Goal: Answer question/provide support

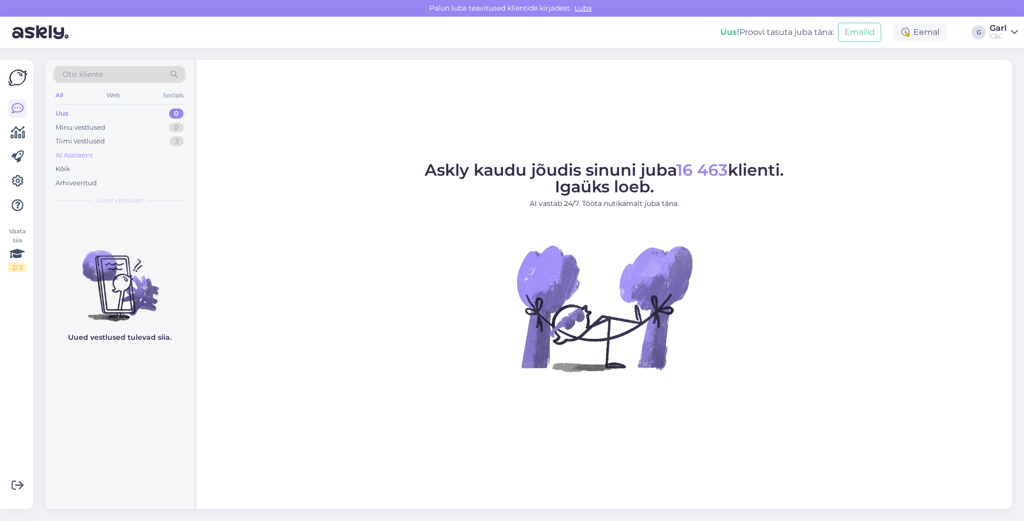
click at [170, 151] on div "AI Assistent" at bounding box center [119, 155] width 132 height 14
click at [168, 144] on div "Tiimi vestlused 3" at bounding box center [119, 141] width 132 height 14
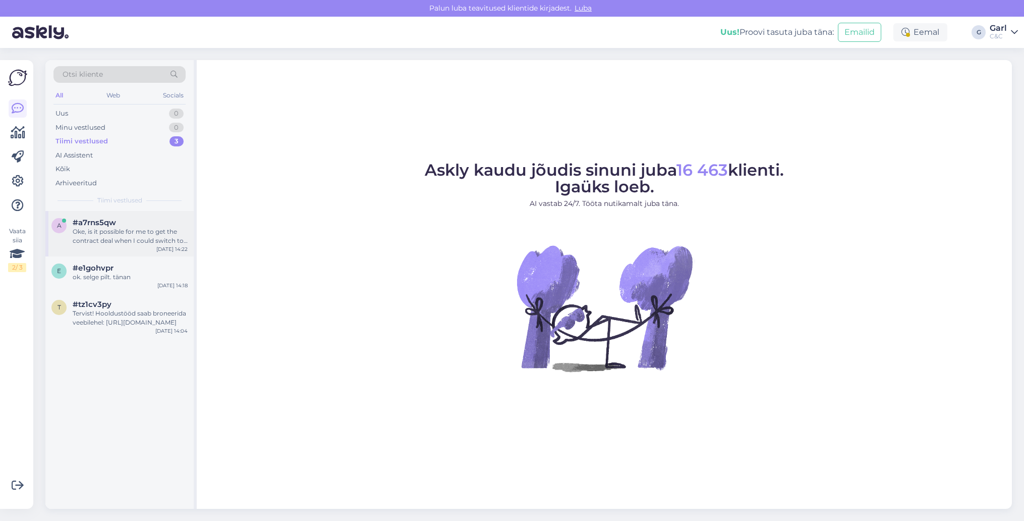
click at [158, 220] on div "#a7rns5qw" at bounding box center [130, 222] width 115 height 9
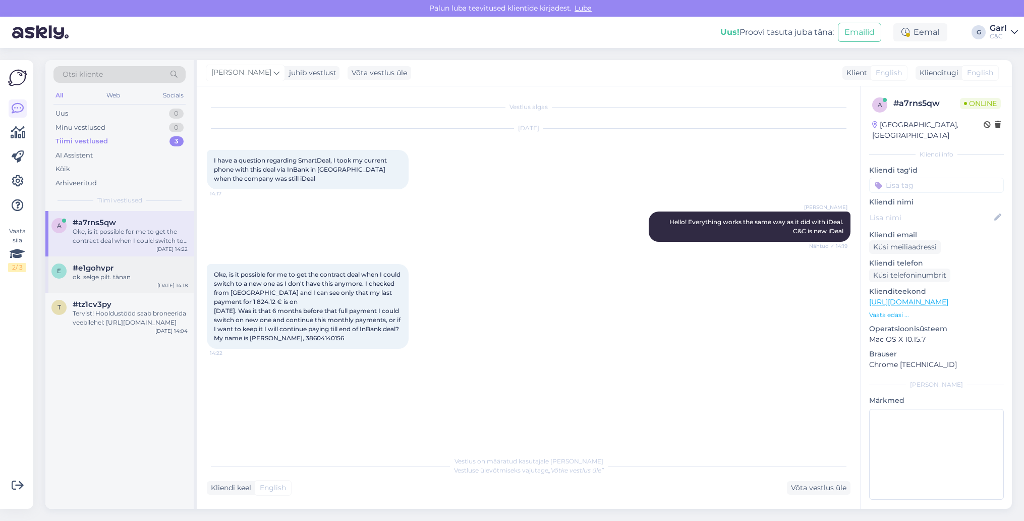
click at [139, 276] on div "ok. selge pilt. tänan" at bounding box center [130, 276] width 115 height 9
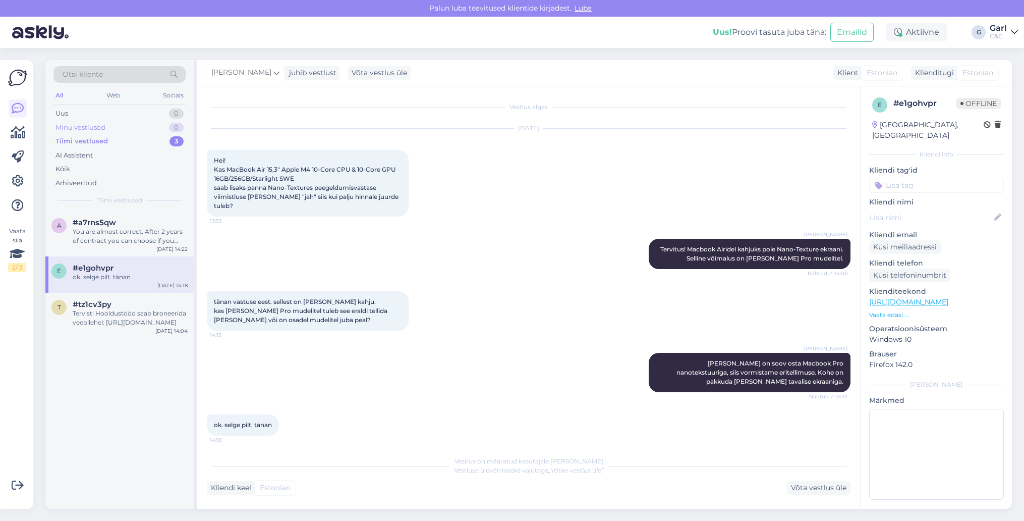
click at [170, 128] on div "0" at bounding box center [176, 128] width 15 height 10
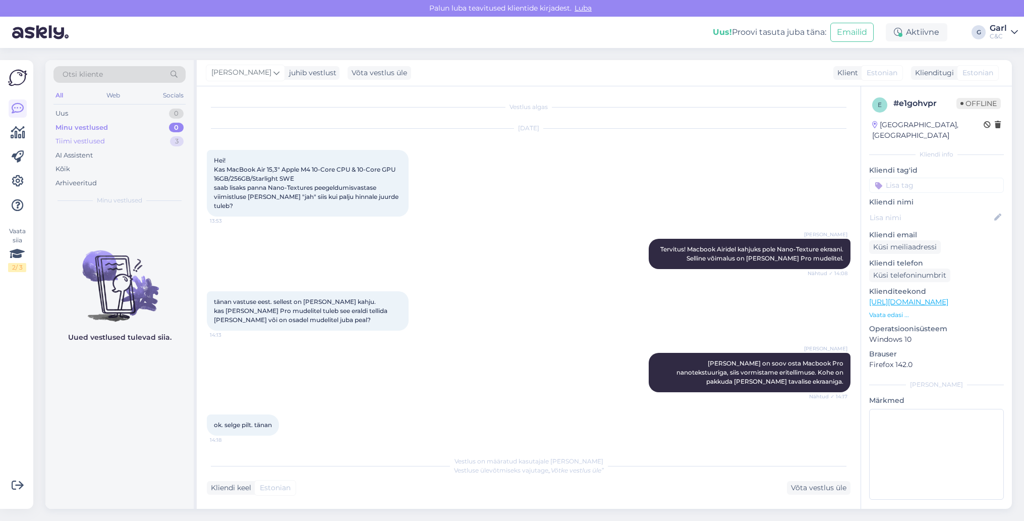
click at [169, 134] on div "Tiimi vestlused 3" at bounding box center [119, 141] width 132 height 14
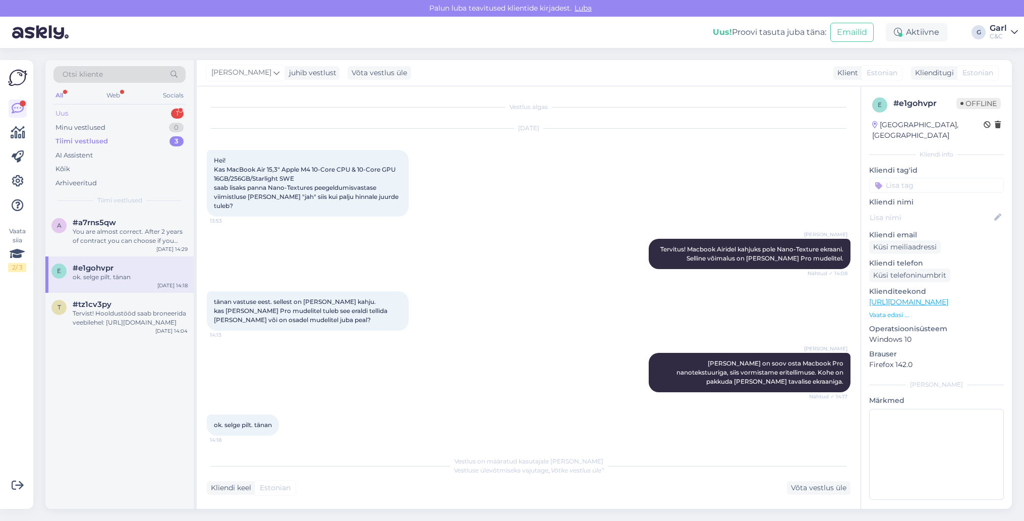
click at [175, 111] on div "1" at bounding box center [177, 113] width 13 height 10
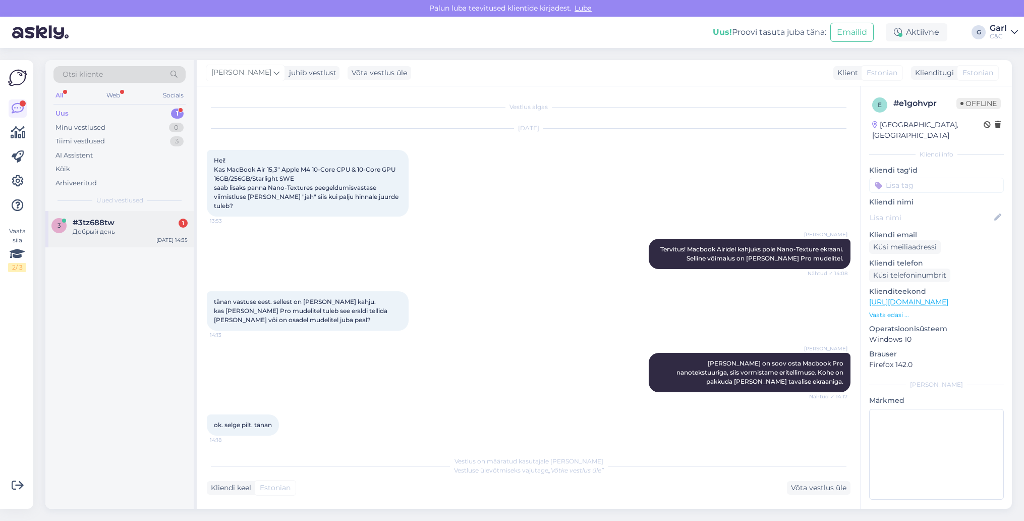
click at [132, 219] on div "#3tz688tw 1" at bounding box center [130, 222] width 115 height 9
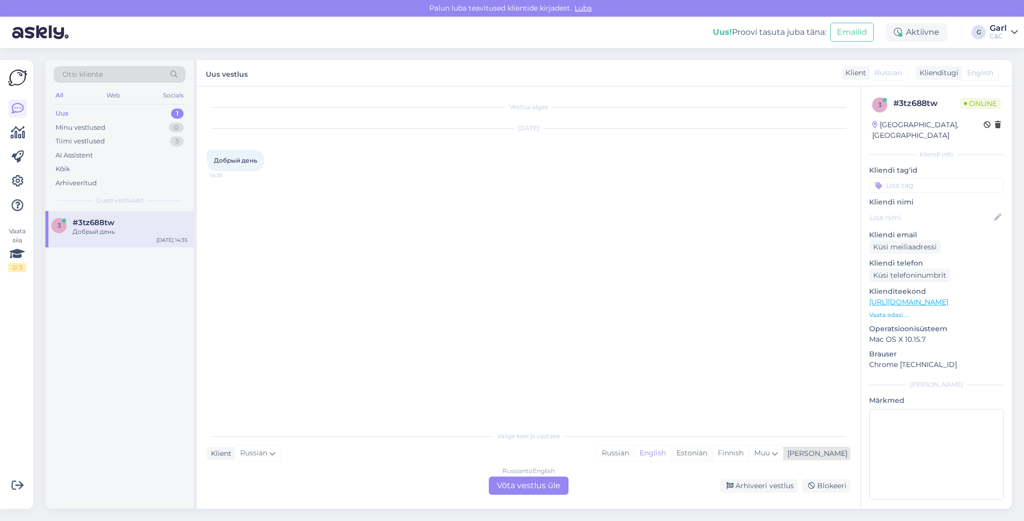
click at [712, 452] on div "Estonian" at bounding box center [691, 452] width 41 height 15
click at [551, 481] on div "Russian to Estonian Võta vestlus üle" at bounding box center [529, 485] width 80 height 18
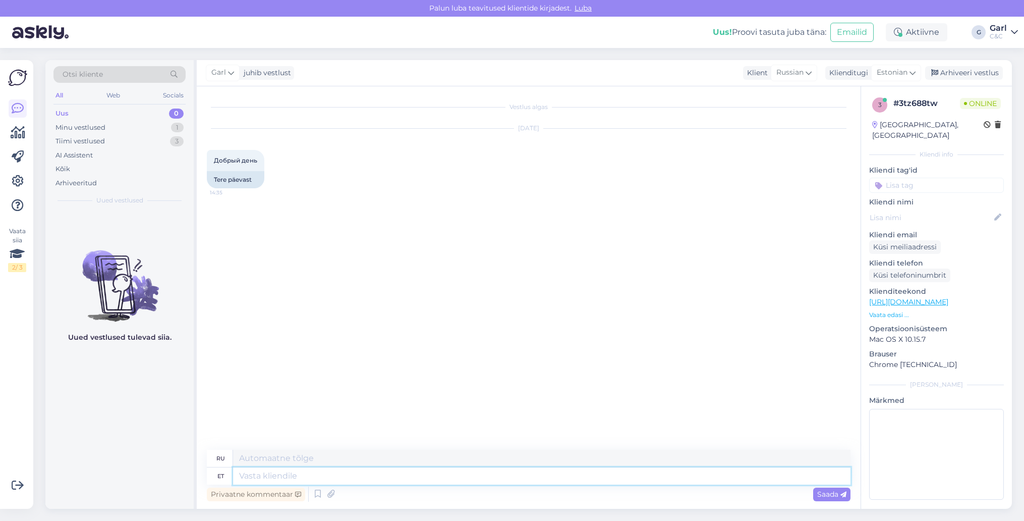
click at [552, 476] on textarea at bounding box center [541, 475] width 617 height 17
type textarea "Tere! K"
type textarea "Привет!"
type textarea "Tere! Kuidas saa"
type textarea "Привет, как дела?"
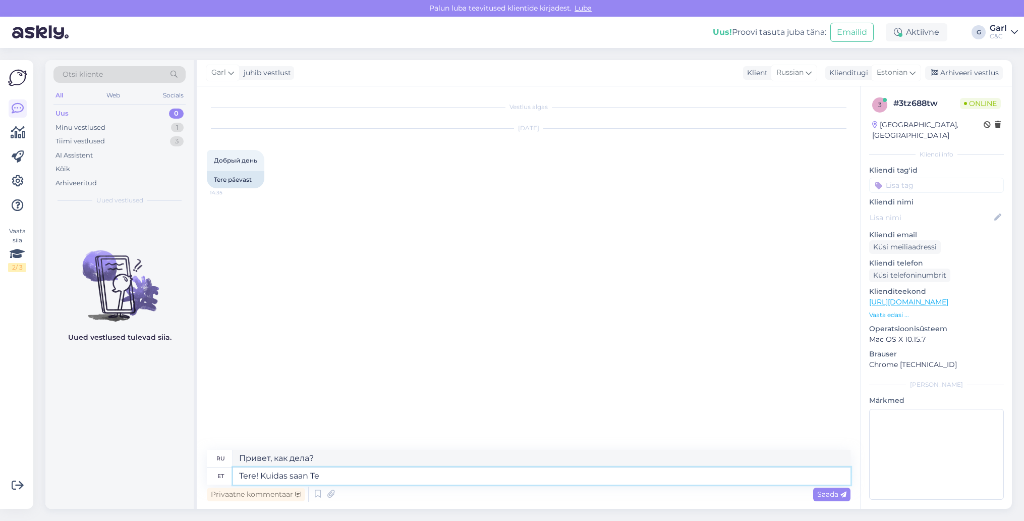
type textarea "Tere! Kuidas saan Tei"
type textarea "Здравствуйте! Как я могу"
type textarea "Tere! Kuidas saan Teile ab"
type textarea "Здравствуйте! Как с вами связаться?"
type textarea "Tere! Kuidas saan Teile abiks o"
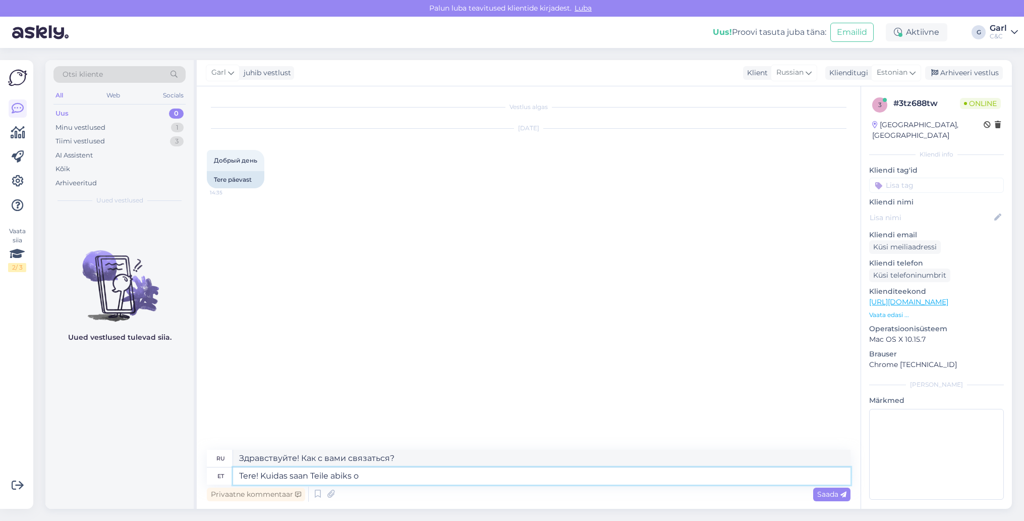
type textarea "Здравствуйте! Чем я могу вам помочь?"
type textarea "Tere! Kuidas saan Teile abiks olla?"
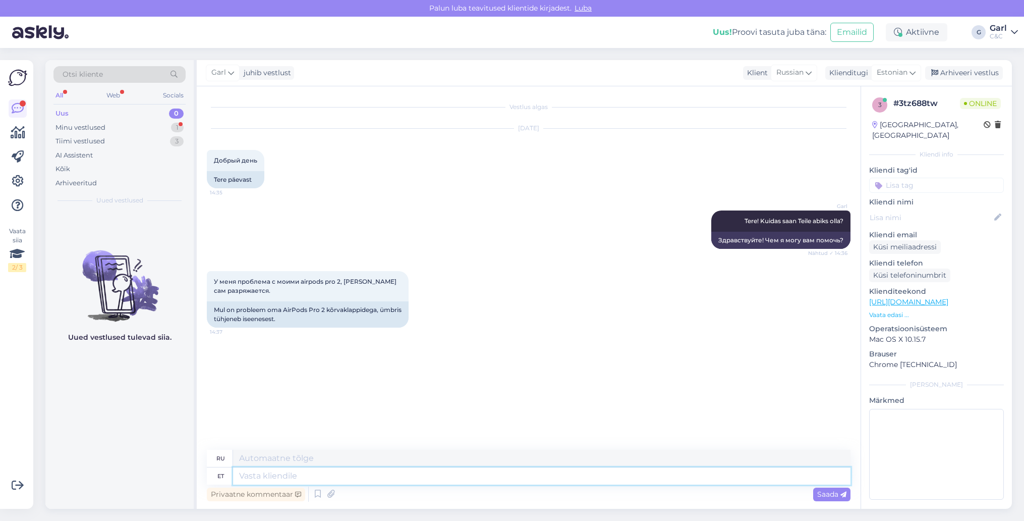
click at [414, 476] on textarea at bounding box center [541, 475] width 617 height 17
click at [411, 476] on textarea at bounding box center [541, 475] width 617 height 17
type textarea "Mida tä"
type textarea "Что"
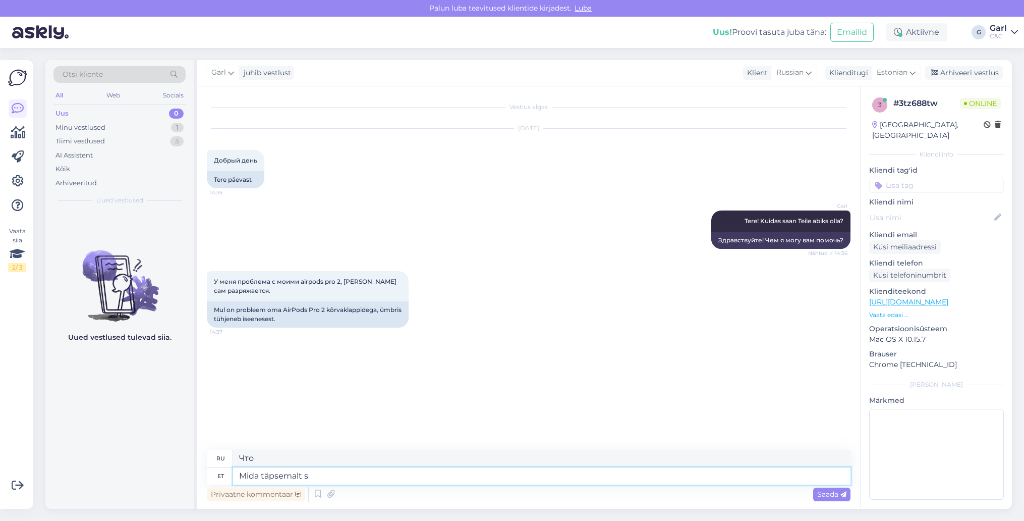
type textarea "Mida täpsemalt si"
type textarea "Что именно"
type textarea "Mida täpsemalt silmas pe"
type textarea "Что именно вы имеете в виду?"
type textarea "Mida täpsemalt silmas peate, et ümbris t"
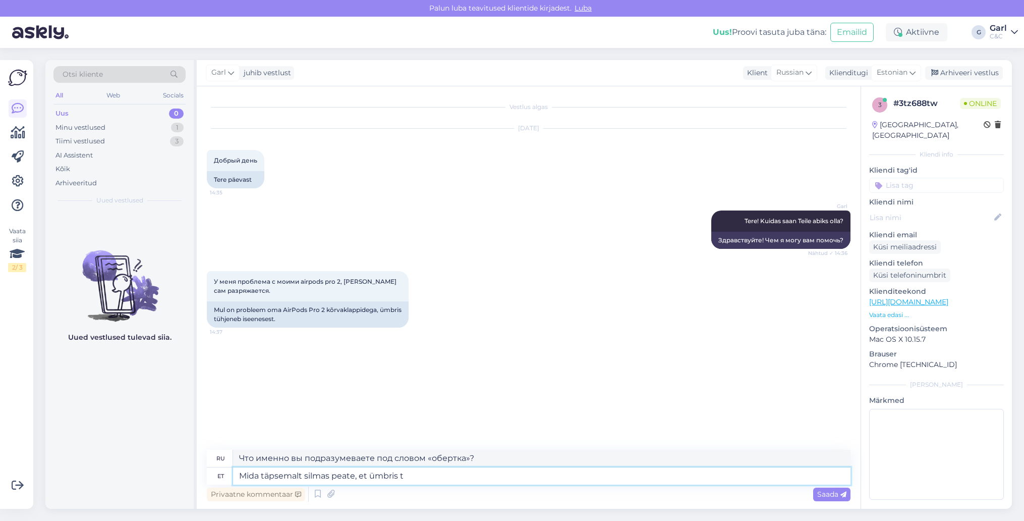
type textarea "Что именно вы подразумеваете под этим случаем?"
type textarea "Mida täpsemalt silmas peate, et ümbris tühjeneb is"
type textarea "Что именно вы подразумеваете под опустошением [PERSON_NAME]?"
type textarea "Mida täpsemalt silmas peate, et ümbris tühjeneb iseenesest?"
type textarea "Что именно вы подразумеваете под тем, что дело само себя разваливает?"
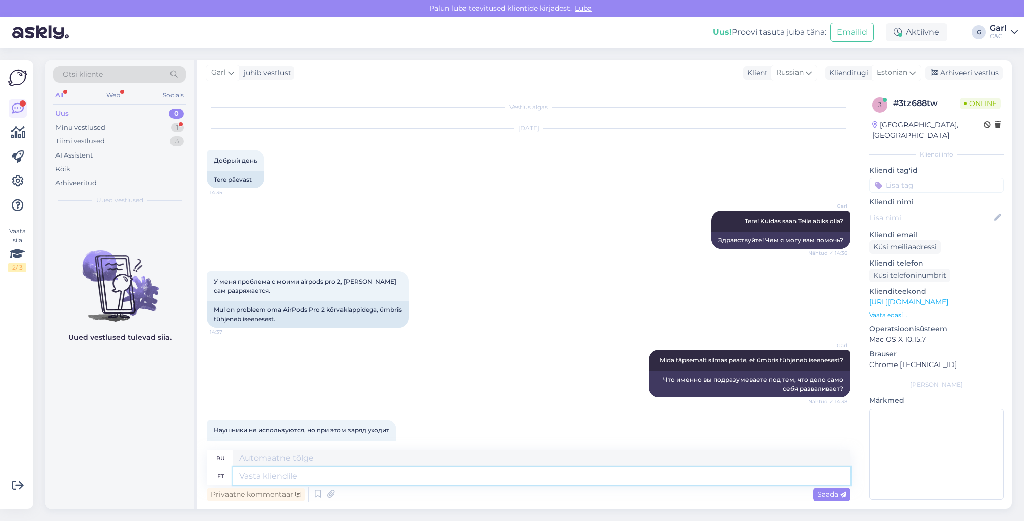
scroll to position [27, 0]
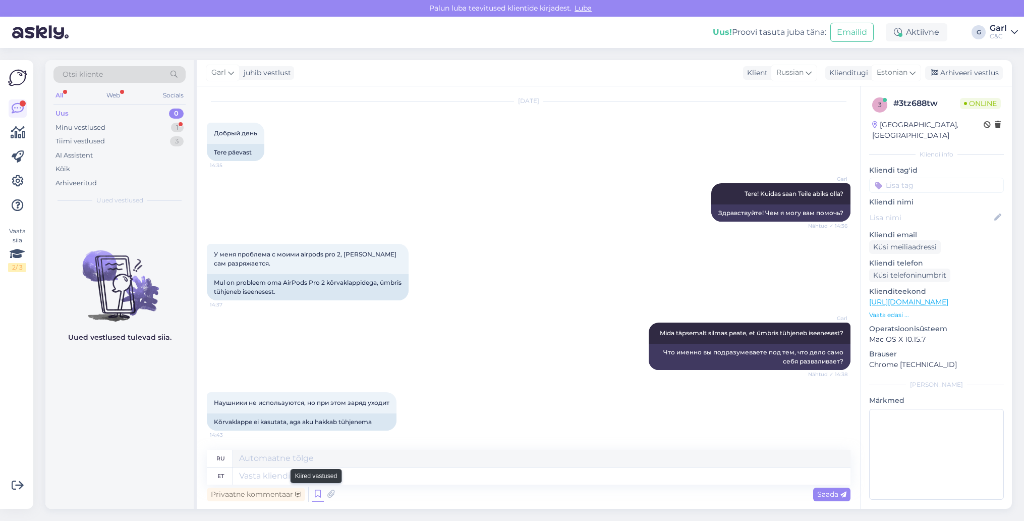
click at [316, 494] on icon at bounding box center [318, 493] width 12 height 15
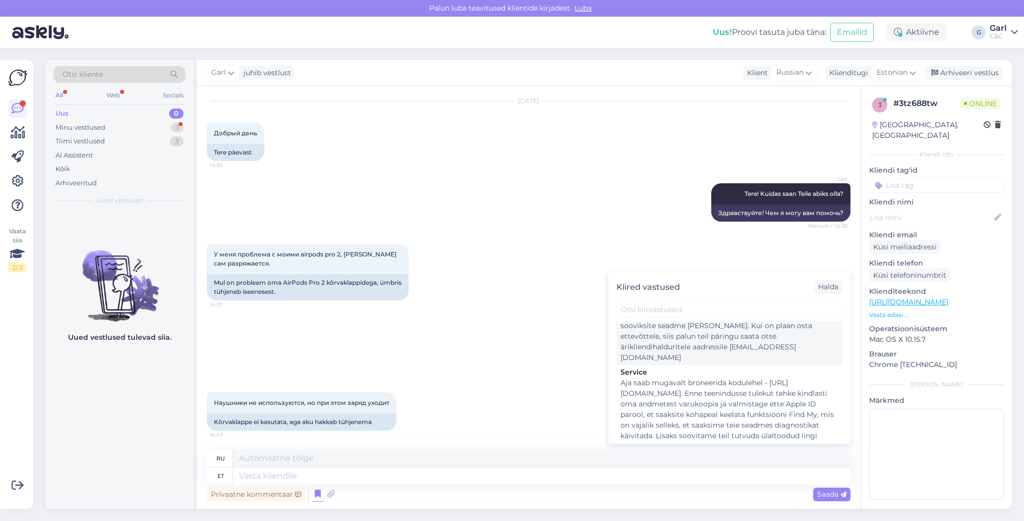
scroll to position [1666, 0]
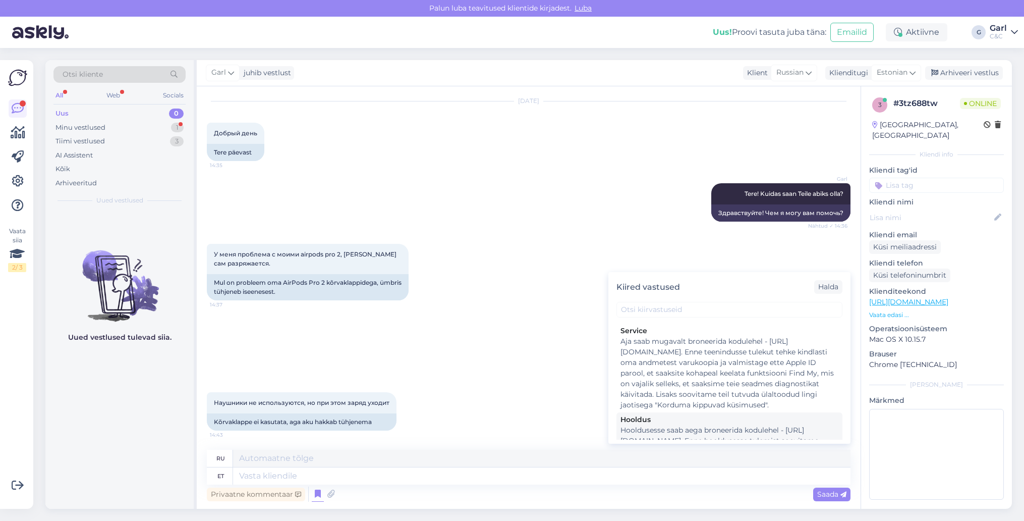
click at [694, 425] on div "Hooldusesse saab aega broneerida kodulehel - [URL][DOMAIN_NAME]. Enne hoolduses…" at bounding box center [729, 457] width 218 height 64
type textarea "Hooldusesse saab mugavalt aega broneerida kodulehel - [URL][DOMAIN_NAME]. Enne …"
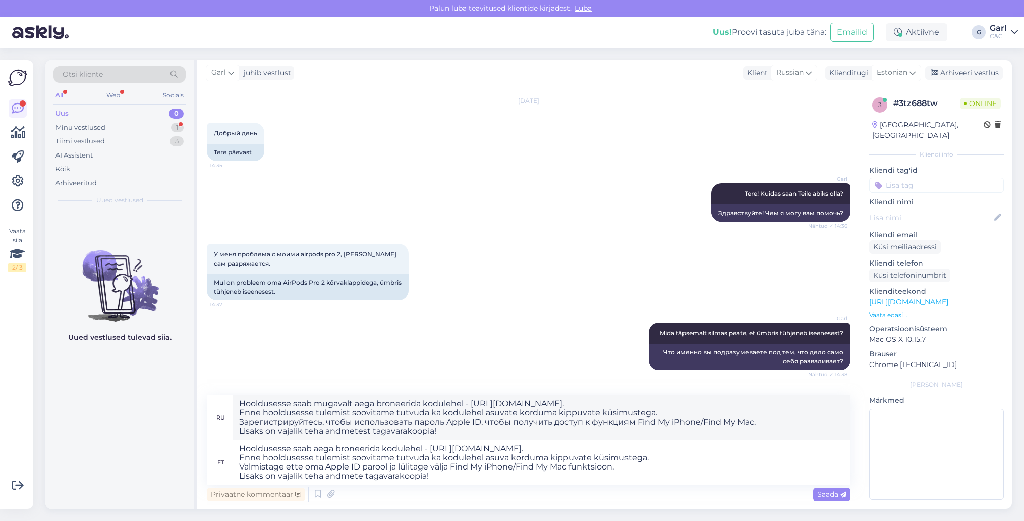
scroll to position [38, 0]
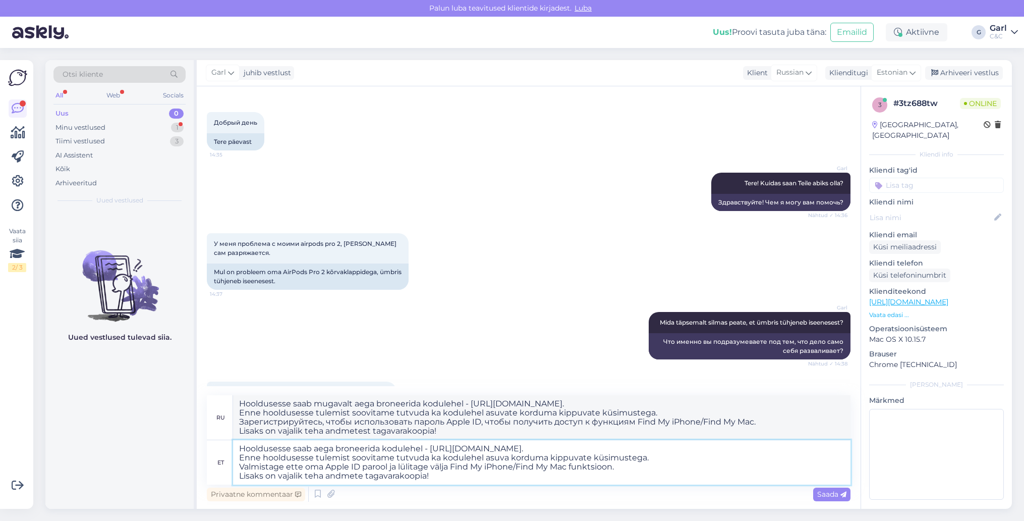
click at [239, 446] on textarea "Hooldusesse saab aega broneerida kodulehel - [URL][DOMAIN_NAME]. Enne hoolduses…" at bounding box center [541, 462] width 617 height 44
type textarea "Soovitame AirPodsid diagnostikasse tuua. Hooldusesse saab aega broneerida kodul…"
type textarea "Рекомендуем принести свои AirPods на диагностику. Записаться на сервис можно на…"
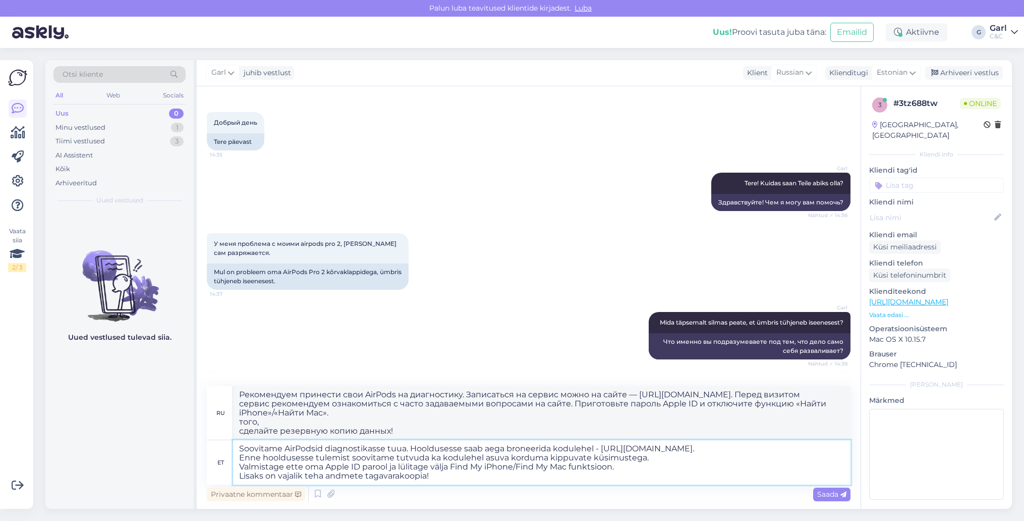
click at [445, 480] on textarea "Soovitame AirPodsid diagnostikasse tuua. Hooldusesse saab aega broneerida kodul…" at bounding box center [541, 462] width 617 height 44
drag, startPoint x: 458, startPoint y: 478, endPoint x: 238, endPoint y: 477, distance: 220.4
click at [238, 477] on textarea "Soovitame AirPodsid diagnostikasse tuua. Hooldusesse saab aega broneerida kodul…" at bounding box center [541, 462] width 617 height 44
click at [433, 494] on div "Privaatne kommentaar Saada" at bounding box center [529, 493] width 644 height 19
click at [444, 481] on textarea "Soovitame AirPodsid diagnostikasse tuua. Hooldusesse saab aega broneerida kodul…" at bounding box center [541, 462] width 617 height 44
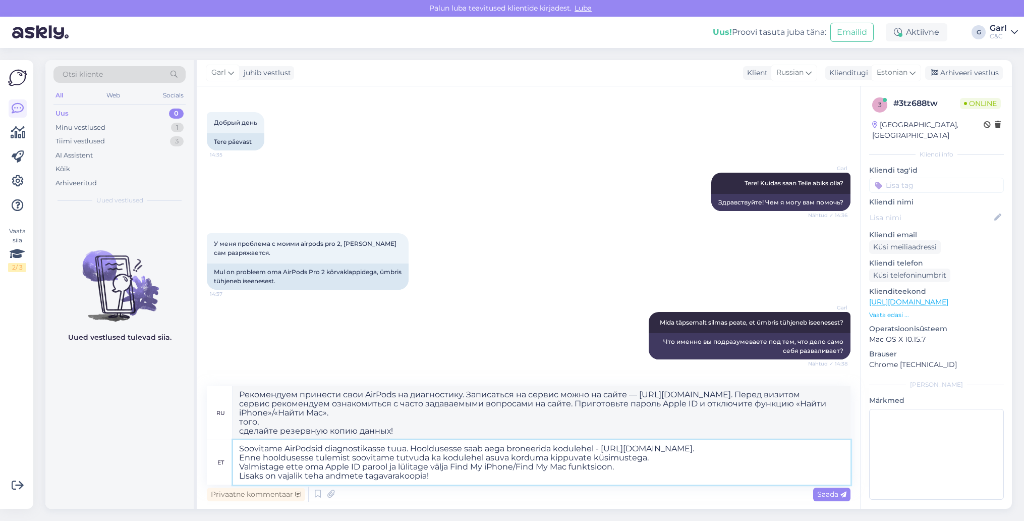
click at [444, 477] on textarea "Soovitame AirPodsid diagnostikasse tuua. Hooldusesse saab aega broneerida kodul…" at bounding box center [541, 462] width 617 height 44
drag, startPoint x: 444, startPoint y: 477, endPoint x: 236, endPoint y: 476, distance: 208.8
click at [236, 476] on textarea "Soovitame AirPodsid diagnostikasse tuua. Hooldusesse saab aega broneerida kodul…" at bounding box center [541, 462] width 617 height 44
type textarea "Soovitame AirPodsid diagnostikasse tuua. Hooldusesse saab aega broneerida kodul…"
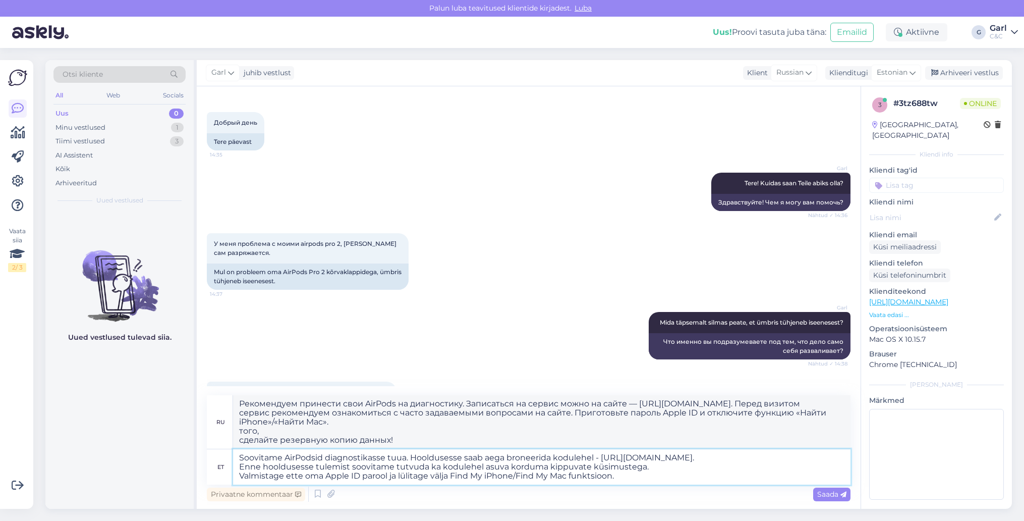
type textarea "Рекомендуем принести свои AirPods на диагностику. Записаться на сервис можно на…"
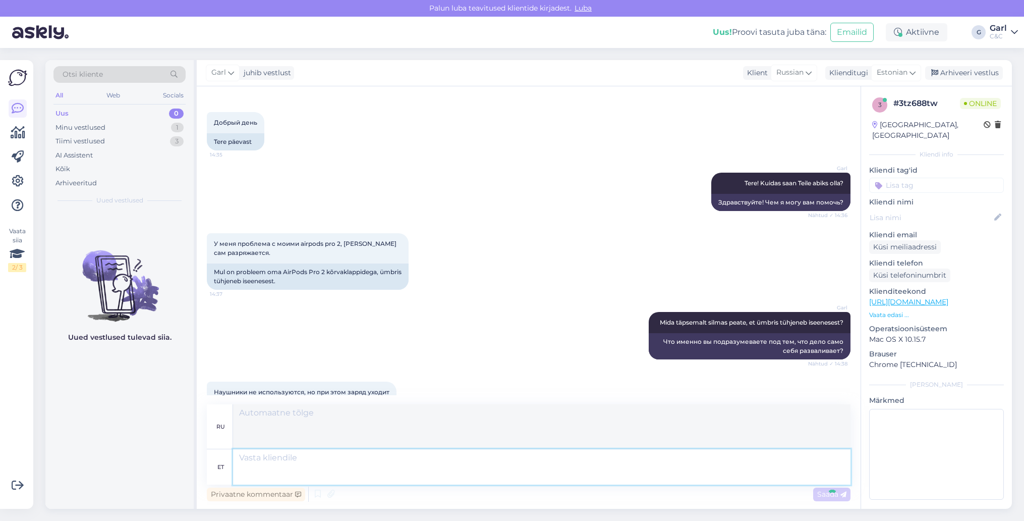
scroll to position [188, 0]
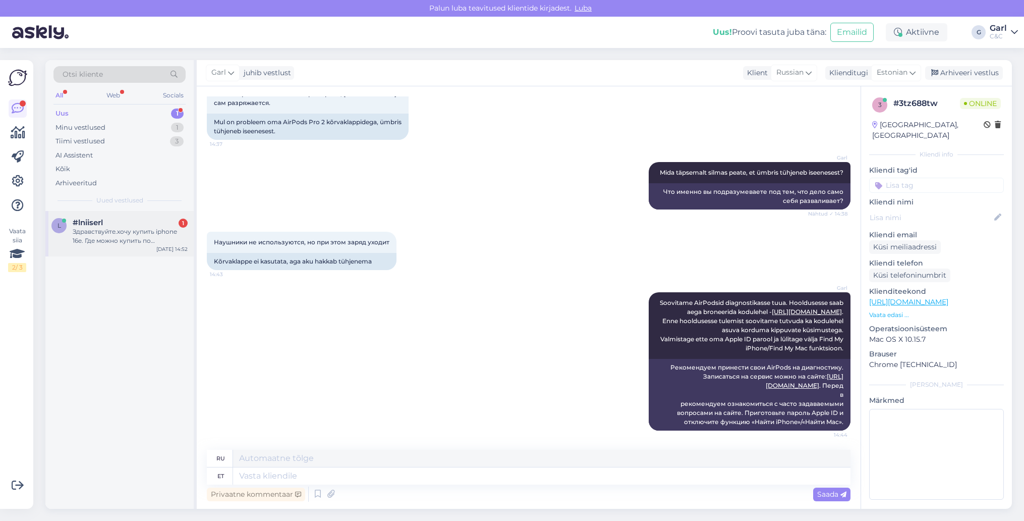
click at [129, 218] on div "#lniiserl 1" at bounding box center [130, 222] width 115 height 9
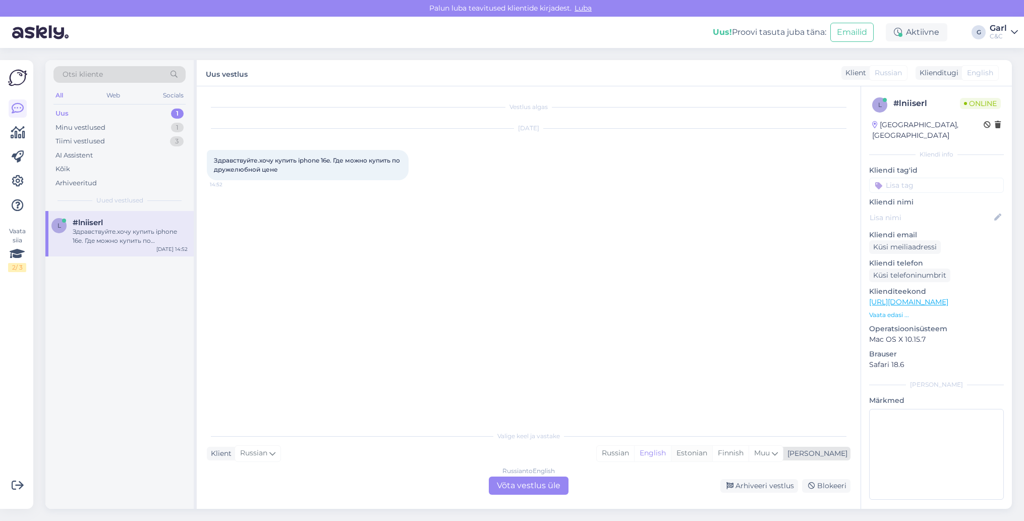
click at [712, 460] on div "Estonian" at bounding box center [691, 452] width 41 height 15
click at [543, 485] on div "Russian to Estonian Võta vestlus üle" at bounding box center [529, 485] width 80 height 18
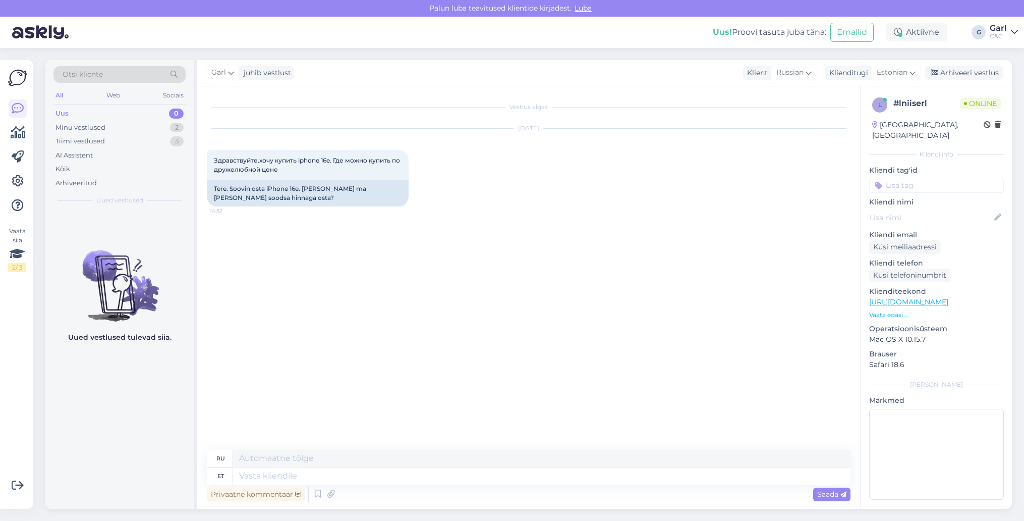
click at [506, 485] on div "Privaatne kommentaar Saada" at bounding box center [529, 493] width 644 height 19
click at [496, 475] on textarea at bounding box center [541, 475] width 617 height 17
click at [495, 475] on textarea at bounding box center [541, 475] width 617 height 17
click at [480, 467] on textarea at bounding box center [541, 457] width 617 height 17
type textarea "T"
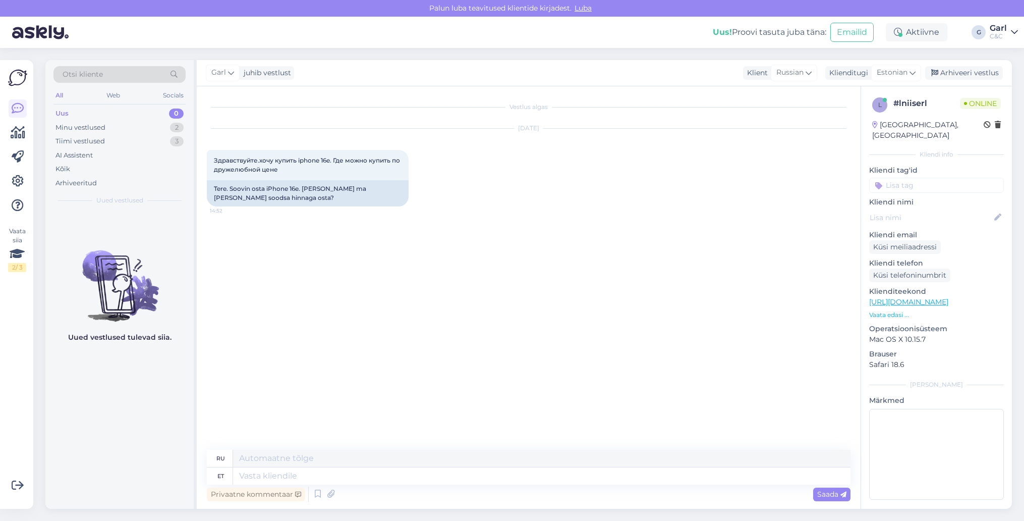
click at [421, 485] on div "Privaatne kommentaar Saada" at bounding box center [529, 493] width 644 height 19
click at [421, 481] on textarea at bounding box center [541, 475] width 617 height 17
type textarea "Tere!"
type textarea "Привет!"
type textarea "Tere! See to"
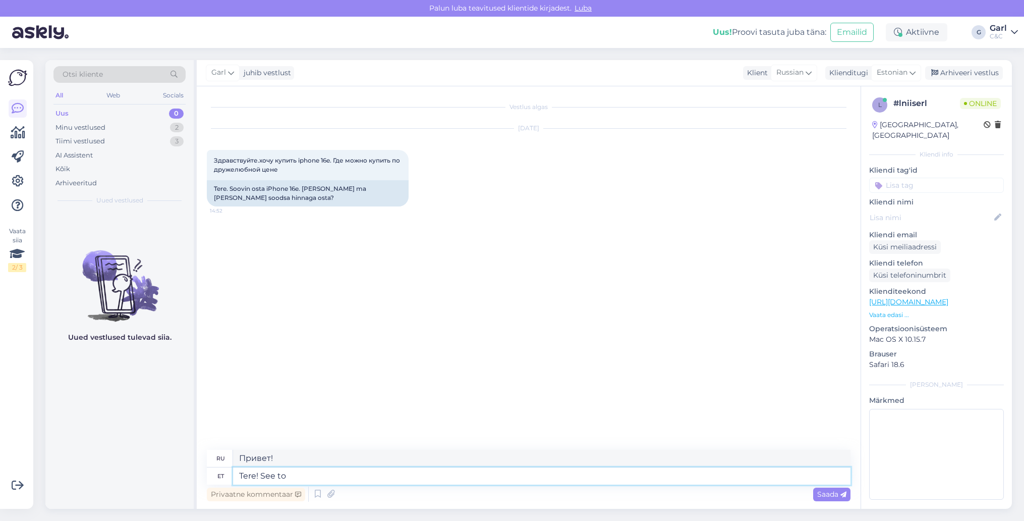
type textarea "Привет! Это"
type textarea "Tere! See toode on"
type textarea "Здравствуйте! Этот продукт"
type textarea "Tere! See toode on hetkel"
type textarea "Здравствуйте! Этот продукт в настоящее время"
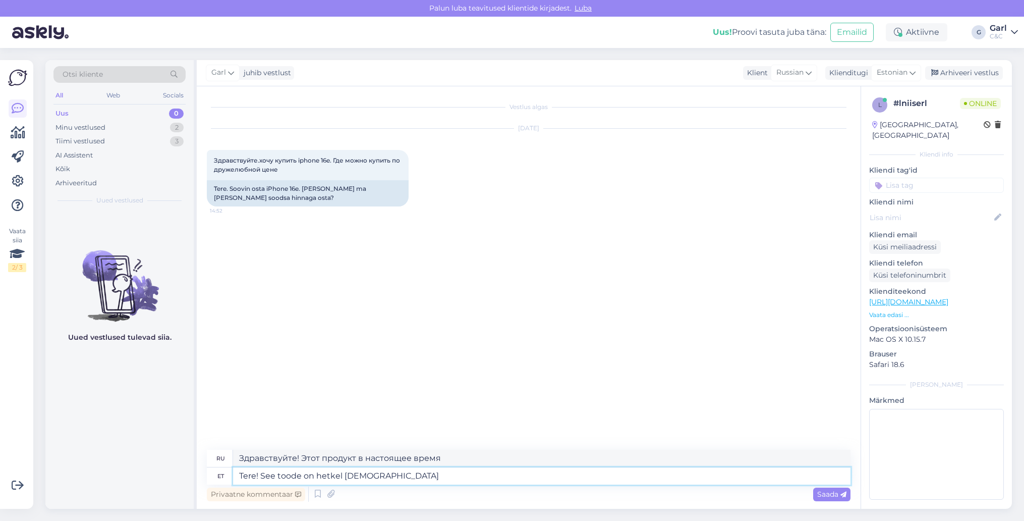
type textarea "Tere! See toode on hetkel [DEMOGRAPHIC_DATA]"
type textarea "Здравствуйте! На этот товар сейчас действует скидка."
paste textarea "[URL][DOMAIN_NAME]"
type textarea "Tere! See toode on hetkel [DEMOGRAPHIC_DATA] [URL][DOMAIN_NAME]"
type textarea "Здравствуйте! На этот товар сейчас действует скидка [URL][DOMAIN_NAME]"
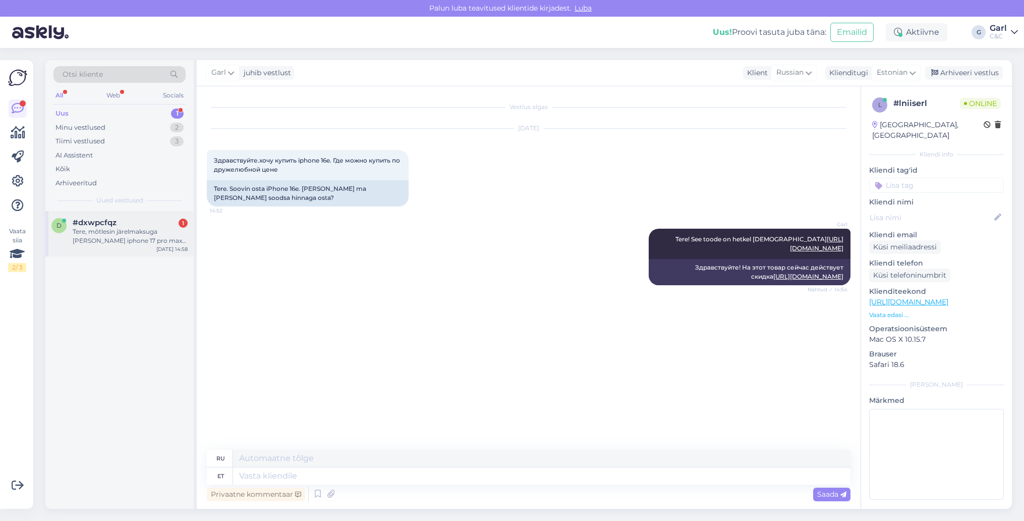
click at [104, 225] on span "#dxwpcfqz" at bounding box center [95, 222] width 44 height 9
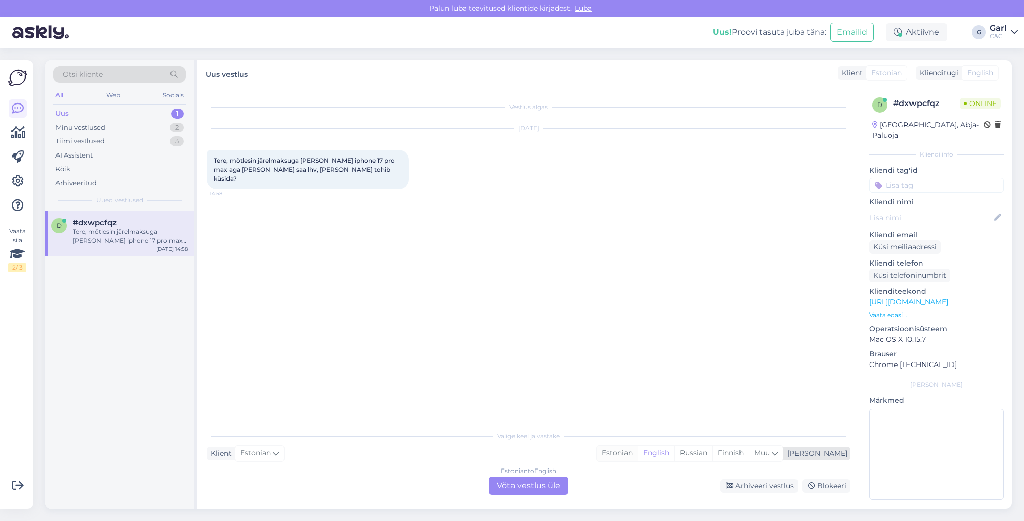
click at [638, 449] on div "Estonian" at bounding box center [617, 452] width 41 height 15
click at [535, 488] on div "Estonian to Estonian Võta vestlus üle" at bounding box center [529, 485] width 80 height 18
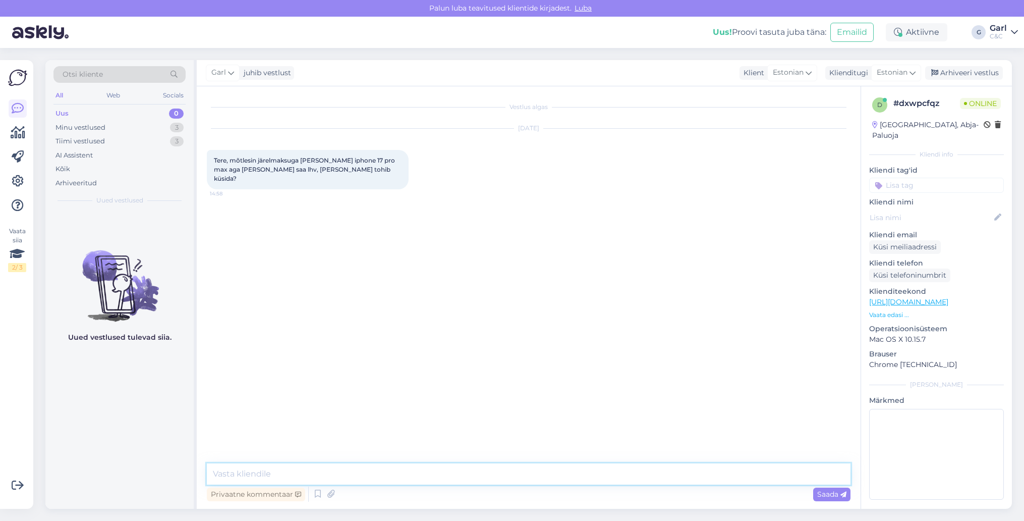
click at [536, 483] on textarea at bounding box center [529, 473] width 644 height 21
type textarea "Tere! Üks hetk palun, täpsustan selle üle, kas see mudel peaks kuuluma antud so…"
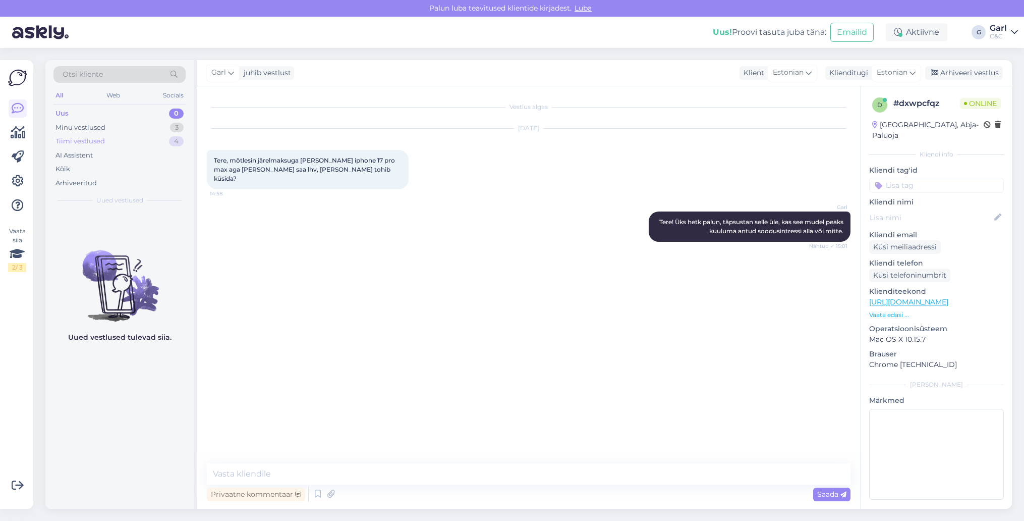
click at [161, 138] on div "Tiimi vestlused 4" at bounding box center [119, 141] width 132 height 14
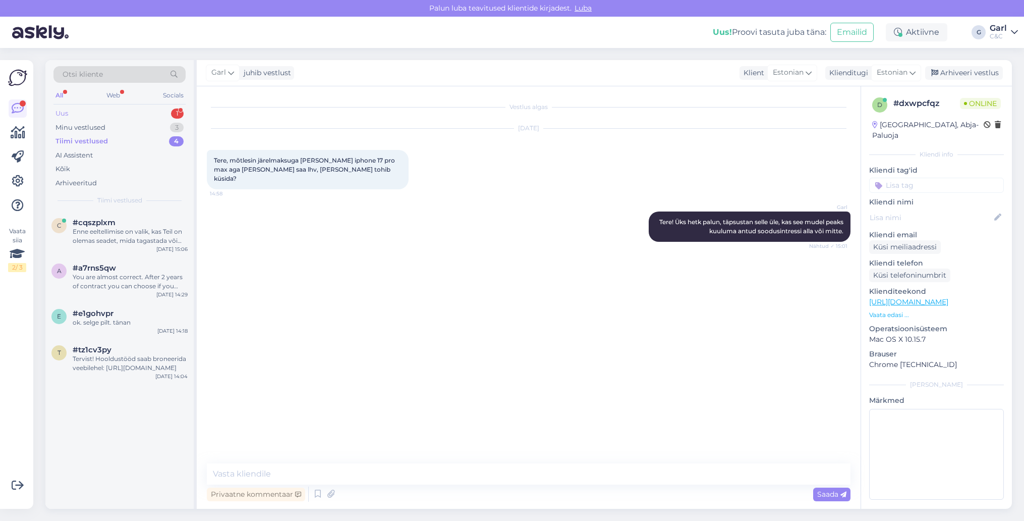
click at [150, 113] on div "Uus 1" at bounding box center [119, 113] width 132 height 14
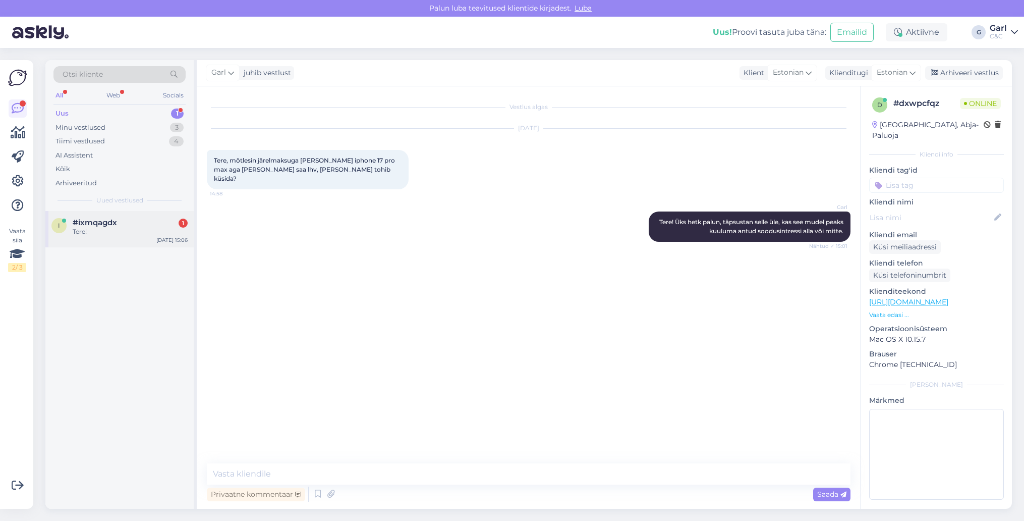
click at [144, 232] on div "Tere!" at bounding box center [130, 231] width 115 height 9
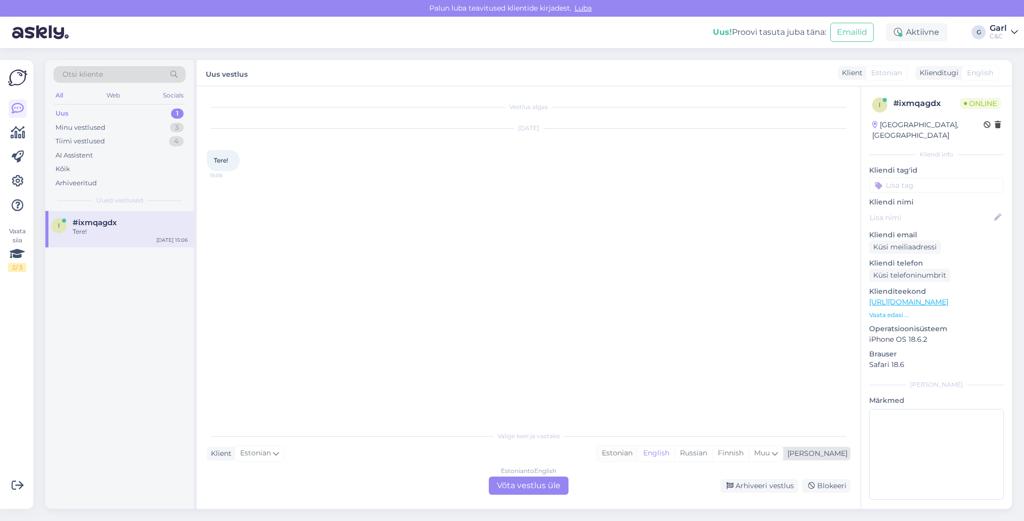
click at [638, 457] on div "Estonian" at bounding box center [617, 452] width 41 height 15
click at [506, 480] on div "Estonian to Estonian Võta vestlus üle" at bounding box center [529, 485] width 80 height 18
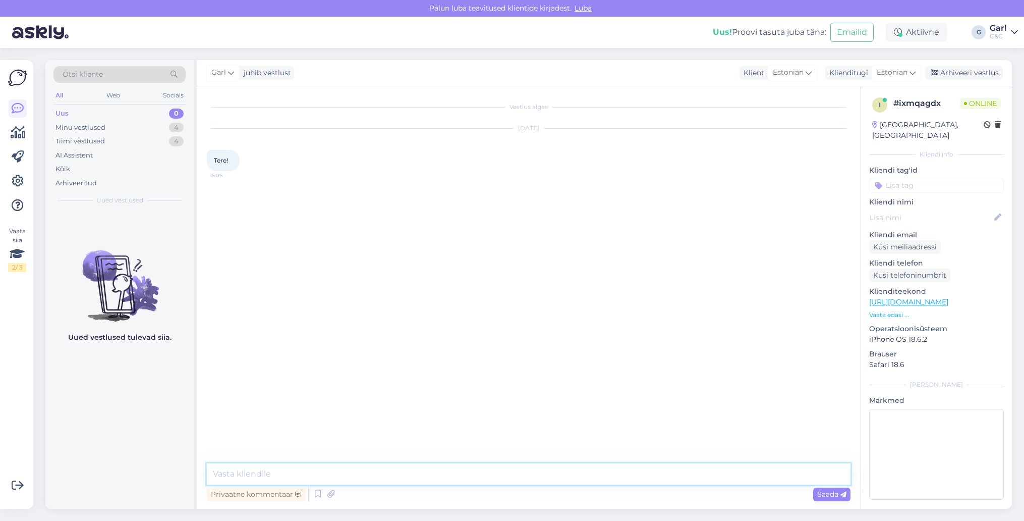
click at [502, 471] on textarea at bounding box center [529, 473] width 644 height 21
type textarea "Tere!"
click at [396, 477] on textarea "Tere!" at bounding box center [529, 473] width 644 height 21
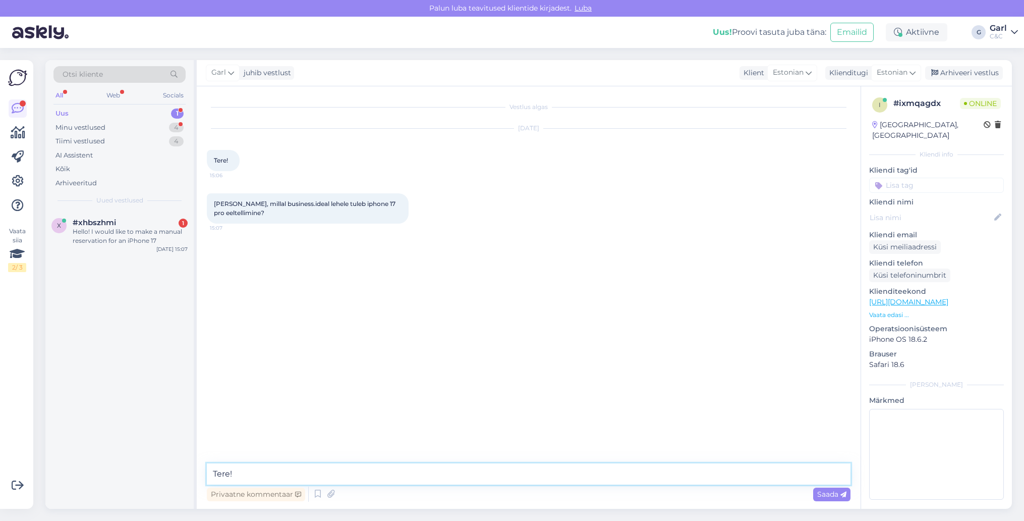
drag, startPoint x: 394, startPoint y: 479, endPoint x: 203, endPoint y: 465, distance: 191.7
click at [203, 465] on div "Vestlus algas [DATE] Tere! 15:06 [PERSON_NAME], millal business.ideal lehele tu…" at bounding box center [529, 297] width 664 height 422
type textarea "Tere! Jään paraku vastuse võlgu, kuid usun, et hiljemalt esmaspäevaks tekib see…"
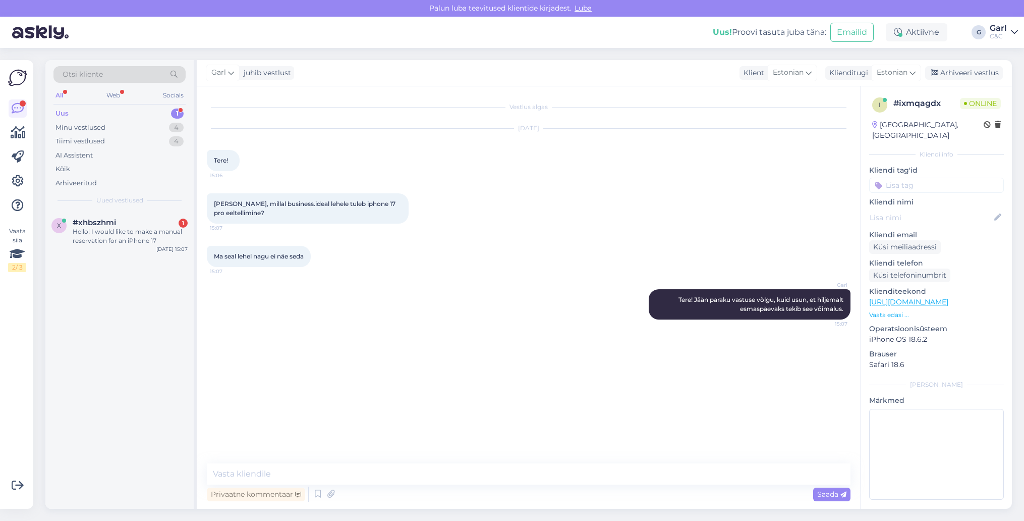
drag, startPoint x: 206, startPoint y: 200, endPoint x: 315, endPoint y: 220, distance: 110.3
click at [315, 220] on div "[PERSON_NAME], millal business.ideal lehele tuleb iphone 17 pro eeltellimine? 1…" at bounding box center [308, 208] width 202 height 30
copy span "[PERSON_NAME], millal business.ideal lehele tuleb iphone 17 pro eeltellimine?"
click at [115, 360] on div "x #xhbszhmi 1 Hello! I would like to make a manual reservation for an iPhone [D…" at bounding box center [119, 360] width 148 height 298
click at [148, 273] on div "iPhone 17 256GB Black" at bounding box center [130, 276] width 115 height 9
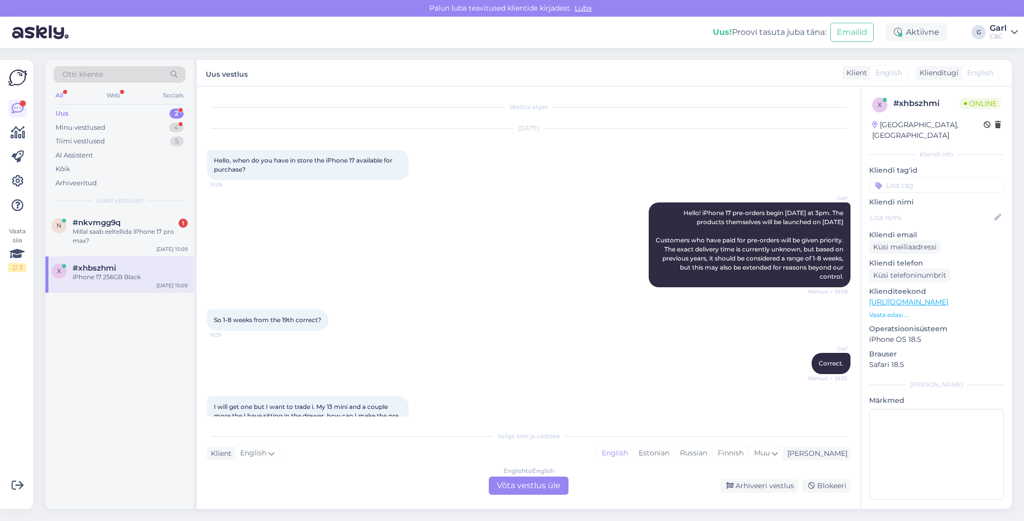
scroll to position [703, 0]
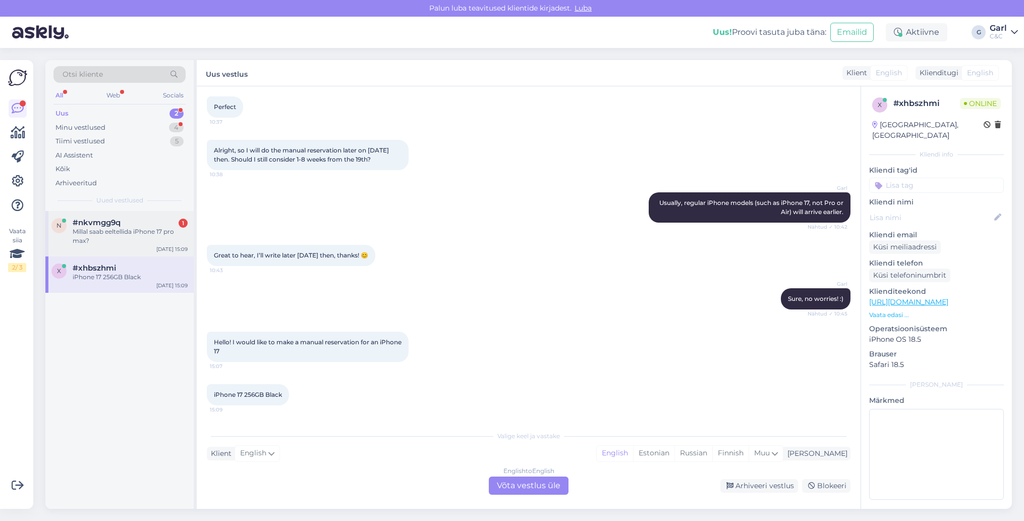
click at [162, 231] on div "Millal saab eeltellida iPhone 17 pro max?" at bounding box center [130, 236] width 115 height 18
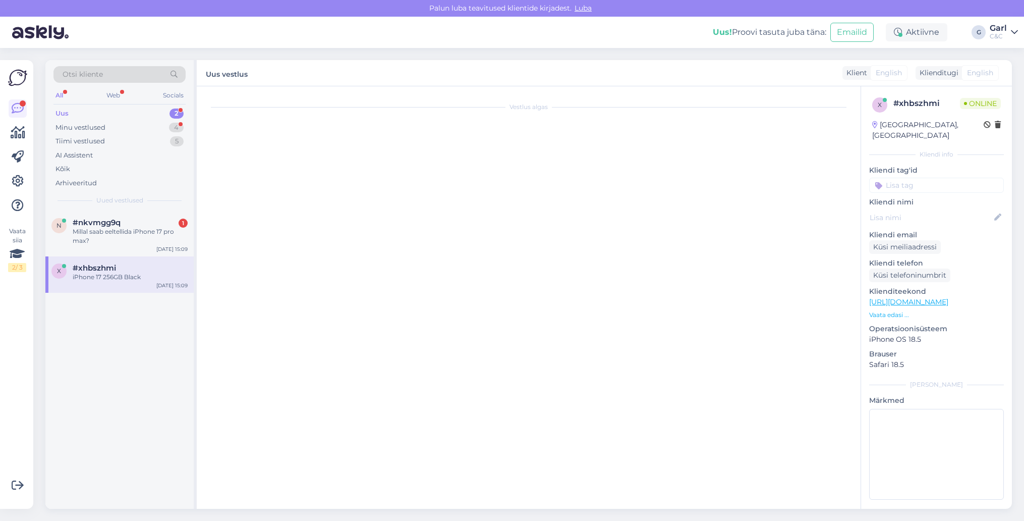
scroll to position [0, 0]
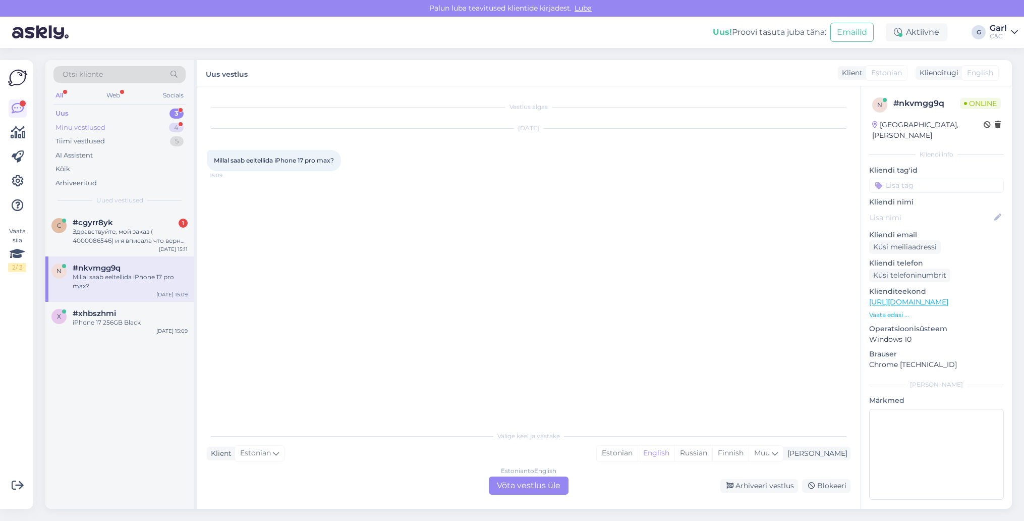
click at [144, 129] on div "Minu vestlused 4" at bounding box center [119, 128] width 132 height 14
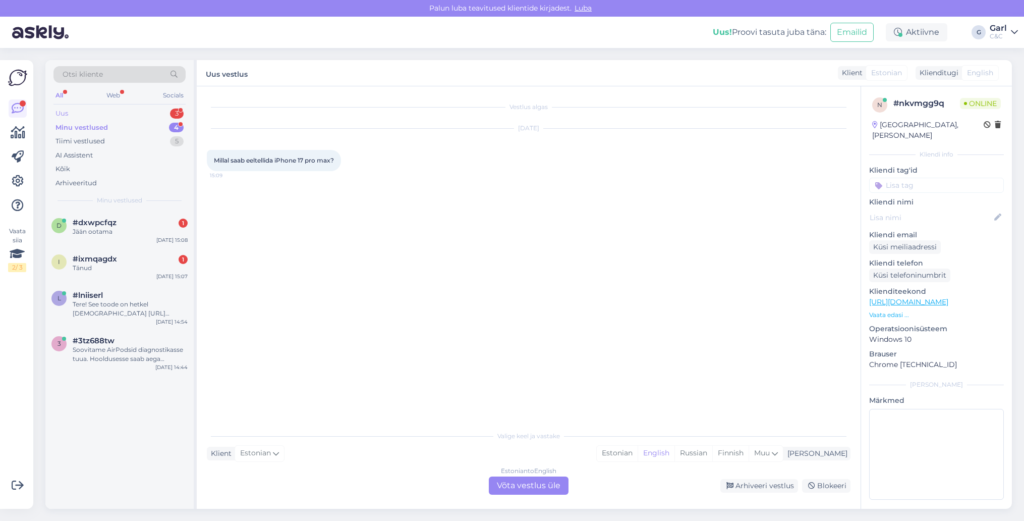
click at [137, 113] on div "Uus 3" at bounding box center [119, 113] width 132 height 14
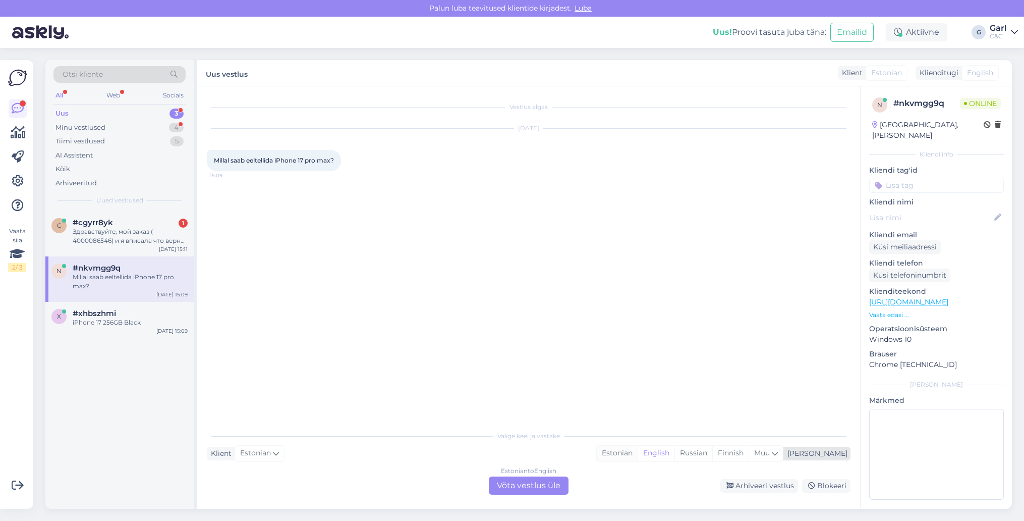
click at [638, 457] on div "Estonian" at bounding box center [617, 452] width 41 height 15
click at [525, 490] on div "Estonian to Estonian Võta vestlus üle" at bounding box center [529, 485] width 80 height 18
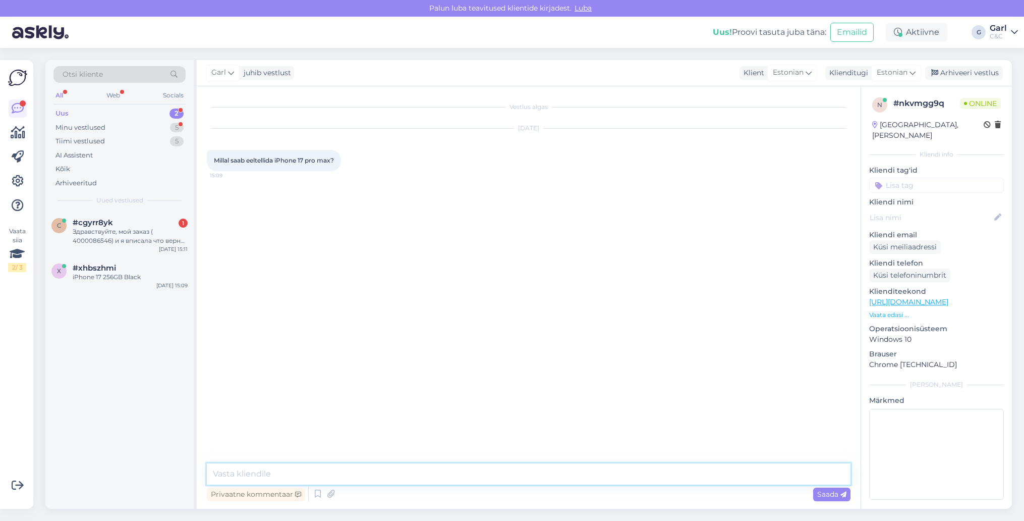
click at [525, 474] on textarea at bounding box center [529, 473] width 644 height 21
type textarea "Tere! See mudel on hetkel eeltellitav."
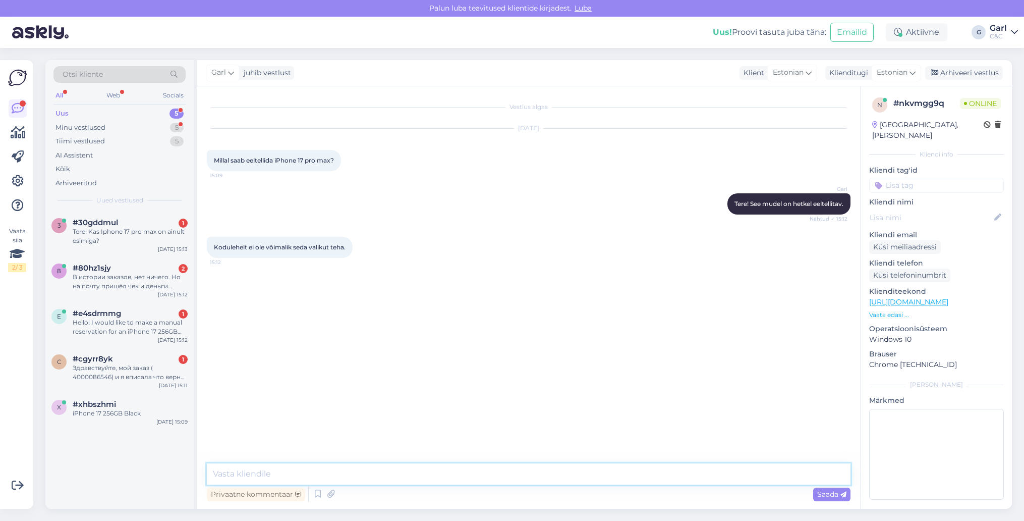
click at [326, 465] on textarea at bounding box center [529, 473] width 644 height 21
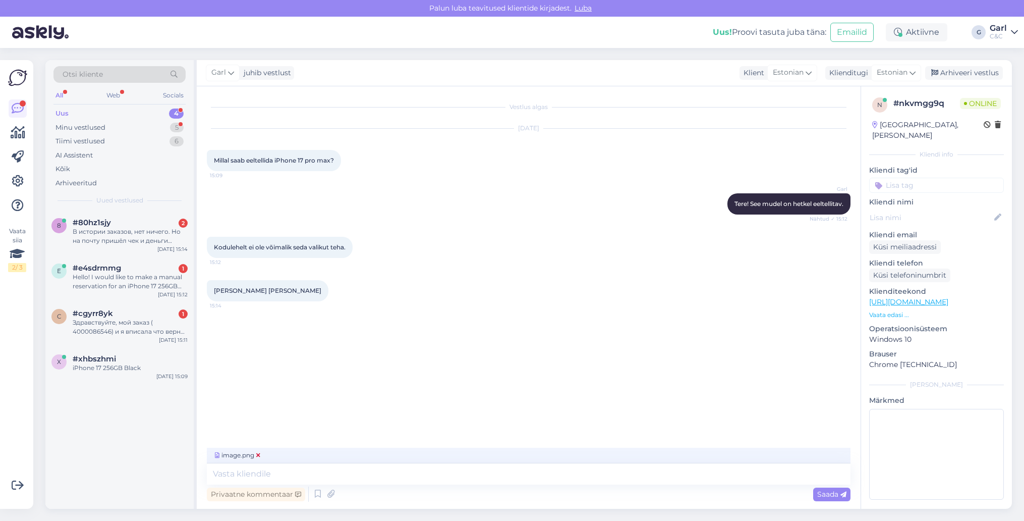
click at [257, 455] on icon at bounding box center [258, 455] width 4 height 6
click at [258, 467] on textarea at bounding box center [529, 473] width 644 height 21
type textarea "Hästi!"
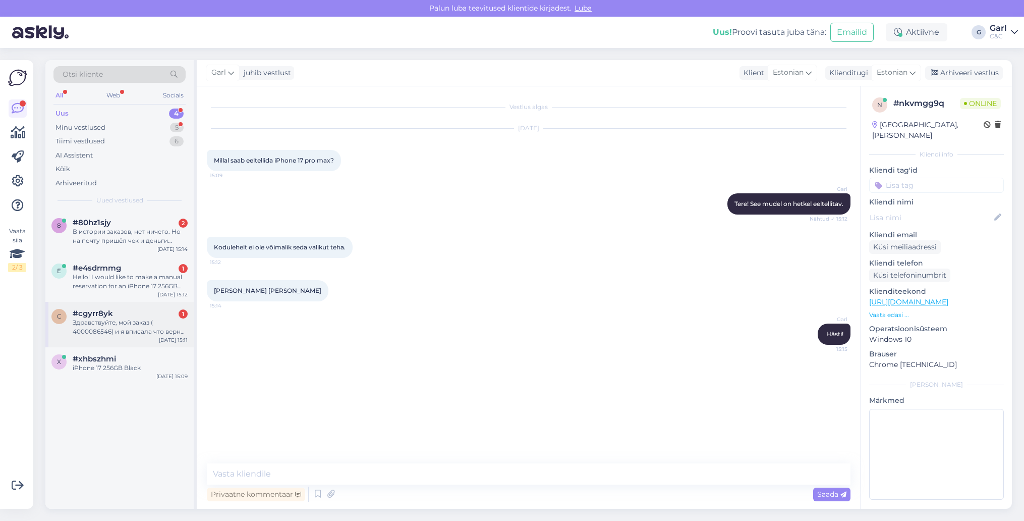
click at [111, 318] on div "Здравствуйте, мой заказ ( 4000086546) и я вписала что верну свой старый телефон…" at bounding box center [130, 327] width 115 height 18
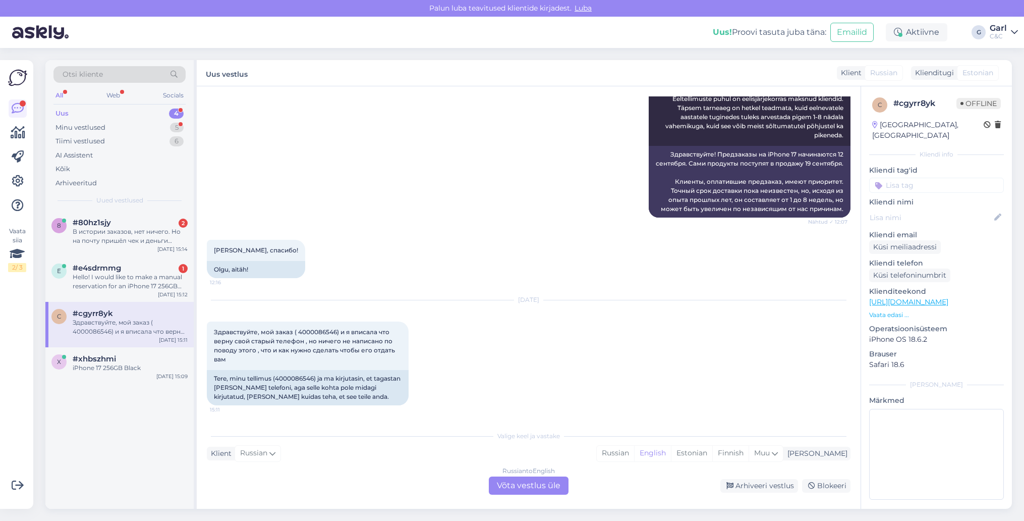
scroll to position [185, 0]
click at [712, 455] on div "Estonian" at bounding box center [691, 452] width 41 height 15
click at [542, 482] on div "Russian to Estonian Võta vestlus üle" at bounding box center [529, 485] width 80 height 18
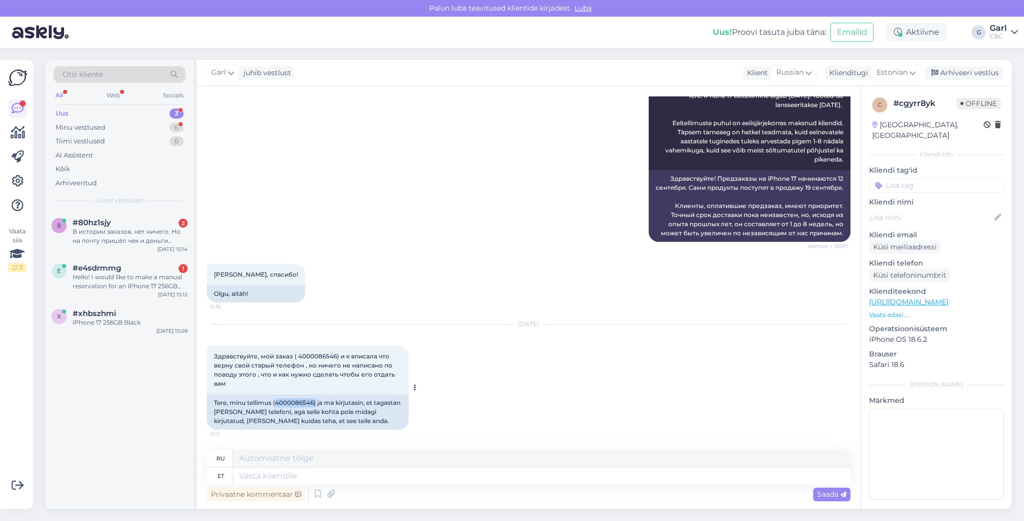
drag, startPoint x: 276, startPoint y: 404, endPoint x: 317, endPoint y: 402, distance: 40.4
click at [317, 402] on div "Tere, minu tellimus (4000086546) ja ma kirjutasin, et tagastan [PERSON_NAME] te…" at bounding box center [308, 411] width 202 height 35
copy div "4000086546)"
click at [271, 482] on textarea at bounding box center [541, 475] width 617 height 17
type textarea "Tere!"
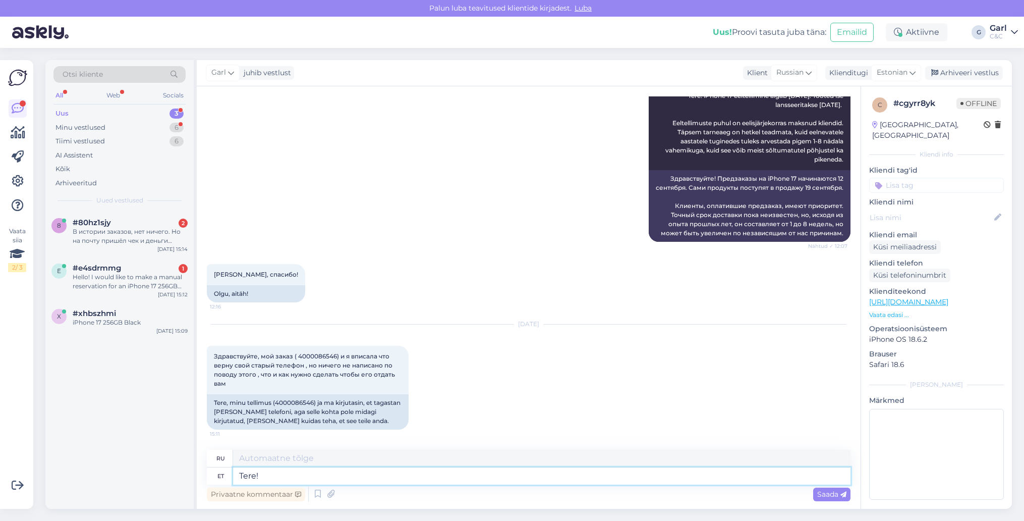
type textarea "Привет!"
type textarea "Tere! [PERSON_NAME]"
type textarea "Привет! Если"
type textarea "Tere! Kui uus tel"
type textarea "Привет! Как новенького!"
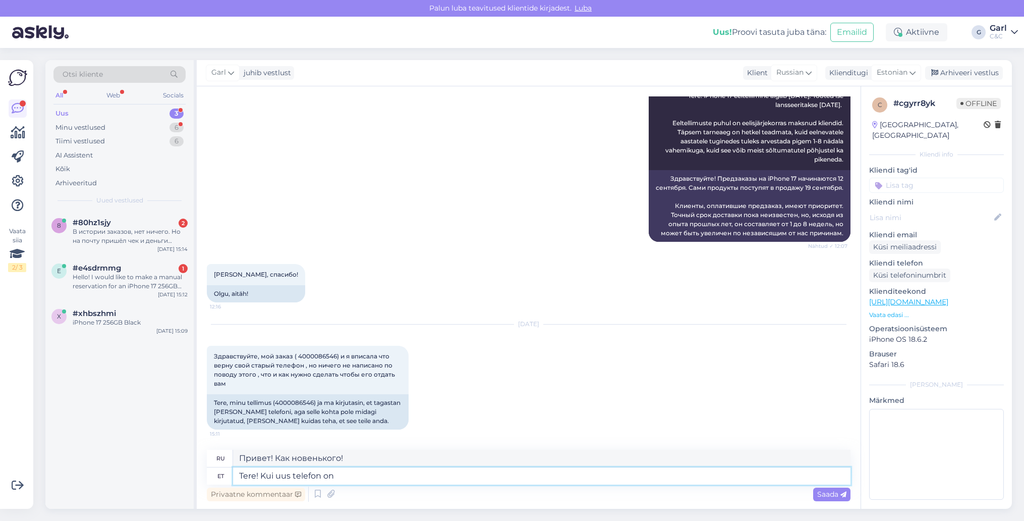
type textarea "Tere! Kui uus telefon on"
type textarea "Привет! Если новый телефон..."
type textarea "Tere! Kui uus telefon on k"
type textarea "Привет! Как тебе новый телефон?"
type textarea "Tere! Kui uus telefon on [PERSON_NAME] j"
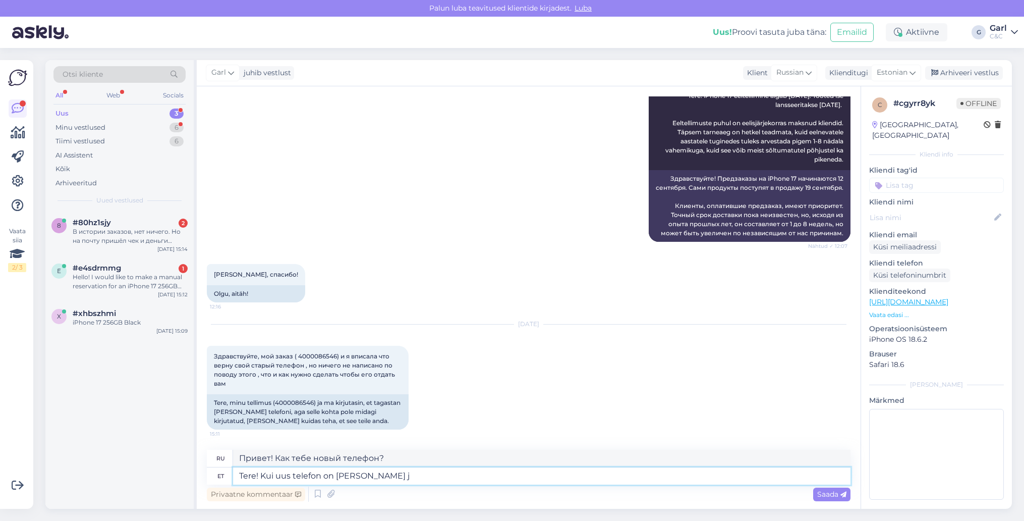
type textarea "Привет! Когда прибудет новый телефон?"
type textarea "Tere! Kui uus telefon on [PERSON_NAME] jõudnud, si"
type textarea "Привет! Когда прибудет новый телефон,"
type textarea "Tere! Kui uus telefon on [PERSON_NAME] jõudnud, siis saadetakse Te"
type textarea "Здравствуйте! Когда новый телефон прибудет, мы его отправим."
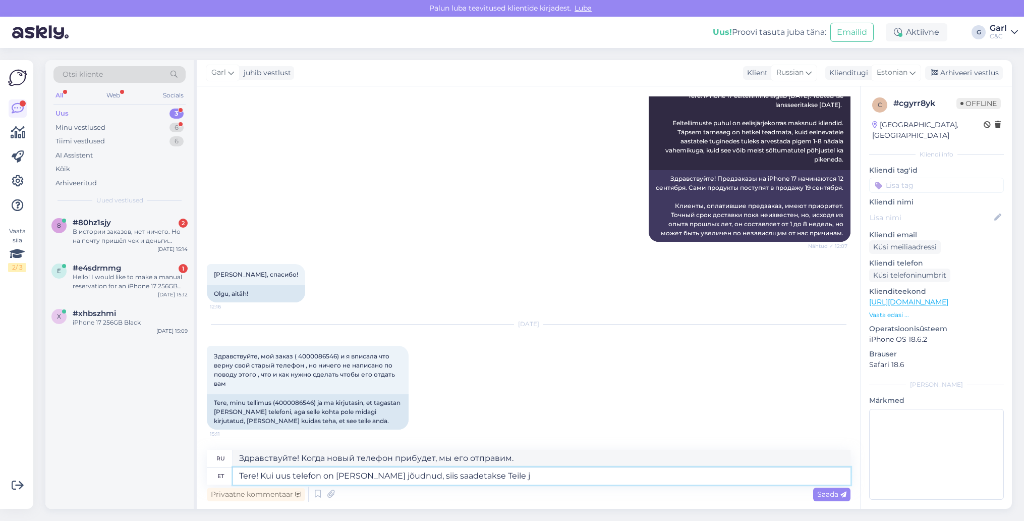
type textarea "Tere! Kui uus telefon on [PERSON_NAME] jõudnud, siis saadetakse Teile ju"
type textarea "Здравствуйте! Когда новый телефон прибудет, мы его вам отправим."
type textarea "Tere! Kui uus telefon on [PERSON_NAME] jõudnud, siis saadetakse Teile juhised j"
type textarea "Здравствуйте! Когда прибудет ваш новый телефон, вам будут отправлены инструкции."
type textarea "Tere! Kui uus telefon on [PERSON_NAME] jõudnud, siis saadetakse Teile juhised ja"
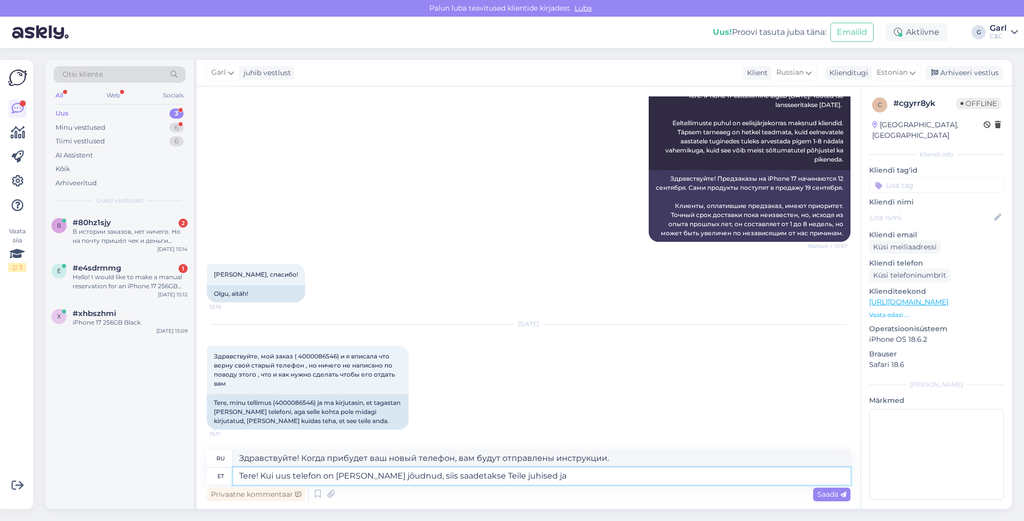
type textarea "Здравствуйте! Когда прибудет ваш новый телефон, вам будут отправлены инструкции…"
type textarea "Tere! Kui uus telefon on [PERSON_NAME] jõudnud, siis saadetakse Teile juhised j…"
type textarea "Здравствуйте! Когда ваш новый телефон прибудет, вам будут отправлены инструкция…"
type textarea "Tere! Kui uus telefon on [PERSON_NAME] jõudnud, siis saadetakse Teile juhised j…"
type textarea "Здравствуйте! Когда ваш новый телефон прибудет, вам будут отправлены инструкции…"
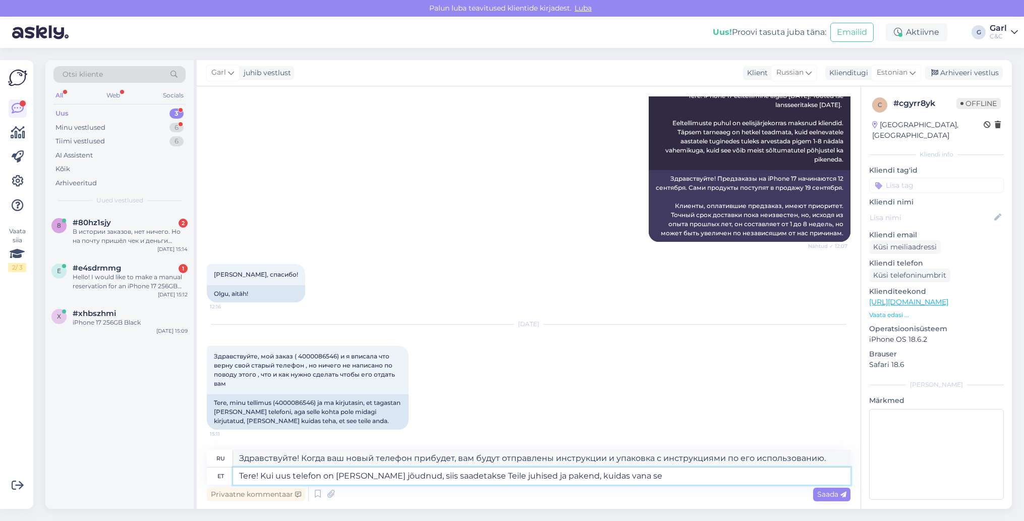
type textarea "Tere! Kui uus telefon on [PERSON_NAME] jõudnud, siis saadetakse Teile juhised j…"
type textarea "Здравствуйте! Когда ваш новый телефон прибудет, вам будут отправлены инструкции…"
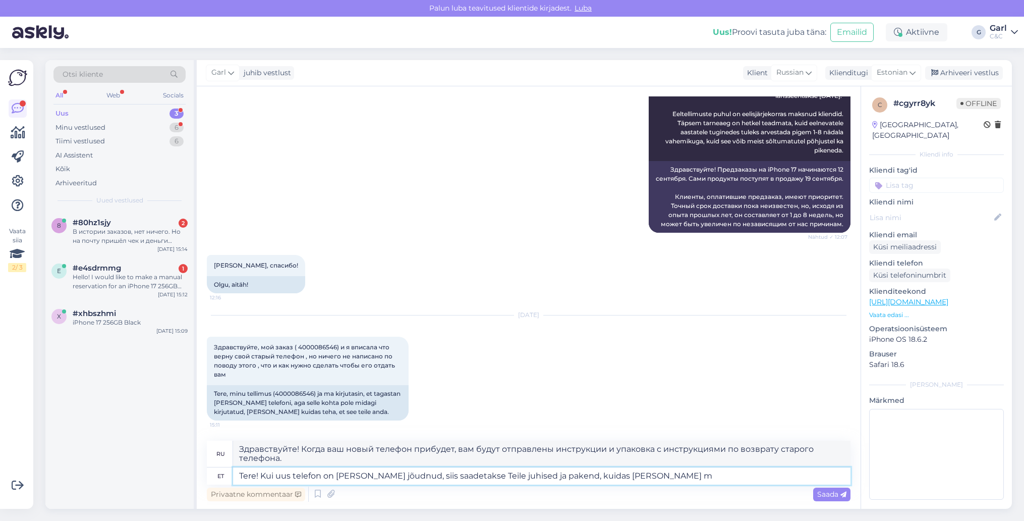
type textarea "Tere! Kui uus telefon on [PERSON_NAME] jõudnud, siis saadetakse Teile juhised j…"
type textarea "Здравствуйте! Когда ваш новый телефон прибудет, вам будут отправлены инструкции…"
type textarea "Tere! Kui uus telefon on [PERSON_NAME] jõudnud, siis saadetakse Teile juhised j…"
type textarea "Здравствуйте! Как только ваш новый телефон прибудет, мы отправим вам инструкцию…"
type textarea "Tere! Kui uus telefon on [PERSON_NAME] jõudnud, siis saadetakse Teile juhised j…"
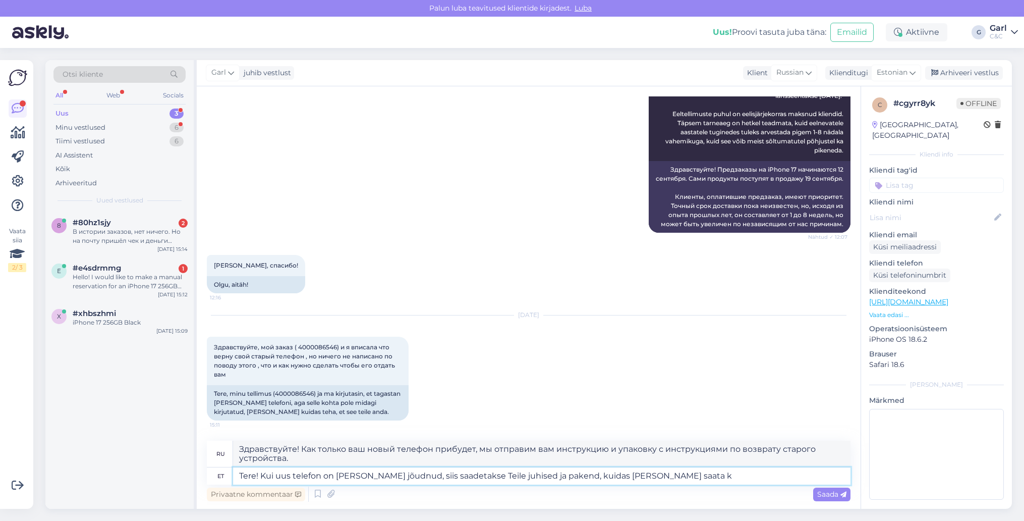
type textarea "Здравствуйте! Как только ваш новый телефон прибудет, мы отправим вам инструкцию…"
type textarea "Tere! Kui uus telefon on [PERSON_NAME] jõudnud, siis saadetakse Teile juhised j…"
type textarea "Здравствуйте! Как только ваш новый телефон прибудет, мы отправим вам инструкцию…"
type textarea "Tere! Kui uus telefon on [PERSON_NAME] jõudnud, siis saadetakse Teile juhised j…"
type textarea "Здравствуйте! Как только ваш новый телефон прибудет, мы отправим вам инструкцию…"
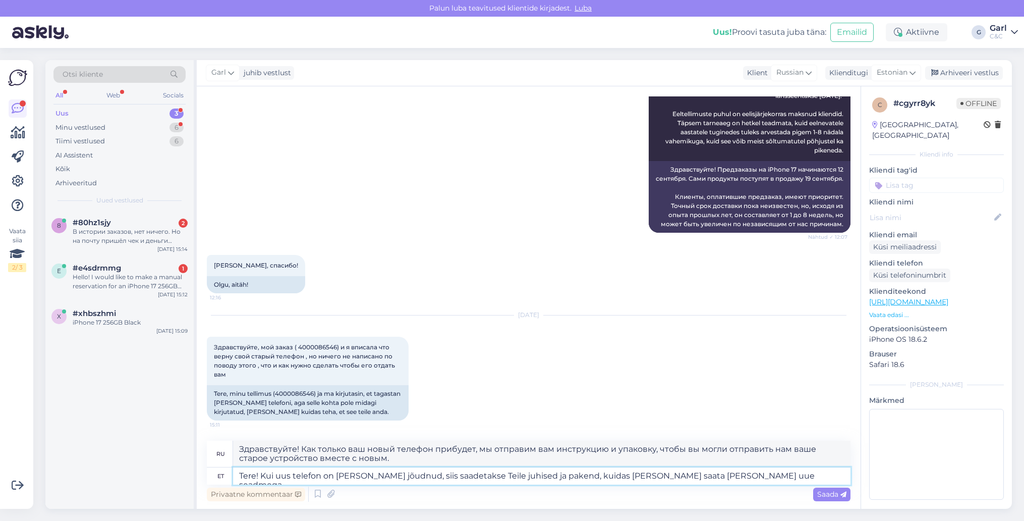
type textarea "Tere! Kui uus telefon on [PERSON_NAME] jõudnud, siis saadetakse Teile juhised j…"
type textarea "Здравствуйте! Как только ваш новый телефон прибудет, мы отправим вам инструкции…"
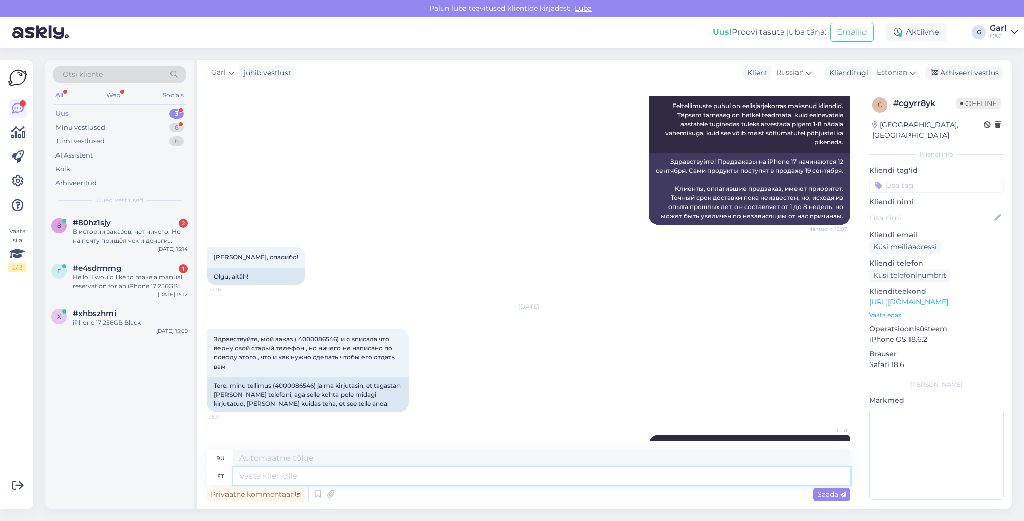
scroll to position [257, 0]
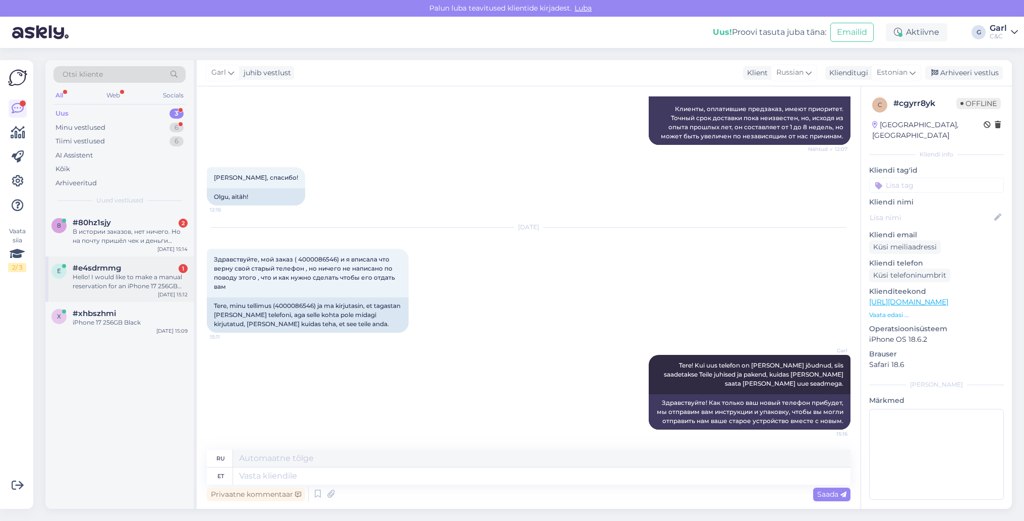
click at [145, 273] on div "Hello! I would like to make a manual reservation for an iPhone 17 256GB Black" at bounding box center [130, 281] width 115 height 18
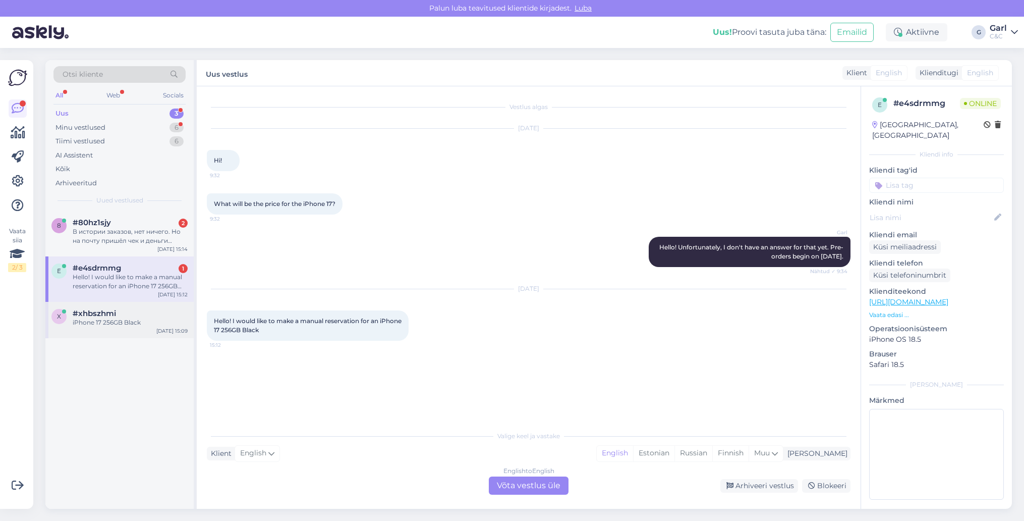
click at [126, 337] on div "x #xhbszhmi iPhone 17 256GB Black [DATE] 15:09" at bounding box center [119, 320] width 148 height 36
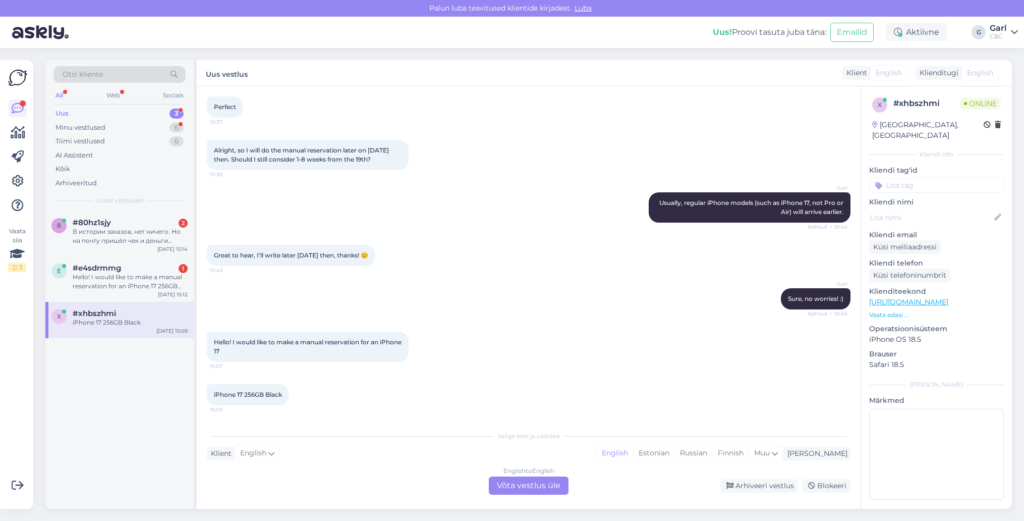
click at [547, 483] on div "English to English Võta vestlus üle" at bounding box center [529, 485] width 80 height 18
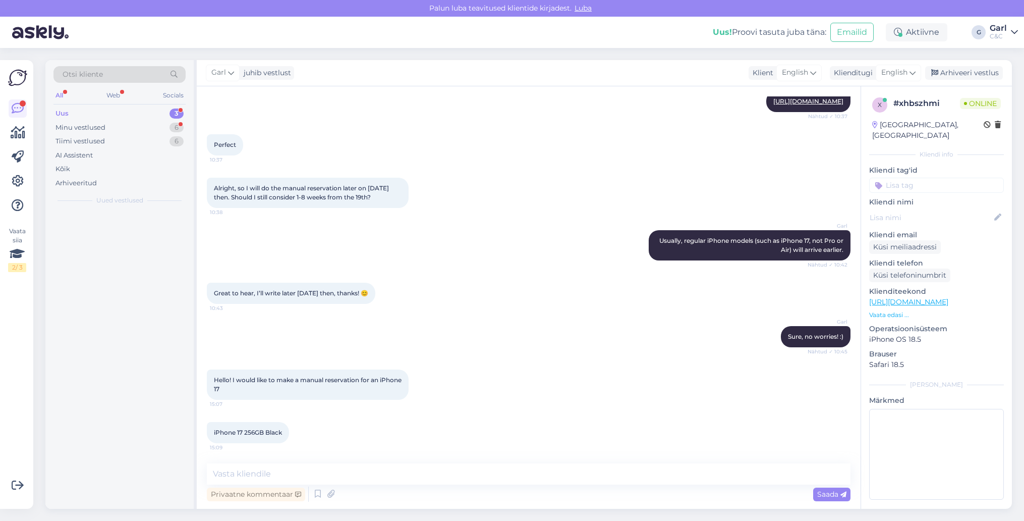
scroll to position [665, 0]
click at [546, 481] on textarea at bounding box center [529, 473] width 644 height 21
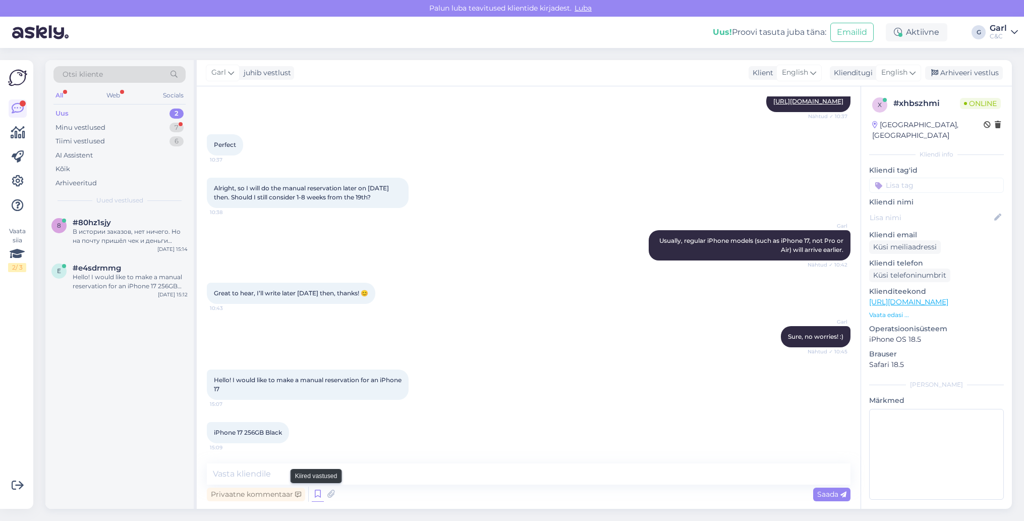
click at [318, 494] on icon at bounding box center [318, 493] width 12 height 15
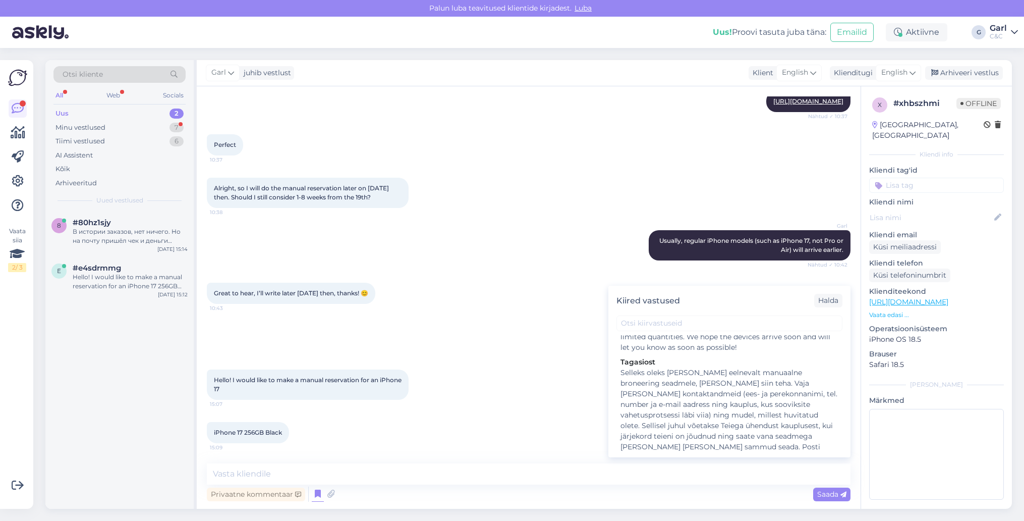
scroll to position [1225, 0]
click at [736, 431] on div "Selleks oleks [PERSON_NAME] eelnevalt manuaalne broneering seadmele, [PERSON_NA…" at bounding box center [729, 419] width 218 height 95
type textarea "Selleks oleks [PERSON_NAME] eelnevalt manuaalne broneering seadmele, [PERSON_NA…"
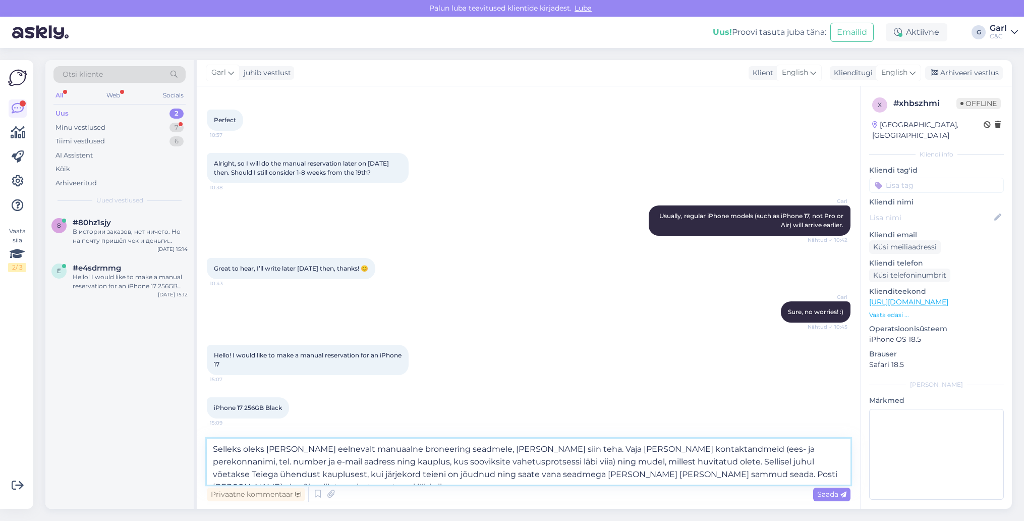
click at [460, 473] on textarea "Selleks oleks [PERSON_NAME] eelnevalt manuaalne broneering seadmele, [PERSON_NA…" at bounding box center [529, 461] width 644 height 46
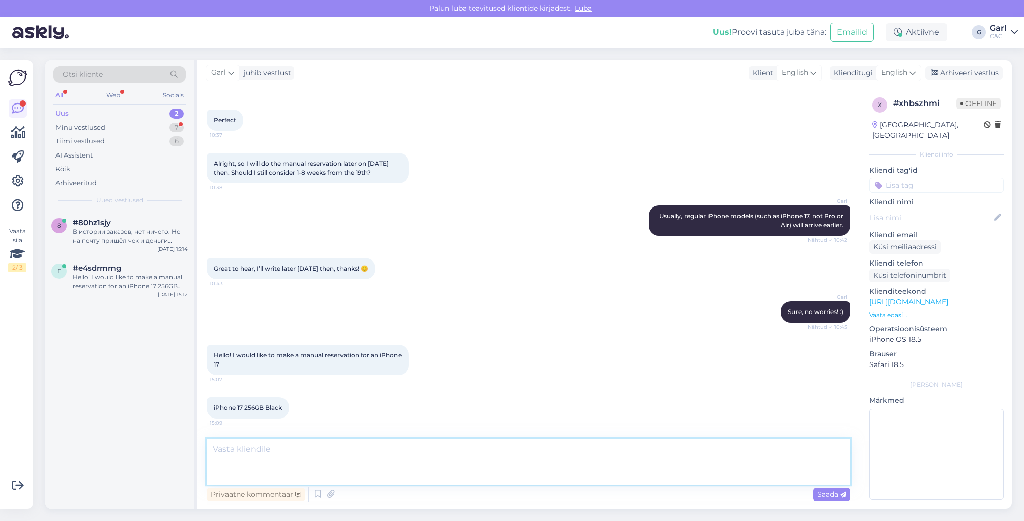
scroll to position [665, 0]
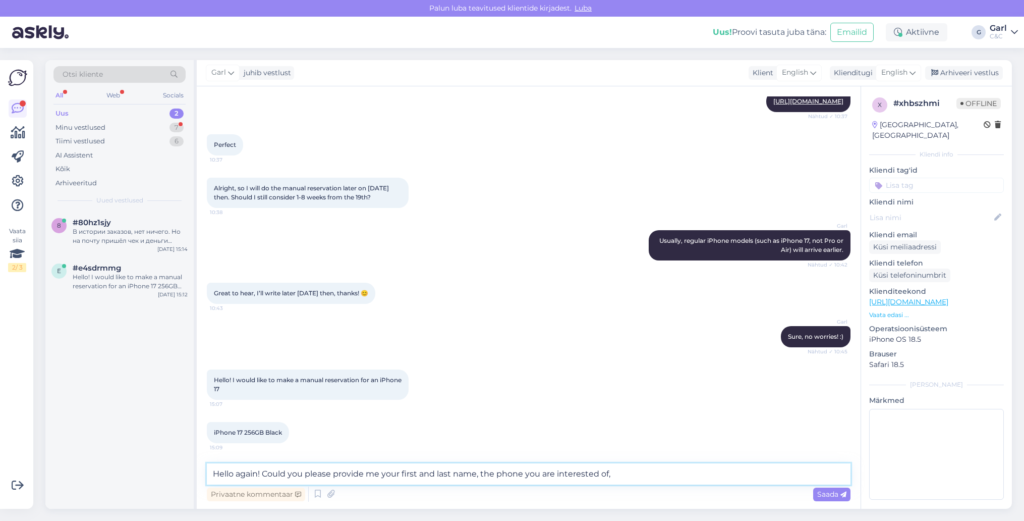
click at [480, 473] on textarea "Hello again! Could you please provide me your first and last name, the phone yo…" at bounding box center [529, 473] width 644 height 21
click at [698, 475] on textarea "Hello again! Could you please provide me your first and last name, e-mail addre…" at bounding box center [529, 473] width 644 height 21
type textarea "Hello again! Could you please provide me your first and last name, e-mail addre…"
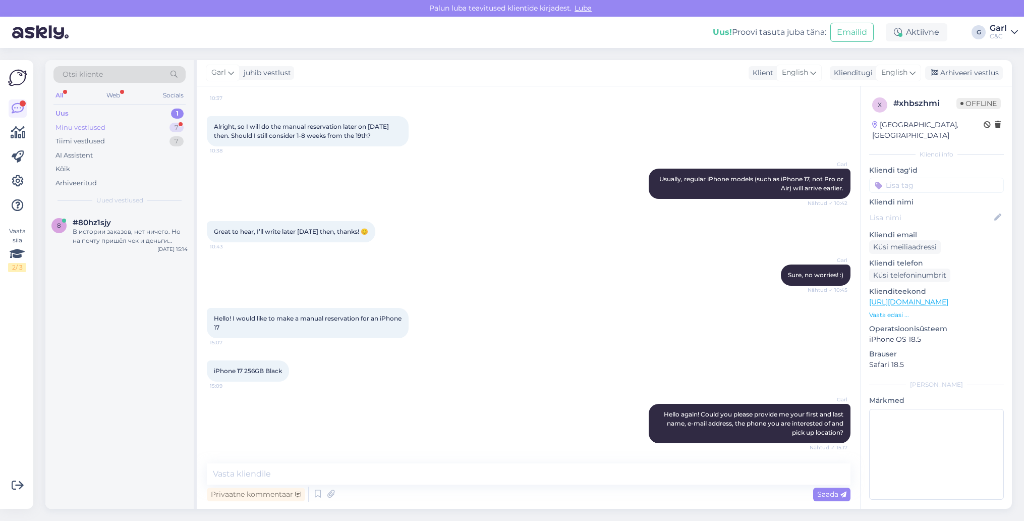
click at [170, 126] on div "7" at bounding box center [176, 128] width 14 height 10
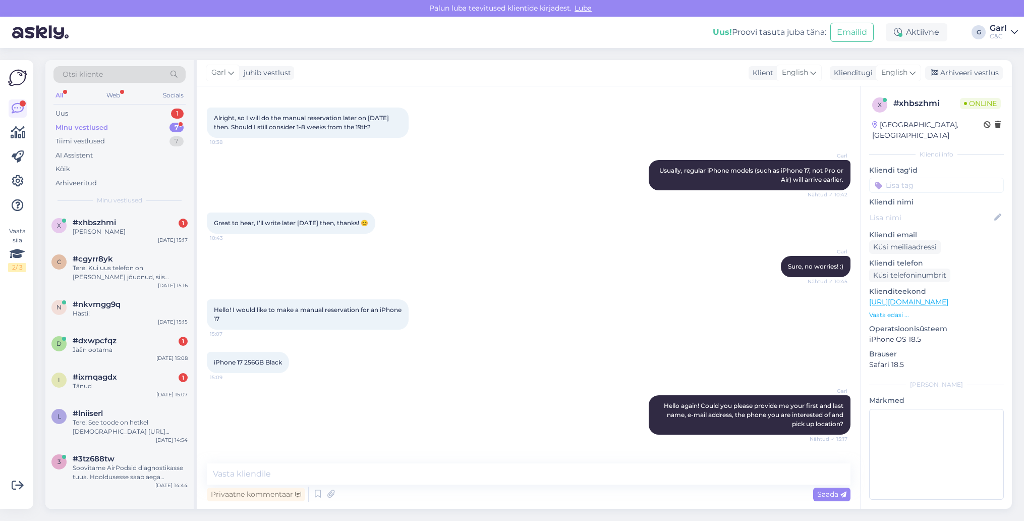
scroll to position [769, 0]
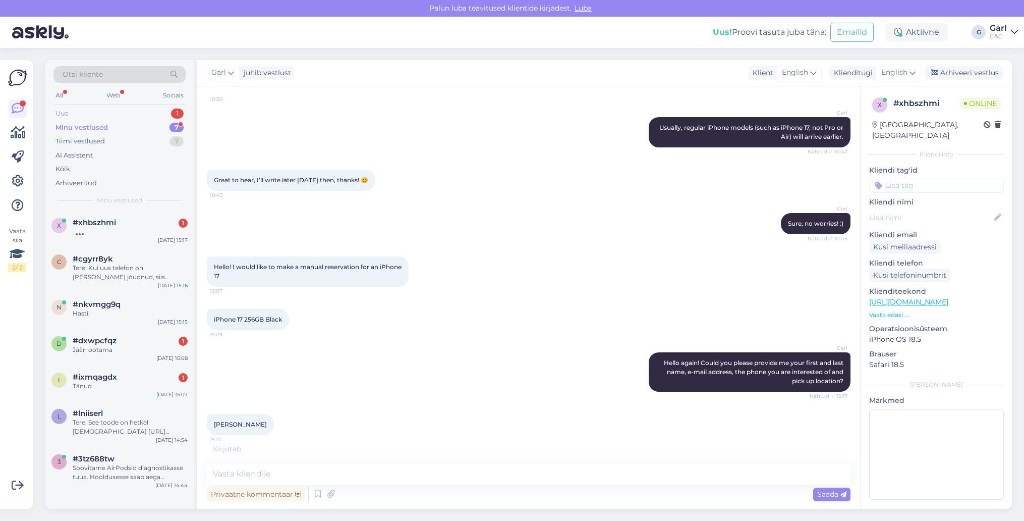
click at [160, 115] on div "Uus 1" at bounding box center [119, 113] width 132 height 14
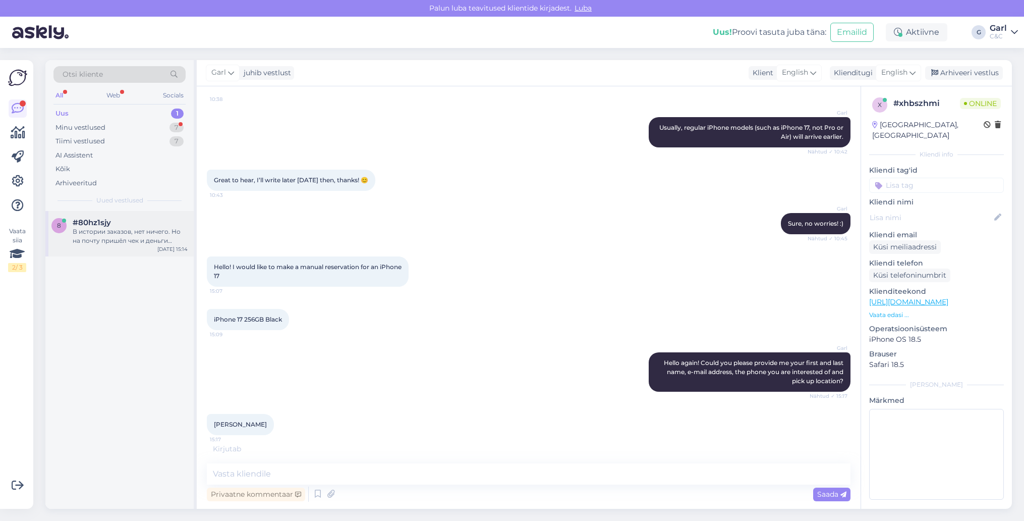
click at [133, 227] on div "В истории заказов, нет ничего. Но на почту пришёл чек и деньги снялись." at bounding box center [130, 236] width 115 height 18
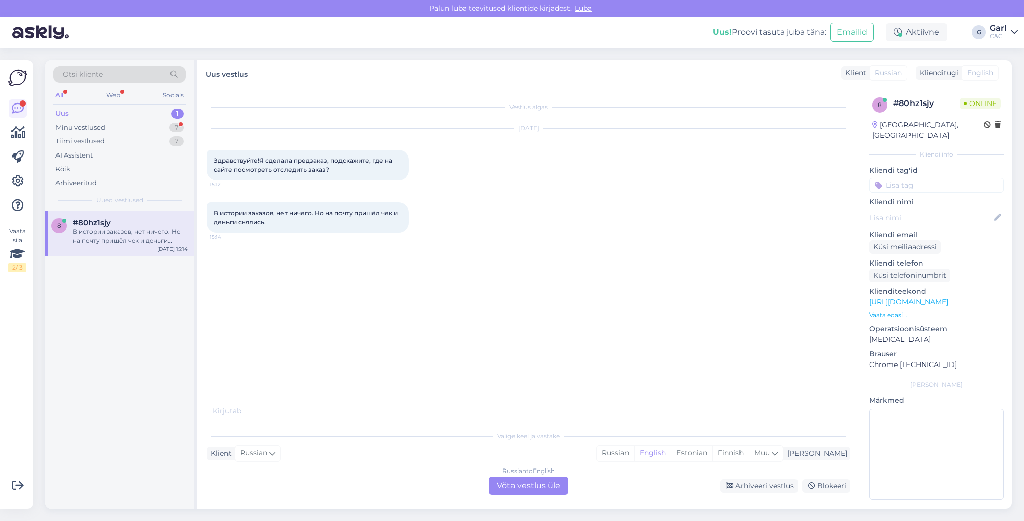
scroll to position [0, 0]
click at [712, 453] on div "Estonian" at bounding box center [691, 452] width 41 height 15
click at [544, 491] on div "Russian to Estonian Võta vestlus üle" at bounding box center [529, 485] width 80 height 18
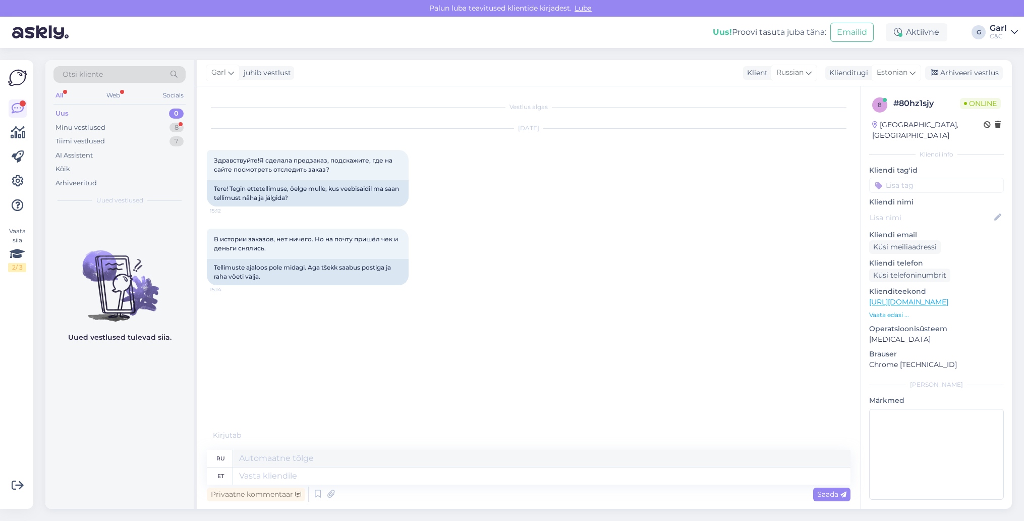
click at [493, 491] on div "Privaatne kommentaar Saada" at bounding box center [529, 493] width 644 height 19
click at [480, 485] on div "Privaatne kommentaar Saada" at bounding box center [529, 493] width 644 height 19
click at [471, 481] on textarea at bounding box center [541, 475] width 617 height 17
click at [470, 482] on textarea at bounding box center [541, 475] width 617 height 17
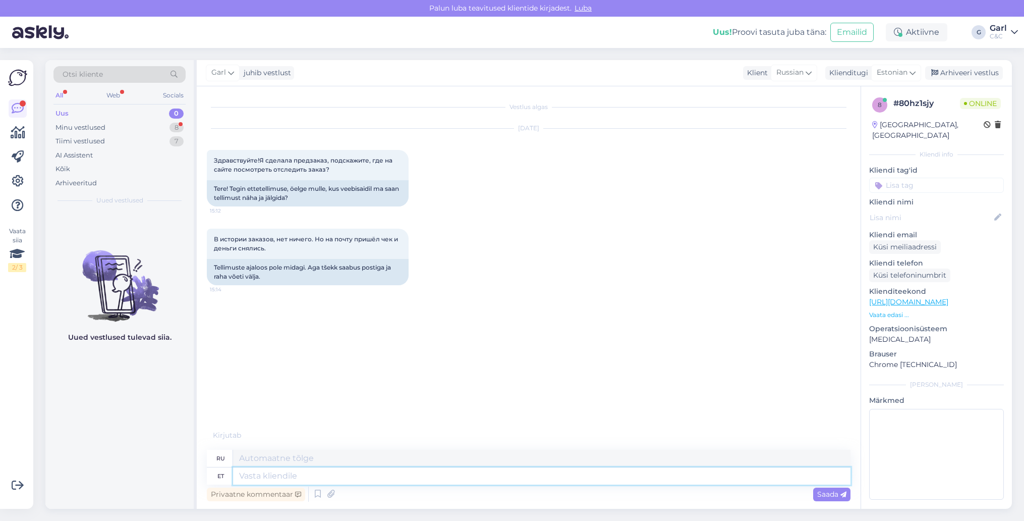
click at [470, 482] on textarea at bounding box center [541, 475] width 617 height 17
click at [469, 483] on textarea at bounding box center [541, 475] width 617 height 17
type textarea "Tere!"
type textarea "Привет!"
type textarea "Tere! Tellimust o"
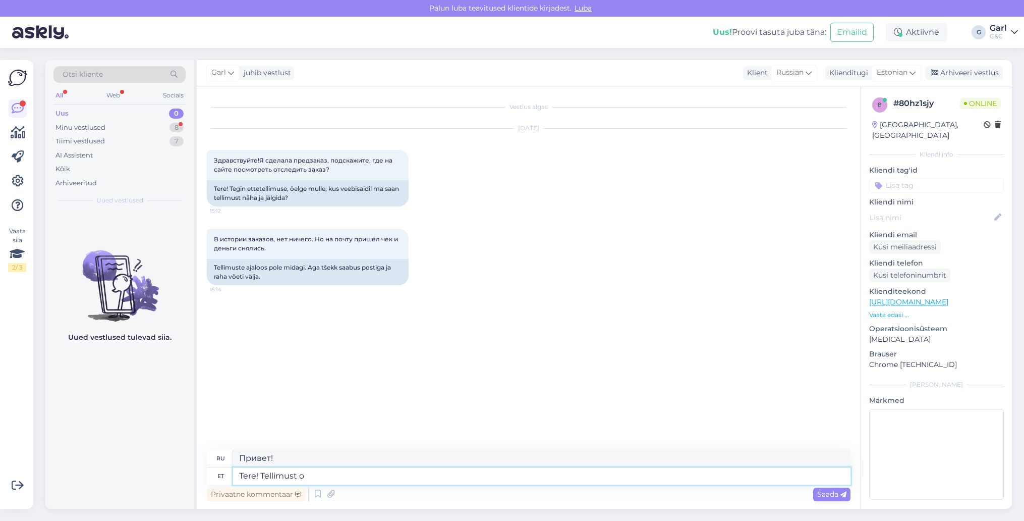
type textarea "Здравствуйте! По поводу заказа."
type textarea "Tere! Tellimust ots"
type textarea "Привет! Заказ"
type textarea "Tere! Tellimust otseselt j"
type textarea "Здравствуйте! Заказывайте напрямую."
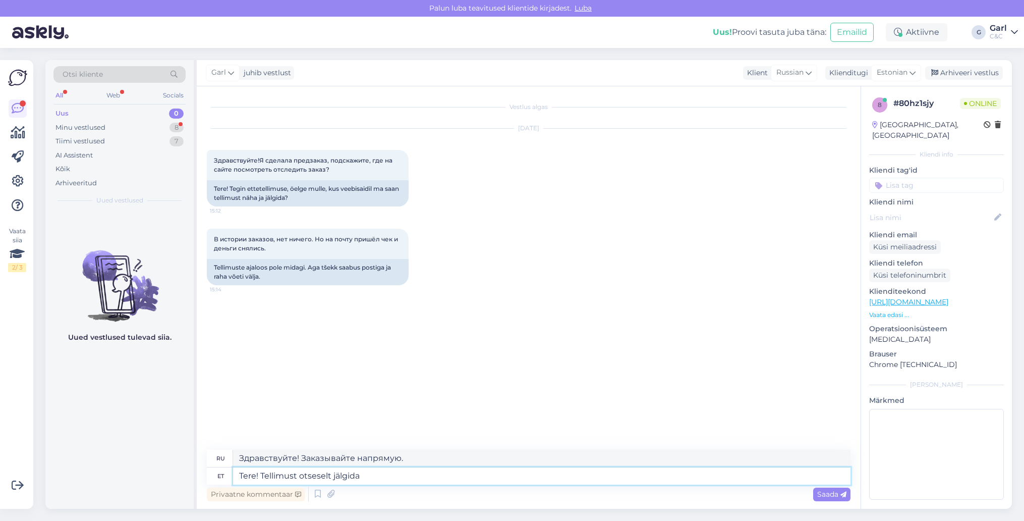
type textarea "Tere! Tellimust otseselt jälgida e"
type textarea "Здравствуйте! Отслеживайте свой заказ напрямую."
type textarea "Tere! Tellimust otseselt jälgida ei ol"
type textarea "Здравствуйте! Я не могу напрямую отслеживать заказ."
type textarea "Tere! Tellimust otseselt jälgida ei ole"
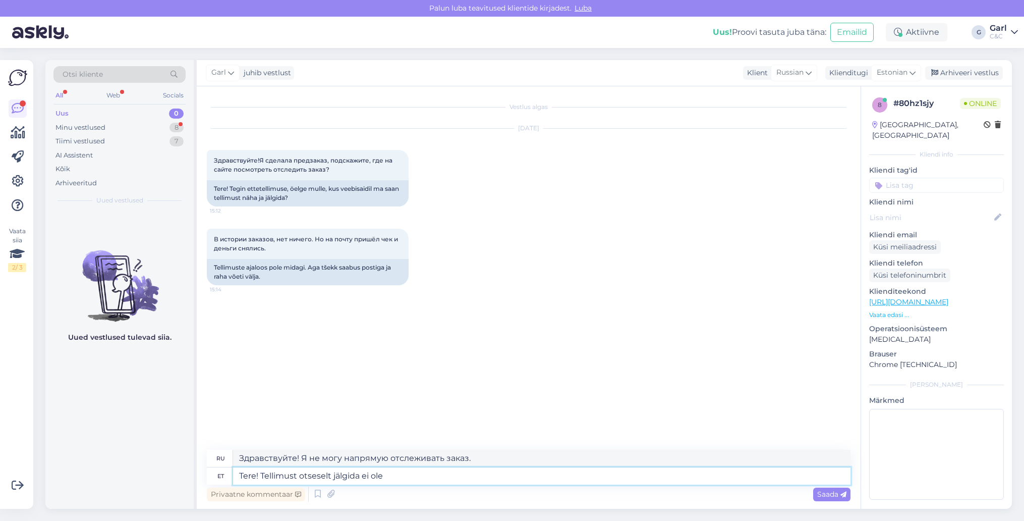
type textarea "Здравствуйте! Отследить заказ напрямую невозможно."
type textarea "Tere! Tellimust otseselt jälgida ei ole võimalik paraku."
type textarea "Здравствуйте! К сожалению, отследить заказ напрямую невозможно."
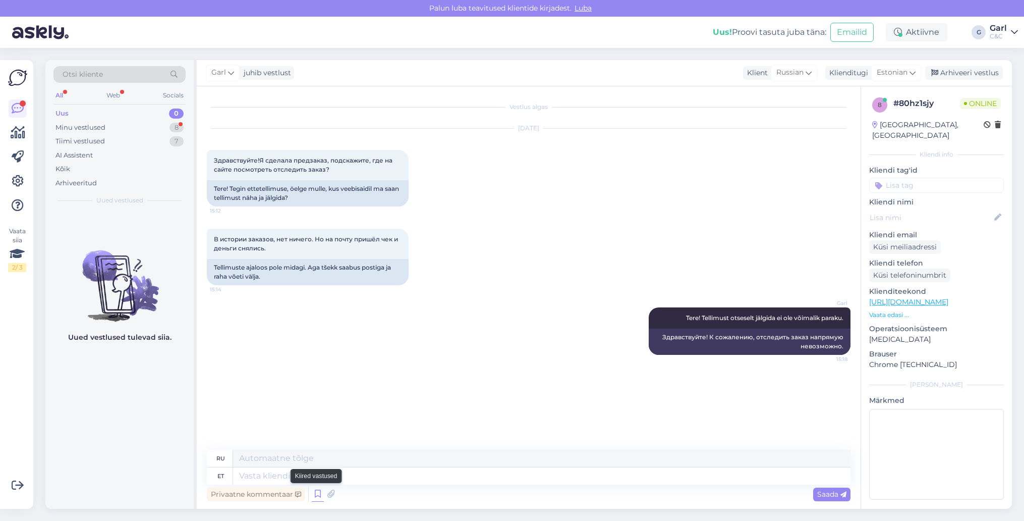
click at [316, 493] on icon at bounding box center [318, 493] width 12 height 15
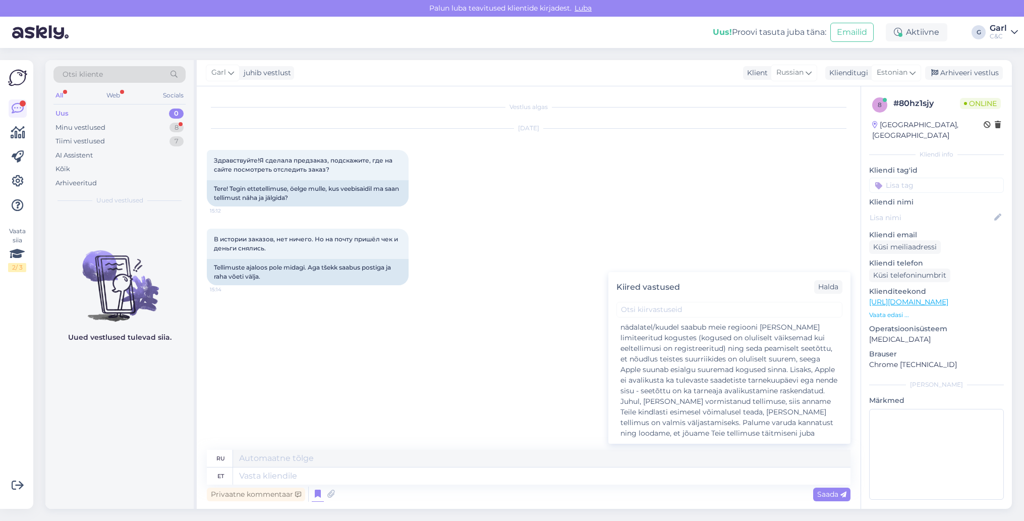
scroll to position [387, 0]
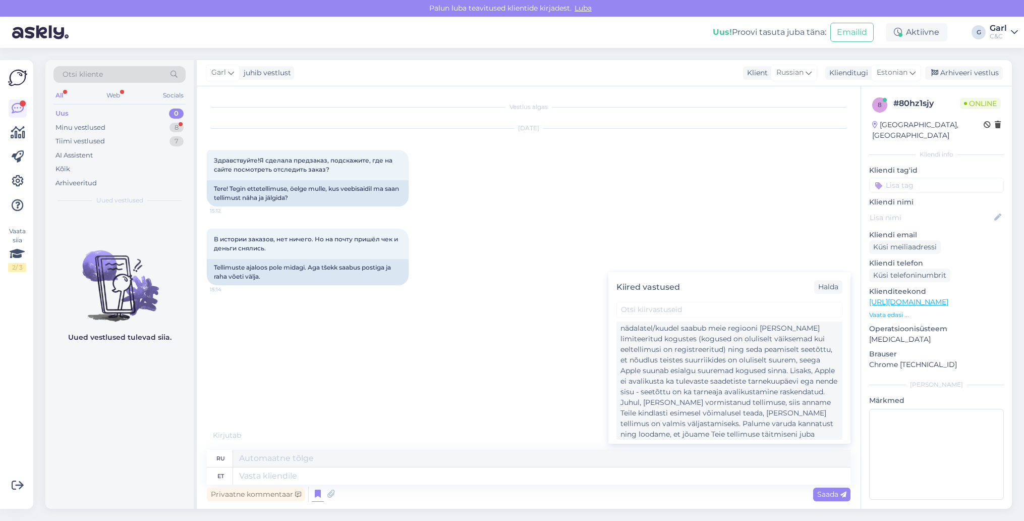
click at [709, 382] on div "Tere! Paraku hetkel puudub täpsem tarneinformatsioon uute mudelite osas. Karm r…" at bounding box center [729, 370] width 218 height 159
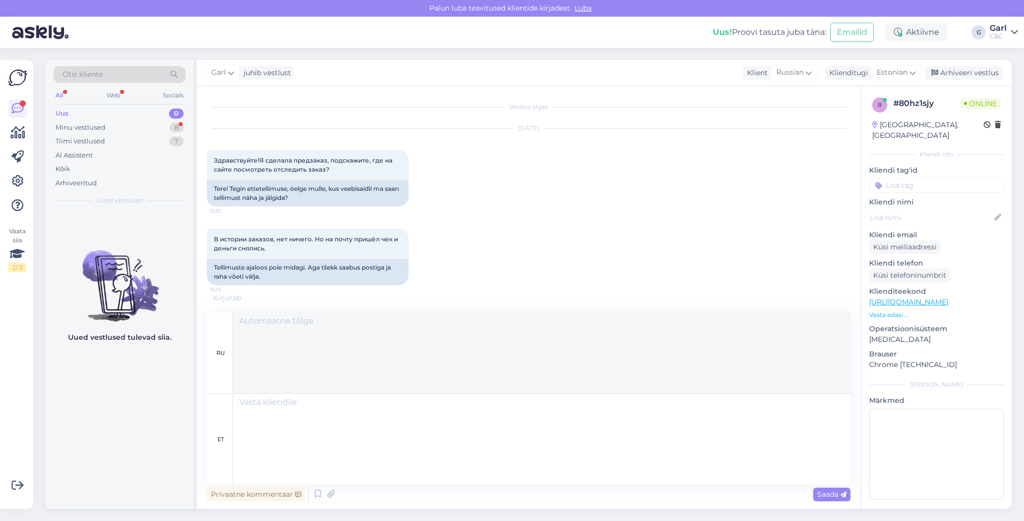
type textarea "Loremipsumdo! S ametconse, adipi elitse doeiusmodt i utlaboree dolor magnaal en…"
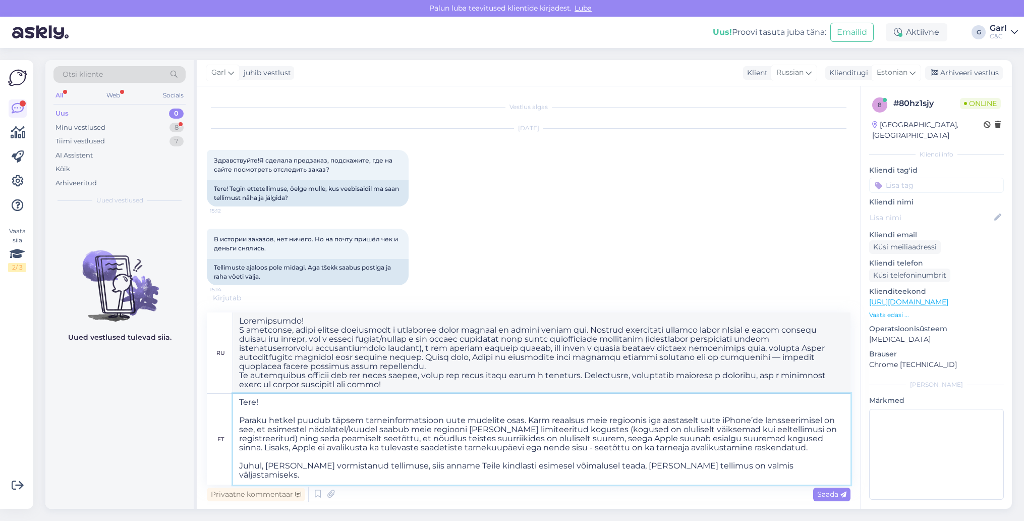
click at [383, 438] on textarea "Tere! Paraku hetkel puudub täpsem tarneinformatsioon uute mudelite osas. Karm r…" at bounding box center [541, 438] width 617 height 91
drag, startPoint x: 295, startPoint y: 401, endPoint x: 189, endPoint y: 394, distance: 105.7
click at [189, 394] on div "Otsi kliente All Web Socials Uus 0 Minu vestlused 8 Tiimi vestlused 7 AI Assist…" at bounding box center [528, 284] width 966 height 448
type textarea "Paraku hetkel puudub täpsem tarneinformatsioon uute mudelite osas. Karm reaalsu…"
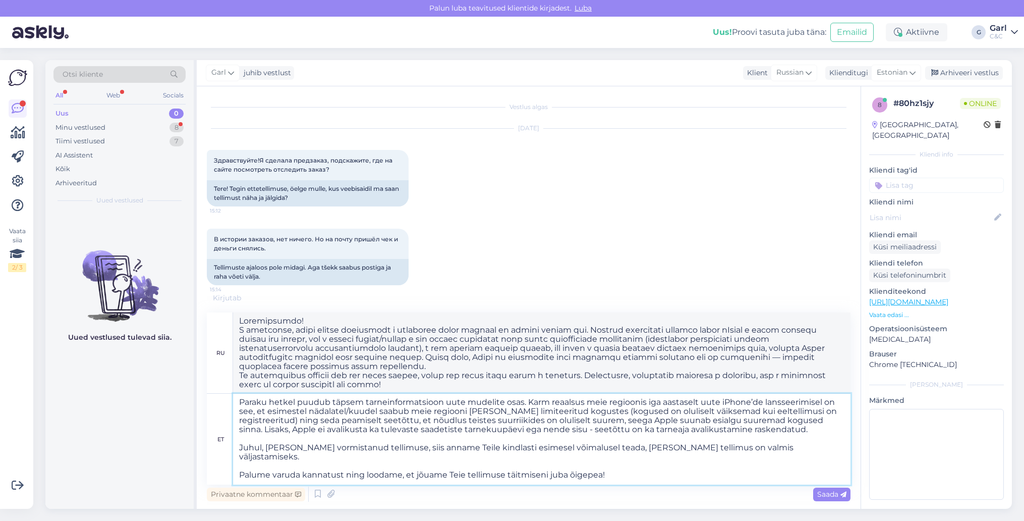
type textarea "L ipsumdolo, s ametconse adipi eli seddo eiusmo temporinci u laboreet dolor mag…"
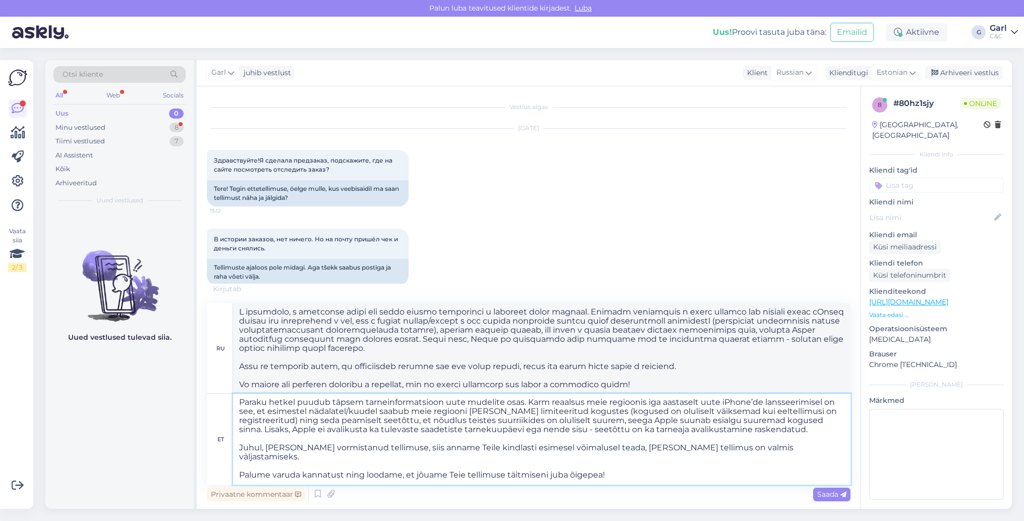
click at [237, 421] on textarea "Paraku hetkel puudub täpsem tarneinformatsioon uute mudelite osas. Karm reaalsu…" at bounding box center [541, 438] width 617 height 91
type textarea "Paraku hetkel puudub täpsem tarneinformatsioon uute mudelite osas. Karm reaalsu…"
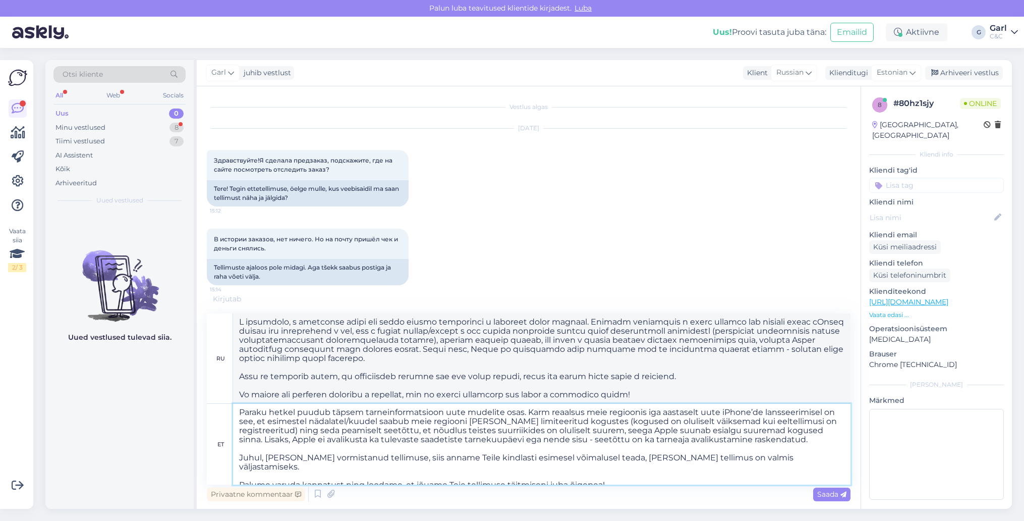
click at [370, 443] on textarea "Paraku hetkel puudub täpsem tarneinformatsioon uute mudelite osas. Karm reaalsu…" at bounding box center [541, 444] width 617 height 81
click at [449, 442] on textarea "Paraku hetkel puudub täpsem tarneinformatsioon uute mudelite osas. Karm reaalsu…" at bounding box center [541, 444] width 617 height 81
click at [452, 425] on textarea "Paraku hetkel puudub täpsem tarneinformatsioon uute mudelite osas. Karm reaalsu…" at bounding box center [541, 444] width 617 height 81
click at [547, 415] on textarea "Paraku hetkel puudub täpsem tarneinformatsioon uute mudelite osas. Karm reaalsu…" at bounding box center [541, 444] width 617 height 81
click at [497, 459] on textarea "Paraku hetkel puudub täpsem tarneinformatsioon uute mudelite osas. Karm reaalsu…" at bounding box center [541, 444] width 617 height 81
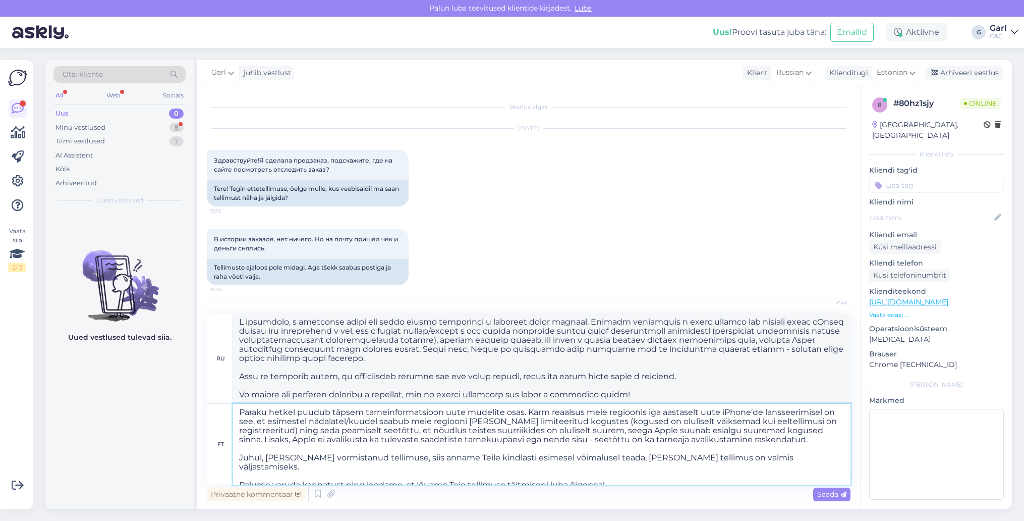
click at [455, 453] on textarea "Paraku hetkel puudub täpsem tarneinformatsioon uute mudelite osas. Karm reaalsu…" at bounding box center [541, 444] width 617 height 81
click at [452, 439] on textarea "Paraku hetkel puudub täpsem tarneinformatsioon uute mudelite osas. Karm reaalsu…" at bounding box center [541, 444] width 617 height 81
click at [476, 437] on textarea "Paraku hetkel puudub täpsem tarneinformatsioon uute mudelite osas. Karm reaalsu…" at bounding box center [541, 444] width 617 height 81
click at [500, 427] on textarea "Paraku hetkel puudub täpsem tarneinformatsioon uute mudelite osas. Karm reaalsu…" at bounding box center [541, 444] width 617 height 81
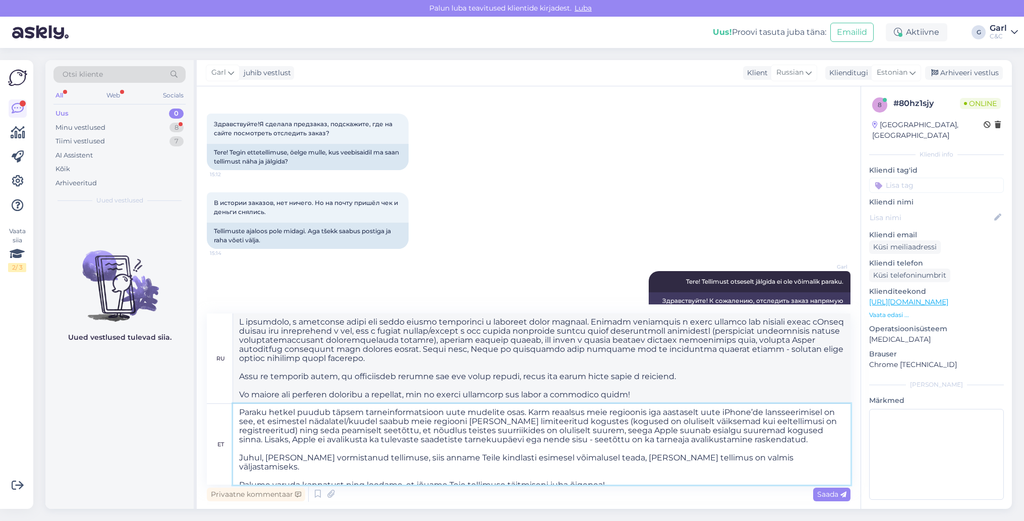
scroll to position [61, 0]
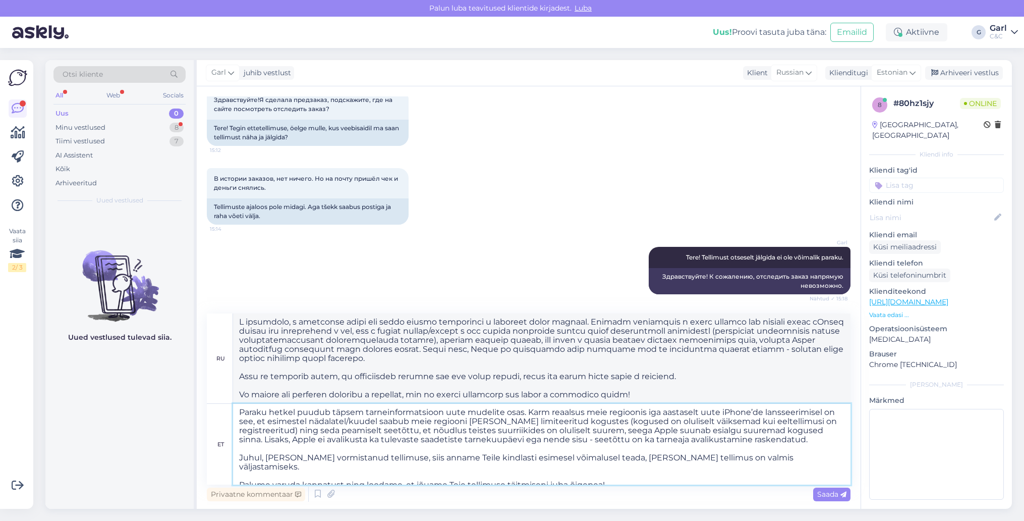
click at [558, 462] on textarea "Paraku hetkel puudub täpsem tarneinformatsioon uute mudelite osas. Karm reaalsu…" at bounding box center [541, 444] width 617 height 81
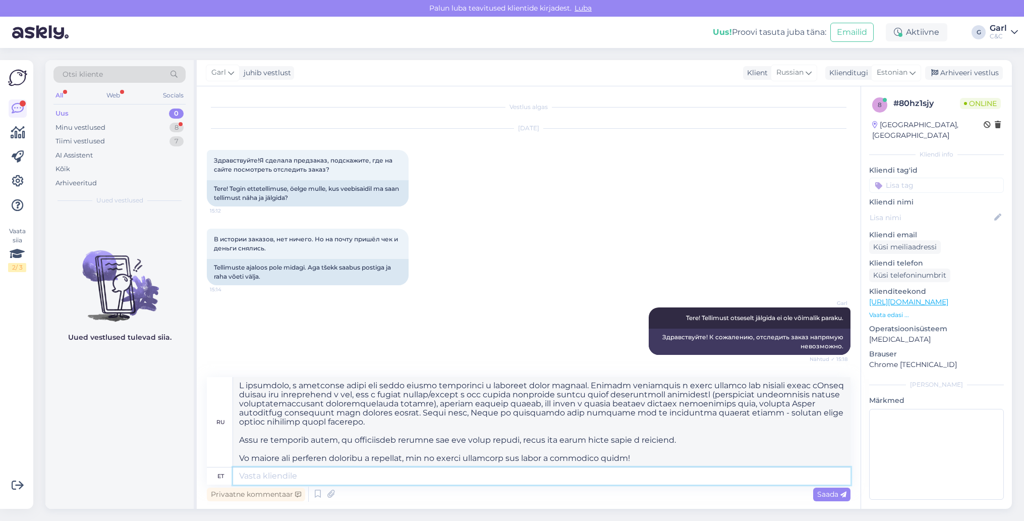
scroll to position [0, 0]
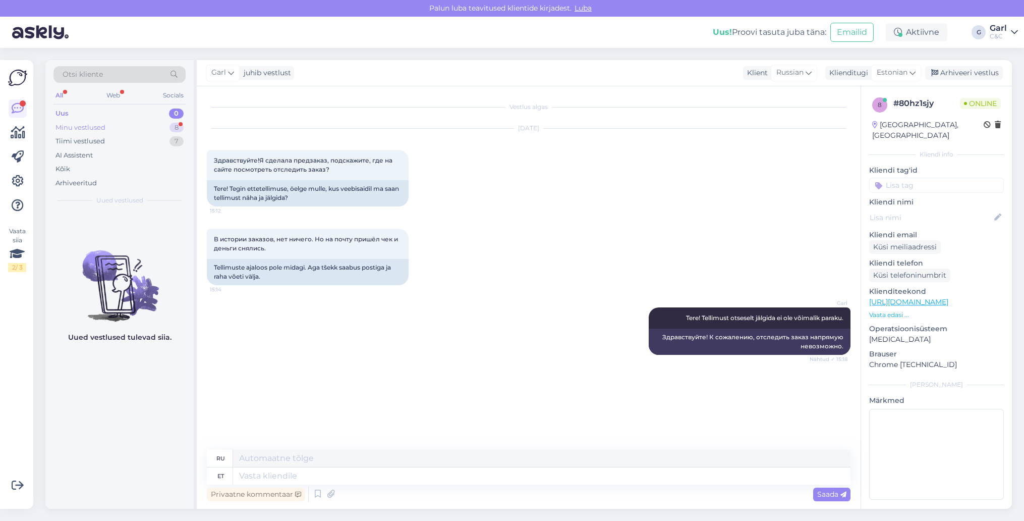
click at [176, 126] on div "8" at bounding box center [176, 128] width 14 height 10
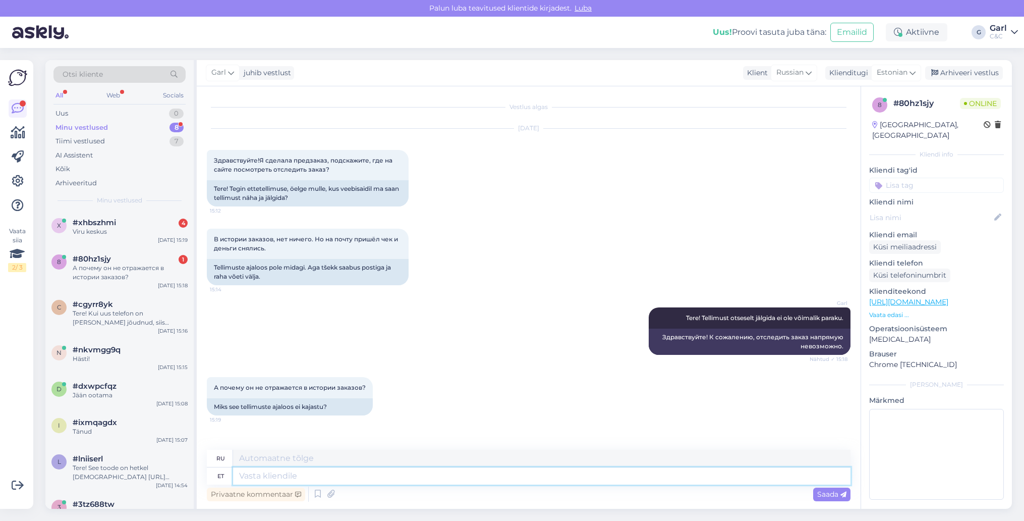
click at [334, 480] on textarea at bounding box center [541, 475] width 617 height 17
type textarea "Tõenäoliselt te"
type textarea "Вероятно"
type textarea "Tõenäoliselt tegite os"
type textarea "Вы, вероятно, сделали это."
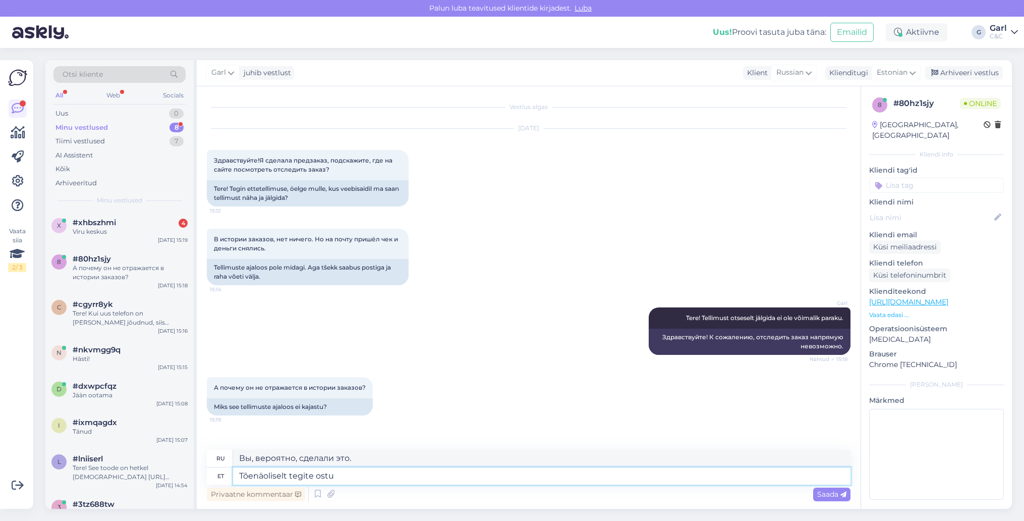
type textarea "Tõenäoliselt tegite ostu k"
type textarea "Вы, вероятно, совершили покупку."
type textarea "Tõenäoliselt tegite ostu külaliskonto a"
type textarea "Вероятно, вы совершили покупку, используя гостевой аккаунт."
type textarea "Tõenäoliselt tegite ostu külaliskonto alt il"
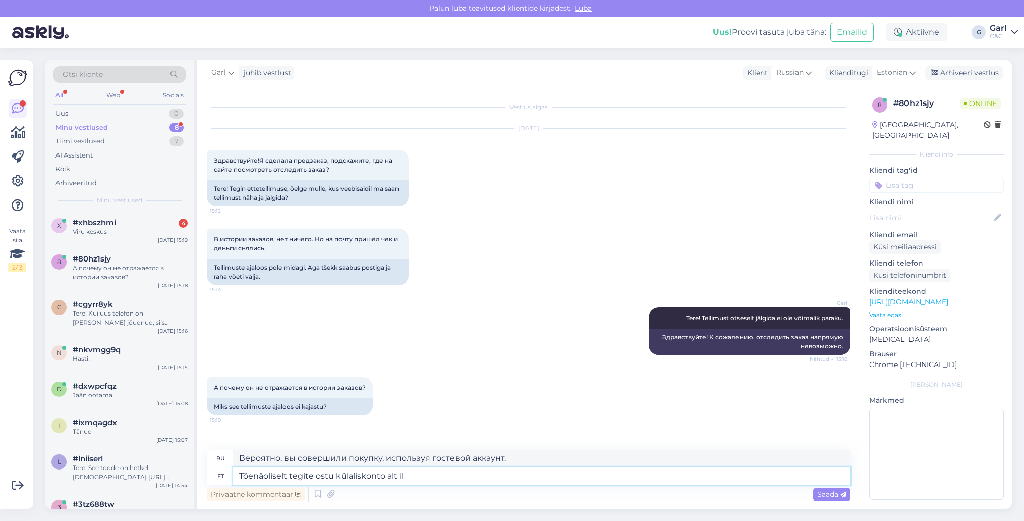
type textarea "Вероятно, вы совершили покупку с гостевого аккаунта."
type textarea "Tõenäoliselt tegite ostu külaliskonto alt [PERSON_NAME] sis"
type textarea "Вероятно, вы совершили покупку с гостевого аккаунта без"
type textarea "Tõenäoliselt tegite ostu külaliskonto alt [PERSON_NAME] lo"
type textarea "Вероятно, вы совершили покупку из гостевого аккаунта, не входя в систему."
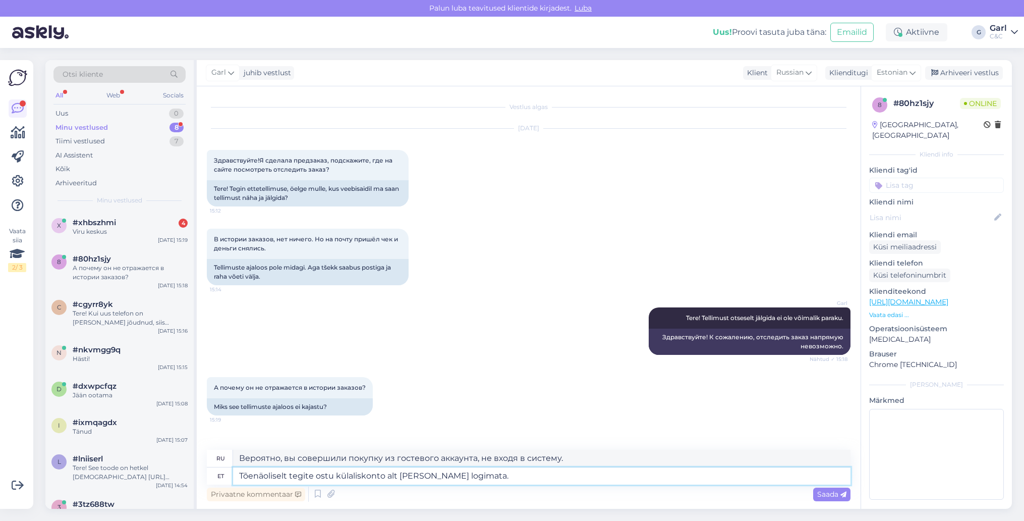
type textarea "Tõenäoliselt tegite ostu külaliskonto alt [PERSON_NAME] logimata."
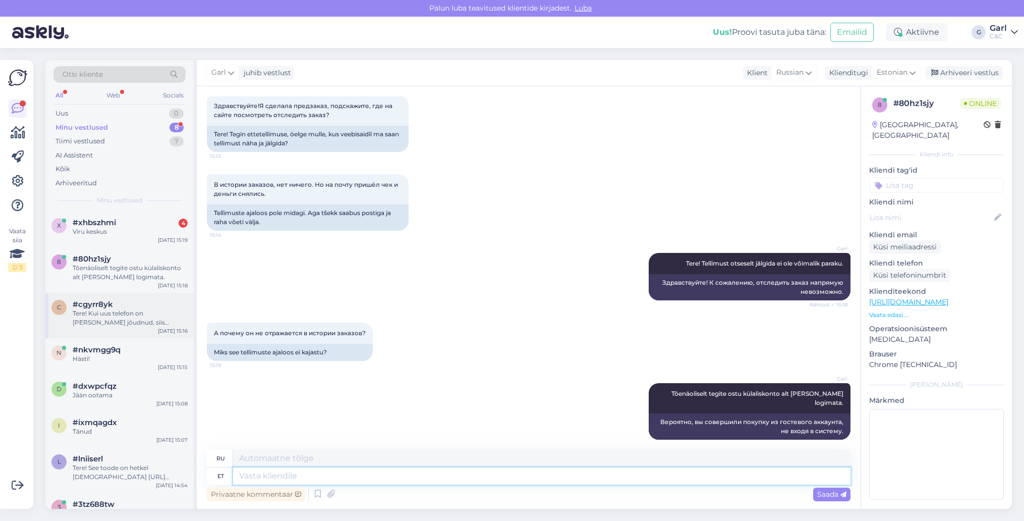
scroll to position [28, 0]
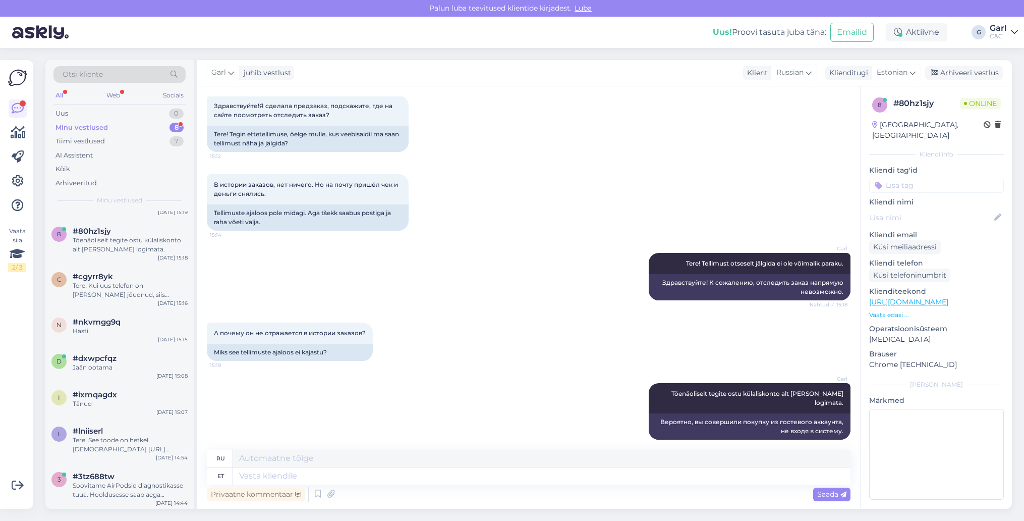
click at [166, 129] on div "Minu vestlused 8" at bounding box center [119, 128] width 132 height 14
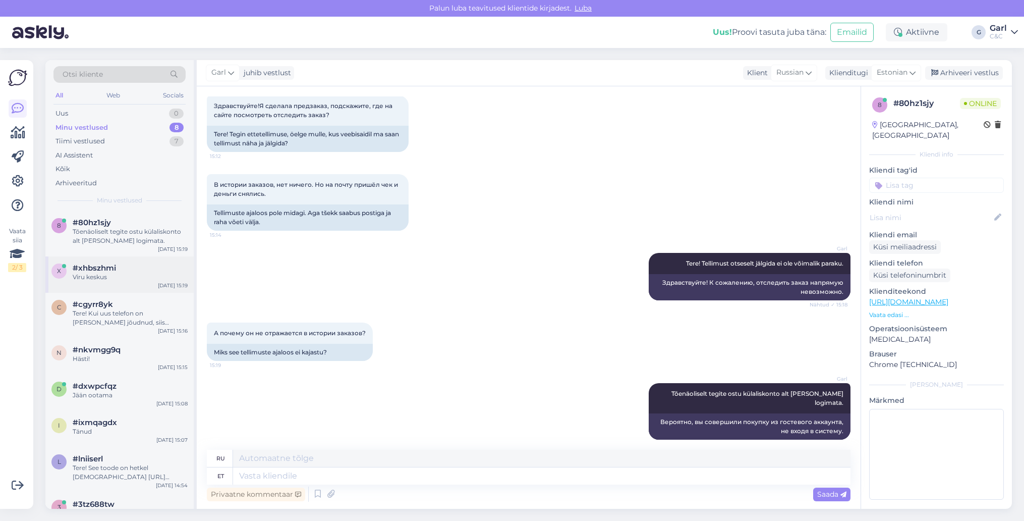
click at [139, 269] on div "#xhbszhmi" at bounding box center [130, 267] width 115 height 9
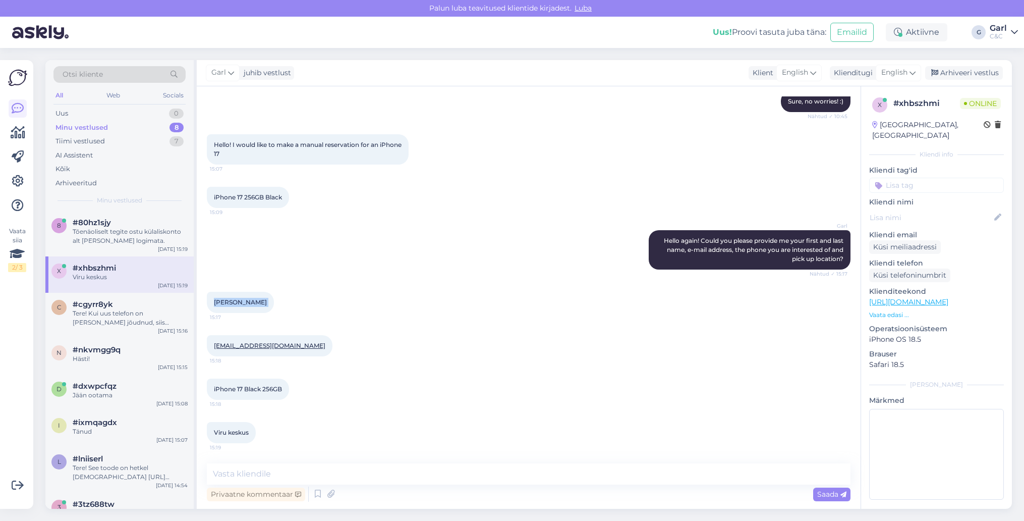
drag, startPoint x: 210, startPoint y: 302, endPoint x: 279, endPoint y: 301, distance: 68.6
click at [274, 301] on div "[PERSON_NAME] 15:17" at bounding box center [240, 302] width 67 height 21
copy div "[PERSON_NAME] 15:17"
drag, startPoint x: 210, startPoint y: 346, endPoint x: 292, endPoint y: 346, distance: 82.2
click at [292, 346] on div "[EMAIL_ADDRESS][DOMAIN_NAME] 15:18" at bounding box center [270, 345] width 126 height 21
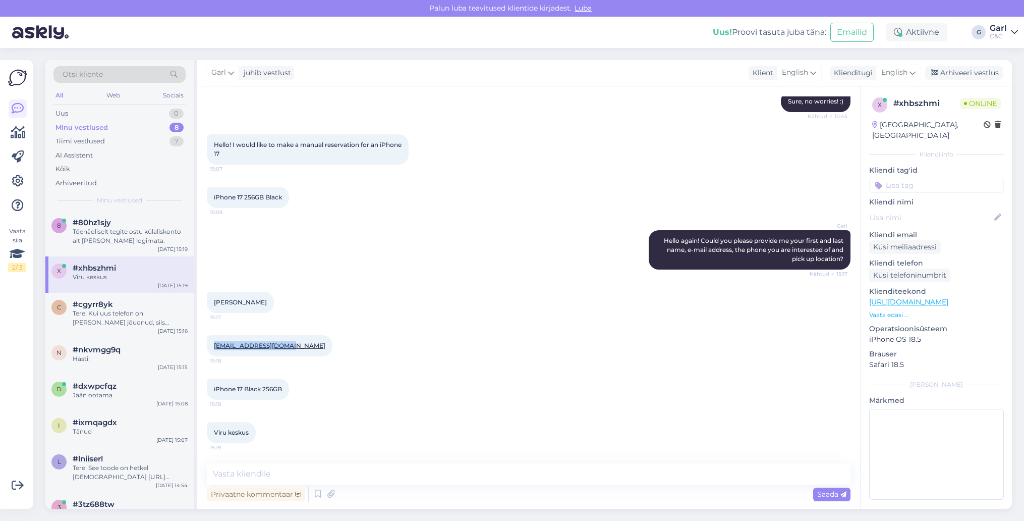
copy link "[EMAIL_ADDRESS][DOMAIN_NAME]"
click at [329, 472] on textarea at bounding box center [529, 473] width 644 height 21
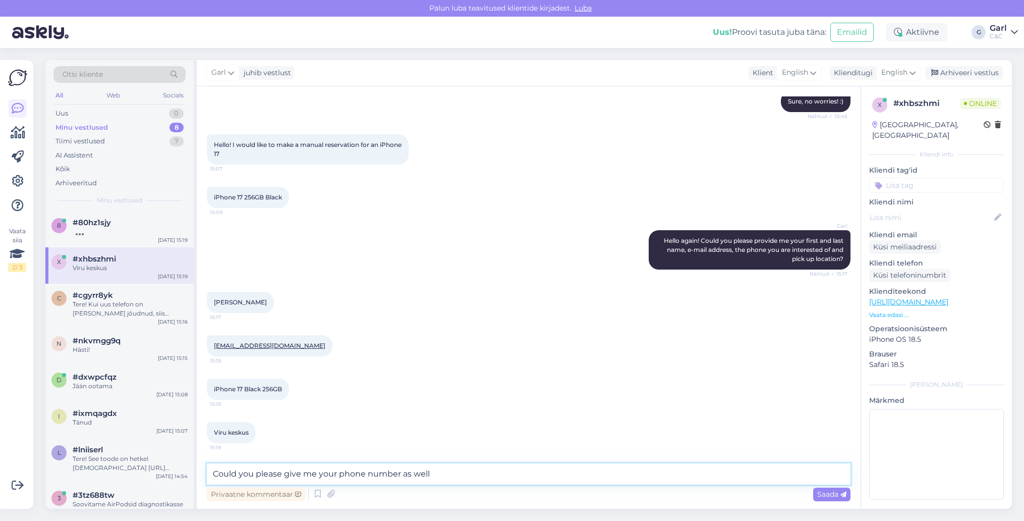
type textarea "Could you please give me your phone number as well?"
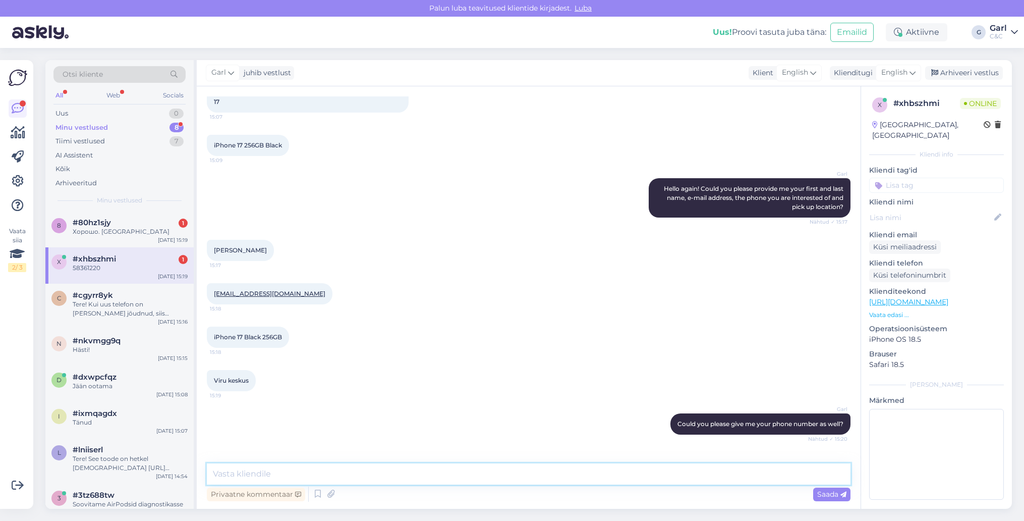
scroll to position [986, 0]
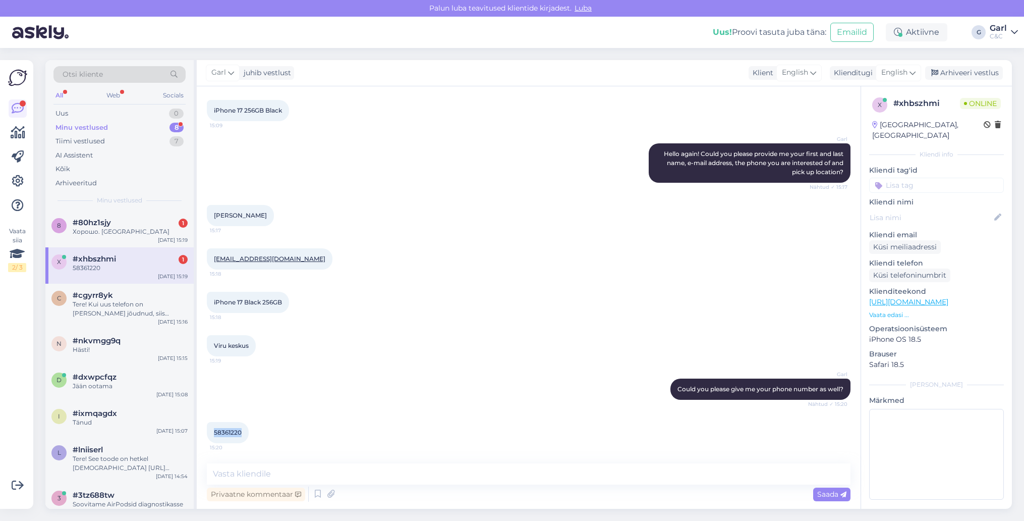
drag, startPoint x: 244, startPoint y: 432, endPoint x: 209, endPoint y: 432, distance: 34.8
click at [209, 432] on div "58361220 15:20" at bounding box center [228, 432] width 42 height 21
copy span "58361220"
click at [269, 465] on textarea at bounding box center [529, 473] width 644 height 21
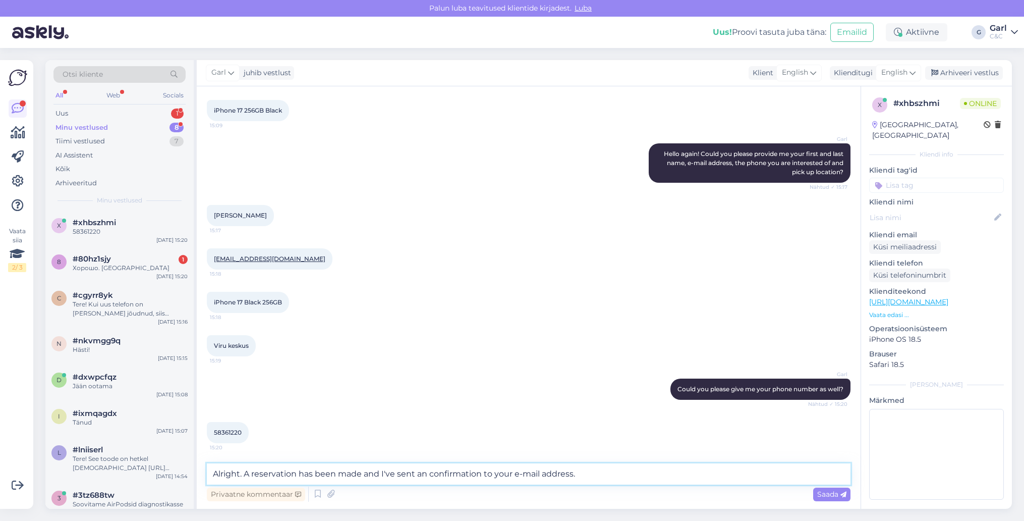
type textarea "Alright. A reservation has been made and I've sent an confirmation to your e-ma…"
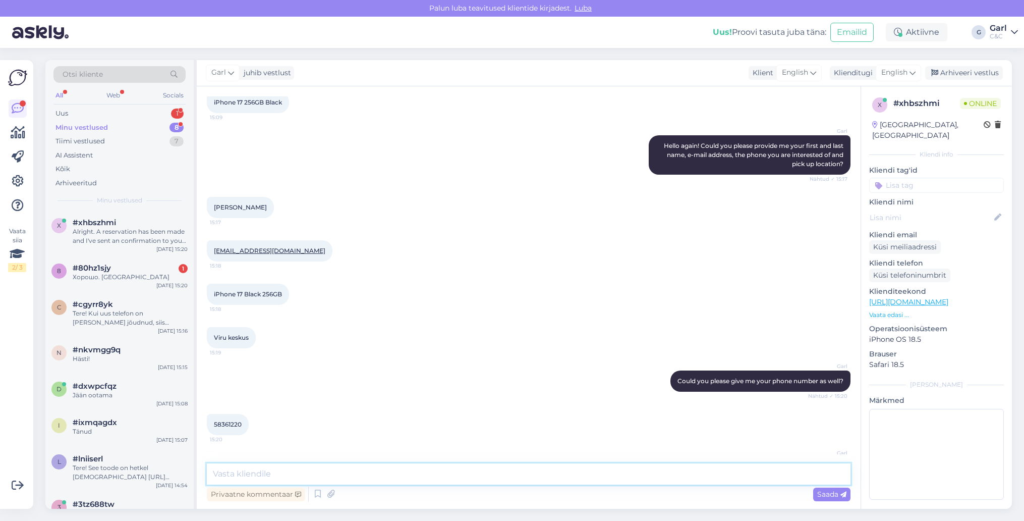
scroll to position [1039, 0]
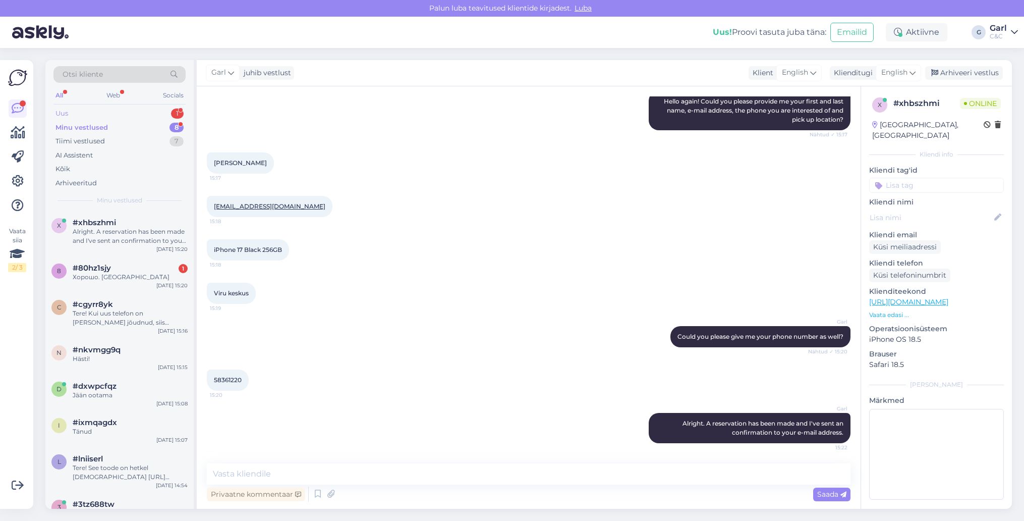
click at [165, 110] on div "Uus 1" at bounding box center [119, 113] width 132 height 14
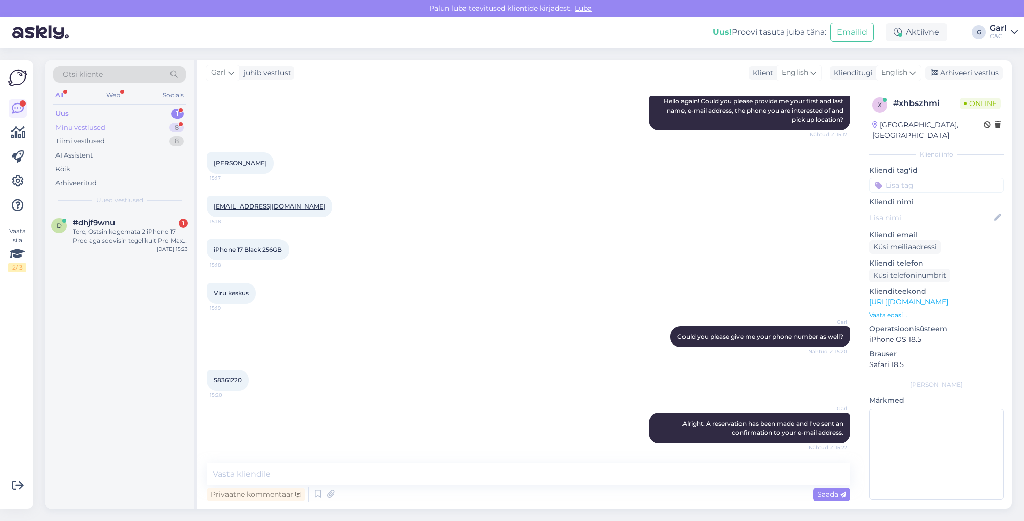
click at [160, 125] on div "Minu vestlused 8" at bounding box center [119, 128] width 132 height 14
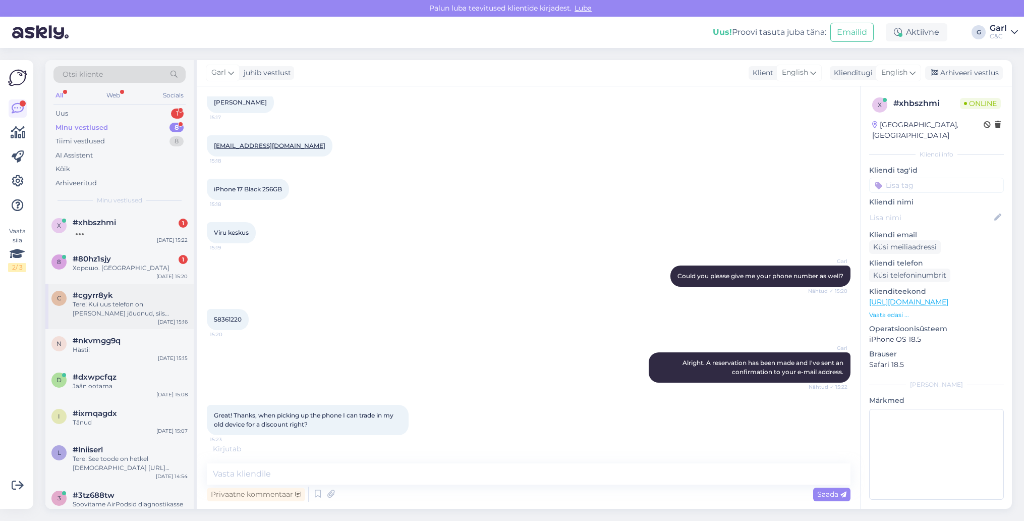
scroll to position [19, 0]
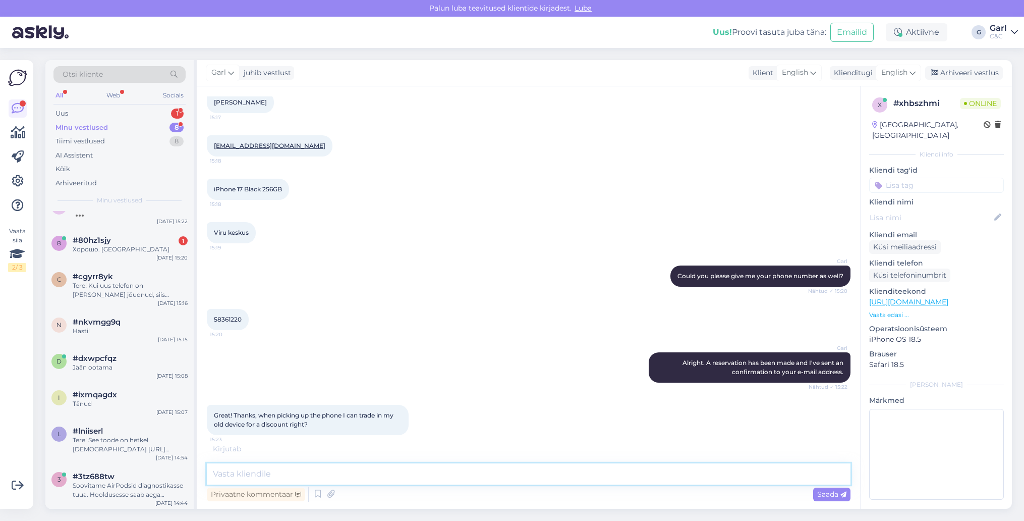
click at [324, 476] on textarea at bounding box center [529, 473] width 644 height 21
type textarea "Yes!"
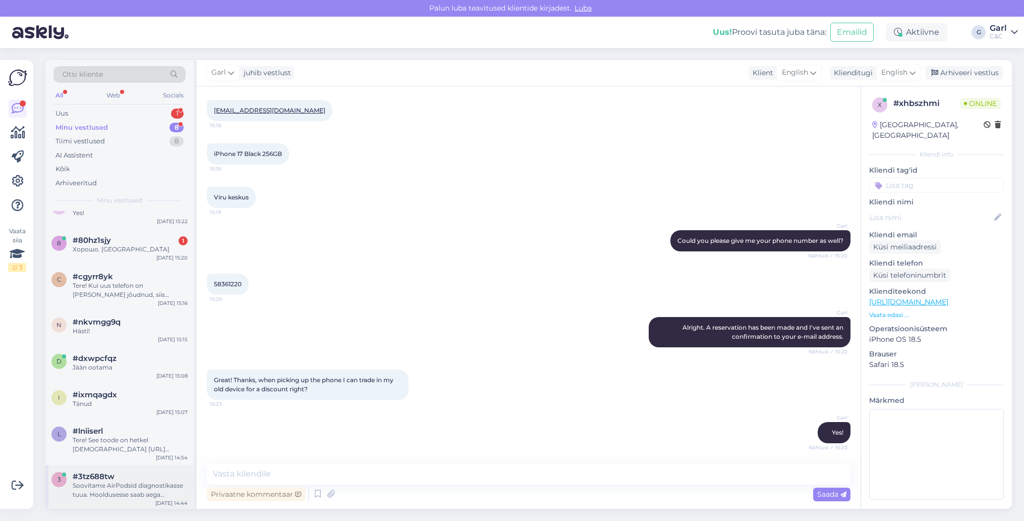
click at [107, 496] on div "Soovitame AirPodsid diagnostikasse tuua. Hooldusesse saab aega broneerida kodul…" at bounding box center [130, 490] width 115 height 18
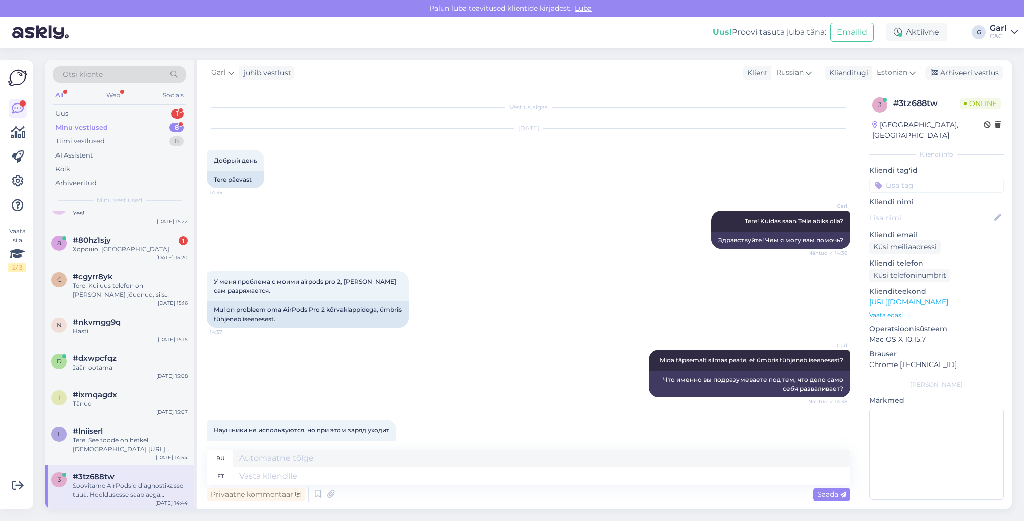
scroll to position [188, 0]
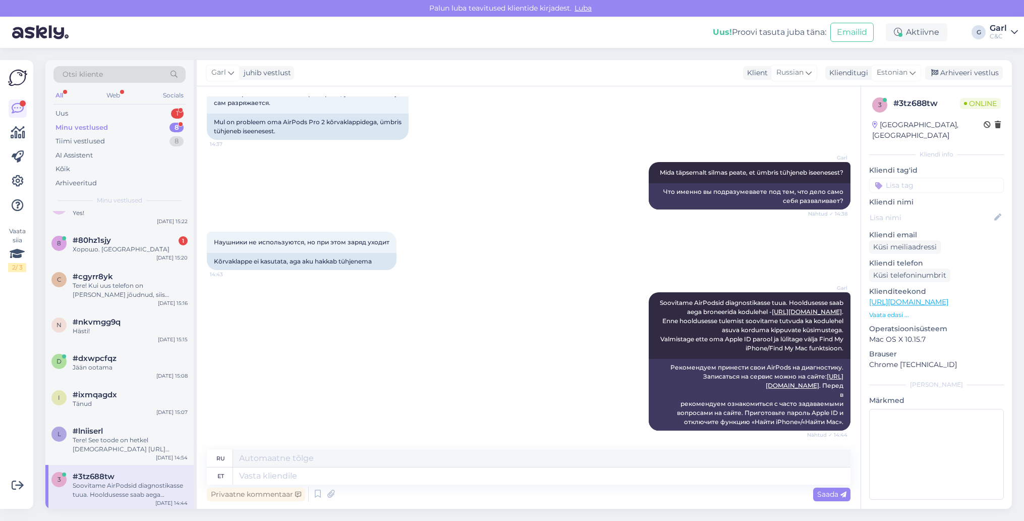
click at [976, 80] on div "Garl juhib vestlust Klient [DEMOGRAPHIC_DATA] Klienditugi Estonian Arhiveeri ve…" at bounding box center [604, 73] width 815 height 26
click at [950, 70] on div "Arhiveeri vestlus" at bounding box center [964, 73] width 78 height 14
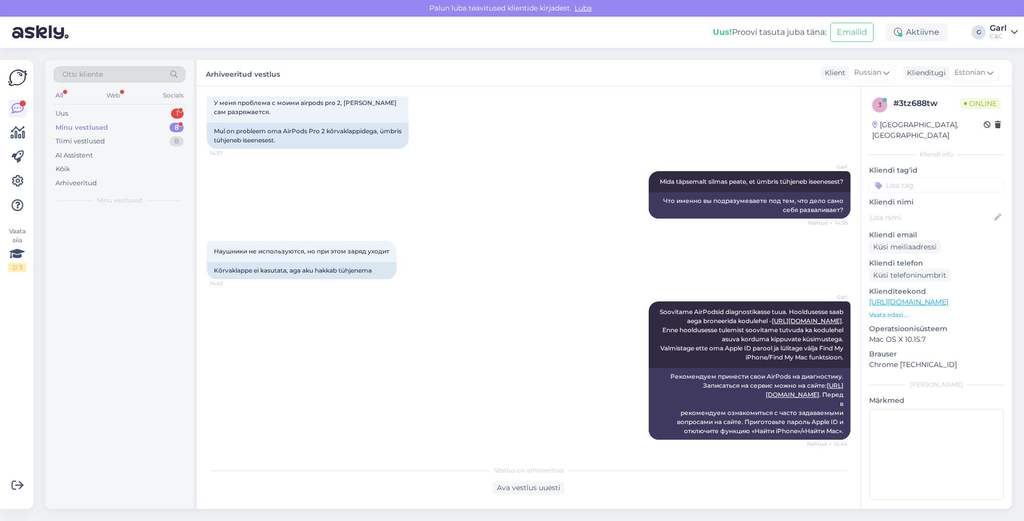
scroll to position [178, 0]
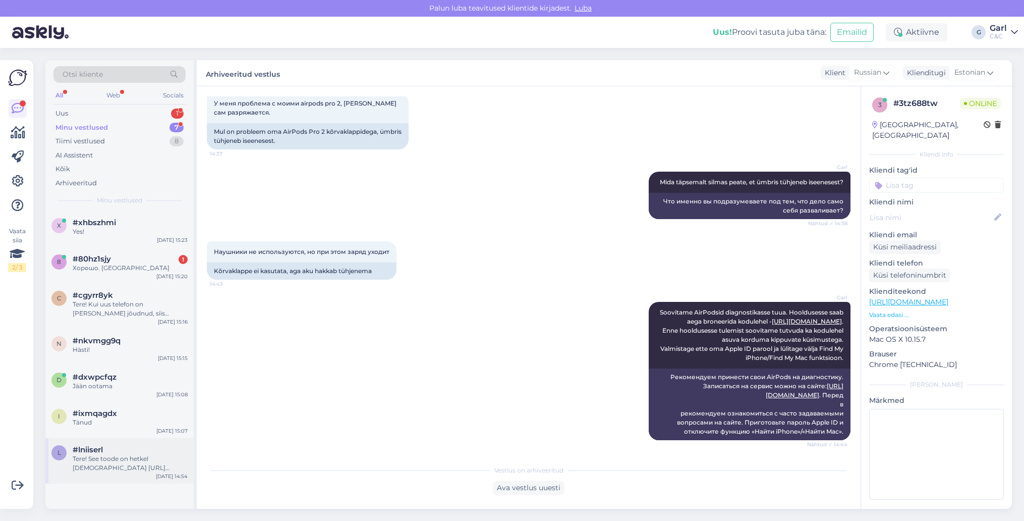
click at [135, 470] on div "Tere! See toode on hetkel [DEMOGRAPHIC_DATA] [URL][DOMAIN_NAME]" at bounding box center [130, 463] width 115 height 18
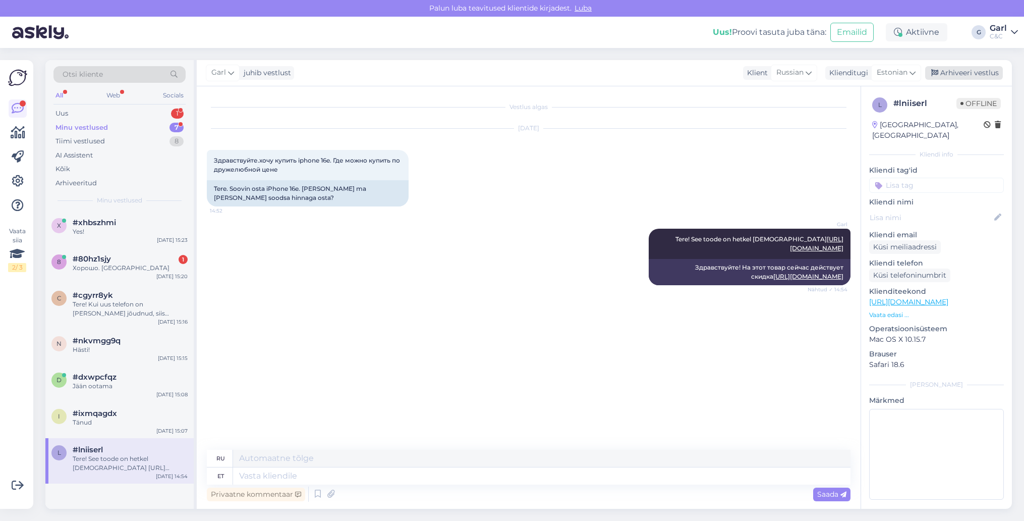
click at [962, 74] on div "Arhiveeri vestlus" at bounding box center [964, 73] width 78 height 14
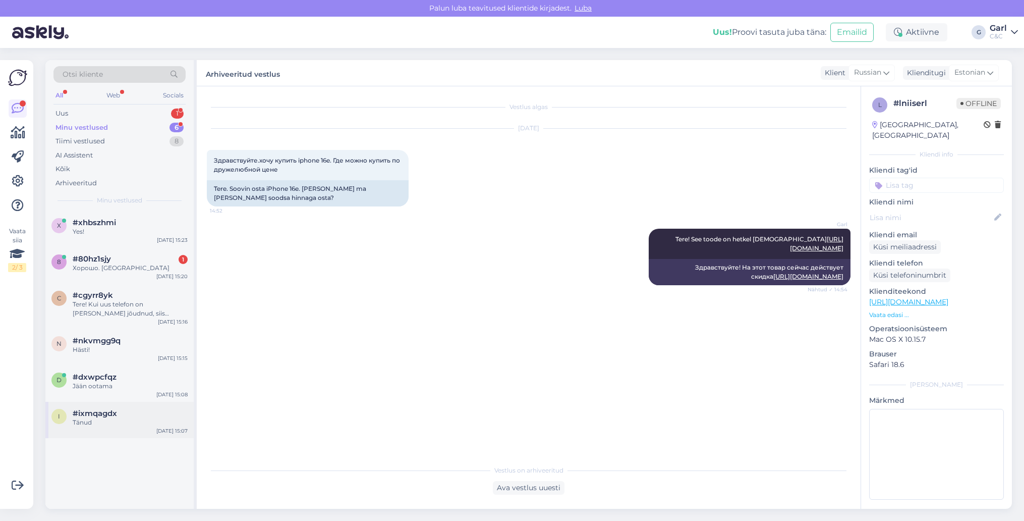
click at [122, 419] on div "Tänud" at bounding box center [130, 422] width 115 height 9
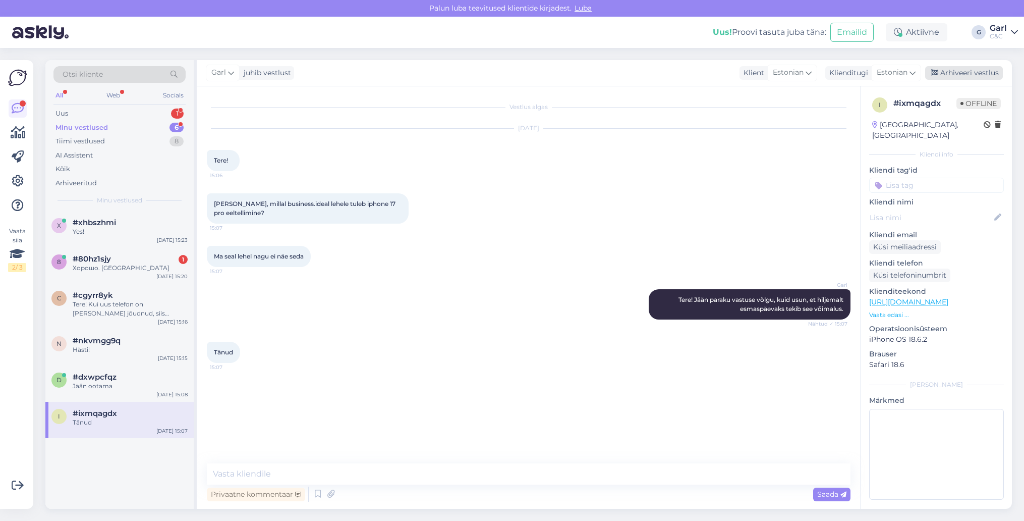
click at [960, 70] on div "Arhiveeri vestlus" at bounding box center [964, 73] width 78 height 14
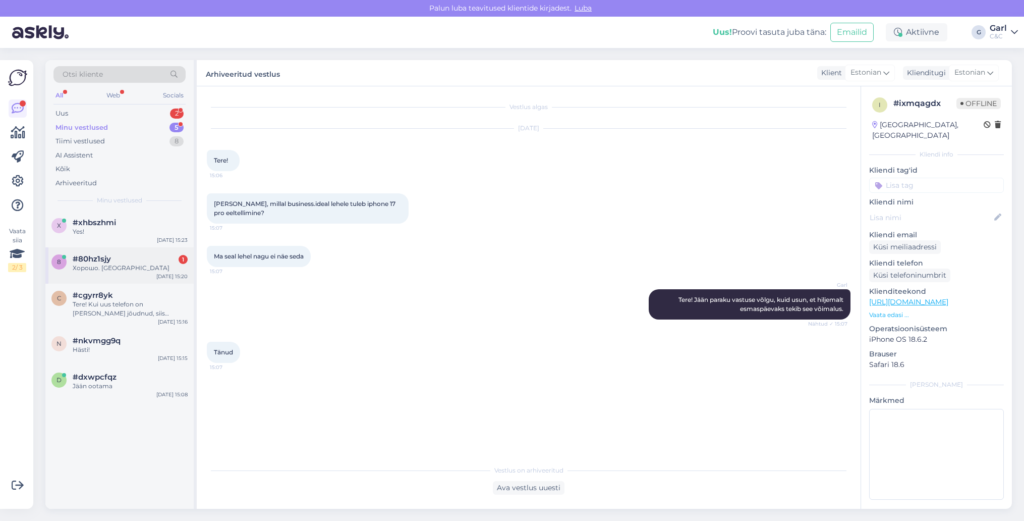
click at [141, 269] on div "Хорошо. [GEOGRAPHIC_DATA]" at bounding box center [130, 267] width 115 height 9
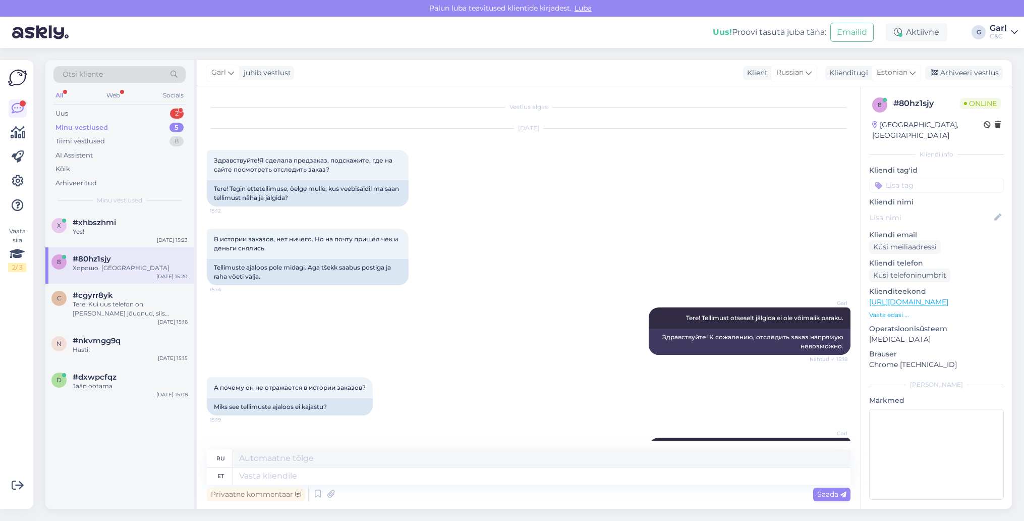
scroll to position [115, 0]
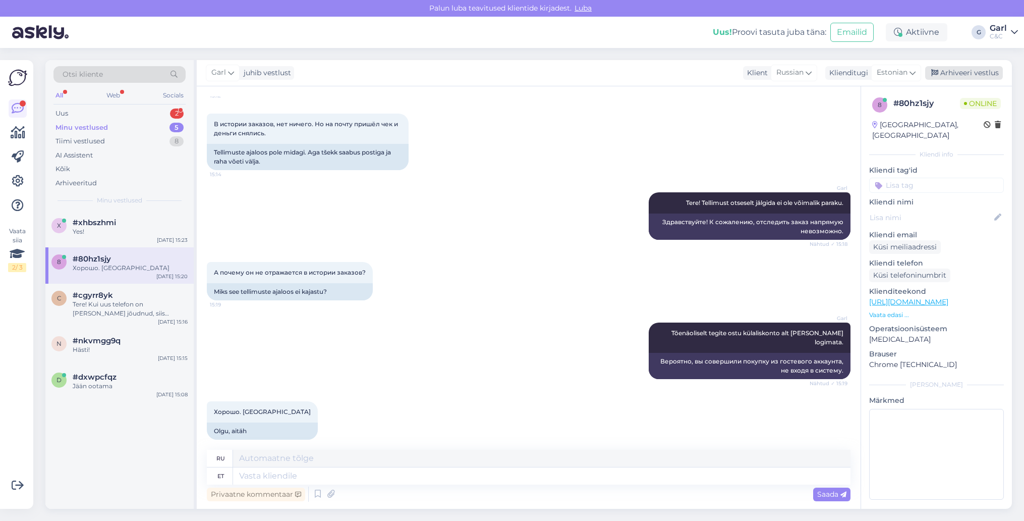
click at [973, 71] on div "Arhiveeri vestlus" at bounding box center [964, 73] width 78 height 14
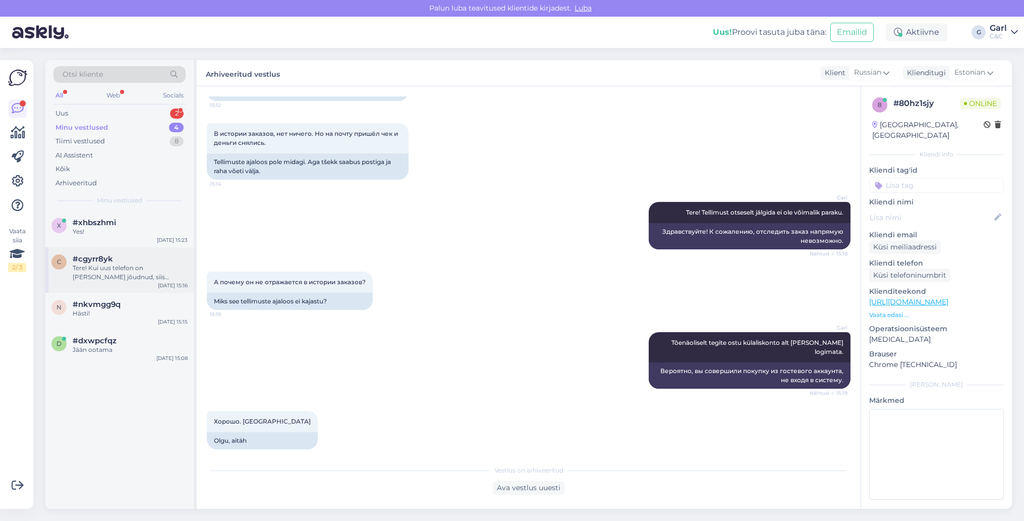
click at [114, 276] on div "Tere! Kui uus telefon on [PERSON_NAME] jõudnud, siis saadetakse Teile juhised j…" at bounding box center [130, 272] width 115 height 18
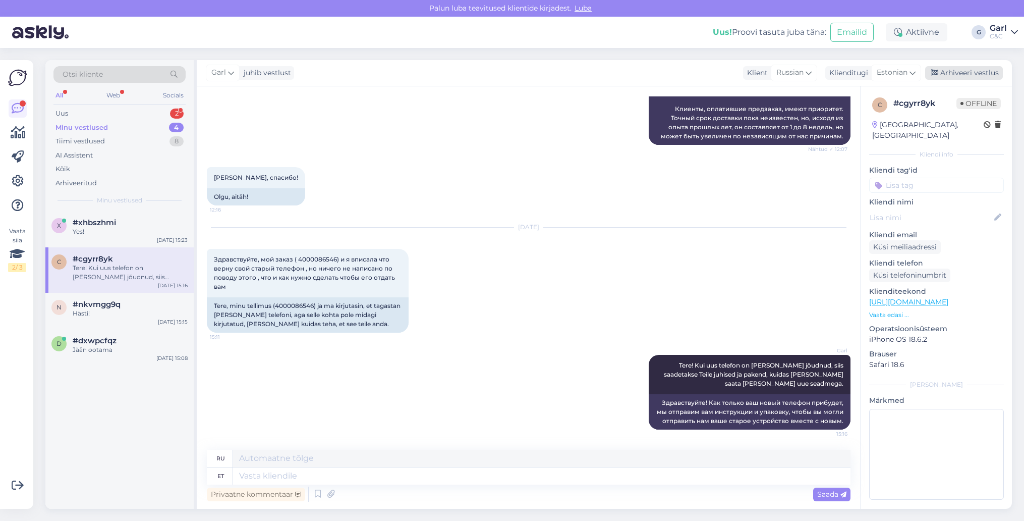
click at [968, 70] on div "Arhiveeri vestlus" at bounding box center [964, 73] width 78 height 14
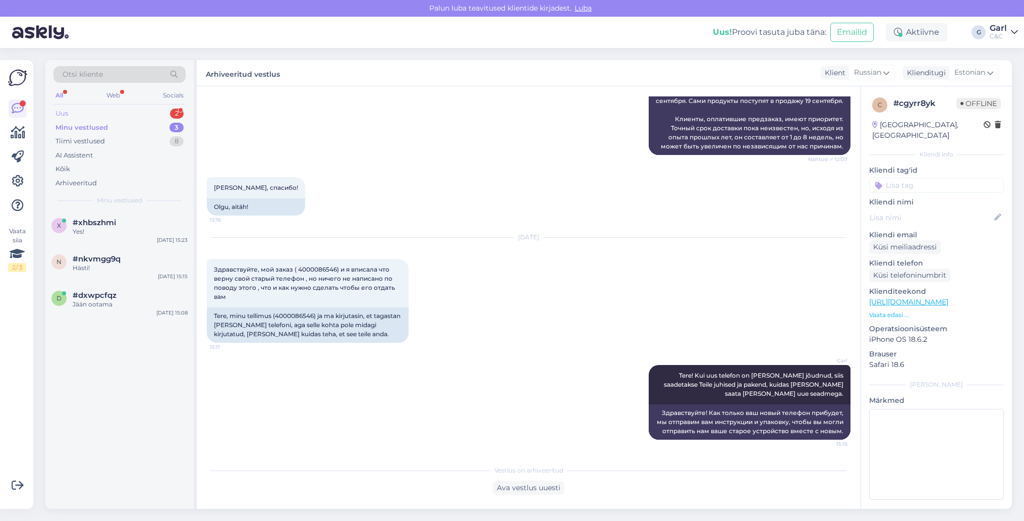
click at [163, 117] on div "Uus 2" at bounding box center [119, 113] width 132 height 14
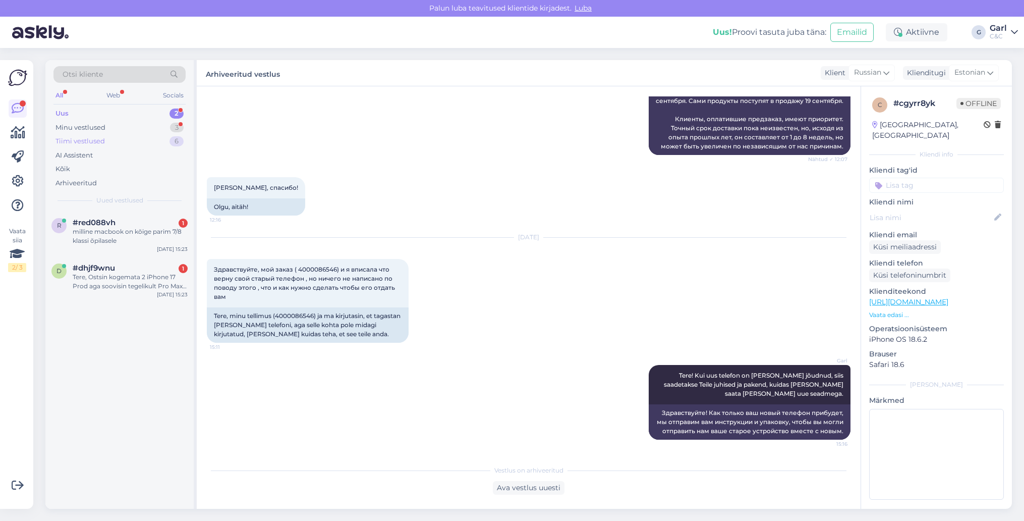
click at [154, 136] on div "Tiimi vestlused 6" at bounding box center [119, 141] width 132 height 14
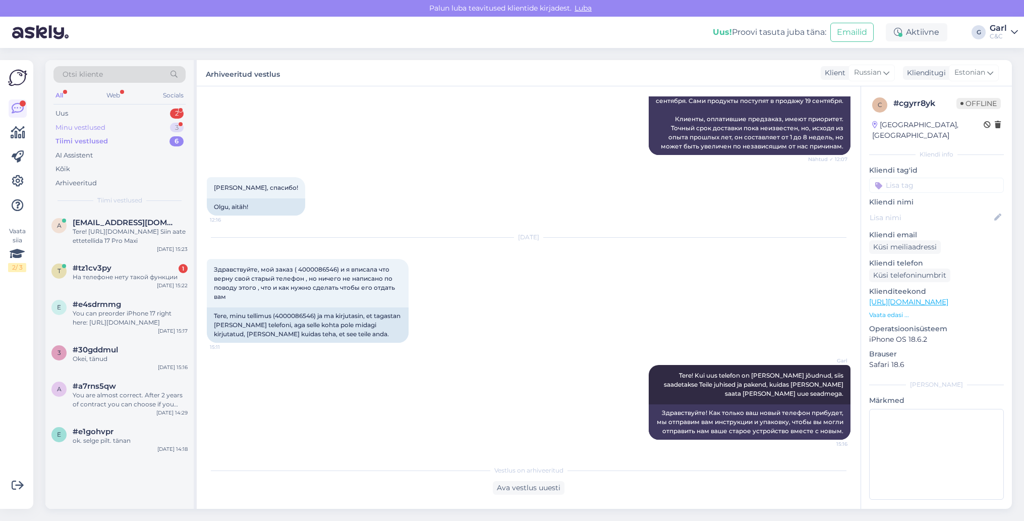
click at [154, 131] on div "Minu vestlused 3" at bounding box center [119, 128] width 132 height 14
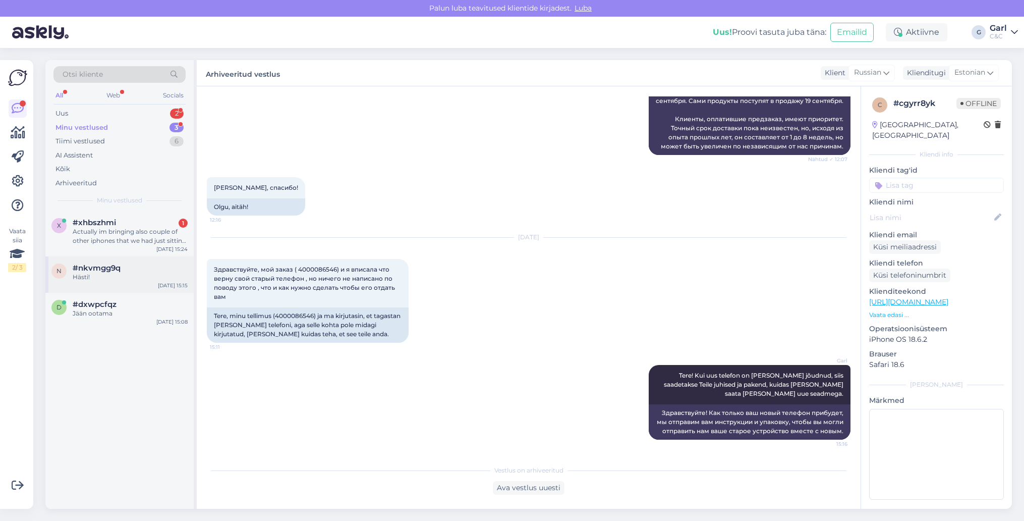
click at [139, 264] on div "#nkvmgg9q" at bounding box center [130, 267] width 115 height 9
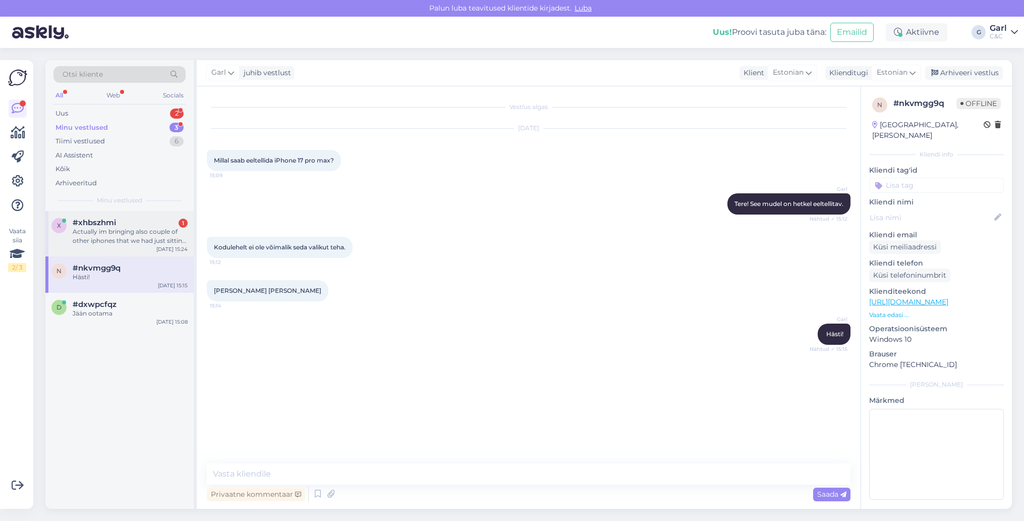
click at [143, 244] on div "Actually im bringing also couple of other iphones that we had just sitting arou…" at bounding box center [130, 236] width 115 height 18
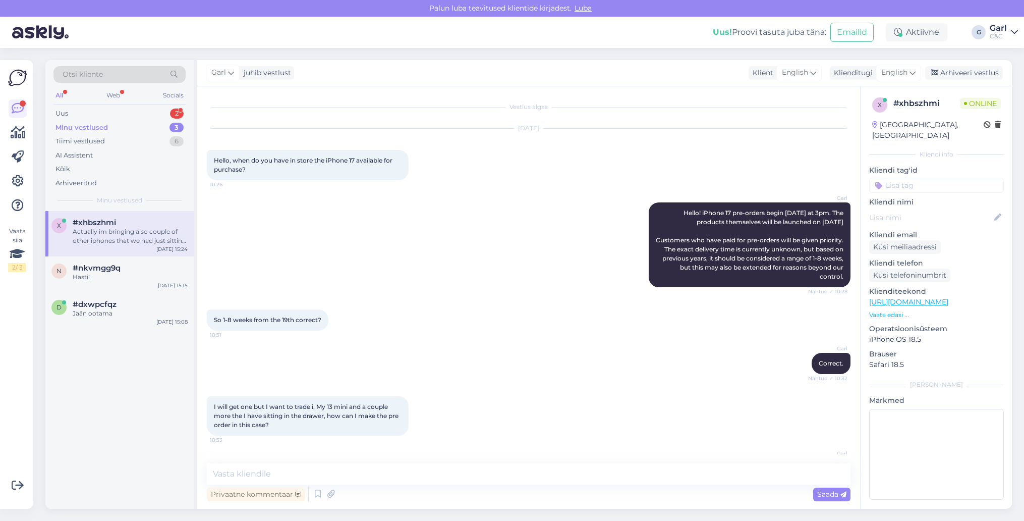
scroll to position [1196, 0]
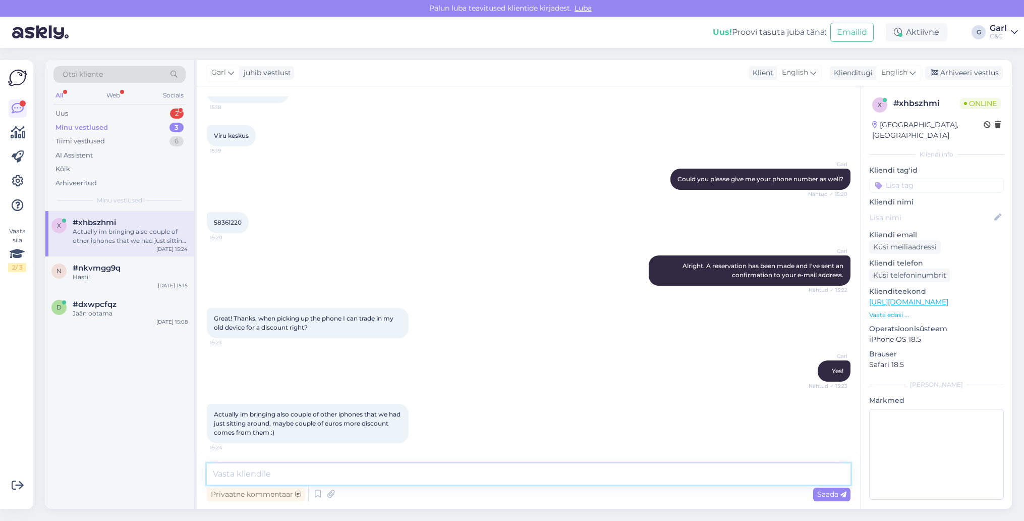
click at [355, 479] on textarea at bounding box center [529, 473] width 644 height 21
type textarea "Sure! :)"
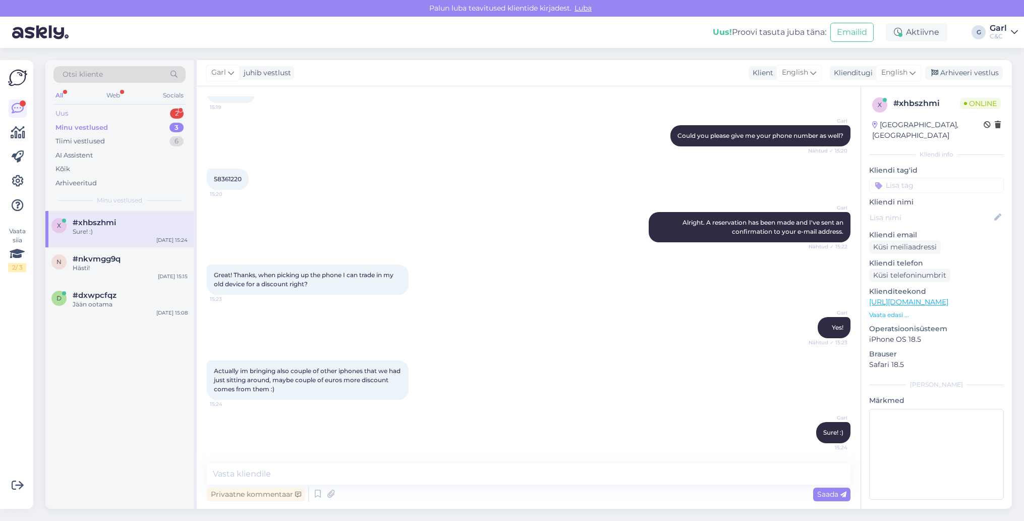
click at [146, 108] on div "Uus 2" at bounding box center [119, 113] width 132 height 14
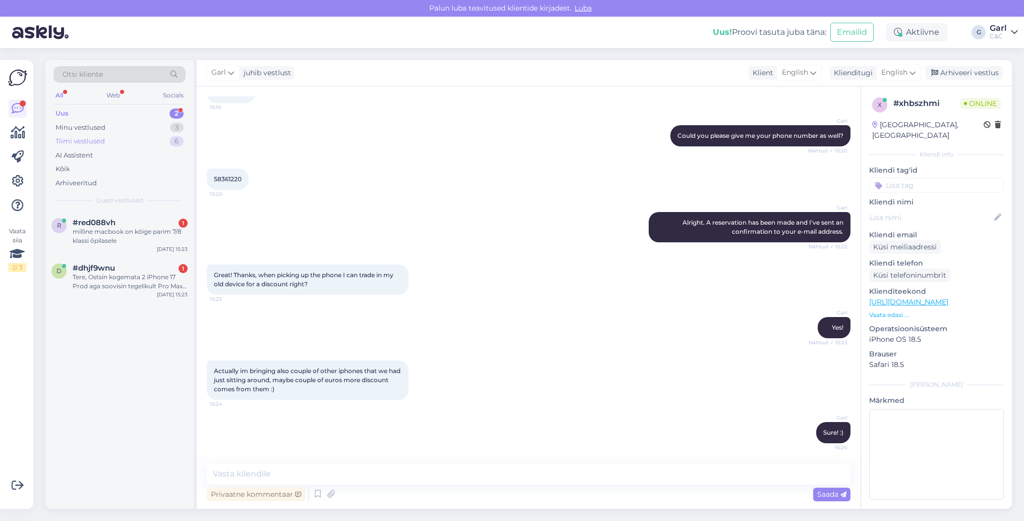
click at [157, 134] on div "Tiimi vestlused 6" at bounding box center [119, 141] width 132 height 14
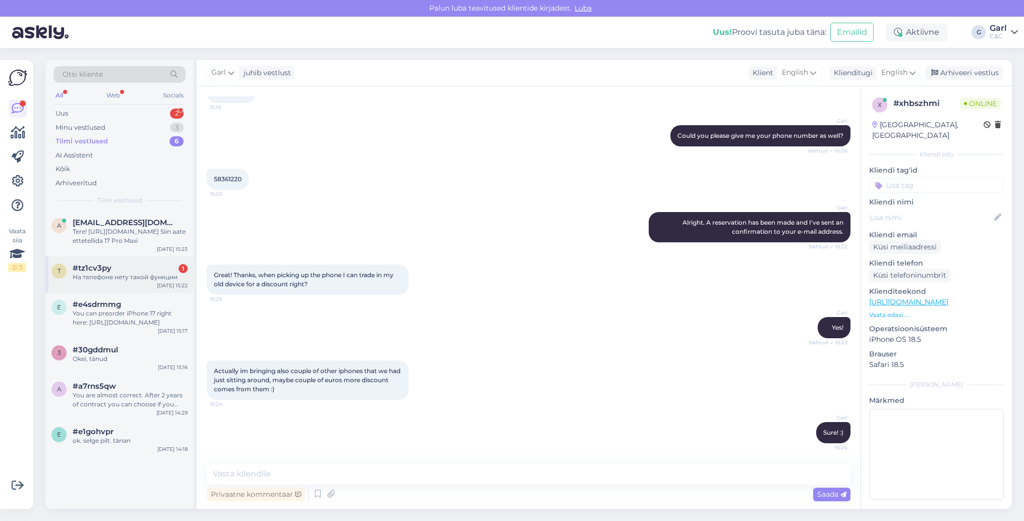
click at [127, 269] on div "#tz1cv3py 1" at bounding box center [130, 267] width 115 height 9
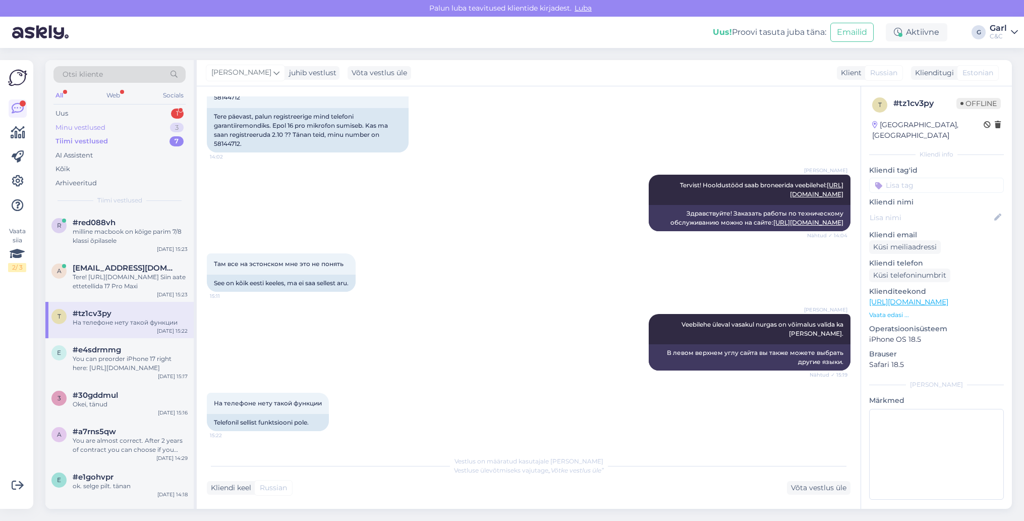
click at [156, 126] on div "Minu vestlused 3" at bounding box center [119, 128] width 132 height 14
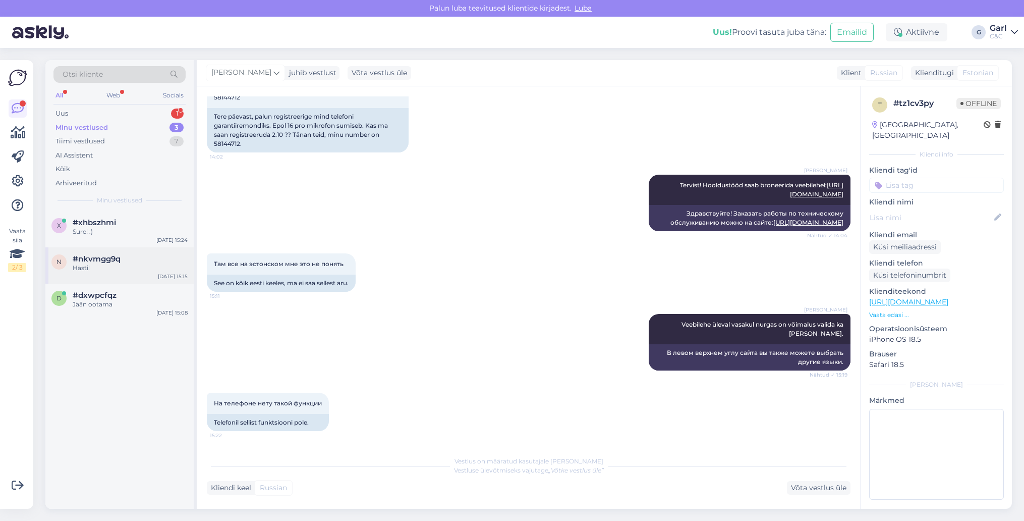
click at [130, 254] on div "#nkvmgg9q" at bounding box center [130, 258] width 115 height 9
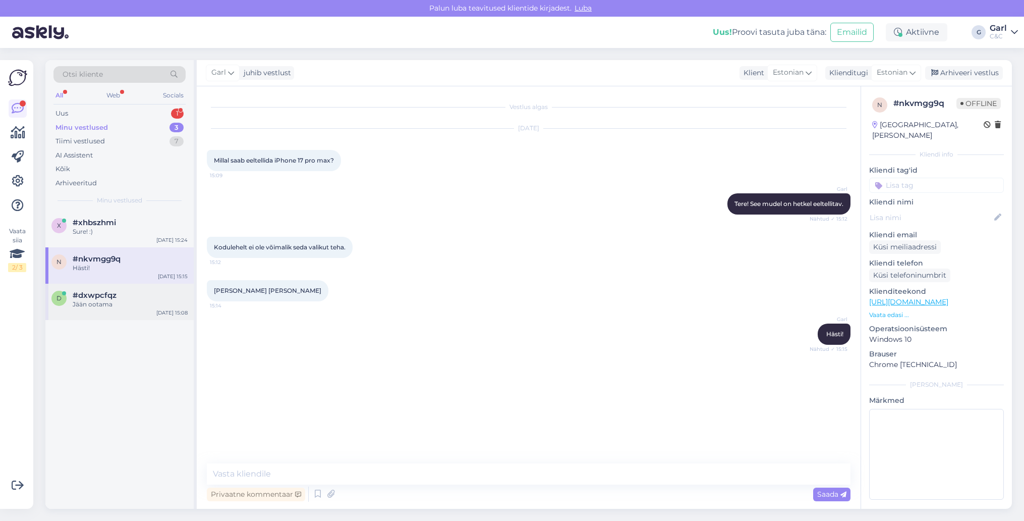
click at [119, 298] on div "#dxwpcfqz" at bounding box center [130, 295] width 115 height 9
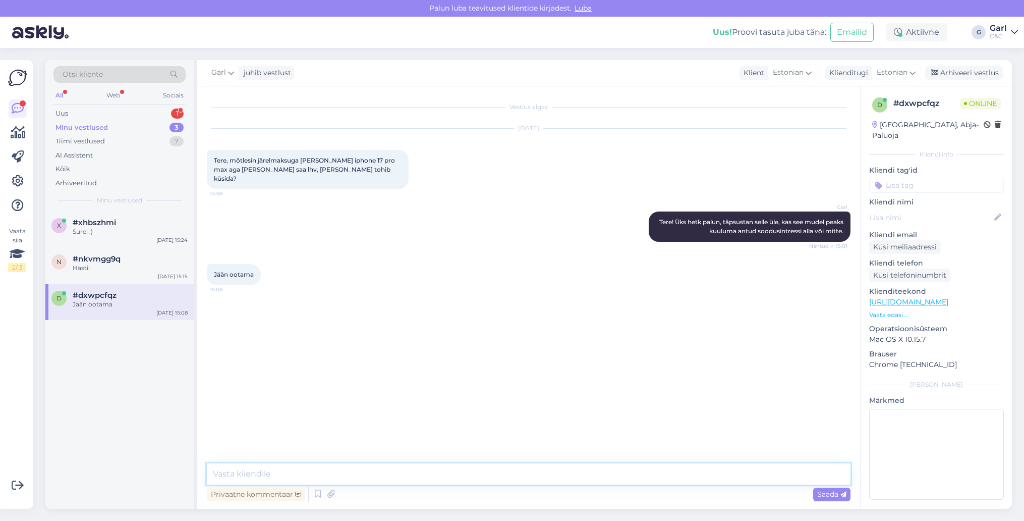
click at [345, 478] on textarea at bounding box center [529, 473] width 644 height 21
type textarea "P"
type textarea "T"
type textarea "Hetkel on see LHV poolne probleem. Loodame selle peagi [PERSON_NAME]."
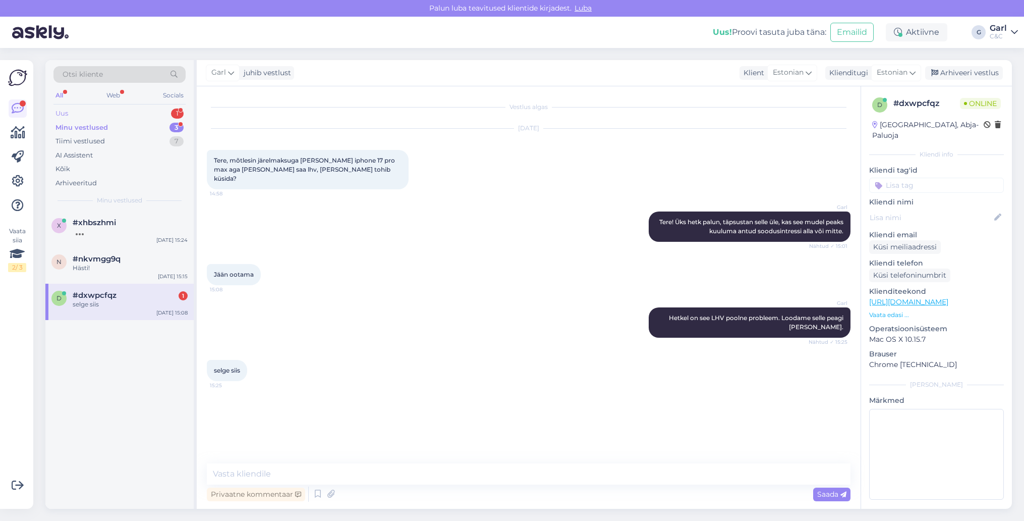
click at [118, 115] on div "Uus 1" at bounding box center [119, 113] width 132 height 14
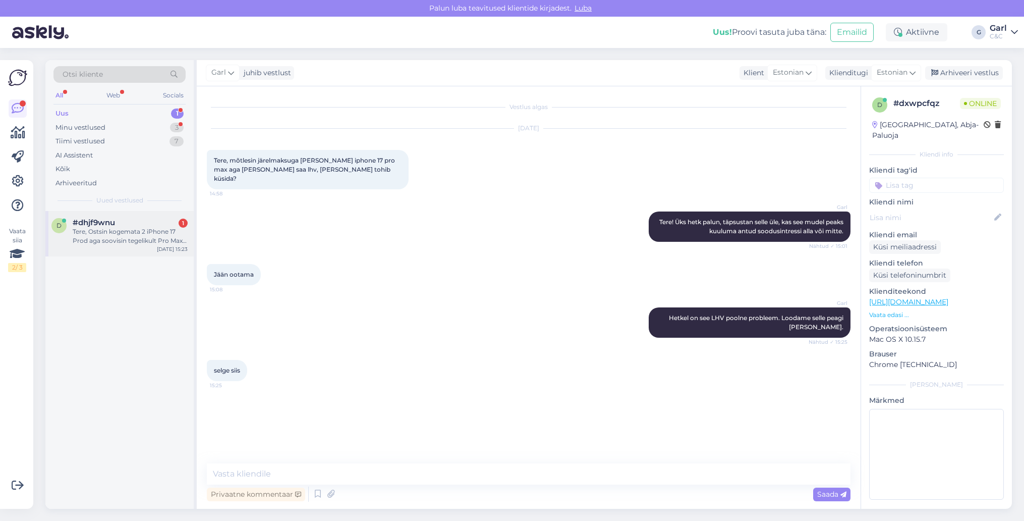
click at [150, 221] on div "#dhjf9wnu 1" at bounding box center [130, 222] width 115 height 9
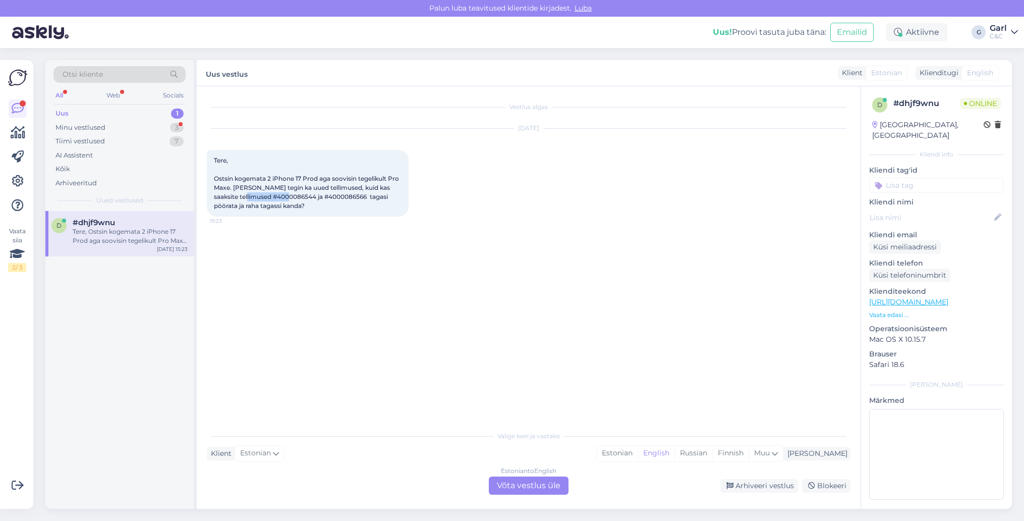
drag, startPoint x: 252, startPoint y: 198, endPoint x: 296, endPoint y: 196, distance: 43.4
click at [296, 196] on span "Tere, Ostsin kogemata 2 iPhone 17 Prod aga soovisin tegelikult Pro Maxe. [PERSO…" at bounding box center [307, 182] width 187 height 53
click at [638, 449] on div "Estonian" at bounding box center [617, 452] width 41 height 15
click at [541, 488] on div "Estonian to Estonian Võta vestlus üle" at bounding box center [529, 485] width 80 height 18
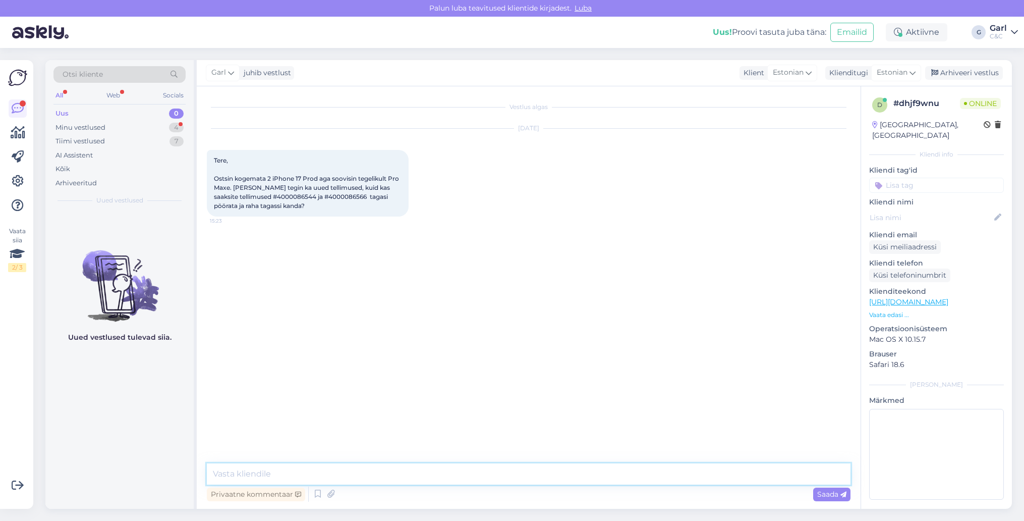
click at [542, 476] on textarea at bounding box center [529, 473] width 644 height 21
type textarea "Tere! Saatke palun vabas vormis tellimusest taganemise avaldus [EMAIL_ADDRESS][…"
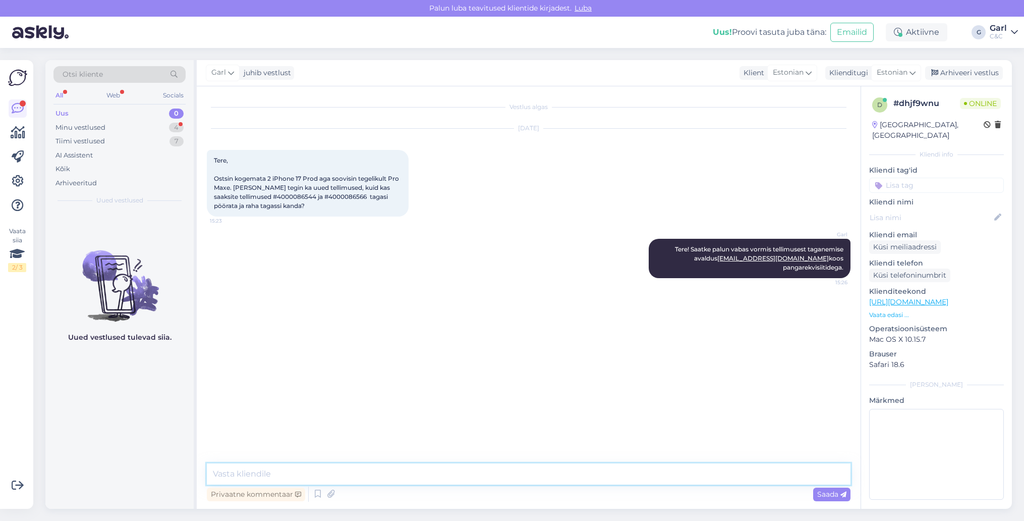
click at [540, 476] on textarea at bounding box center [529, 473] width 644 height 21
click at [167, 125] on div "Minu vestlused 4" at bounding box center [119, 128] width 132 height 14
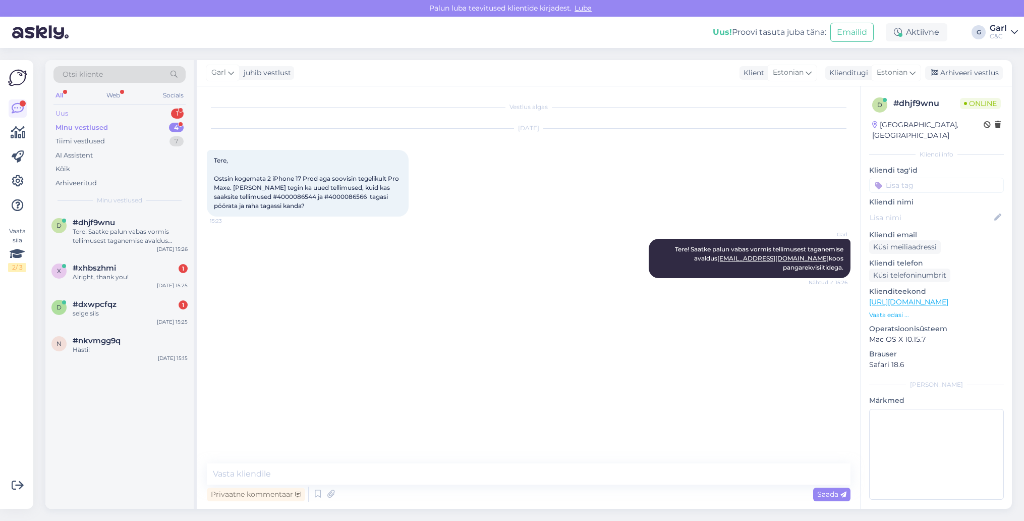
click at [166, 111] on div "Uus 1" at bounding box center [119, 113] width 132 height 14
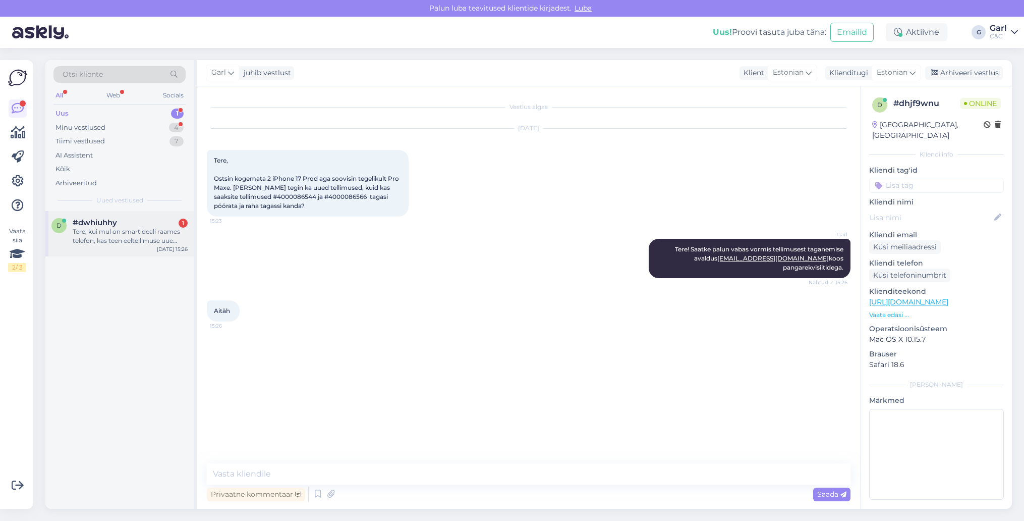
click at [127, 238] on div "Tere, kui mul on smart deali raames telefon, kas teen eeltellimuse uue osas ara…" at bounding box center [130, 236] width 115 height 18
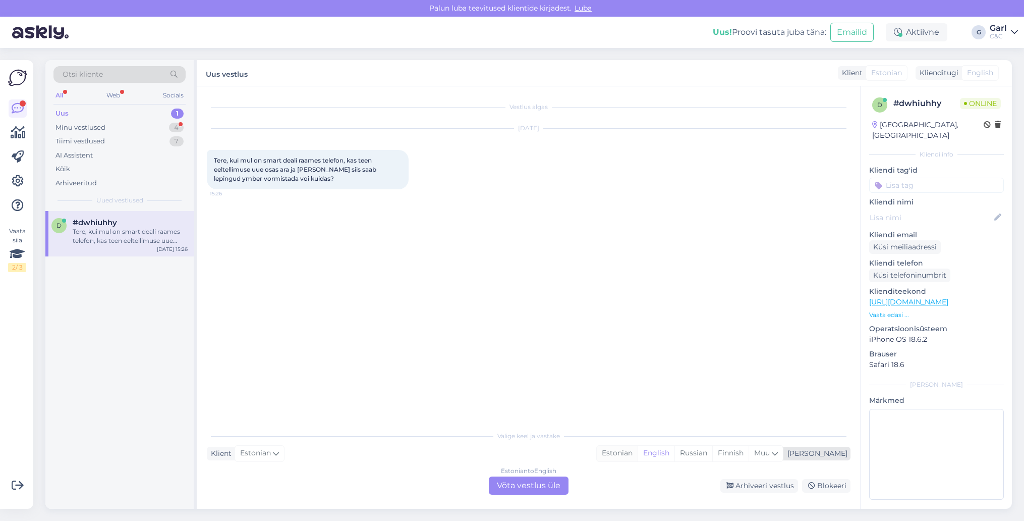
click at [638, 455] on div "Estonian" at bounding box center [617, 452] width 41 height 15
click at [508, 496] on div "Vestlus algas [DATE] Tere, kui mul on smart deali raames telefon, kas teen eelt…" at bounding box center [529, 297] width 664 height 422
click at [510, 487] on div "Estonian to Estonian Võta vestlus üle" at bounding box center [529, 485] width 80 height 18
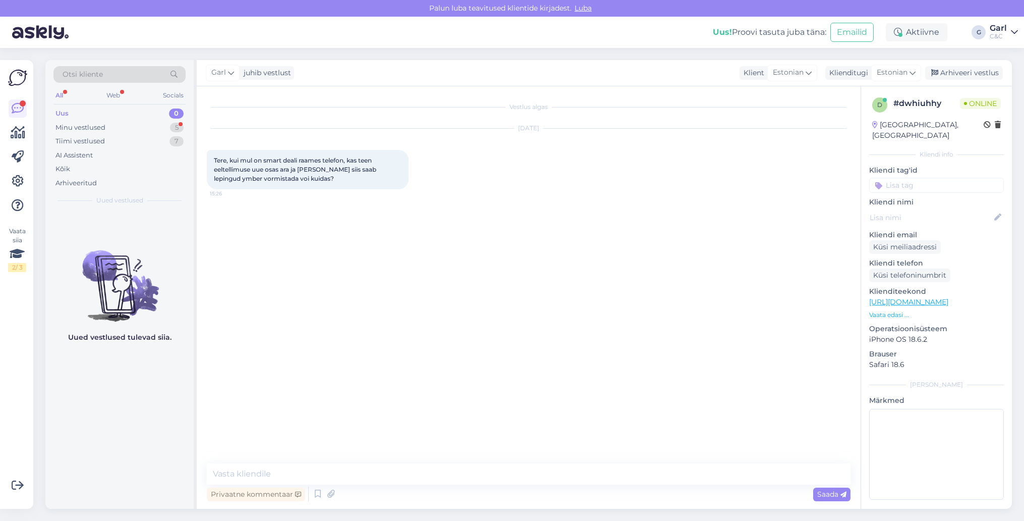
click at [521, 489] on div "Privaatne kommentaar Saada" at bounding box center [529, 493] width 644 height 19
click at [521, 475] on textarea at bounding box center [529, 473] width 644 height 21
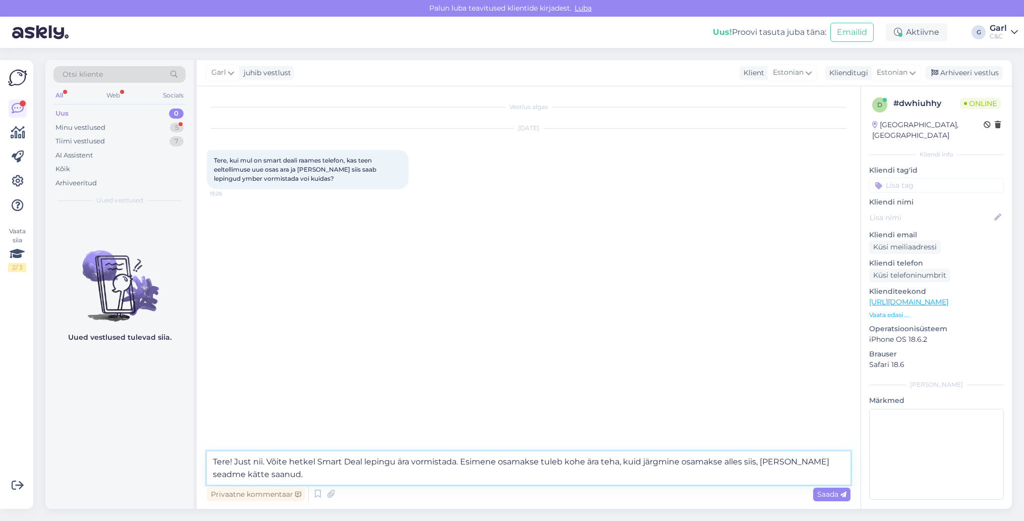
type textarea "Tere! Just nii. Võite hetkel Smart Deal lepingu ära vormistada. Esimene osamaks…"
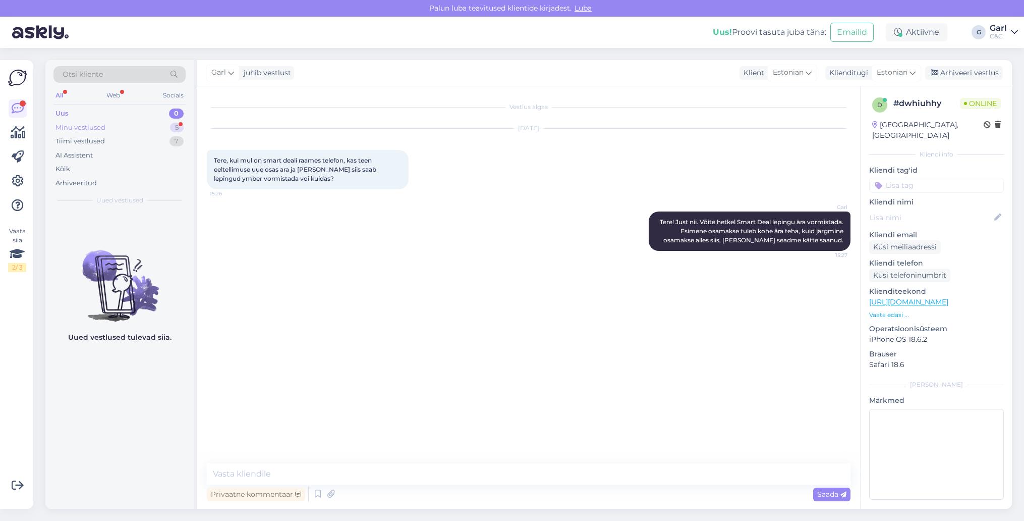
click at [169, 121] on div "Minu vestlused 5" at bounding box center [119, 128] width 132 height 14
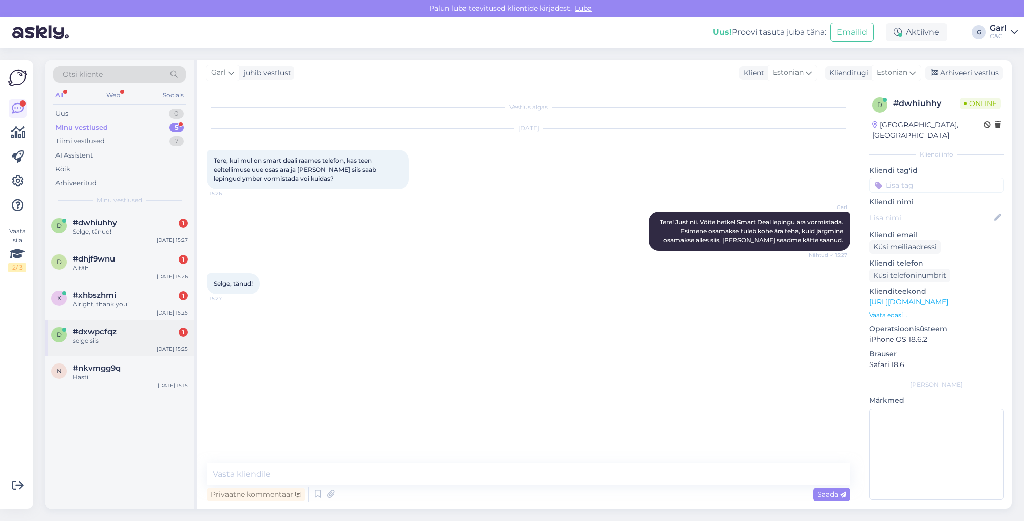
click at [149, 342] on div "selge siis" at bounding box center [130, 340] width 115 height 9
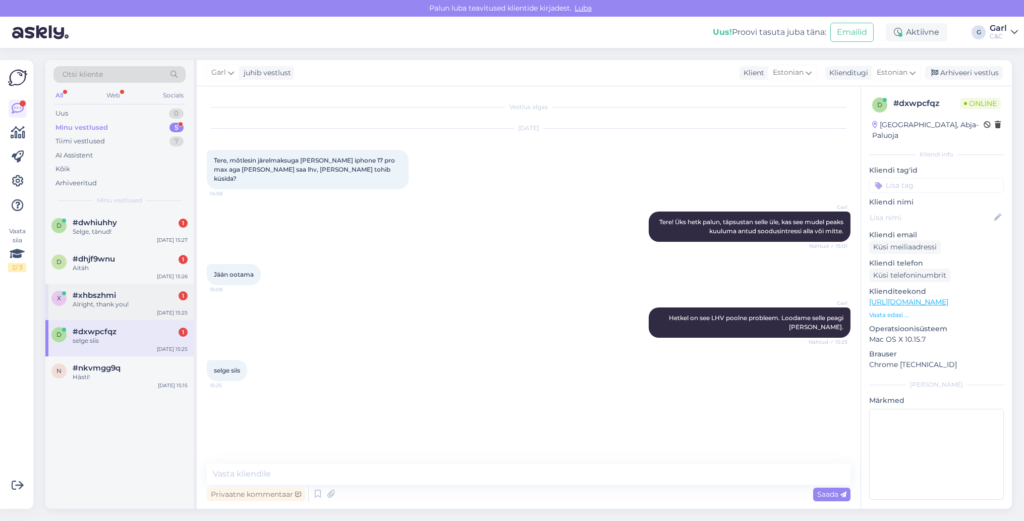
click at [143, 304] on div "Alright, thank you!" at bounding box center [130, 304] width 115 height 9
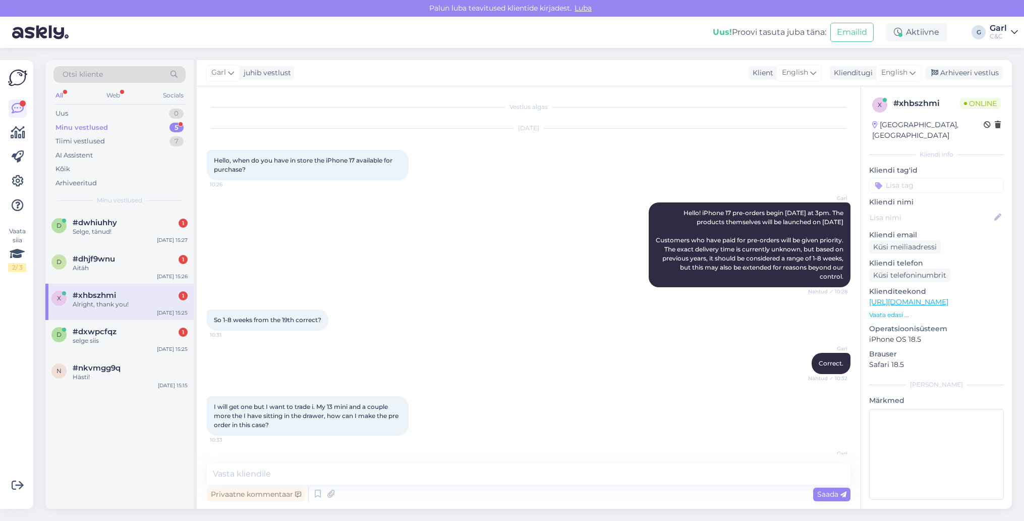
scroll to position [1283, 0]
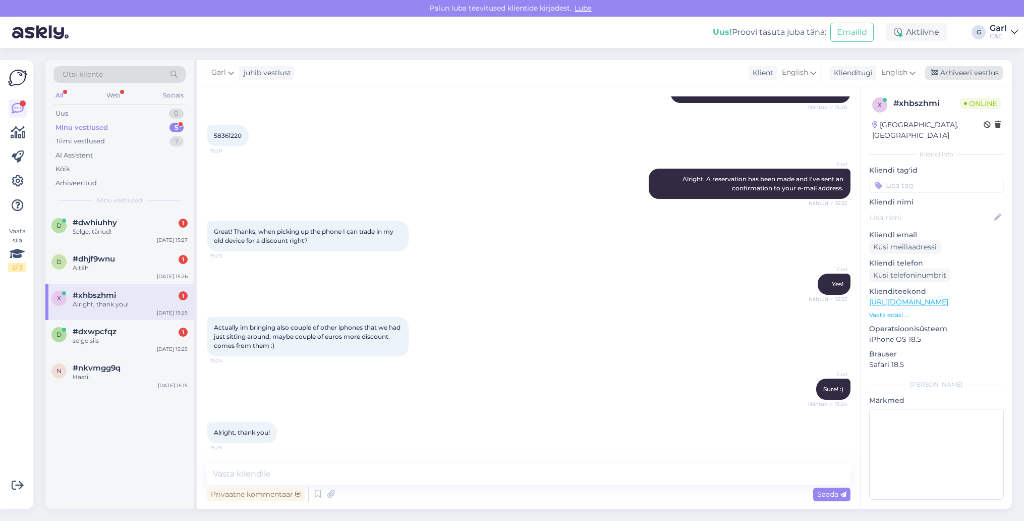
click at [949, 74] on div "Arhiveeri vestlus" at bounding box center [964, 73] width 78 height 14
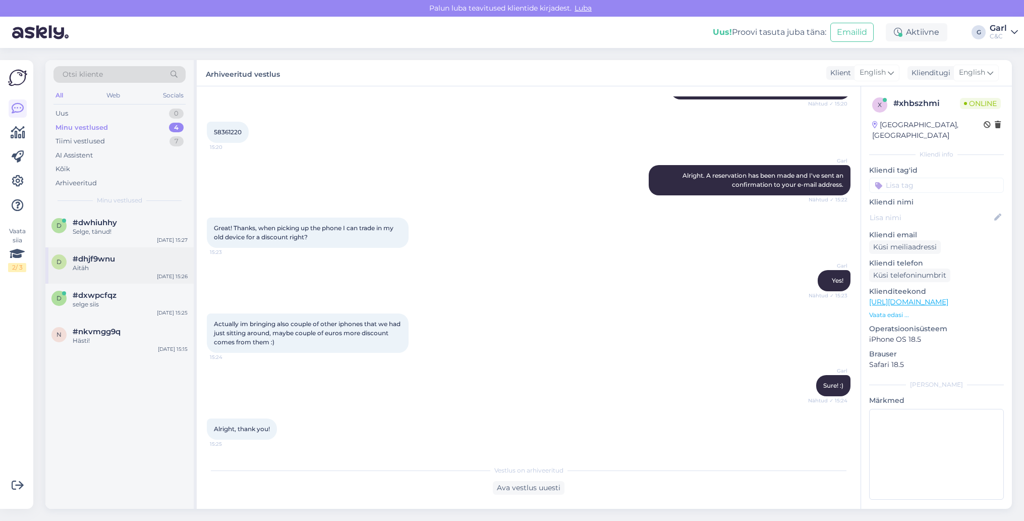
click at [141, 268] on div "Aitäh" at bounding box center [130, 267] width 115 height 9
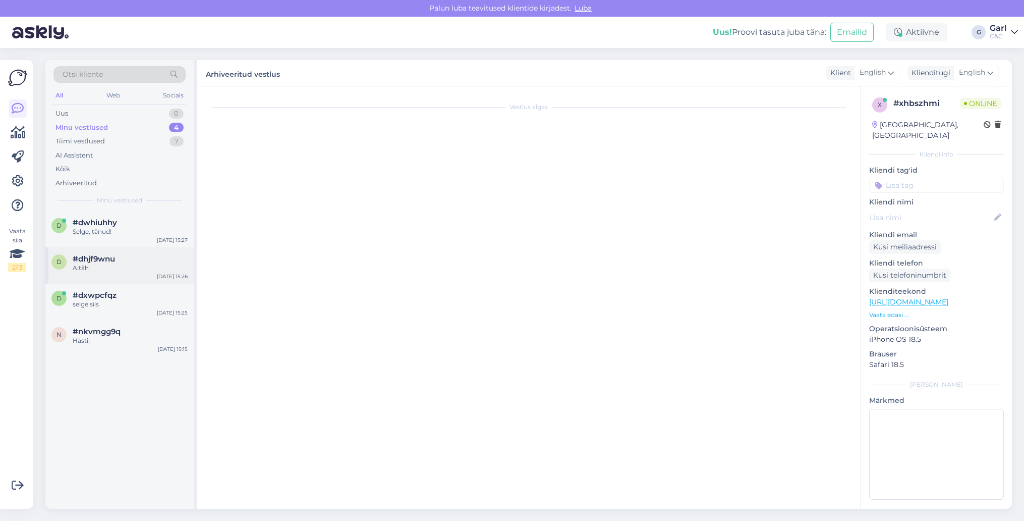
scroll to position [0, 0]
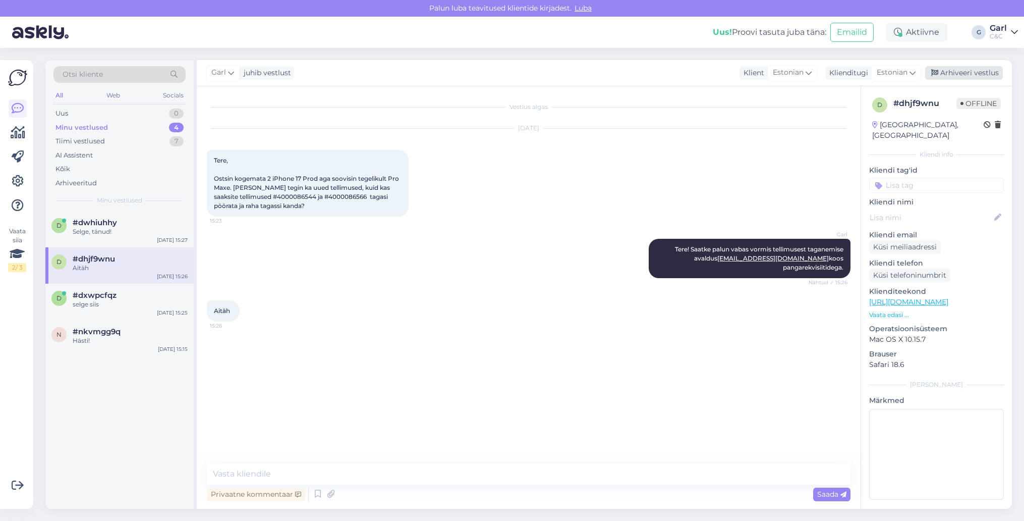
click at [955, 72] on div "Arhiveeri vestlus" at bounding box center [964, 73] width 78 height 14
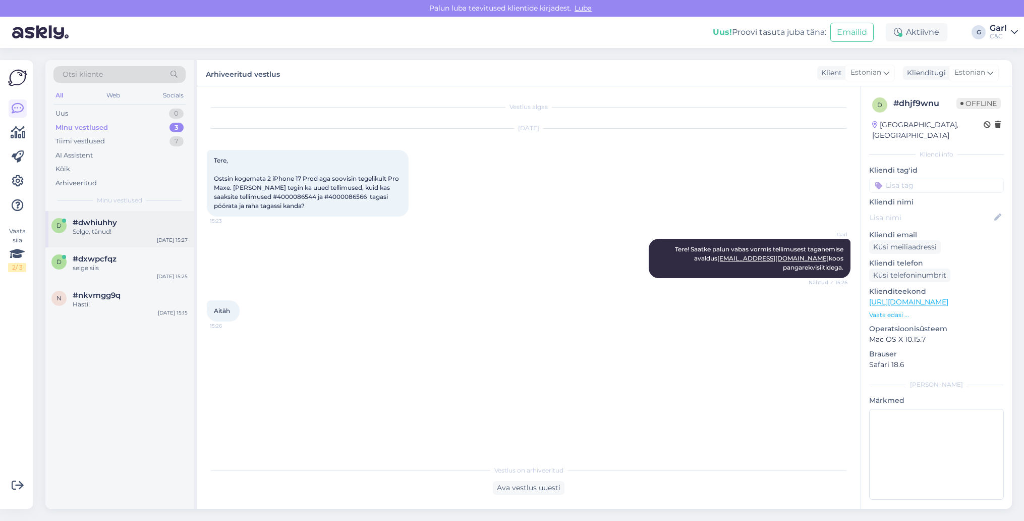
click at [133, 218] on div "#dwhiuhhy" at bounding box center [130, 222] width 115 height 9
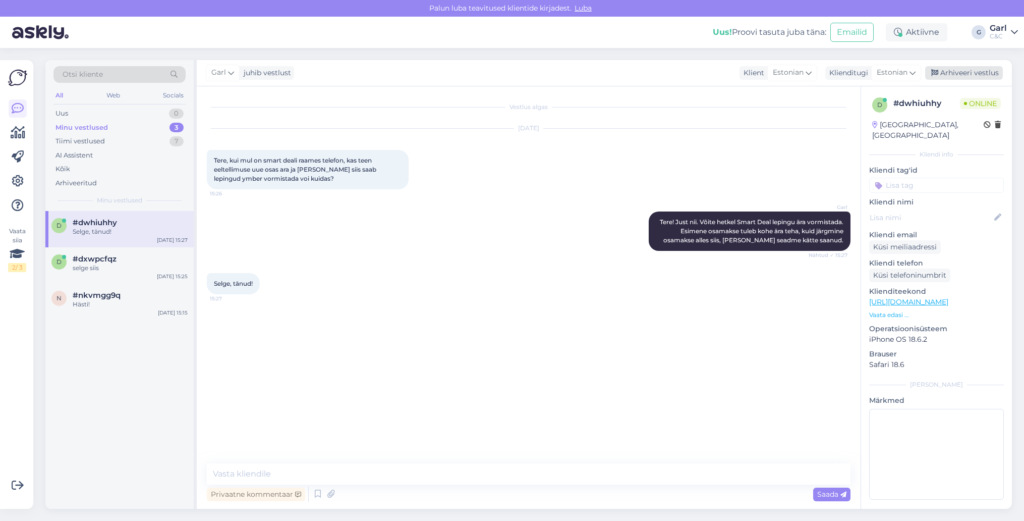
click at [959, 71] on div "Arhiveeri vestlus" at bounding box center [964, 73] width 78 height 14
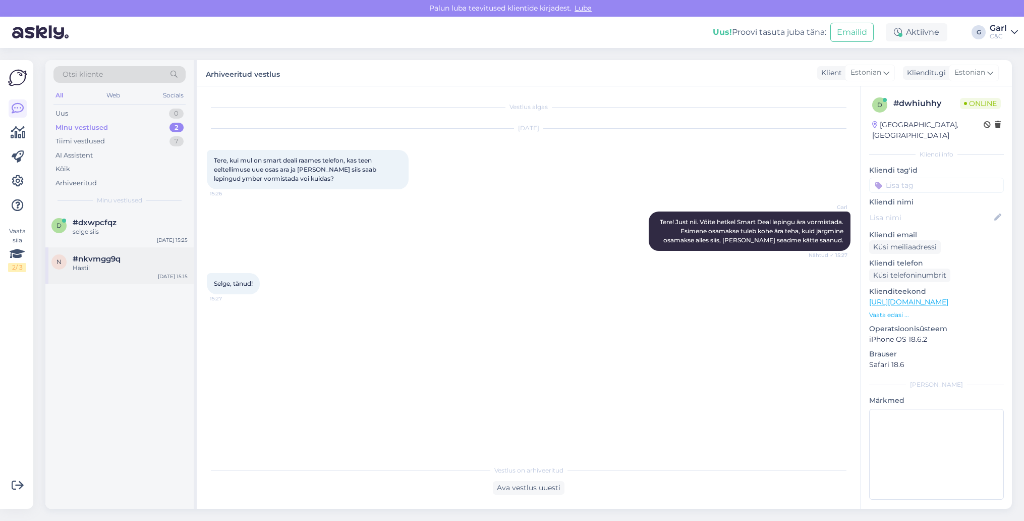
click at [167, 260] on div "#nkvmgg9q" at bounding box center [130, 258] width 115 height 9
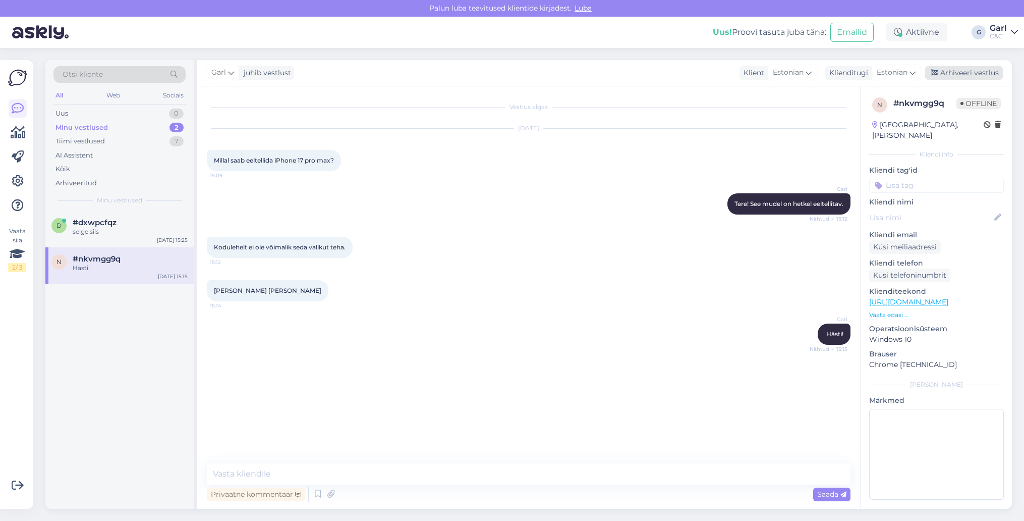
click at [979, 70] on div "Arhiveeri vestlus" at bounding box center [964, 73] width 78 height 14
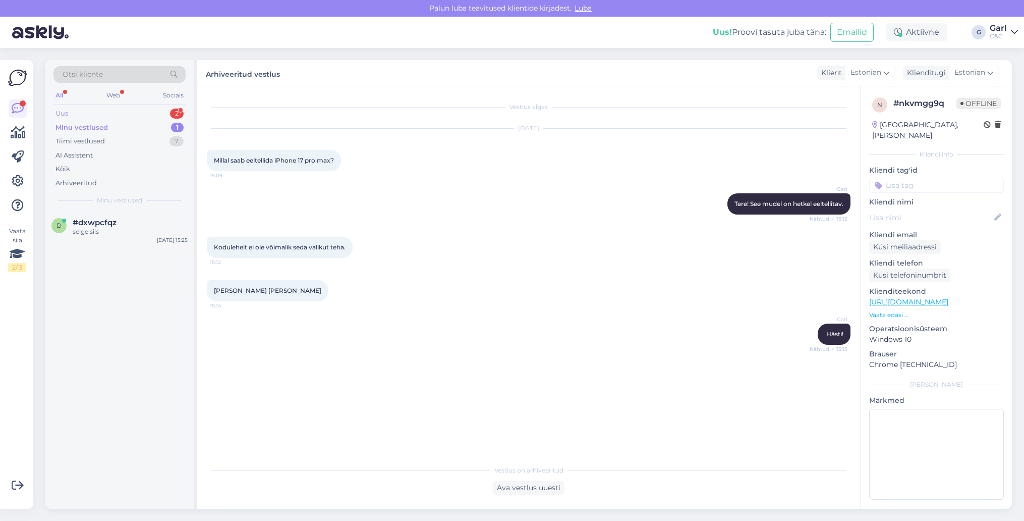
click at [161, 109] on div "Uus 2" at bounding box center [119, 113] width 132 height 14
click at [154, 242] on div "Tere! Mis on intressimäär, kui valida ''maksa 3 võrdes osas''?" at bounding box center [130, 236] width 115 height 18
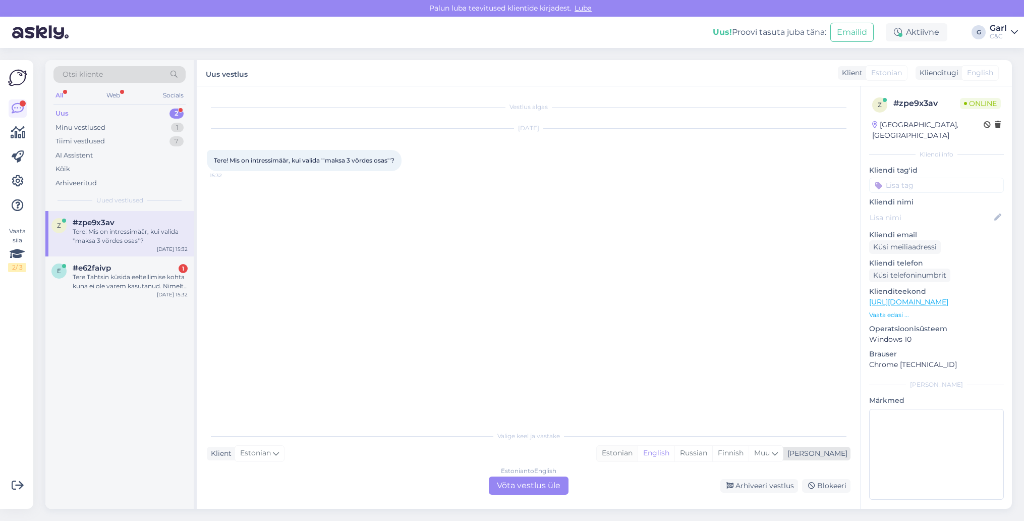
click at [638, 454] on div "Estonian" at bounding box center [617, 452] width 41 height 15
click at [510, 480] on div "Estonian to Estonian Võta vestlus üle" at bounding box center [529, 485] width 80 height 18
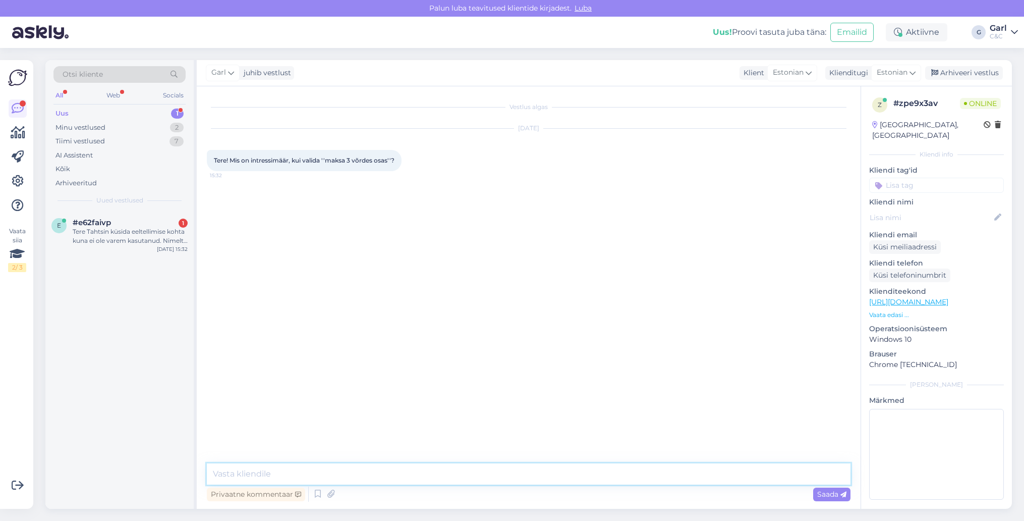
click at [510, 472] on textarea at bounding box center [529, 473] width 644 height 21
type textarea "Tere! Intressi selle makseviisi puhul ei ole."
click at [154, 246] on div "e #e62faivp 1 Tere Tahtsin küsida eeltellimise kohta kuna ei ole varem kasutanu…" at bounding box center [119, 233] width 148 height 45
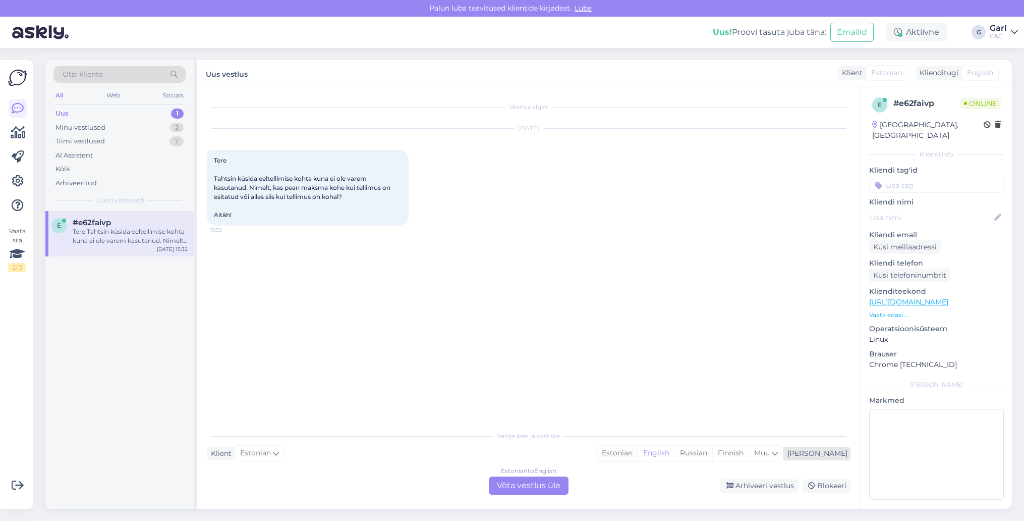
click at [638, 445] on div "Estonian" at bounding box center [617, 452] width 41 height 15
click at [544, 486] on div "Estonian to Estonian Võta vestlus üle" at bounding box center [529, 485] width 80 height 18
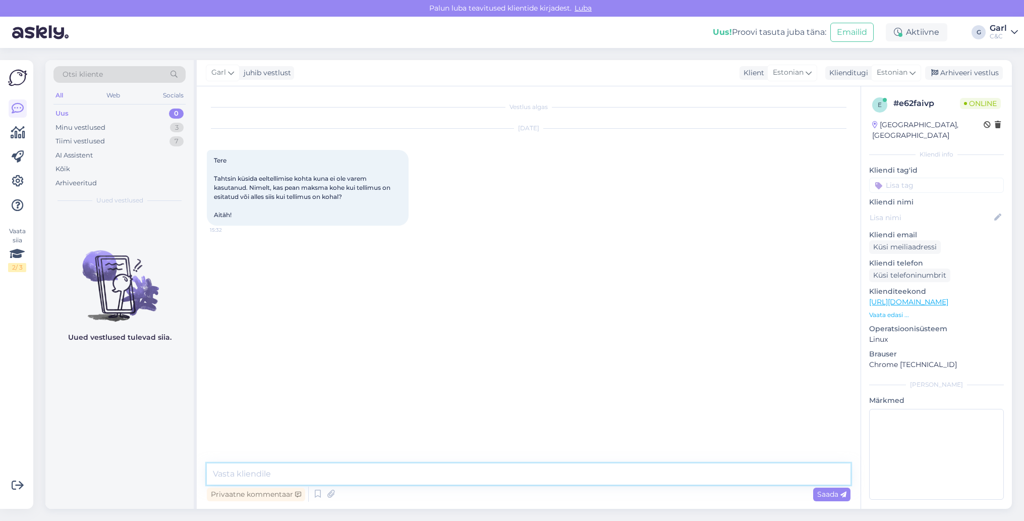
click at [535, 479] on textarea at bounding box center [529, 473] width 644 height 21
type textarea "Tere! Tootelehel tehtud eeltellimuse puhul peab koheselt 100% sissemaksu tegema."
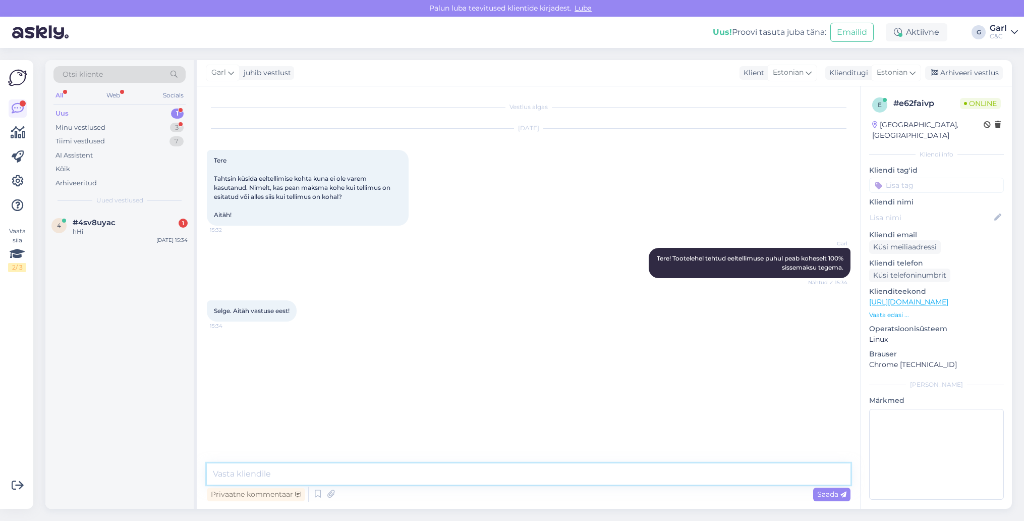
click at [283, 475] on textarea at bounding box center [529, 473] width 644 height 21
type textarea "[PERSON_NAME], võtke heaks!"
click at [148, 126] on div "Minu vestlused 3" at bounding box center [119, 128] width 132 height 14
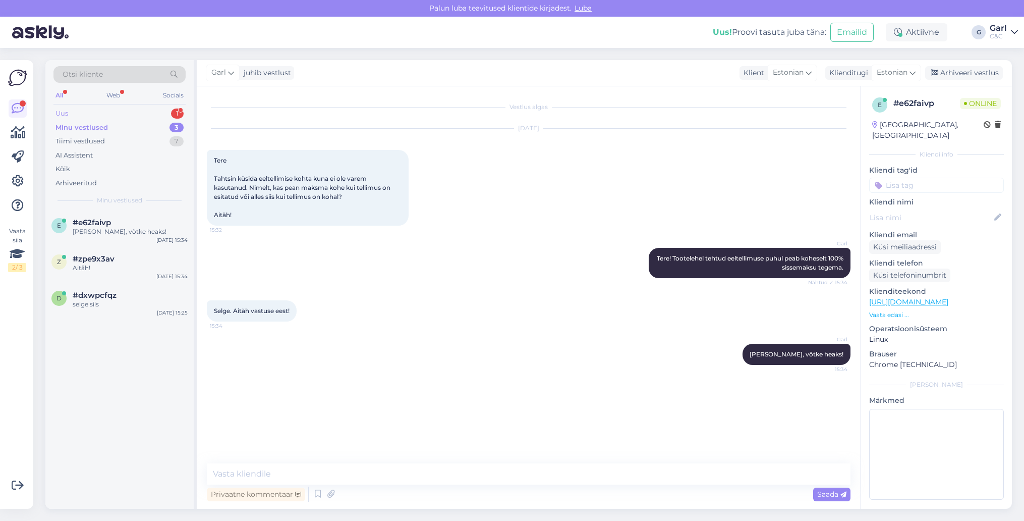
click at [153, 112] on div "Uus 1" at bounding box center [119, 113] width 132 height 14
click at [172, 330] on div "4 #4sv8uyac [DATE] 15:34" at bounding box center [119, 360] width 148 height 298
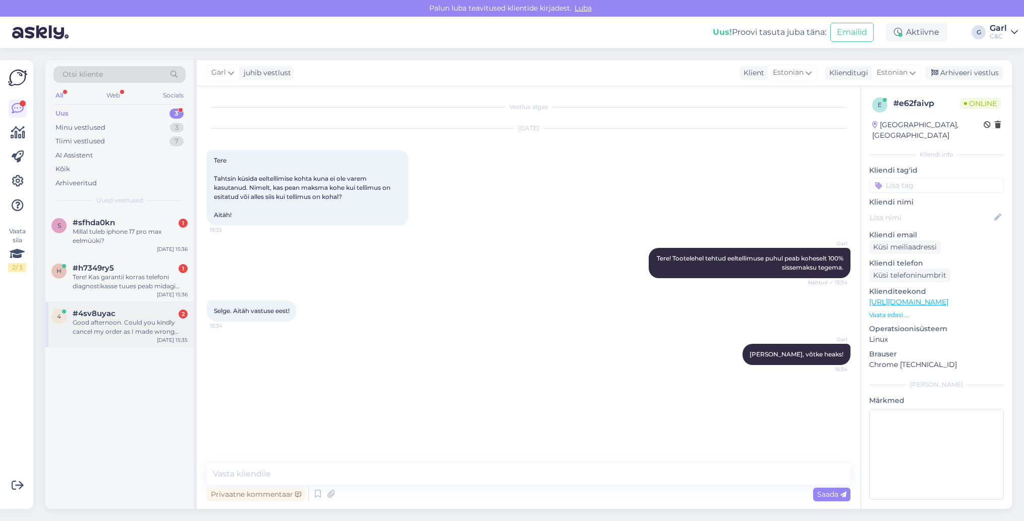
click at [118, 320] on div "Good afternoon. Could you kindly cancel my order as I made wrong order? Tellimu…" at bounding box center [130, 327] width 115 height 18
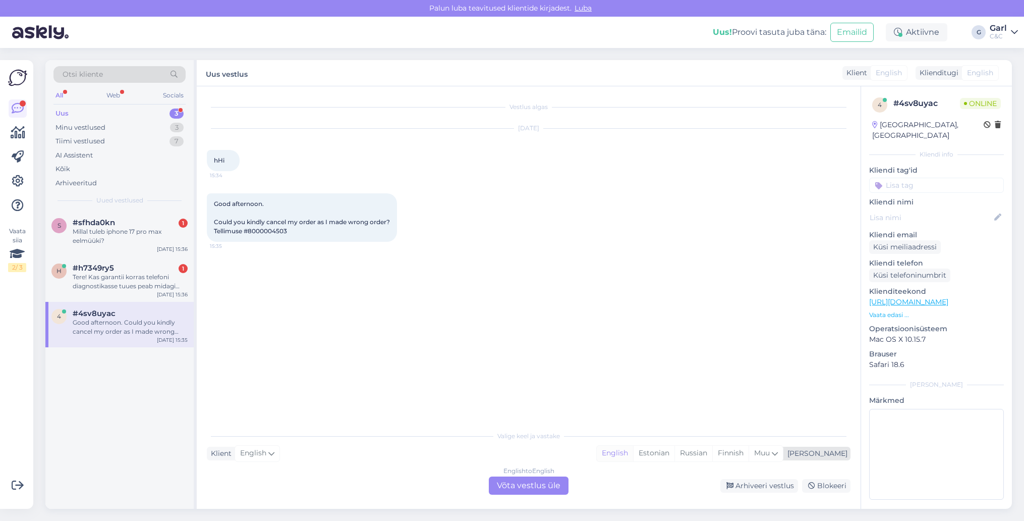
click at [633, 458] on div "English" at bounding box center [615, 452] width 36 height 15
click at [539, 482] on div "English to English Võta vestlus üle" at bounding box center [529, 485] width 80 height 18
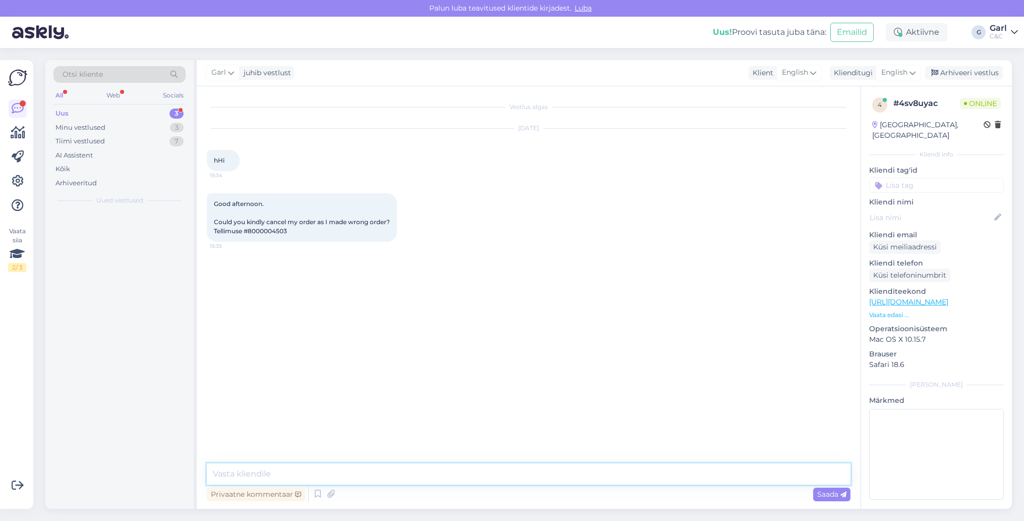
click at [539, 472] on textarea at bounding box center [529, 473] width 644 height 21
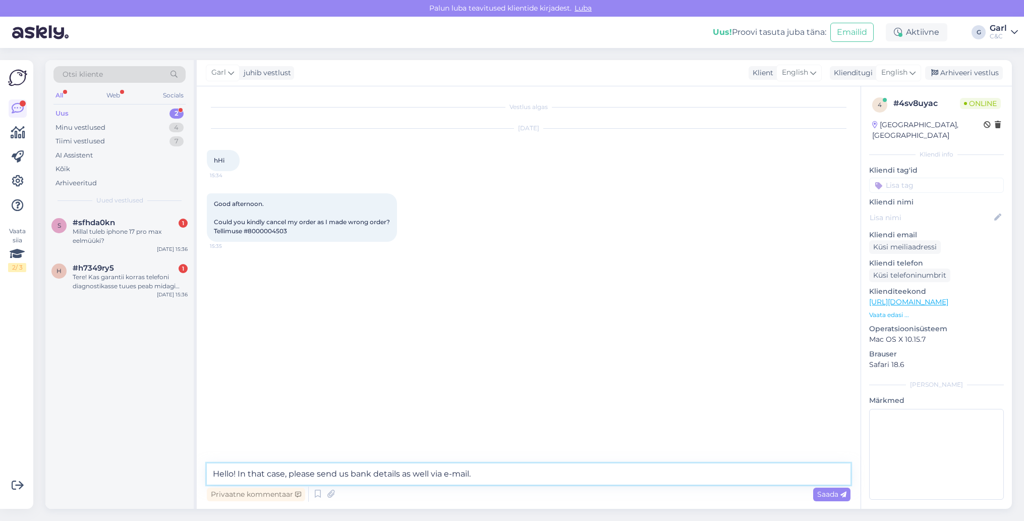
type textarea "Hello! In that case, please send us bank details as well via e-mail."
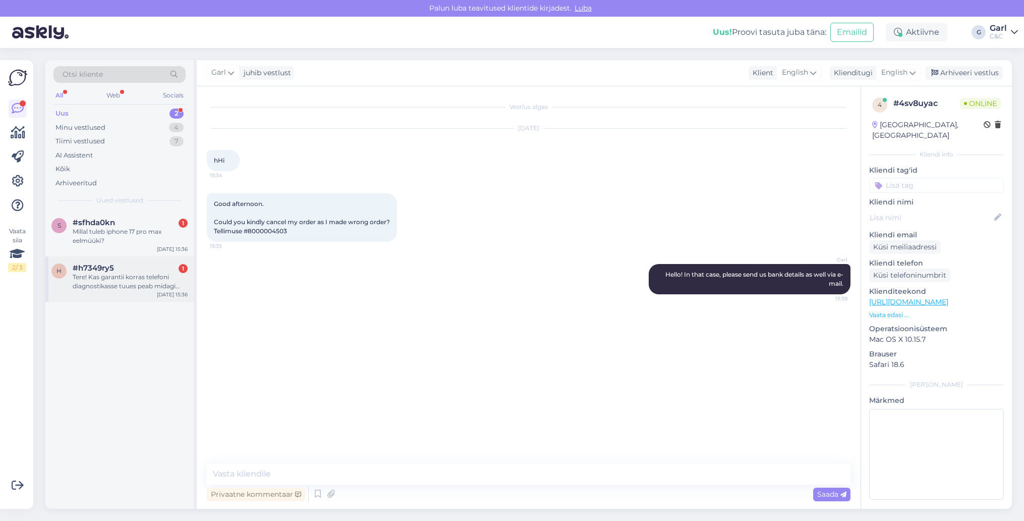
click at [133, 286] on div "Tere! Kas garantii korras telefoni diagnostikasse tuues peab midagi maksma ka?" at bounding box center [130, 281] width 115 height 18
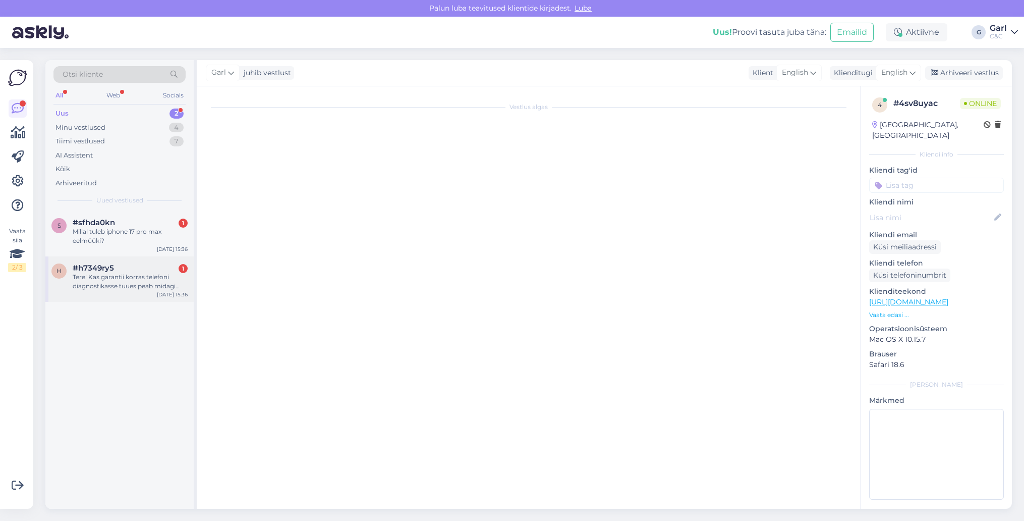
scroll to position [167, 0]
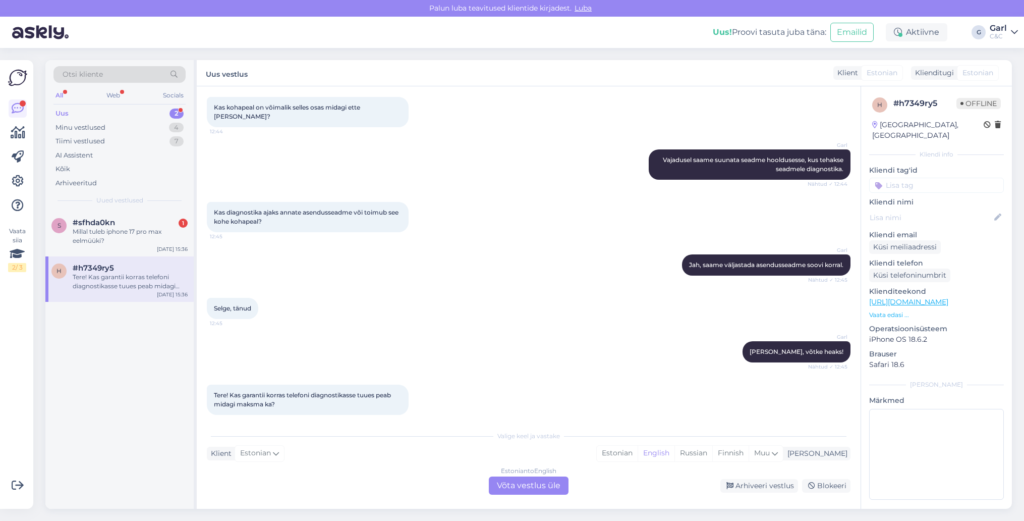
click at [578, 420] on div "Vestlus algas [DATE] Tere! Ostsin hiljuti teie juurest iphone 16 pro maxi ja mi…" at bounding box center [529, 297] width 664 height 422
click at [638, 451] on div "Estonian" at bounding box center [617, 452] width 41 height 15
click at [507, 487] on div "Estonian to Estonian Võta vestlus üle" at bounding box center [529, 485] width 80 height 18
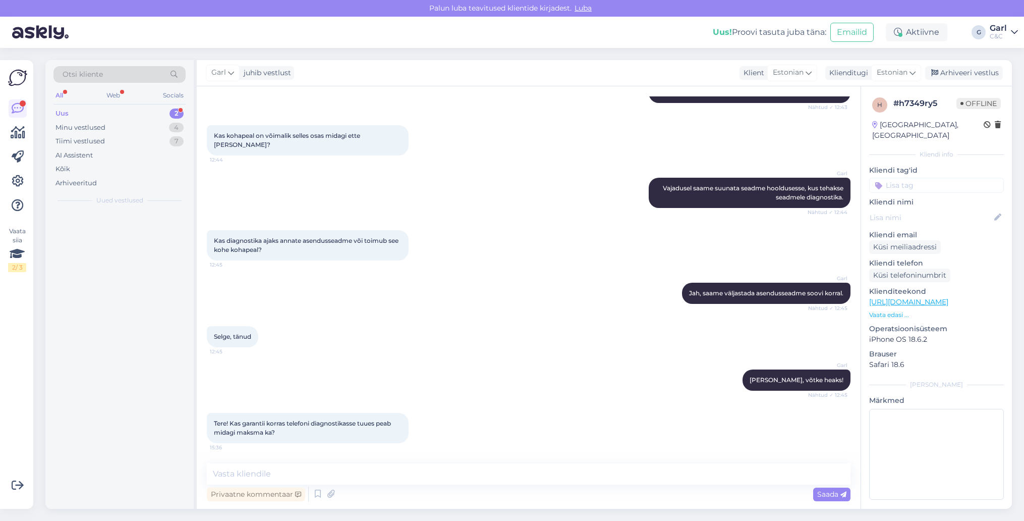
scroll to position [129, 0]
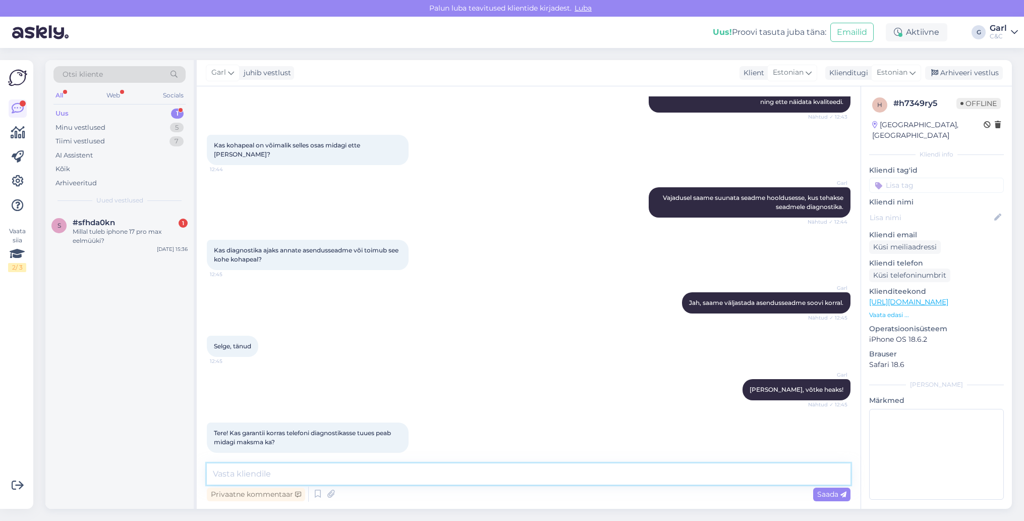
click at [507, 474] on textarea at bounding box center [529, 473] width 644 height 21
type textarea "Tere! [PERSON_NAME] tehakse garantii raames, siis midagi Teie maksma ei pea."
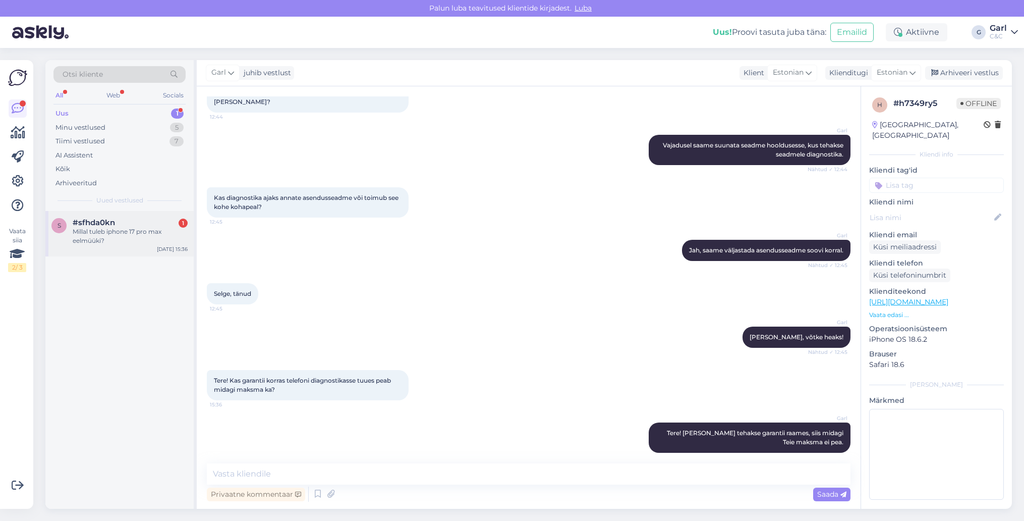
click at [147, 235] on div "Millal tuleb iphone 17 pro max eelmüüki?" at bounding box center [130, 236] width 115 height 18
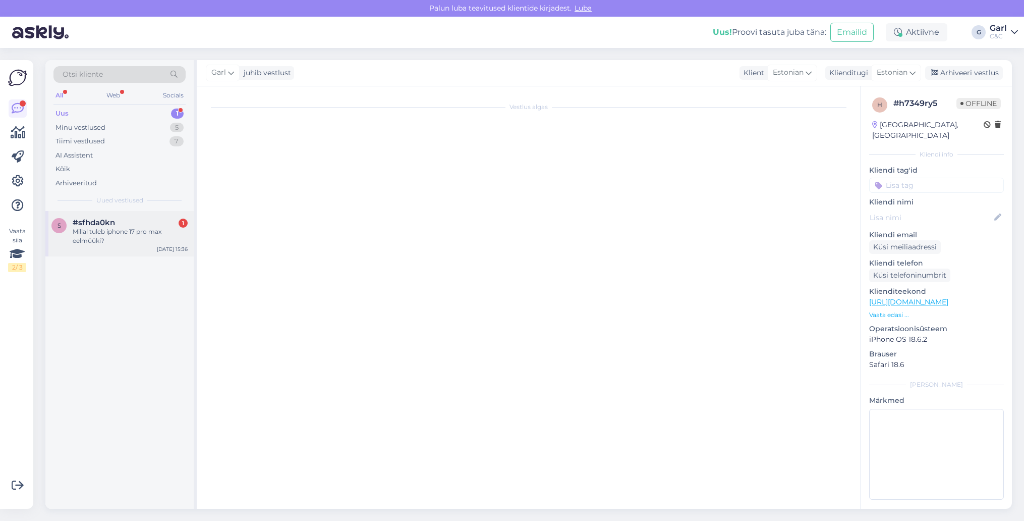
scroll to position [0, 0]
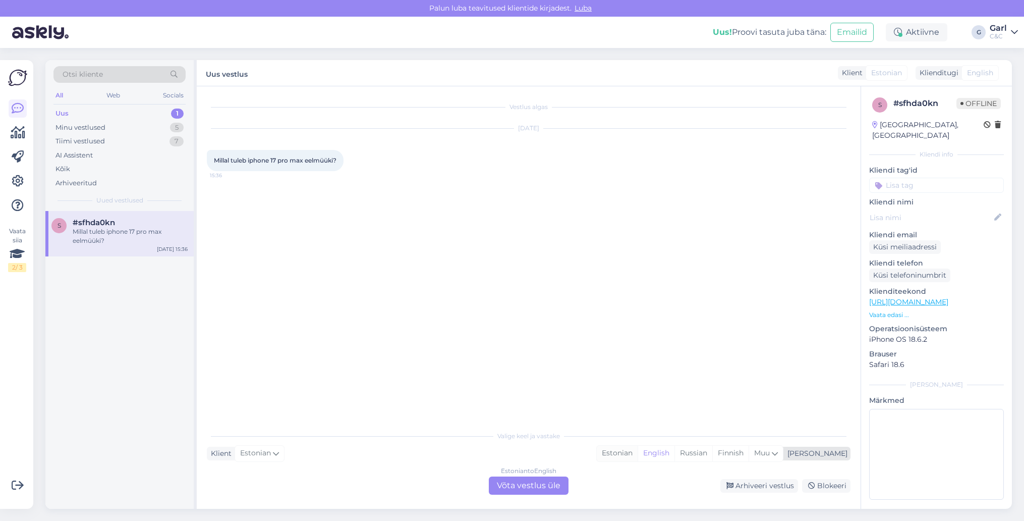
click at [638, 461] on div "Estonian" at bounding box center [617, 452] width 41 height 15
click at [559, 489] on div "Estonian to Estonian Võta vestlus üle" at bounding box center [529, 485] width 80 height 18
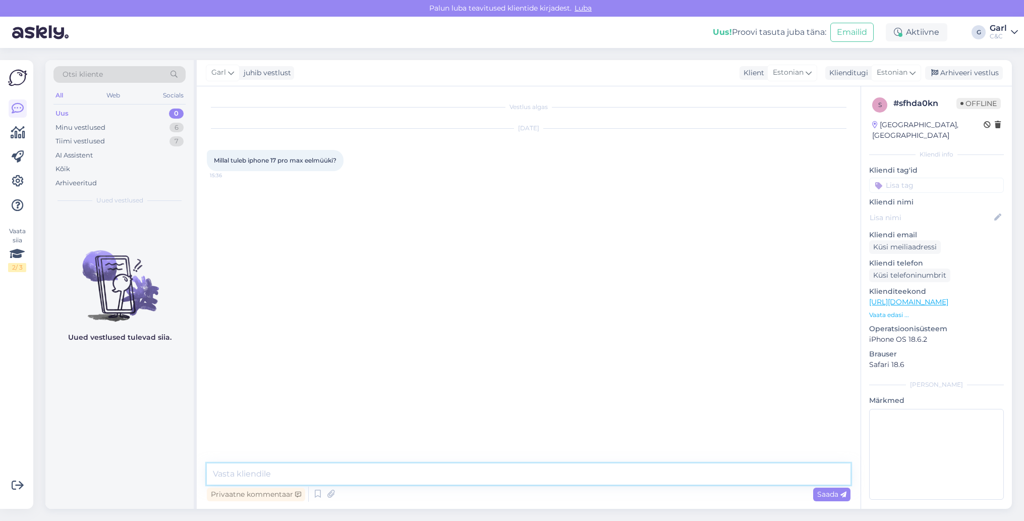
click at [557, 479] on textarea at bounding box center [529, 473] width 644 height 21
type textarea "Tere! See mudel on juba eeltellimiseks valmis."
click at [168, 126] on div "Minu vestlused 6" at bounding box center [119, 128] width 132 height 14
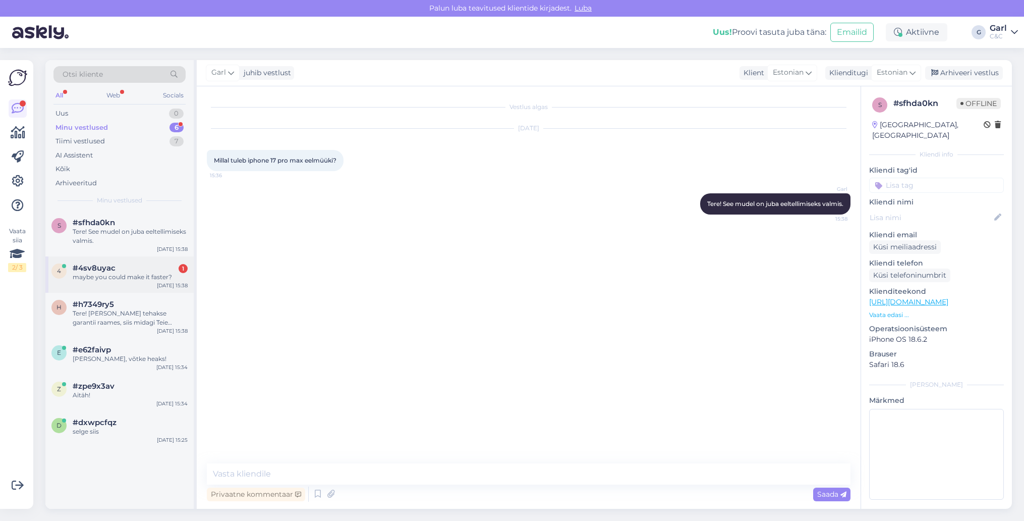
click at [150, 259] on div "4 #4sv8uyac 1 maybe you could make it faster? [DATE] 15:38" at bounding box center [119, 274] width 148 height 36
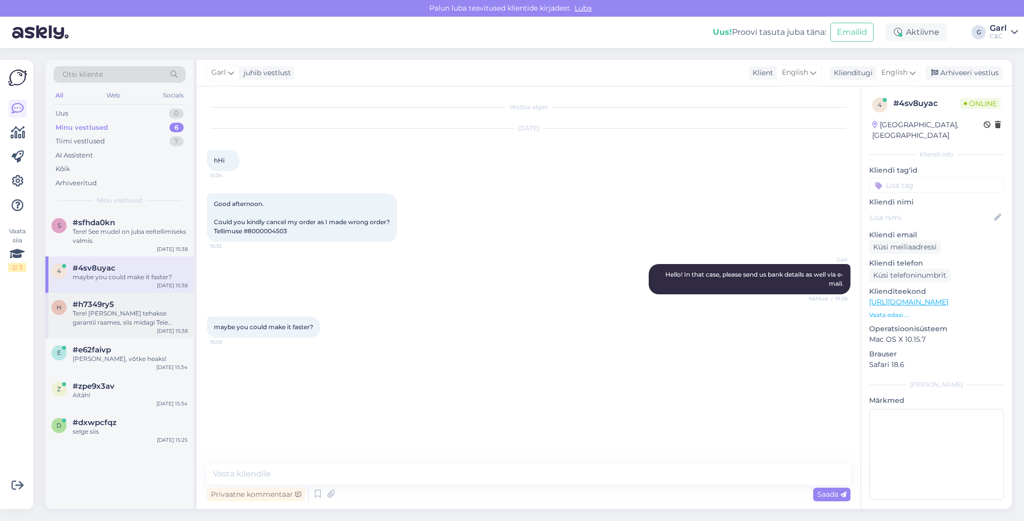
click at [130, 307] on div "#h7349ry5" at bounding box center [130, 304] width 115 height 9
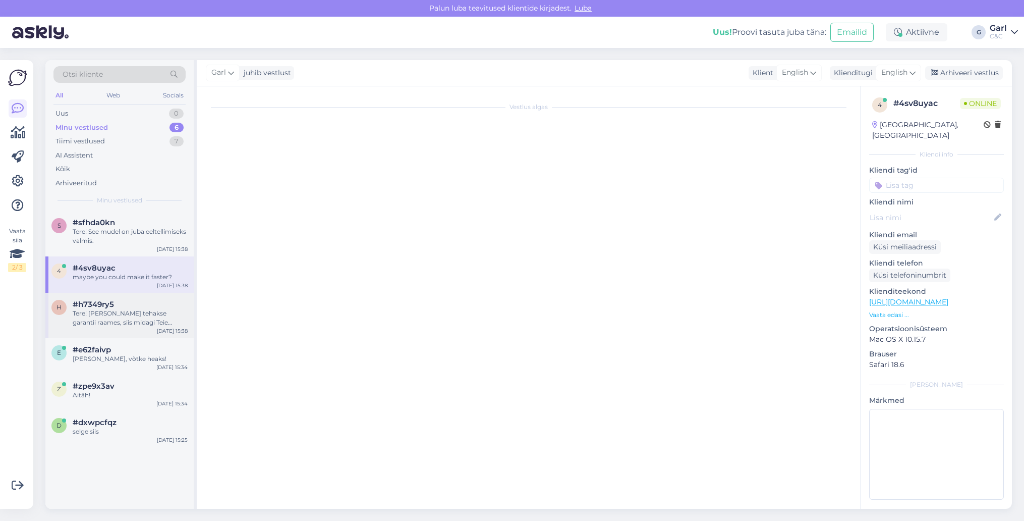
scroll to position [182, 0]
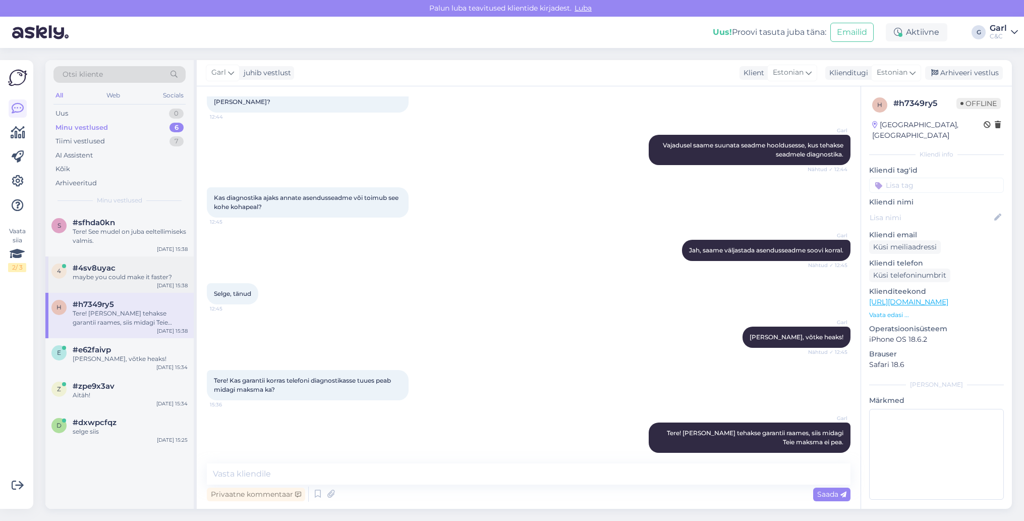
click at [137, 278] on div "maybe you could make it faster?" at bounding box center [130, 276] width 115 height 9
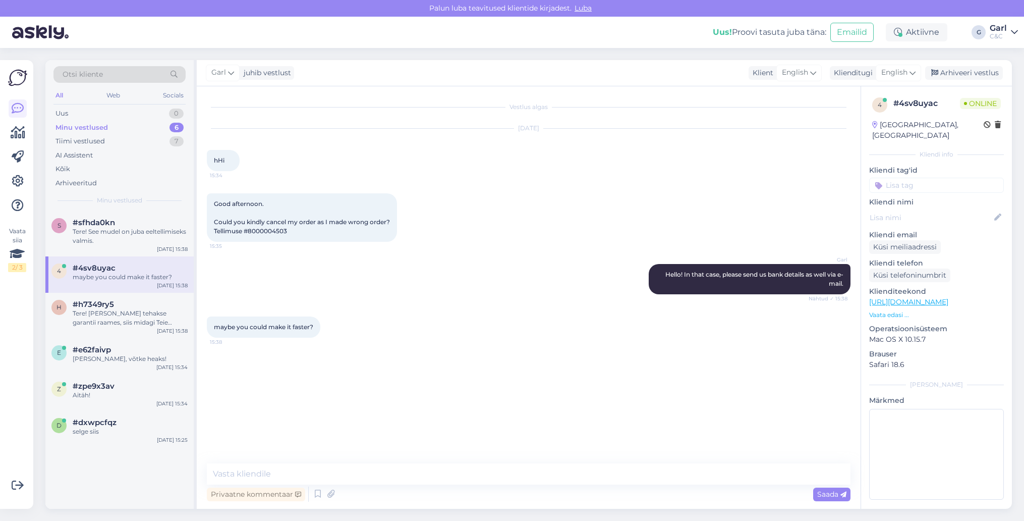
click at [410, 488] on div "Privaatne kommentaar Saada" at bounding box center [529, 493] width 644 height 19
drag, startPoint x: 301, startPoint y: 231, endPoint x: 249, endPoint y: 231, distance: 52.5
click at [249, 231] on div "Good afternoon. Could you kindly cancel my order as I made wrong order? Tellimu…" at bounding box center [302, 217] width 190 height 48
copy span "8000004503"
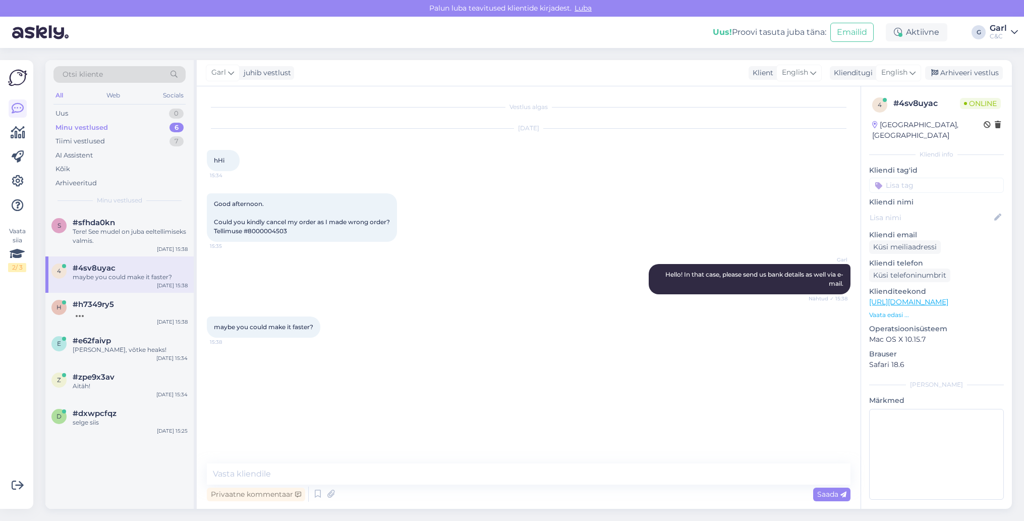
click at [318, 485] on div "Privaatne kommentaar Saada" at bounding box center [529, 493] width 644 height 19
click at [321, 475] on textarea at bounding box center [529, 473] width 644 height 21
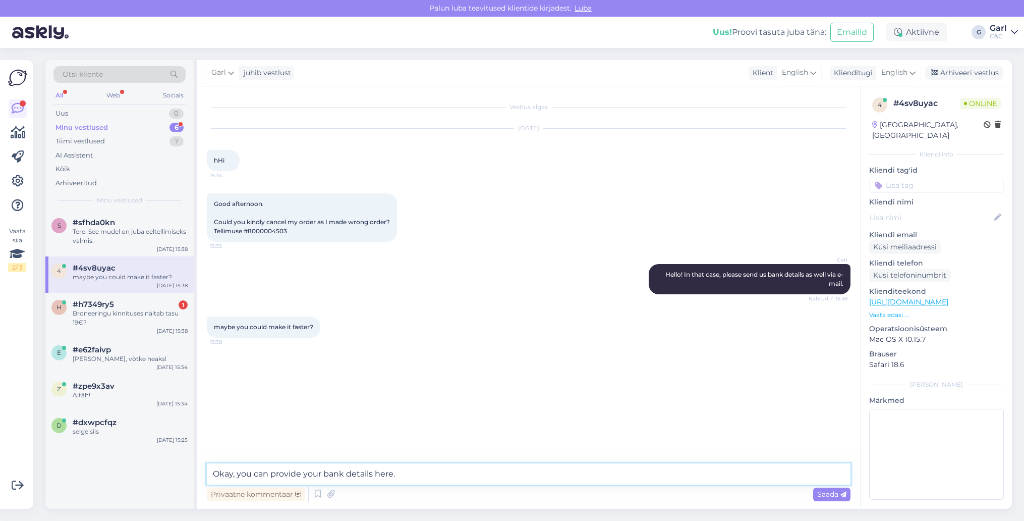
drag, startPoint x: 306, startPoint y: 472, endPoint x: 271, endPoint y: 473, distance: 34.8
click at [271, 473] on textarea "Okay, you can provide your bank details here." at bounding box center [529, 473] width 644 height 21
type textarea "Okay, you can give me your bank details here."
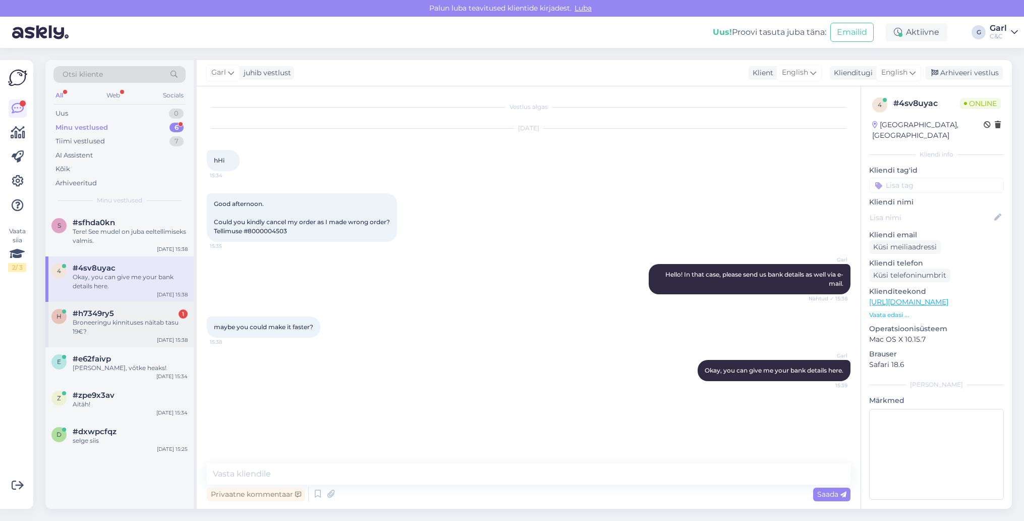
click at [143, 322] on div "Broneeringu kinnituses näitab tasu 19€?" at bounding box center [130, 327] width 115 height 18
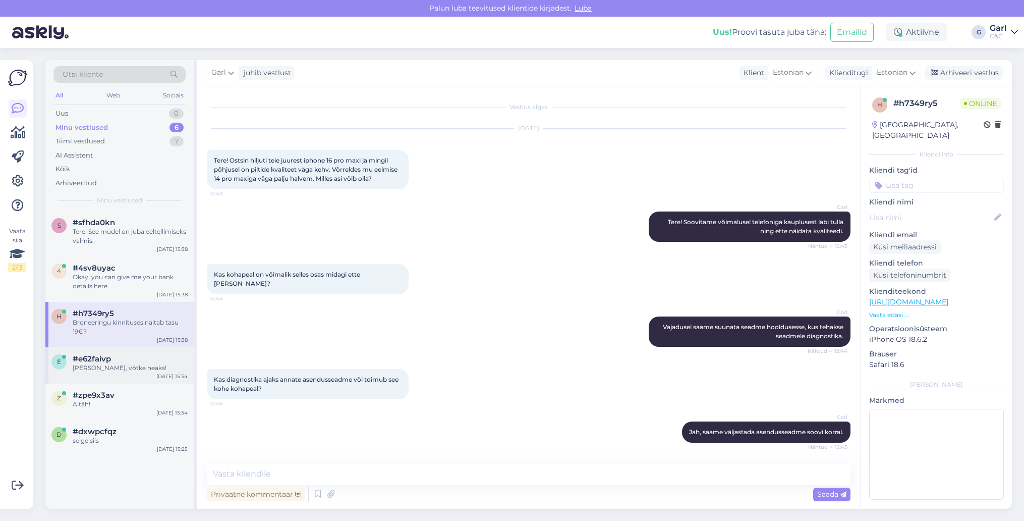
scroll to position [225, 0]
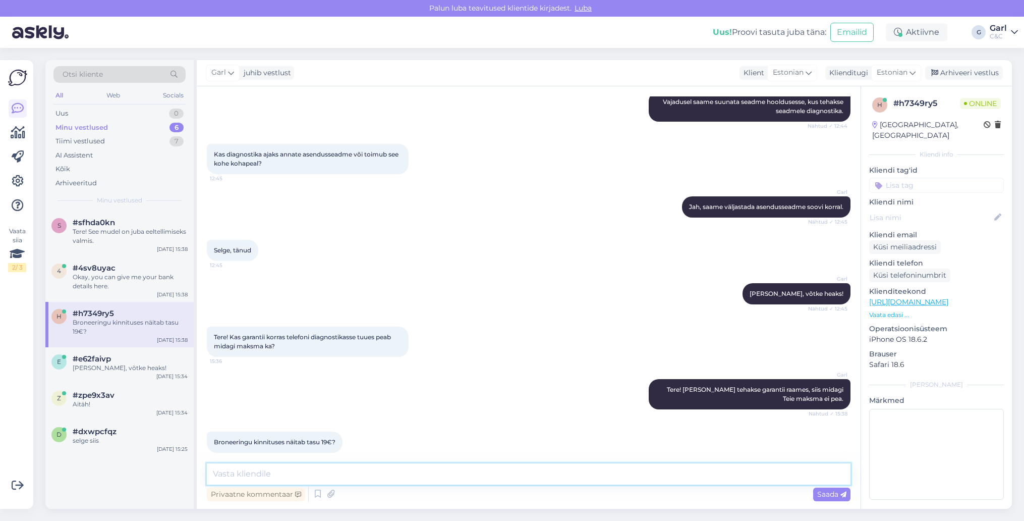
click at [343, 477] on textarea at bounding box center [529, 473] width 644 height 21
type textarea "J"
type textarea "See ei ole kohustuslik tasu hetkel."
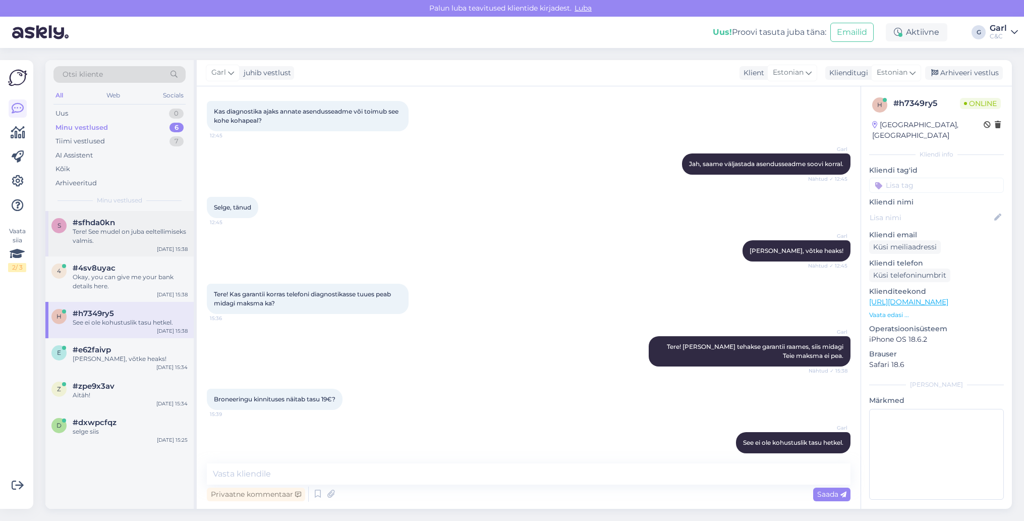
click at [130, 236] on div "Tere! See mudel on juba eeltellimiseks valmis." at bounding box center [130, 236] width 115 height 18
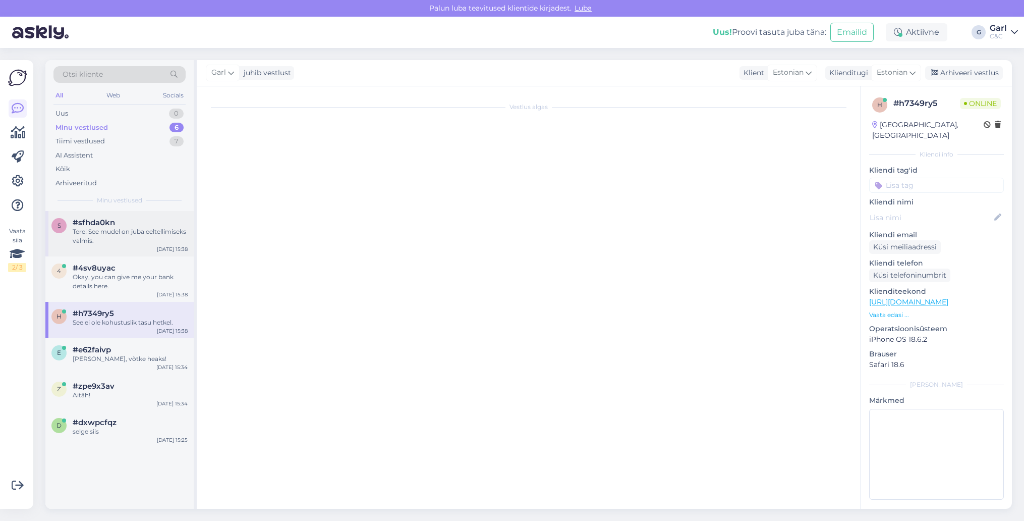
scroll to position [0, 0]
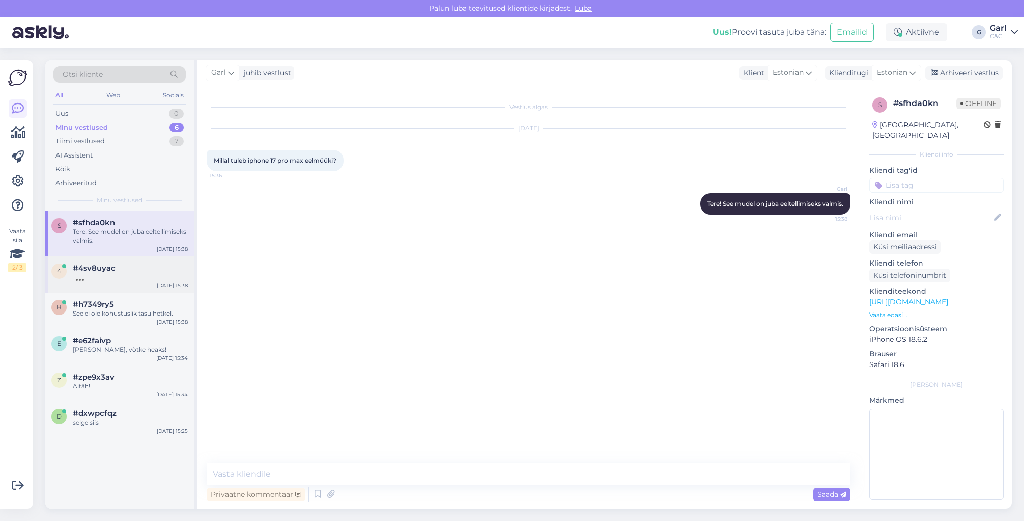
click at [120, 260] on div "4 #4sv8uyac [DATE] 15:38" at bounding box center [119, 274] width 148 height 36
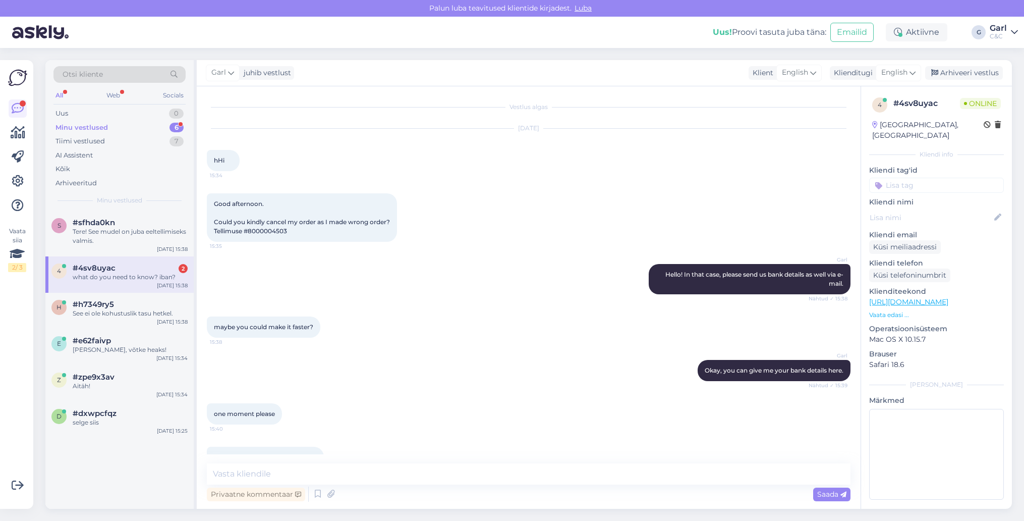
scroll to position [24, 0]
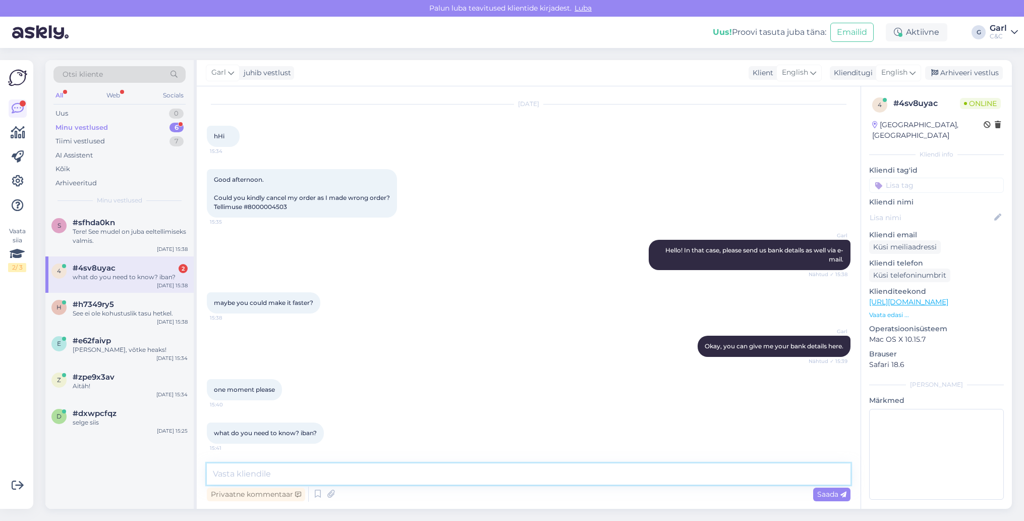
click at [286, 464] on textarea at bounding box center [529, 473] width 644 height 21
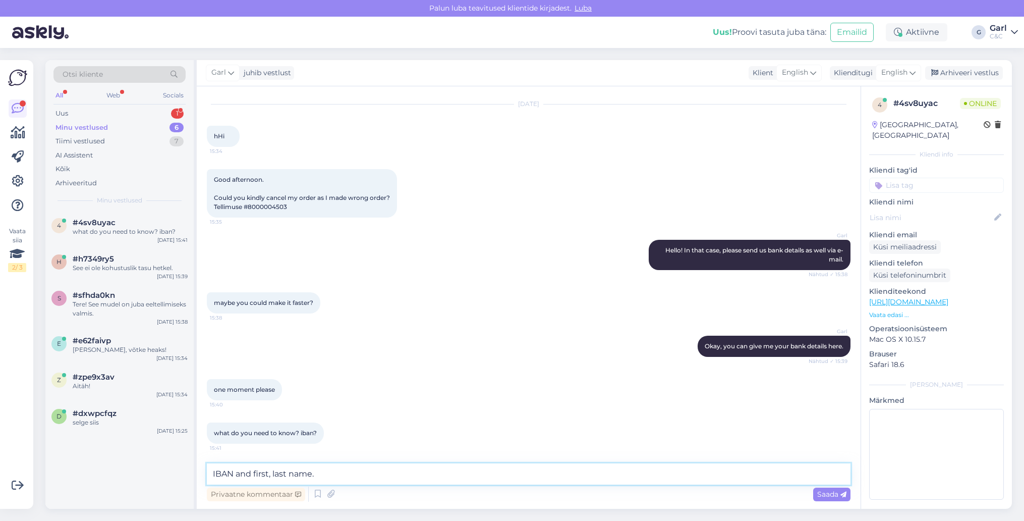
type textarea "IBAN and first, last name."
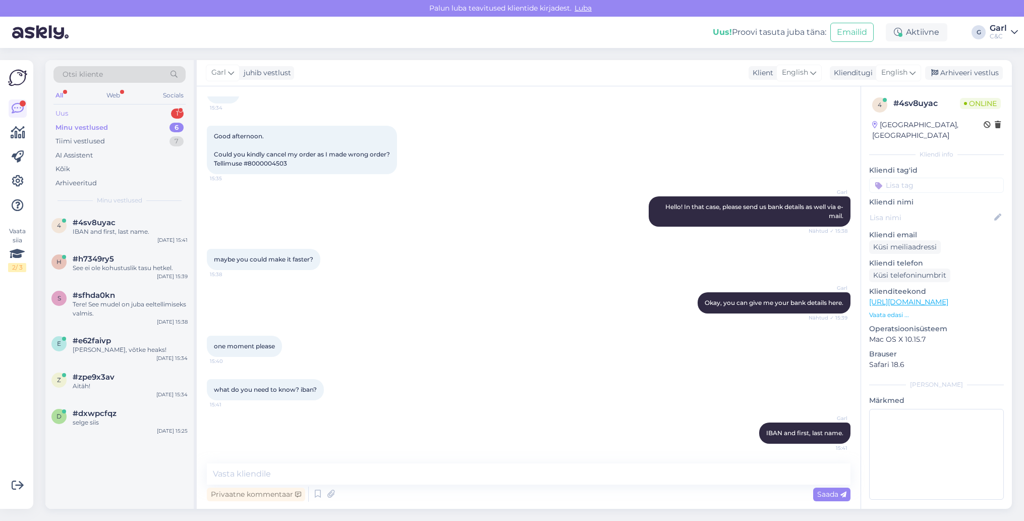
click at [159, 112] on div "Uus 1" at bounding box center [119, 113] width 132 height 14
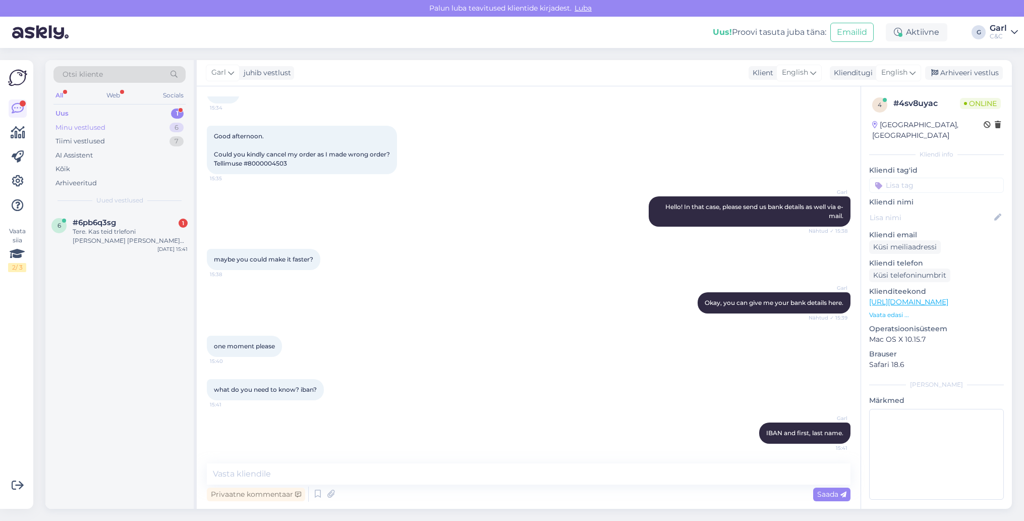
click at [150, 129] on div "Minu vestlused 6" at bounding box center [119, 128] width 132 height 14
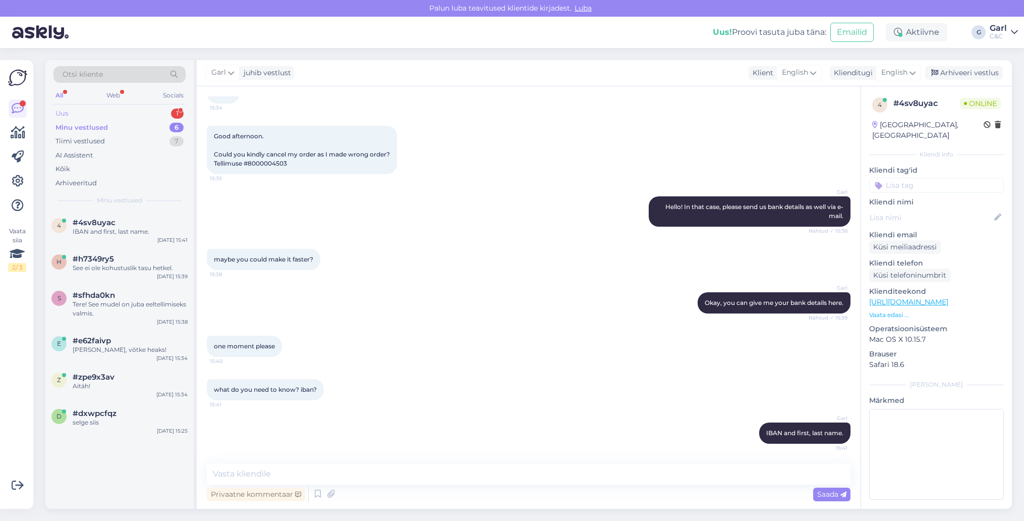
click at [171, 113] on div "1" at bounding box center [177, 113] width 13 height 10
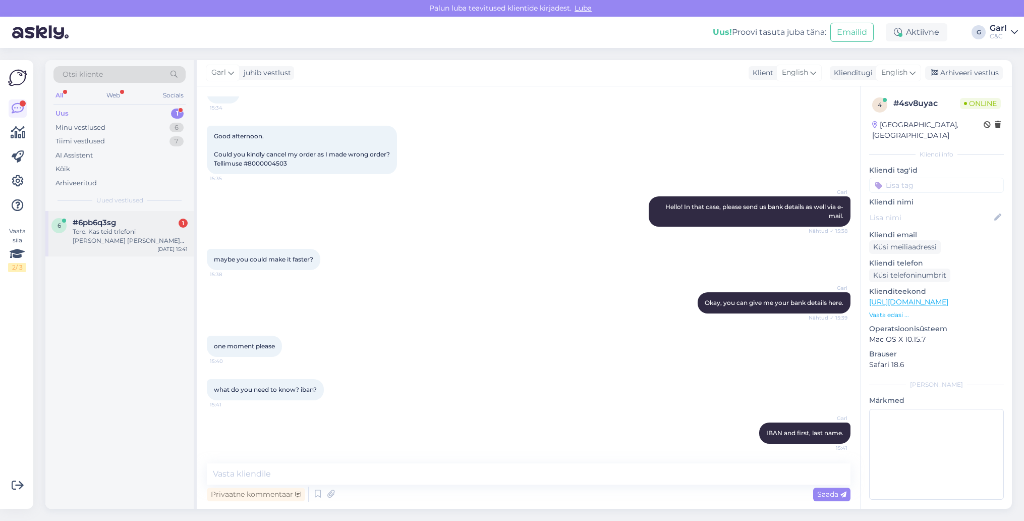
click at [118, 223] on div "#6pb6q3sg 1" at bounding box center [130, 222] width 115 height 9
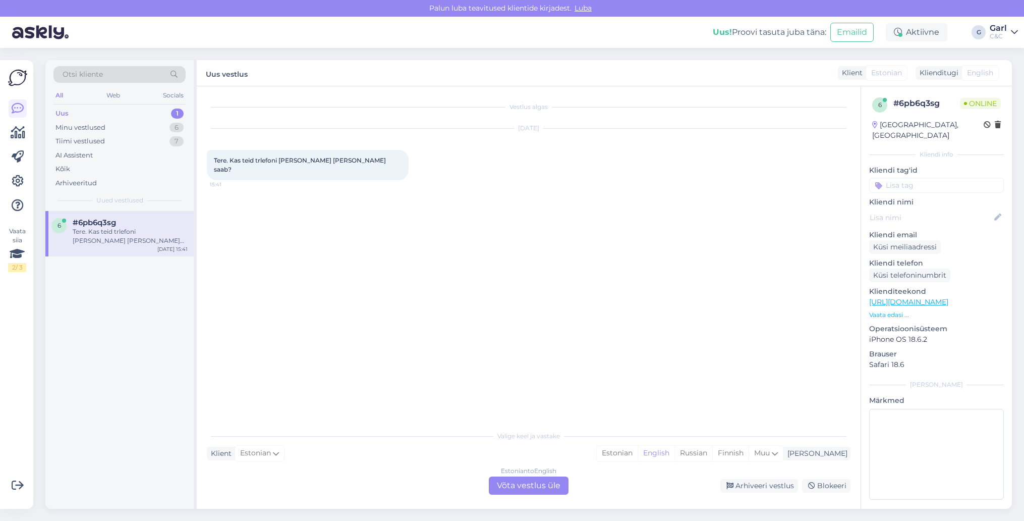
click at [658, 463] on div "Valige [PERSON_NAME] vastake Klient Estonian Mina Estonian English Russian Finn…" at bounding box center [529, 459] width 644 height 69
click at [638, 458] on div "Estonian" at bounding box center [617, 452] width 41 height 15
click at [557, 487] on div "Estonian to Estonian Võta vestlus üle" at bounding box center [529, 485] width 80 height 18
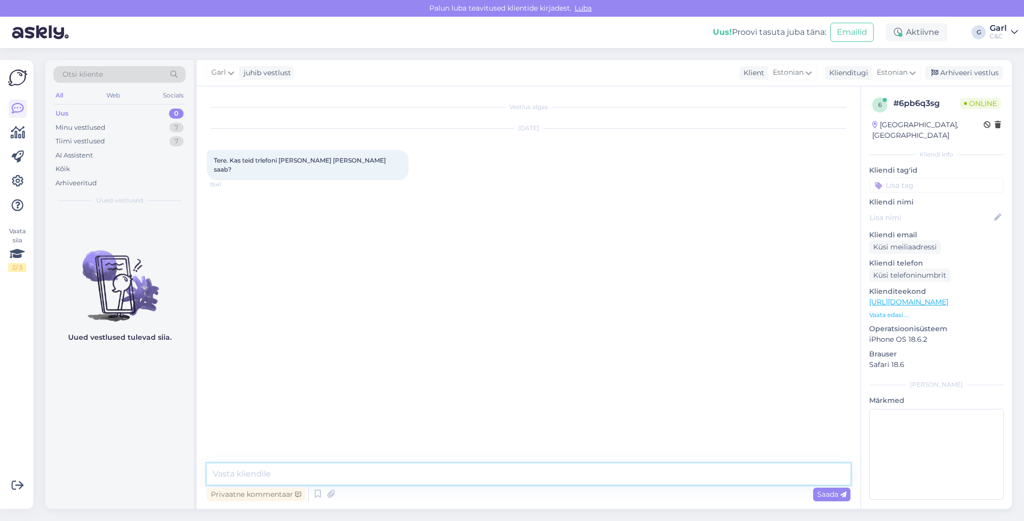
click at [557, 479] on textarea at bounding box center [529, 473] width 644 height 21
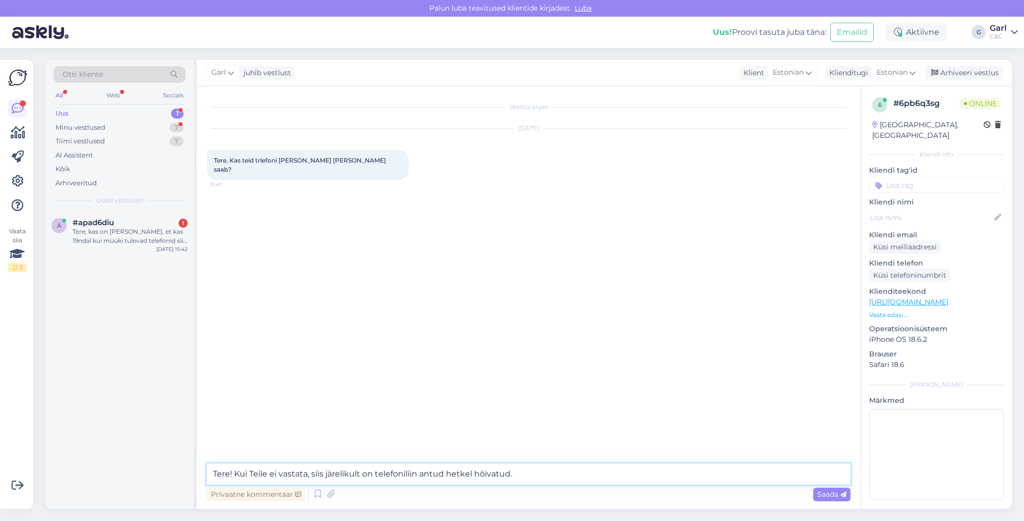
type textarea "Tere! Kui Teile ei vastata, siis järelikult on telefoniliin antud hetkel hõivat…"
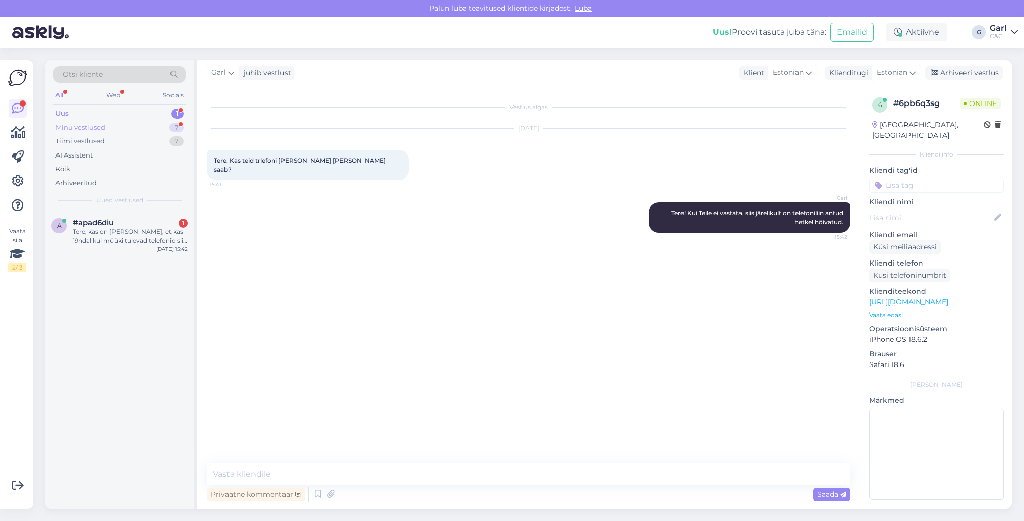
click at [141, 124] on div "Minu vestlused 7" at bounding box center [119, 128] width 132 height 14
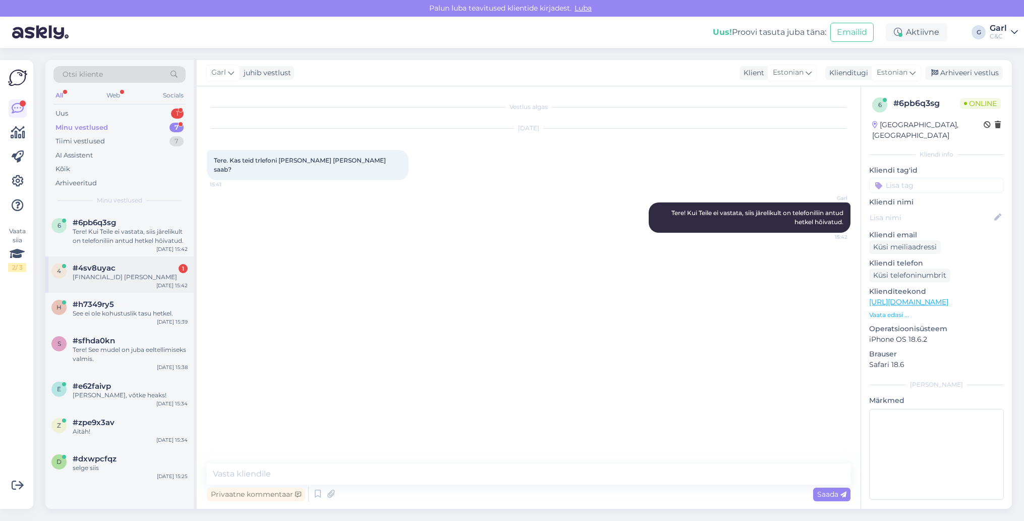
click at [129, 291] on div "4 #4sv8uyac 1 [FINANCIAL_ID] [PERSON_NAME] [DATE] 15:42" at bounding box center [119, 274] width 148 height 36
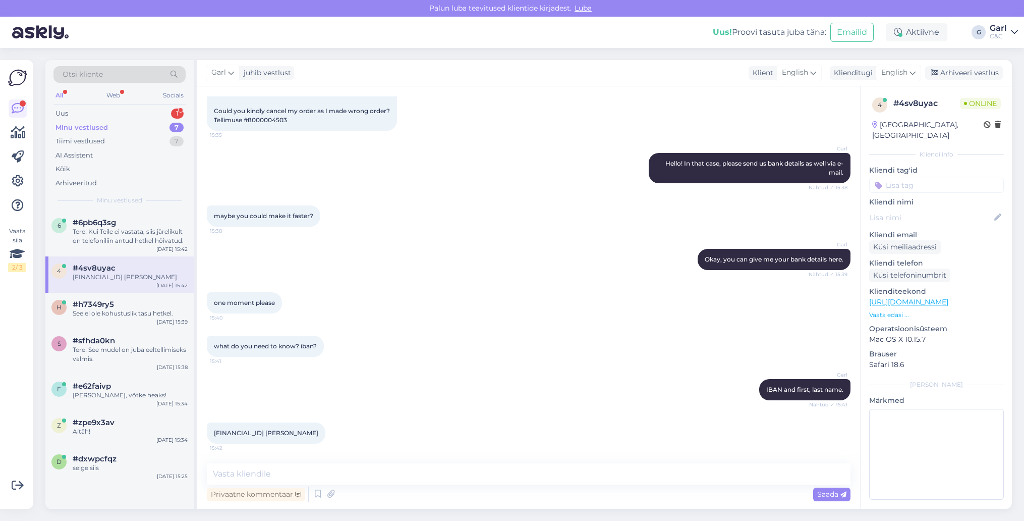
drag, startPoint x: 351, startPoint y: 432, endPoint x: 209, endPoint y: 431, distance: 141.7
click at [209, 431] on div "[FINANCIAL_ID] [PERSON_NAME] 15:42" at bounding box center [266, 432] width 119 height 21
copy span "[FINANCIAL_ID] [PERSON_NAME]"
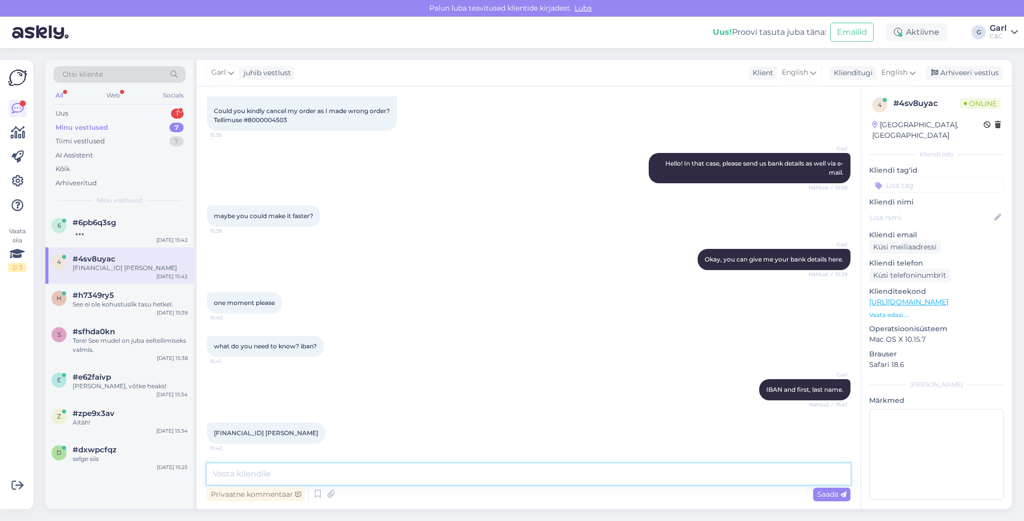
click at [339, 480] on textarea at bounding box center [529, 473] width 644 height 21
type textarea "Thanks. A information about your refund has been forwarded to our bookkeeping. …"
click at [558, 474] on textarea "Thanks. A information about your refund has been forwarded to our bookkeeping. …" at bounding box center [529, 473] width 644 height 21
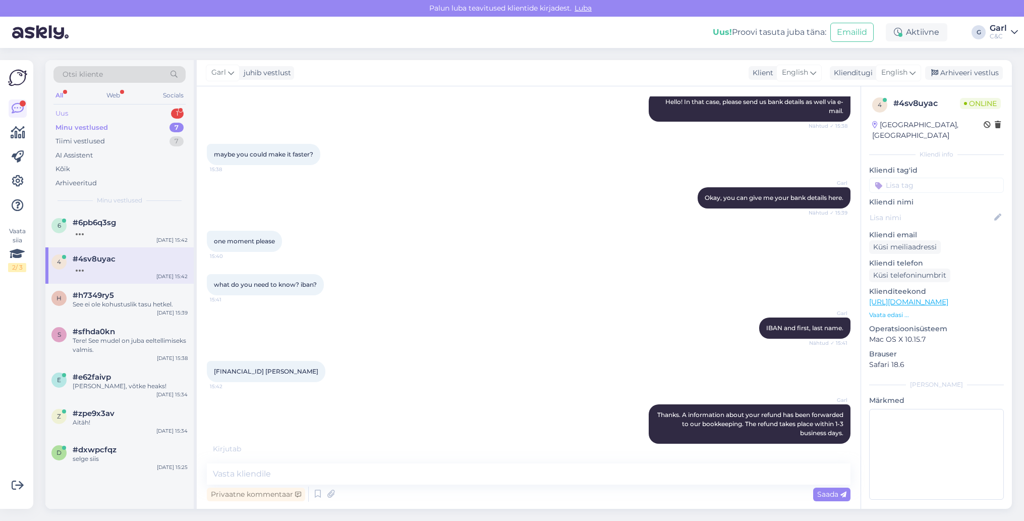
click at [160, 116] on div "Uus 1" at bounding box center [119, 113] width 132 height 14
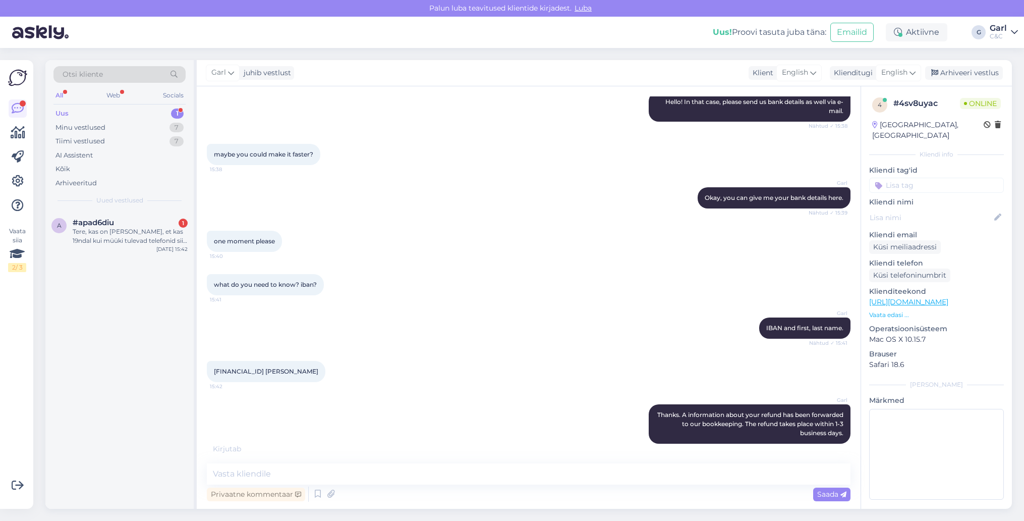
click at [143, 203] on span "Uued vestlused" at bounding box center [119, 200] width 47 height 9
click at [139, 219] on div "#apad6diu 1" at bounding box center [130, 222] width 115 height 9
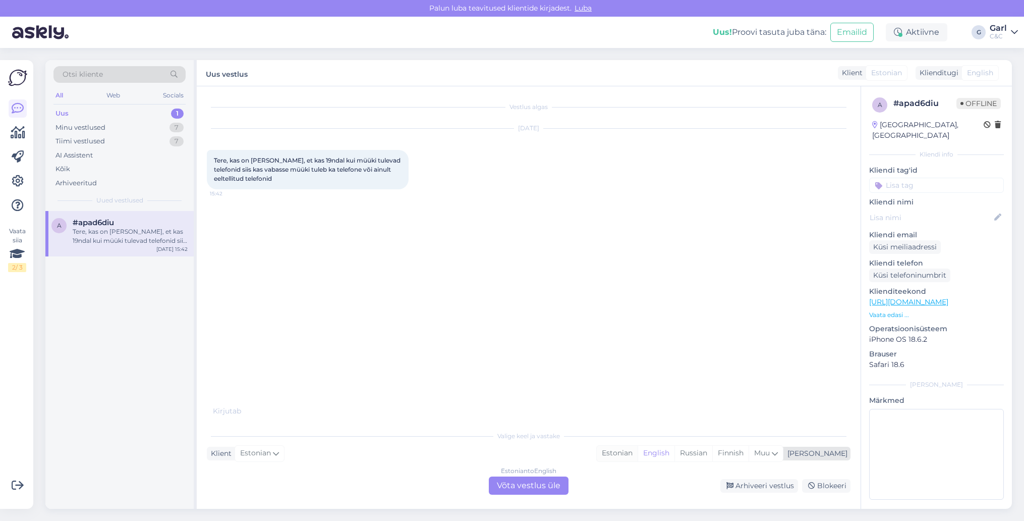
click at [638, 450] on div "Estonian" at bounding box center [617, 452] width 41 height 15
click at [536, 478] on div "Estonian to Estonian Võta vestlus üle" at bounding box center [529, 485] width 80 height 18
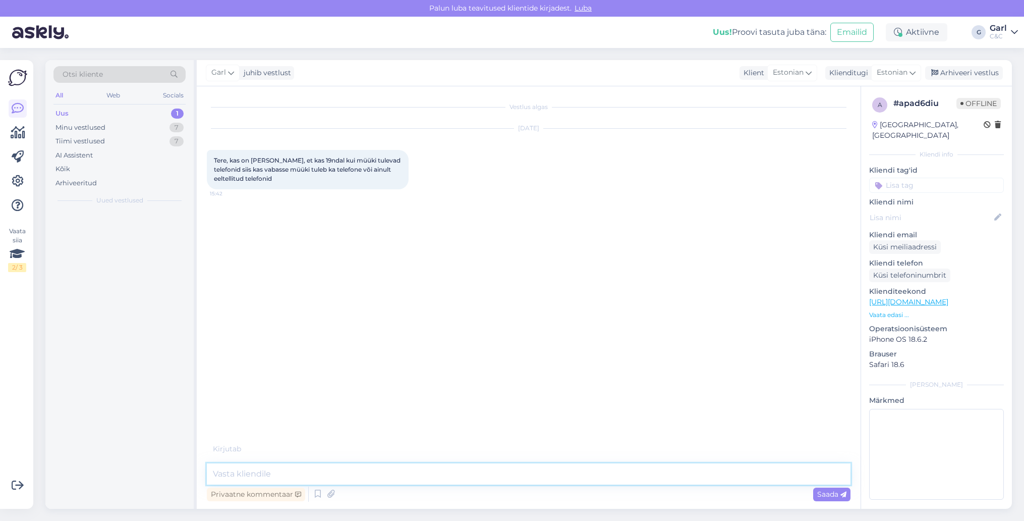
click at [536, 477] on textarea at bounding box center [529, 473] width 644 height 21
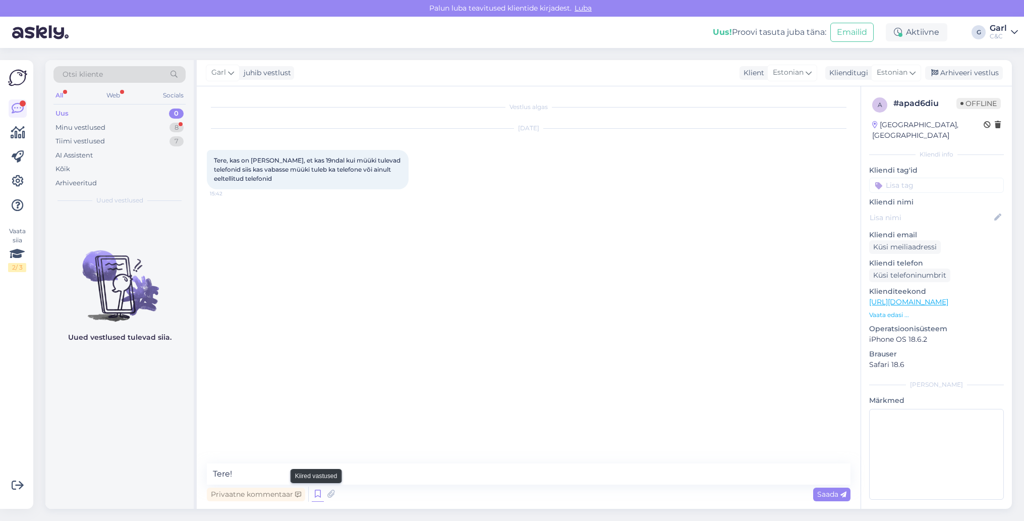
click at [317, 494] on icon at bounding box center [318, 493] width 12 height 15
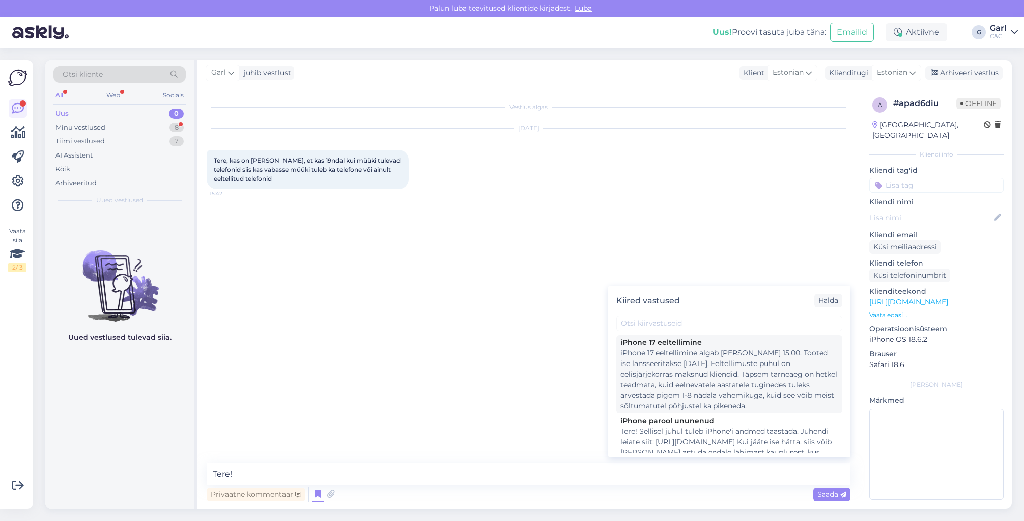
click at [694, 389] on div "iPhone 17 eeltellimine algab [PERSON_NAME] 15.00. Tooted ise lansseeritakse [DA…" at bounding box center [729, 380] width 218 height 64
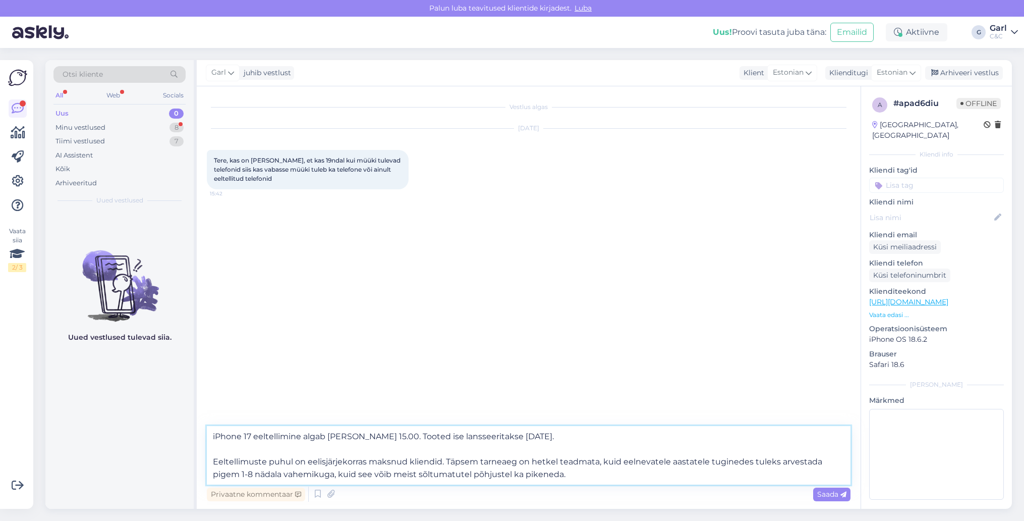
click at [387, 436] on textarea "iPhone 17 eeltellimine algab [PERSON_NAME] 15.00. Tooted ise lansseeritakse [DA…" at bounding box center [529, 455] width 644 height 59
drag, startPoint x: 592, startPoint y: 441, endPoint x: 151, endPoint y: 436, distance: 441.4
click at [150, 436] on div "Otsi kliente All Web Socials Uus 0 Minu vestlused 8 Tiimi vestlused 7 AI Assist…" at bounding box center [528, 284] width 966 height 448
click at [568, 475] on textarea "Tooted lansseeritakse [DATE]. Eeltellimuste puhul on eelisjärjekorras maksnud k…" at bounding box center [529, 455] width 644 height 59
type textarea "Tooted lansseeritakse [DATE]. Eeltellimuste puhul on eelisjärjekorras maksnud k…"
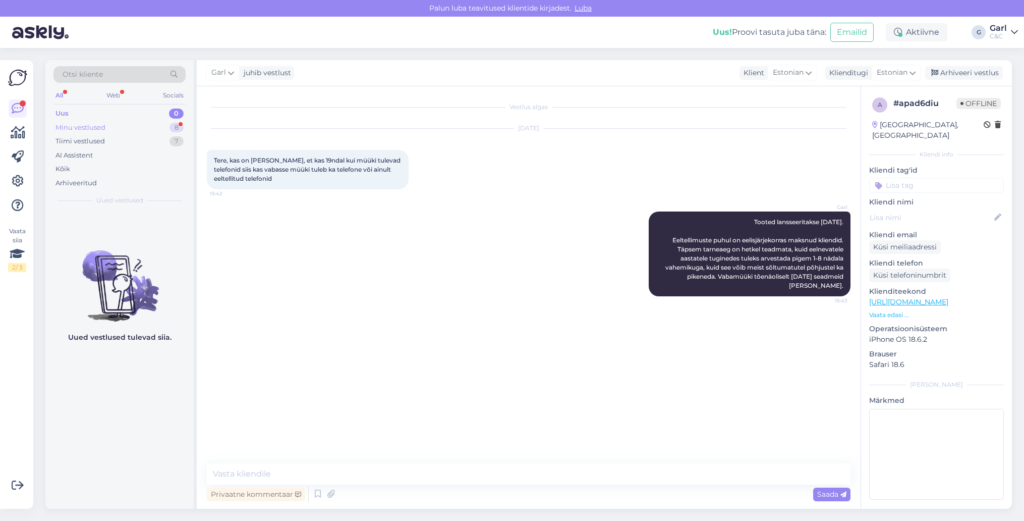
click at [174, 128] on div "8" at bounding box center [176, 128] width 14 height 10
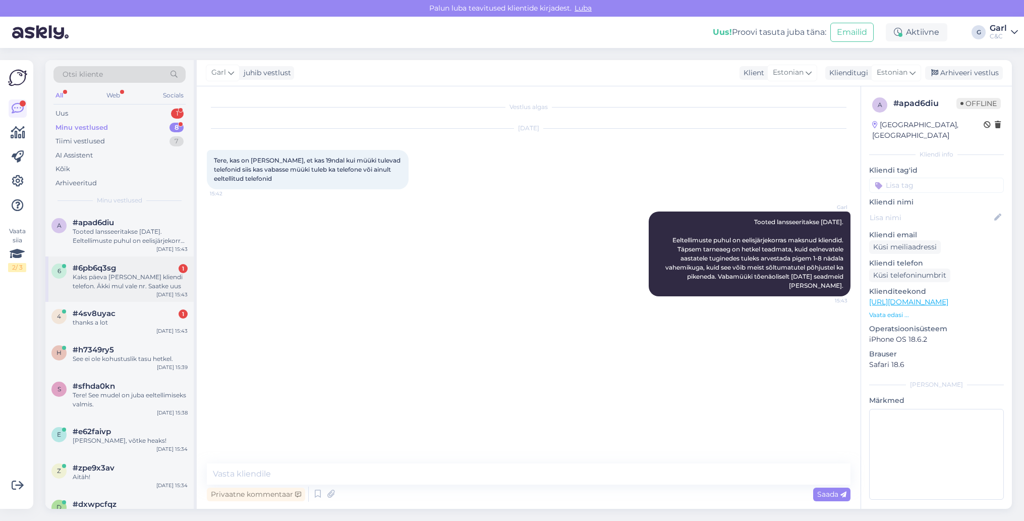
click at [133, 267] on div "#6pb6q3sg 1" at bounding box center [130, 267] width 115 height 9
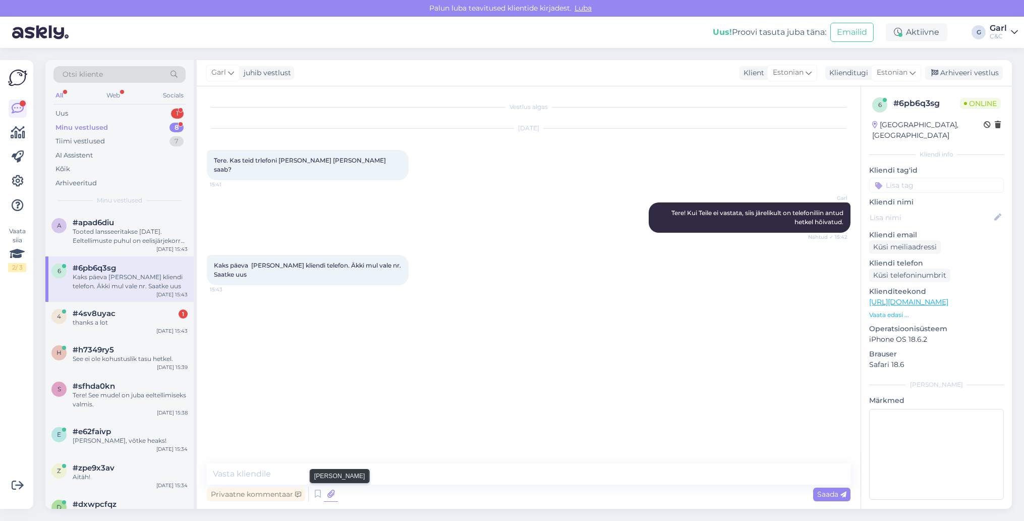
click at [335, 500] on icon at bounding box center [331, 493] width 14 height 15
click at [525, 471] on textarea at bounding box center [529, 473] width 644 height 21
click at [250, 470] on textarea "Mis mure Teil" at bounding box center [529, 473] width 644 height 21
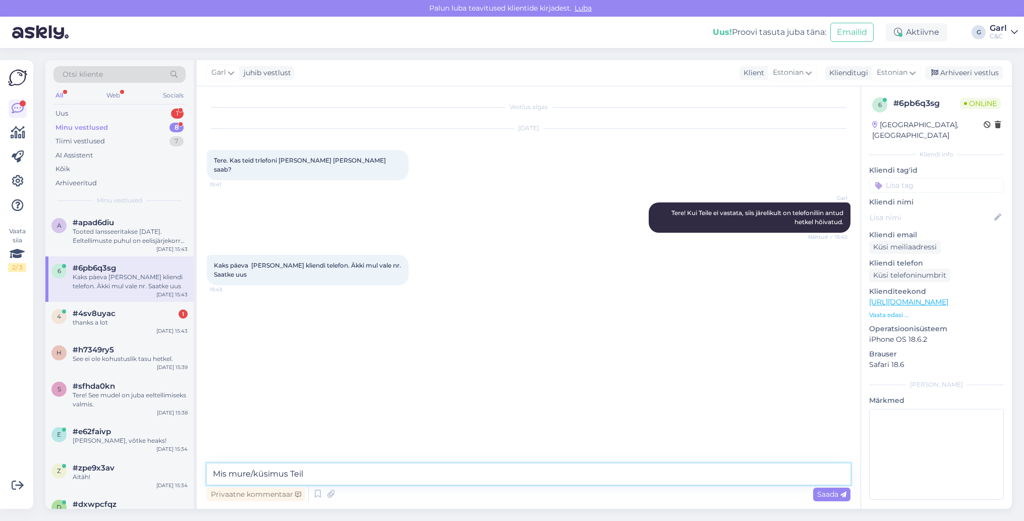
click at [341, 479] on textarea "Mis mure/küsimus Teil" at bounding box center [529, 473] width 644 height 21
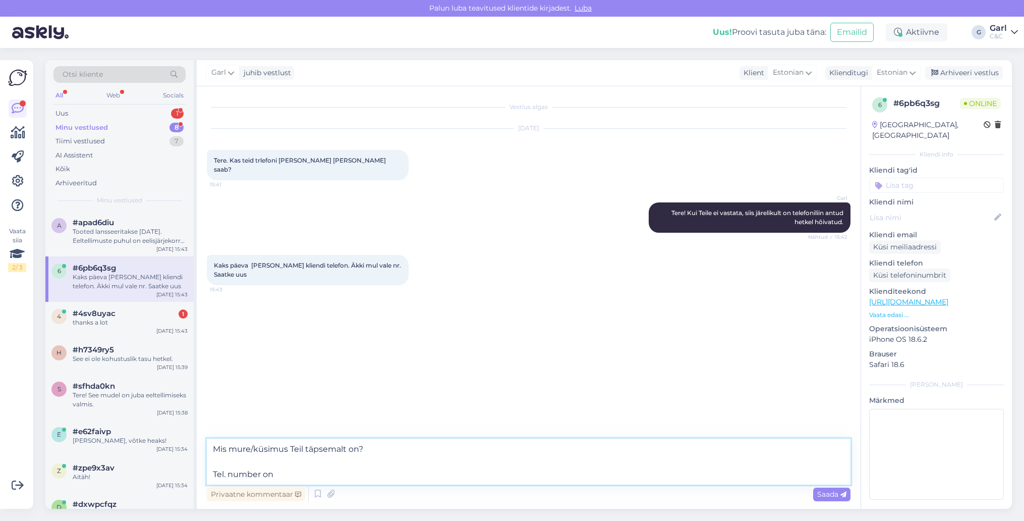
paste textarea "[PHONE_NUMBER]"
type textarea "Mis mure/küsimus Teil täpsemalt on? Tel. number on [PHONE_NUMBER]"
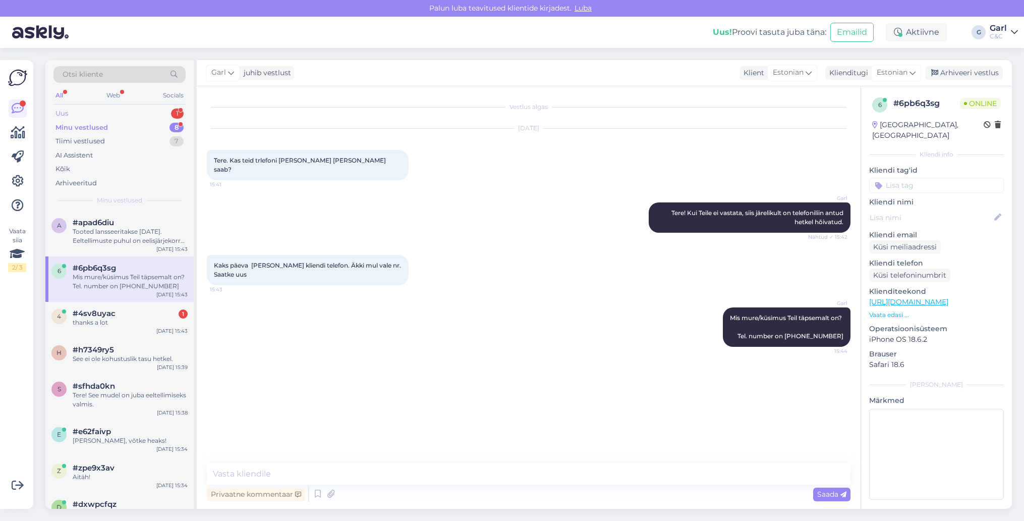
click at [153, 112] on div "Uus 1" at bounding box center [119, 113] width 132 height 14
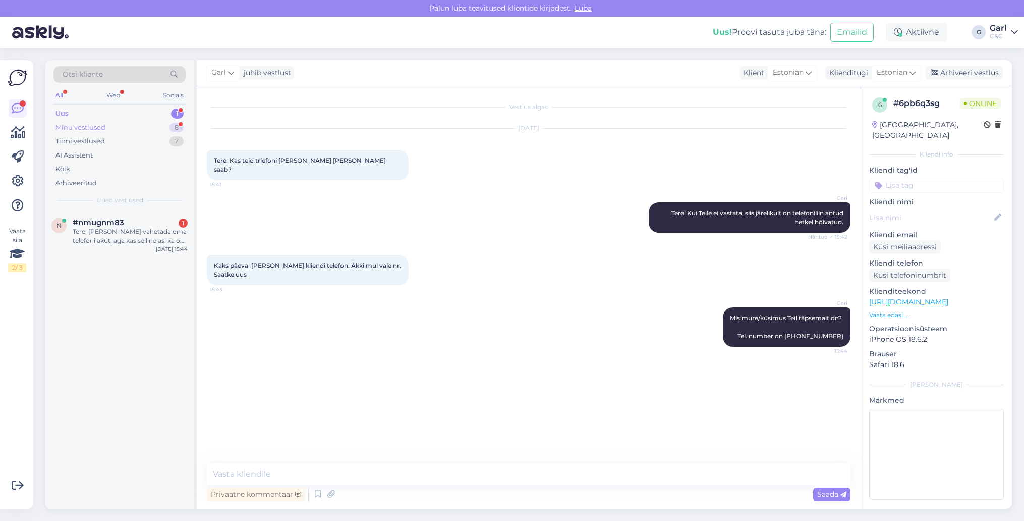
click at [145, 131] on div "Minu vestlused 8" at bounding box center [119, 128] width 132 height 14
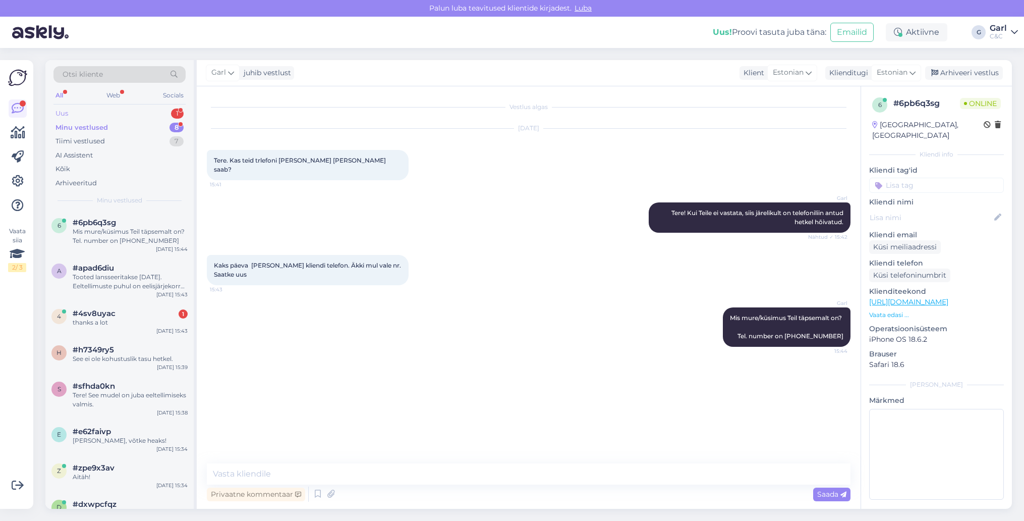
click at [161, 114] on div "Uus 1" at bounding box center [119, 113] width 132 height 14
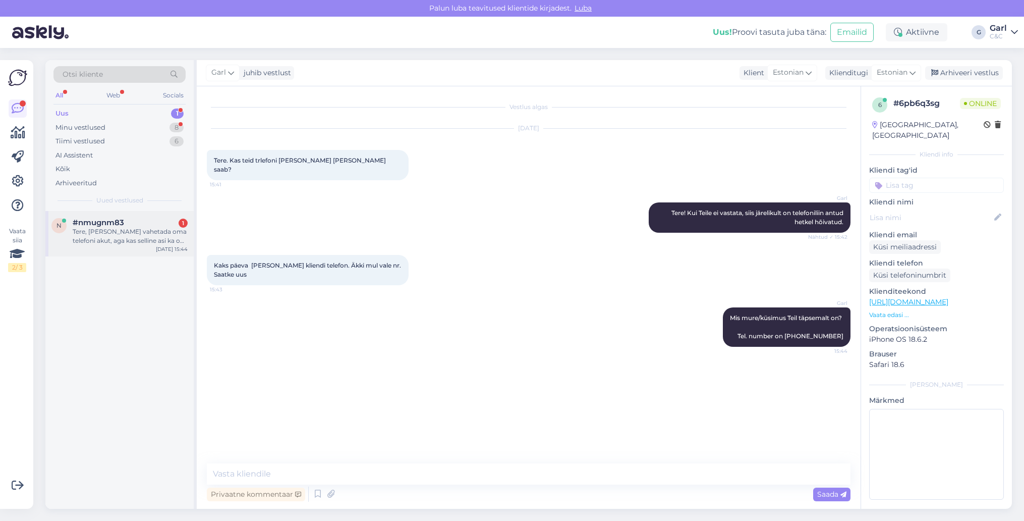
click at [129, 247] on div "n #nmugnm83 1 Tere, [PERSON_NAME] vahetada oma telefoni akut, aga kas selline a…" at bounding box center [119, 233] width 148 height 45
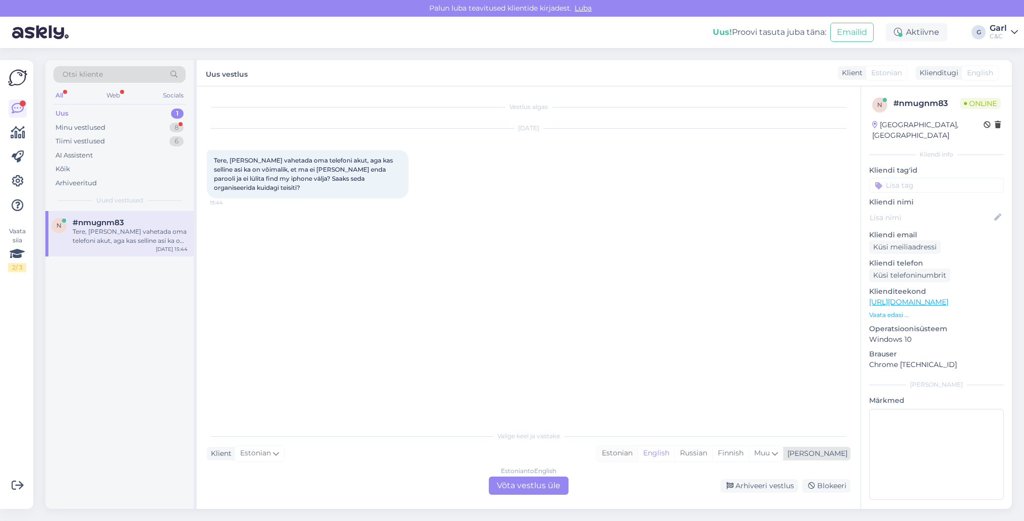
click at [638, 455] on div "Estonian" at bounding box center [617, 452] width 41 height 15
click at [530, 496] on div "Vestlus algas [DATE] Tere, [PERSON_NAME] vahetada oma telefoni akut, aga kas se…" at bounding box center [529, 297] width 664 height 422
click at [530, 482] on div "Estonian to Estonian Võta vestlus üle" at bounding box center [529, 485] width 80 height 18
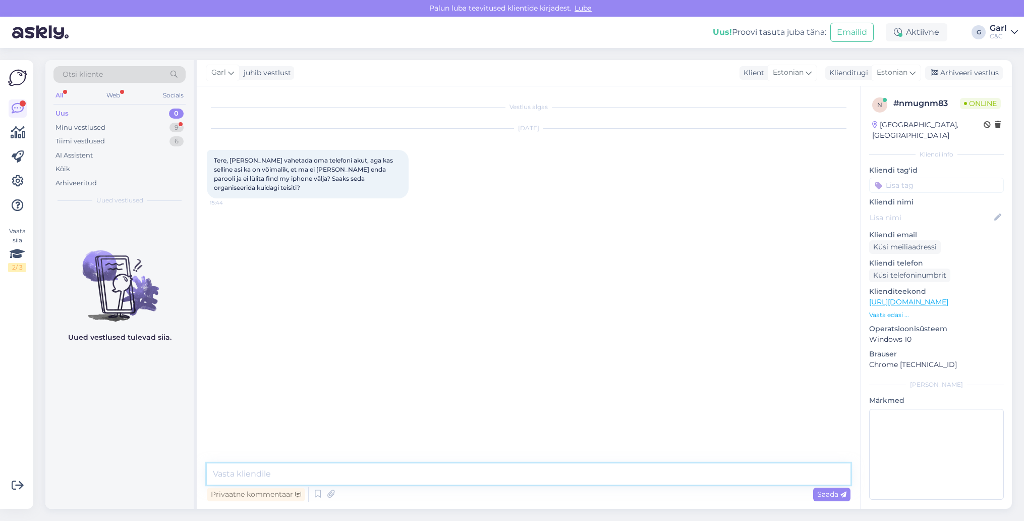
click at [530, 473] on textarea at bounding box center [529, 473] width 644 height 21
type textarea "Tere! [PERSON_NAME] Find My aktivatsioonilukku välja lülitamata ei ole võimalik…"
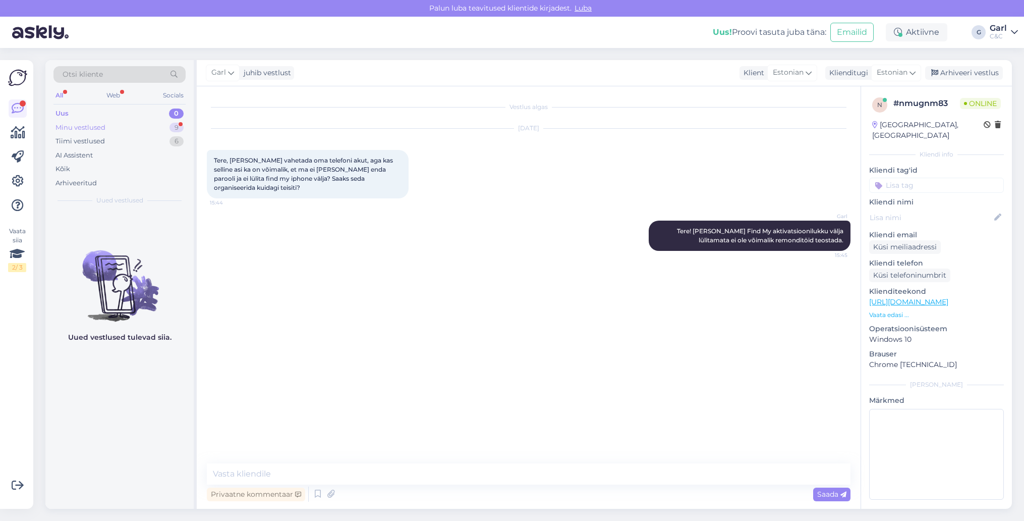
click at [171, 121] on div "Minu vestlused 9" at bounding box center [119, 128] width 132 height 14
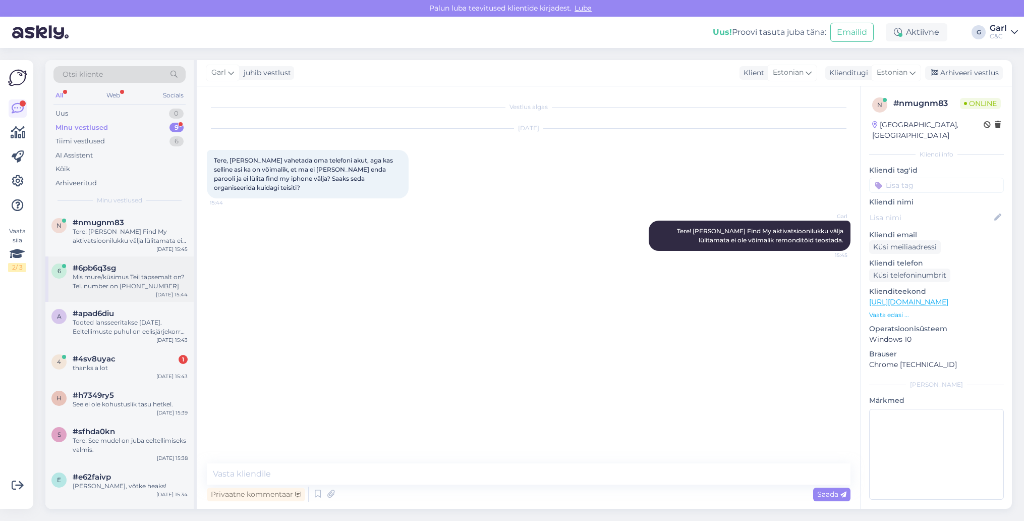
click at [109, 267] on span "#6pb6q3sg" at bounding box center [94, 267] width 43 height 9
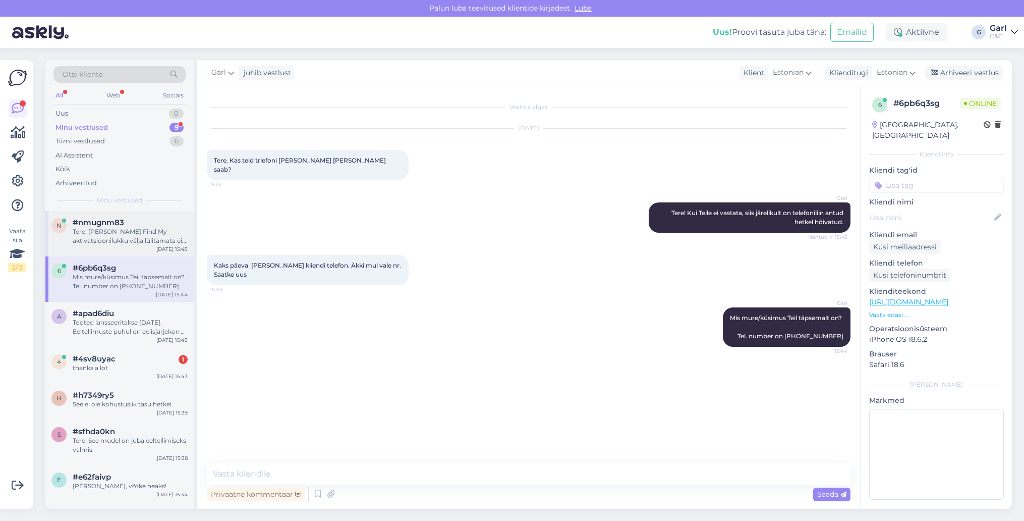
click at [107, 238] on div "Tere! [PERSON_NAME] Find My aktivatsioonilukku välja lülitamata ei ole võimalik…" at bounding box center [130, 236] width 115 height 18
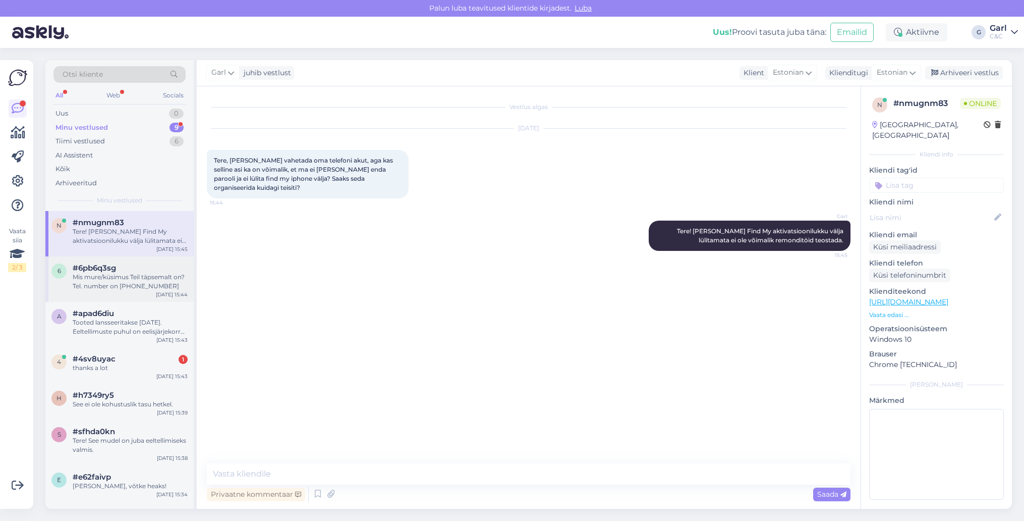
scroll to position [64, 0]
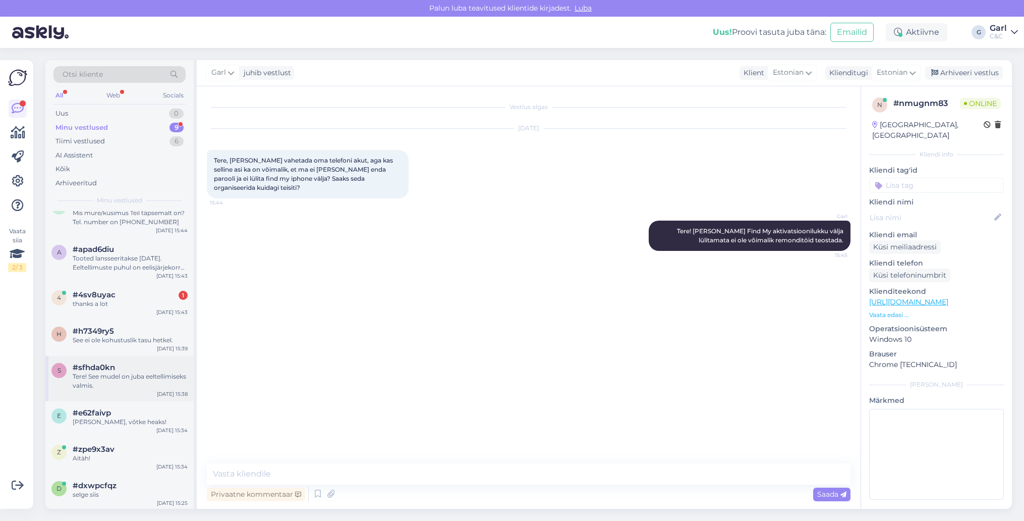
click at [142, 380] on div "Tere! See mudel on juba eeltellimiseks valmis." at bounding box center [130, 381] width 115 height 18
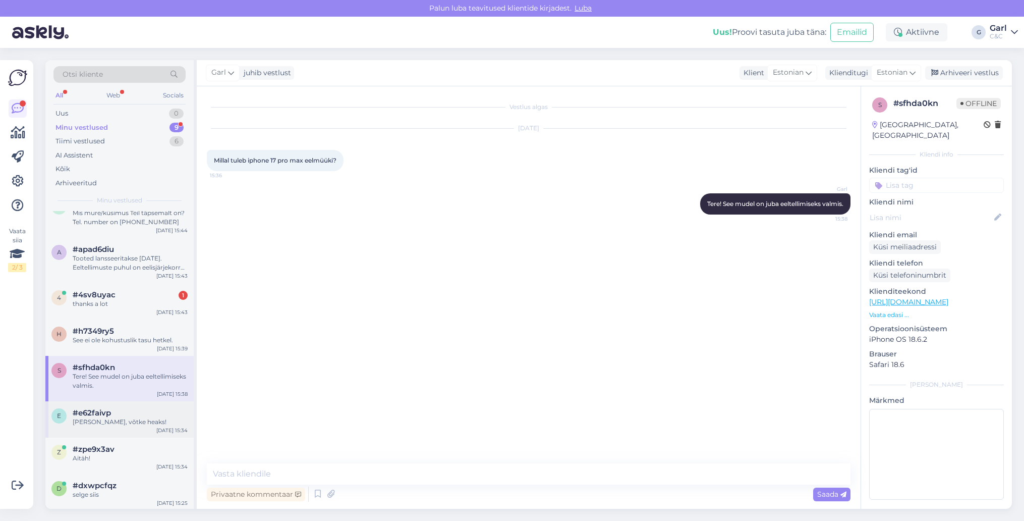
click at [134, 435] on div "e #e62faivp Ikka, võtke heaks! [DATE] 15:34" at bounding box center [119, 419] width 148 height 36
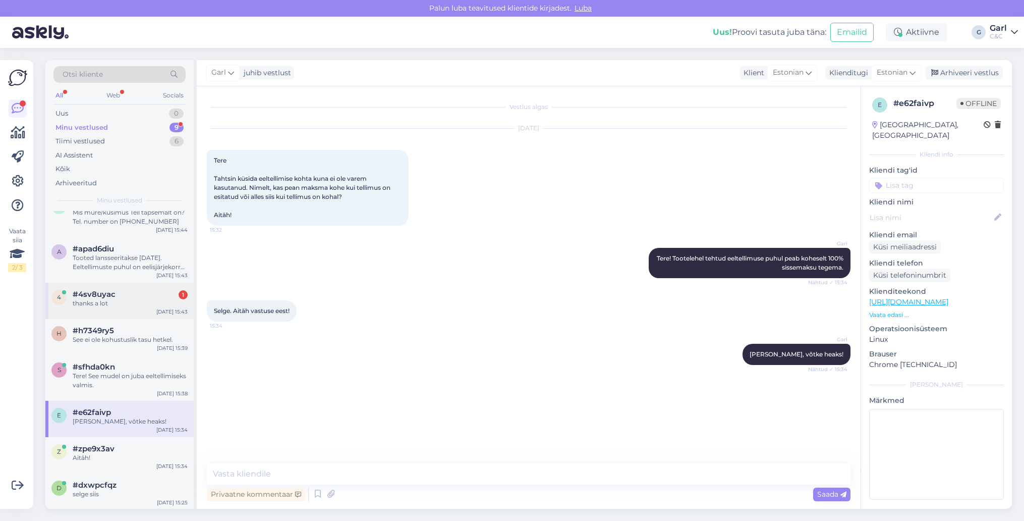
scroll to position [0, 0]
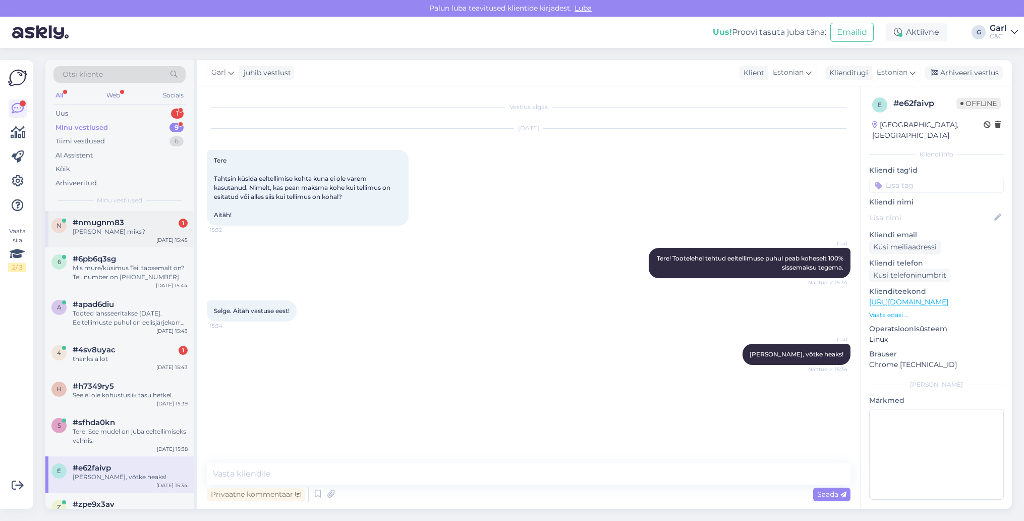
click at [108, 231] on div "[PERSON_NAME] miks?" at bounding box center [130, 231] width 115 height 9
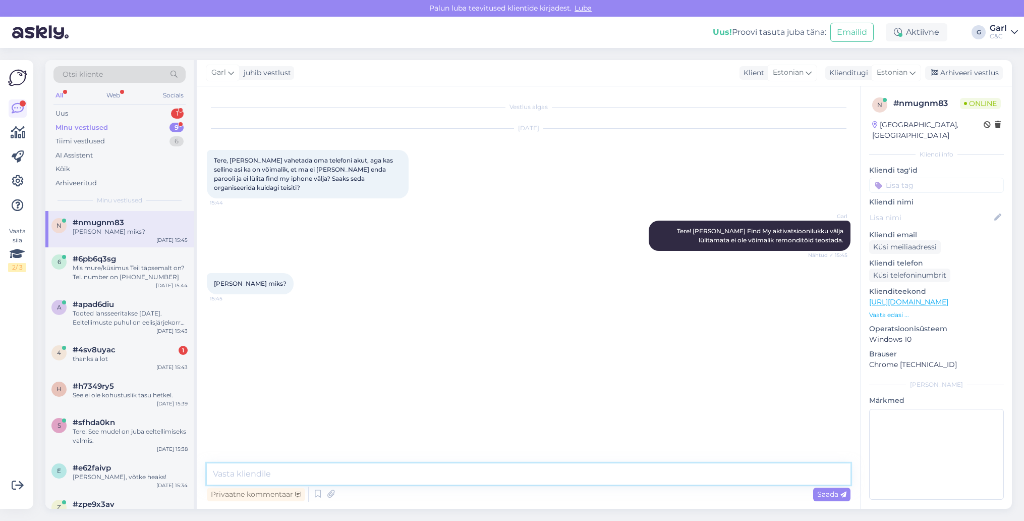
click at [352, 470] on textarea at bounding box center [529, 473] width 644 height 21
type textarea "Tegemist on Apple'i nõudega."
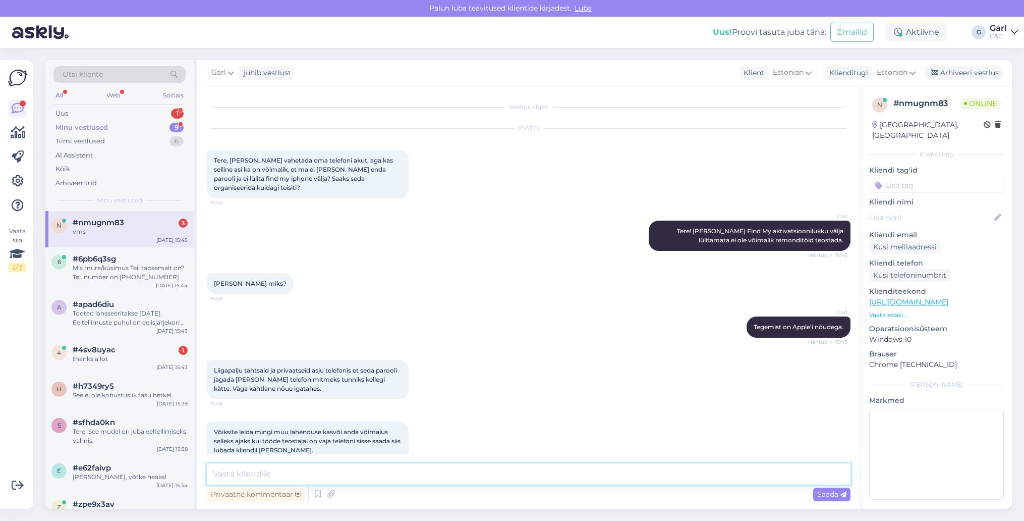
scroll to position [51, 0]
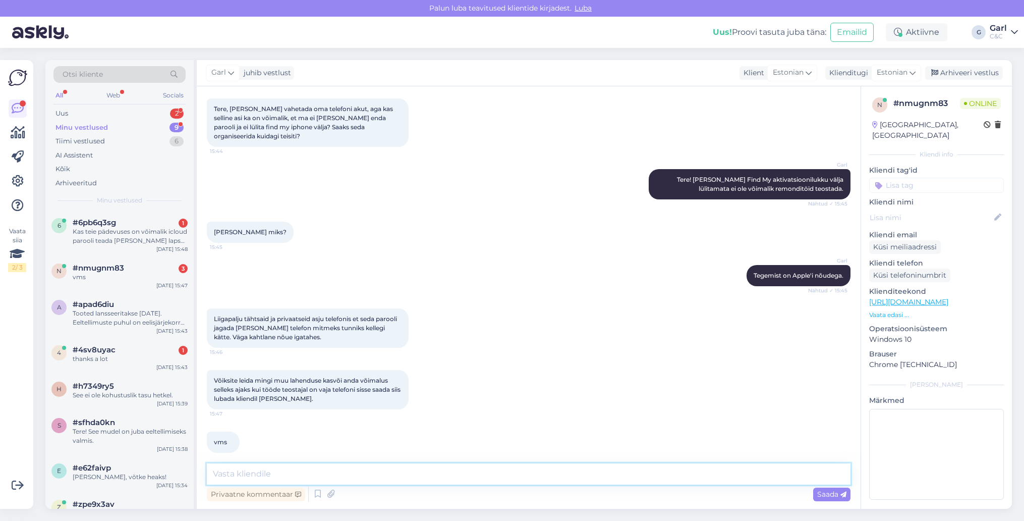
click at [352, 478] on textarea at bounding box center [529, 473] width 644 height 21
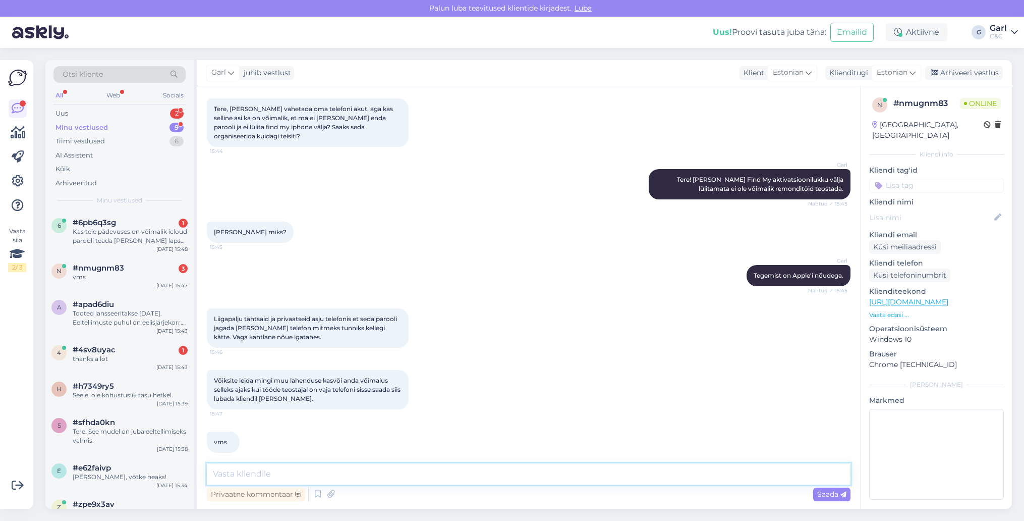
click at [352, 478] on textarea at bounding box center [529, 473] width 644 height 21
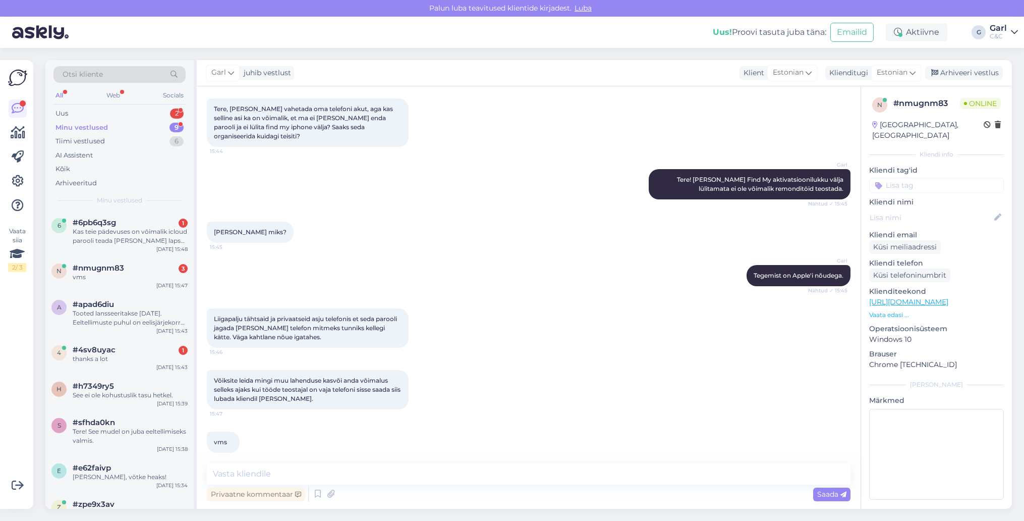
click at [346, 420] on div "vms 15:47" at bounding box center [529, 441] width 644 height 43
click at [337, 481] on textarea at bounding box center [529, 473] width 644 height 21
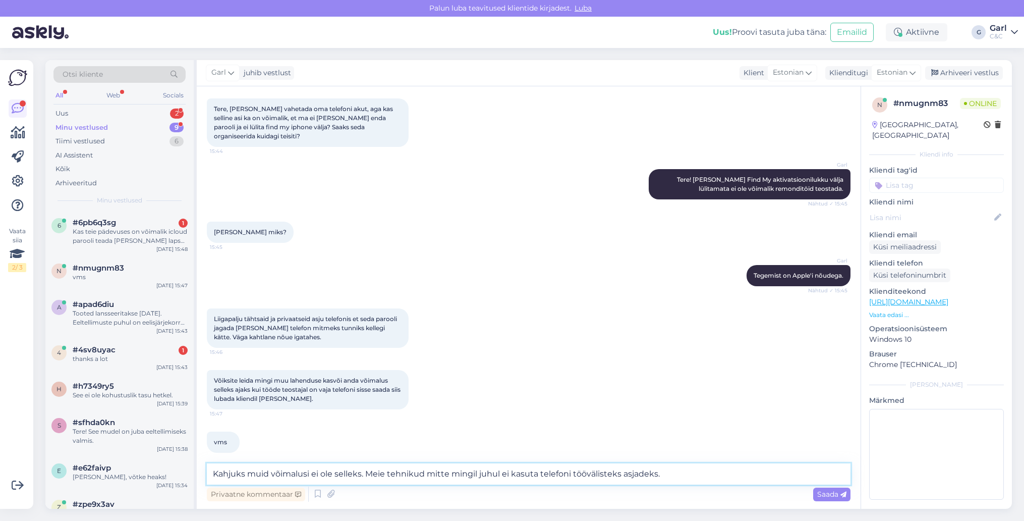
type textarea "Kahjuks muid võimalusi ei ole selleks. Meie tehnikud mitte mingil juhul ei kasu…"
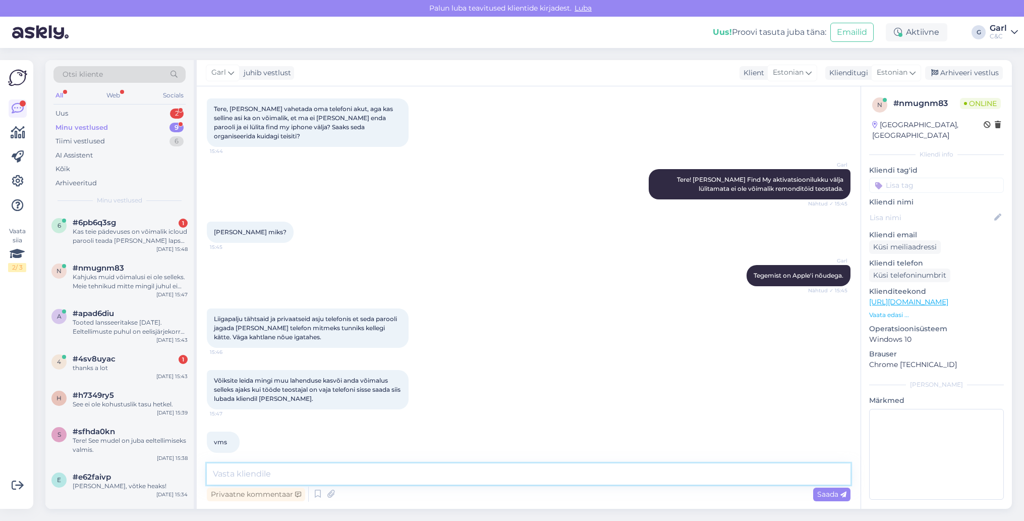
scroll to position [104, 0]
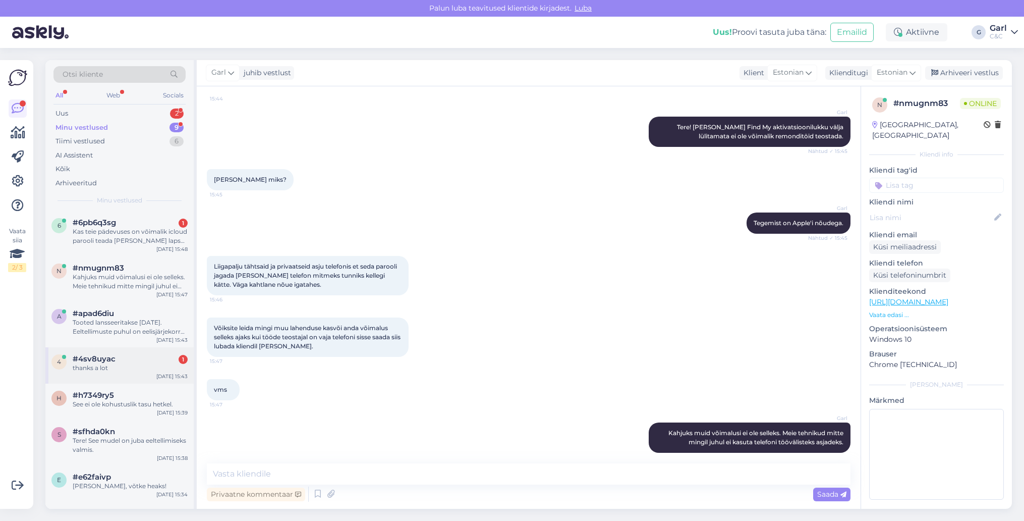
click at [123, 362] on div "#4sv8uyac 1" at bounding box center [130, 358] width 115 height 9
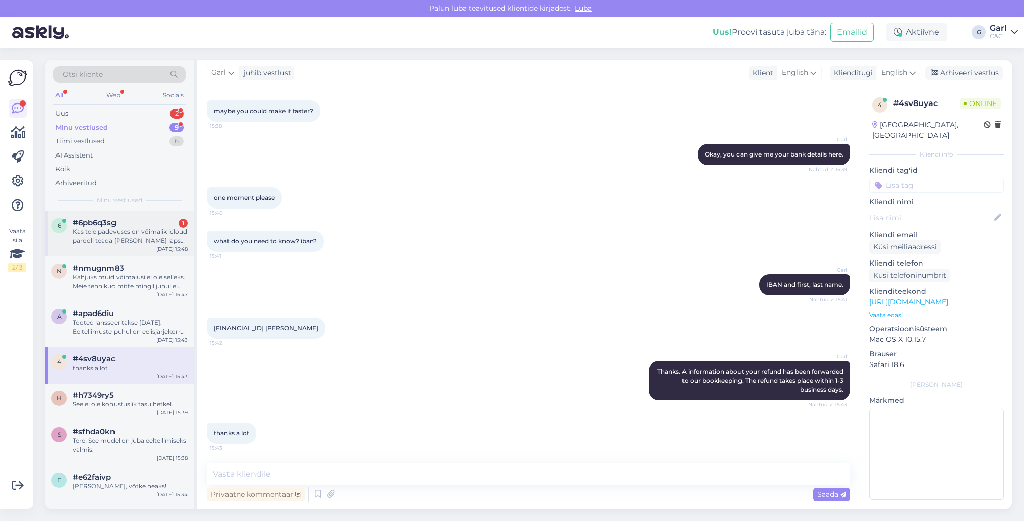
click at [131, 216] on div "6 #6pb6q3sg 1 Kas teie pädevuses on võimalik icloud parooli teada [PERSON_NAME]…" at bounding box center [119, 233] width 148 height 45
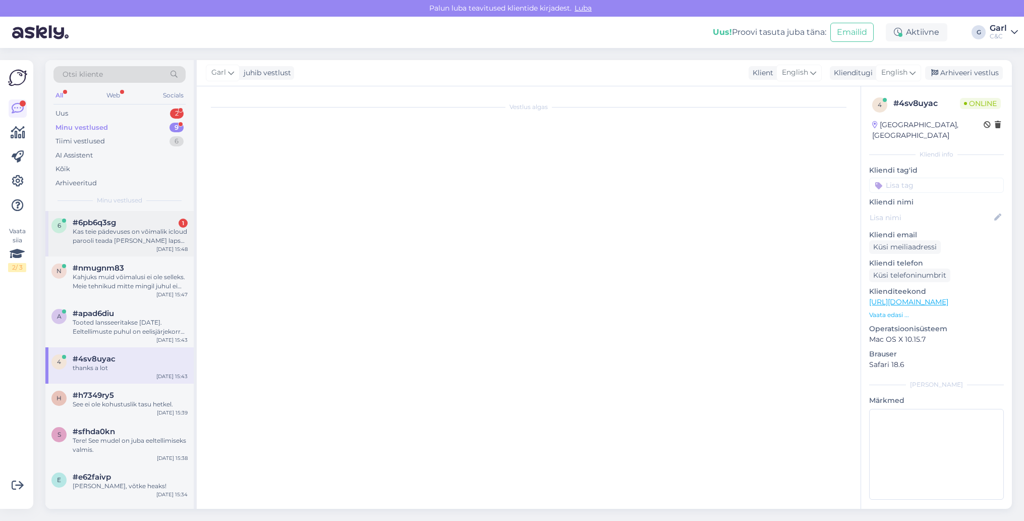
scroll to position [0, 0]
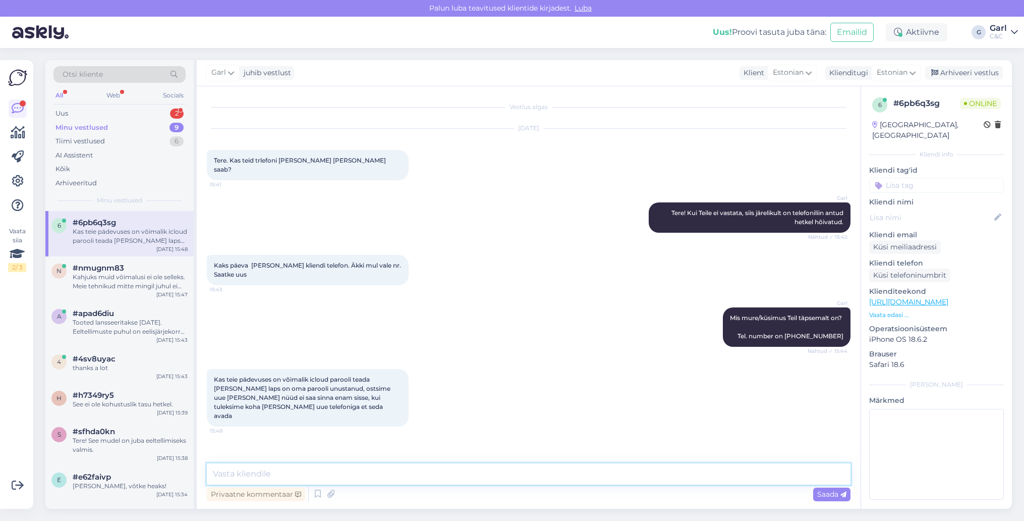
click at [437, 482] on textarea at bounding box center [529, 473] width 644 height 21
click at [436, 479] on textarea at bounding box center [529, 473] width 644 height 21
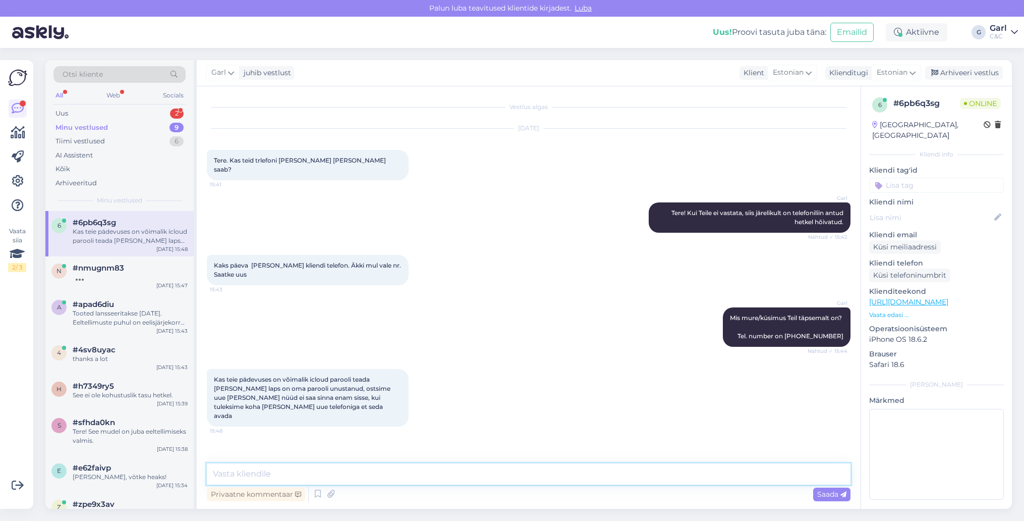
click at [436, 479] on textarea at bounding box center [529, 473] width 644 height 21
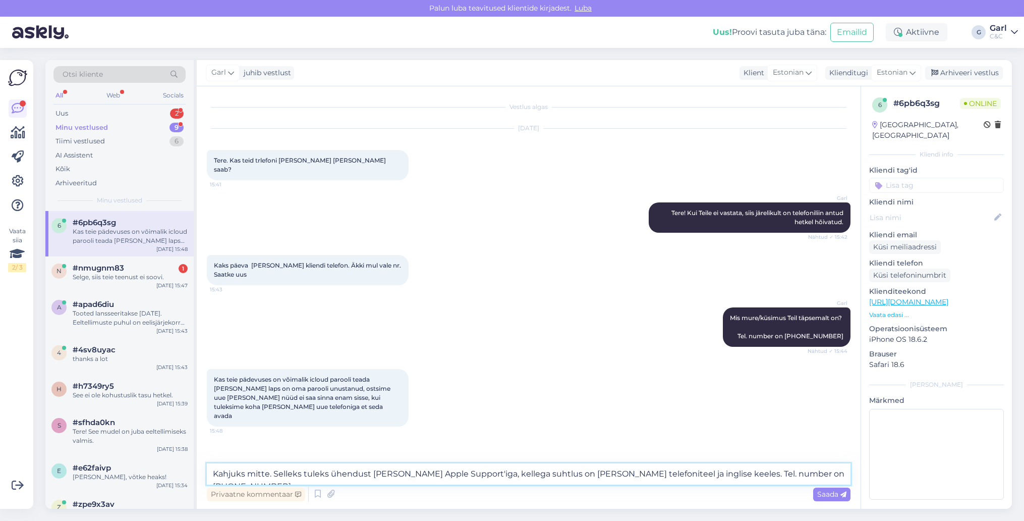
drag, startPoint x: 268, startPoint y: 475, endPoint x: 251, endPoint y: 475, distance: 17.1
click at [251, 475] on textarea "Kahjuks mitte. Selleks tuleks ühendust [PERSON_NAME] Apple Support'iga, kellega…" at bounding box center [529, 473] width 644 height 21
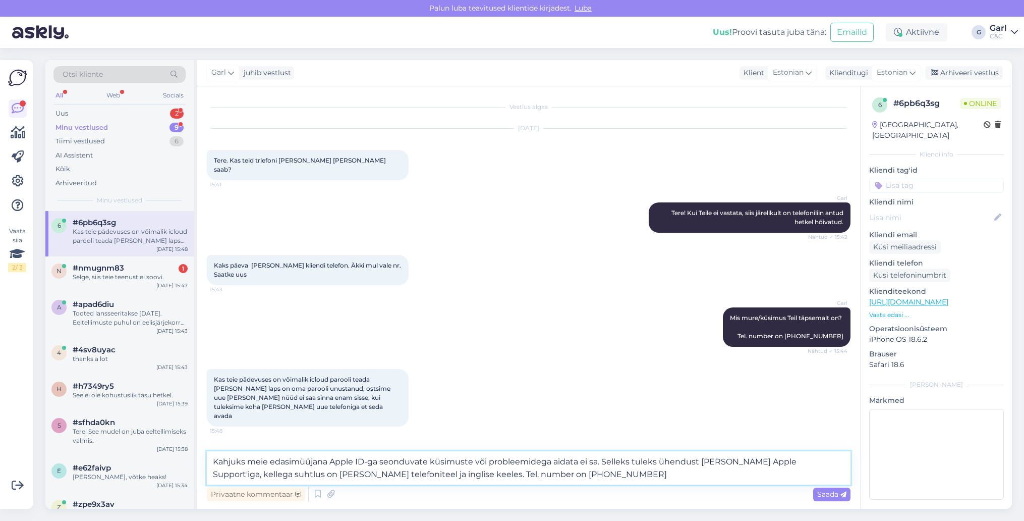
type textarea "Kahjuks meie edasimüüjana Apple ID-ga seonduvate küsimuste või probleemidega ai…"
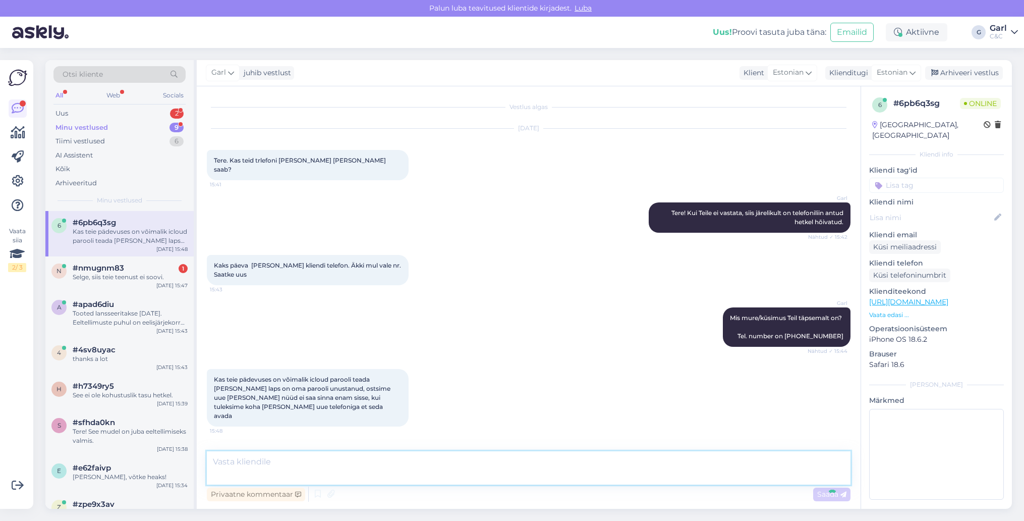
scroll to position [35, 0]
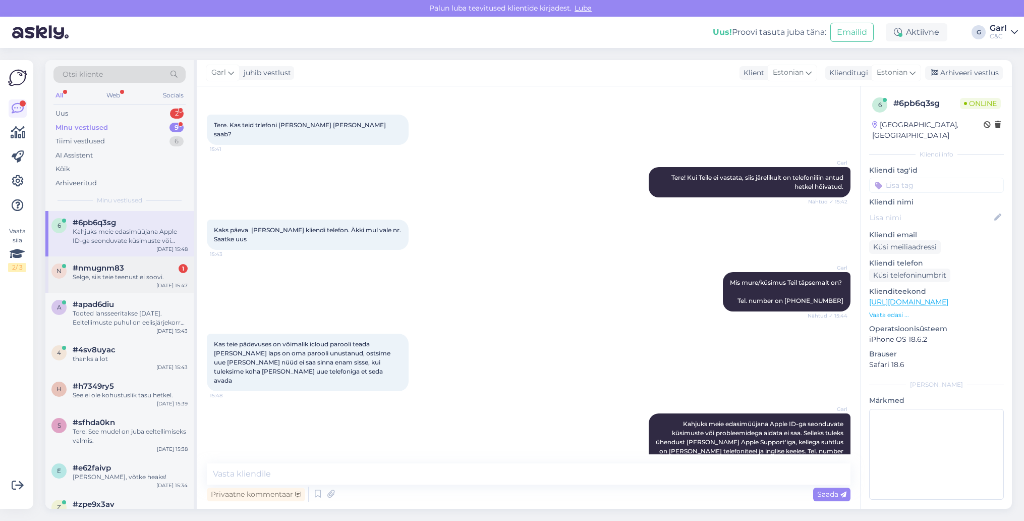
click at [139, 280] on div "Selge, siis teie teenust ei soovi." at bounding box center [130, 276] width 115 height 9
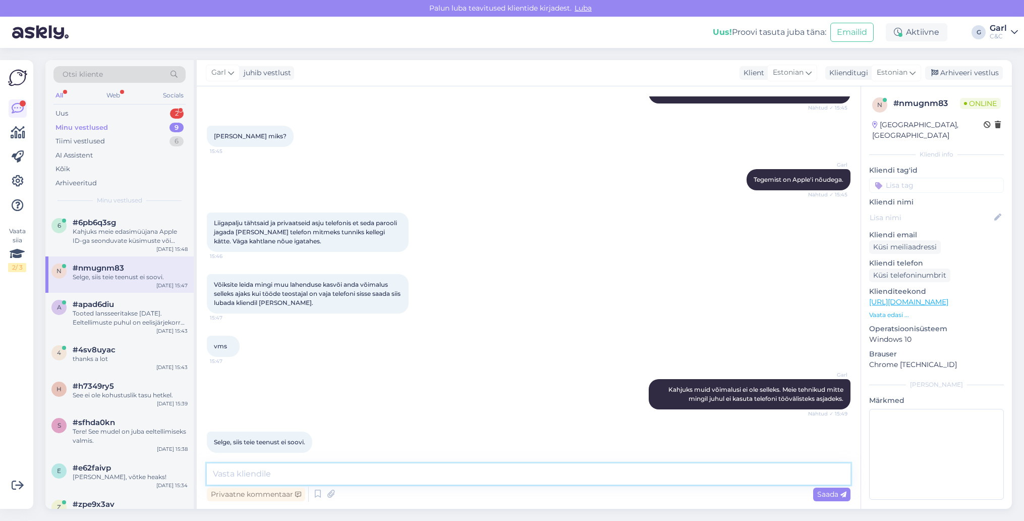
click at [384, 474] on textarea at bounding box center [529, 473] width 644 height 21
type textarea "Arusaadav."
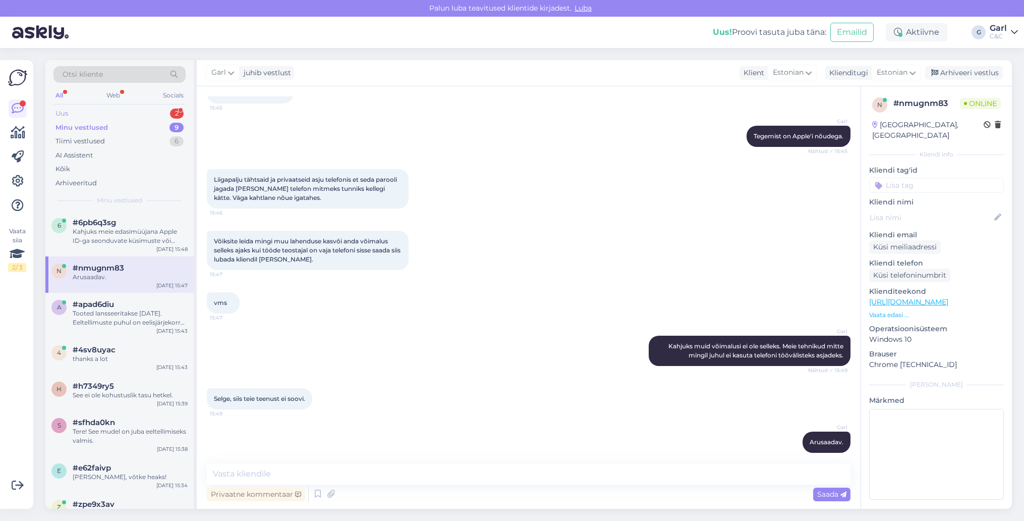
click at [147, 107] on div "Uus 2" at bounding box center [119, 113] width 132 height 14
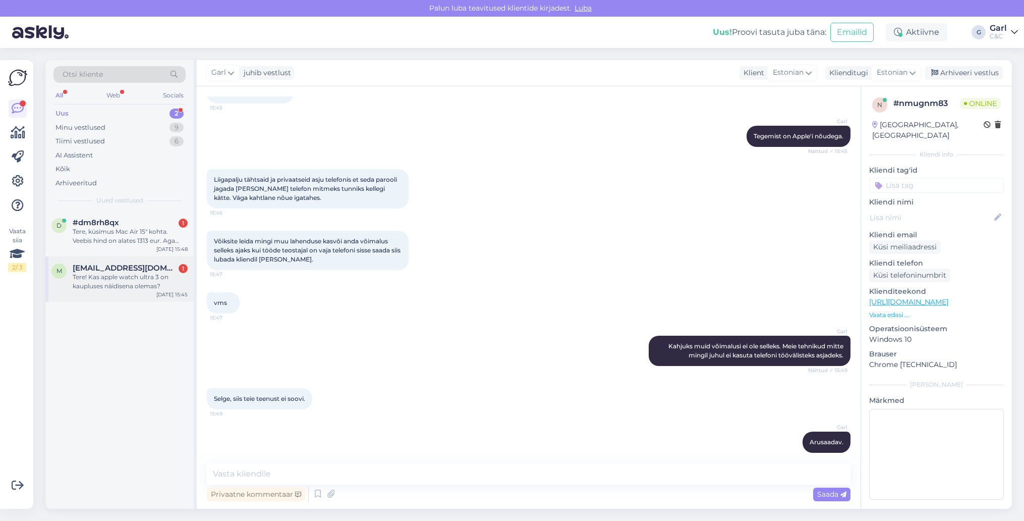
click at [148, 282] on div "Tere! Kas apple watch ultra 3 on kaupluses näidisena olemas?" at bounding box center [130, 281] width 115 height 18
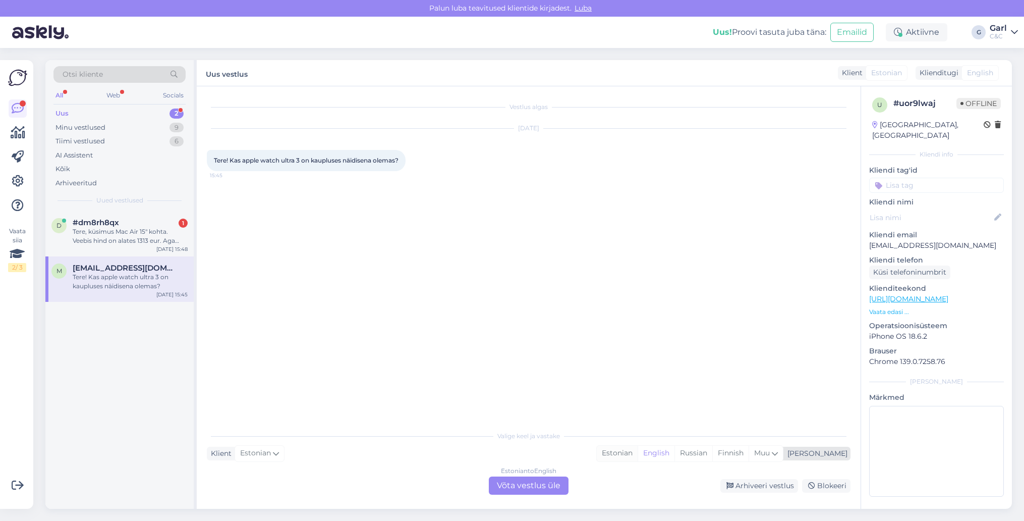
click at [638, 450] on div "Estonian" at bounding box center [617, 452] width 41 height 15
click at [526, 481] on div "Estonian to Estonian Võta vestlus üle" at bounding box center [529, 485] width 80 height 18
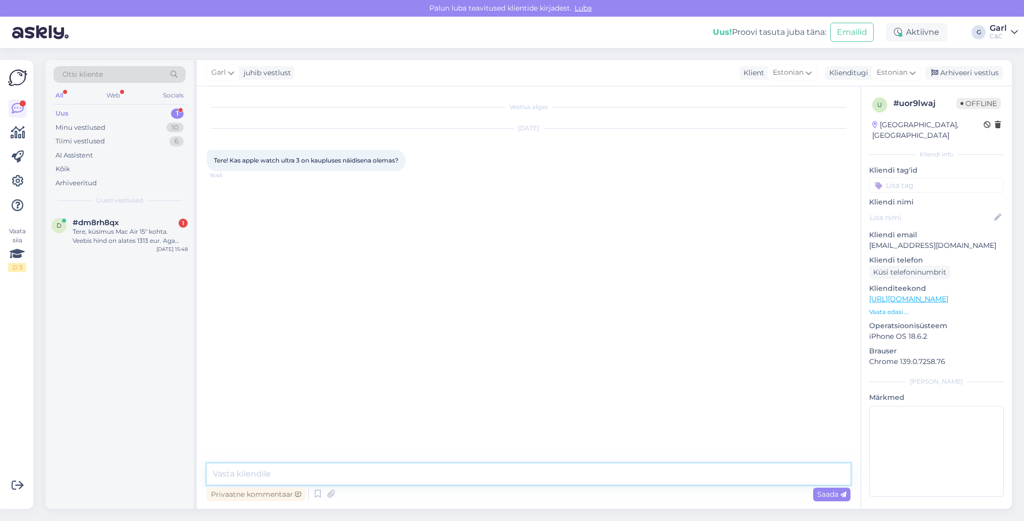
click at [526, 480] on textarea at bounding box center [529, 473] width 644 height 21
type textarea "Tere! Esimesed näidised jõuavad meieni [DATE]."
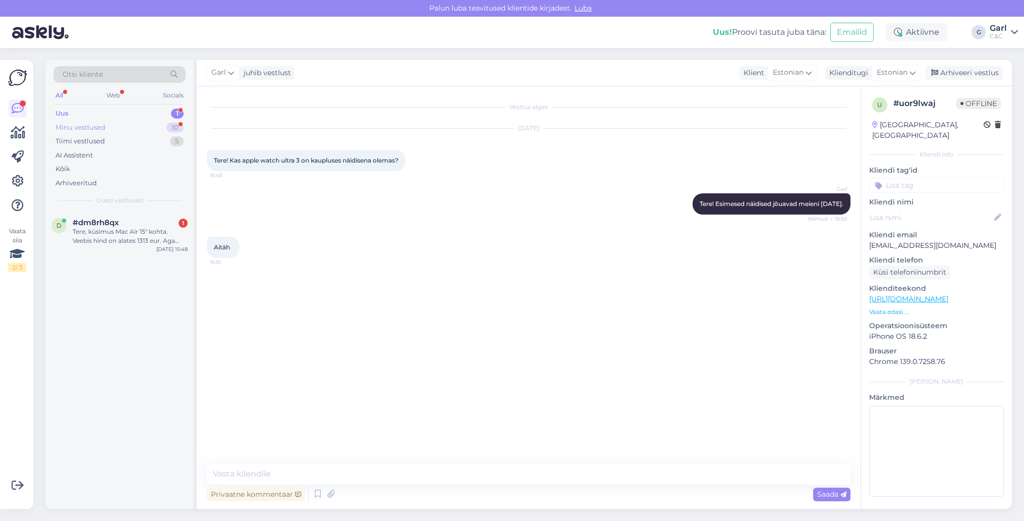
click at [156, 121] on div "Minu vestlused 10" at bounding box center [119, 128] width 132 height 14
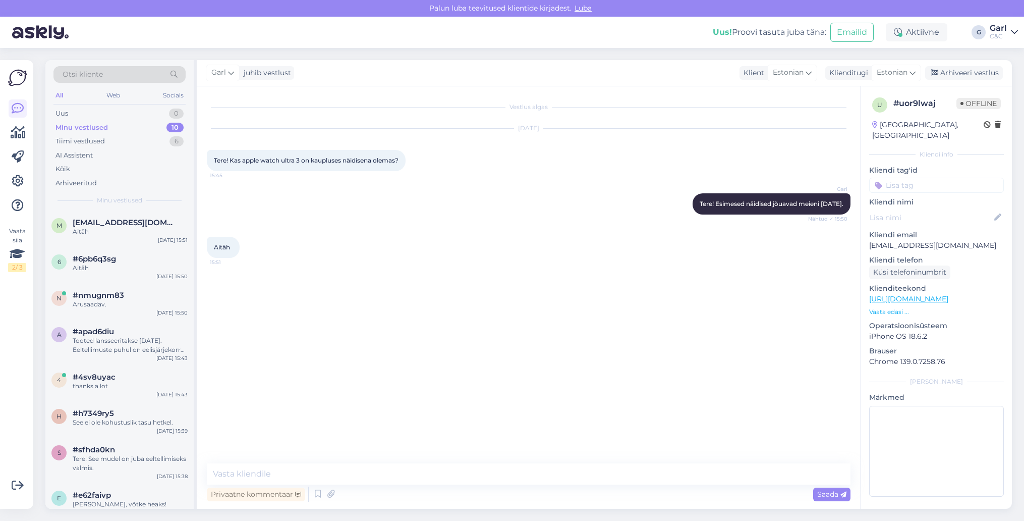
click at [163, 127] on div "Minu vestlused 10" at bounding box center [119, 128] width 132 height 14
click at [154, 136] on div "Tiimi vestlused 6" at bounding box center [119, 141] width 132 height 14
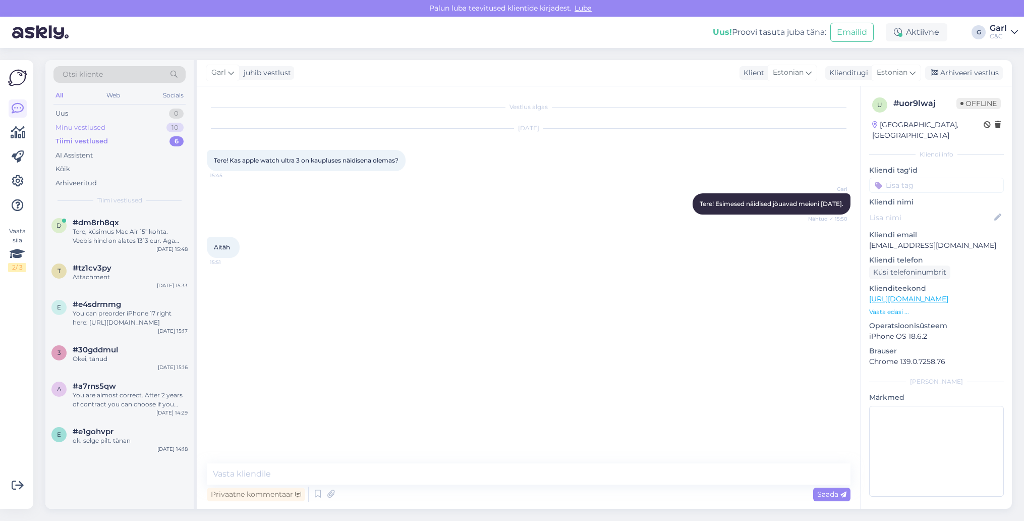
click at [155, 127] on div "Minu vestlused 10" at bounding box center [119, 128] width 132 height 14
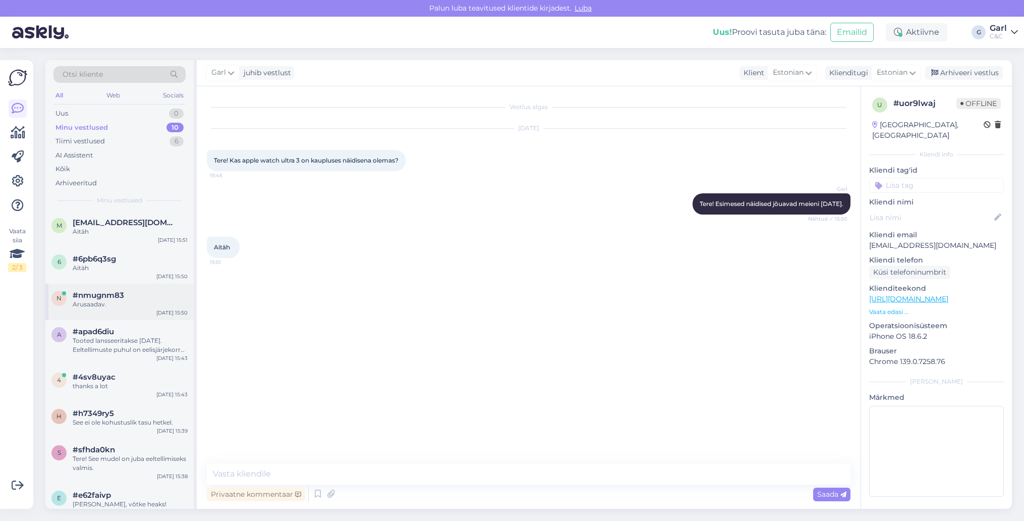
click at [147, 296] on div "#nmugnm83" at bounding box center [130, 295] width 115 height 9
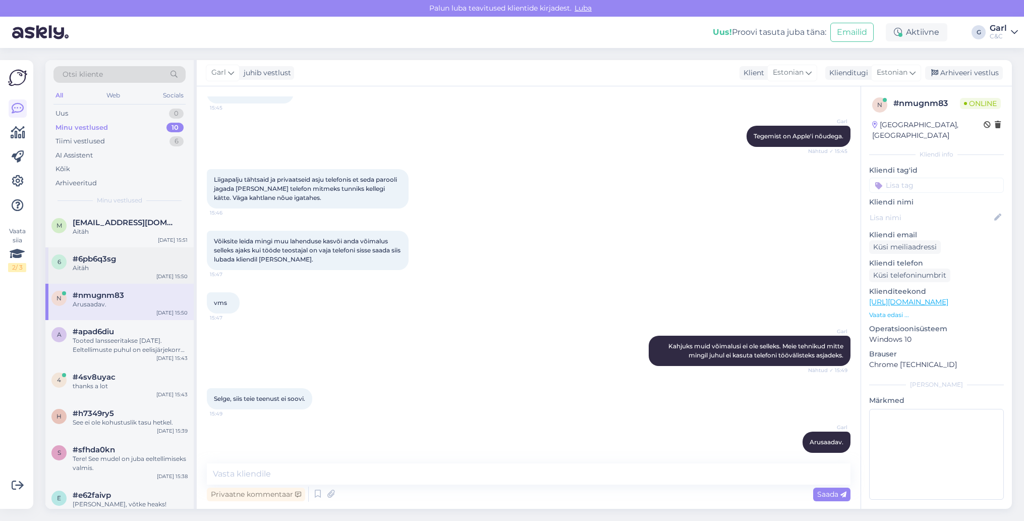
click at [147, 270] on div "Aitäh" at bounding box center [130, 267] width 115 height 9
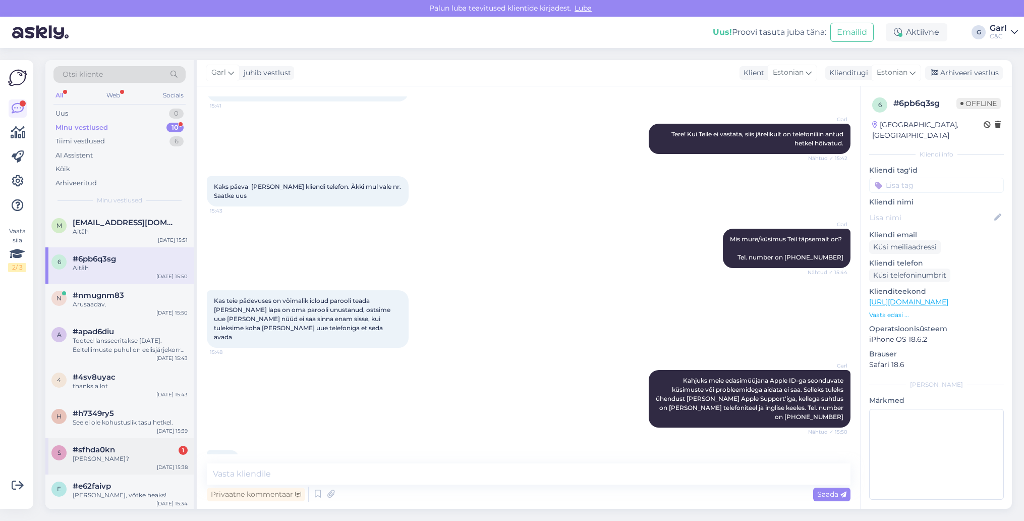
click at [159, 450] on div "#sfhda0kn 1" at bounding box center [130, 449] width 115 height 9
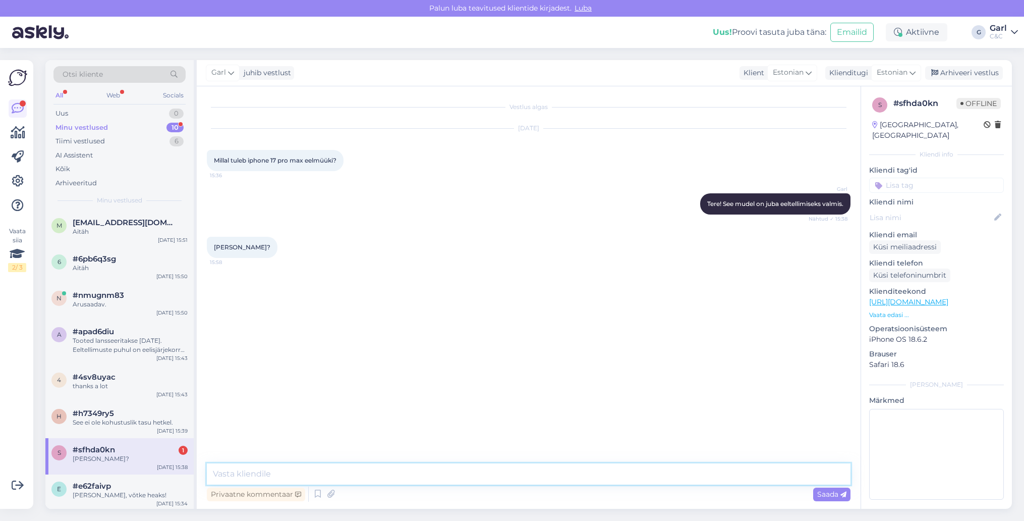
click at [364, 474] on textarea at bounding box center [529, 473] width 644 height 21
click at [369, 474] on textarea at bounding box center [529, 473] width 644 height 21
type textarea "Just nii."
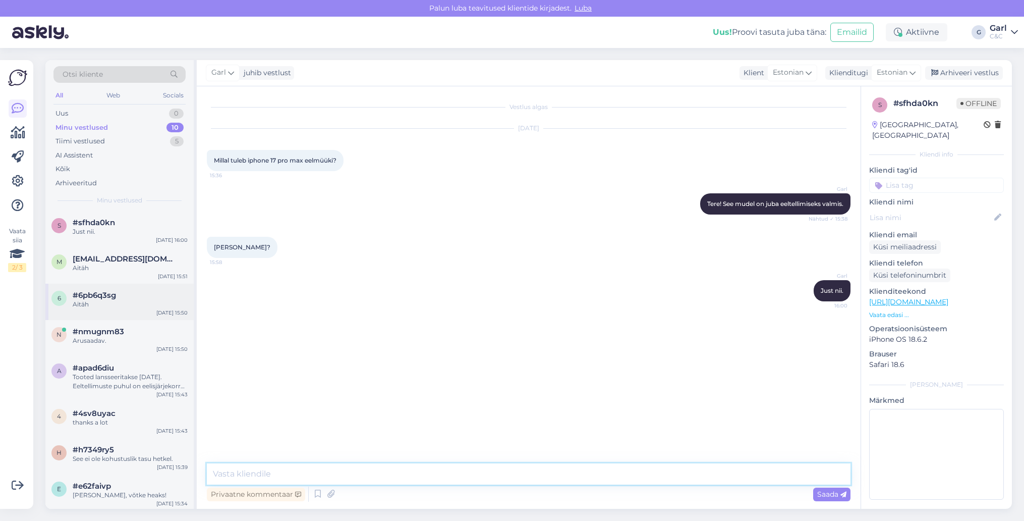
scroll to position [73, 0]
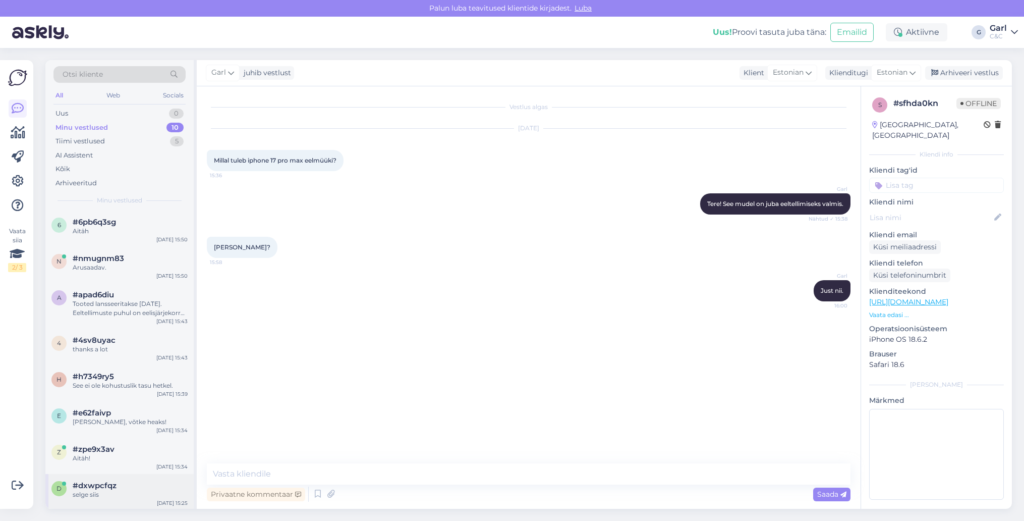
click at [132, 483] on div "#dxwpcfqz" at bounding box center [130, 485] width 115 height 9
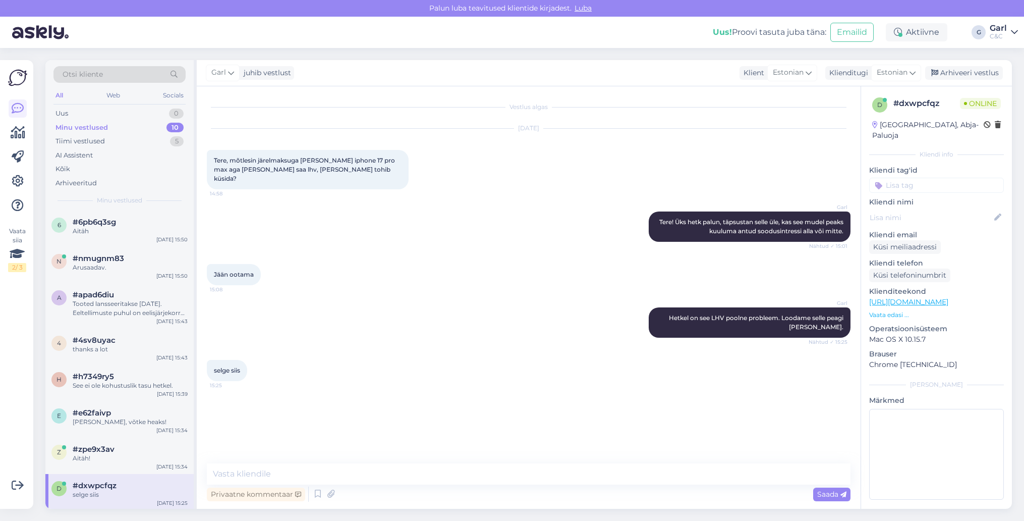
click at [554, 459] on div "Vestlus algas [DATE] Tere, mõtlesin järelmaksuga [PERSON_NAME] iphone 17 pro ma…" at bounding box center [529, 297] width 664 height 422
click at [538, 477] on textarea at bounding box center [529, 473] width 644 height 21
click at [107, 454] on div "Aitäh!" at bounding box center [130, 457] width 115 height 9
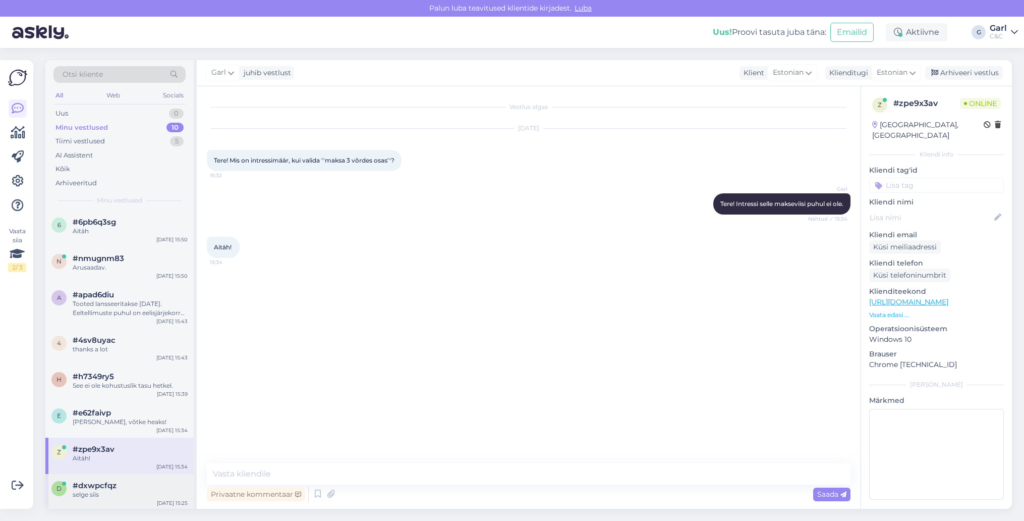
click at [115, 486] on span "#dxwpcfqz" at bounding box center [95, 485] width 44 height 9
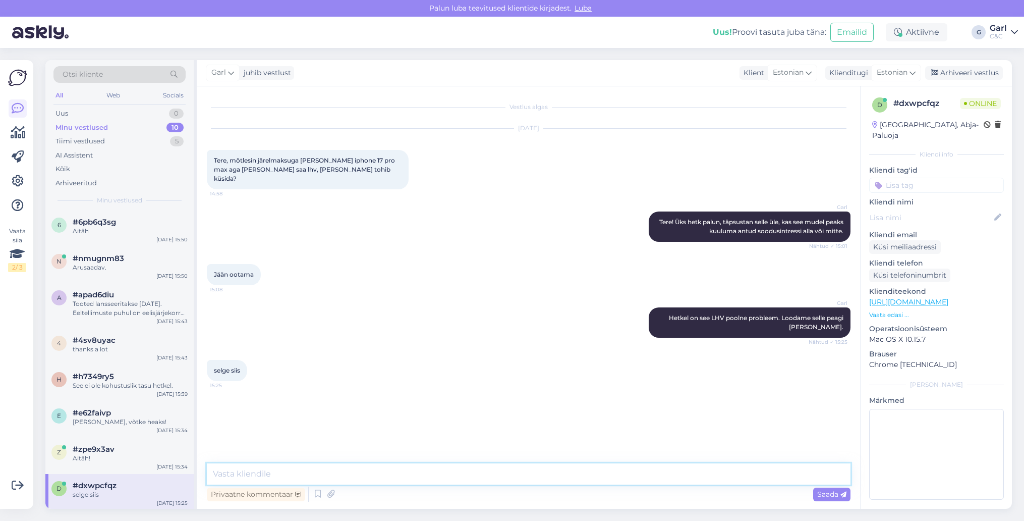
click at [358, 476] on textarea at bounding box center [529, 473] width 644 height 21
click at [363, 475] on textarea at bounding box center [529, 473] width 644 height 21
type textarea "Hetkese seisuga peaks olema korras sellega. Soovitan uuesti proovida."
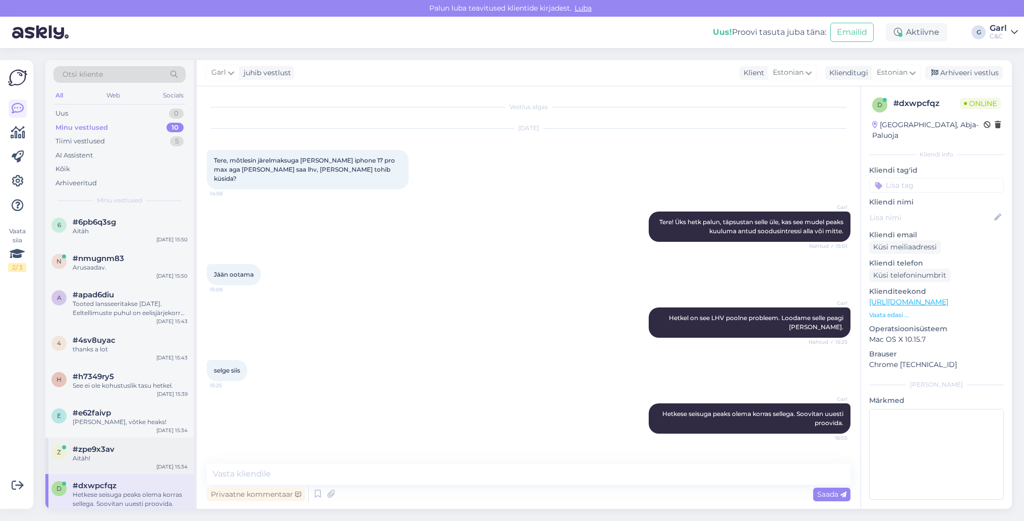
click at [89, 454] on div "Aitäh!" at bounding box center [130, 457] width 115 height 9
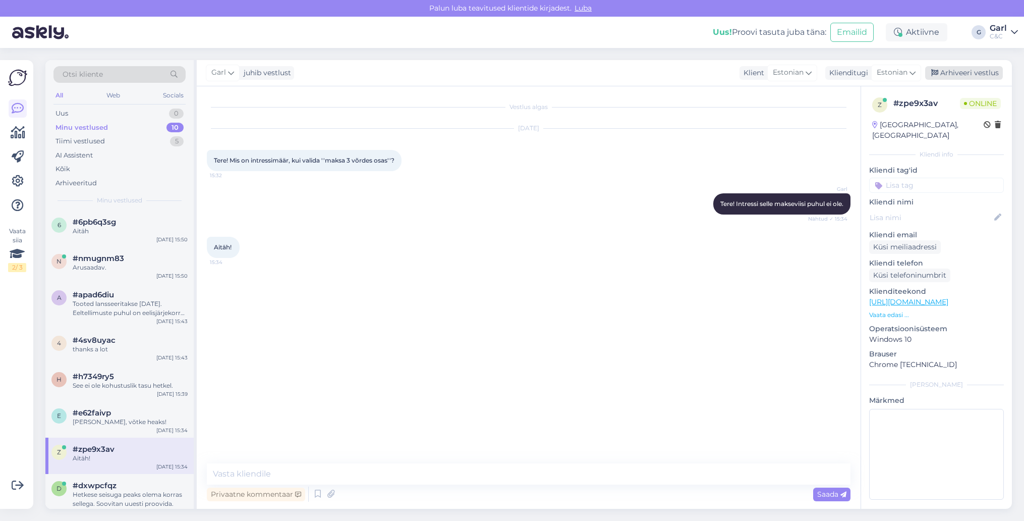
click at [973, 74] on div "Arhiveeri vestlus" at bounding box center [964, 73] width 78 height 14
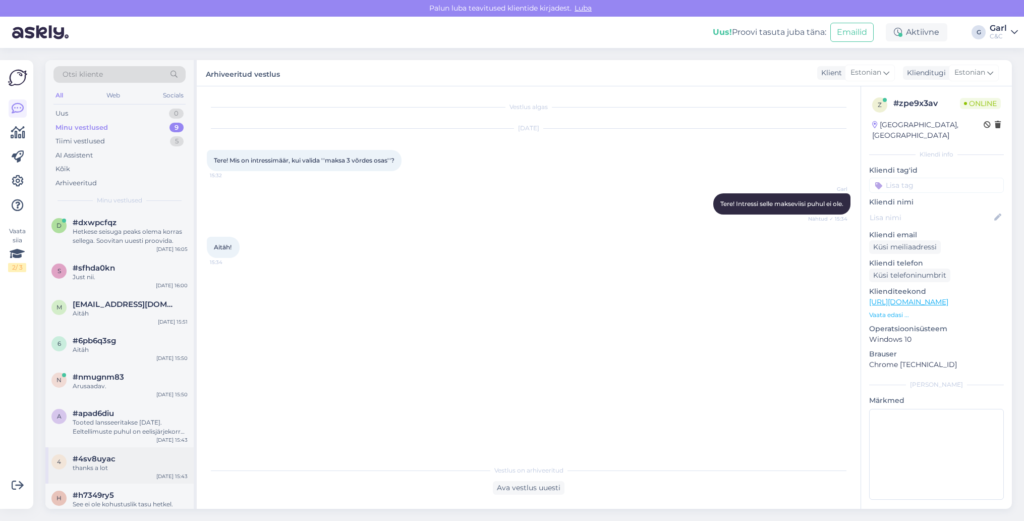
scroll to position [46, 0]
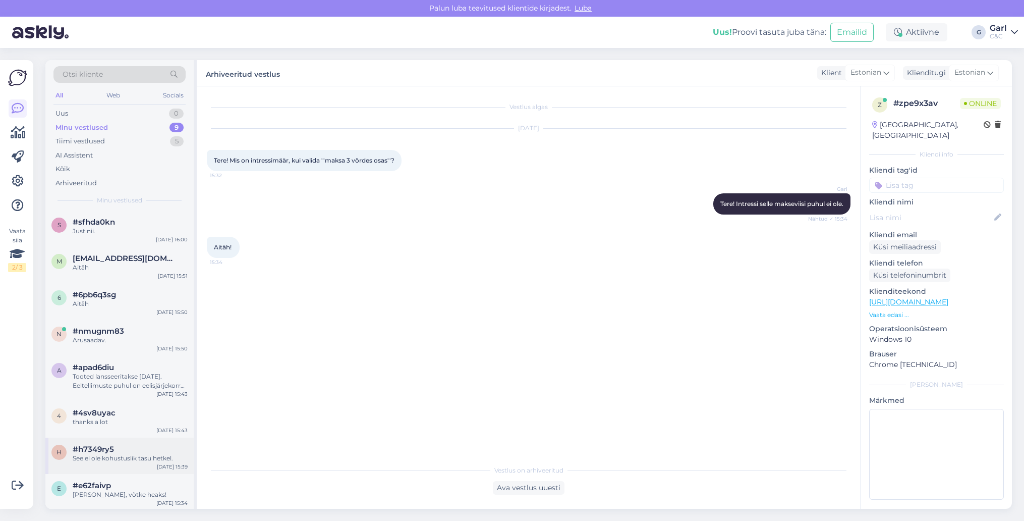
click at [88, 453] on div "See ei ole kohustuslik tasu hetkel." at bounding box center [130, 457] width 115 height 9
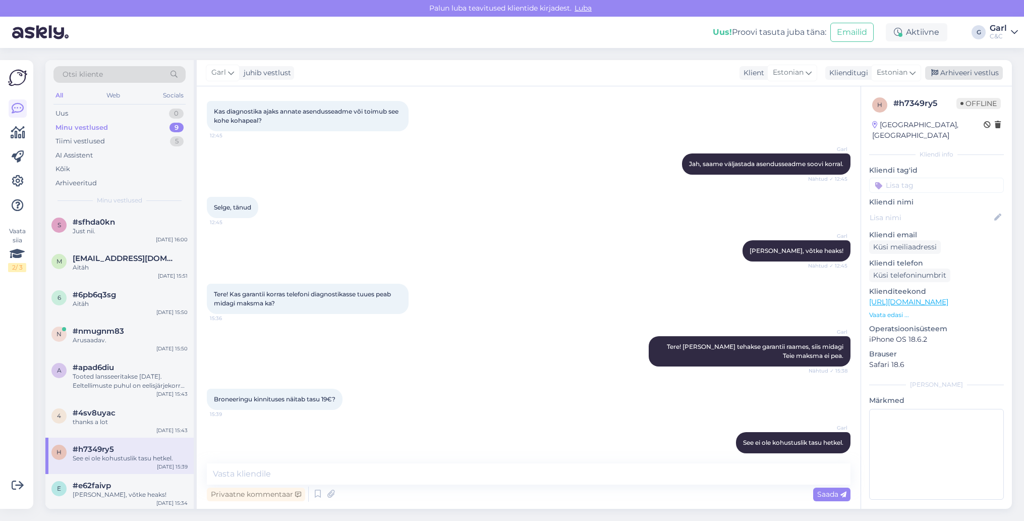
click at [974, 71] on div "Arhiveeri vestlus" at bounding box center [964, 73] width 78 height 14
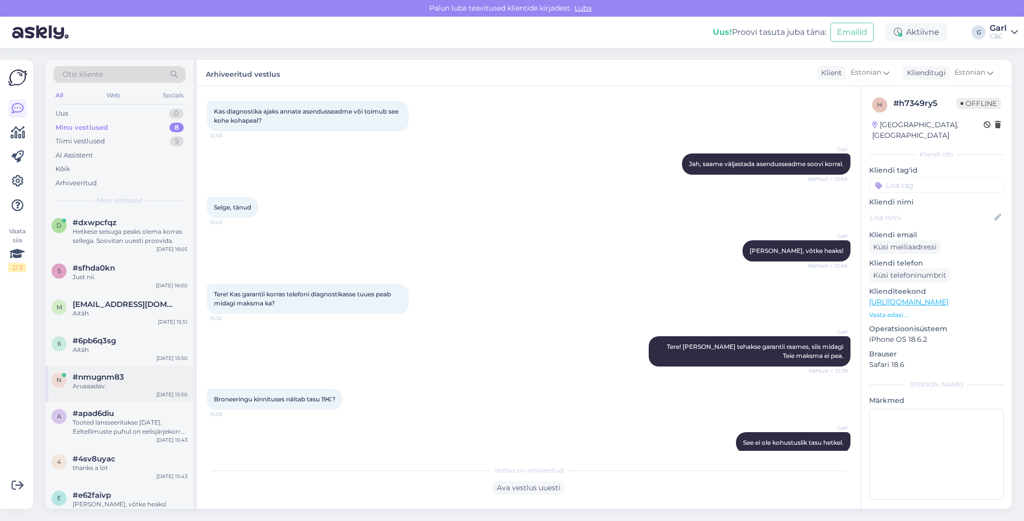
scroll to position [10, 0]
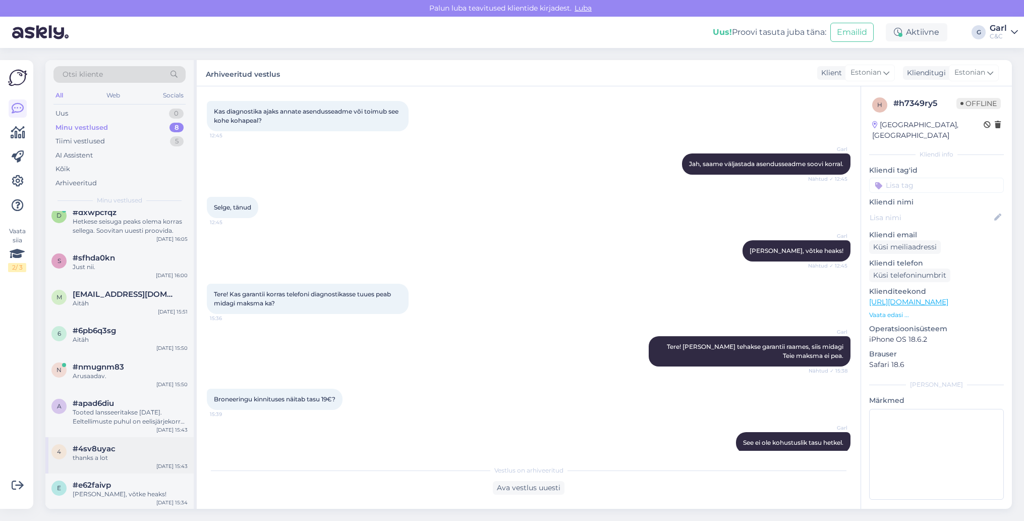
click at [112, 459] on div "thanks a lot" at bounding box center [130, 457] width 115 height 9
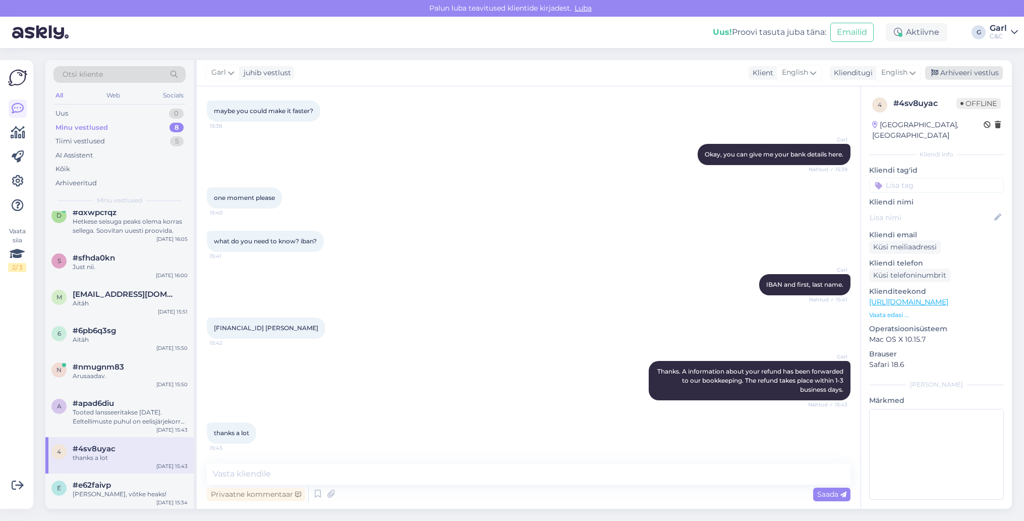
click at [974, 72] on div "Arhiveeri vestlus" at bounding box center [964, 73] width 78 height 14
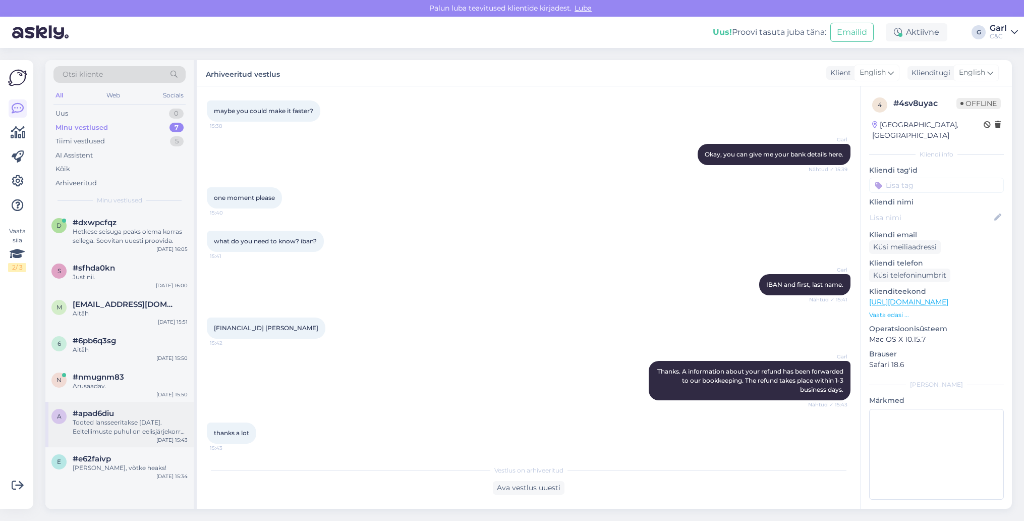
click at [118, 420] on div "Tooted lansseeritakse [DATE]. Eeltellimuste puhul on eelisjärjekorras maksnud k…" at bounding box center [130, 427] width 115 height 18
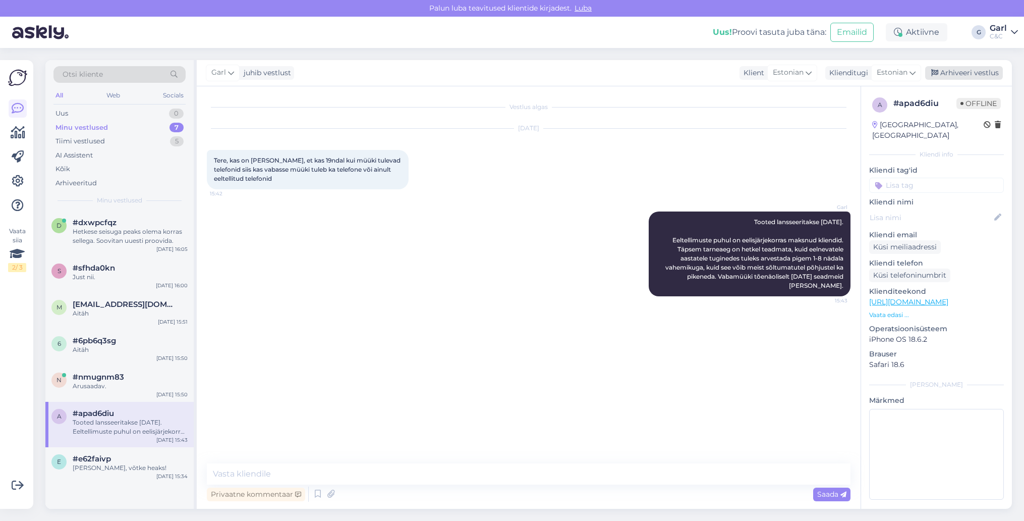
click at [966, 73] on div "Arhiveeri vestlus" at bounding box center [964, 73] width 78 height 14
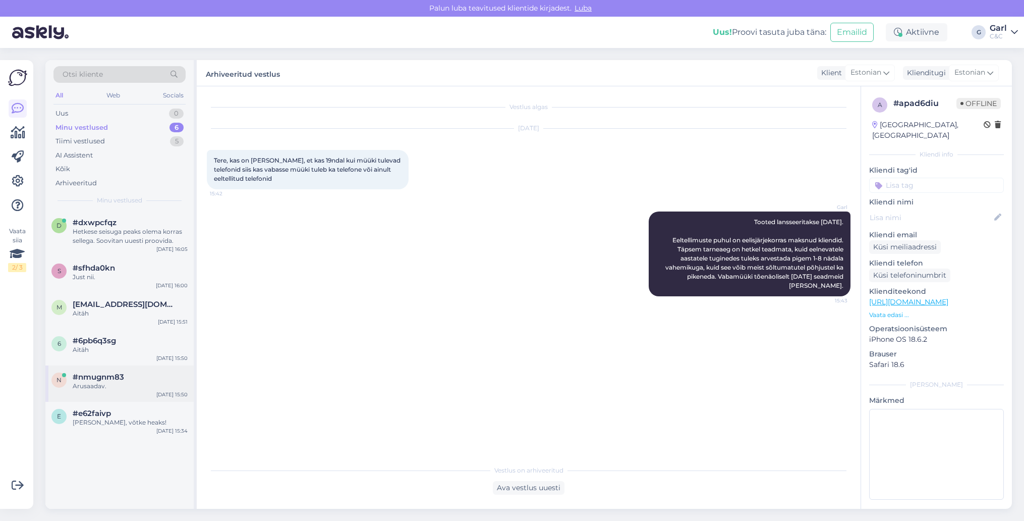
click at [112, 381] on div "Arusaadav." at bounding box center [130, 385] width 115 height 9
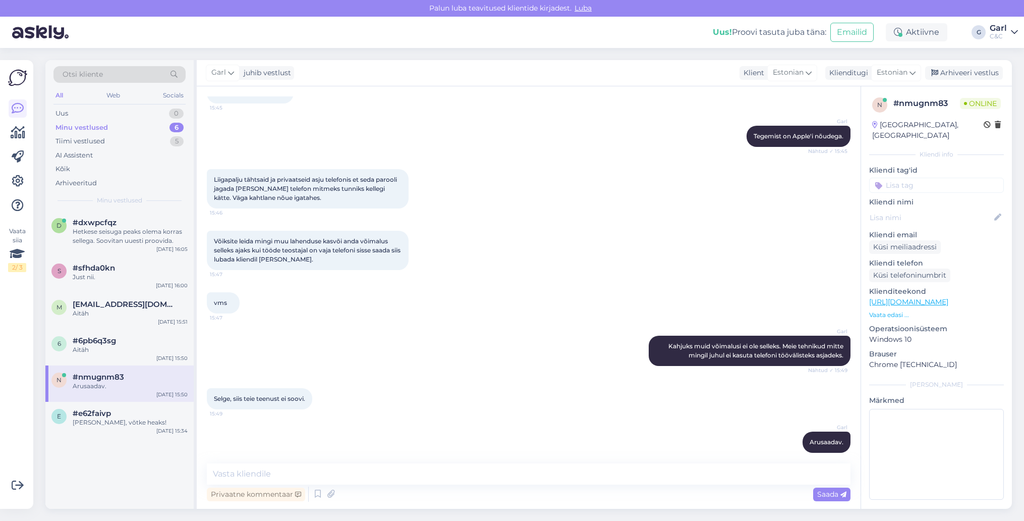
click at [945, 64] on div "Garl juhib vestlust Klient [DEMOGRAPHIC_DATA] Klienditugi Estonian Arhiveeri ve…" at bounding box center [604, 73] width 815 height 26
click at [946, 74] on div "Arhiveeri vestlus" at bounding box center [964, 73] width 78 height 14
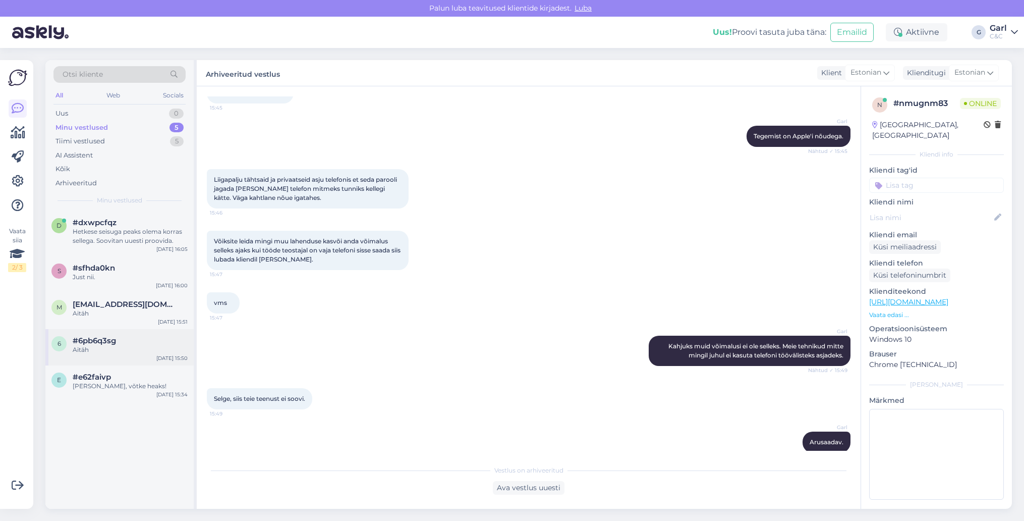
click at [78, 351] on div "Aitäh" at bounding box center [130, 349] width 115 height 9
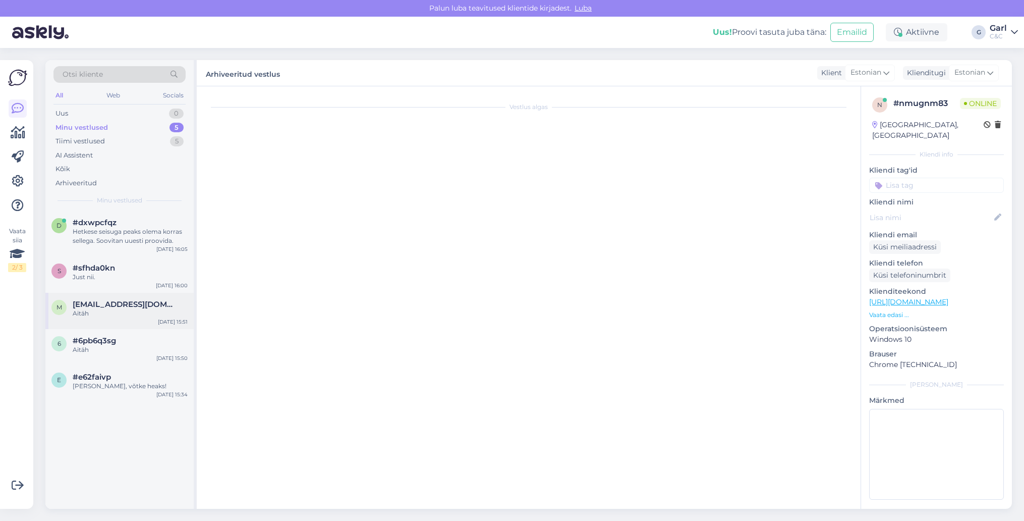
scroll to position [79, 0]
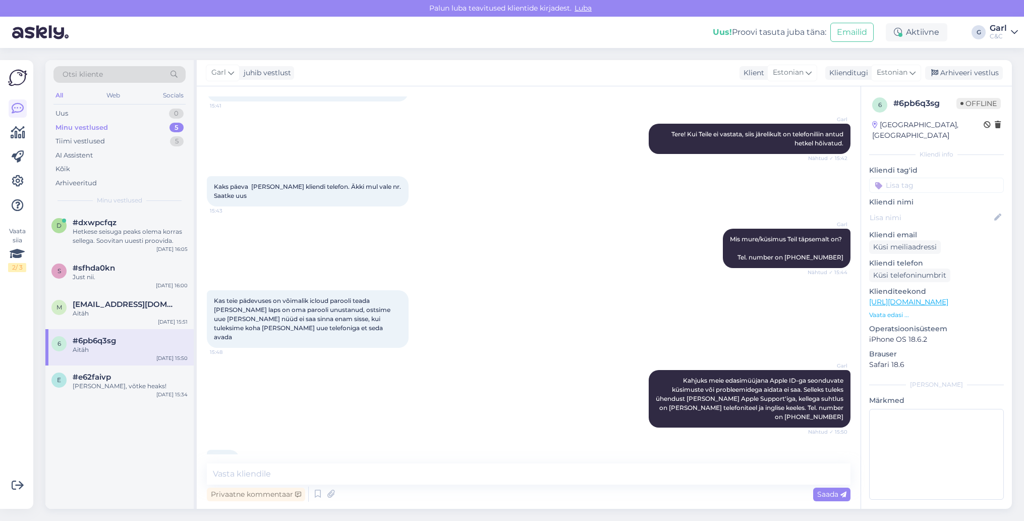
click at [978, 65] on div "Garl juhib vestlust Klient [DEMOGRAPHIC_DATA] Klienditugi Estonian Arhiveeri ve…" at bounding box center [604, 73] width 815 height 26
click at [956, 75] on div "Arhiveeri vestlus" at bounding box center [964, 73] width 78 height 14
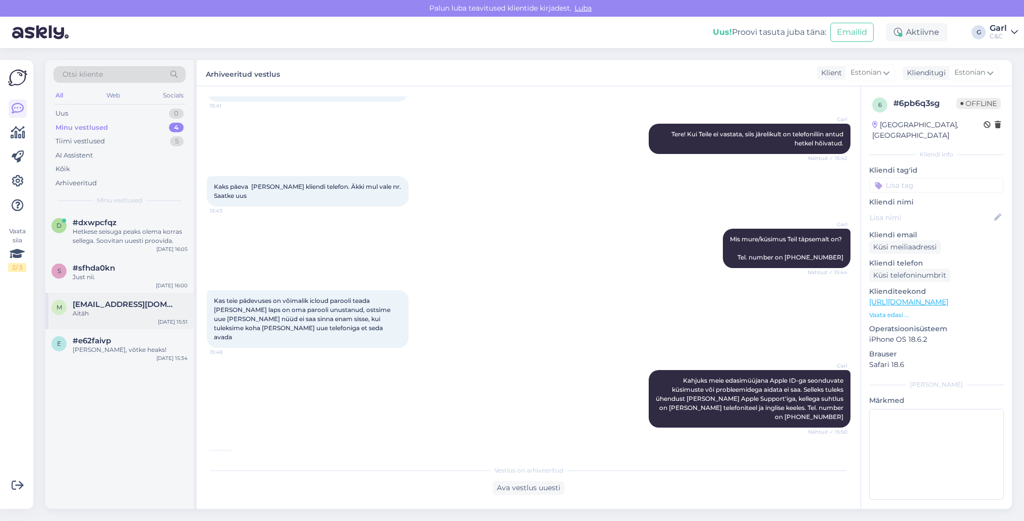
click at [117, 317] on div "Aitäh" at bounding box center [130, 313] width 115 height 9
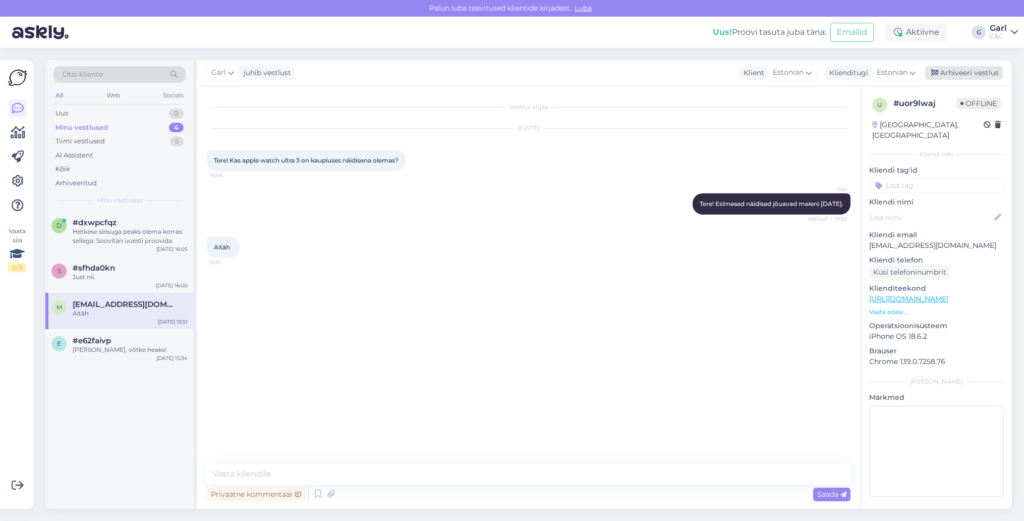
click at [968, 71] on div "Arhiveeri vestlus" at bounding box center [964, 73] width 78 height 14
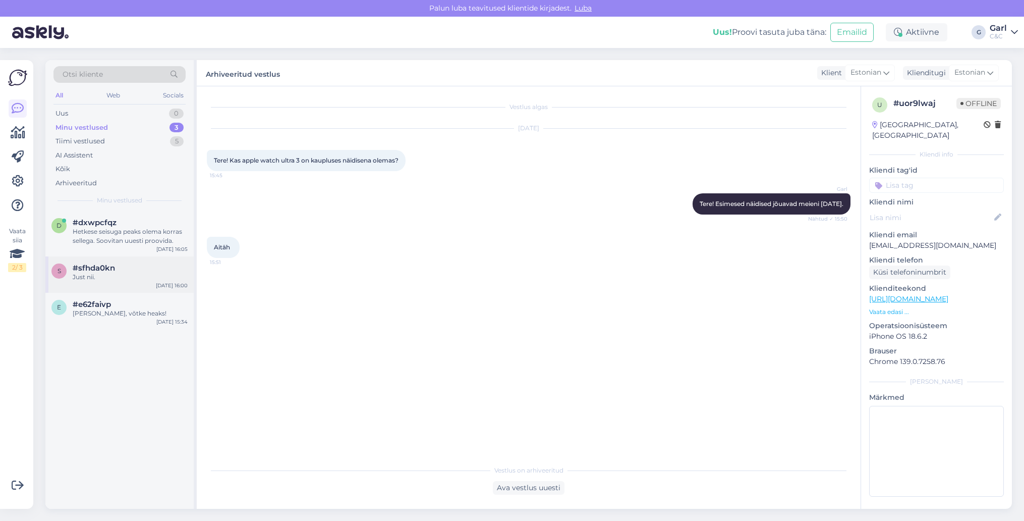
click at [128, 272] on div "Just nii." at bounding box center [130, 276] width 115 height 9
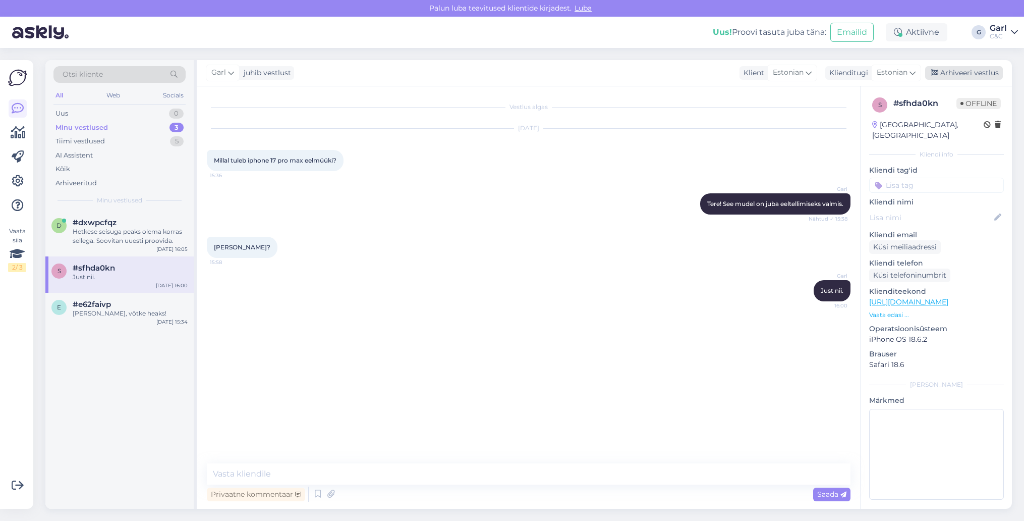
click at [945, 72] on div "Arhiveeri vestlus" at bounding box center [964, 73] width 78 height 14
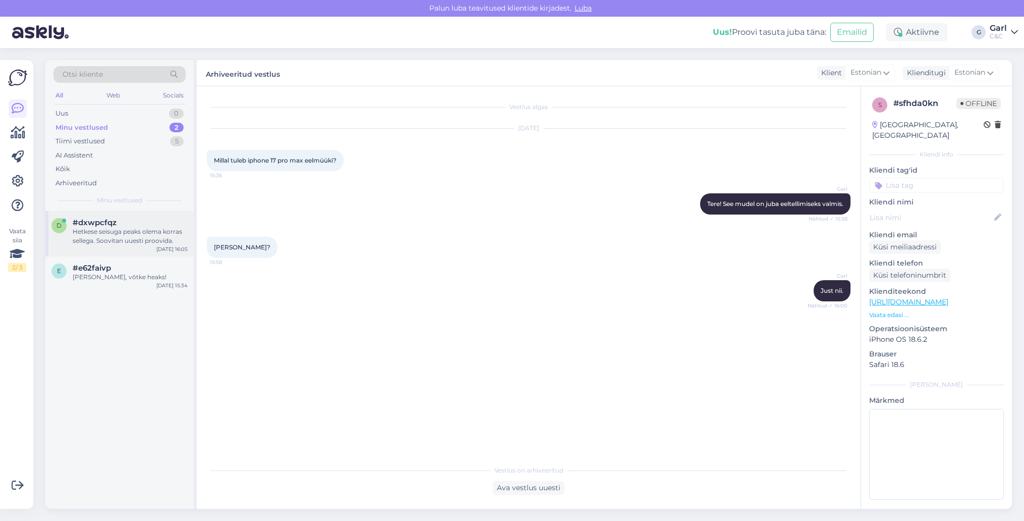
click at [141, 239] on div "Hetkese seisuga peaks olema korras sellega. Soovitan uuesti proovida." at bounding box center [130, 236] width 115 height 18
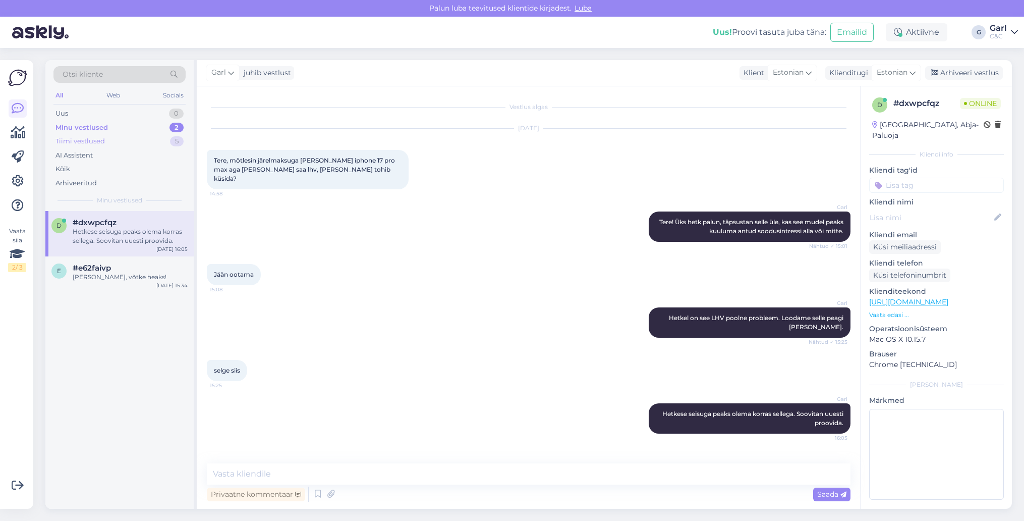
click at [132, 135] on div "Tiimi vestlused 5" at bounding box center [119, 141] width 132 height 14
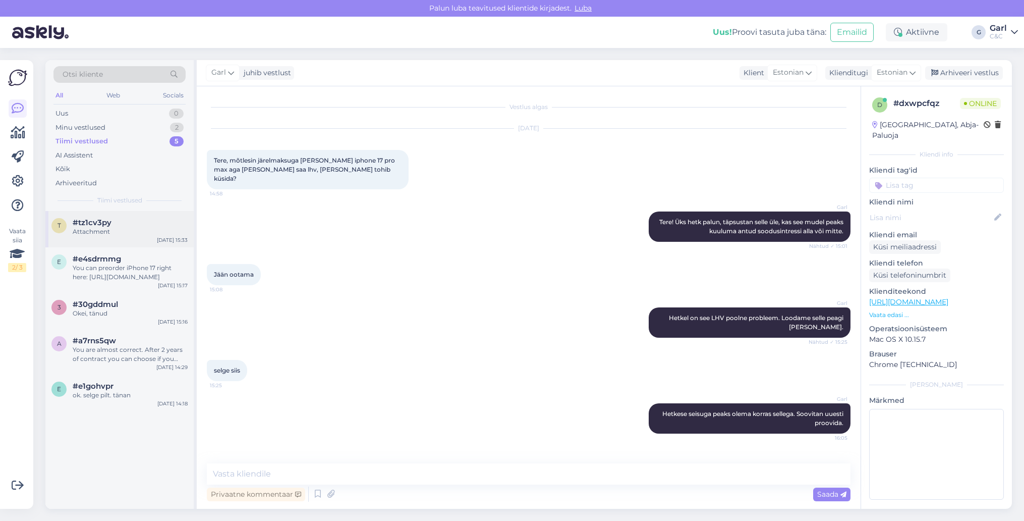
click at [157, 228] on div "Attachment" at bounding box center [130, 231] width 115 height 9
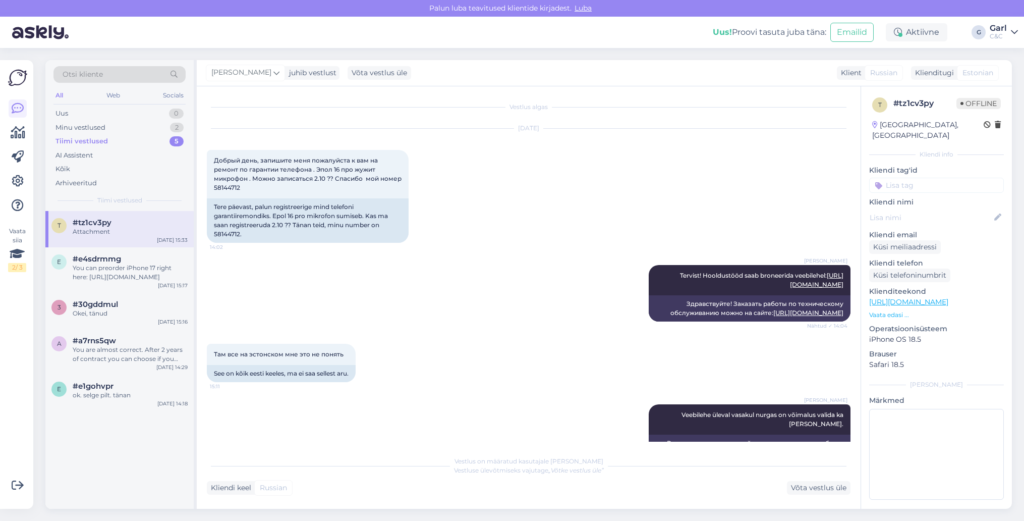
scroll to position [356, 0]
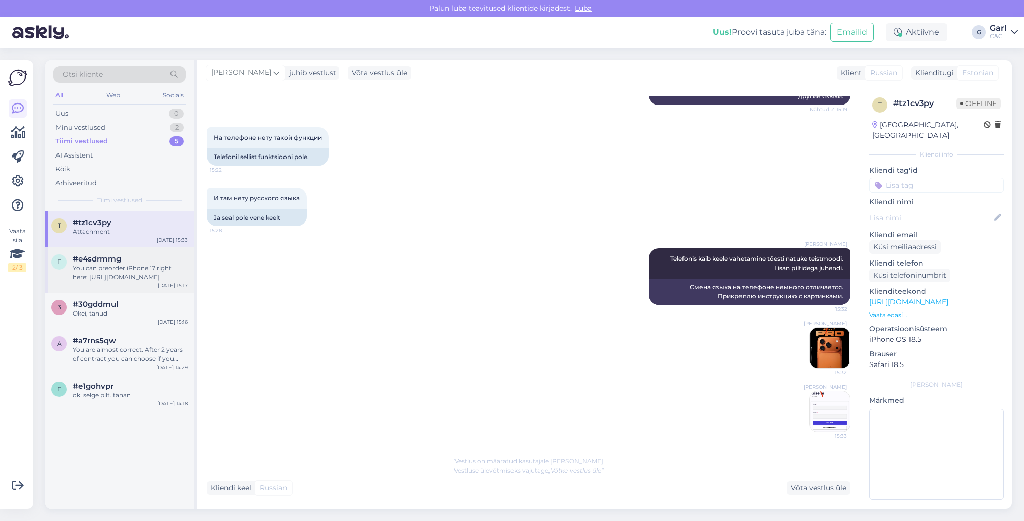
click at [142, 264] on div "You can preorder iPhone 17 right here: [URL][DOMAIN_NAME]" at bounding box center [130, 272] width 115 height 18
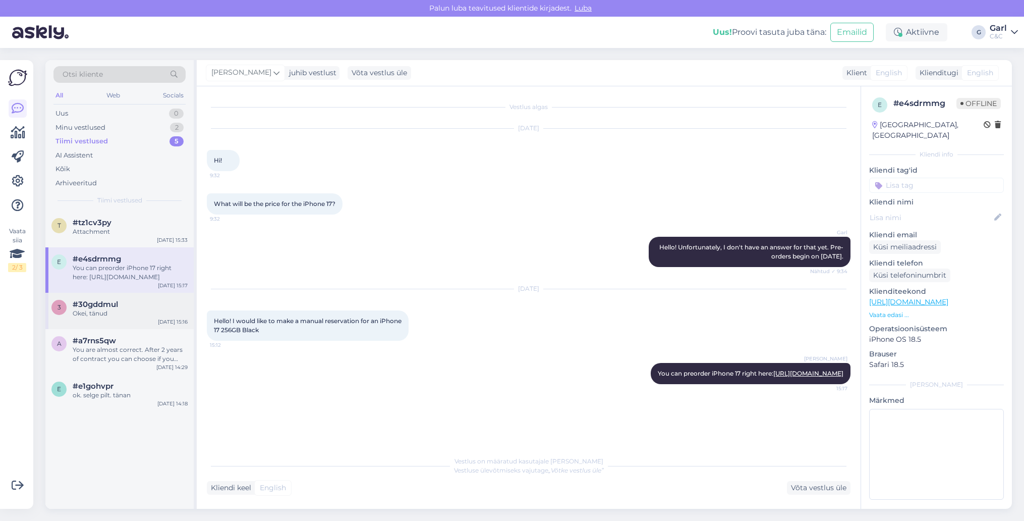
click at [147, 305] on div "#30gddmul" at bounding box center [130, 304] width 115 height 9
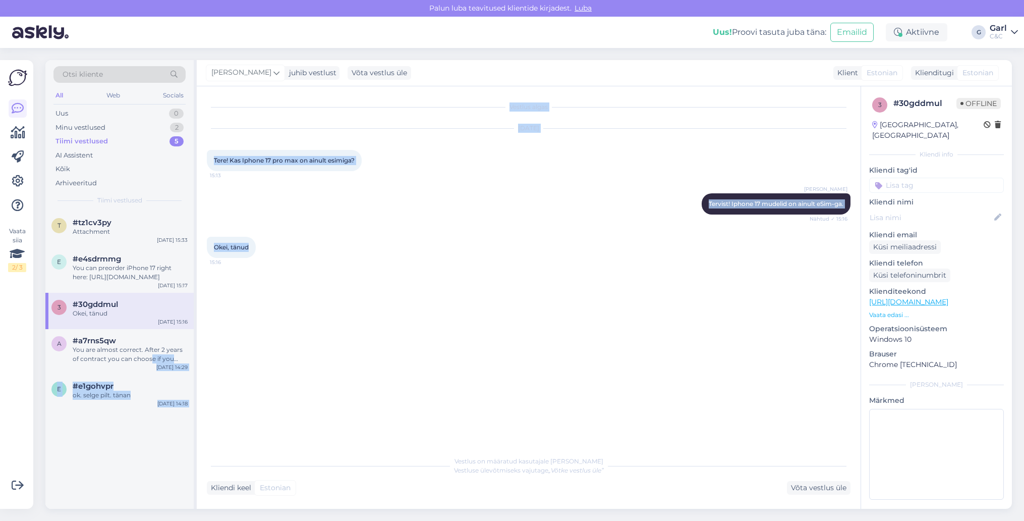
drag, startPoint x: 150, startPoint y: 357, endPoint x: 213, endPoint y: 319, distance: 74.0
click at [213, 319] on div "Otsi kliente All Web Socials Uus 0 Minu vestlused 2 Tiimi vestlused 5 AI Assist…" at bounding box center [528, 284] width 966 height 448
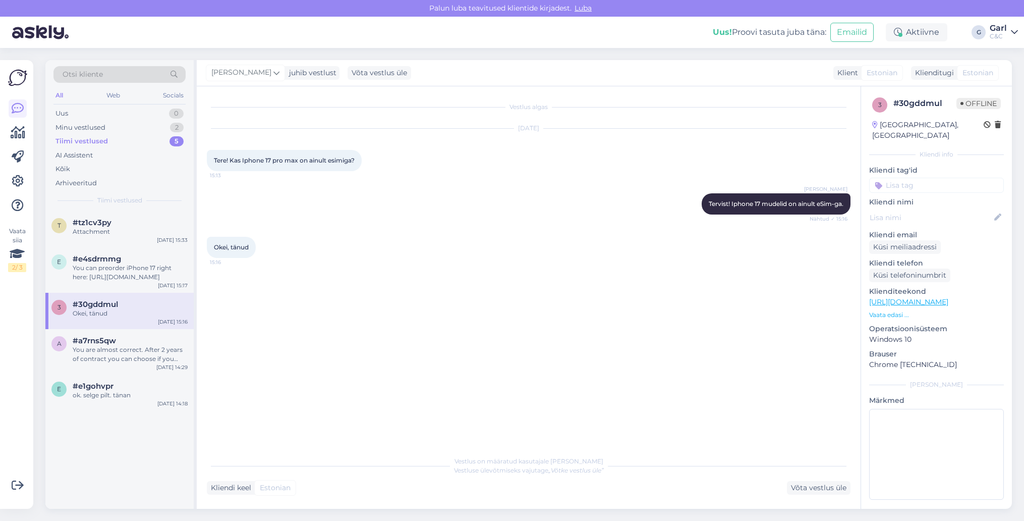
click at [241, 310] on div "Vestlus algas [DATE] Tere! Kas Iphone 17 pro max on ainult esimiga? 15:13 [PERS…" at bounding box center [533, 268] width 653 height 345
click at [159, 127] on div "Minu vestlused 2" at bounding box center [119, 128] width 132 height 14
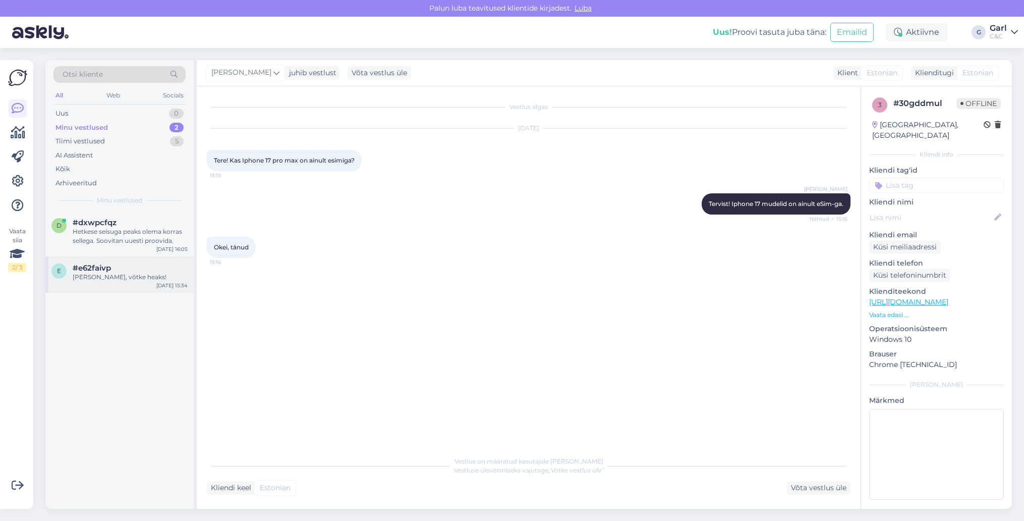
click at [99, 279] on div "[PERSON_NAME], võtke heaks!" at bounding box center [130, 276] width 115 height 9
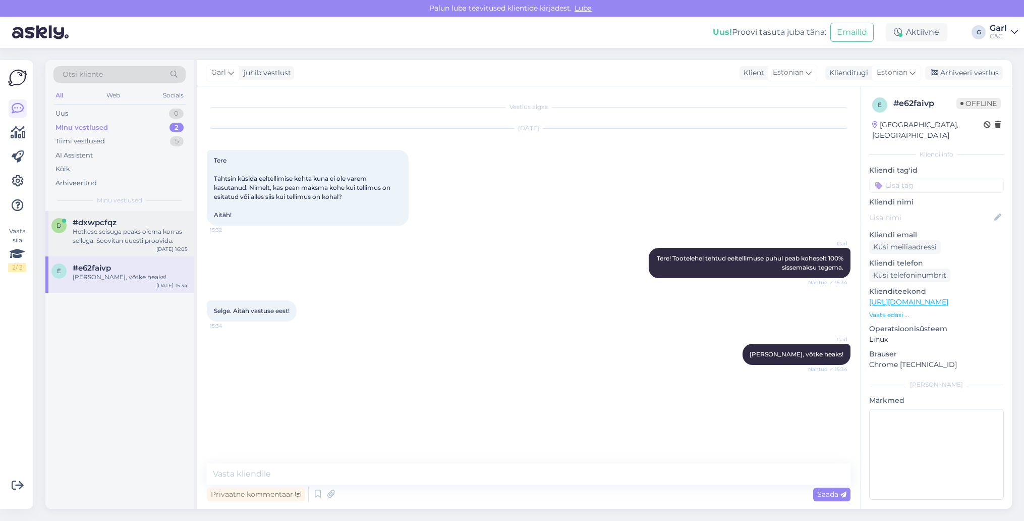
click at [119, 242] on div "Hetkese seisuga peaks olema korras sellega. Soovitan uuesti proovida." at bounding box center [130, 236] width 115 height 18
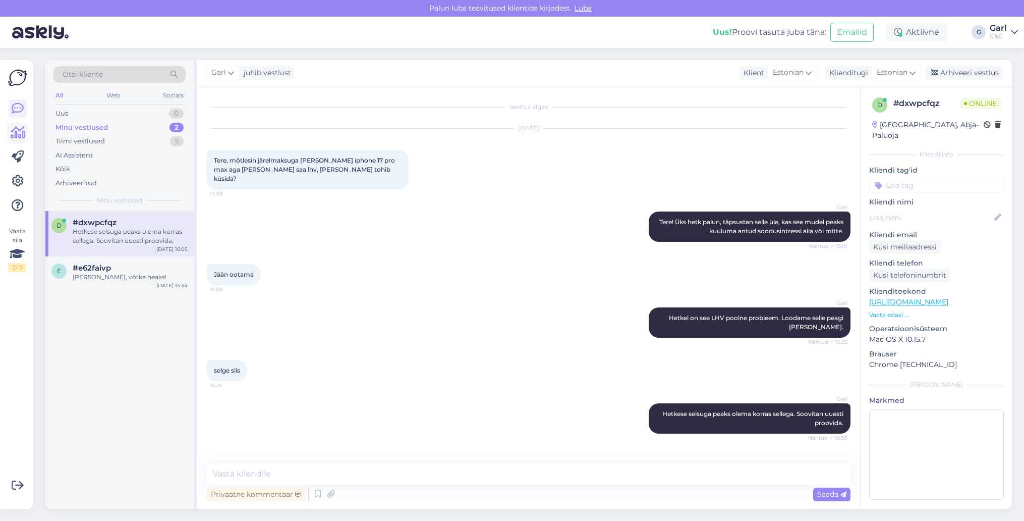
click at [20, 132] on icon at bounding box center [18, 133] width 15 height 12
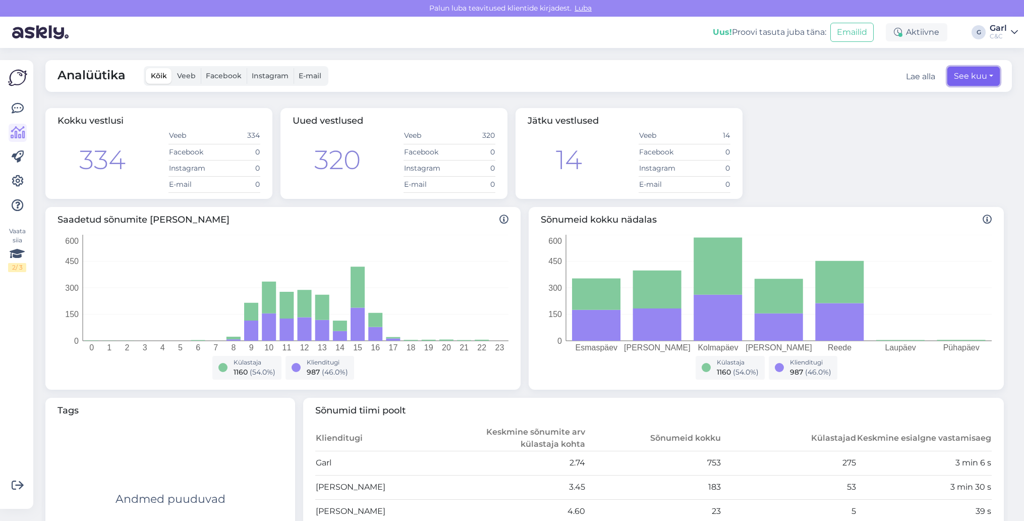
click at [982, 79] on button "See kuu" at bounding box center [973, 76] width 52 height 19
select select "8"
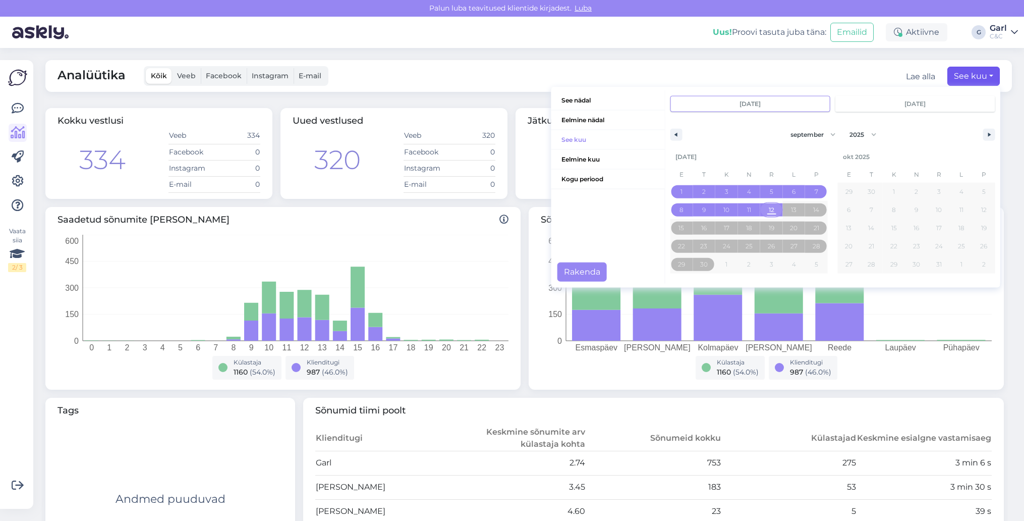
click at [768, 211] on span "12" at bounding box center [771, 209] width 23 height 13
type input "[DATE]"
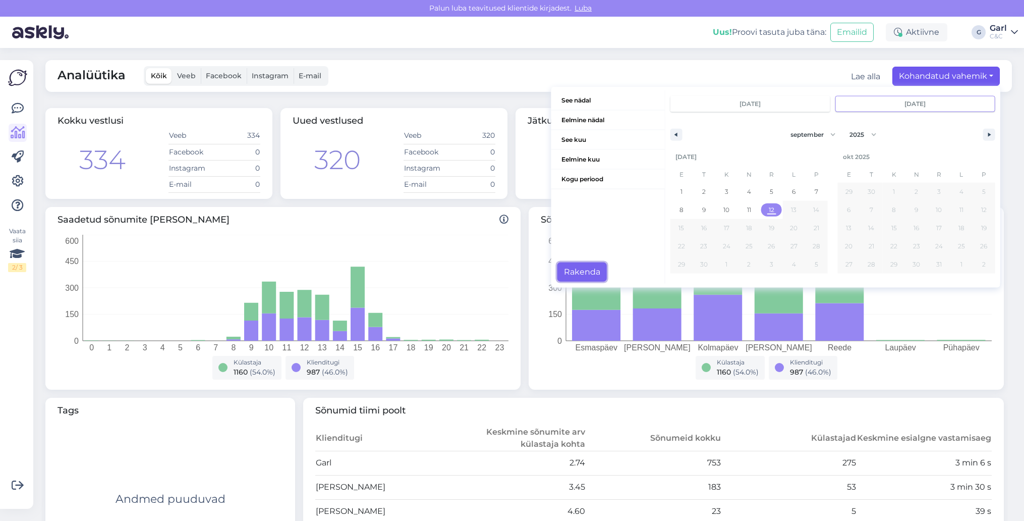
click at [584, 270] on button "Rakenda" at bounding box center [581, 271] width 49 height 19
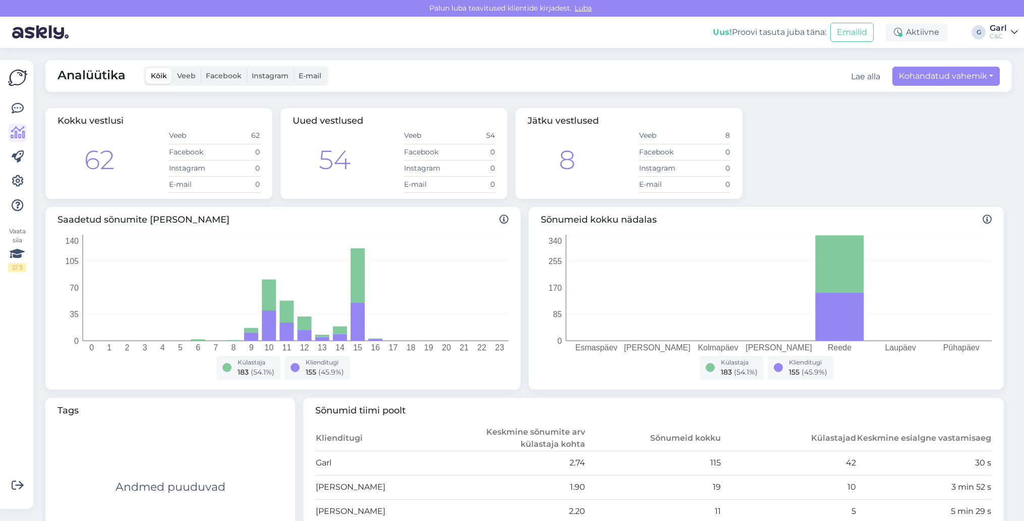
click at [774, 140] on div "Kokku vestlusi 62 Veeb 62 Facebook 0 Instagram 0 E-mail 0 Uued vestlused 54 Vee…" at bounding box center [524, 153] width 966 height 99
click at [25, 103] on link at bounding box center [18, 108] width 18 height 18
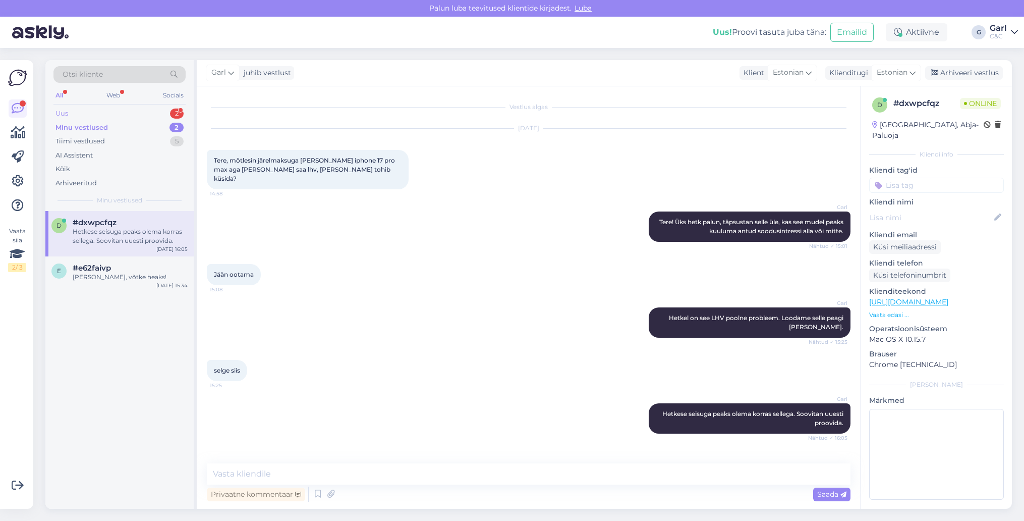
click at [171, 111] on div "2" at bounding box center [177, 113] width 14 height 10
click at [157, 278] on div "Ei [PERSON_NAME]" at bounding box center [130, 276] width 115 height 9
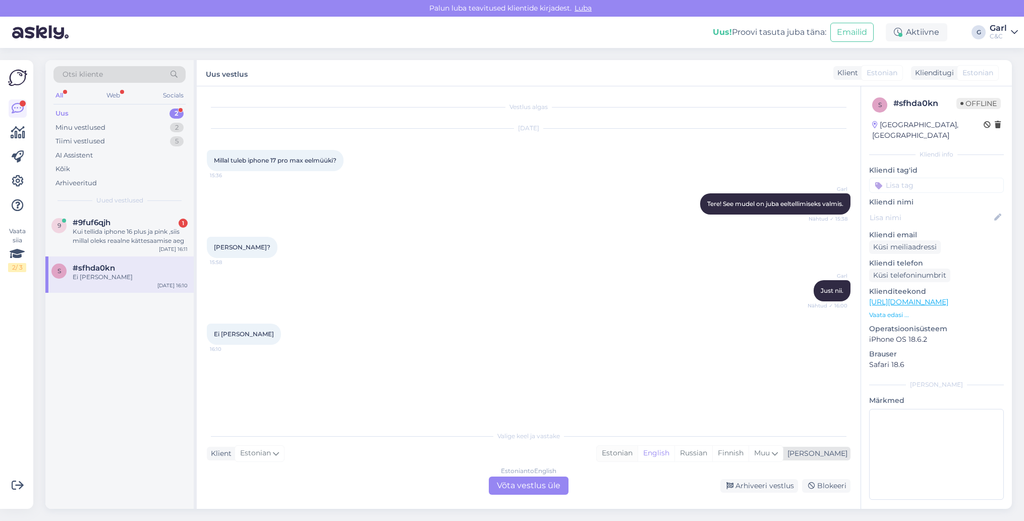
click at [638, 453] on div "Estonian" at bounding box center [617, 452] width 41 height 15
click at [510, 489] on div "Estonian to Estonian Võta vestlus üle" at bounding box center [529, 485] width 80 height 18
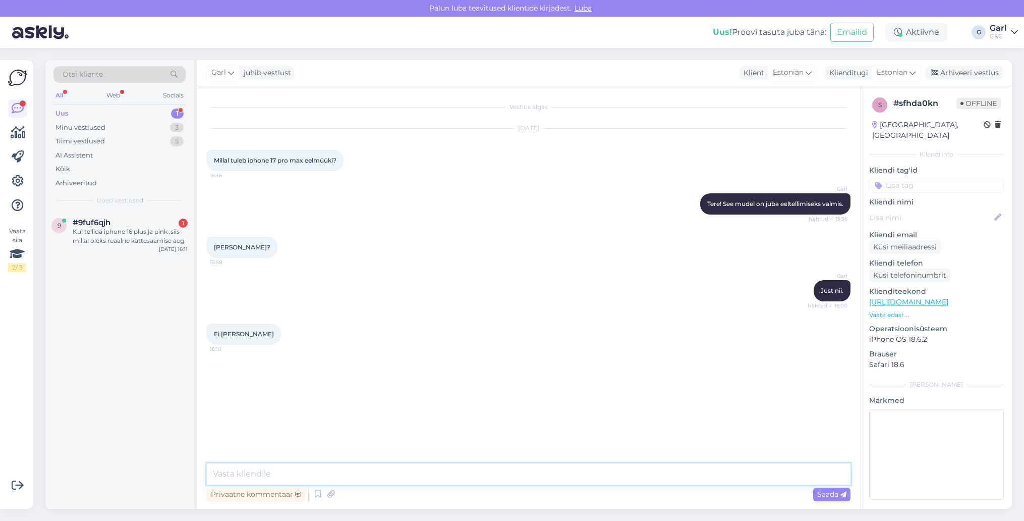
click at [479, 480] on textarea at bounding box center [529, 473] width 644 height 21
paste textarea "[URL][DOMAIN_NAME]"
click at [137, 241] on div "Kui tellida iphone 16 plus ja pink ,siis millal oleks reaalne kättesaamise aeg" at bounding box center [130, 236] width 115 height 18
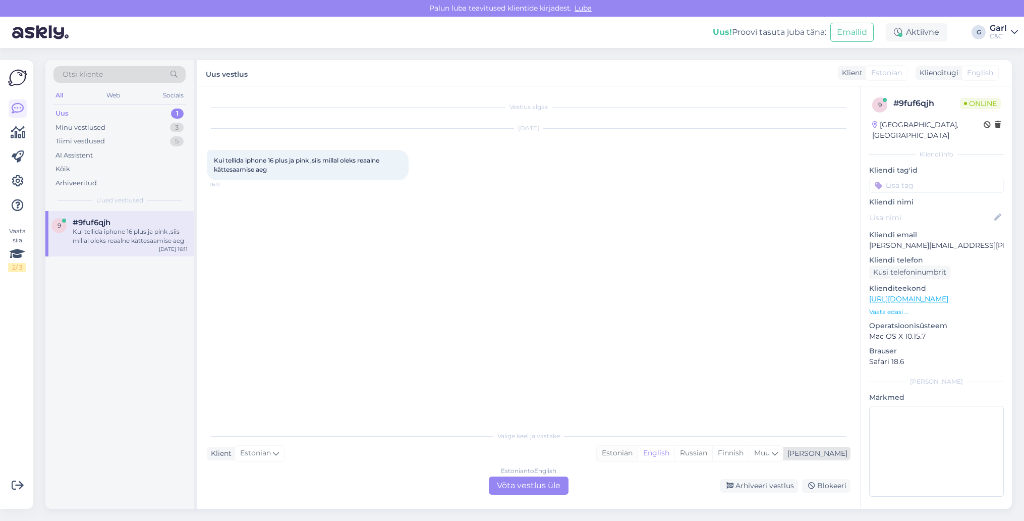
click at [638, 449] on div "Estonian" at bounding box center [617, 452] width 41 height 15
click at [522, 488] on div "Estonian to Estonian Võta vestlus üle" at bounding box center [529, 485] width 80 height 18
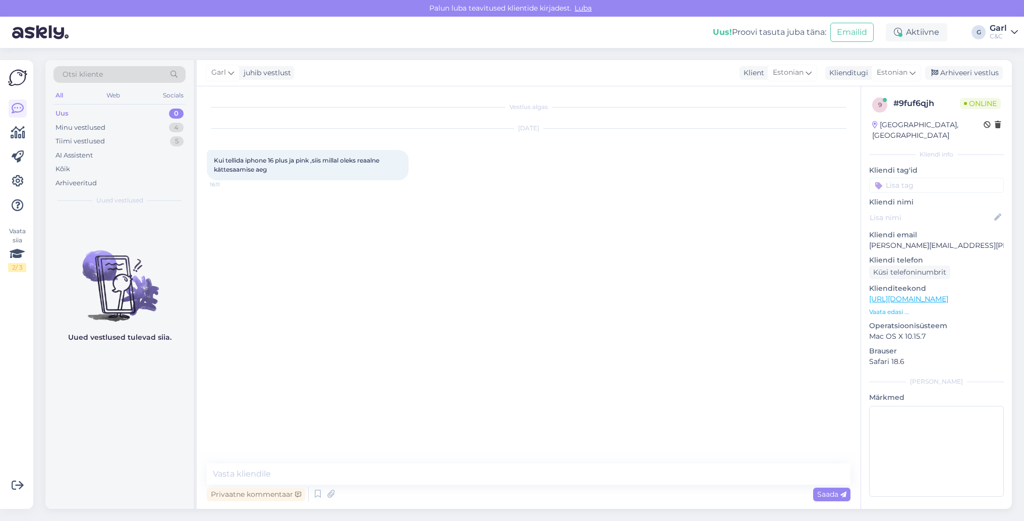
click at [369, 484] on div "Privaatne kommentaar Saada" at bounding box center [529, 493] width 644 height 19
click at [369, 480] on textarea at bounding box center [529, 473] width 644 height 21
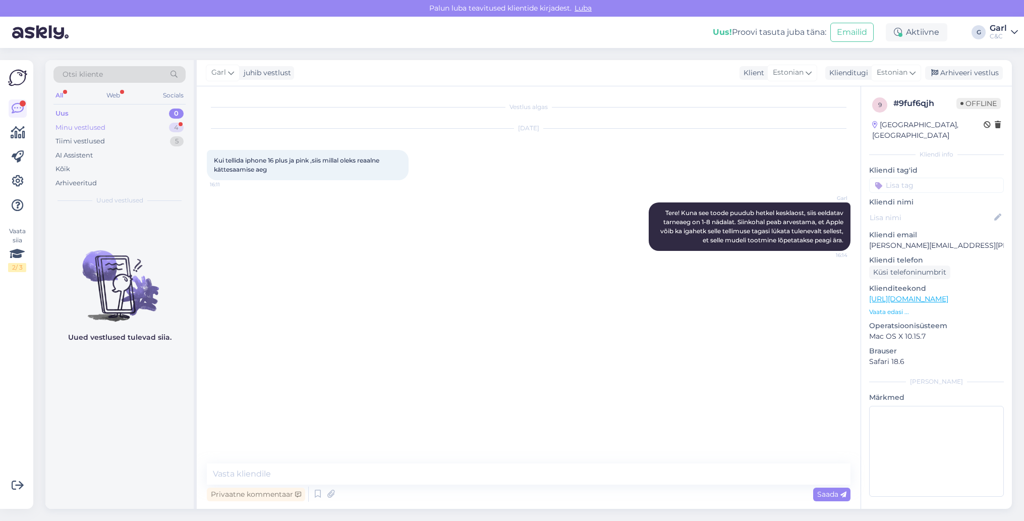
click at [171, 123] on div "4" at bounding box center [176, 128] width 15 height 10
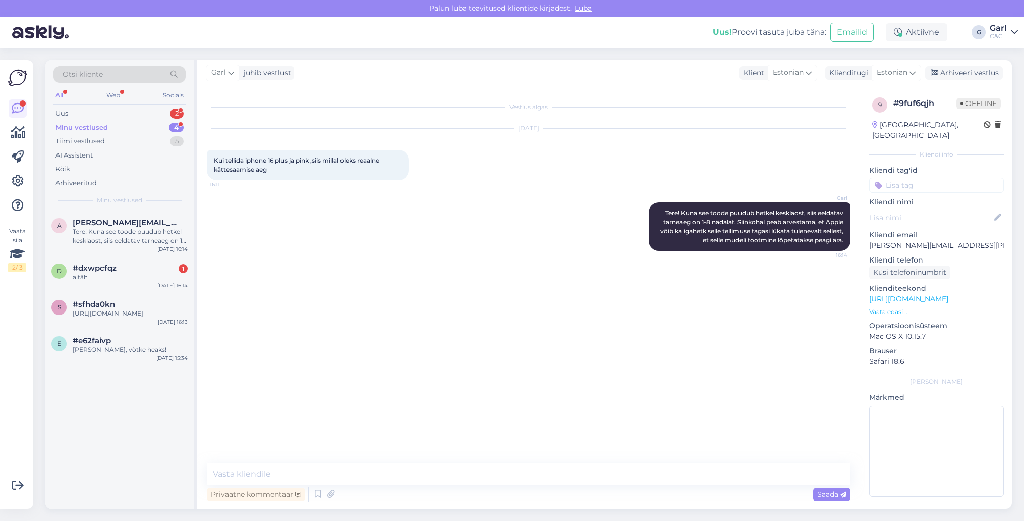
click at [160, 121] on div "Minu vestlused 4" at bounding box center [119, 128] width 132 height 14
click at [160, 116] on div "Uus 2" at bounding box center [119, 113] width 132 height 14
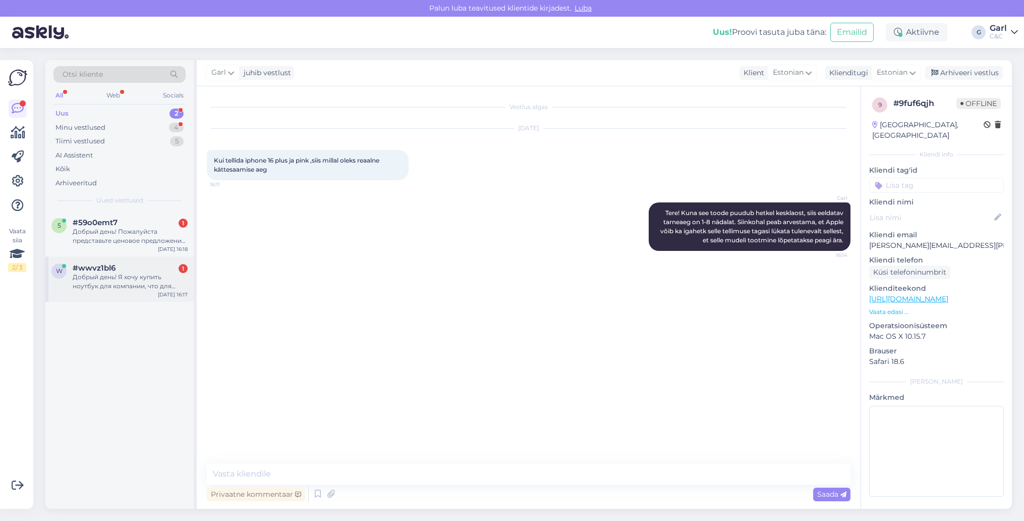
click at [160, 279] on div "Добрый день! Я хочу купить ноутбук для компании, что для этого необходимо? Как …" at bounding box center [130, 281] width 115 height 18
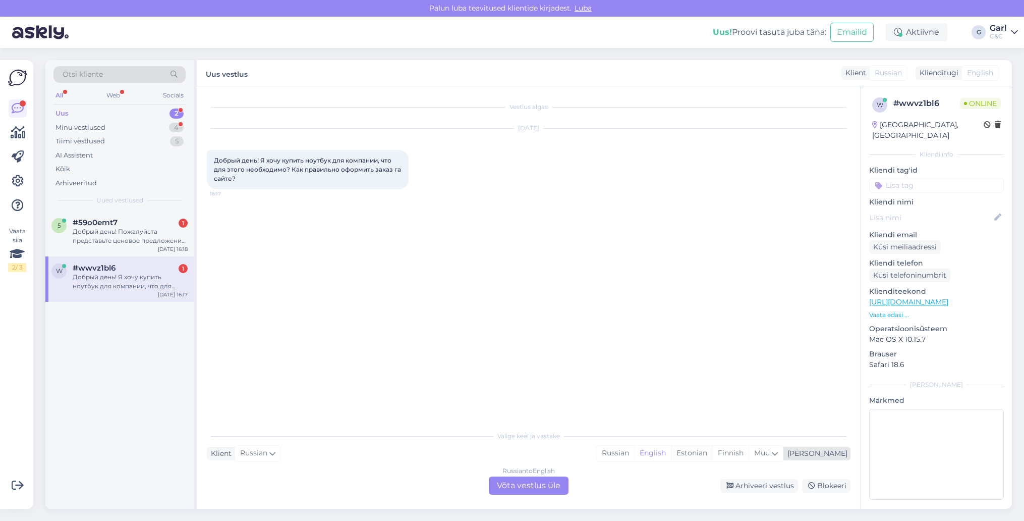
click at [712, 460] on div "Estonian" at bounding box center [691, 452] width 41 height 15
click at [545, 490] on div "Russian to Estonian Võta vestlus üle" at bounding box center [529, 485] width 80 height 18
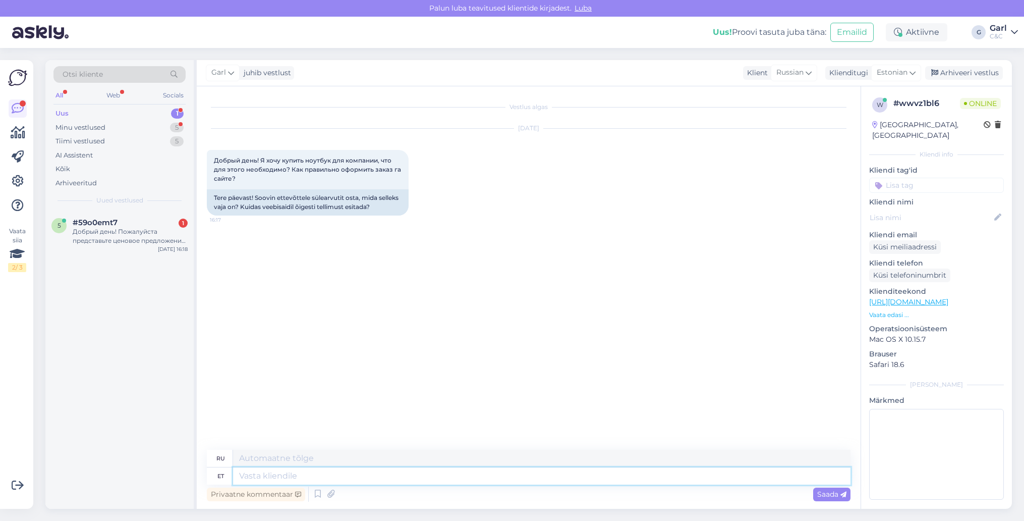
click at [507, 477] on textarea at bounding box center [541, 475] width 617 height 17
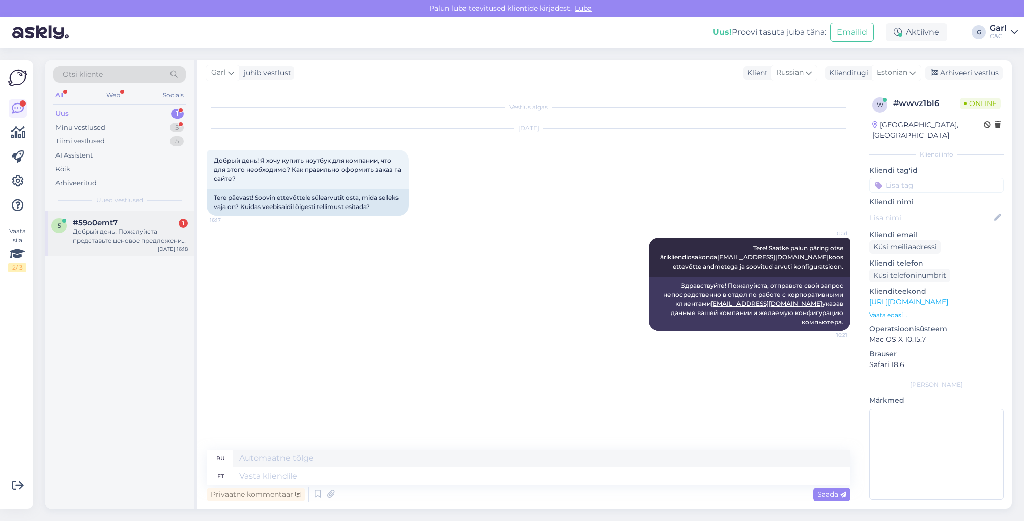
click at [150, 235] on div "Добрый день! Пожалуйста представьте ценовое предложение со сроком поставки на i…" at bounding box center [130, 236] width 115 height 18
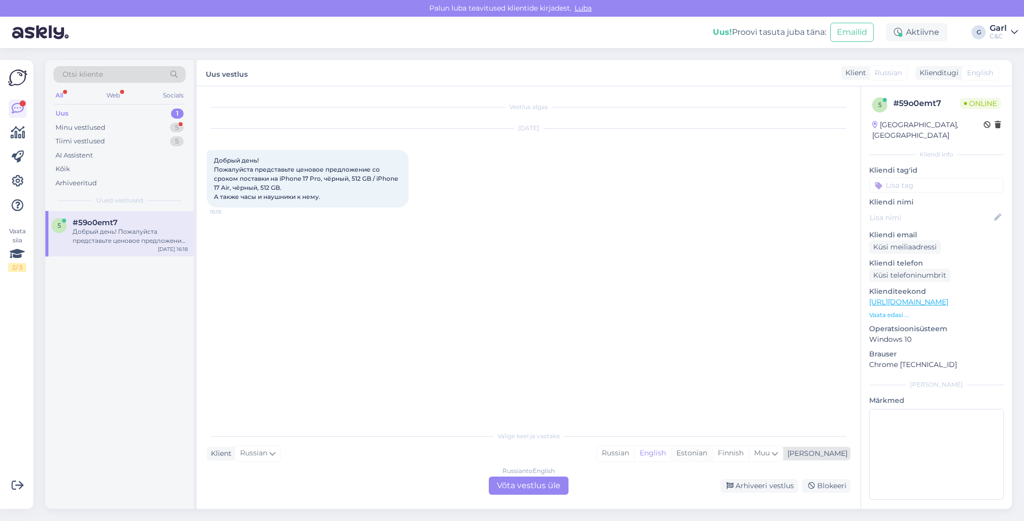
click at [712, 451] on div "Estonian" at bounding box center [691, 452] width 41 height 15
click at [539, 494] on div "Russian to Estonian Võta vestlus üle" at bounding box center [529, 485] width 80 height 18
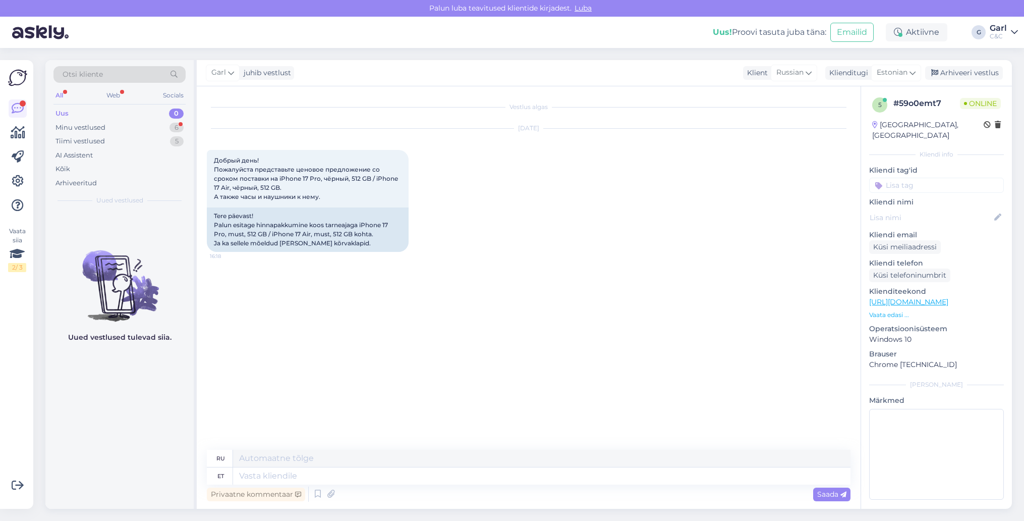
click at [521, 494] on div "Privaatne kommentaar Saada" at bounding box center [529, 493] width 644 height 19
click at [517, 485] on div "Privaatne kommentaar Saada" at bounding box center [529, 493] width 644 height 19
click at [512, 476] on textarea at bounding box center [541, 475] width 617 height 17
click at [510, 477] on textarea at bounding box center [541, 475] width 617 height 17
click at [501, 477] on textarea at bounding box center [541, 475] width 617 height 17
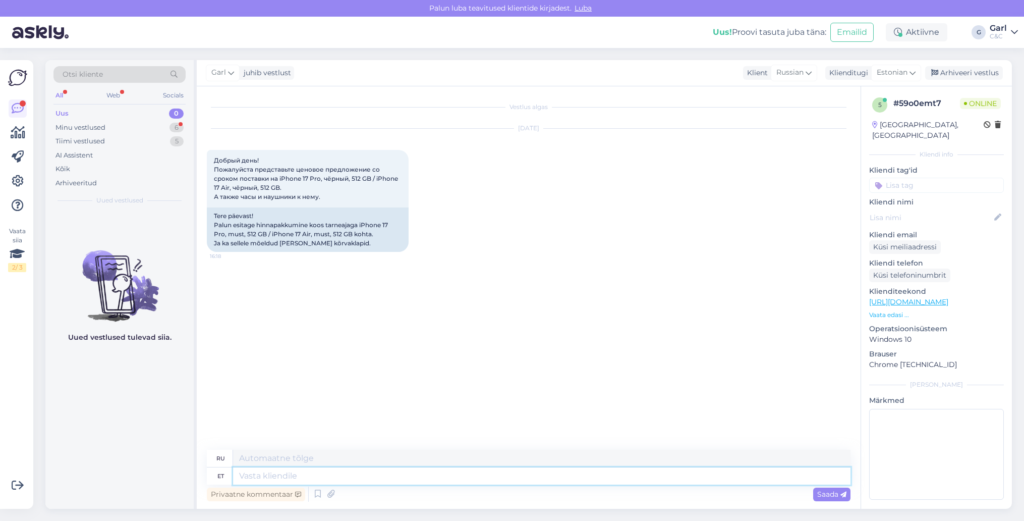
click at [501, 477] on textarea at bounding box center [541, 475] width 617 height 17
click at [482, 476] on textarea at bounding box center [541, 475] width 617 height 17
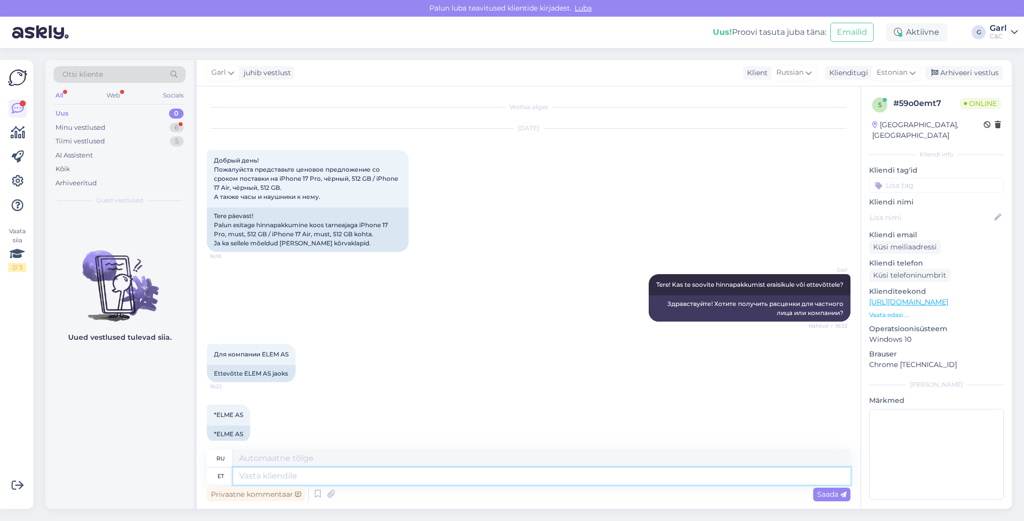
scroll to position [21, 0]
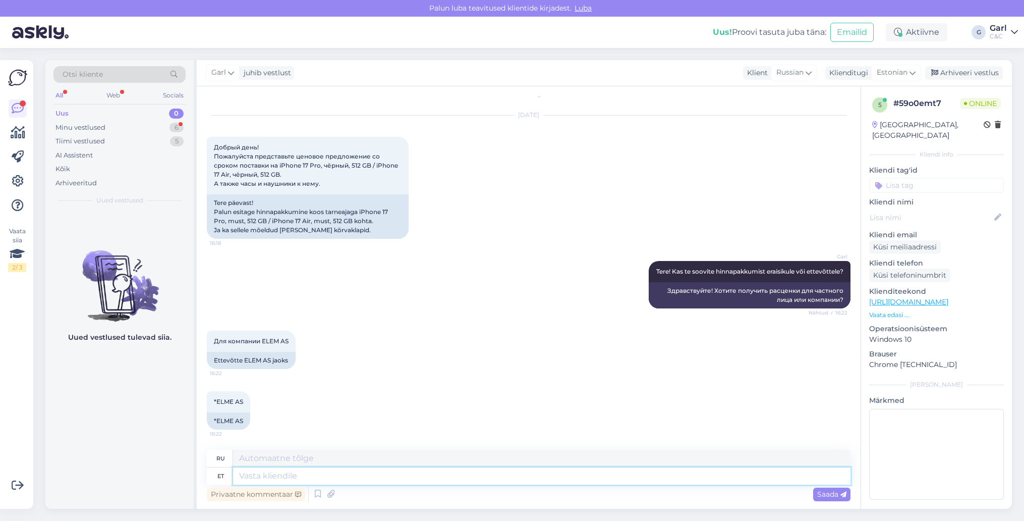
click at [326, 475] on textarea at bounding box center [541, 475] width 617 height 17
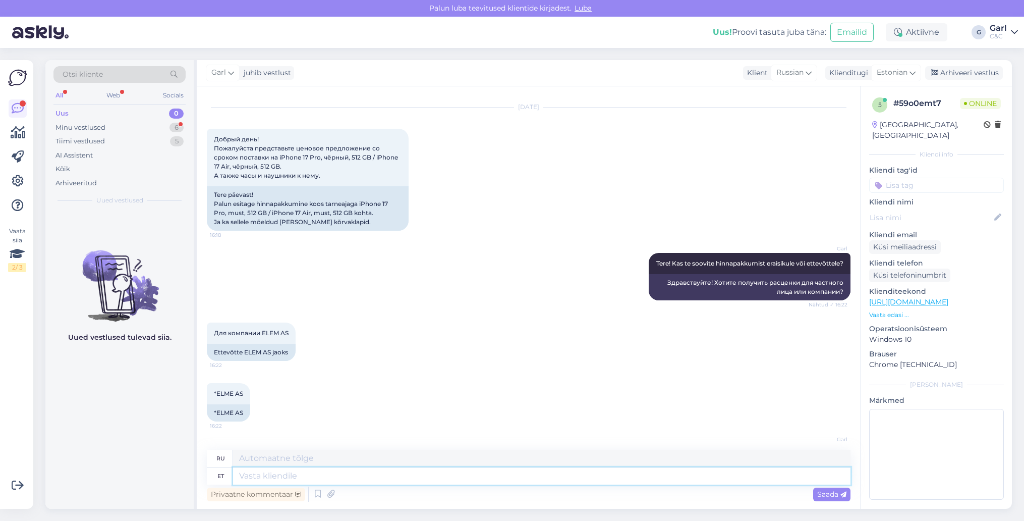
scroll to position [118, 0]
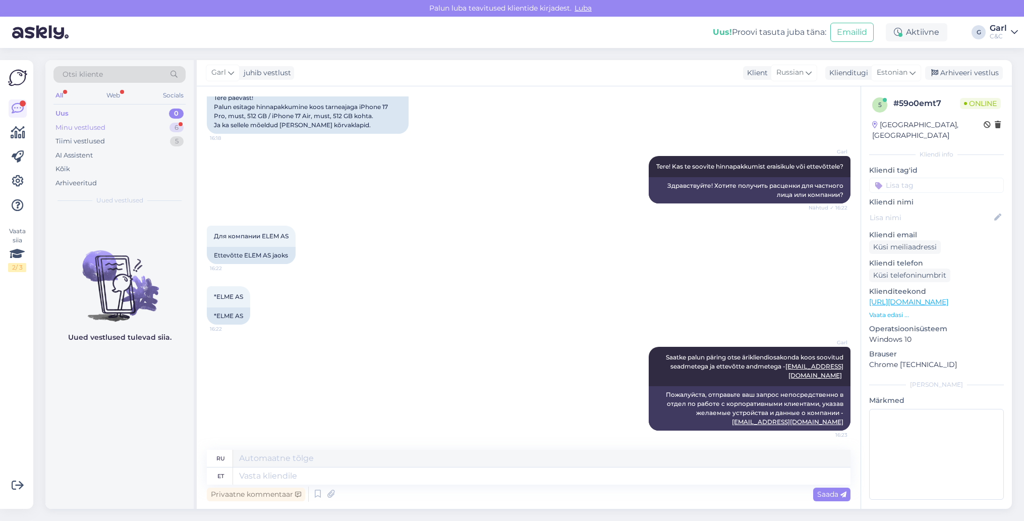
click at [173, 121] on div "Minu vestlused 6" at bounding box center [119, 128] width 132 height 14
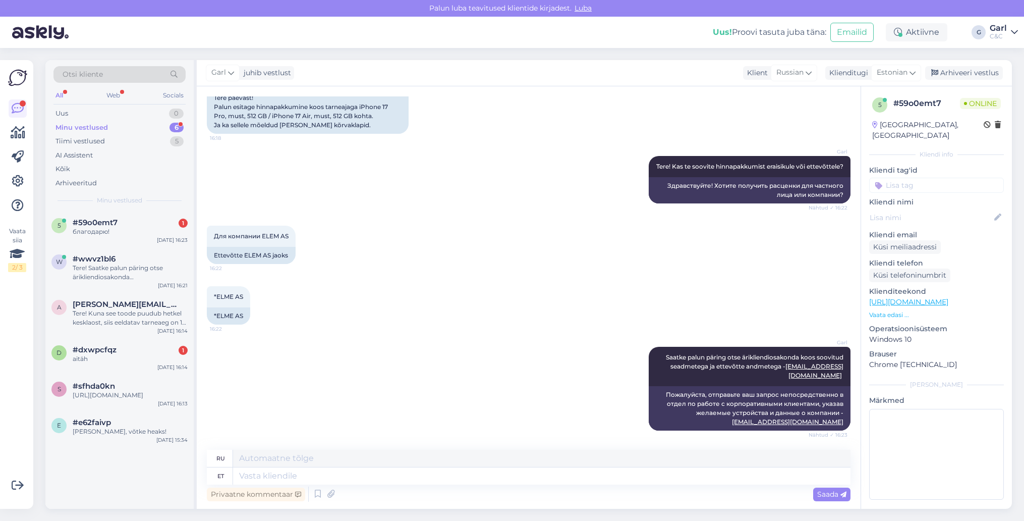
scroll to position [179, 0]
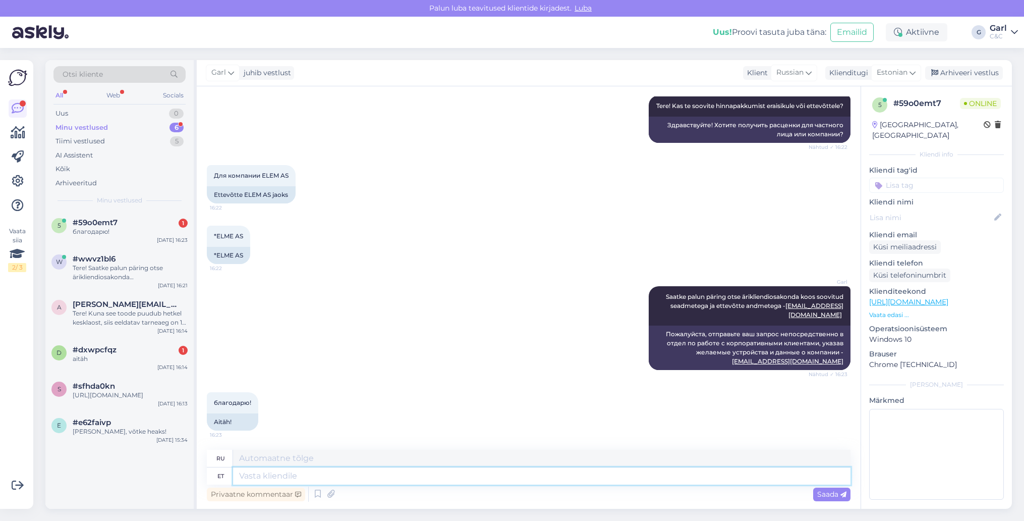
click at [411, 476] on textarea at bounding box center [541, 475] width 617 height 17
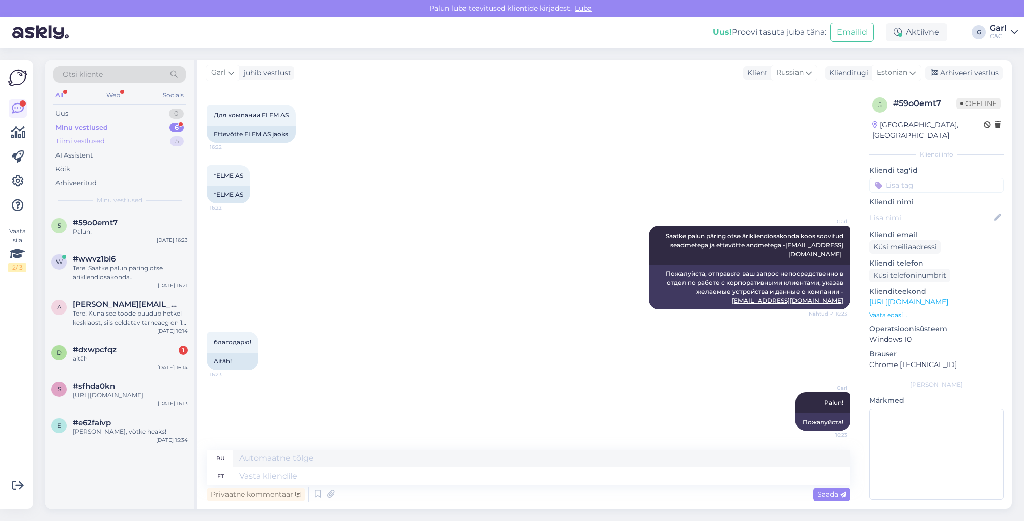
click at [143, 145] on div "Tiimi vestlused 5" at bounding box center [119, 141] width 132 height 14
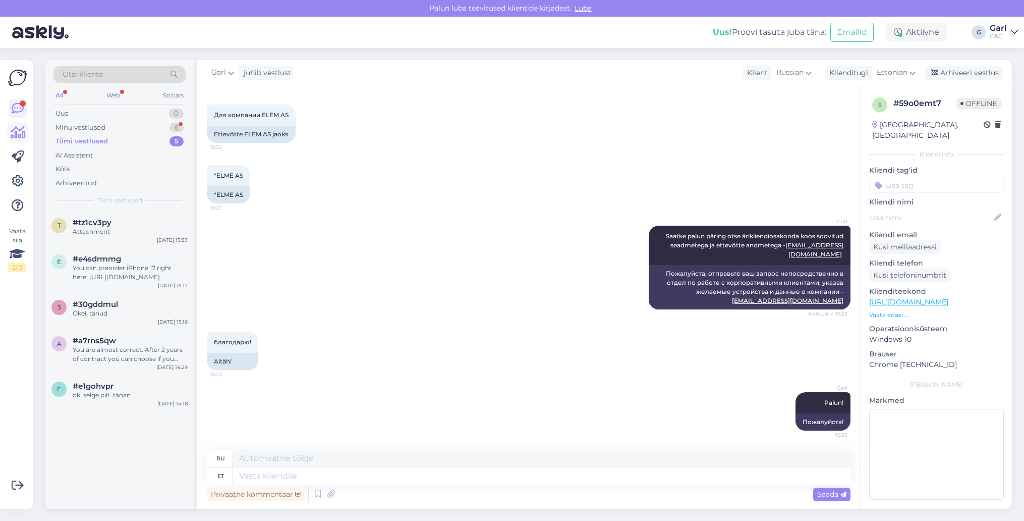
click at [19, 135] on icon at bounding box center [18, 133] width 15 height 12
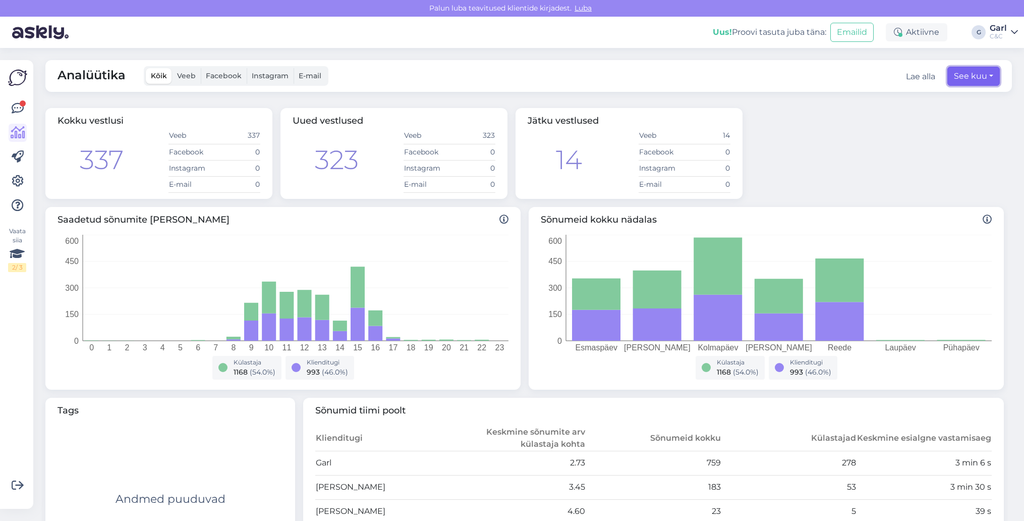
click at [984, 74] on button "See kuu" at bounding box center [973, 76] width 52 height 19
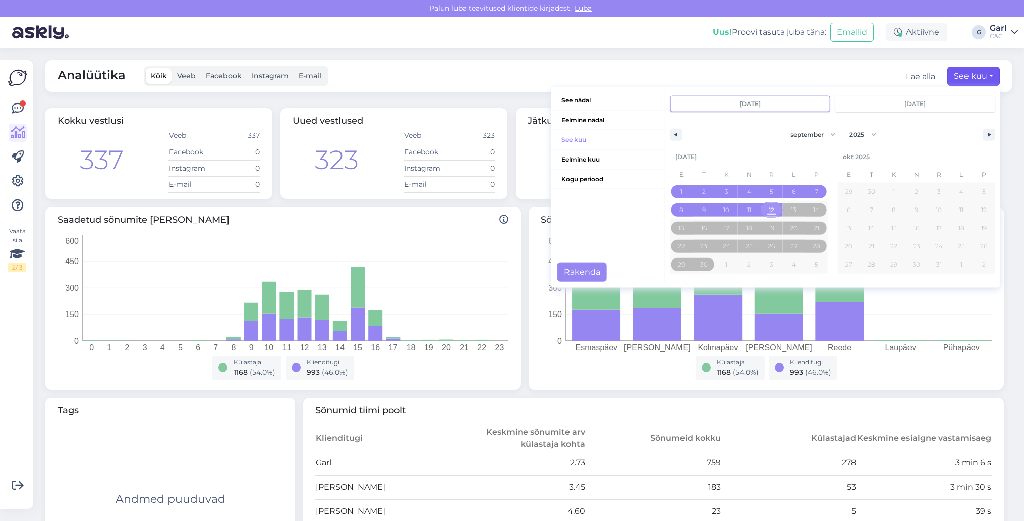
click at [770, 204] on span "12" at bounding box center [772, 210] width 6 height 18
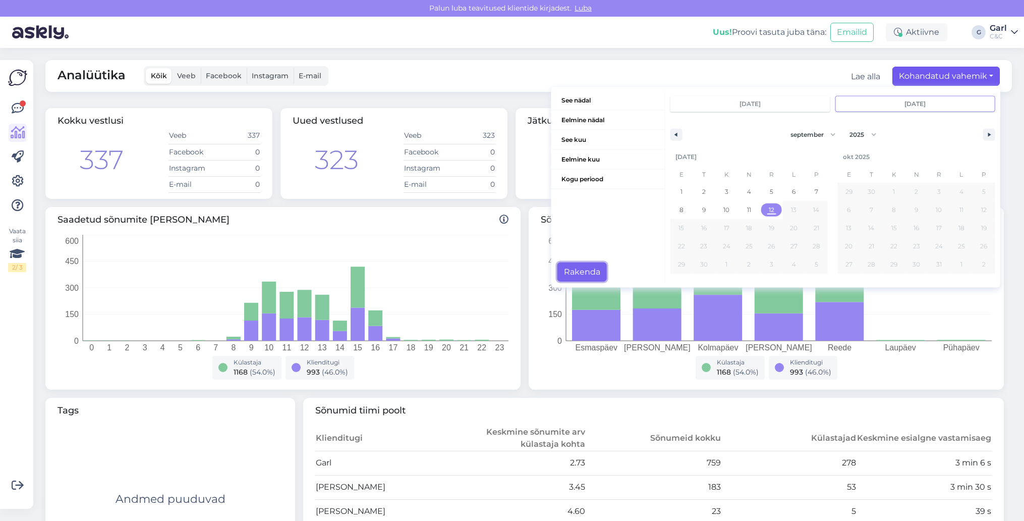
click at [592, 267] on button "Rakenda" at bounding box center [581, 271] width 49 height 19
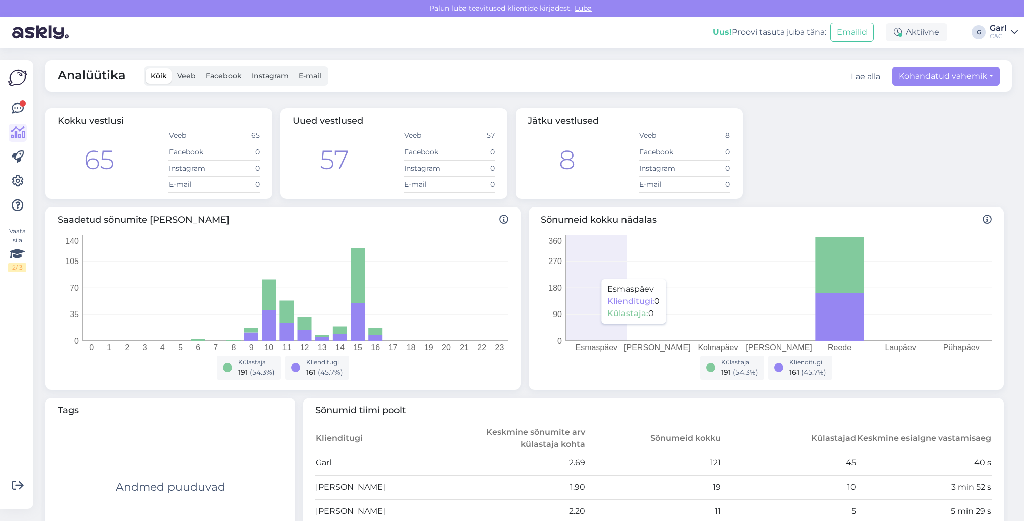
scroll to position [81, 0]
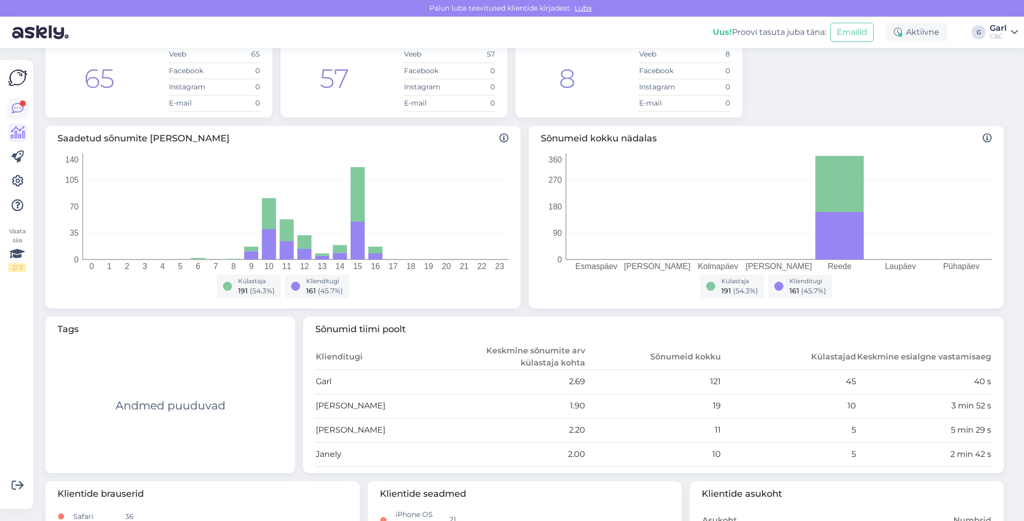
click at [22, 110] on icon at bounding box center [18, 108] width 12 height 12
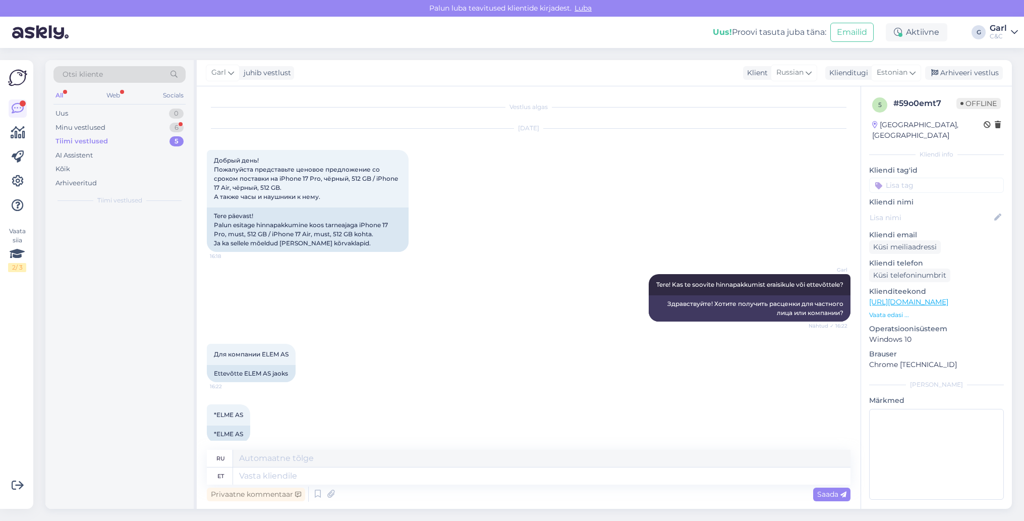
scroll to position [21, 0]
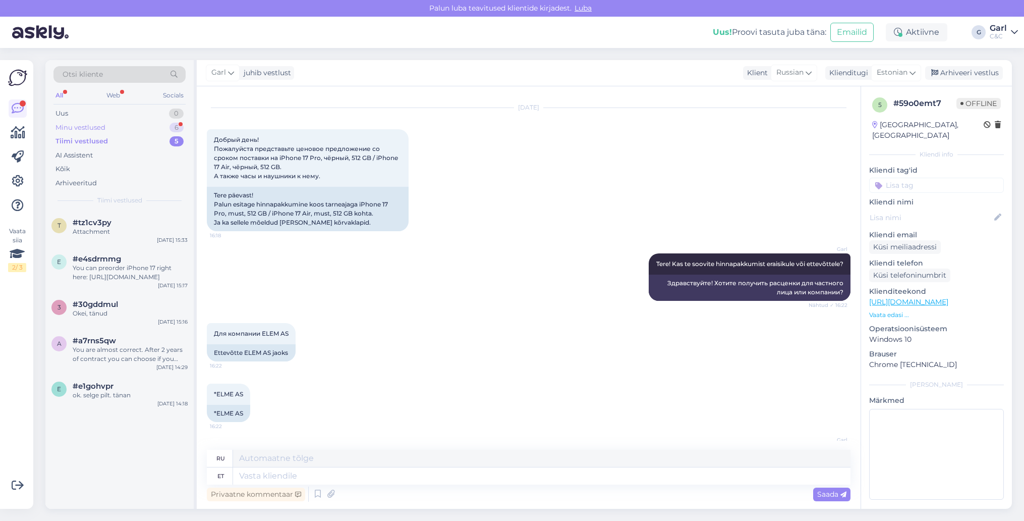
click at [144, 129] on div "Minu vestlused 6" at bounding box center [119, 128] width 132 height 14
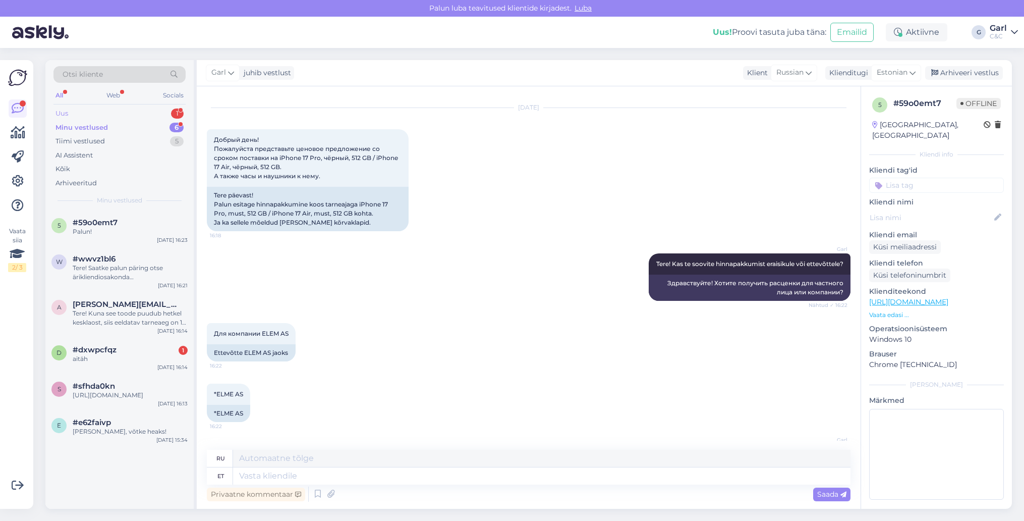
click at [150, 114] on div "Uus 1" at bounding box center [119, 113] width 132 height 14
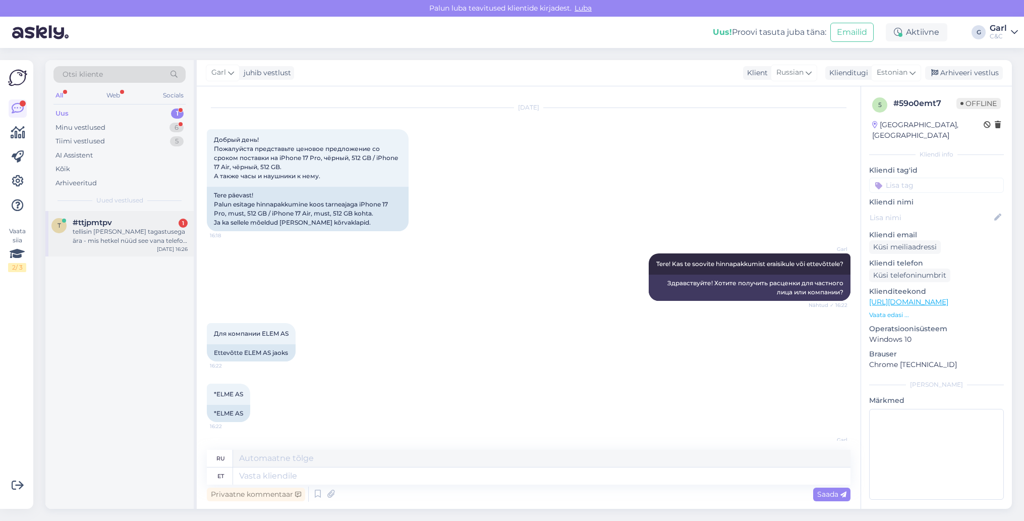
click at [142, 222] on div "#ttjpmtpv 1" at bounding box center [130, 222] width 115 height 9
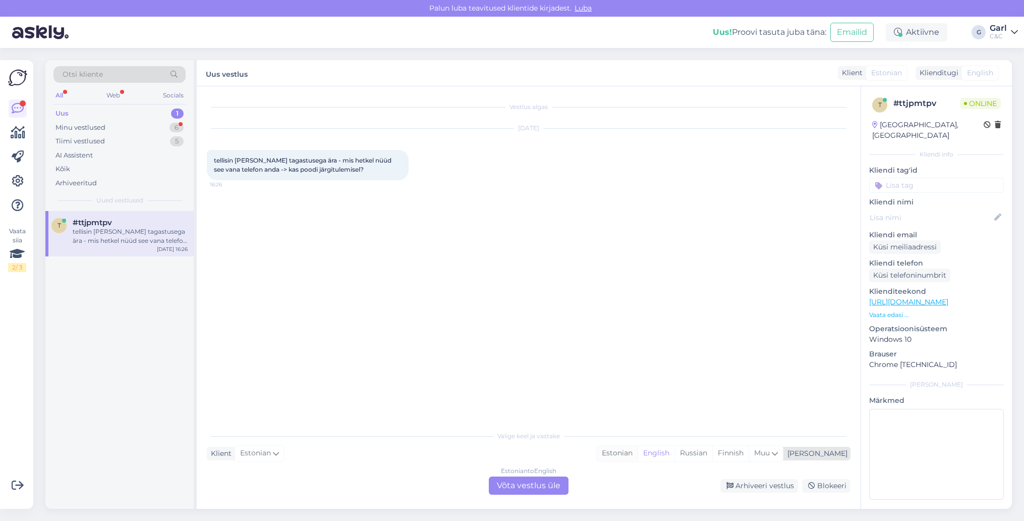
click at [638, 456] on div "Estonian" at bounding box center [617, 452] width 41 height 15
click at [546, 483] on div "Estonian to Estonian Võta vestlus üle" at bounding box center [529, 485] width 80 height 18
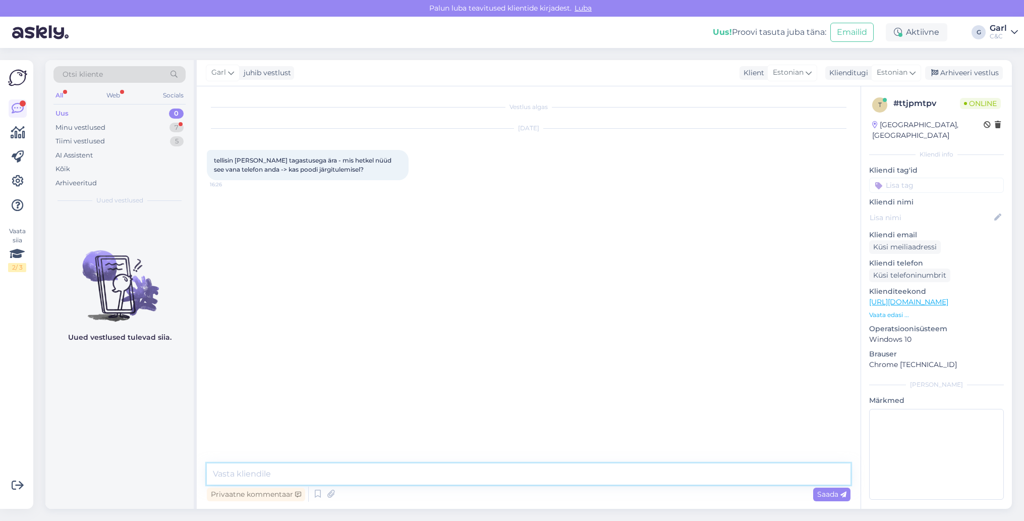
click at [547, 477] on textarea at bounding box center [529, 473] width 644 height 21
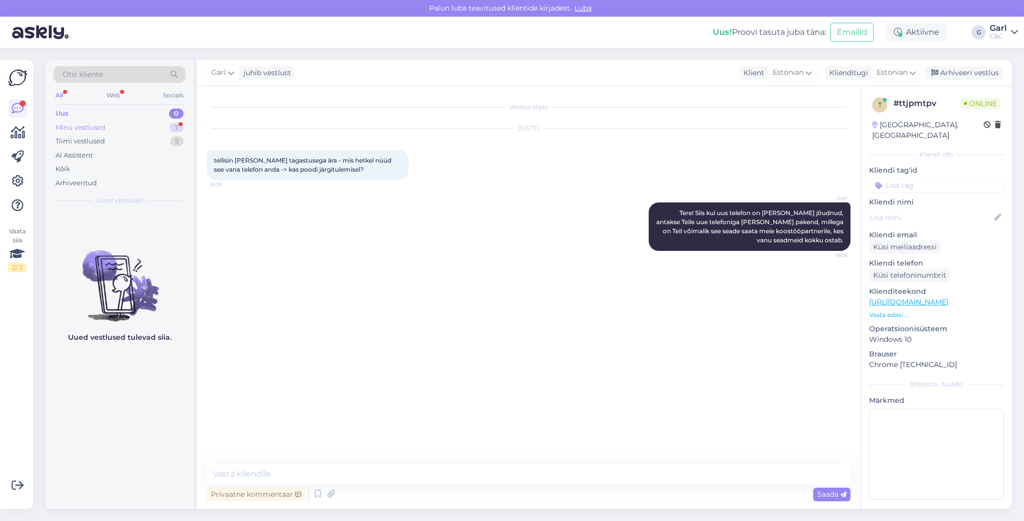
click at [172, 121] on div "Minu vestlused 7" at bounding box center [119, 128] width 132 height 14
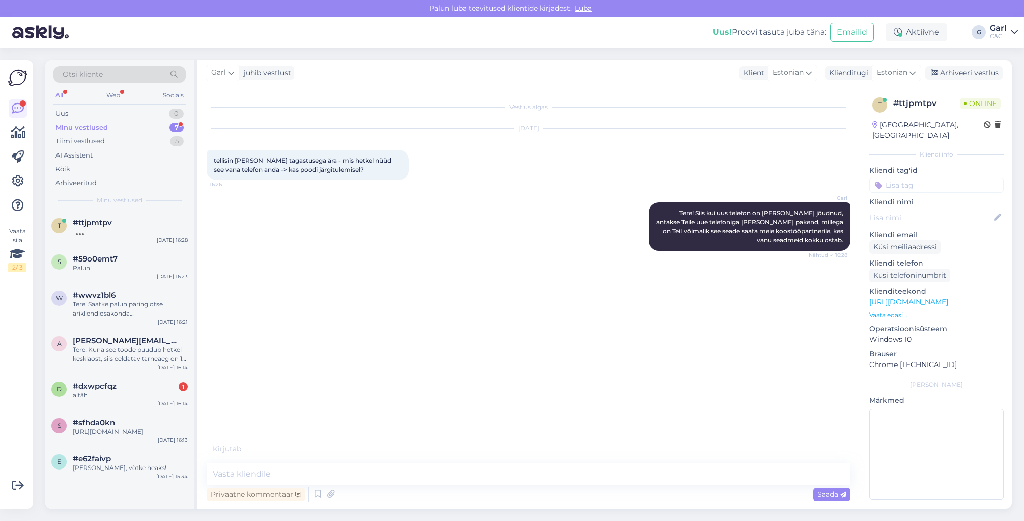
click at [103, 125] on div "Minu vestlused" at bounding box center [81, 128] width 52 height 10
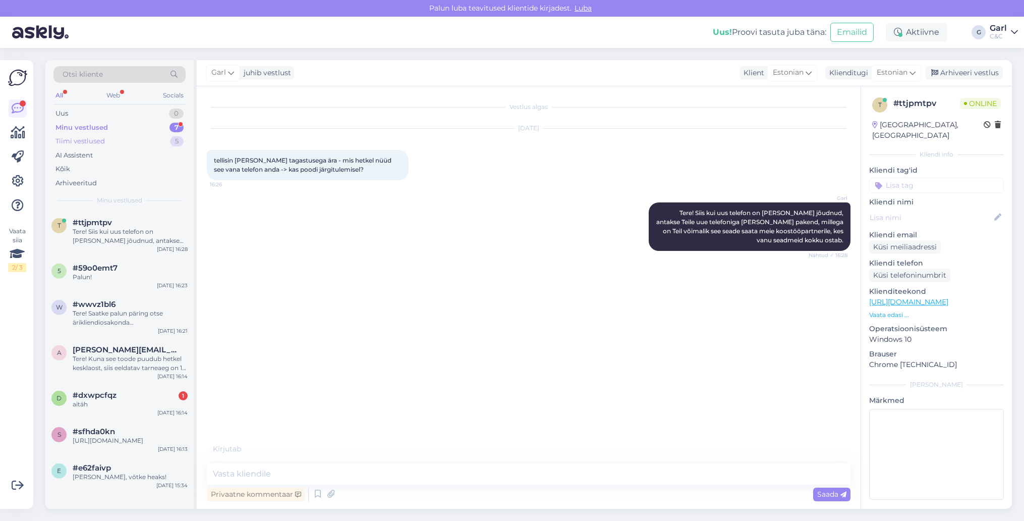
click at [108, 140] on div "Tiimi vestlused 5" at bounding box center [119, 141] width 132 height 14
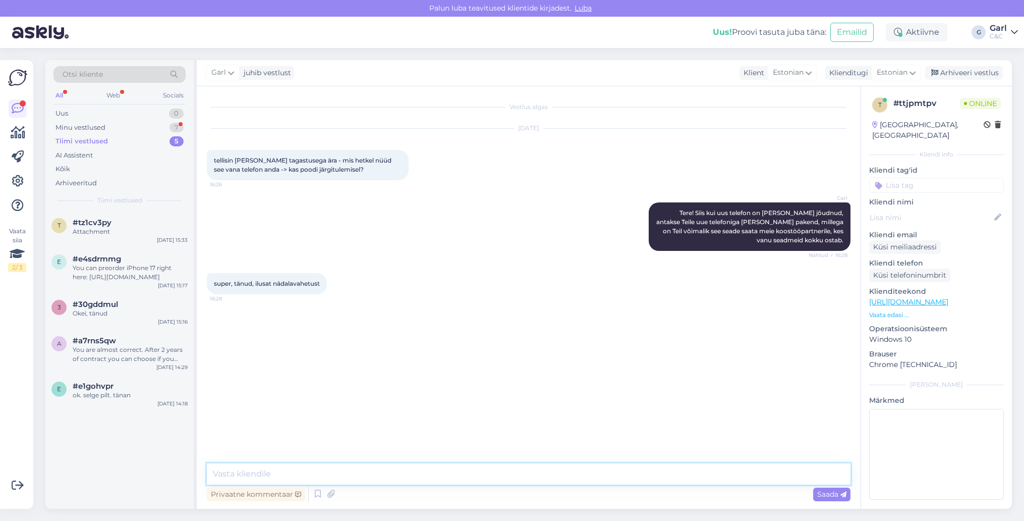
click at [272, 472] on textarea at bounding box center [529, 473] width 644 height 21
click at [97, 129] on div "Minu vestlused" at bounding box center [80, 128] width 50 height 10
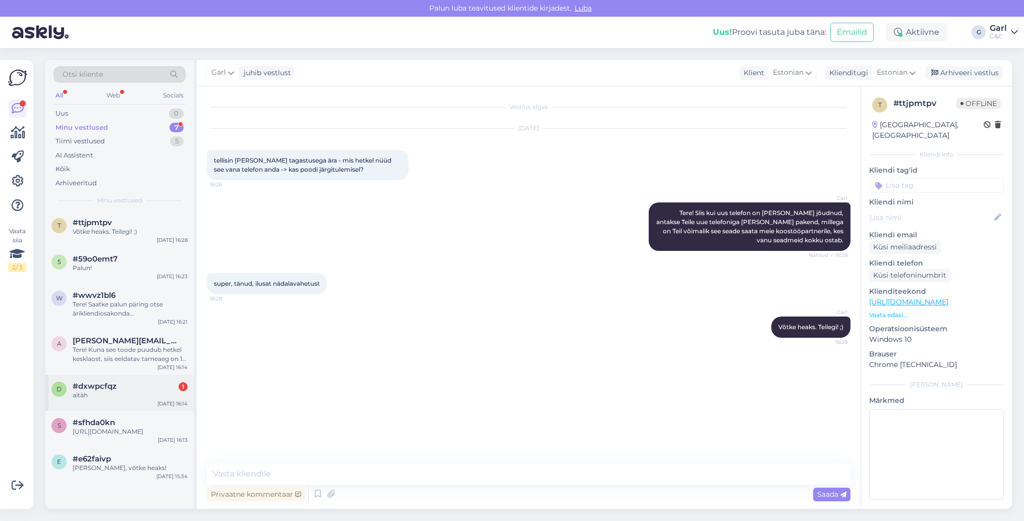
click at [136, 398] on div "d #dxwpcfqz 1 aitäh [DATE] 16:14" at bounding box center [119, 392] width 148 height 36
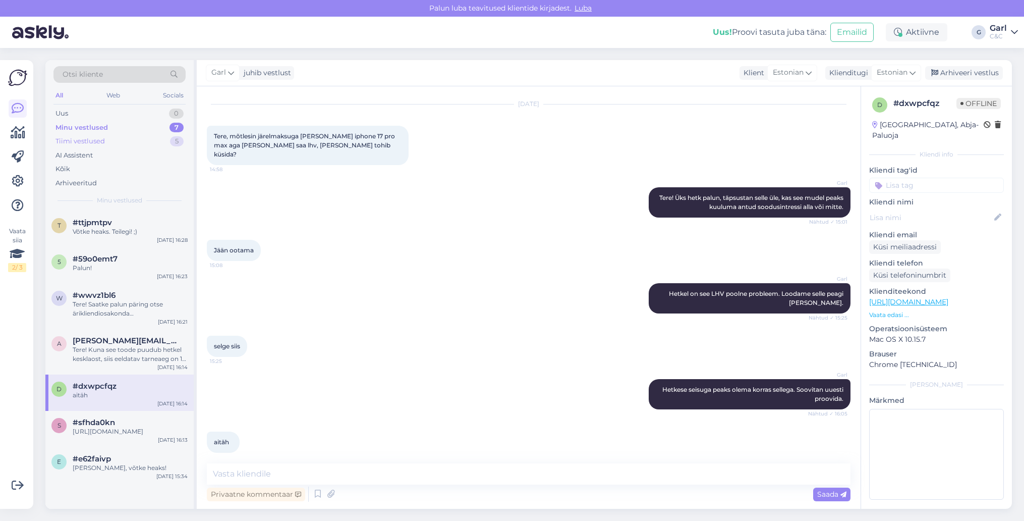
click at [132, 143] on div "Tiimi vestlused 5" at bounding box center [119, 141] width 132 height 14
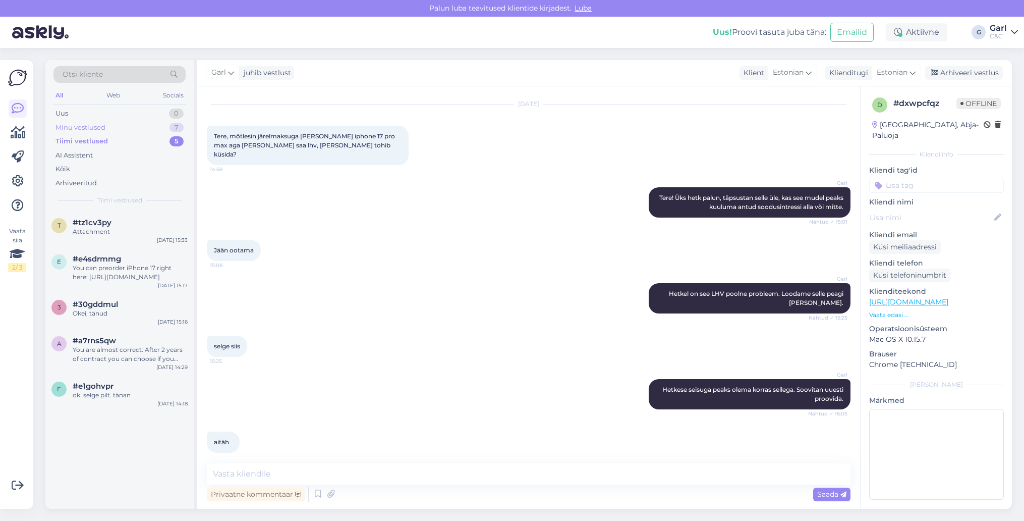
click at [141, 130] on div "Minu vestlused 7" at bounding box center [119, 128] width 132 height 14
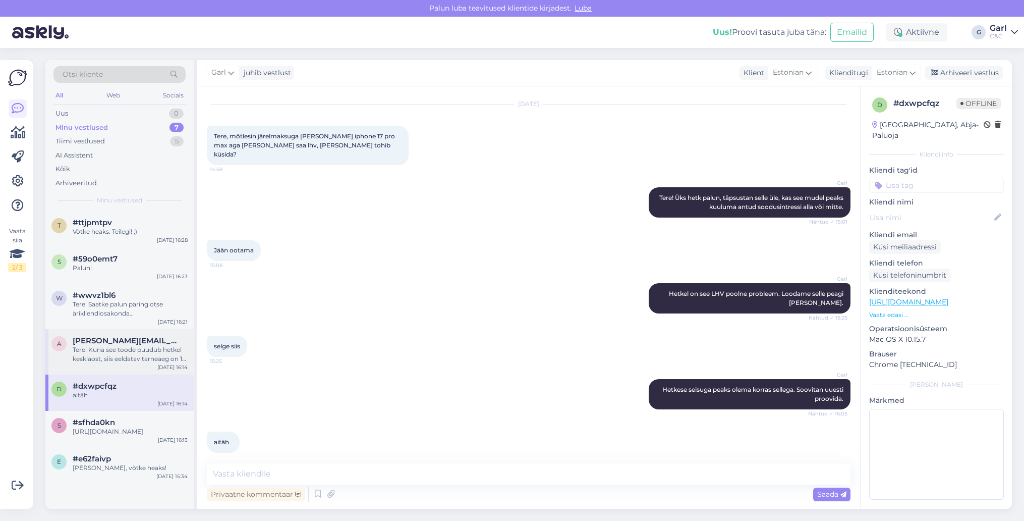
click at [155, 358] on div "Tere! Kuna see toode puudub hetkel kesklaost, siis eeldatav tarneaeg on 1-8 näd…" at bounding box center [130, 354] width 115 height 18
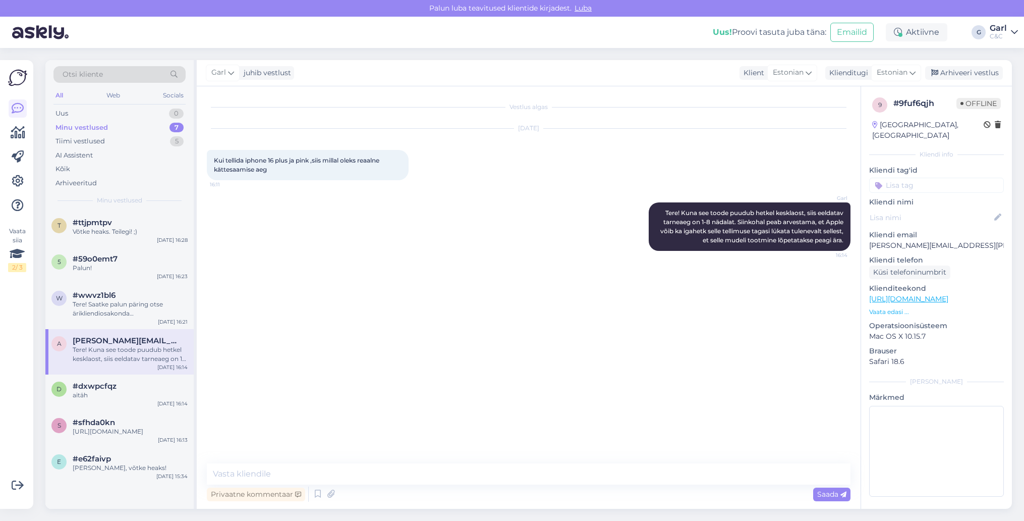
click at [148, 329] on div "a [PERSON_NAME][EMAIL_ADDRESS][PERSON_NAME][DOMAIN_NAME] Tere! Kuna see toode p…" at bounding box center [119, 351] width 148 height 45
click at [146, 314] on div "Tere! Saatke palun päring otse ärikliendiosakonda [EMAIL_ADDRESS][DOMAIN_NAME] …" at bounding box center [130, 309] width 115 height 18
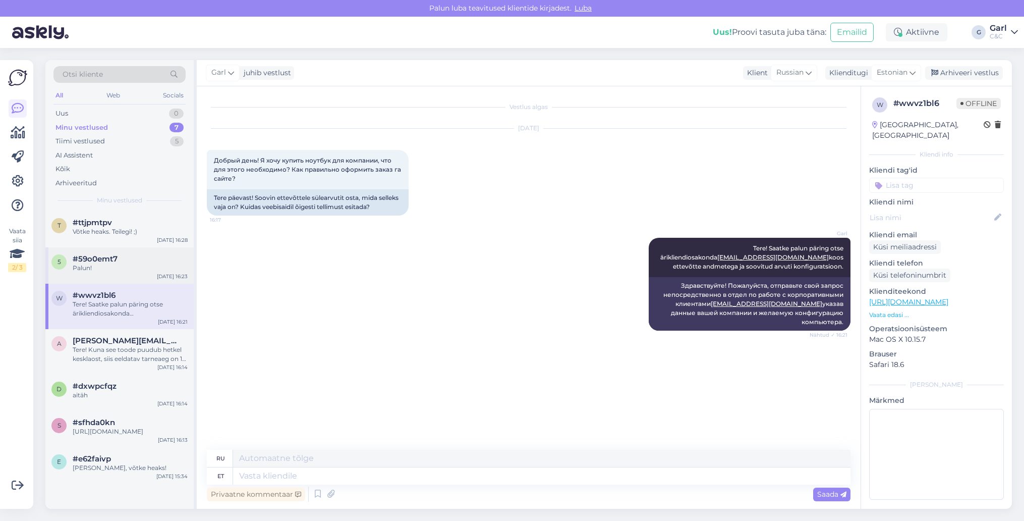
click at [136, 279] on div "5 #59o0emt7 Palun! [DATE] 16:23" at bounding box center [119, 265] width 148 height 36
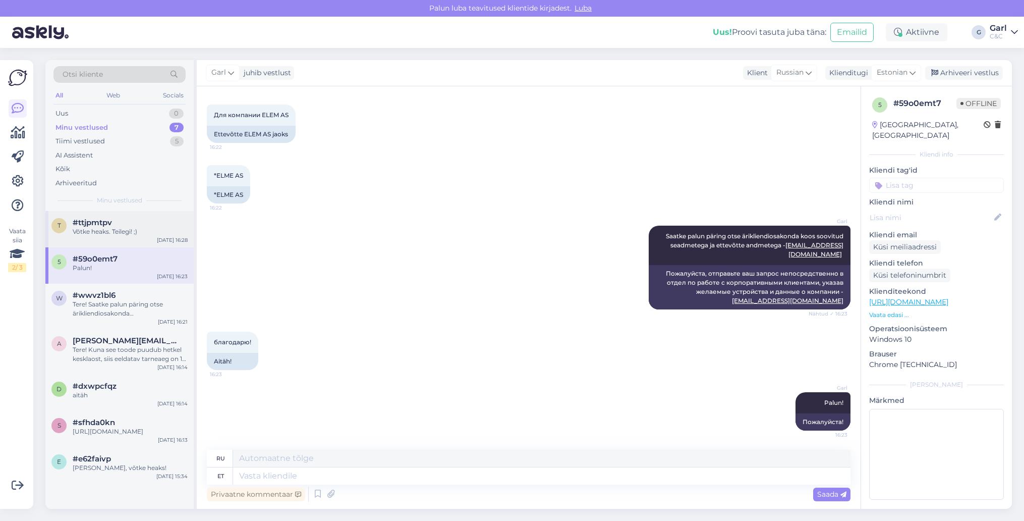
click at [122, 235] on div "Võtke heaks. Teilegi! ;)" at bounding box center [130, 231] width 115 height 9
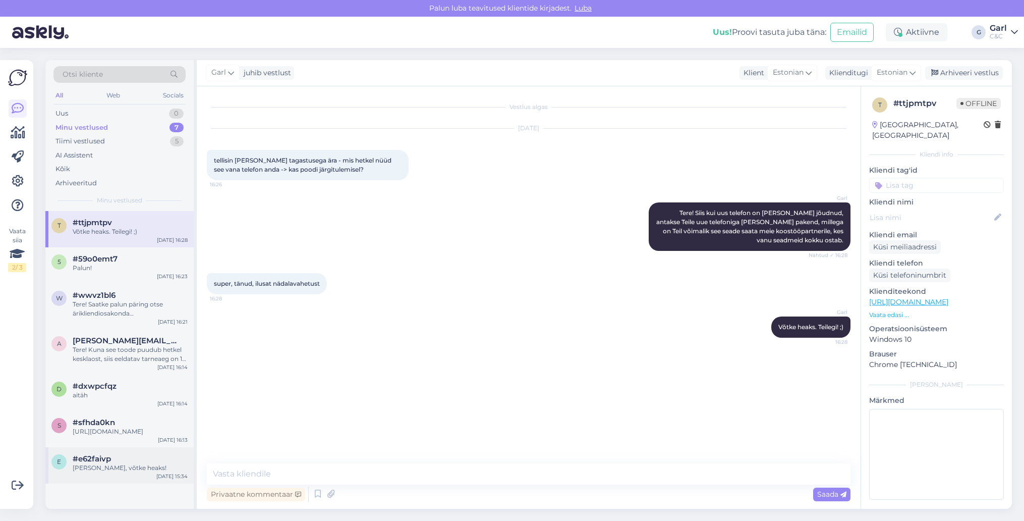
click at [164, 478] on div "[DATE] 15:34" at bounding box center [171, 476] width 31 height 8
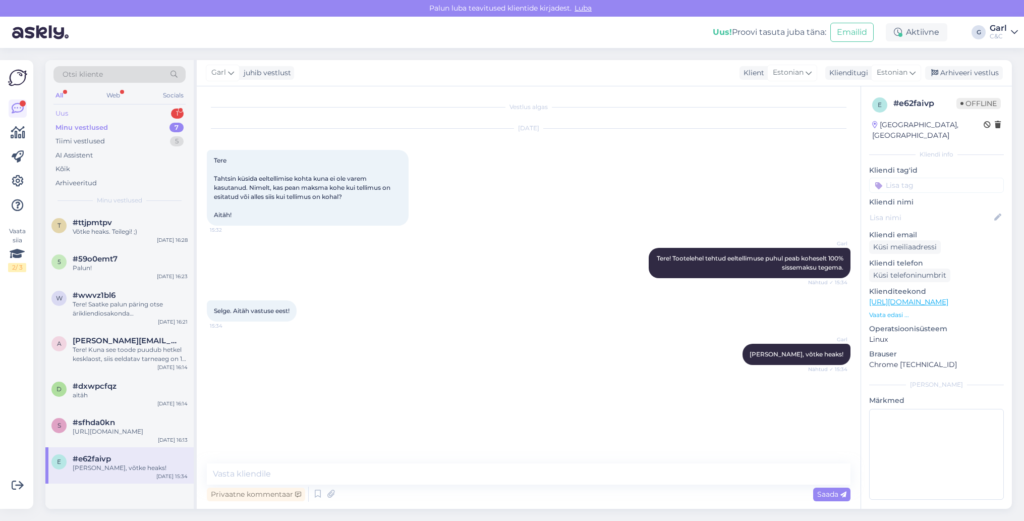
click at [125, 111] on div "Uus 1" at bounding box center [119, 113] width 132 height 14
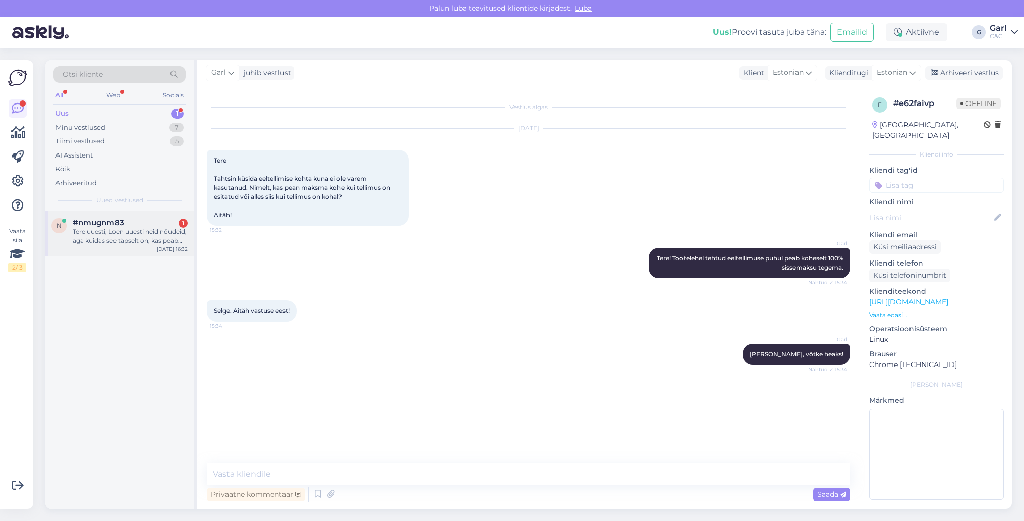
click at [138, 230] on div "Tere uuesti, Loen uuesti neid nõudeid, aga kuidas see täpselt on, kas peab olem…" at bounding box center [130, 236] width 115 height 18
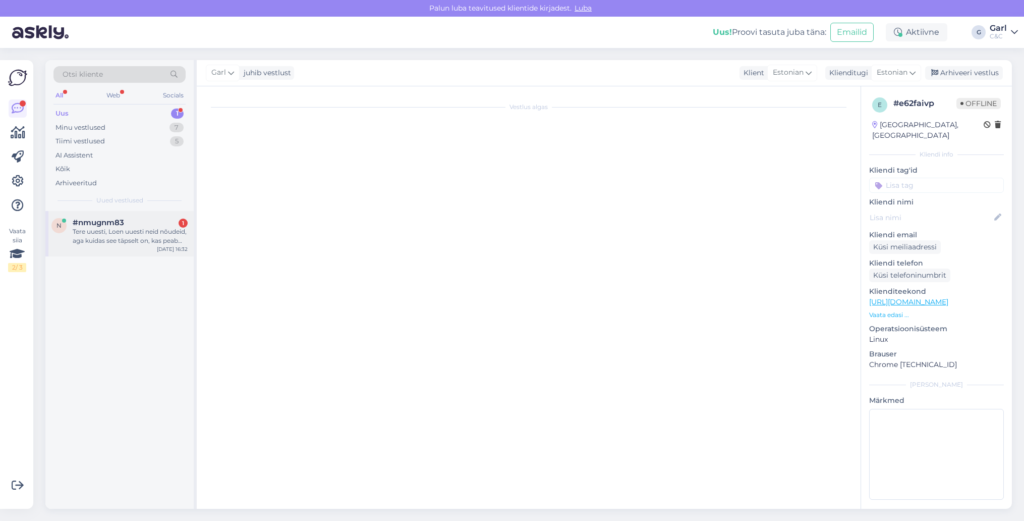
scroll to position [299, 0]
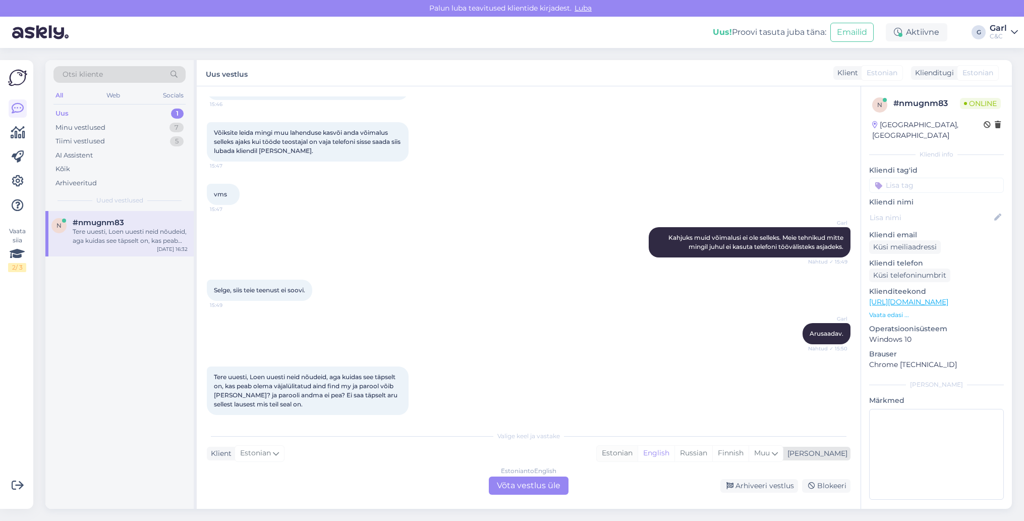
click at [638, 450] on div "Estonian" at bounding box center [617, 452] width 41 height 15
click at [567, 484] on div "Estonian to Estonian Võta vestlus üle" at bounding box center [529, 485] width 80 height 18
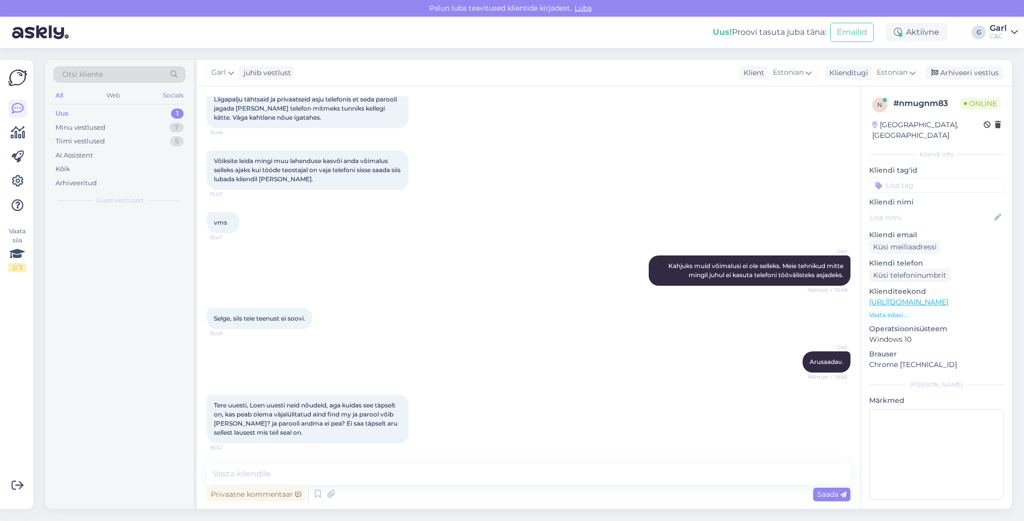
scroll to position [261, 0]
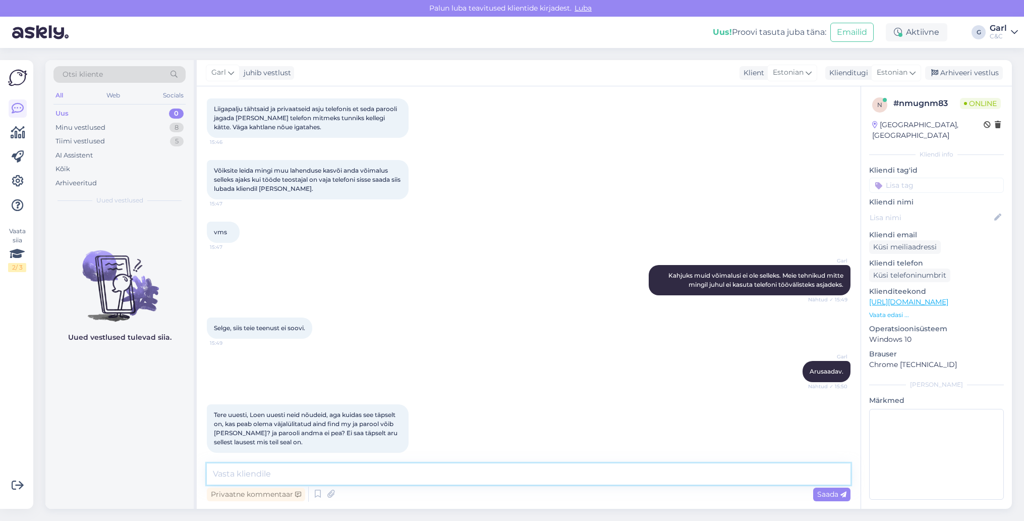
click at [558, 480] on textarea at bounding box center [529, 473] width 644 height 21
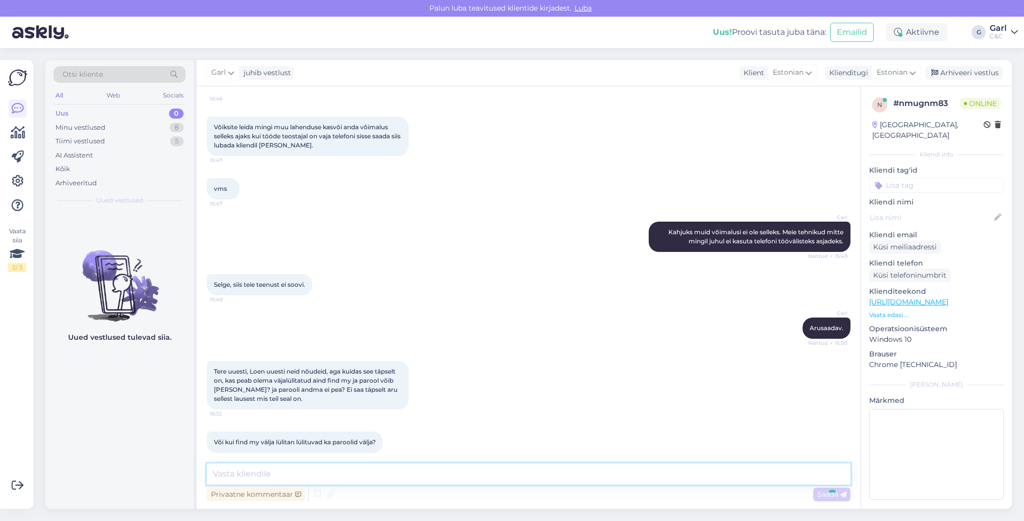
scroll to position [366, 0]
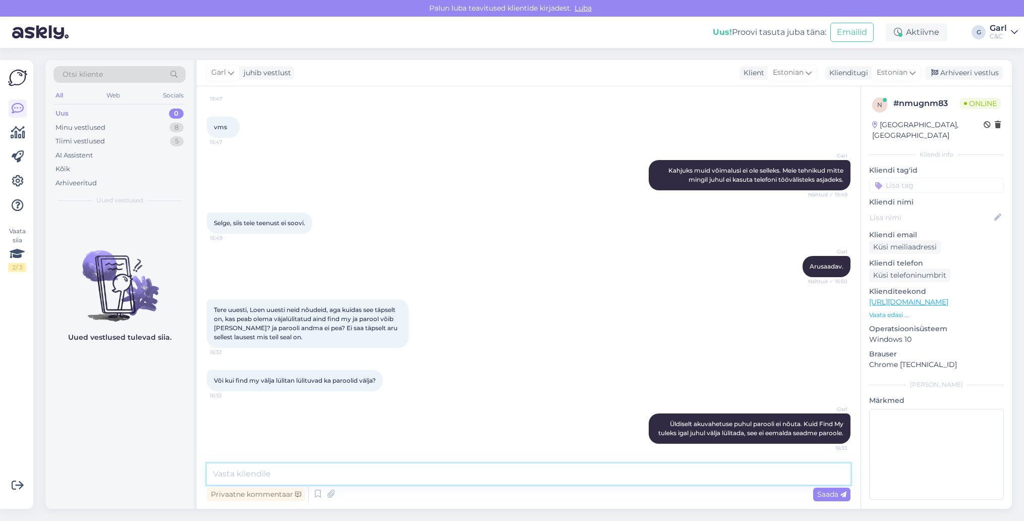
click at [564, 477] on textarea at bounding box center [529, 473] width 644 height 21
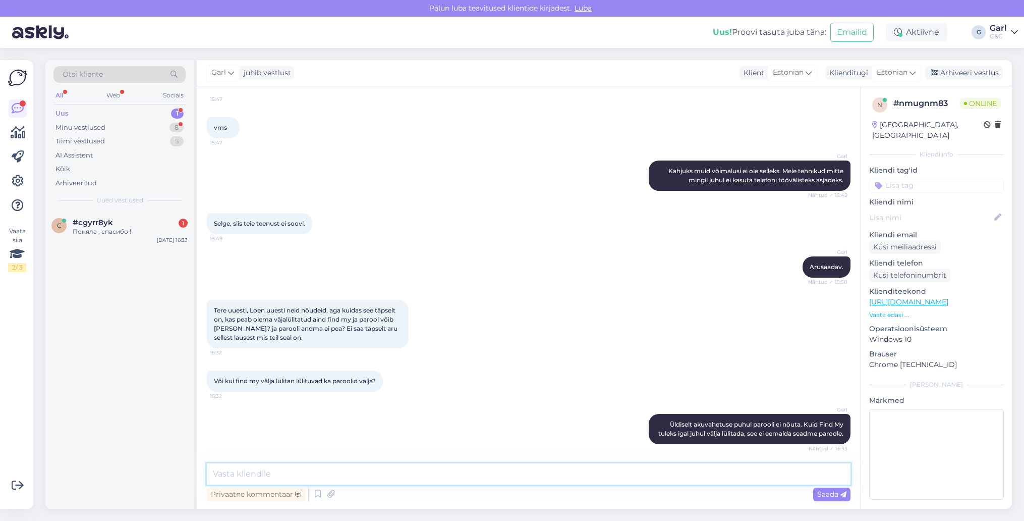
scroll to position [419, 0]
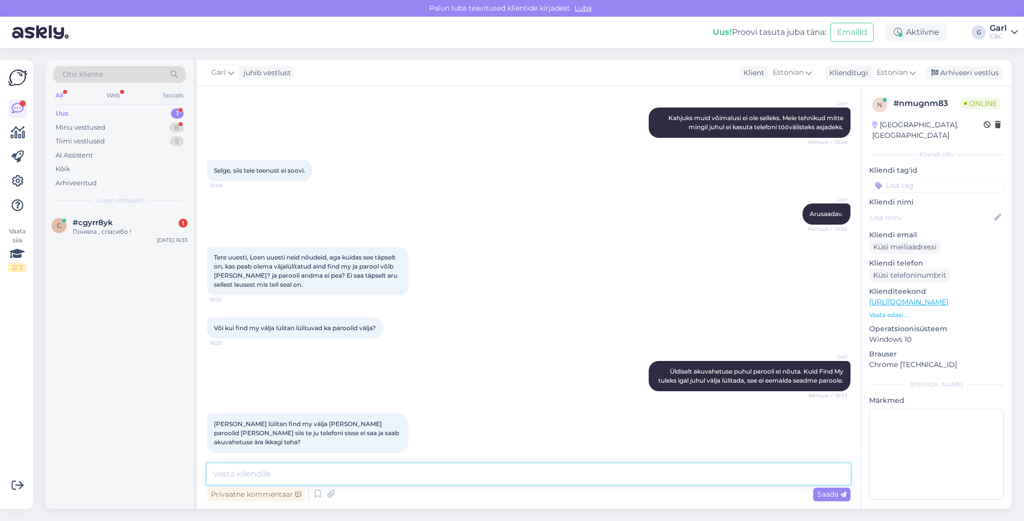
click at [334, 468] on textarea at bounding box center [529, 473] width 644 height 21
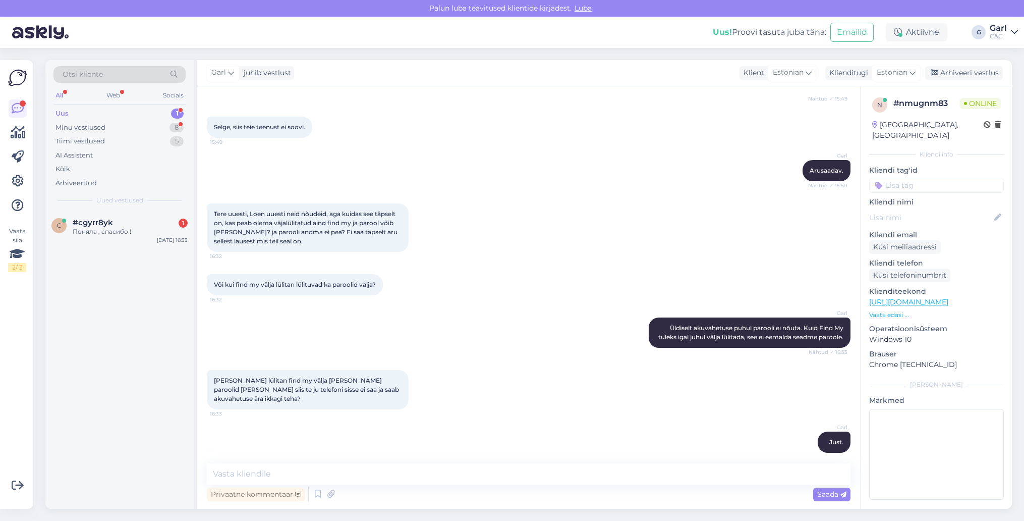
scroll to position [505, 0]
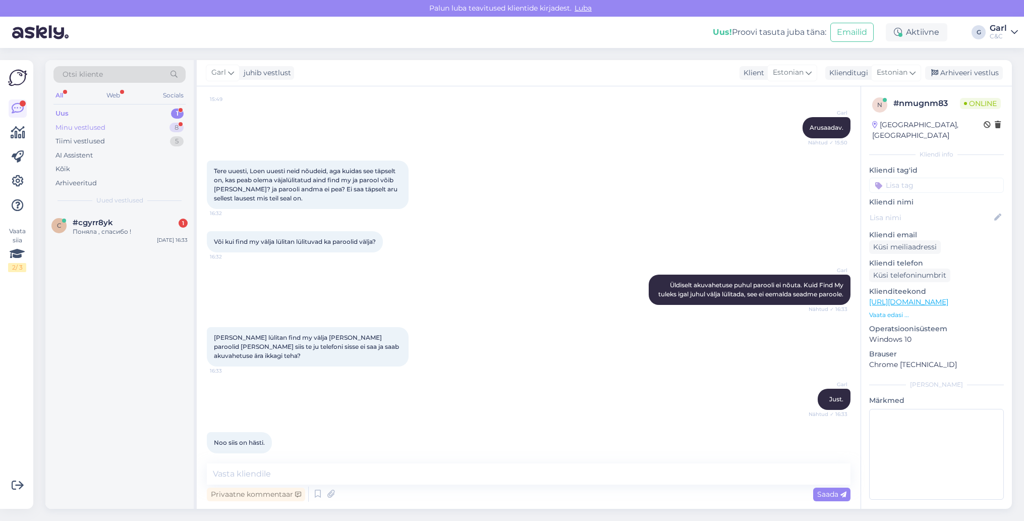
click at [145, 127] on div "Minu vestlused 8" at bounding box center [119, 128] width 132 height 14
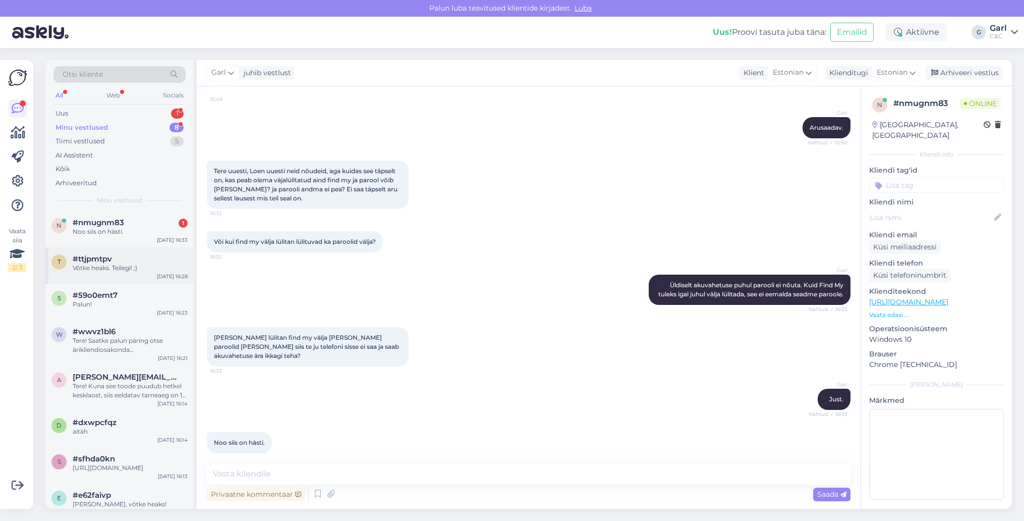
scroll to position [10, 0]
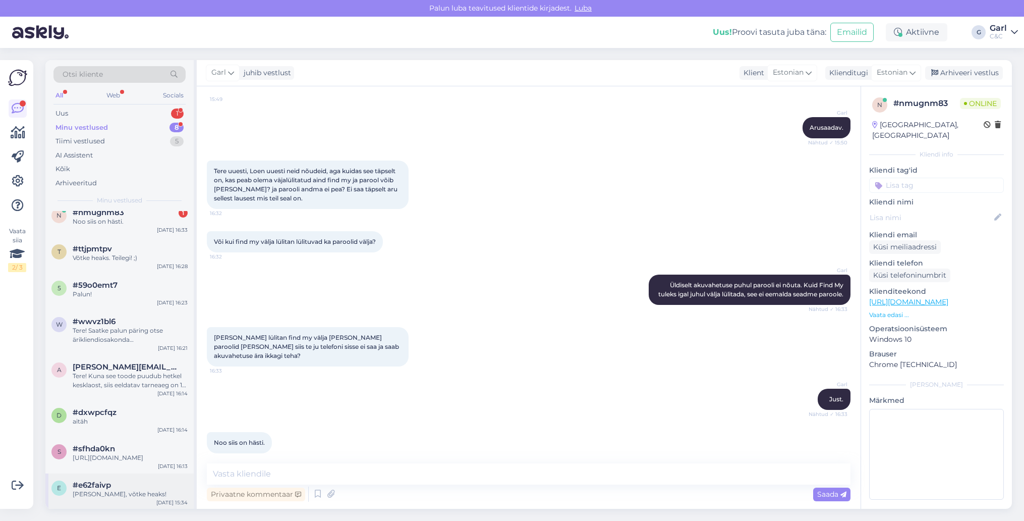
click at [115, 490] on div "[PERSON_NAME], võtke heaks!" at bounding box center [130, 493] width 115 height 9
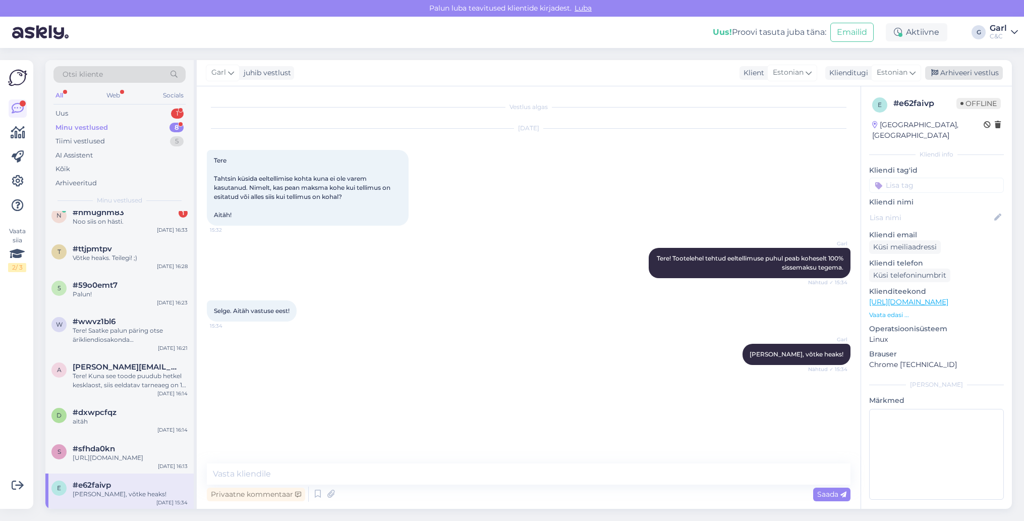
click at [970, 70] on div "Arhiveeri vestlus" at bounding box center [964, 73] width 78 height 14
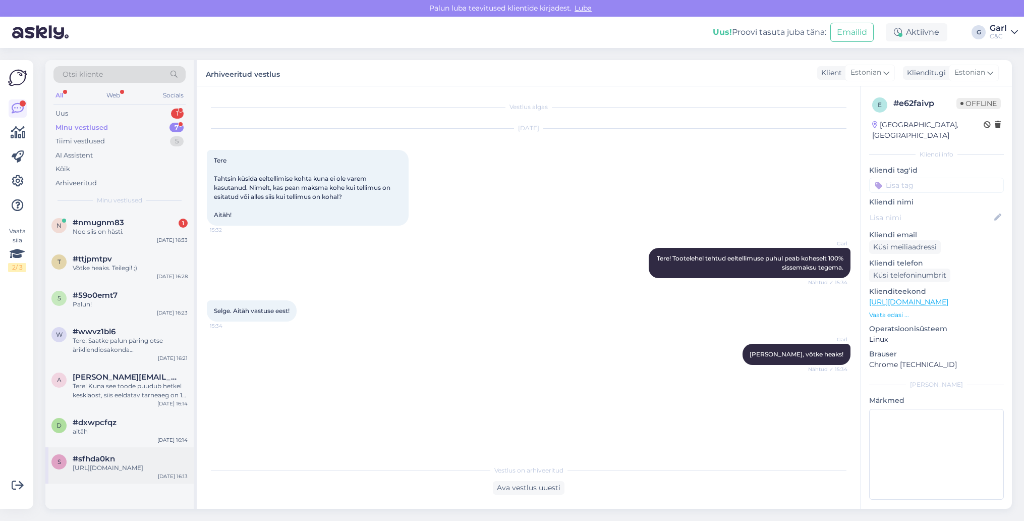
click at [121, 454] on div "#sfhda0kn" at bounding box center [130, 458] width 115 height 9
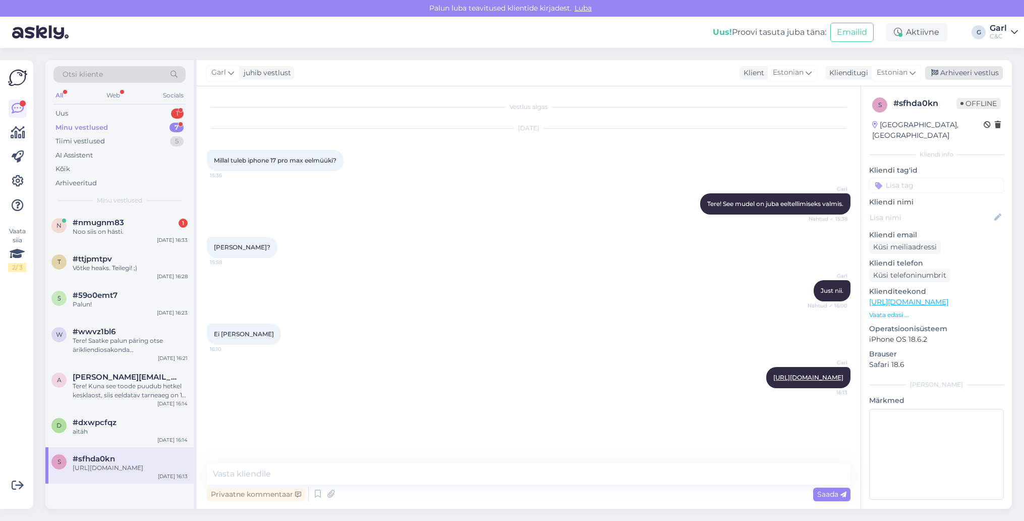
click at [954, 78] on div "Arhiveeri vestlus" at bounding box center [964, 73] width 78 height 14
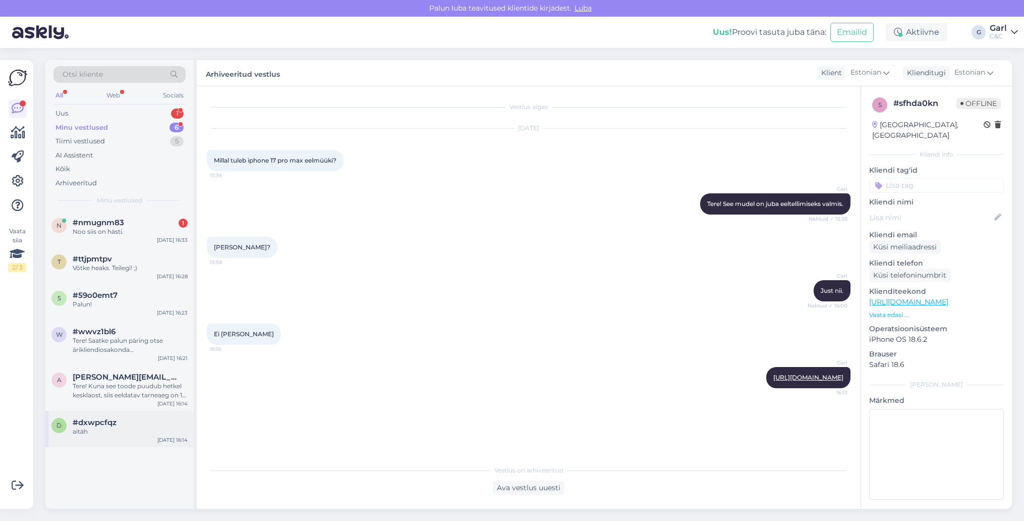
click at [150, 432] on div "aitäh" at bounding box center [130, 431] width 115 height 9
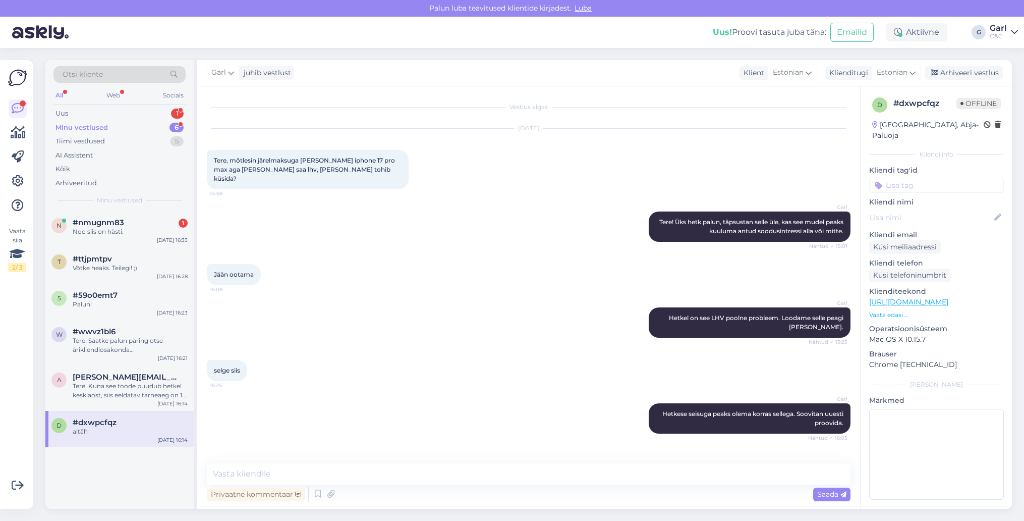
scroll to position [24, 0]
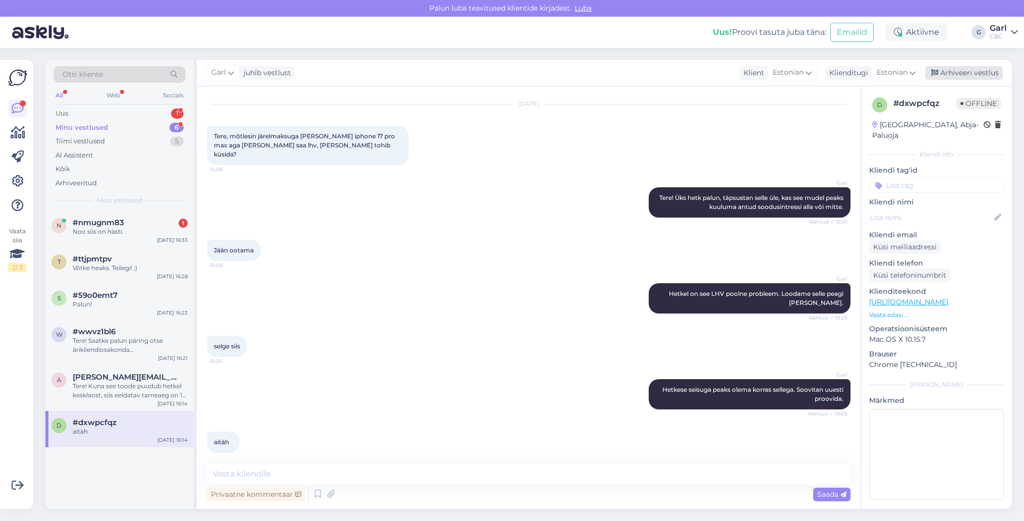
click at [950, 68] on div "Arhiveeri vestlus" at bounding box center [964, 73] width 78 height 14
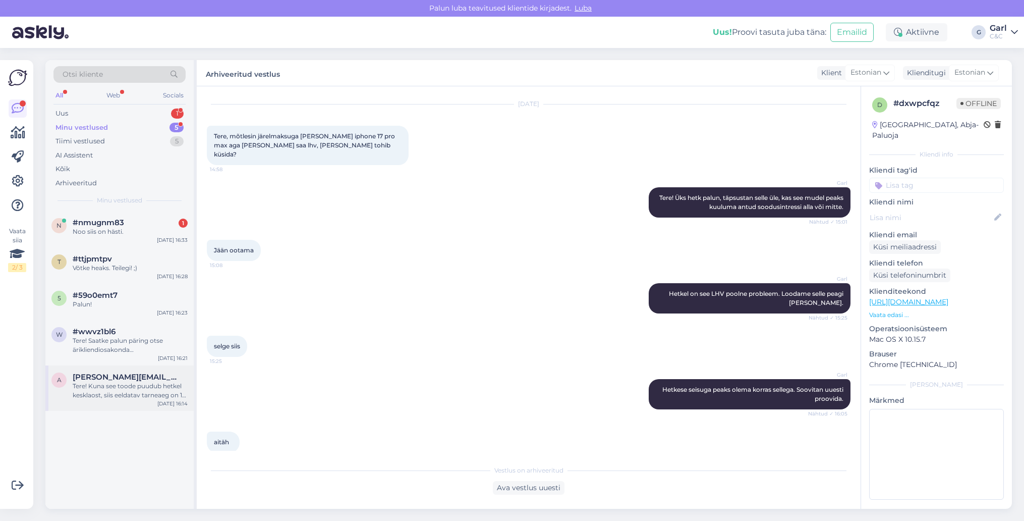
click at [139, 392] on div "Tere! Kuna see toode puudub hetkel kesklaost, siis eeldatav tarneaeg on 1-8 näd…" at bounding box center [130, 390] width 115 height 18
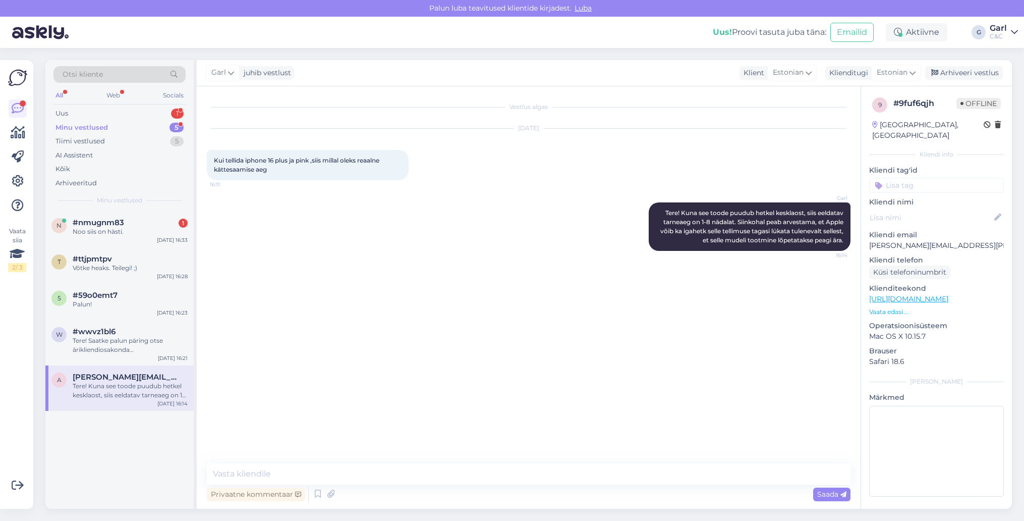
scroll to position [0, 0]
click at [973, 72] on div "Arhiveeri vestlus" at bounding box center [964, 73] width 78 height 14
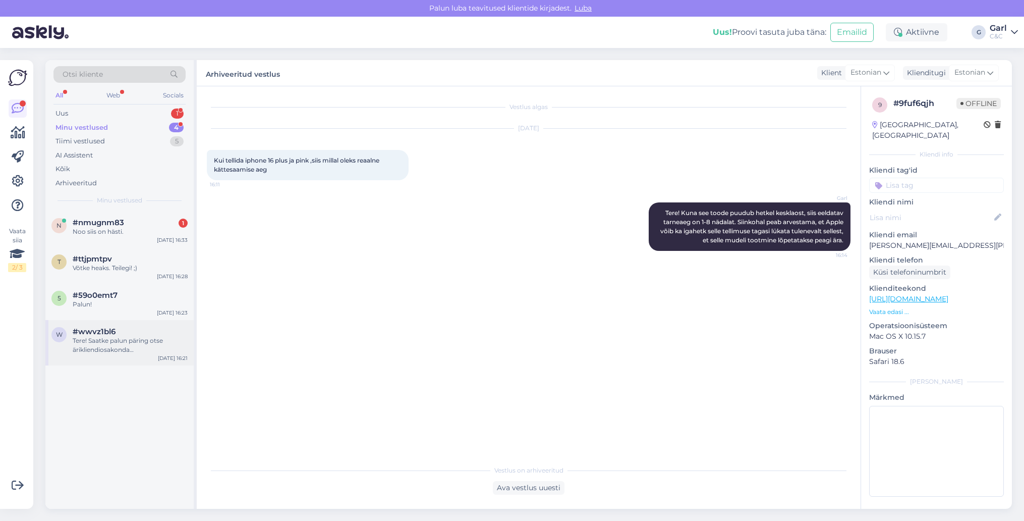
click at [171, 334] on div "#wwvz1bl6" at bounding box center [130, 331] width 115 height 9
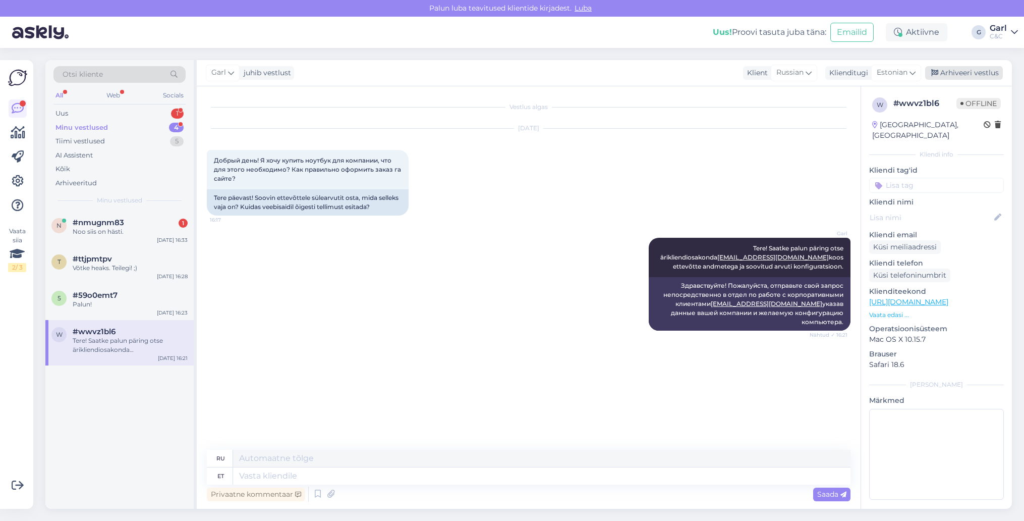
click at [975, 70] on div "Arhiveeri vestlus" at bounding box center [964, 73] width 78 height 14
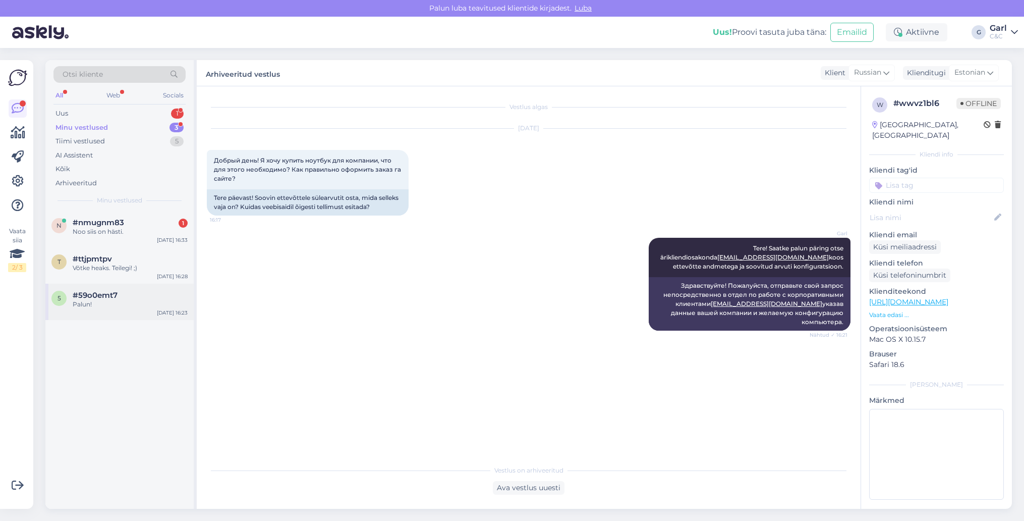
click at [135, 297] on div "#59o0emt7" at bounding box center [130, 295] width 115 height 9
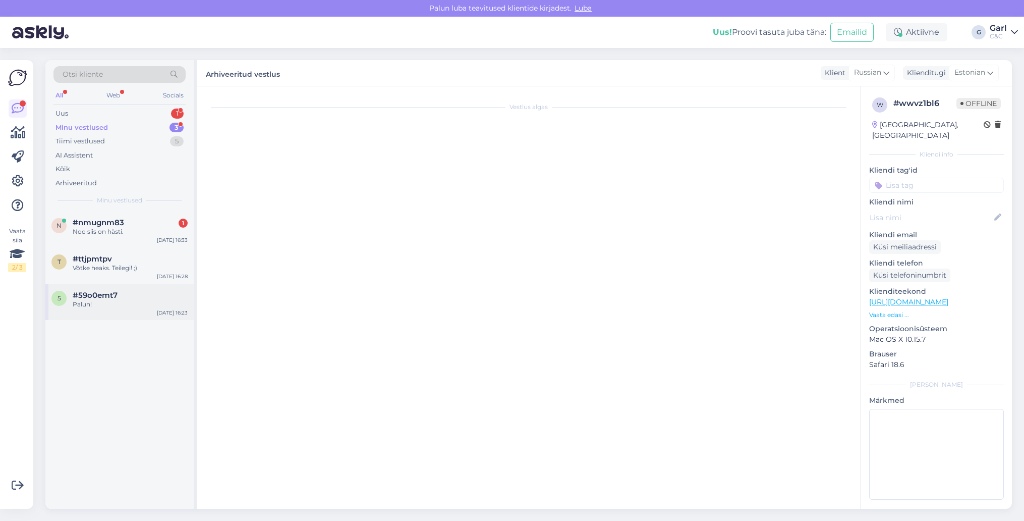
scroll to position [239, 0]
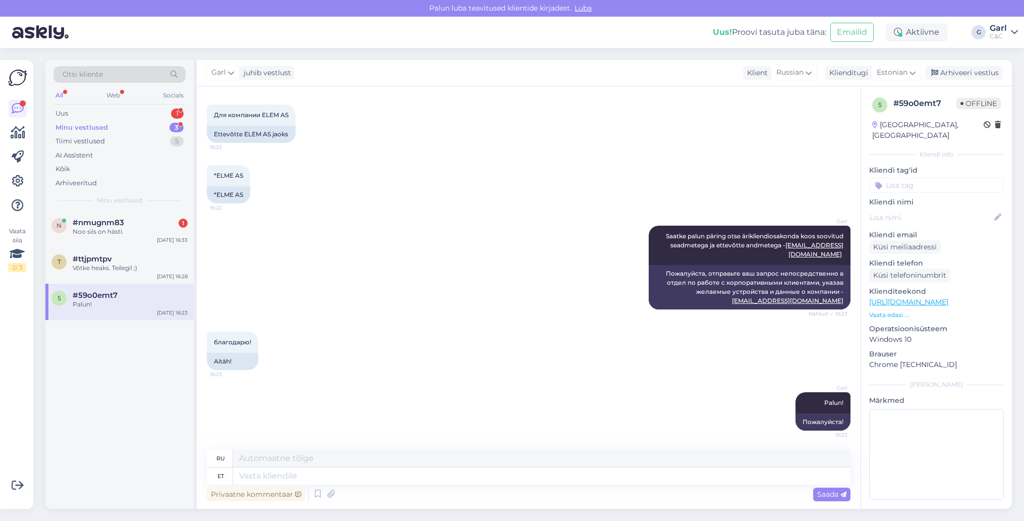
click at [977, 80] on div "Garl juhib vestlust Klient [DEMOGRAPHIC_DATA] Klienditugi Estonian Arhiveeri ve…" at bounding box center [604, 73] width 815 height 26
click at [970, 77] on div "Arhiveeri vestlus" at bounding box center [964, 73] width 78 height 14
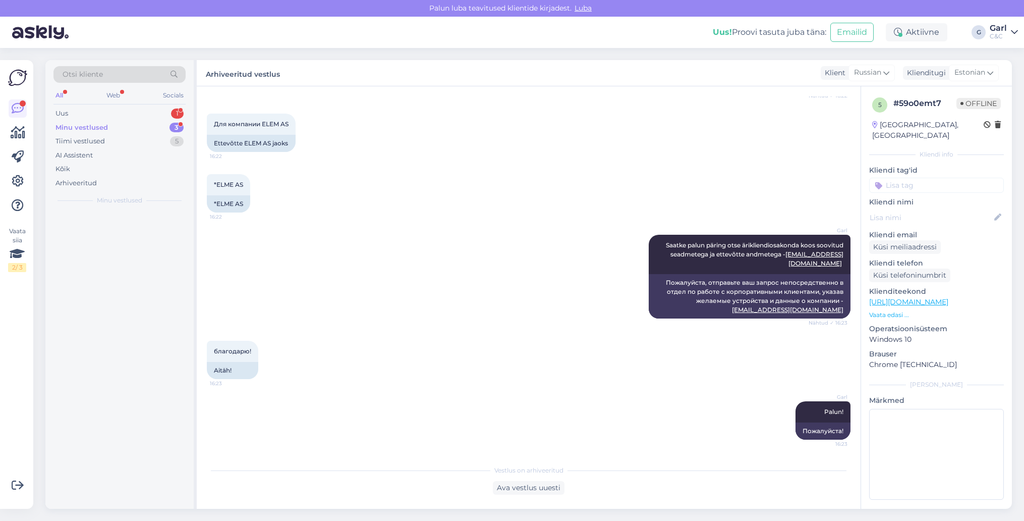
scroll to position [229, 0]
click at [146, 263] on div "Võtke heaks. Teilegi! ;)" at bounding box center [130, 267] width 115 height 9
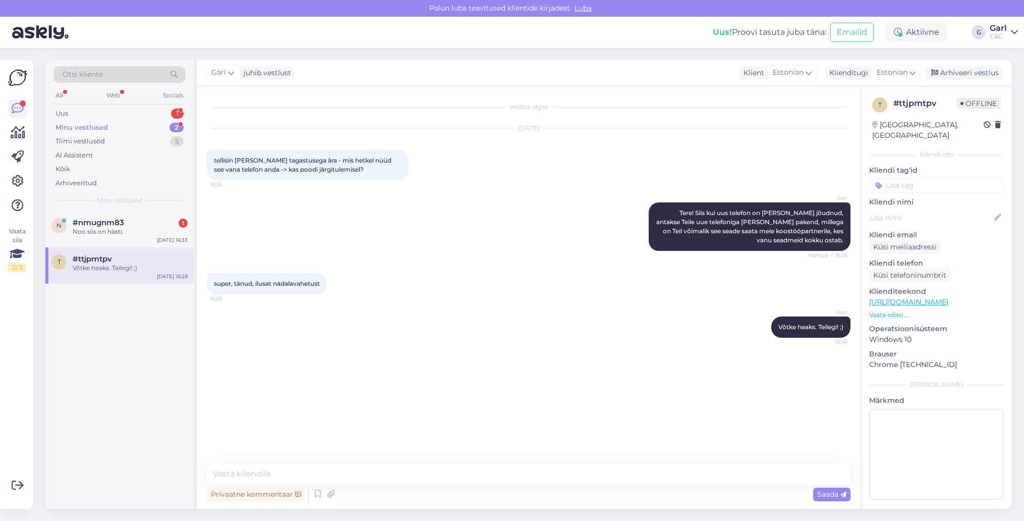
scroll to position [0, 0]
click at [990, 75] on div "Arhiveeri vestlus" at bounding box center [964, 73] width 78 height 14
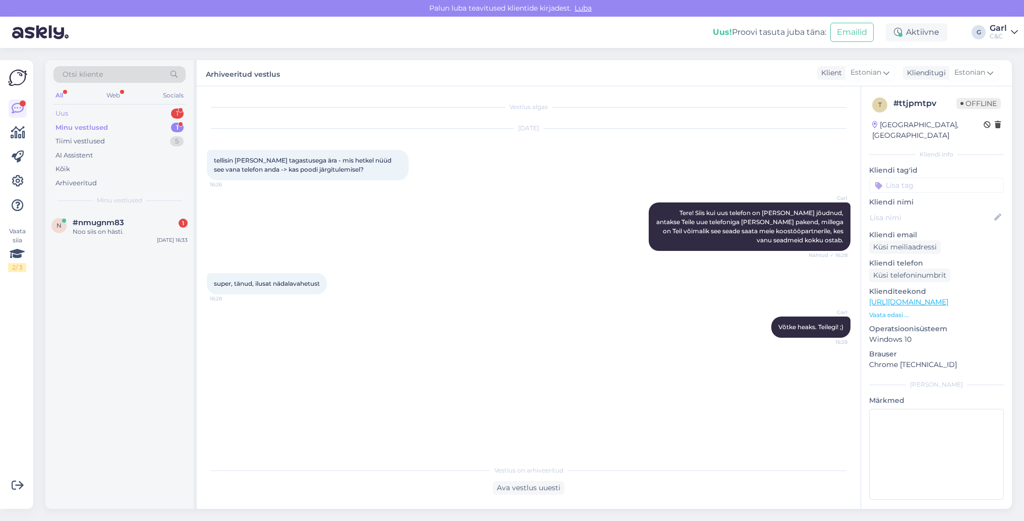
click at [141, 112] on div "Uus 1" at bounding box center [119, 113] width 132 height 14
click at [144, 208] on div "Otsi kliente All Web Socials Uus 1 Minu vestlused 1 Tiimi vestlused 5 AI Assist…" at bounding box center [119, 135] width 148 height 151
click at [144, 211] on div "c #cgyrr8yk 1 Поняла , спасибо ! [DATE] 16:33" at bounding box center [119, 229] width 148 height 36
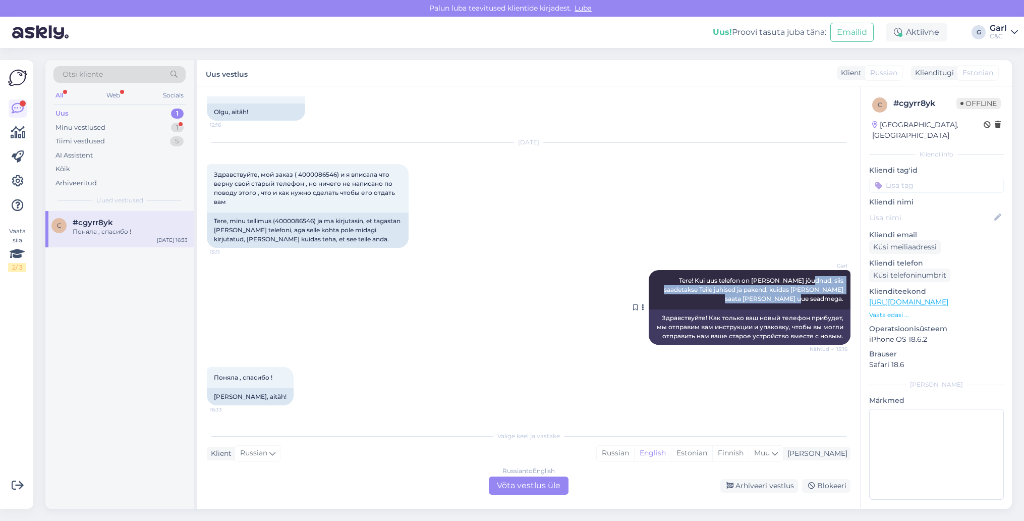
drag, startPoint x: 786, startPoint y: 277, endPoint x: 836, endPoint y: 306, distance: 57.8
click at [836, 306] on div "Garl Tere! Kui uus telefon on [PERSON_NAME] jõudnud, siis saadetakse Teile juhi…" at bounding box center [750, 289] width 202 height 39
click at [807, 295] on div "Garl Tere! Kui uus telefon on [PERSON_NAME] jõudnud, siis saadetakse Teile juhi…" at bounding box center [750, 289] width 202 height 39
click at [752, 487] on div "Arhiveeri vestlus" at bounding box center [759, 486] width 78 height 14
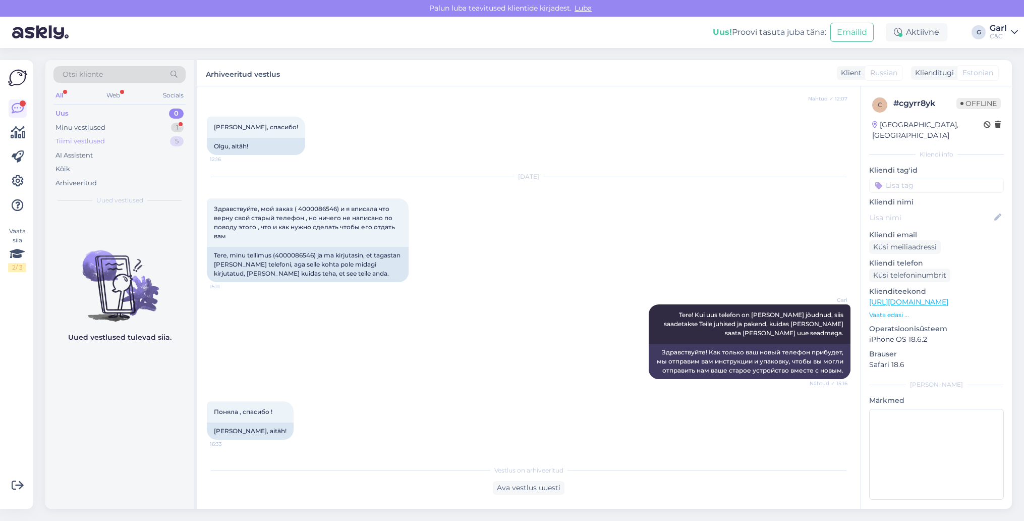
click at [159, 134] on div "Tiimi vestlused 5" at bounding box center [119, 141] width 132 height 14
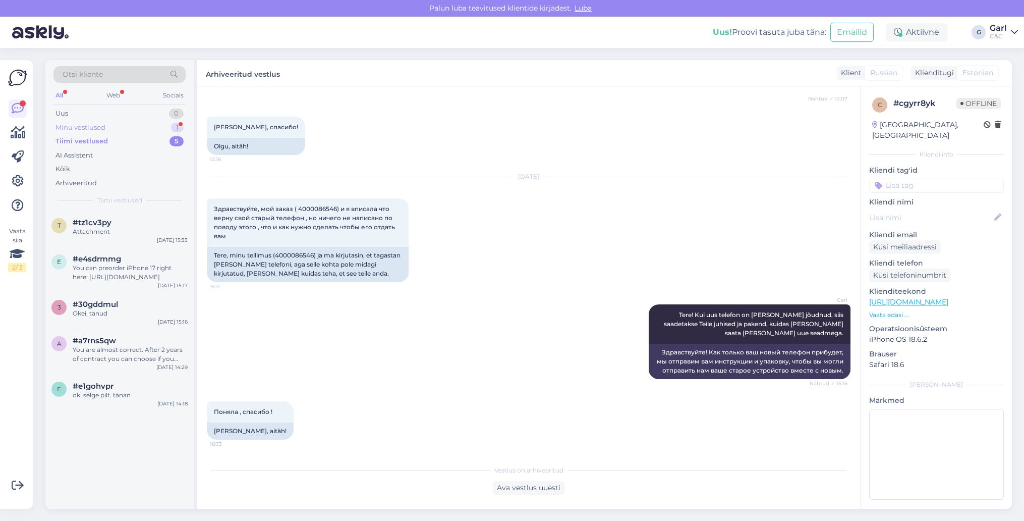
click at [162, 125] on div "Minu vestlused 1" at bounding box center [119, 128] width 132 height 14
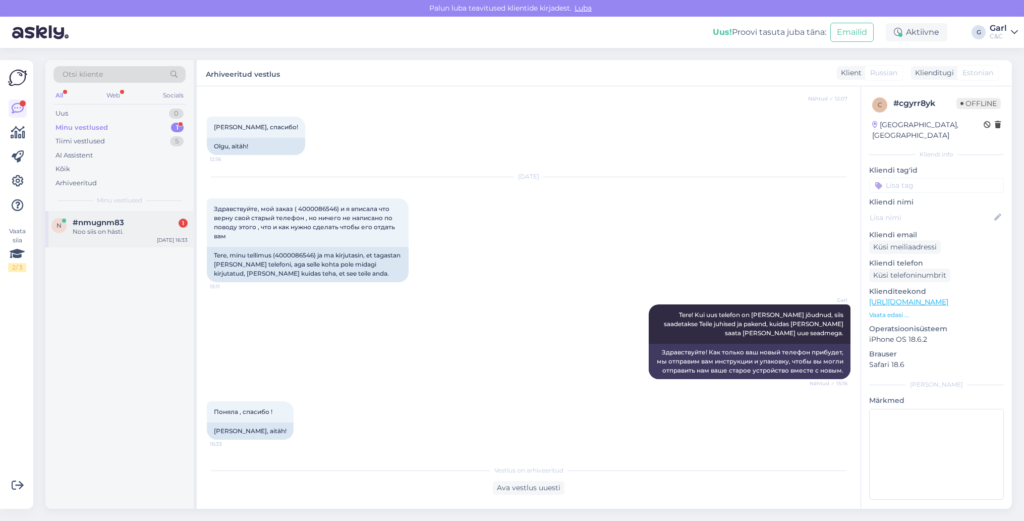
click at [139, 224] on div "#nmugnm83 1" at bounding box center [130, 222] width 115 height 9
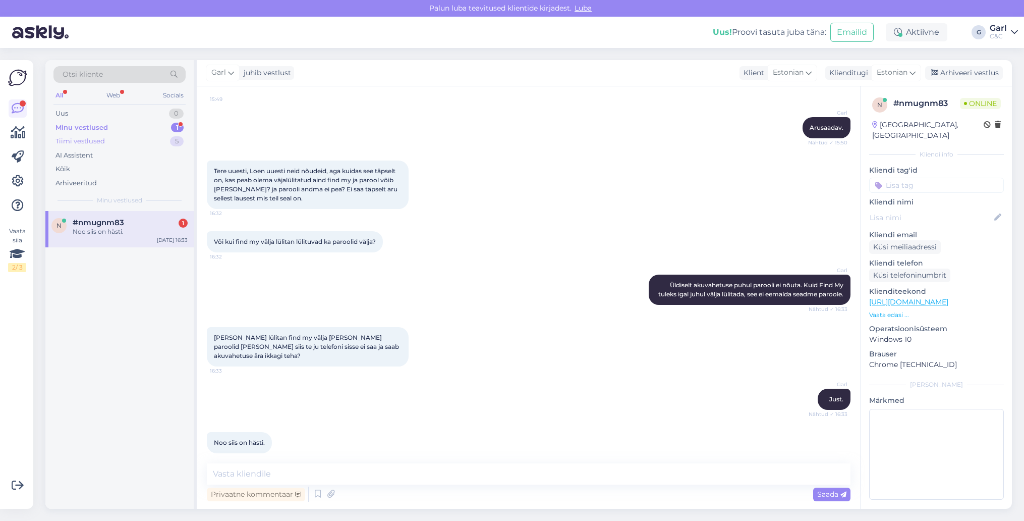
click at [164, 137] on div "Tiimi vestlused 5" at bounding box center [119, 141] width 132 height 14
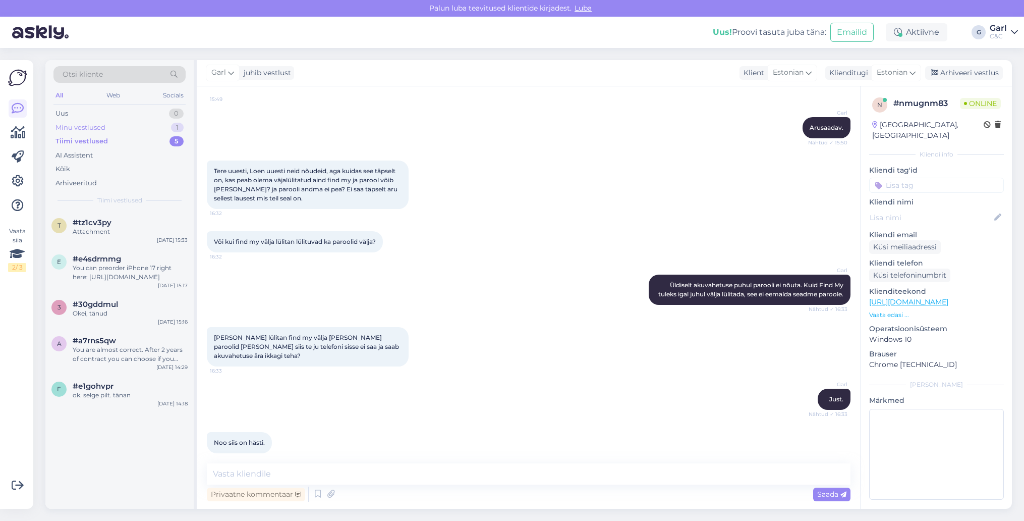
click at [164, 128] on div "Minu vestlused 1" at bounding box center [119, 128] width 132 height 14
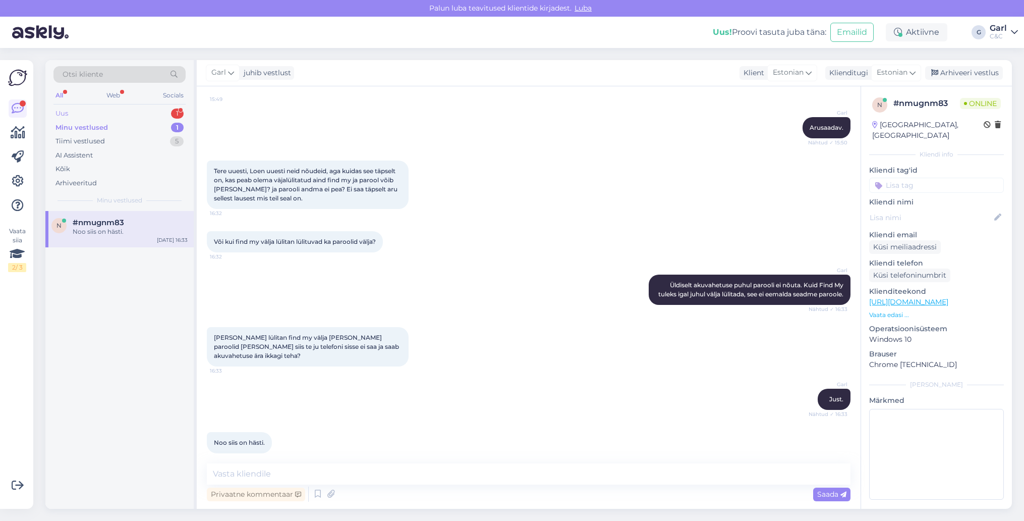
click at [144, 110] on div "Uus 1" at bounding box center [119, 113] width 132 height 14
click at [144, 232] on div "Kui mul on Smart deal siis kas ma peaksin Iphone 17 eeltellima või Smart dealig…" at bounding box center [130, 236] width 115 height 18
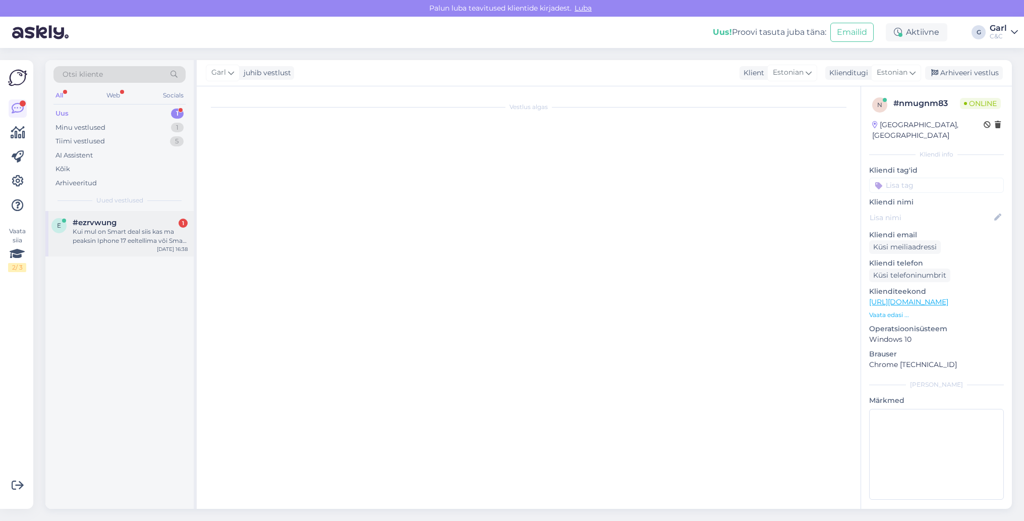
scroll to position [174, 0]
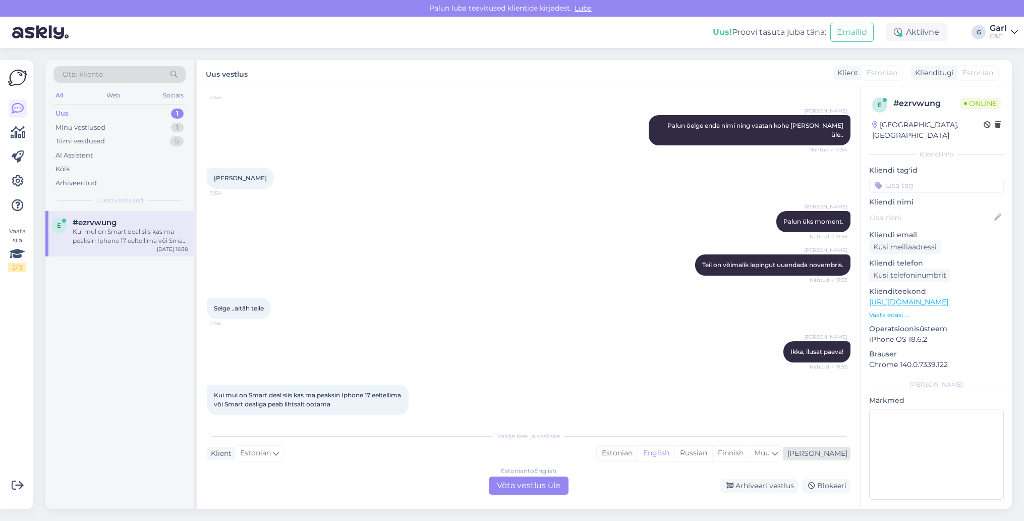
click at [638, 451] on div "Estonian" at bounding box center [617, 452] width 41 height 15
click at [544, 486] on div "Estonian to Estonian Võta vestlus üle" at bounding box center [529, 485] width 80 height 18
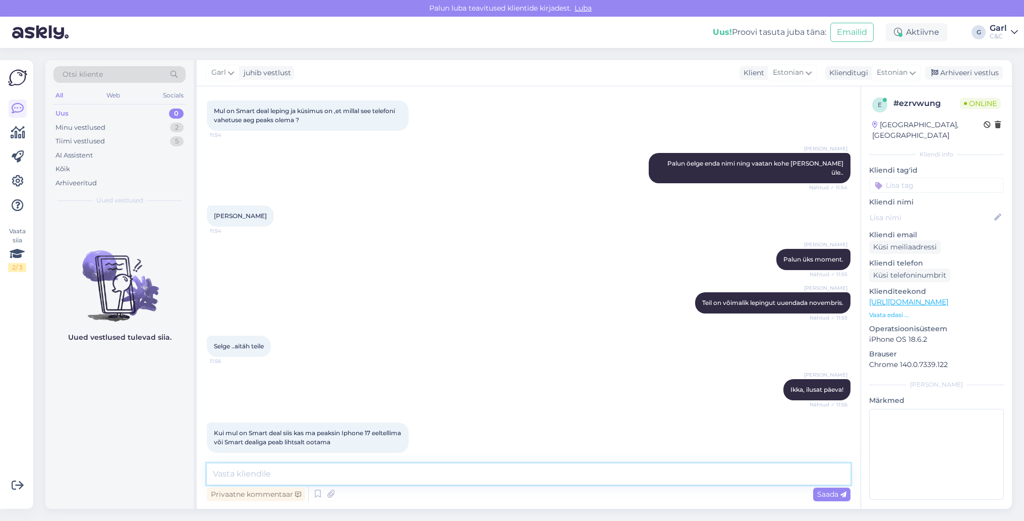
click at [534, 474] on textarea at bounding box center [529, 473] width 644 height 21
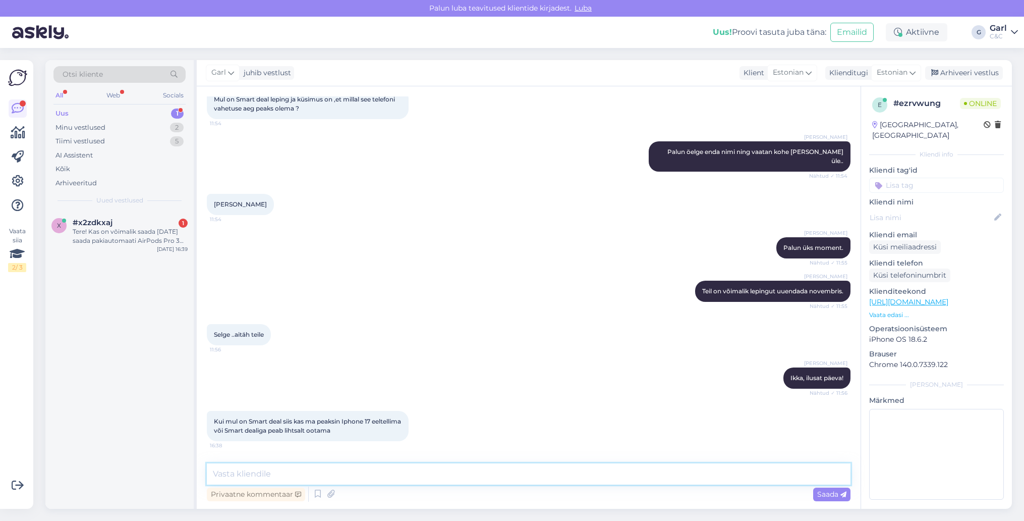
scroll to position [207, 0]
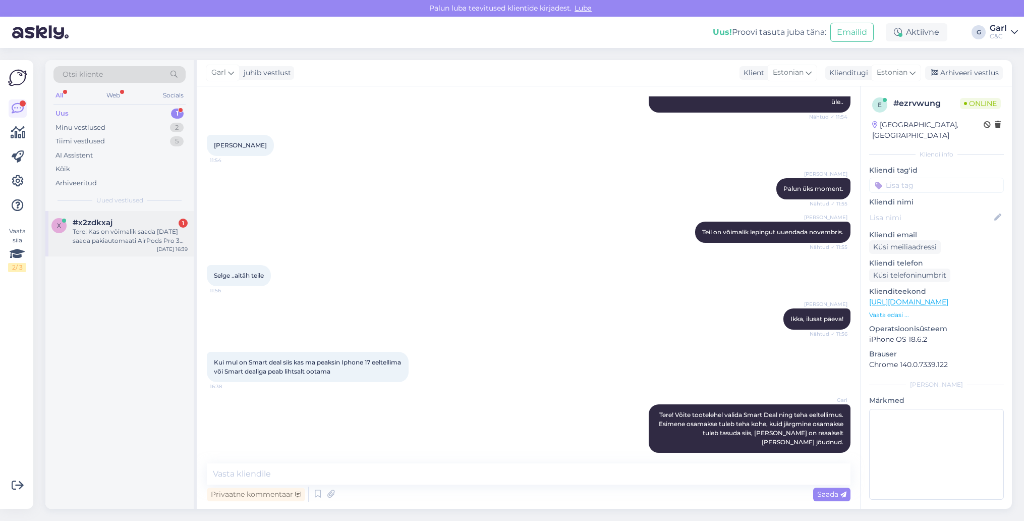
click at [148, 227] on div "Tere! Kas on võimalik saada [DATE] saada pakiautomaati AirPods Pro 3 ettetellid…" at bounding box center [130, 236] width 115 height 18
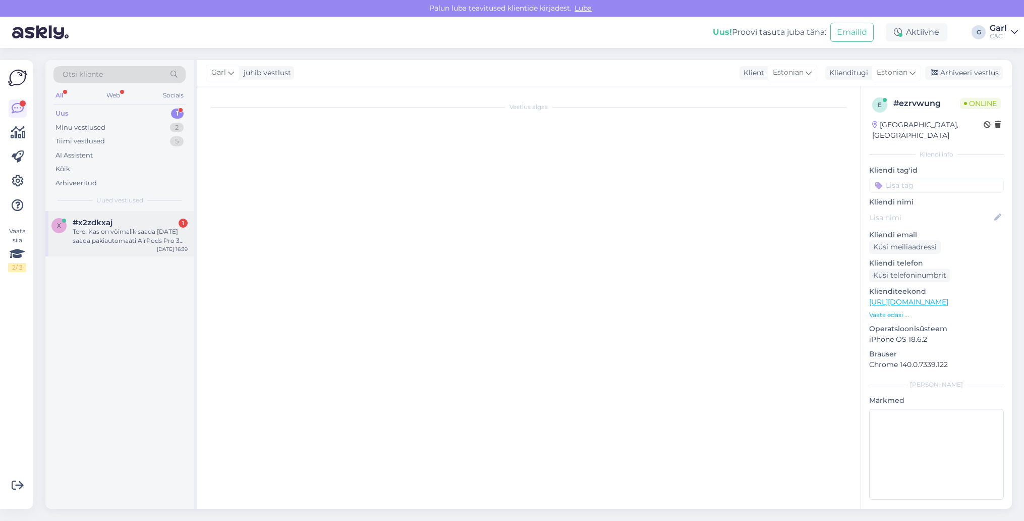
scroll to position [0, 0]
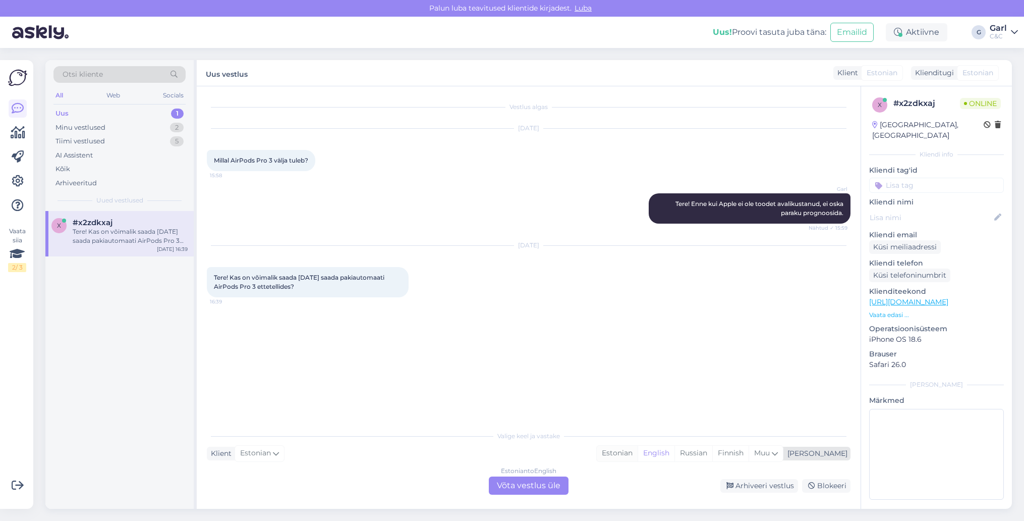
click at [638, 452] on div "Estonian" at bounding box center [617, 452] width 41 height 15
click at [522, 493] on div "Estonian to Estonian Võta vestlus üle" at bounding box center [529, 485] width 80 height 18
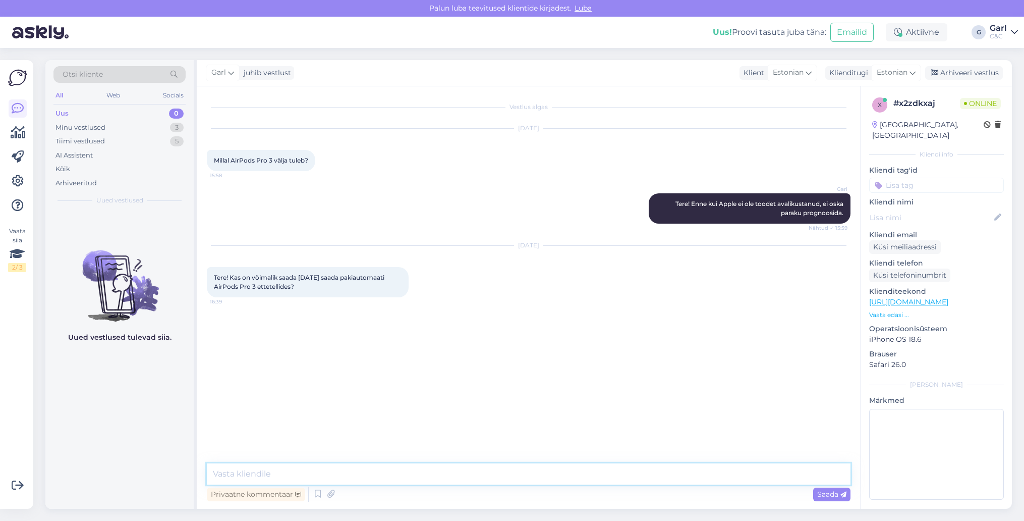
click at [523, 473] on textarea at bounding box center [529, 473] width 644 height 21
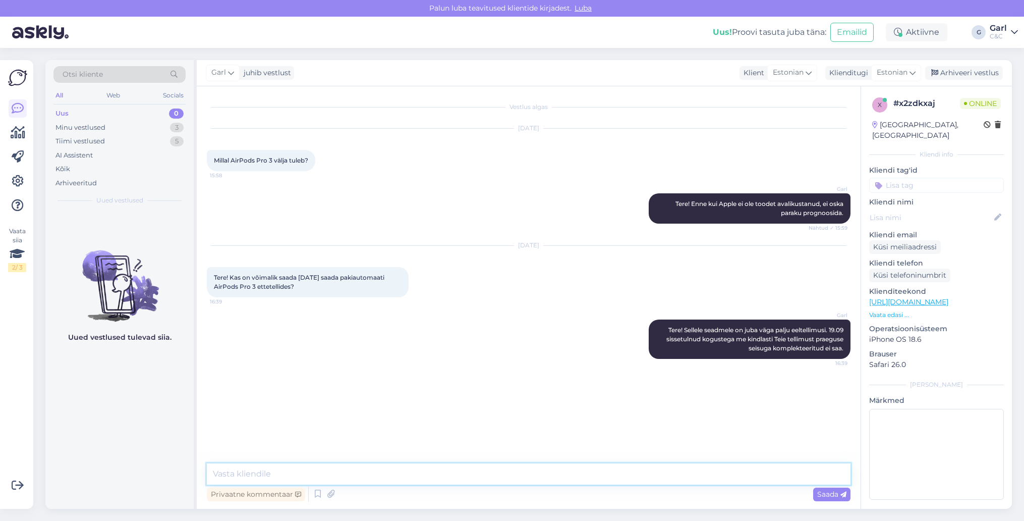
click at [524, 476] on textarea at bounding box center [529, 473] width 644 height 21
click at [524, 477] on textarea at bounding box center [529, 473] width 644 height 21
click at [18, 136] on icon at bounding box center [18, 133] width 15 height 12
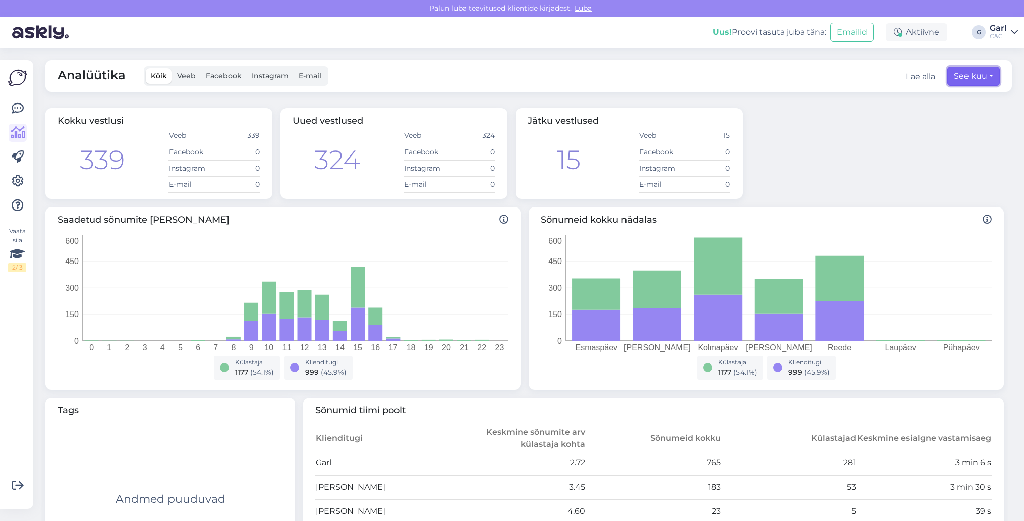
click at [974, 78] on button "See kuu" at bounding box center [973, 76] width 52 height 19
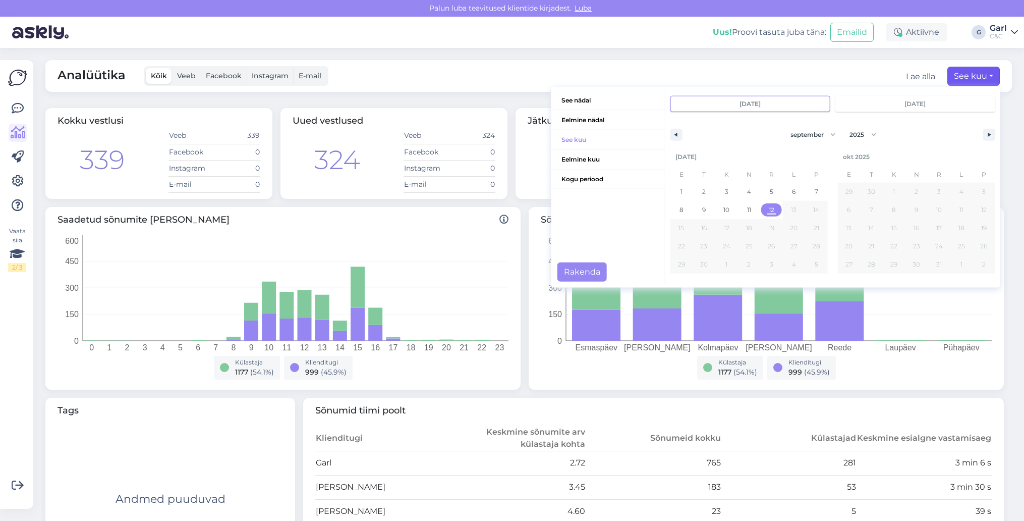
click at [777, 209] on span "12" at bounding box center [771, 209] width 23 height 13
click at [600, 271] on button "Rakenda" at bounding box center [581, 271] width 49 height 19
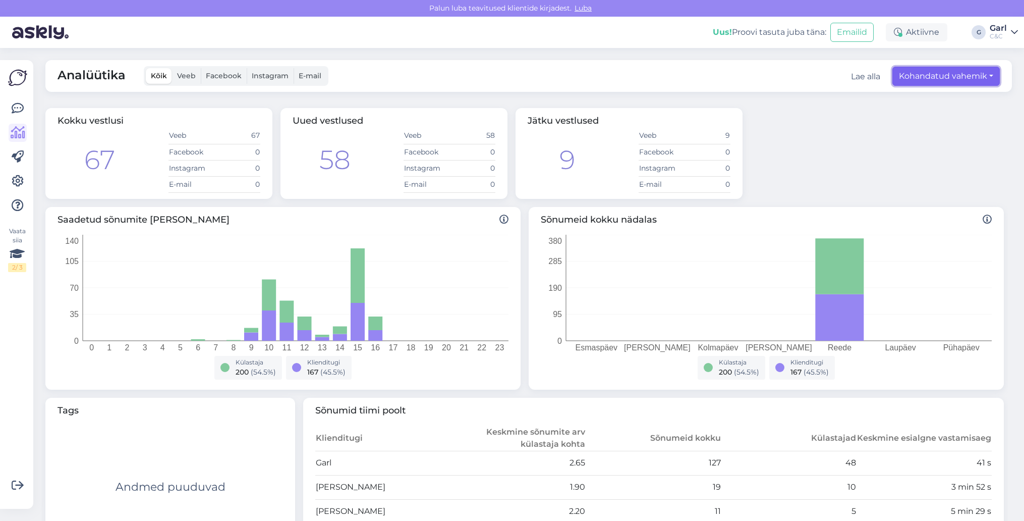
click at [945, 70] on button "Kohandatud vahemik" at bounding box center [945, 76] width 107 height 19
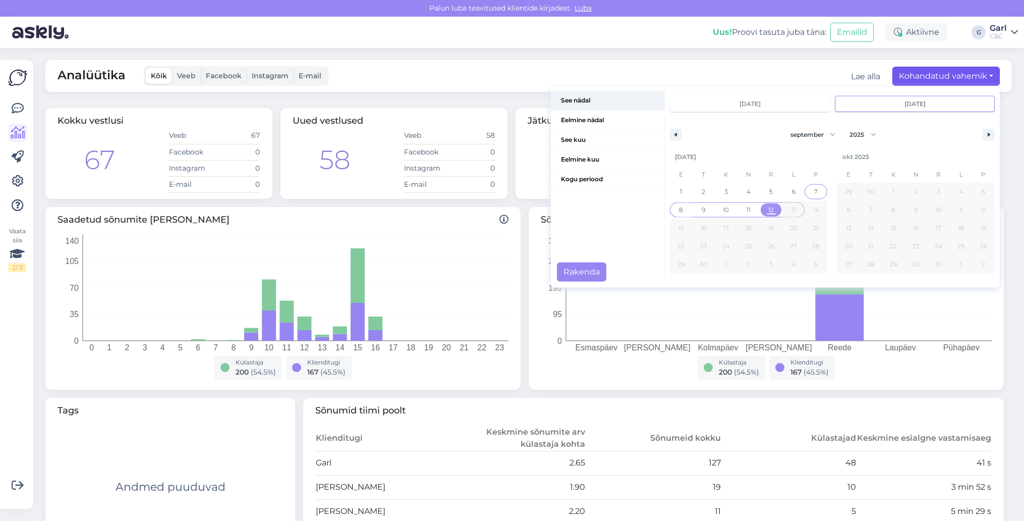
click at [587, 100] on span "See nädal" at bounding box center [607, 100] width 113 height 19
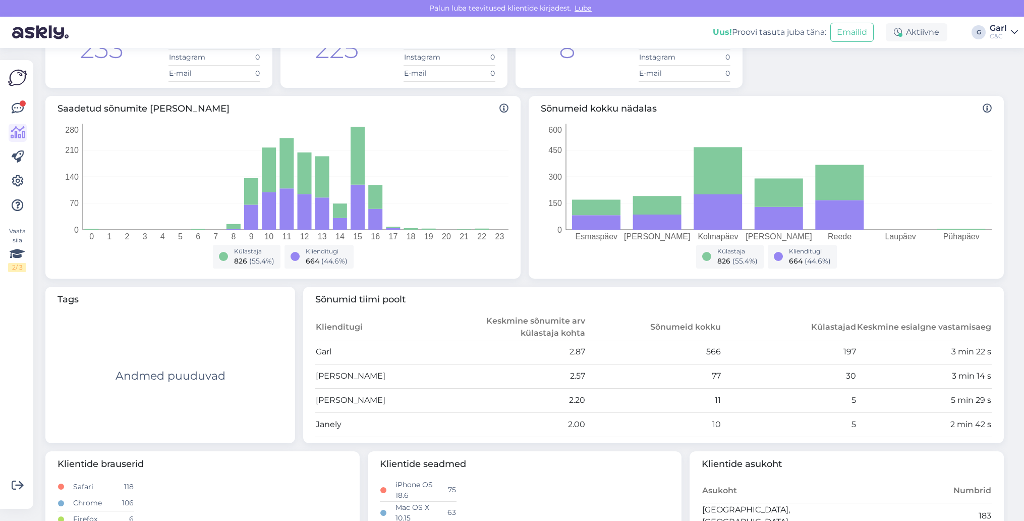
scroll to position [110, 0]
click at [648, 296] on span "Sõnumid tiimi poolt" at bounding box center [653, 301] width 676 height 14
click at [21, 108] on icon at bounding box center [18, 108] width 12 height 12
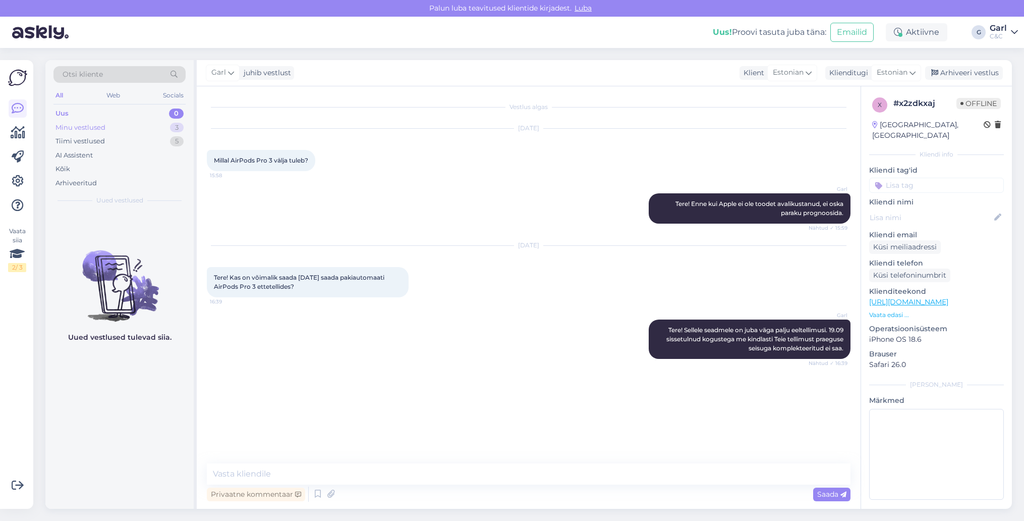
click at [158, 121] on div "Minu vestlused 3" at bounding box center [119, 128] width 132 height 14
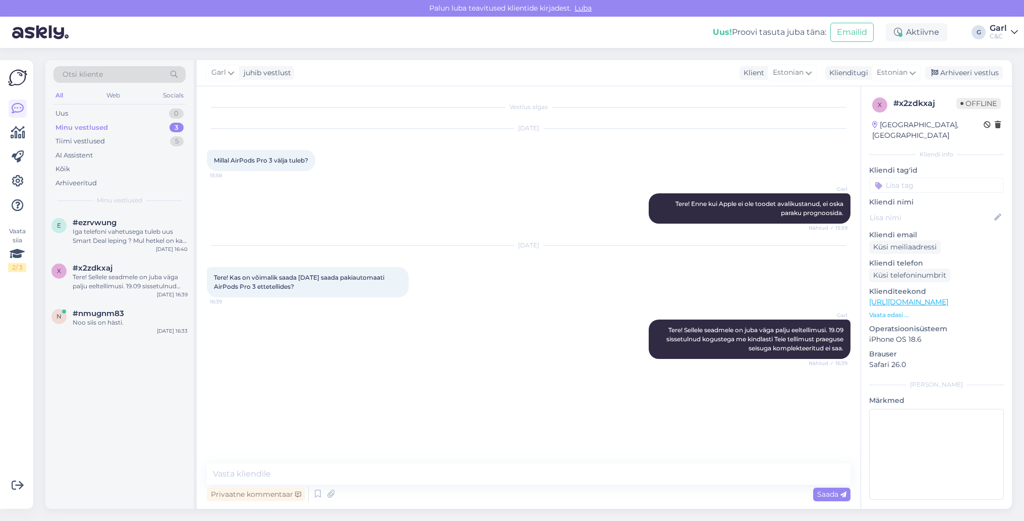
click at [11, 92] on div "Vaata siia 2 / 3" at bounding box center [17, 284] width 19 height 432
click at [14, 140] on link at bounding box center [18, 133] width 18 height 18
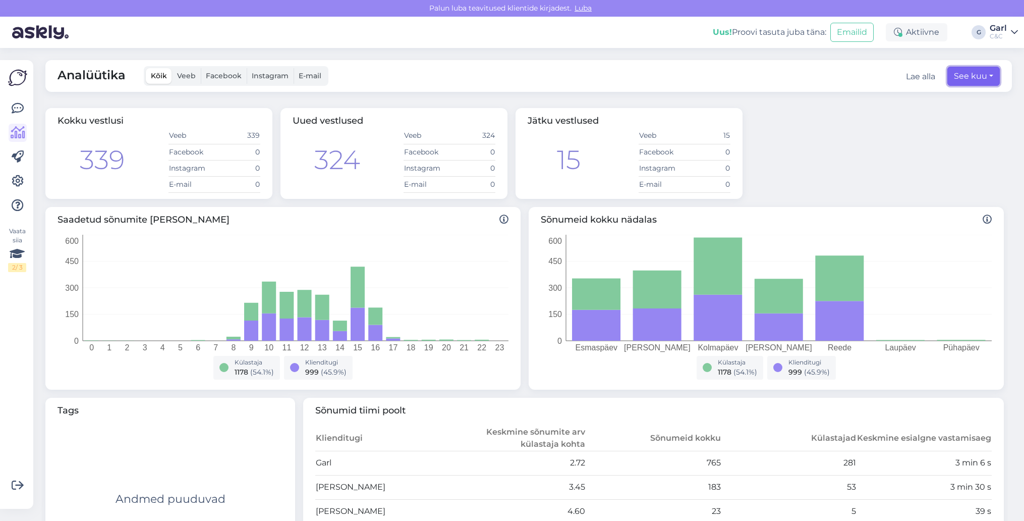
click at [980, 71] on button "See kuu" at bounding box center [973, 76] width 52 height 19
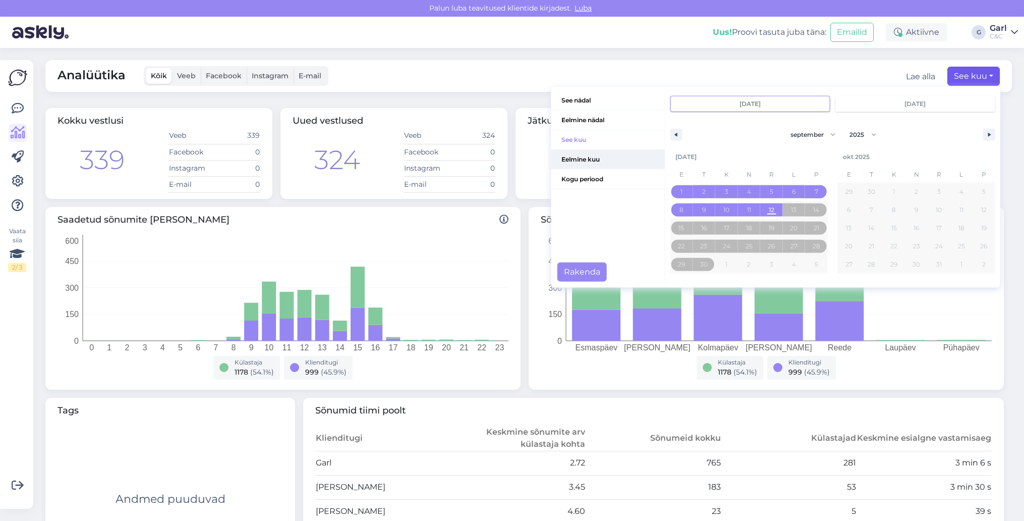
click at [591, 164] on span "Eelmine kuu" at bounding box center [607, 159] width 113 height 19
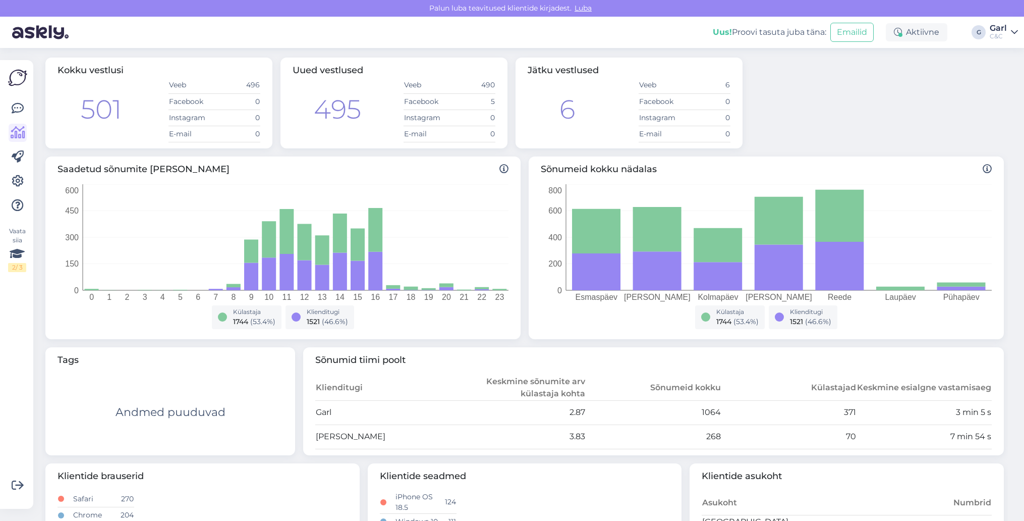
scroll to position [12, 0]
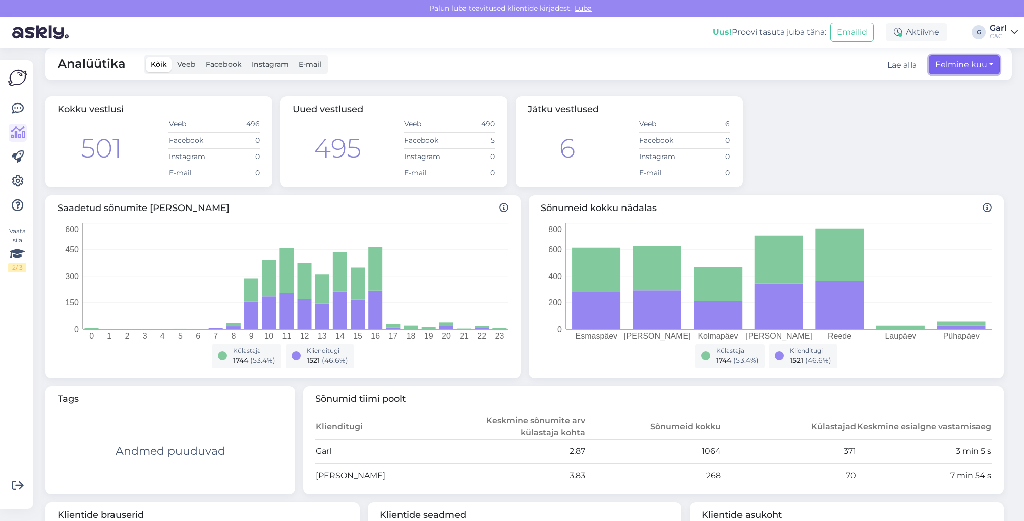
click at [942, 71] on button "Eelmine kuu" at bounding box center [964, 64] width 71 height 19
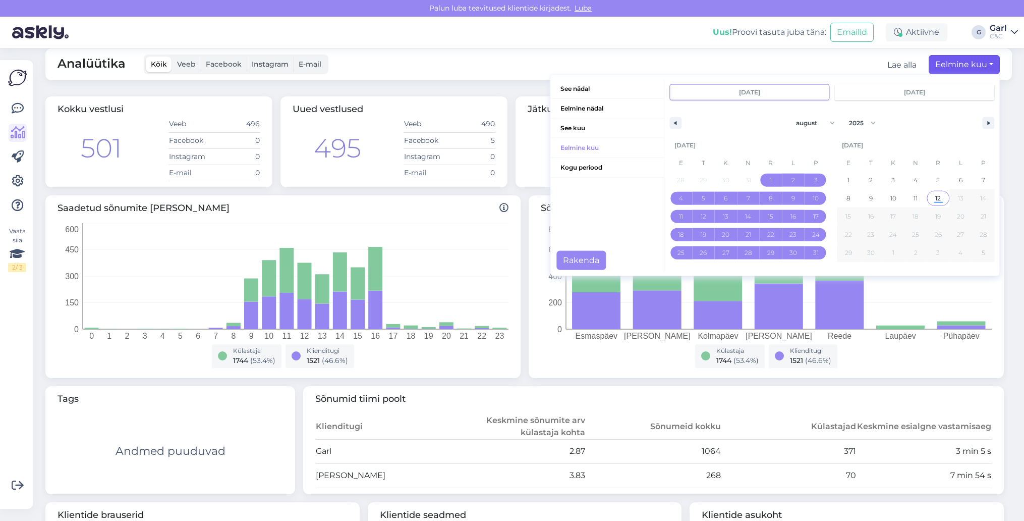
click at [937, 198] on span "12" at bounding box center [938, 198] width 6 height 18
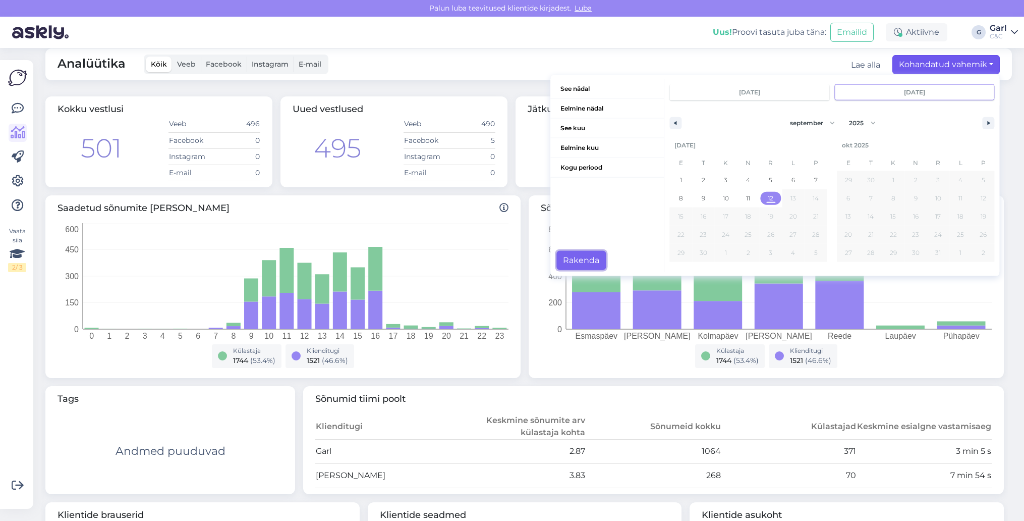
click at [596, 259] on button "Rakenda" at bounding box center [580, 260] width 49 height 19
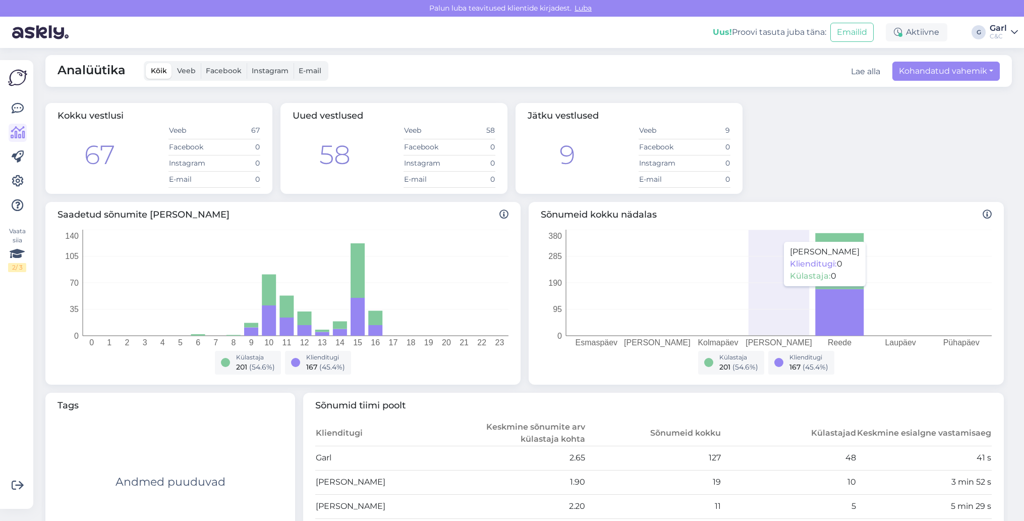
scroll to position [0, 0]
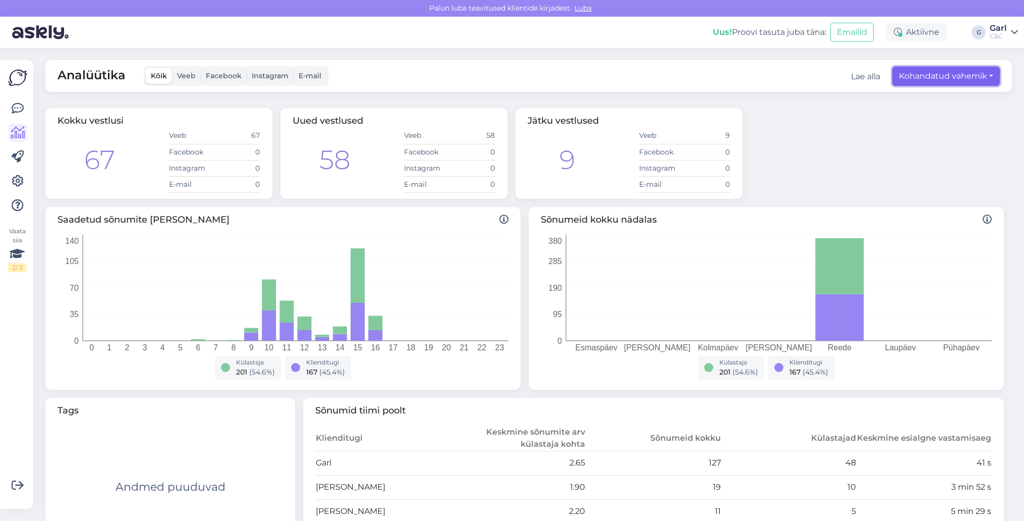
click at [980, 79] on button "Kohandatud vahemik" at bounding box center [945, 76] width 107 height 19
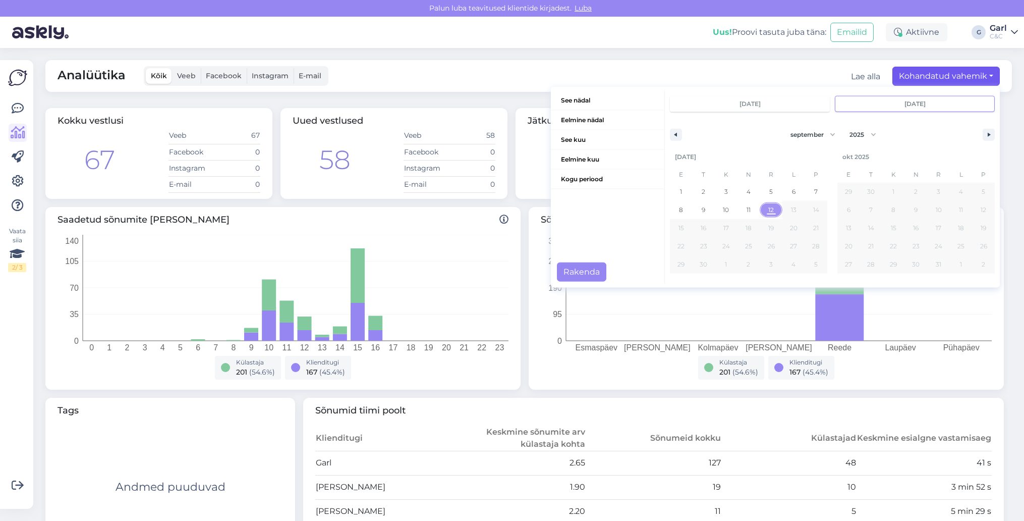
click at [768, 206] on span "12" at bounding box center [771, 210] width 6 height 18
click at [588, 268] on button "Rakenda" at bounding box center [581, 271] width 49 height 19
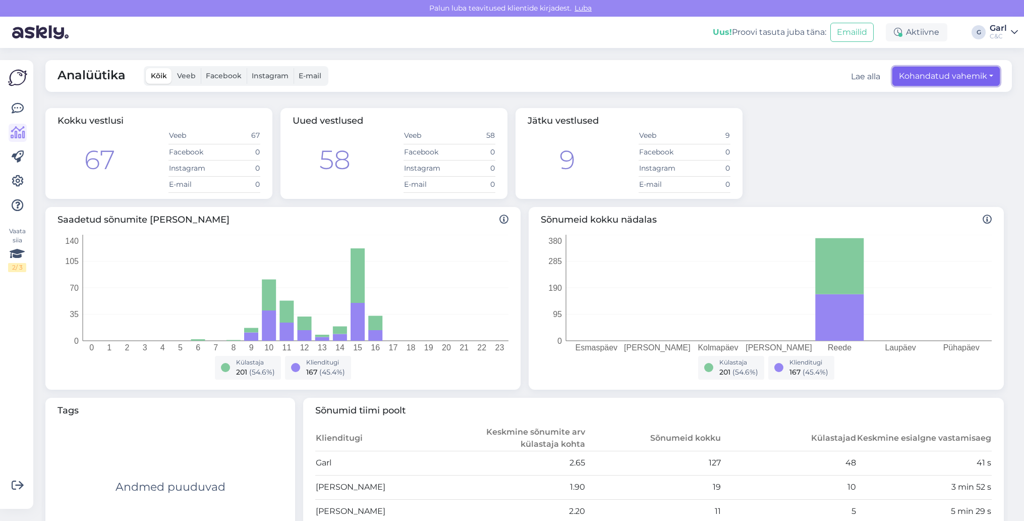
click at [966, 77] on button "Kohandatud vahemik" at bounding box center [945, 76] width 107 height 19
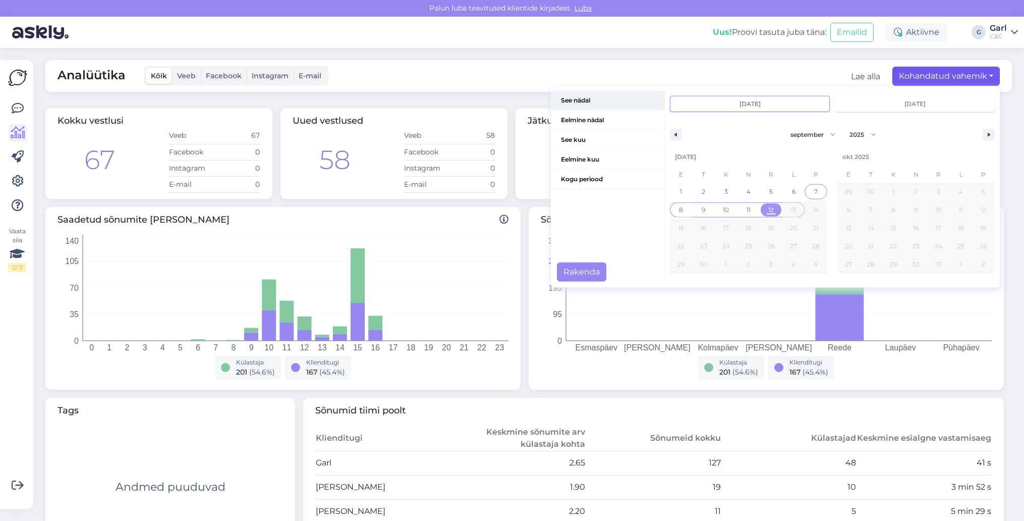
click at [607, 104] on span "See nädal" at bounding box center [607, 100] width 113 height 19
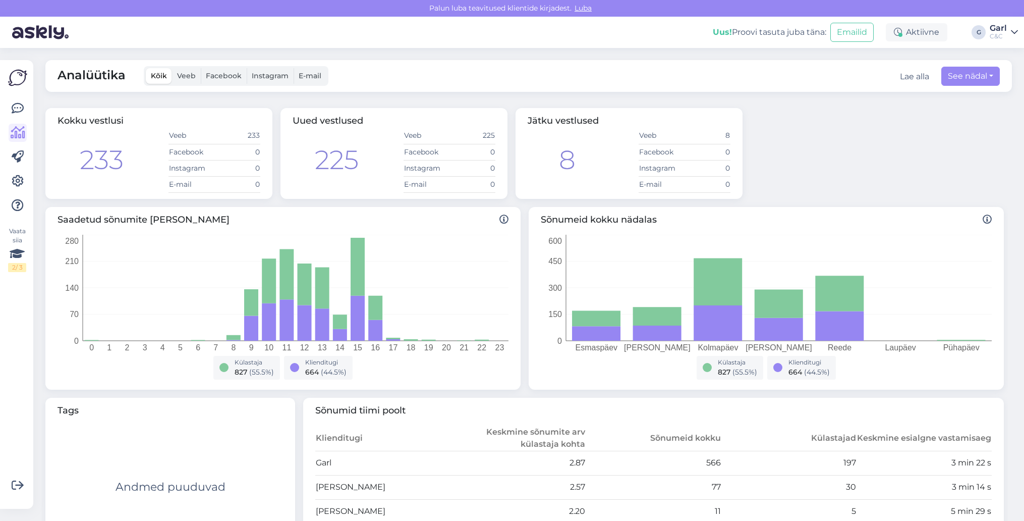
scroll to position [243, 0]
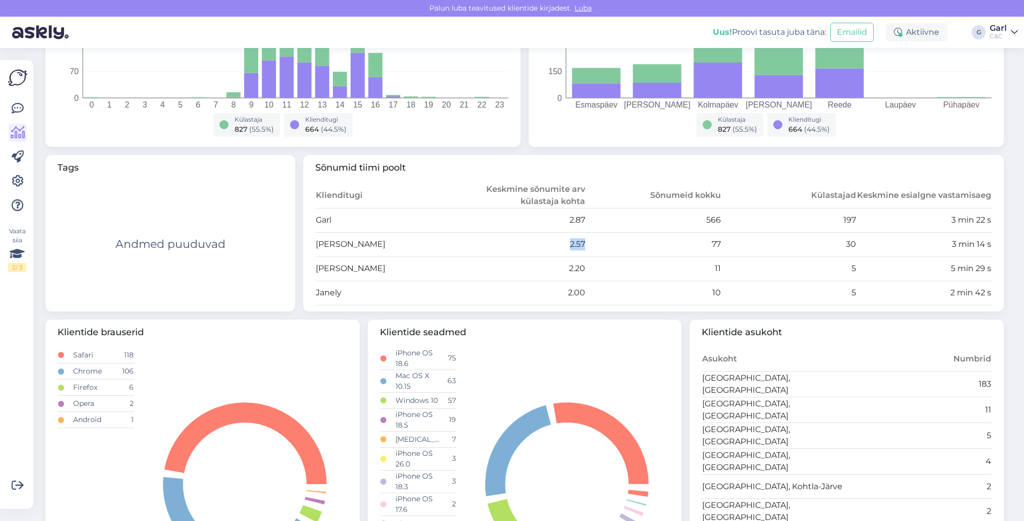
drag, startPoint x: 601, startPoint y: 240, endPoint x: 548, endPoint y: 246, distance: 53.8
click at [548, 246] on tr "[PERSON_NAME] 2.57 77 30 3 min 14 s" at bounding box center [653, 244] width 676 height 24
click at [548, 246] on td "2.57" at bounding box center [517, 244] width 135 height 24
drag, startPoint x: 548, startPoint y: 246, endPoint x: 636, endPoint y: 242, distance: 87.9
click at [636, 242] on tr "[PERSON_NAME] 2.57 77 30 3 min 14 s" at bounding box center [653, 244] width 676 height 24
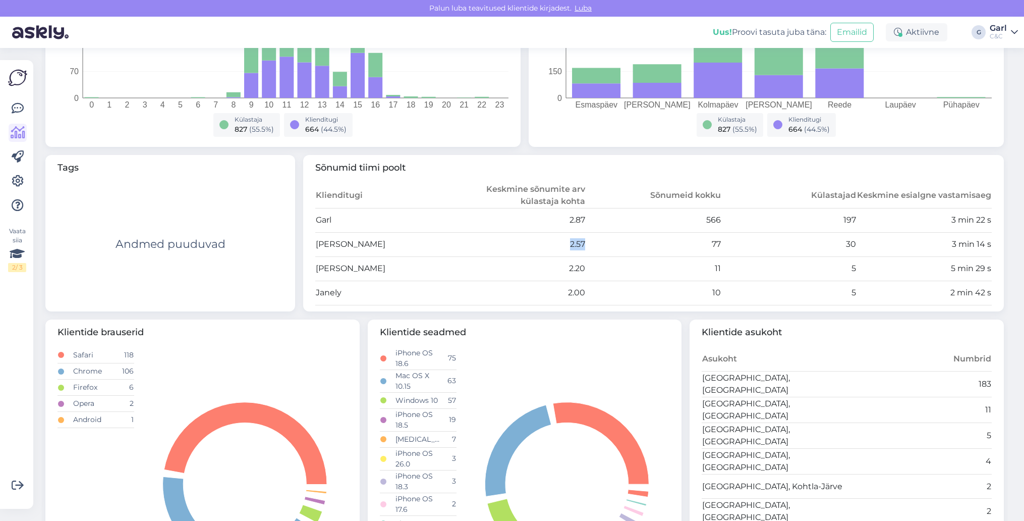
click at [636, 242] on td "77" at bounding box center [653, 244] width 135 height 24
click at [7, 108] on div "Vaata siia 2 / 3 Võimalused Veendu, et Askly loob sulle väärtust. Sulge Ühenda …" at bounding box center [16, 284] width 33 height 448
click at [15, 108] on icon at bounding box center [18, 108] width 12 height 12
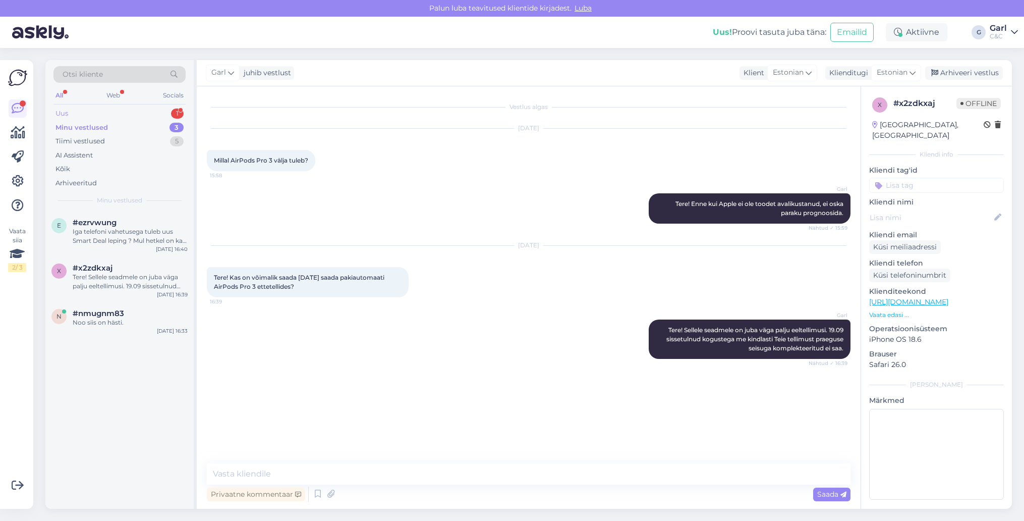
click at [170, 106] on div "Uus 1" at bounding box center [119, 113] width 132 height 14
click at [153, 242] on div "Tervist, mul [PERSON_NAME] rendiseadme vahetuse kohta, kas mul on seda vahetust…" at bounding box center [130, 236] width 115 height 18
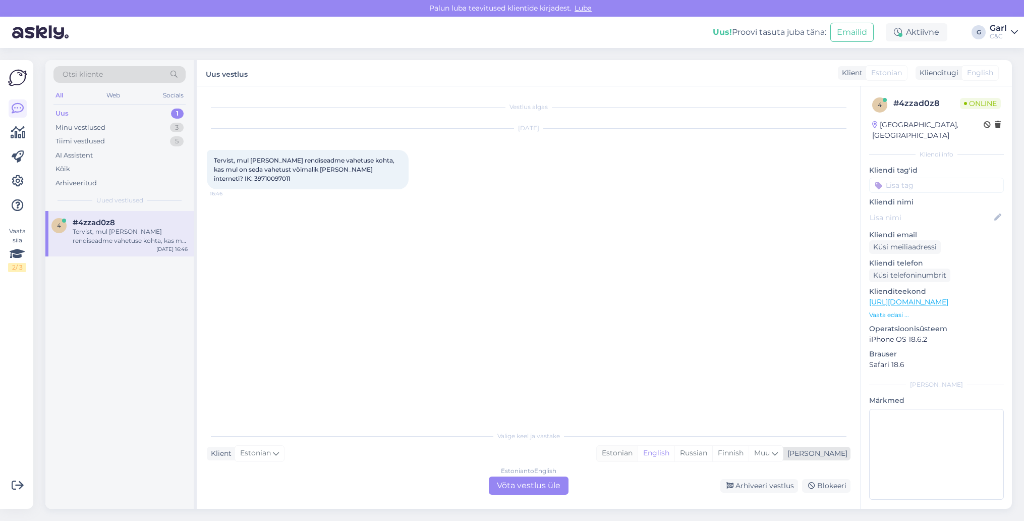
click at [638, 451] on div "Estonian" at bounding box center [617, 452] width 41 height 15
click at [538, 490] on div "Estonian to Estonian Võta vestlus üle" at bounding box center [529, 485] width 80 height 18
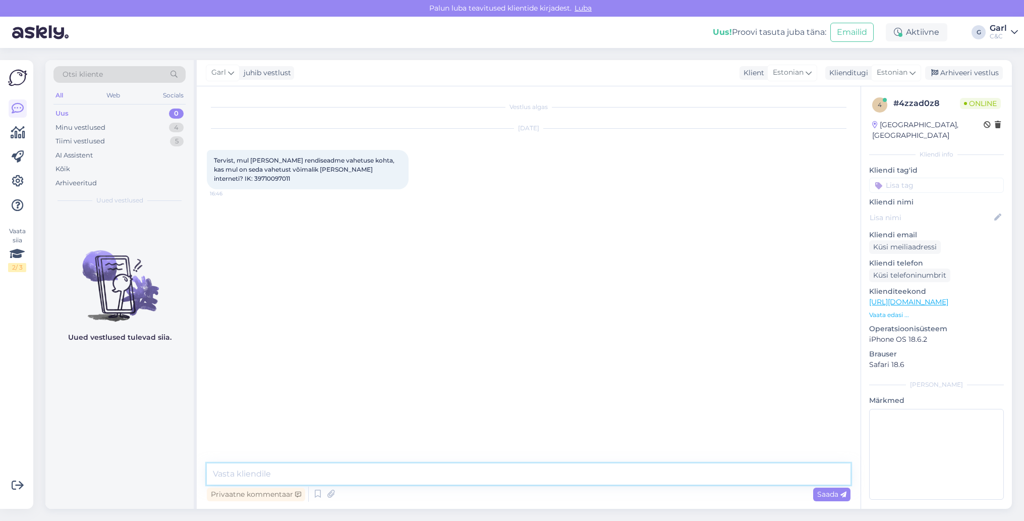
click at [536, 473] on textarea at bounding box center [529, 473] width 644 height 21
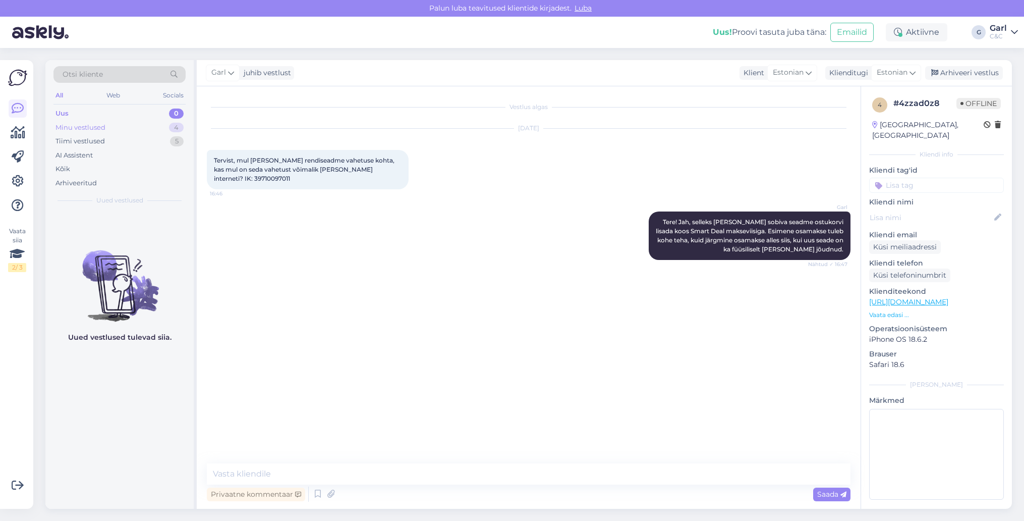
click at [140, 121] on div "Minu vestlused 4" at bounding box center [119, 128] width 132 height 14
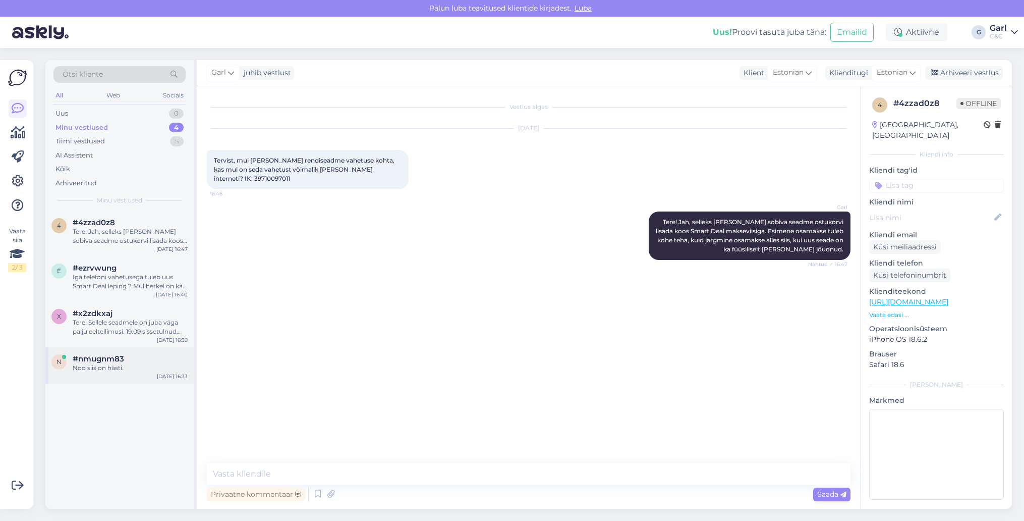
click at [104, 352] on div "n #nmugnm83 Noo siis on hästi. [DATE] 16:33" at bounding box center [119, 365] width 148 height 36
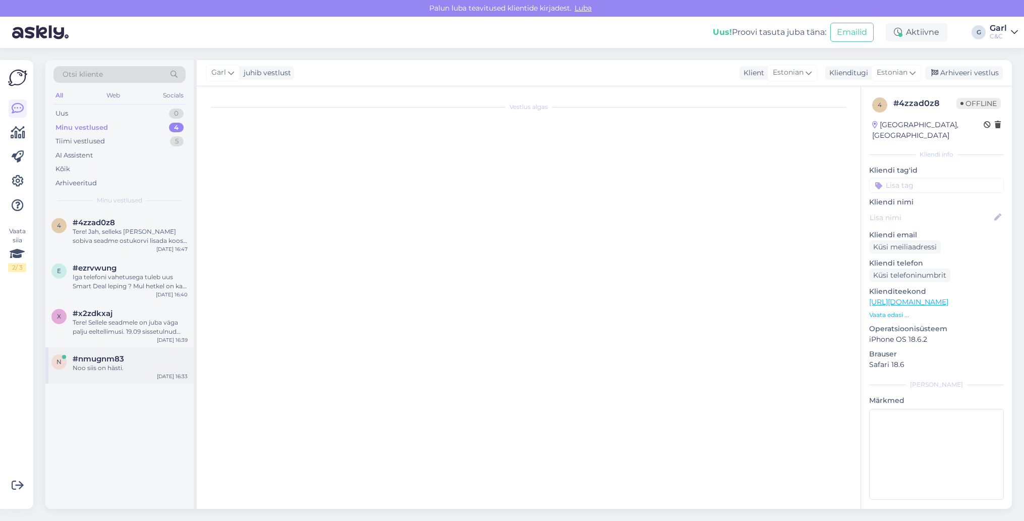
scroll to position [505, 0]
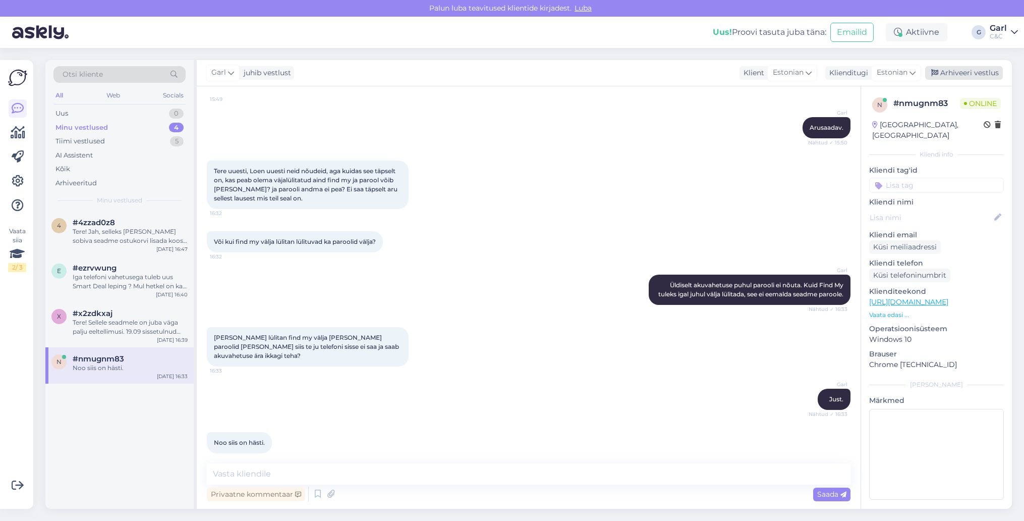
click at [951, 72] on div "Arhiveeri vestlus" at bounding box center [964, 73] width 78 height 14
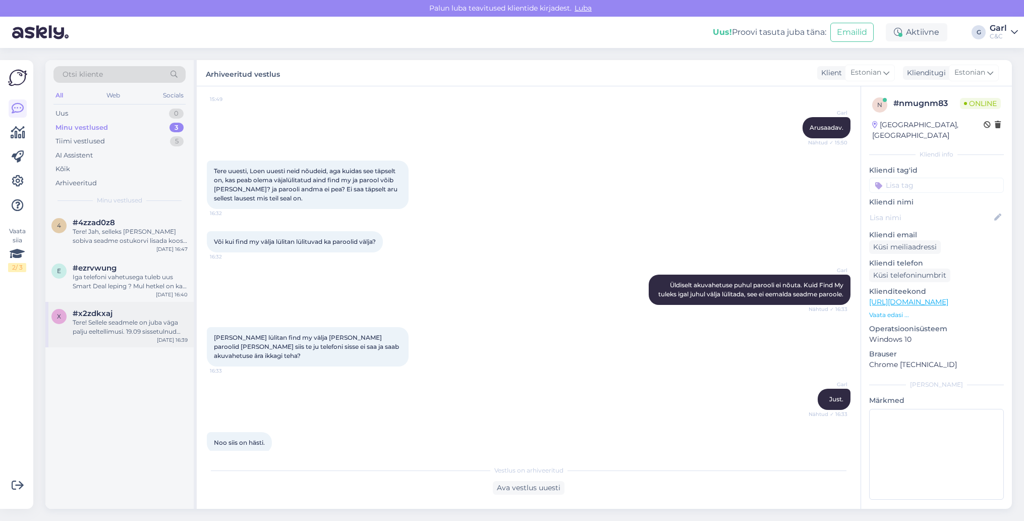
click at [142, 319] on div "Tere! Sellele seadmele on juba väga palju eeltellimusi. 19.09 sissetulnud kogus…" at bounding box center [130, 327] width 115 height 18
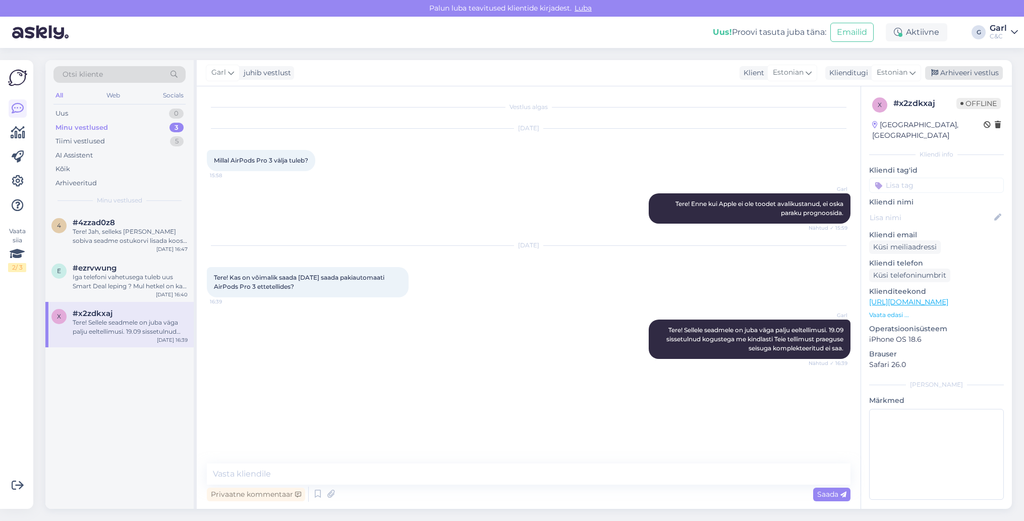
click at [970, 75] on div "Arhiveeri vestlus" at bounding box center [964, 73] width 78 height 14
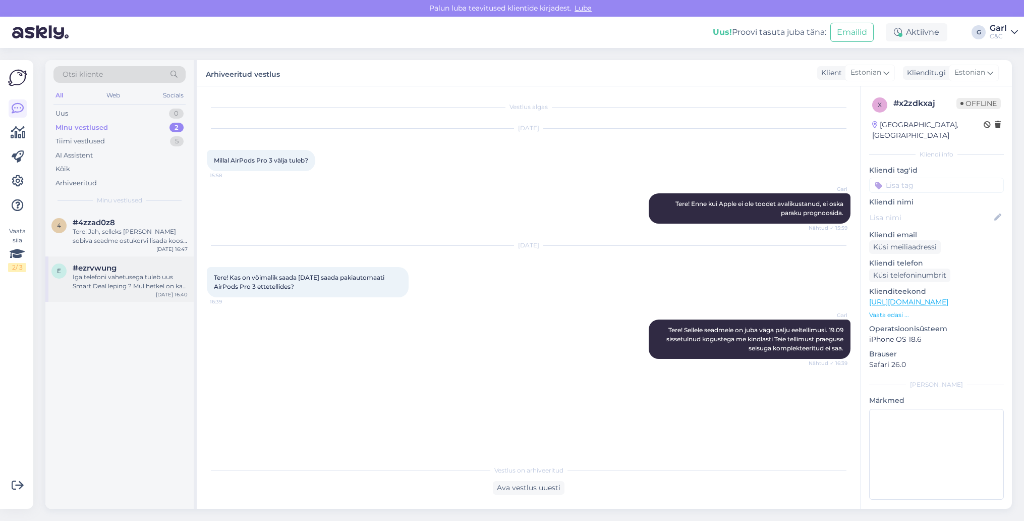
click at [138, 285] on div "Iga telefoni vahetusega tuleb uus Smart Deal leping ? Mul hetkel on ka Smart de…" at bounding box center [130, 281] width 115 height 18
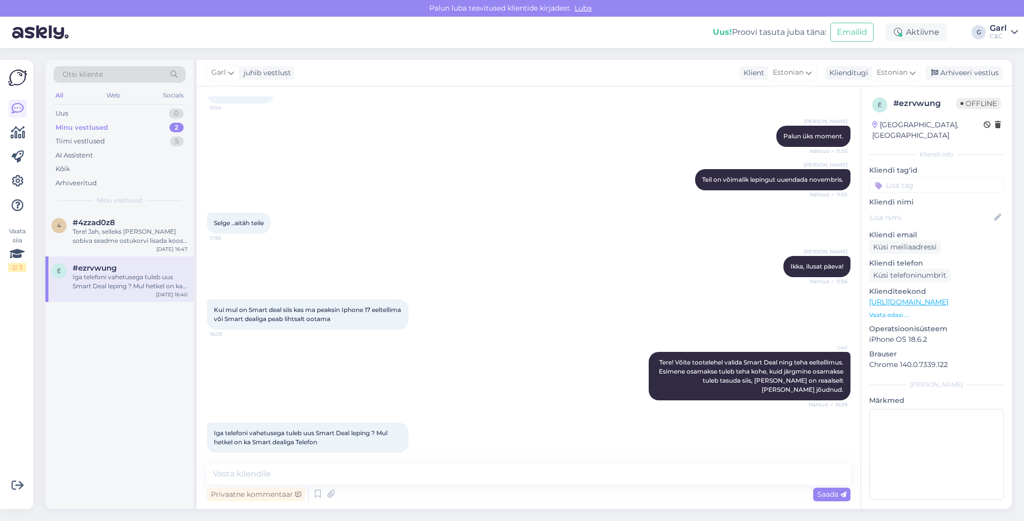
scroll to position [259, 0]
click at [380, 478] on textarea at bounding box center [529, 473] width 644 height 21
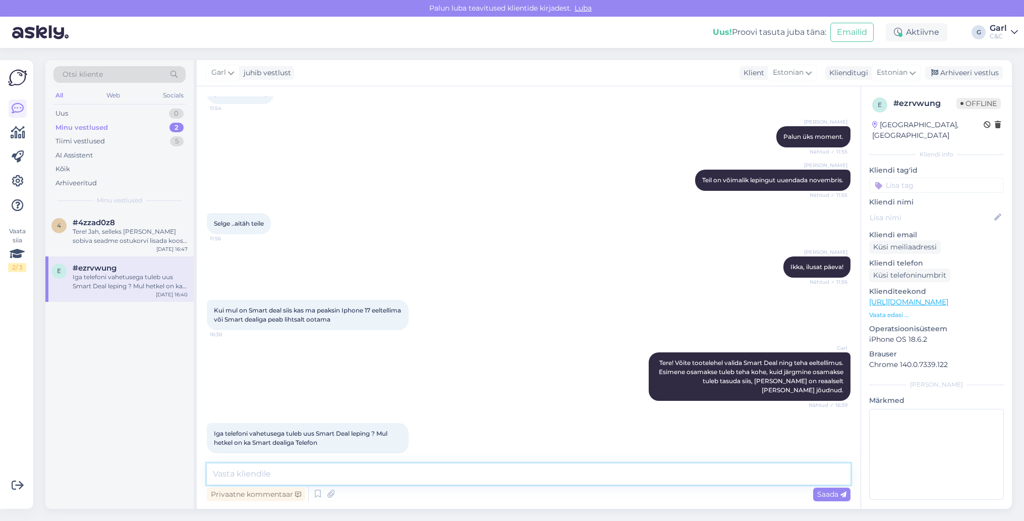
click at [380, 478] on textarea at bounding box center [529, 473] width 644 height 21
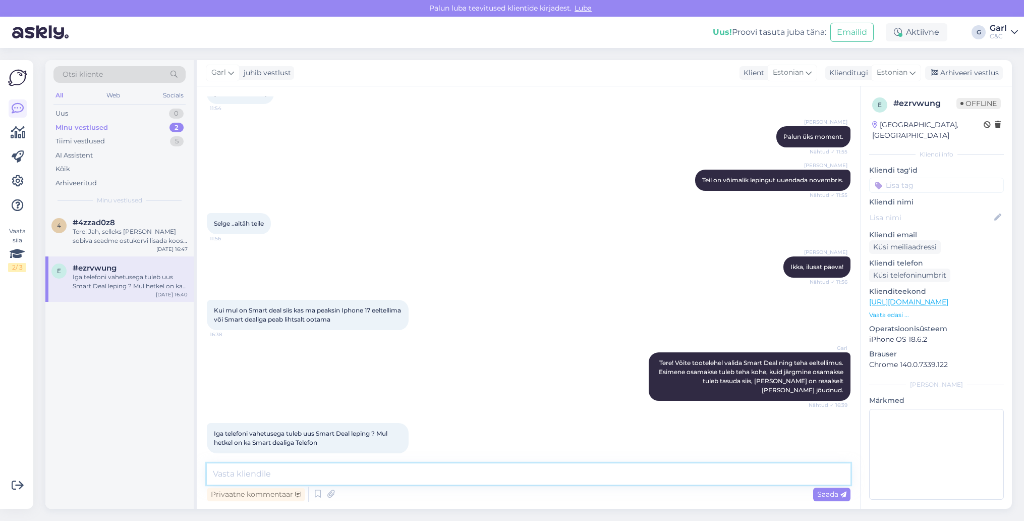
click at [380, 478] on textarea at bounding box center [529, 473] width 644 height 21
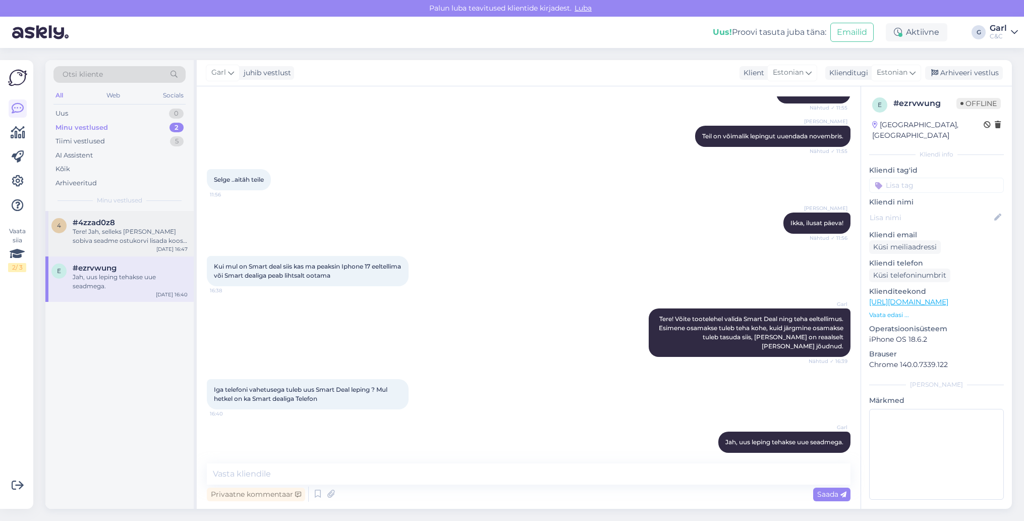
click at [144, 242] on div "Tere! Jah, selleks [PERSON_NAME] sobiva seadme ostukorvi lisada koos Smart Deal…" at bounding box center [130, 236] width 115 height 18
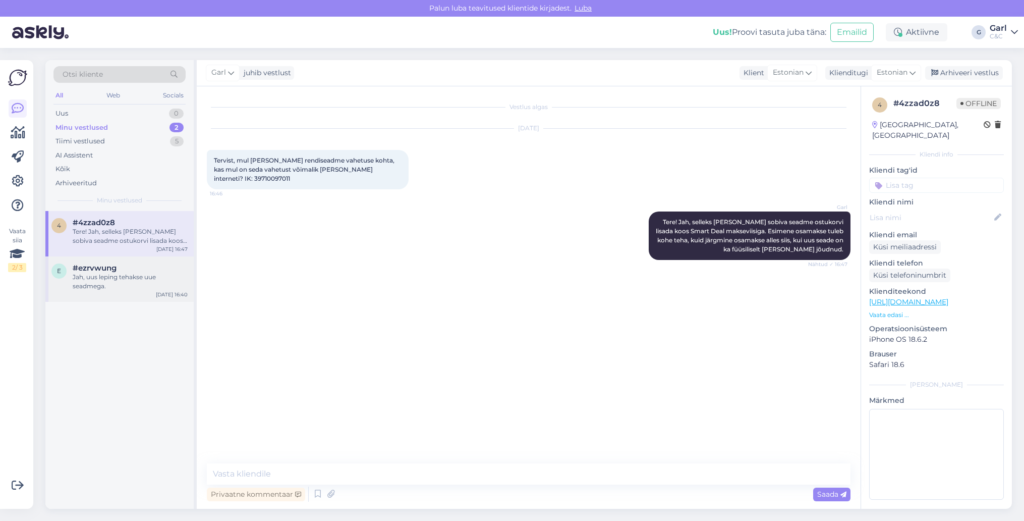
click at [139, 276] on div "Jah, uus leping tehakse uue seadmega." at bounding box center [130, 281] width 115 height 18
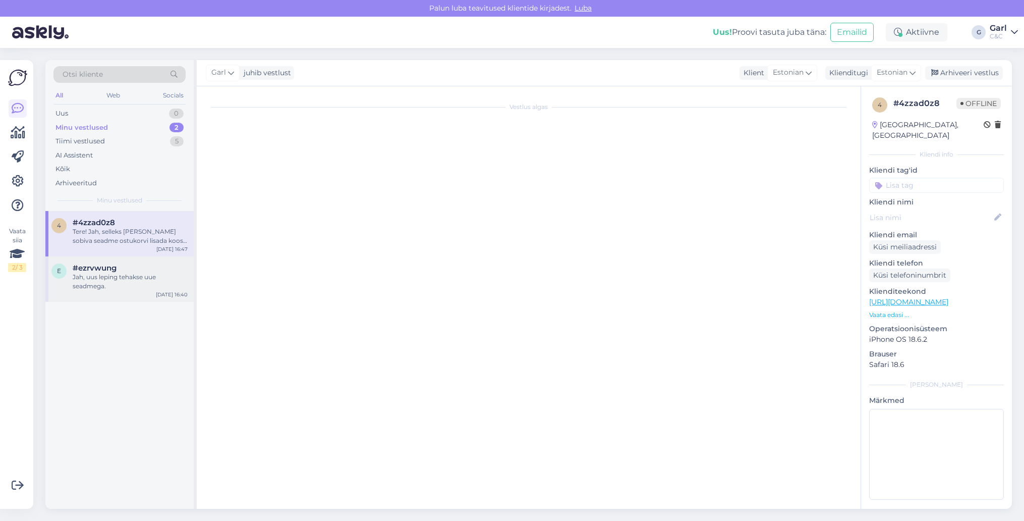
scroll to position [303, 0]
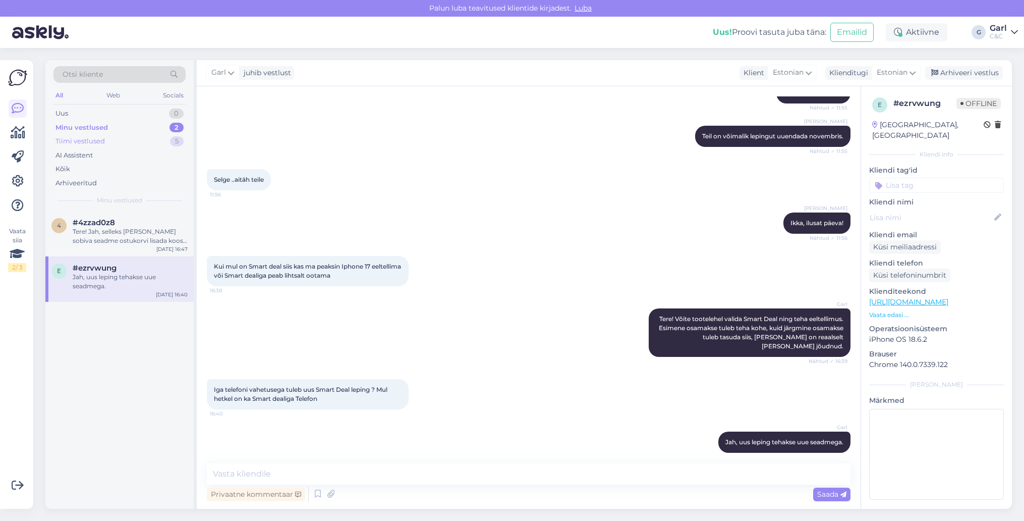
click at [174, 134] on div "Tiimi vestlused 5" at bounding box center [119, 141] width 132 height 14
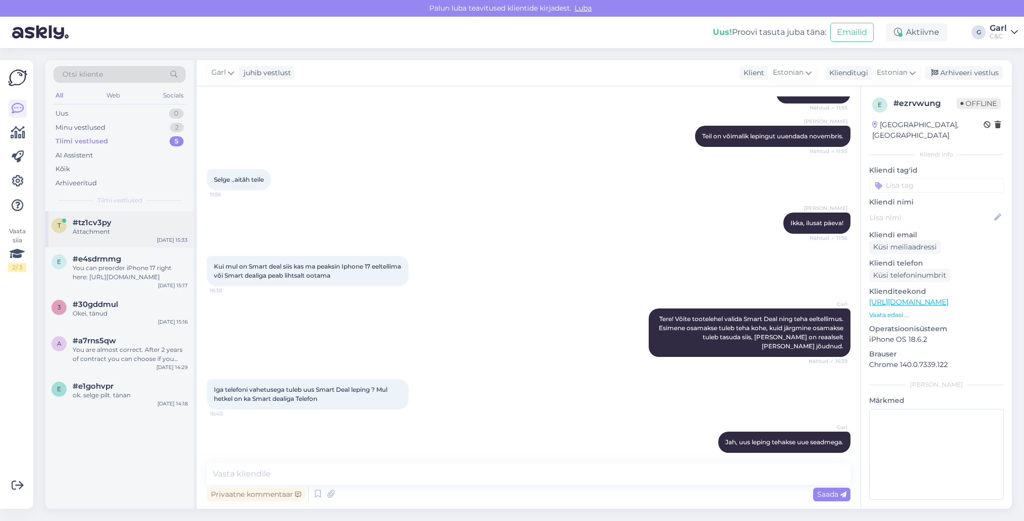
click at [134, 223] on div "#tz1cv3py" at bounding box center [130, 222] width 115 height 9
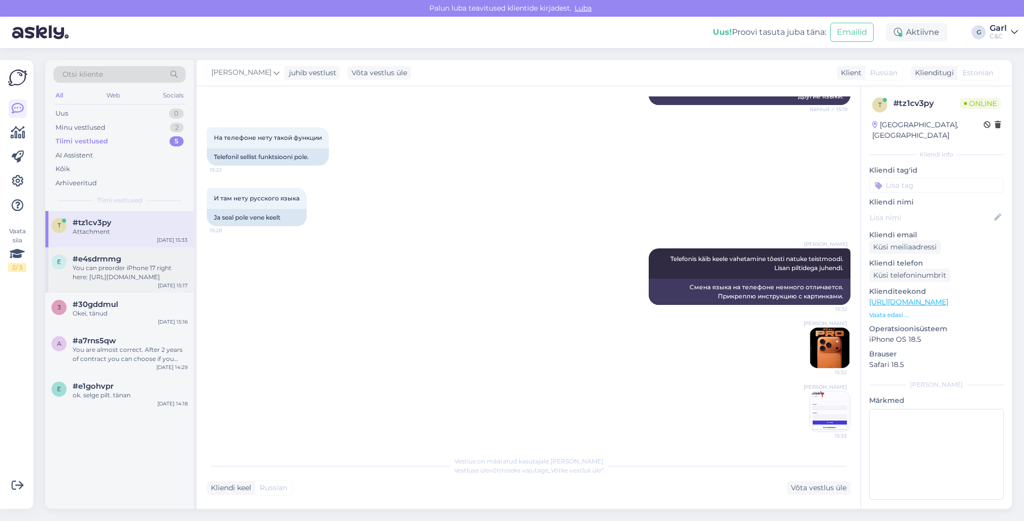
click at [137, 270] on div "You can preorder iPhone 17 right here: [URL][DOMAIN_NAME]" at bounding box center [130, 272] width 115 height 18
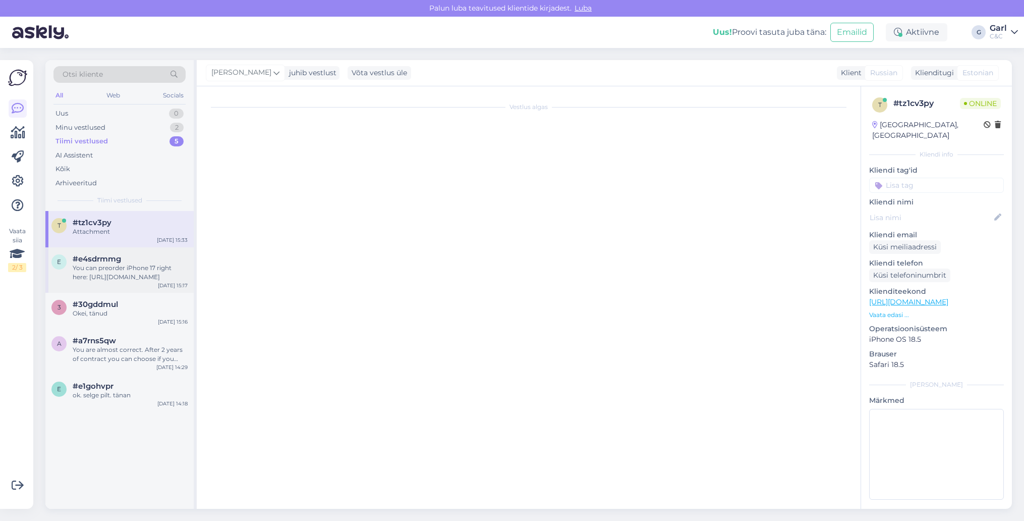
scroll to position [0, 0]
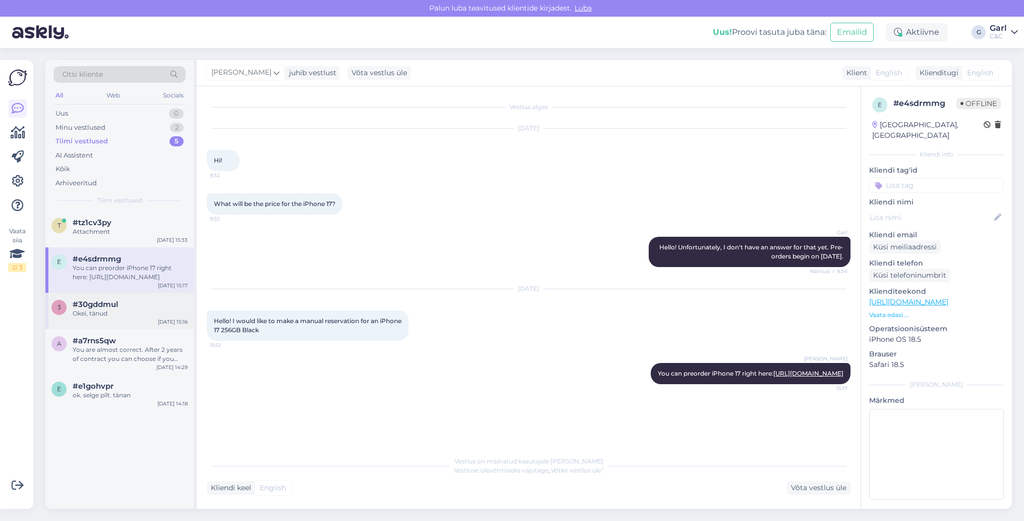
click at [141, 315] on div "Okei, tänud" at bounding box center [130, 313] width 115 height 9
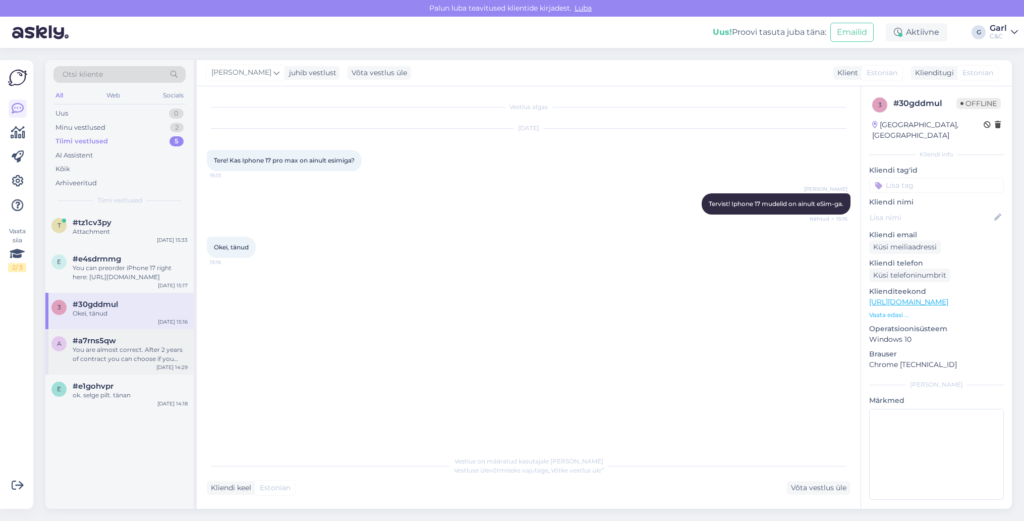
click at [139, 350] on div "You are almost correct. After 2 years of contract you can choose if you want to…" at bounding box center [130, 354] width 115 height 18
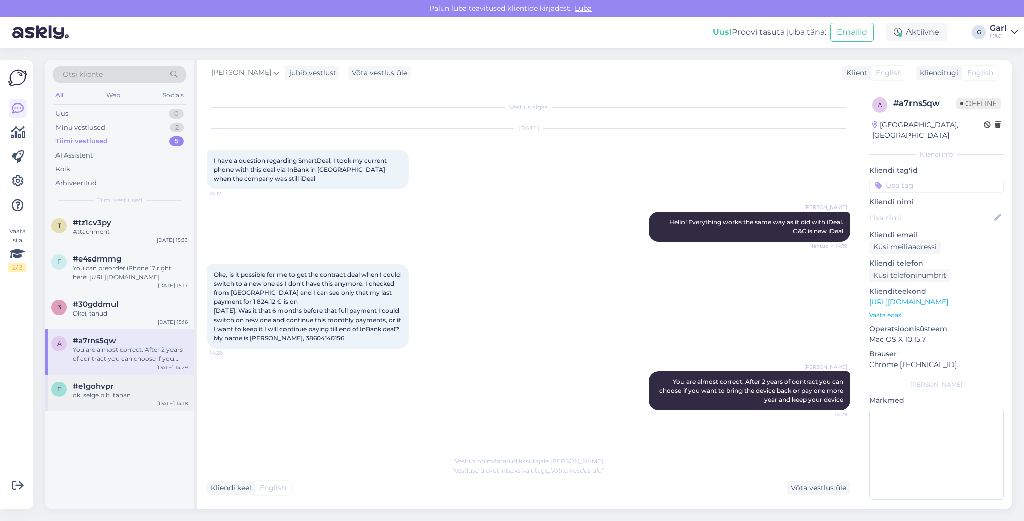
click at [105, 391] on div "ok. selge pilt. tänan" at bounding box center [130, 394] width 115 height 9
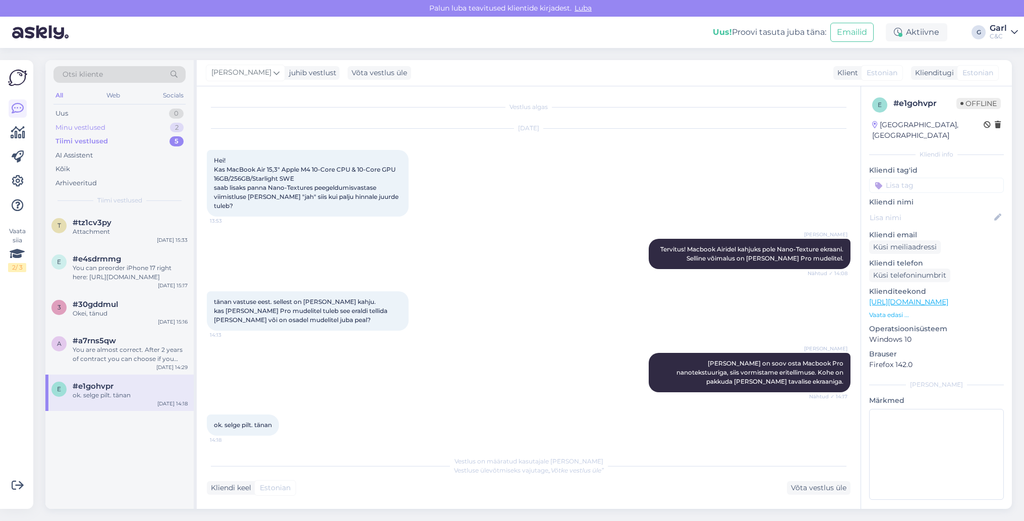
click at [146, 128] on div "Minu vestlused 2" at bounding box center [119, 128] width 132 height 14
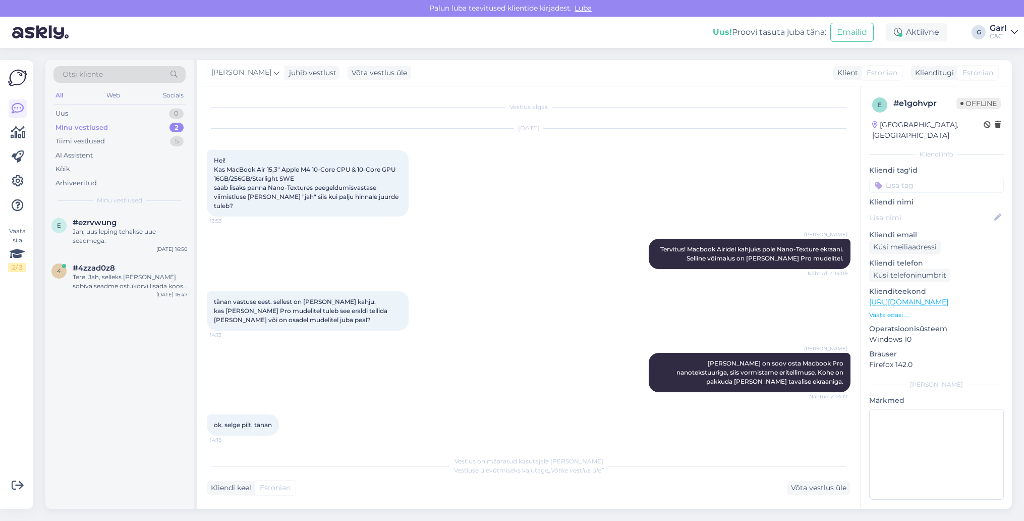
click at [123, 130] on div "Minu vestlused 2" at bounding box center [119, 128] width 132 height 14
click at [125, 273] on div "Tere! Jah, selleks [PERSON_NAME] sobiva seadme ostukorvi lisada koos Smart Deal…" at bounding box center [130, 281] width 115 height 18
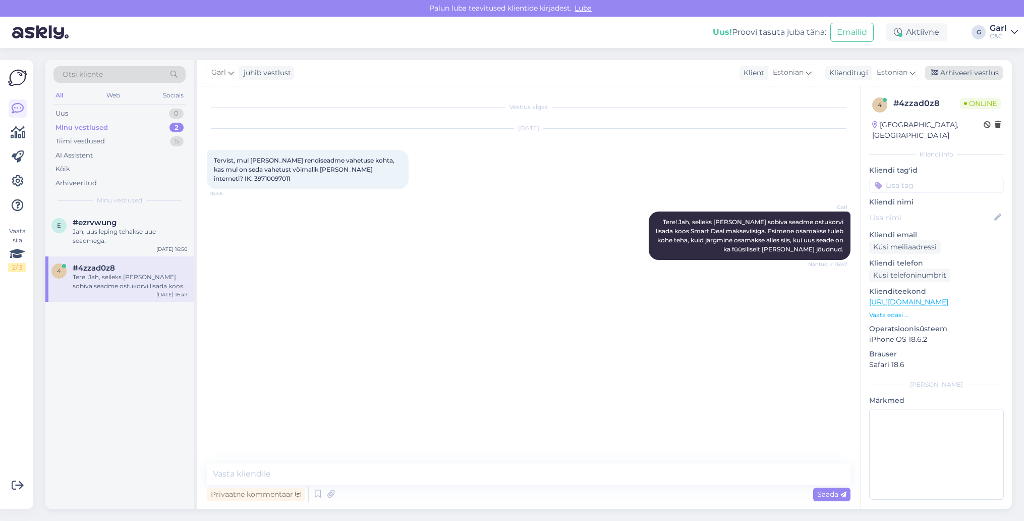
click at [967, 71] on div "Arhiveeri vestlus" at bounding box center [964, 73] width 78 height 14
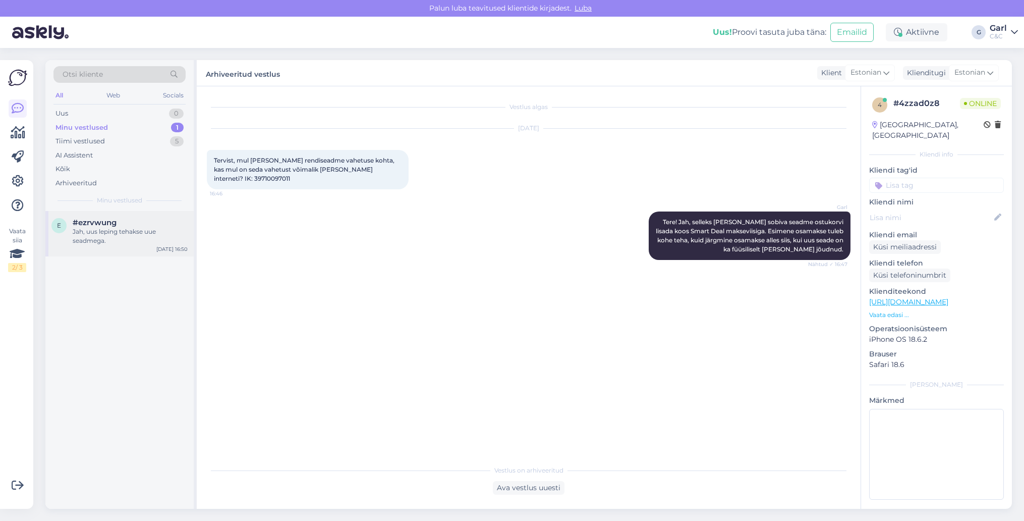
click at [117, 230] on div "Jah, uus leping tehakse uue seadmega." at bounding box center [130, 236] width 115 height 18
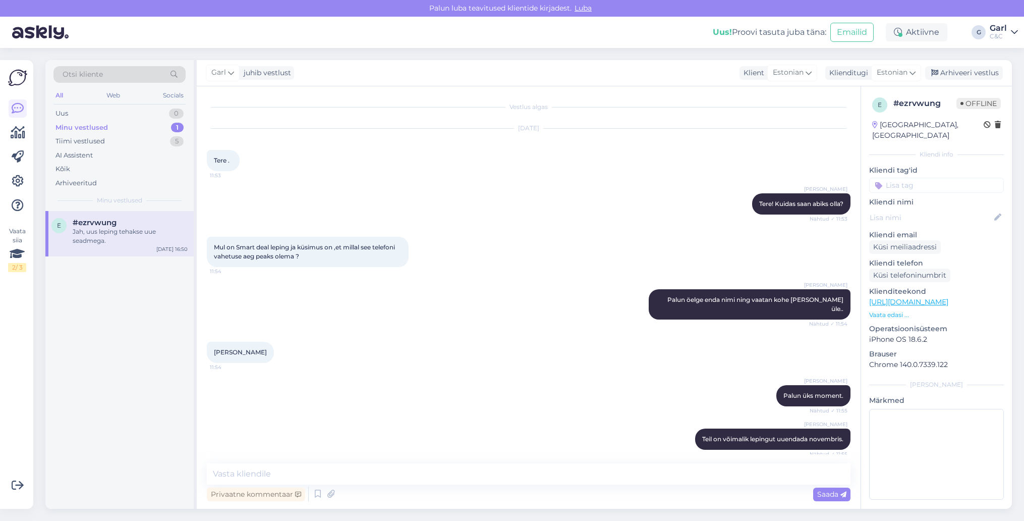
scroll to position [303, 0]
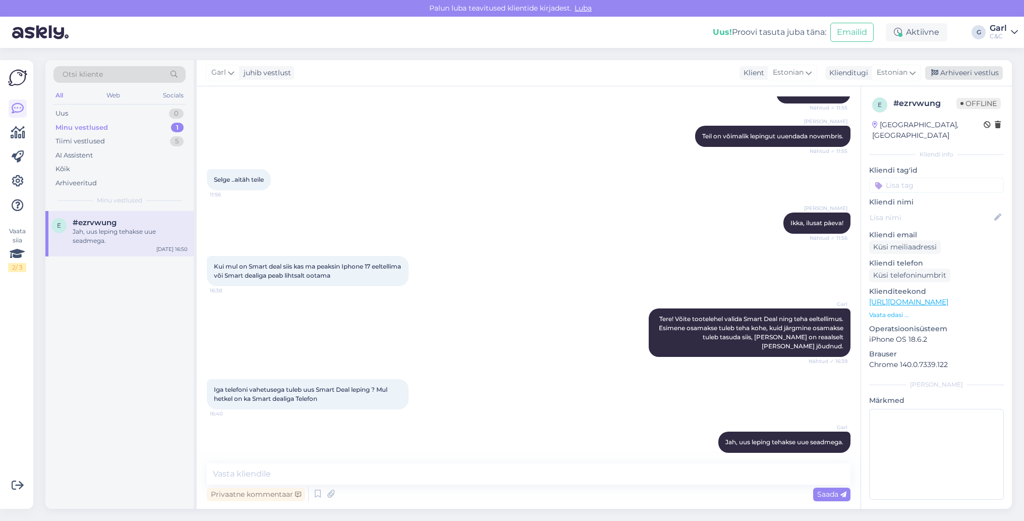
click at [974, 72] on div "Arhiveeri vestlus" at bounding box center [964, 73] width 78 height 14
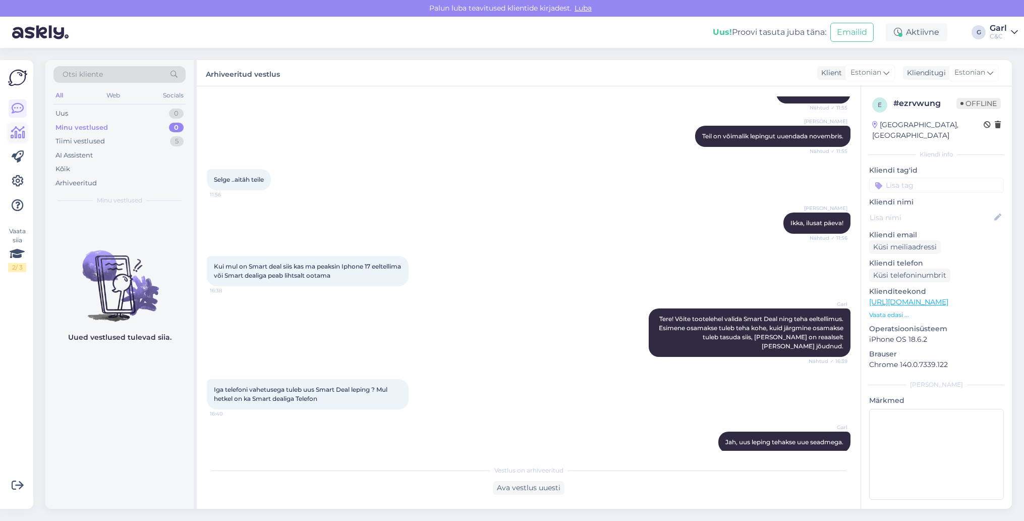
click at [17, 132] on icon at bounding box center [18, 133] width 15 height 12
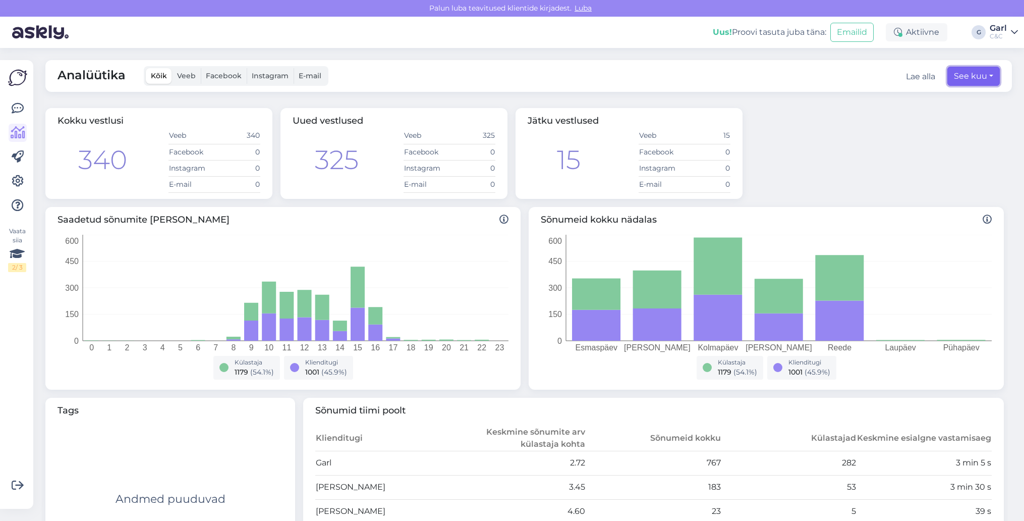
click at [975, 84] on button "See kuu" at bounding box center [973, 76] width 52 height 19
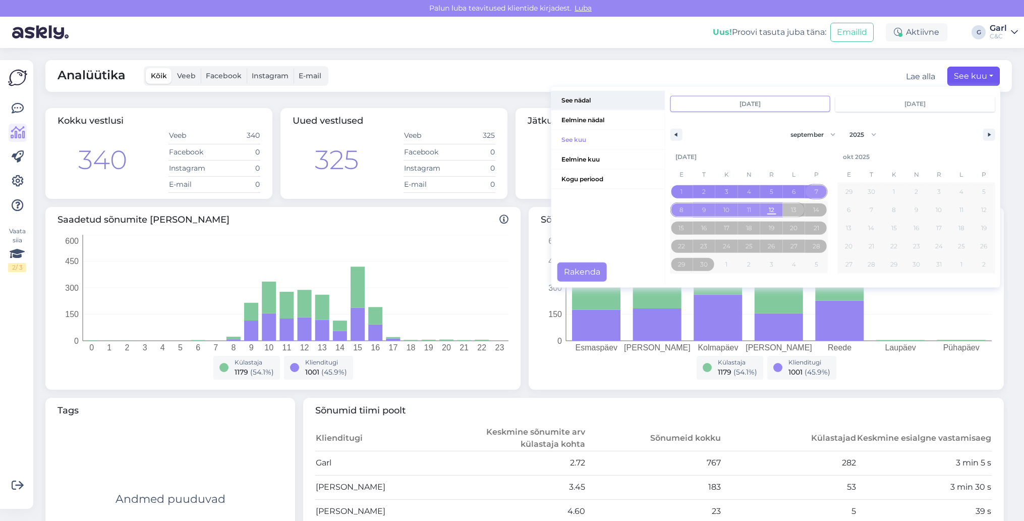
click at [596, 105] on span "See nädal" at bounding box center [607, 100] width 113 height 19
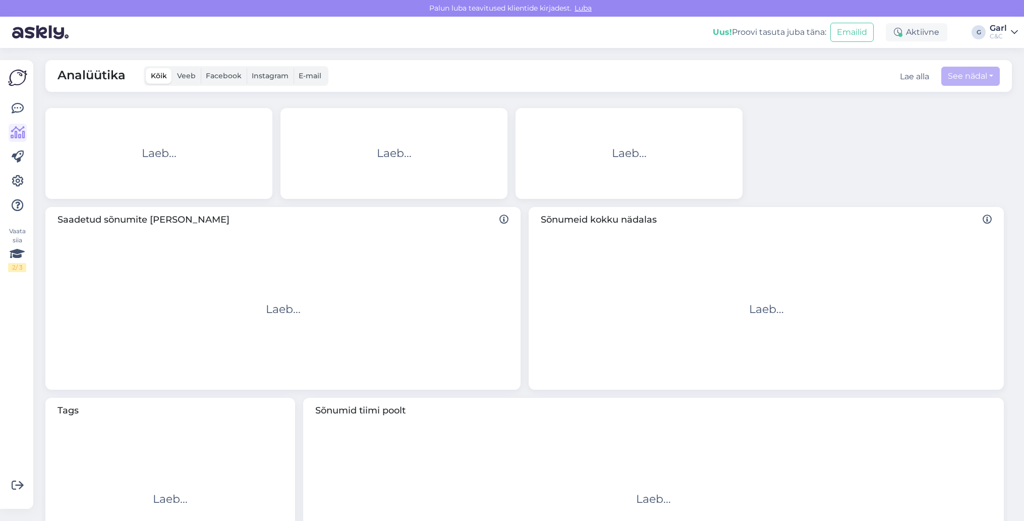
scroll to position [357, 0]
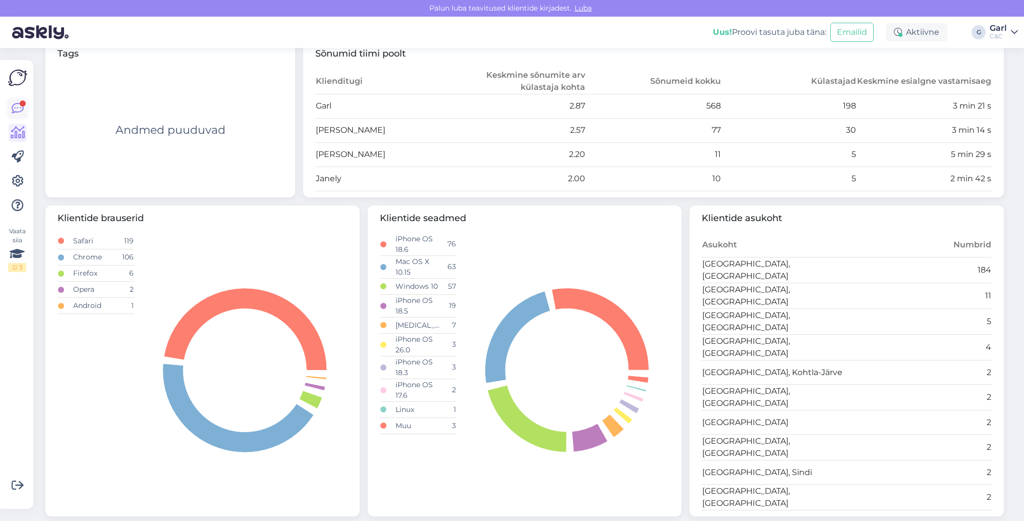
click at [18, 103] on icon at bounding box center [18, 108] width 12 height 12
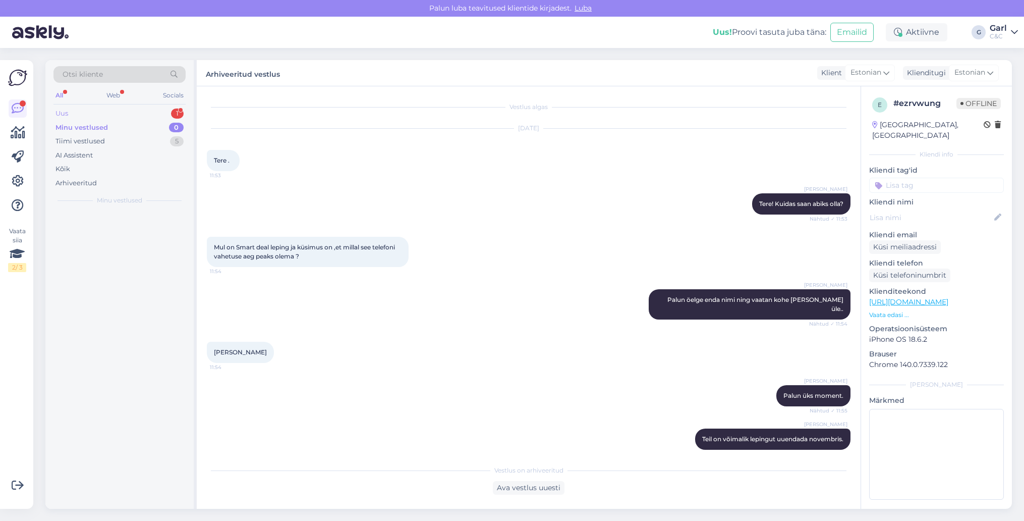
scroll to position [306, 0]
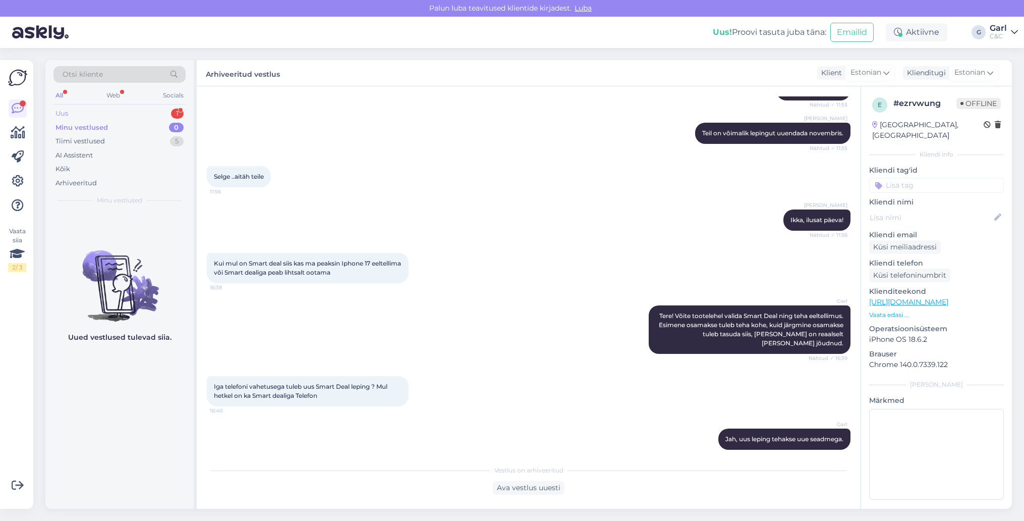
click at [113, 109] on div "Uus 1" at bounding box center [119, 113] width 132 height 14
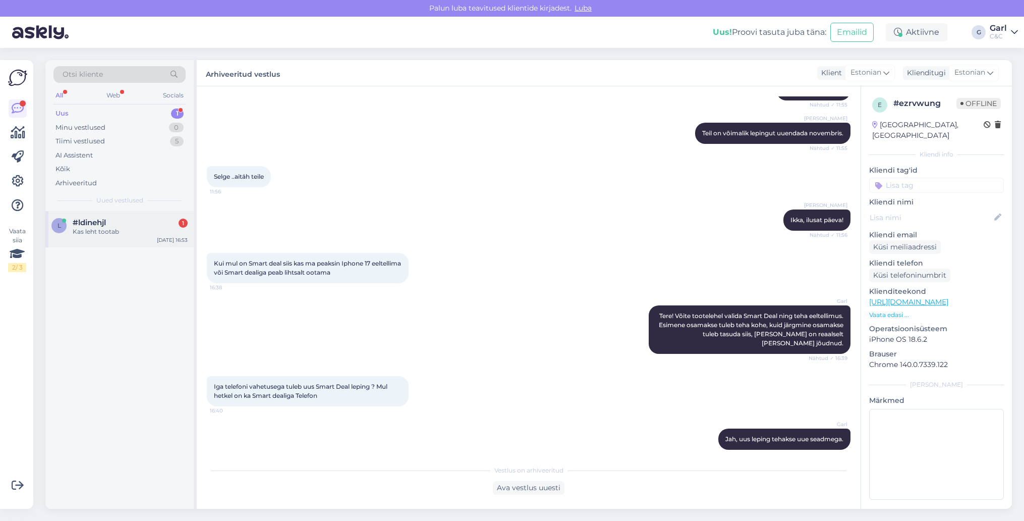
click at [132, 238] on div "l #ldinehjl 1 Kas leht tootab [DATE] 16:53" at bounding box center [119, 229] width 148 height 36
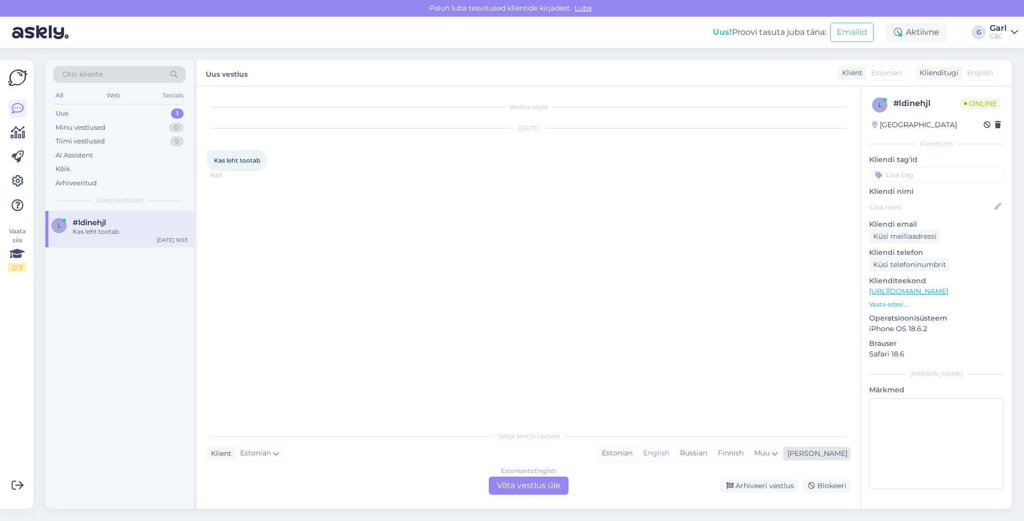
click at [638, 450] on div "Estonian" at bounding box center [617, 452] width 41 height 15
click at [550, 483] on div "Estonian to Estonian Võta vestlus üle" at bounding box center [529, 485] width 80 height 18
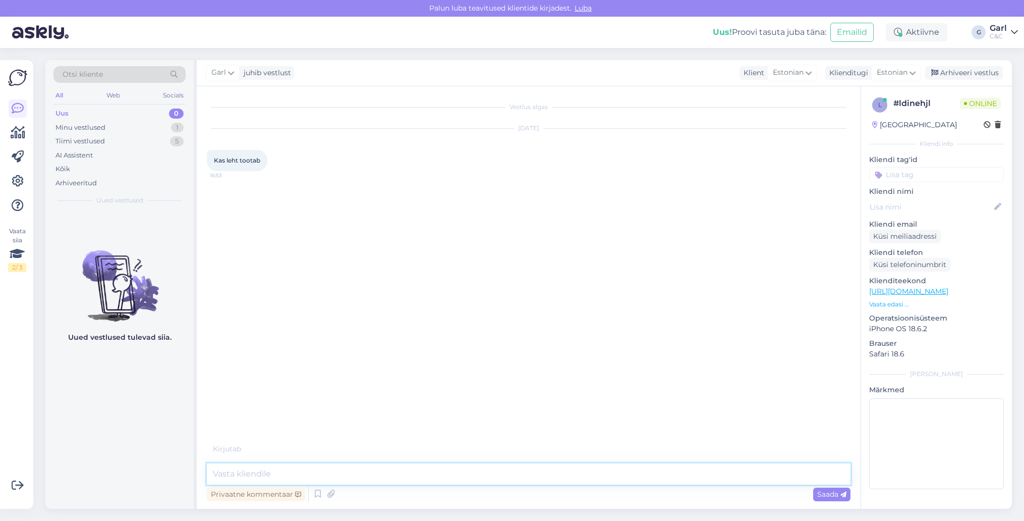
click at [543, 480] on textarea at bounding box center [529, 473] width 644 height 21
click at [13, 139] on icon at bounding box center [18, 133] width 15 height 12
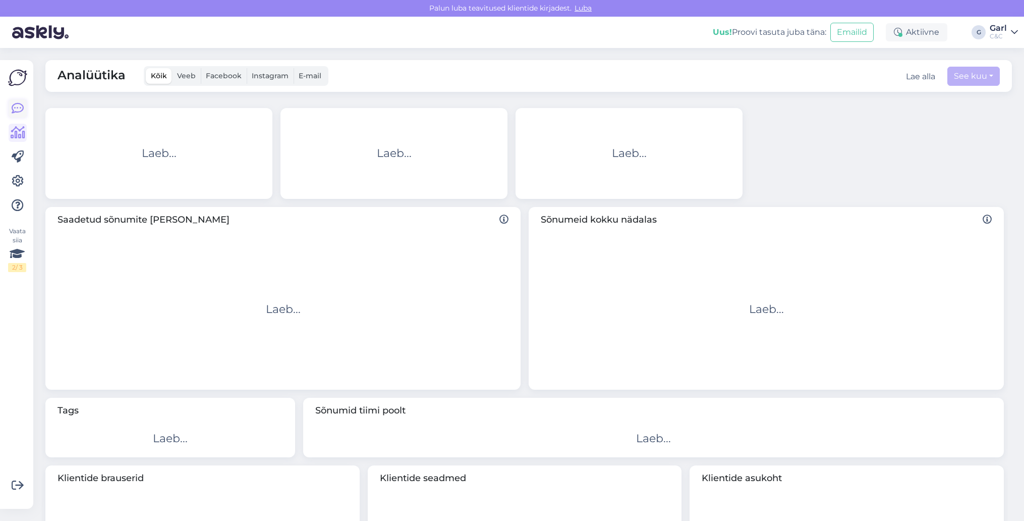
click at [13, 113] on icon at bounding box center [18, 108] width 12 height 12
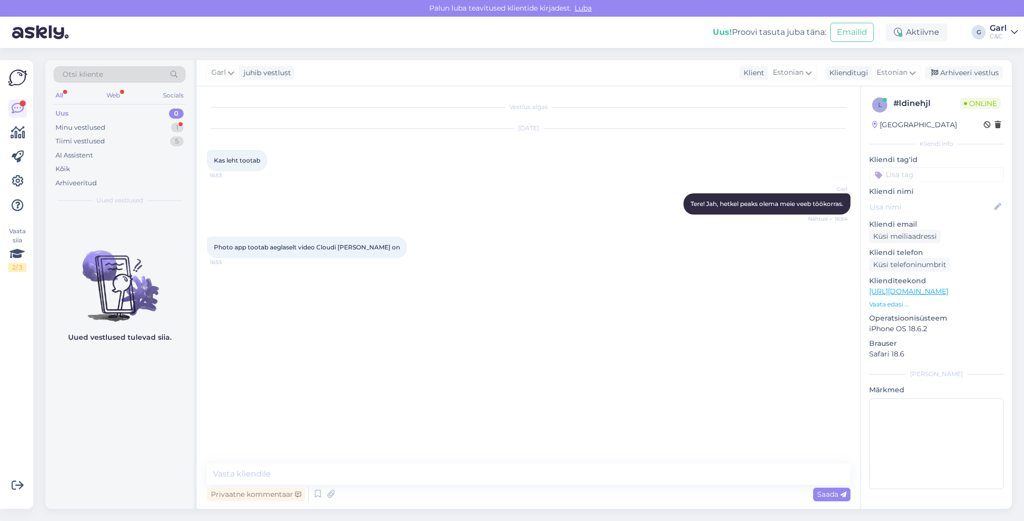
click at [361, 193] on div "Garl Tere! Jah, hetkel peaks olema meie veeb töökorras. Nähtud ✓ 16:54" at bounding box center [529, 203] width 644 height 43
click at [281, 465] on textarea at bounding box center [529, 473] width 644 height 21
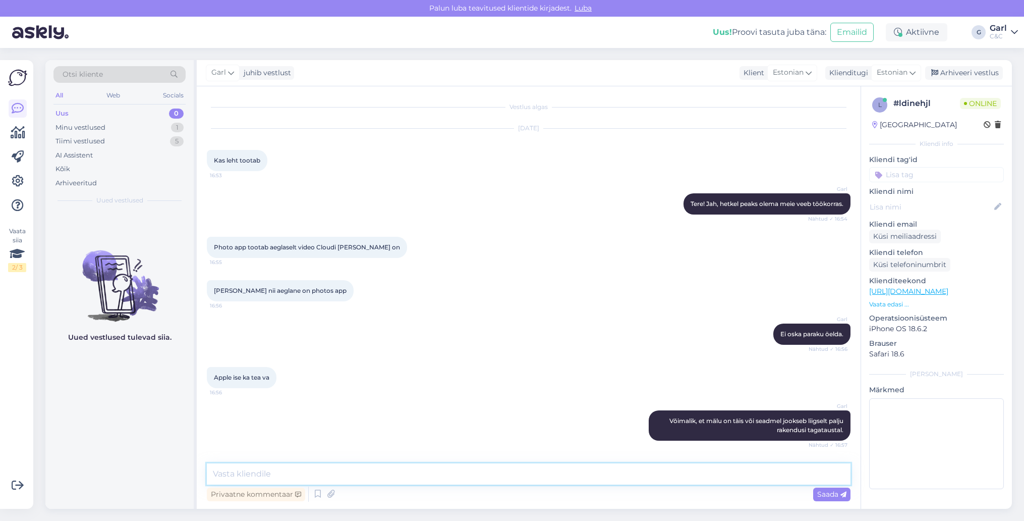
click at [318, 475] on textarea at bounding box center [529, 473] width 644 height 21
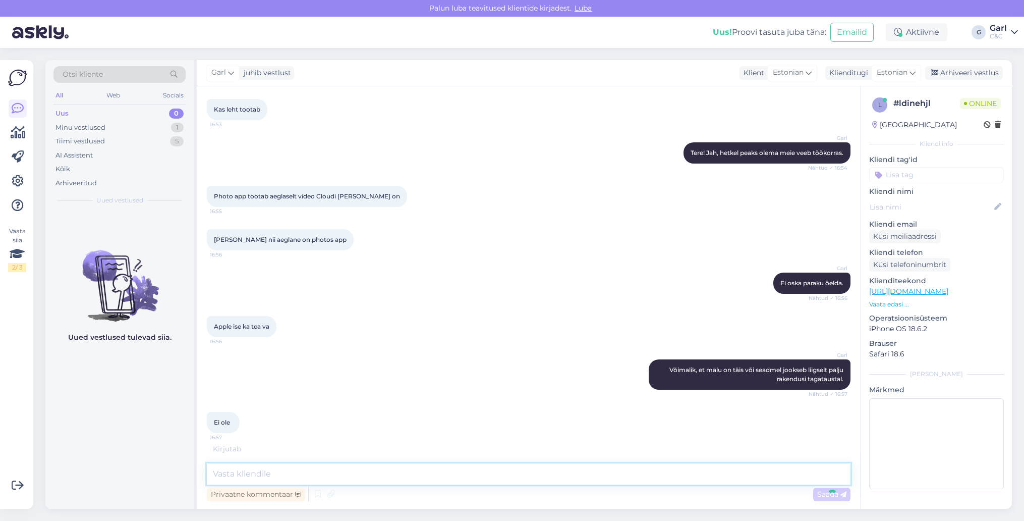
scroll to position [93, 0]
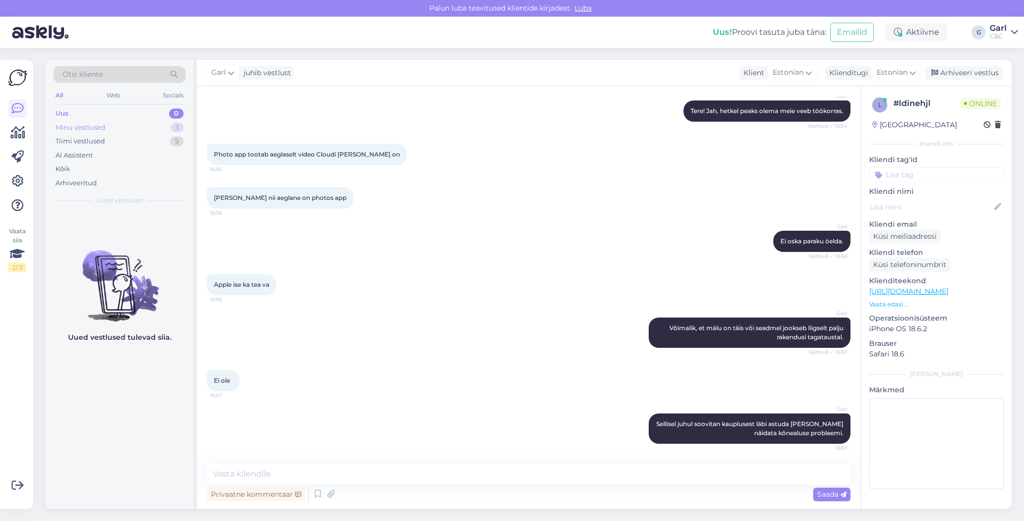
click at [126, 128] on div "Minu vestlused 1" at bounding box center [119, 128] width 132 height 14
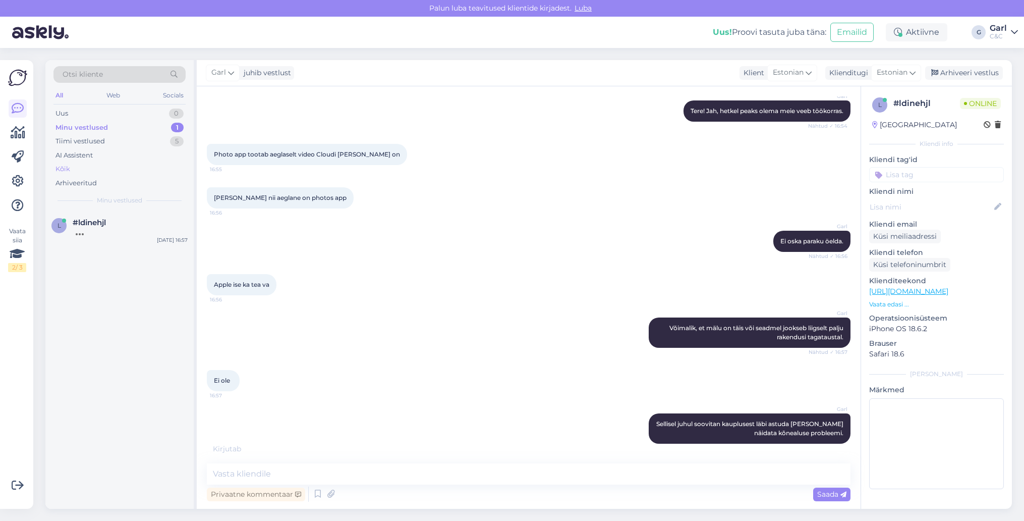
scroll to position [103, 0]
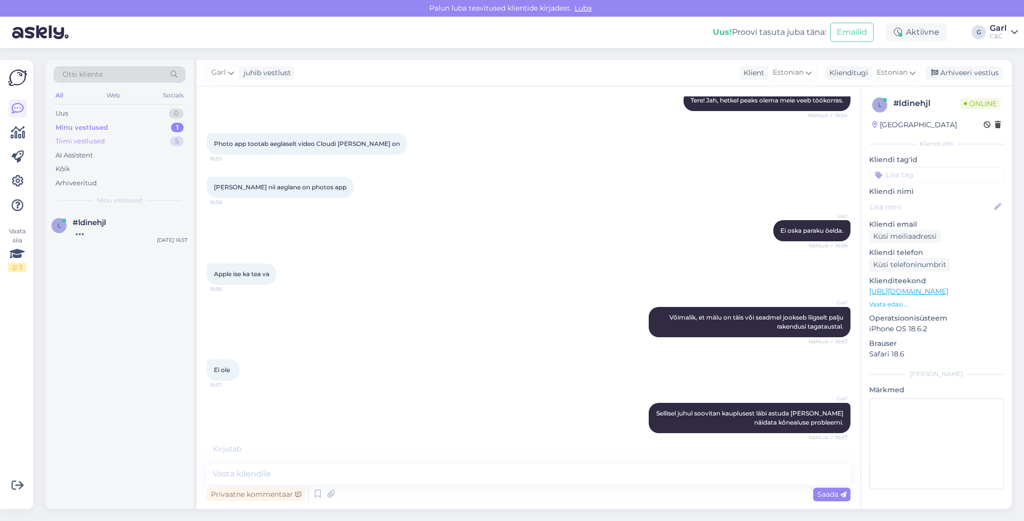
click at [108, 139] on div "Tiimi vestlused 5" at bounding box center [119, 141] width 132 height 14
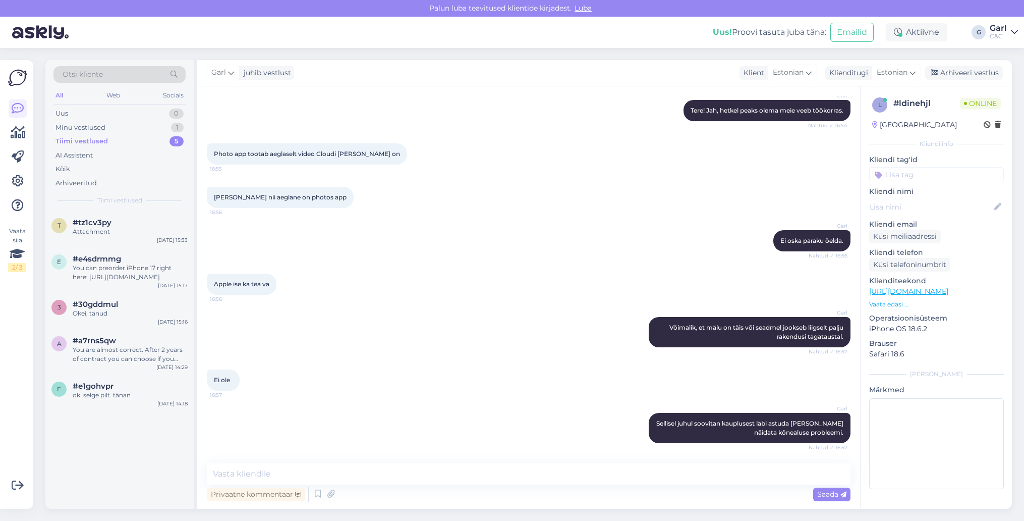
scroll to position [93, 0]
click at [147, 384] on div "#e1gohvpr" at bounding box center [130, 385] width 115 height 9
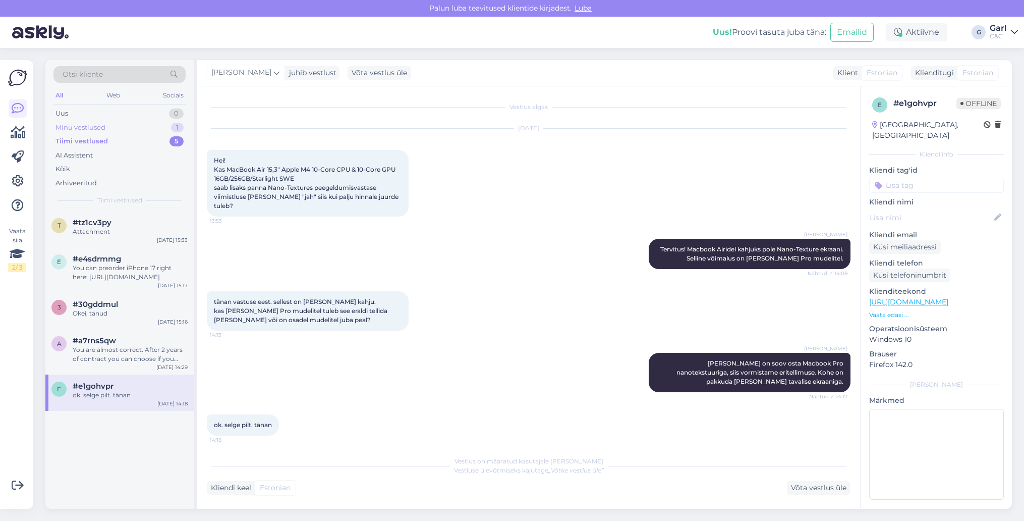
click at [178, 131] on div "1" at bounding box center [177, 128] width 13 height 10
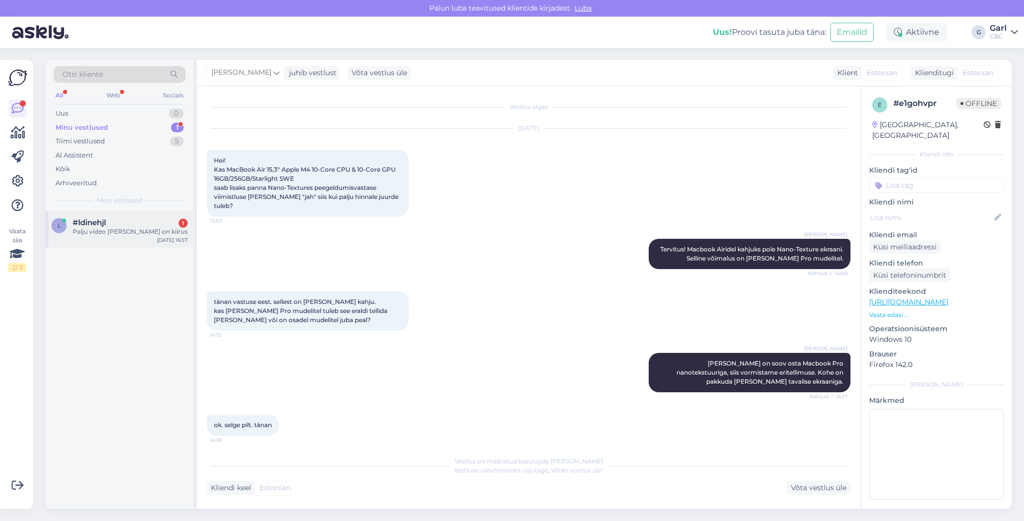
click at [131, 235] on div "Palju video [PERSON_NAME] on kiirus" at bounding box center [130, 231] width 115 height 9
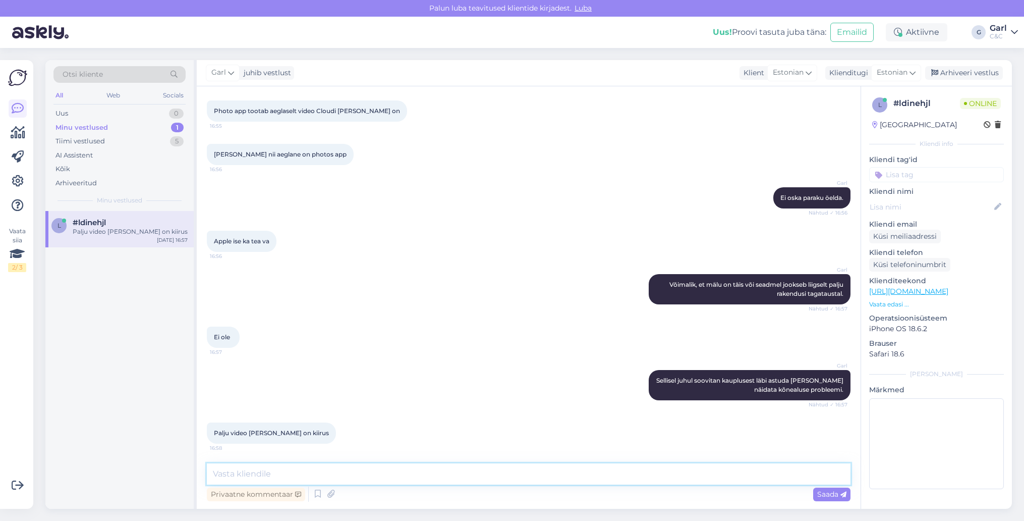
click at [465, 477] on textarea at bounding box center [529, 473] width 644 height 21
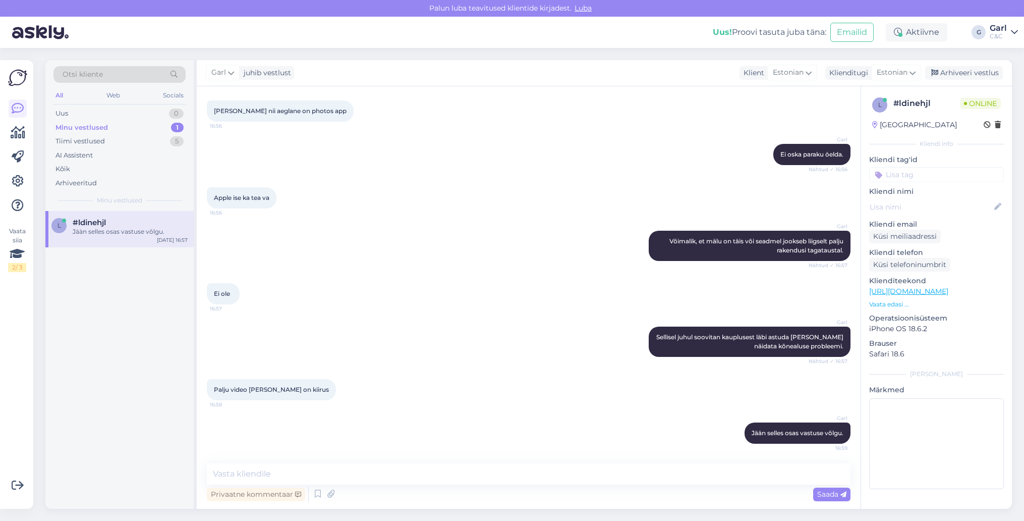
click at [101, 346] on div "l #ldinehjl Jään selles osas vastuse võlgu. [DATE] 16:57" at bounding box center [119, 360] width 148 height 298
click at [129, 121] on div "Minu vestlused 1" at bounding box center [119, 128] width 132 height 14
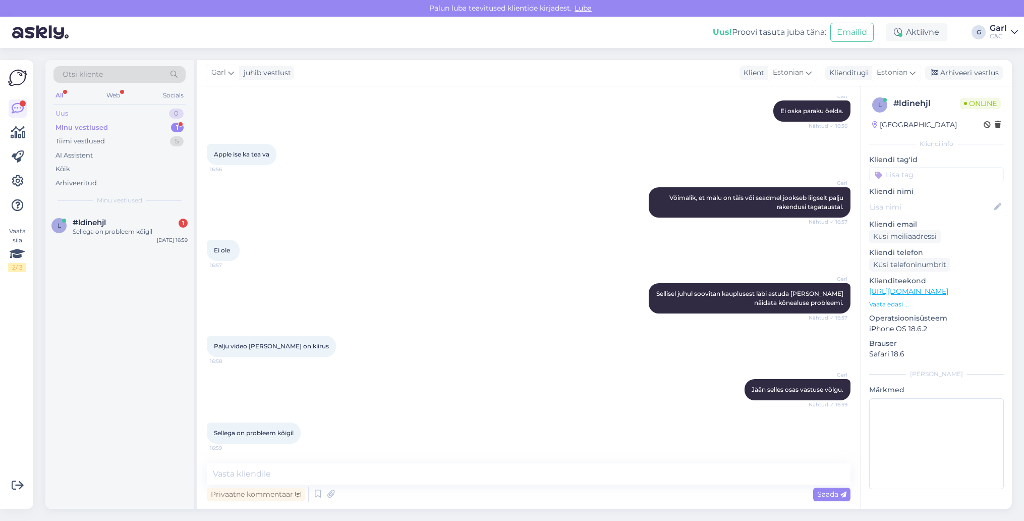
click at [162, 113] on div "Uus 0" at bounding box center [119, 113] width 132 height 14
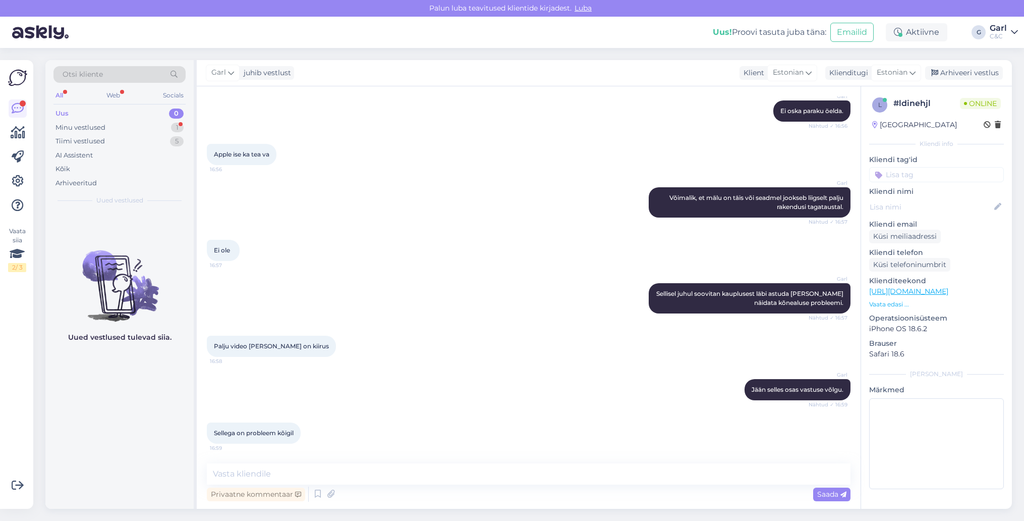
click at [417, 463] on div "Vestlus algas [DATE] Kas leht tootab 16:53 Garl Tere! Jah, hetkel peaks olema m…" at bounding box center [529, 297] width 664 height 422
click at [398, 471] on textarea at bounding box center [529, 473] width 644 height 21
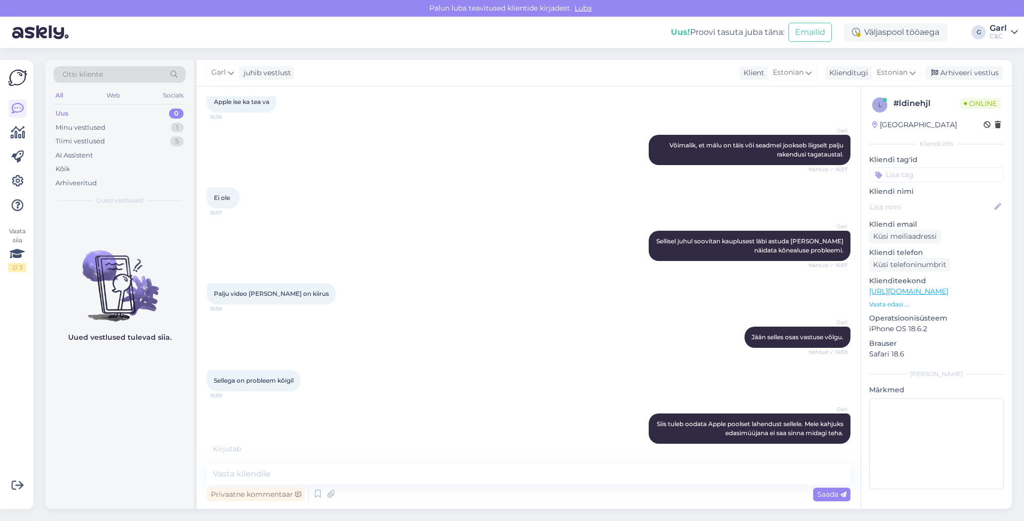
click at [110, 116] on div "Uus 0" at bounding box center [119, 113] width 132 height 14
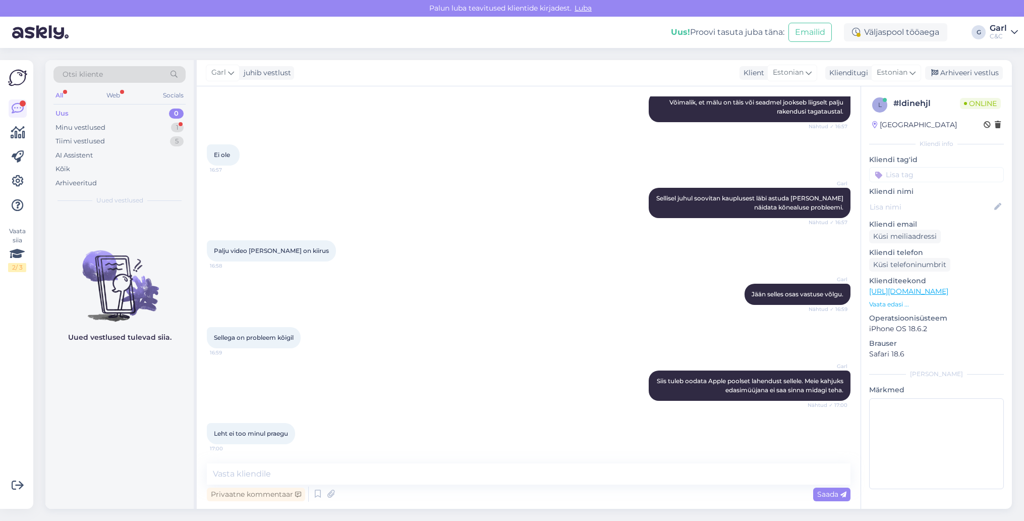
scroll to position [362, 0]
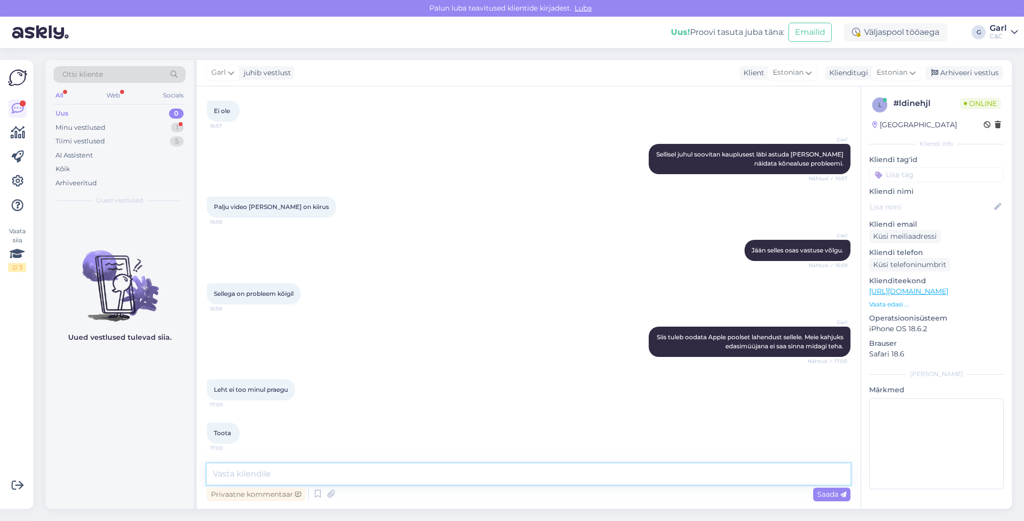
click at [313, 468] on textarea at bounding box center [529, 473] width 644 height 21
paste textarea "[URL][DOMAIN_NAME]"
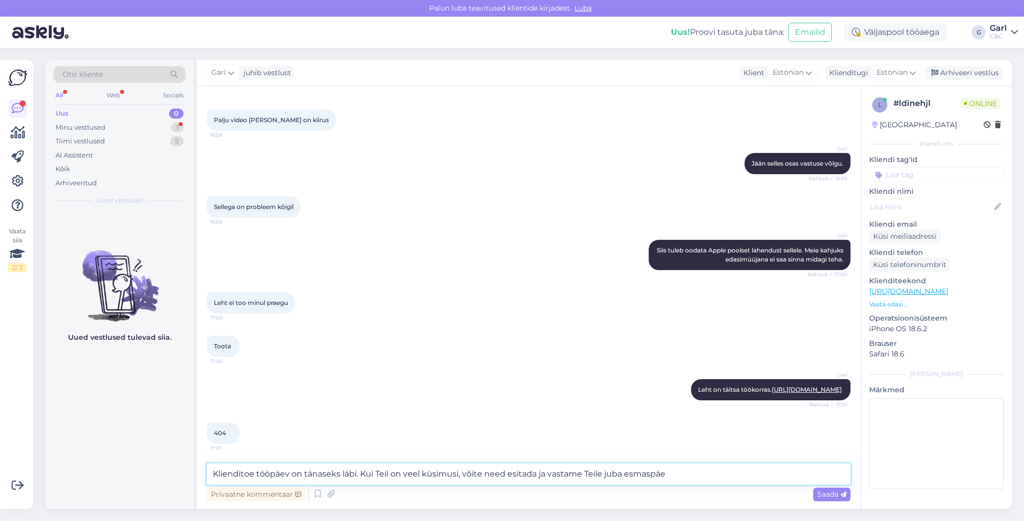
scroll to position [492, 0]
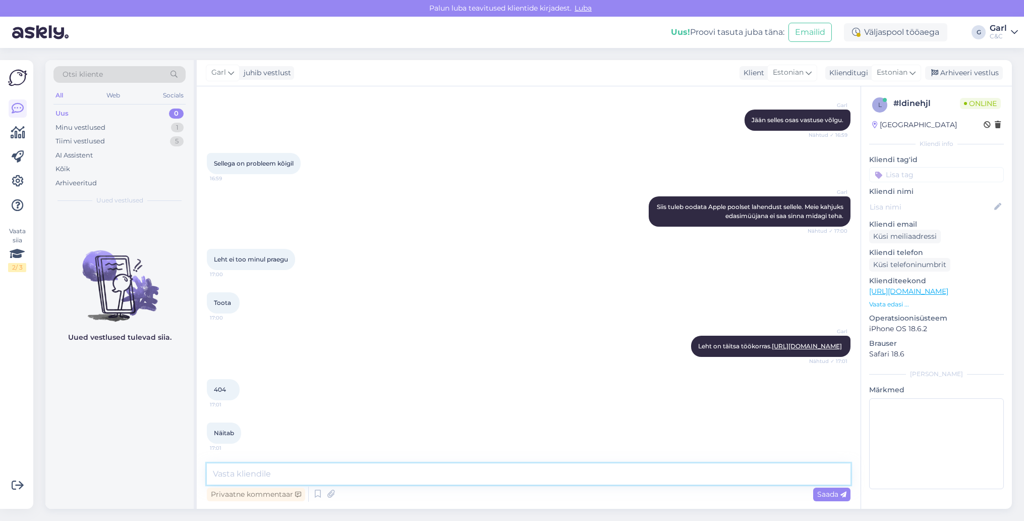
paste textarea "[URL][DOMAIN_NAME]"
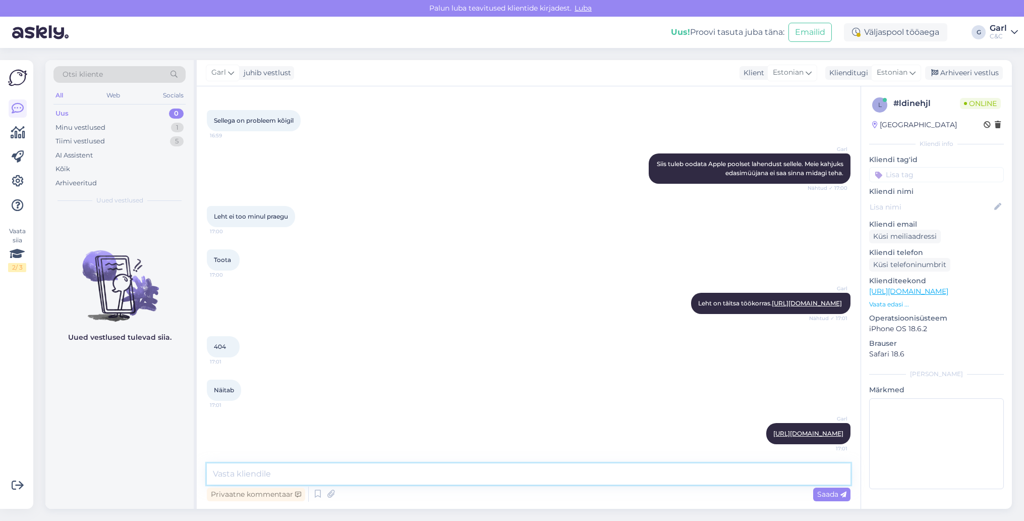
scroll to position [579, 0]
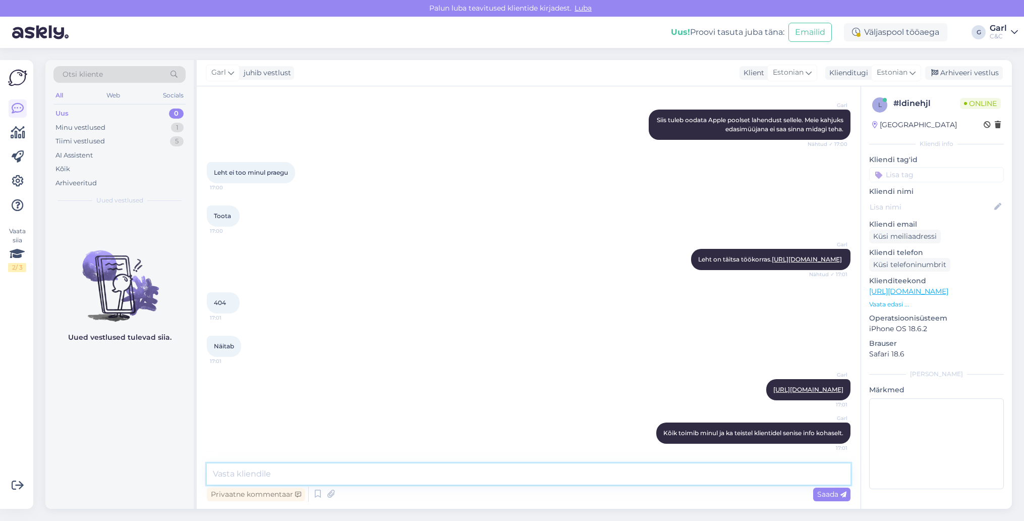
click at [420, 464] on textarea at bounding box center [529, 473] width 644 height 21
click at [427, 486] on div "Privaatne kommentaar Saada" at bounding box center [529, 493] width 644 height 19
click at [426, 478] on textarea at bounding box center [529, 473] width 644 height 21
click at [426, 477] on textarea at bounding box center [529, 473] width 644 height 21
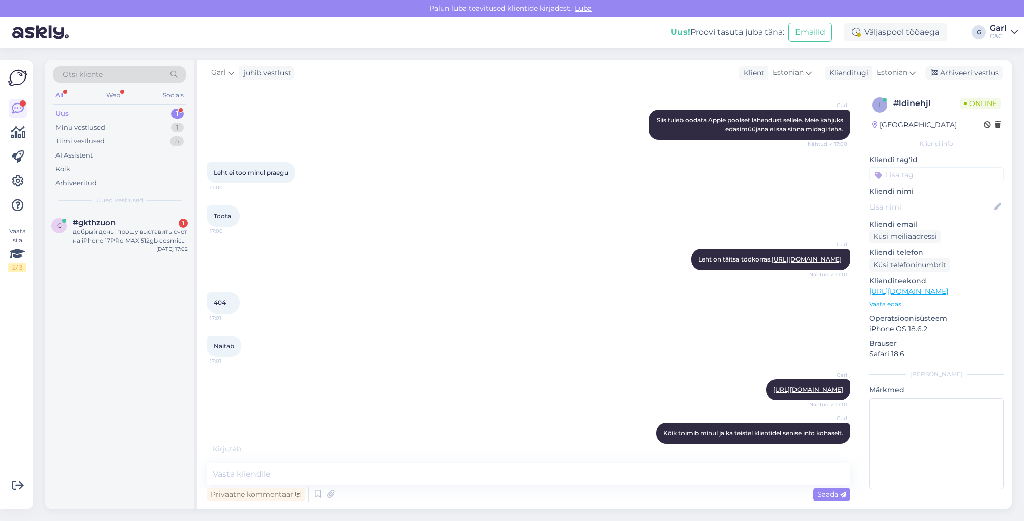
click at [153, 367] on div "g #gkthzuon 1 добрый день! прошу выставить счет на iPhone 17PRo MAX 512gb cosmi…" at bounding box center [119, 360] width 148 height 298
click at [67, 314] on div "g #gkthzuon 1 добрый день! прошу выставить счет на iPhone 17PRo MAX 512gb cosmi…" at bounding box center [119, 360] width 148 height 298
click at [370, 466] on textarea at bounding box center [529, 473] width 644 height 21
paste textarea "[URL][DOMAIN_NAME]"
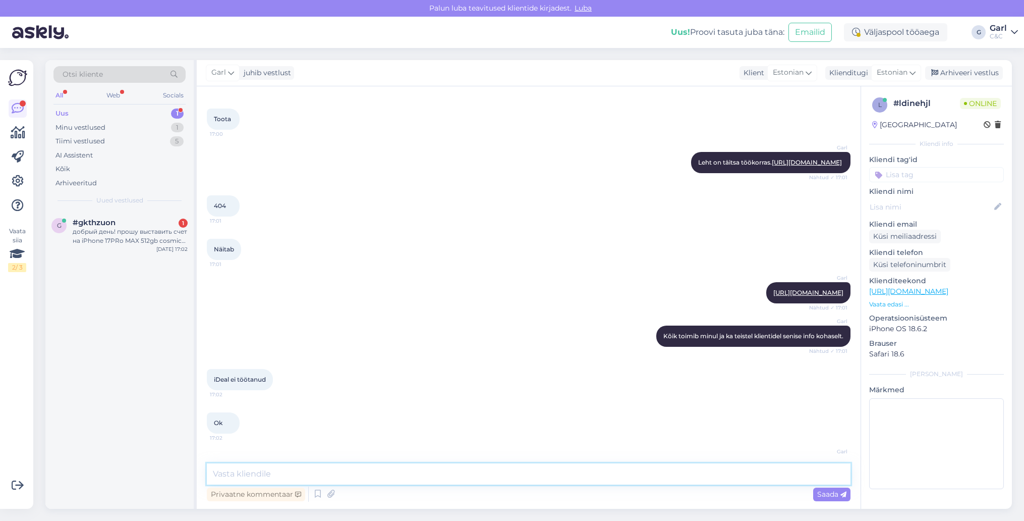
scroll to position [727, 0]
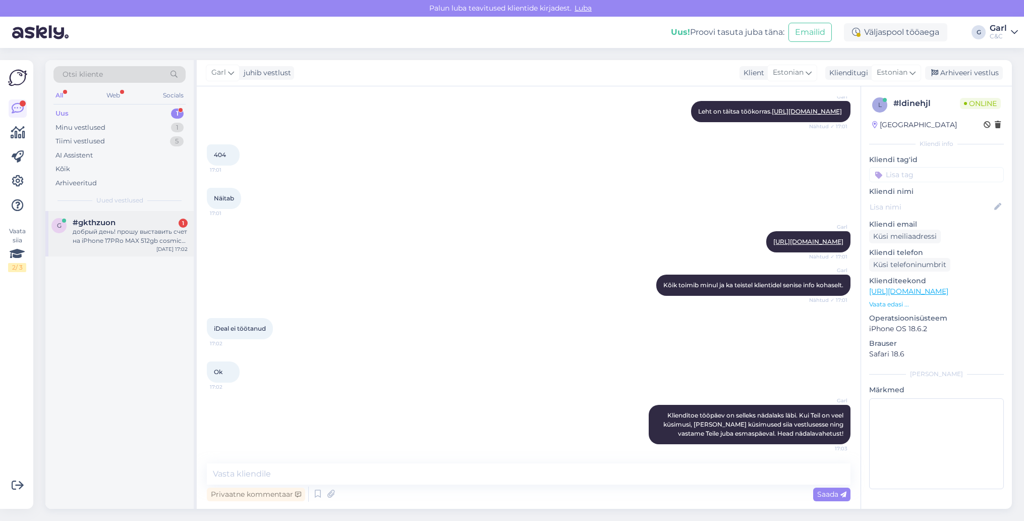
click at [108, 241] on div "добрый день! прошу выставить счет на iPhone 17PRo MAX 512gb cosmic orange nspir…" at bounding box center [130, 236] width 115 height 18
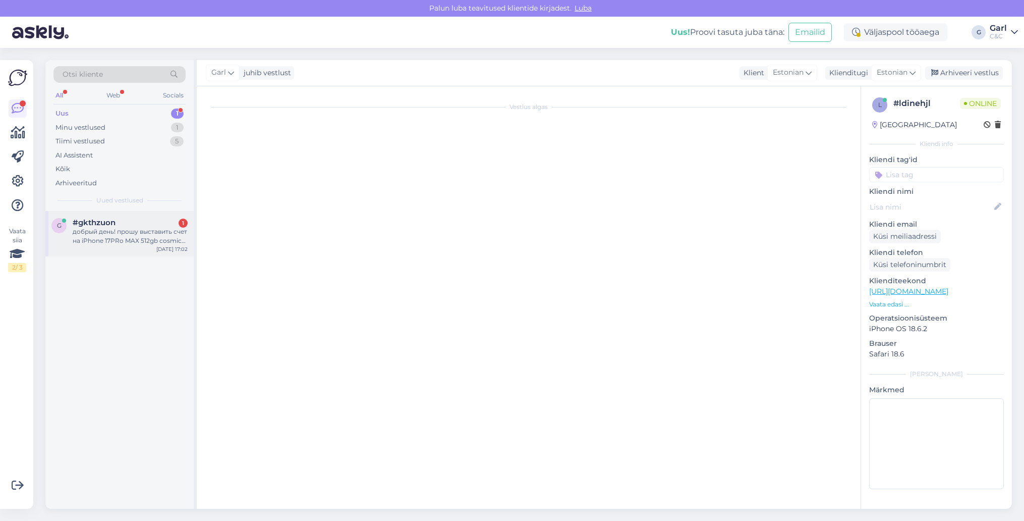
scroll to position [349, 0]
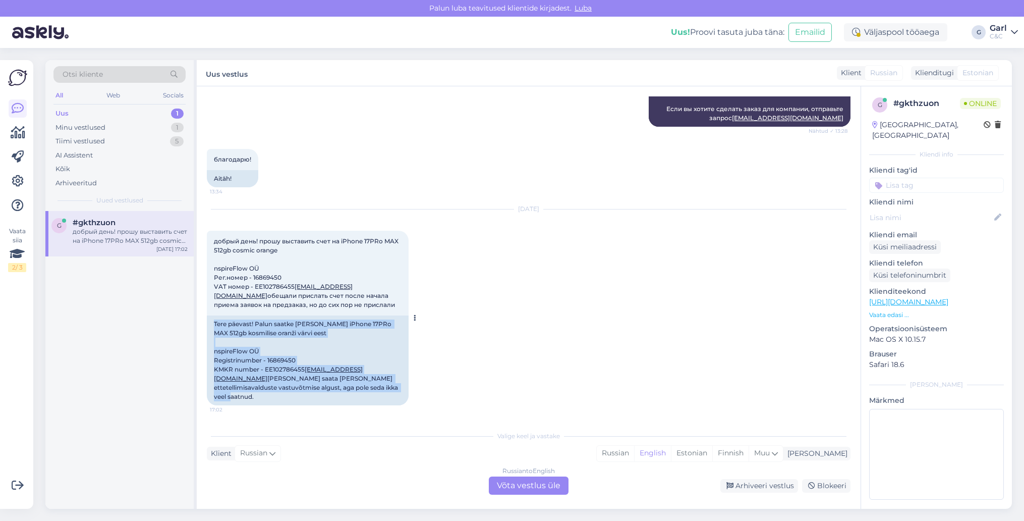
drag, startPoint x: 209, startPoint y: 320, endPoint x: 362, endPoint y: 400, distance: 172.4
click at [362, 400] on div "Tere päevast! Palun saatke [PERSON_NAME] iPhone 17PRo MAX 512gb kosmilise oranž…" at bounding box center [308, 360] width 202 height 90
copy div "Tere päevast! Palun saatke [PERSON_NAME] iPhone 17PRo MAX 512gb kosmilise oranž…"
click at [712, 454] on div "Estonian" at bounding box center [691, 452] width 41 height 15
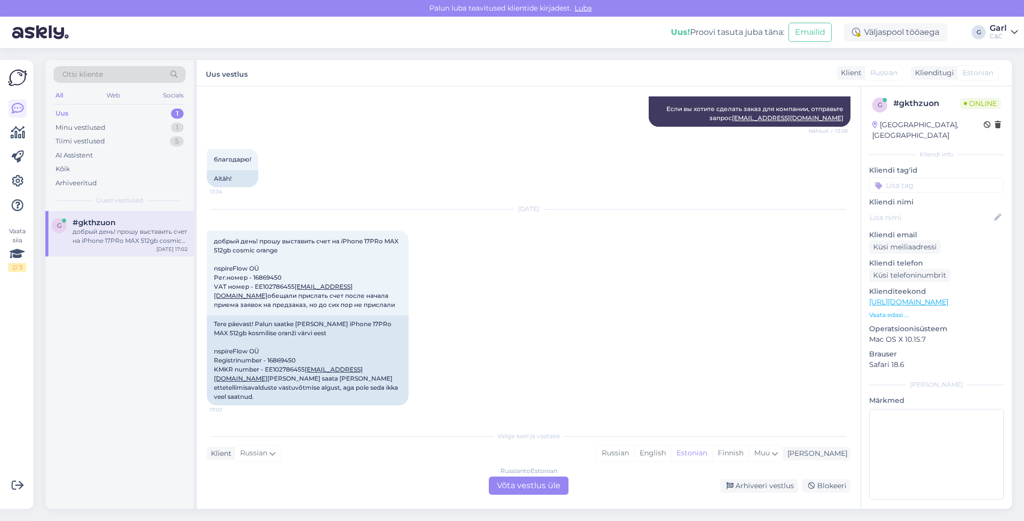
click at [509, 481] on div "Russian to Estonian Võta vestlus üle" at bounding box center [529, 485] width 80 height 18
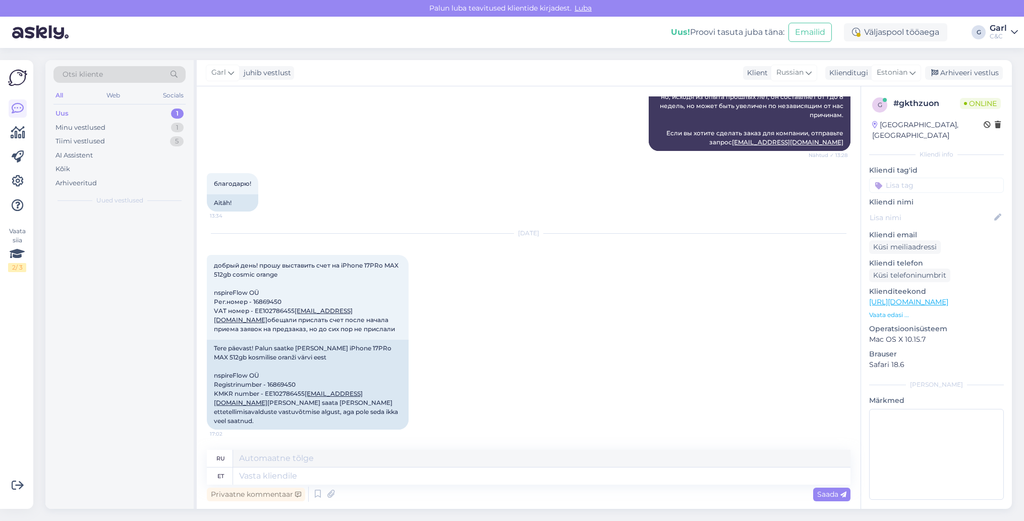
scroll to position [324, 0]
click at [509, 480] on textarea at bounding box center [541, 475] width 617 height 17
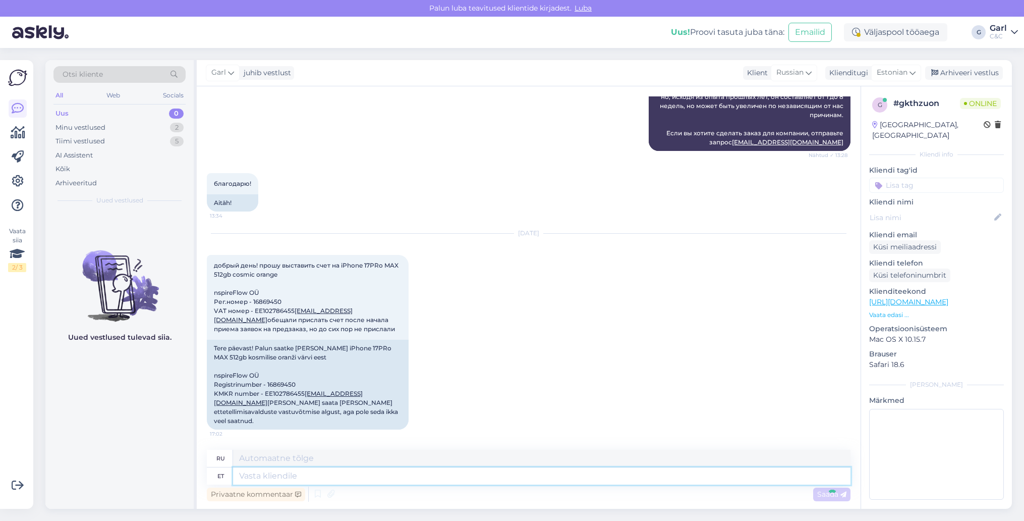
scroll to position [393, 0]
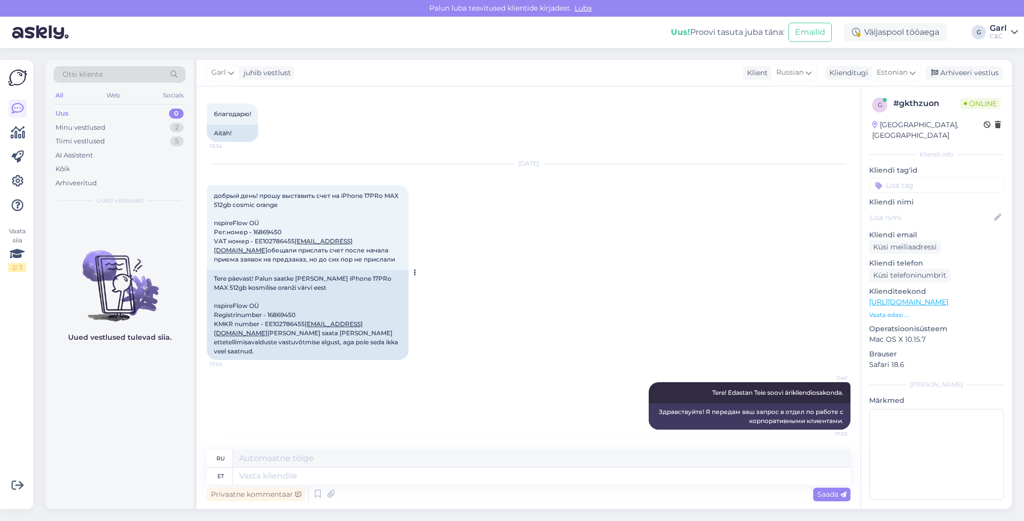
drag, startPoint x: 145, startPoint y: 126, endPoint x: 255, endPoint y: 178, distance: 121.6
click at [249, 169] on div "Otsi kliente All Web Socials Uus 0 Minu vestlused 2 Tiimi vestlused 5 AI Assist…" at bounding box center [528, 284] width 966 height 448
drag, startPoint x: 211, startPoint y: 185, endPoint x: 352, endPoint y: 262, distance: 160.1
click at [352, 263] on div "добрый день! прошу выставить счет на iPhone 17PRo MAX 512gb cosmic orange nspir…" at bounding box center [308, 227] width 202 height 85
copy span "добрый день! прошу выставить счет на iPhone 17PRo MAX 512gb cosmic orange nspir…"
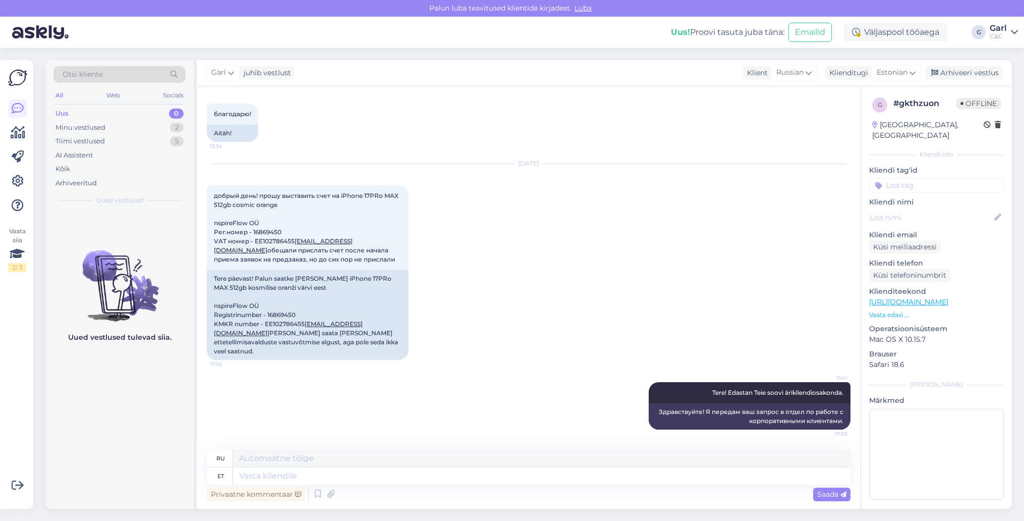
click at [74, 429] on div "Uued vestlused tulevad siia." at bounding box center [119, 360] width 148 height 298
click at [164, 123] on div "Minu vestlused 2" at bounding box center [119, 128] width 132 height 14
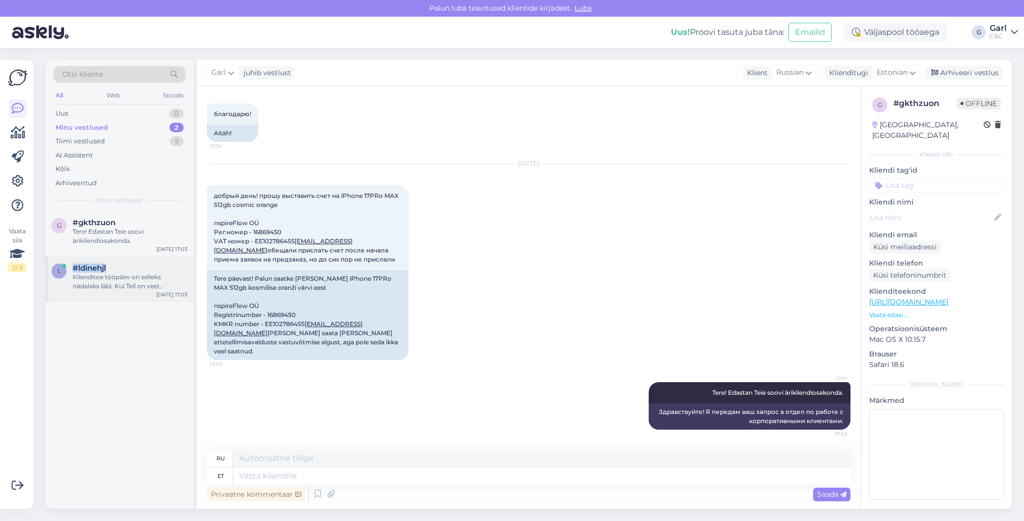
click at [133, 263] on div "#ldinehjl" at bounding box center [130, 267] width 115 height 9
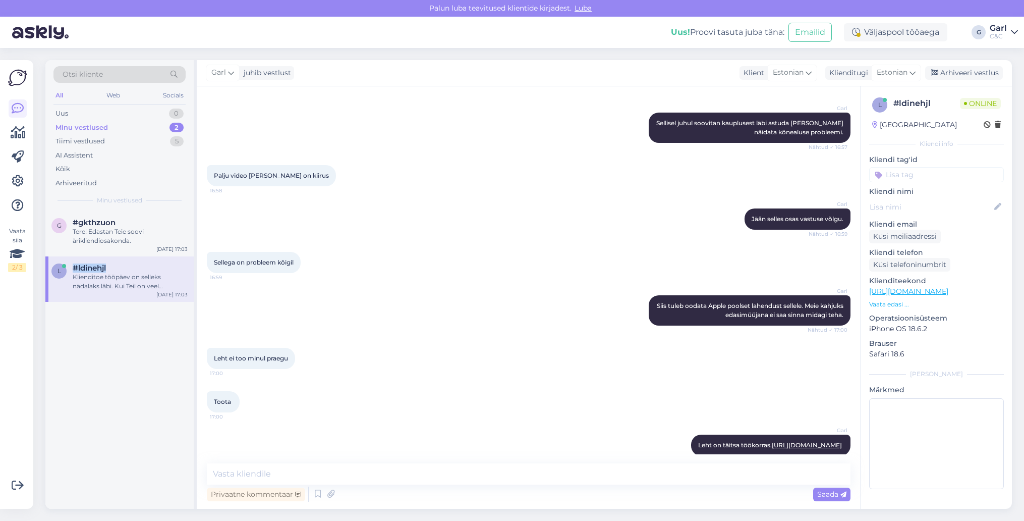
scroll to position [727, 0]
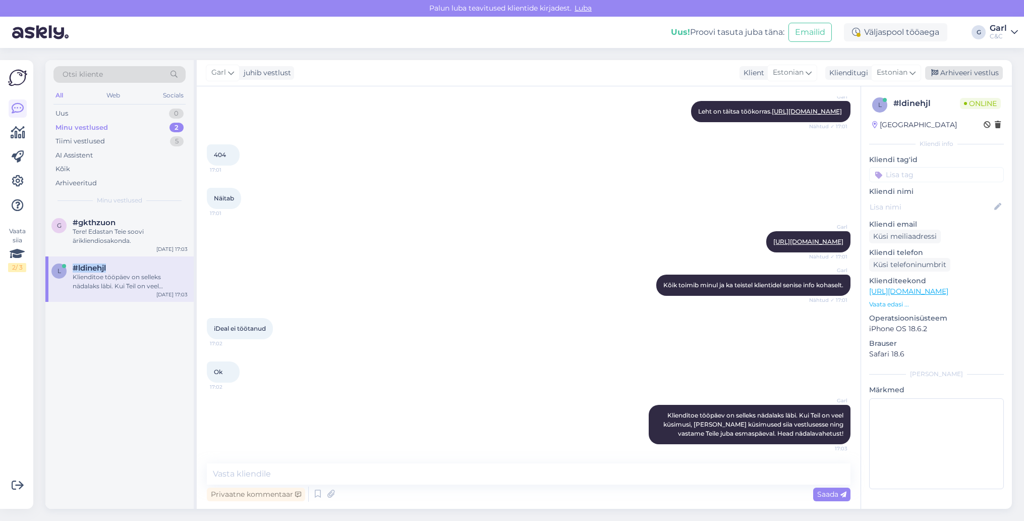
click at [956, 70] on div "Arhiveeri vestlus" at bounding box center [964, 73] width 78 height 14
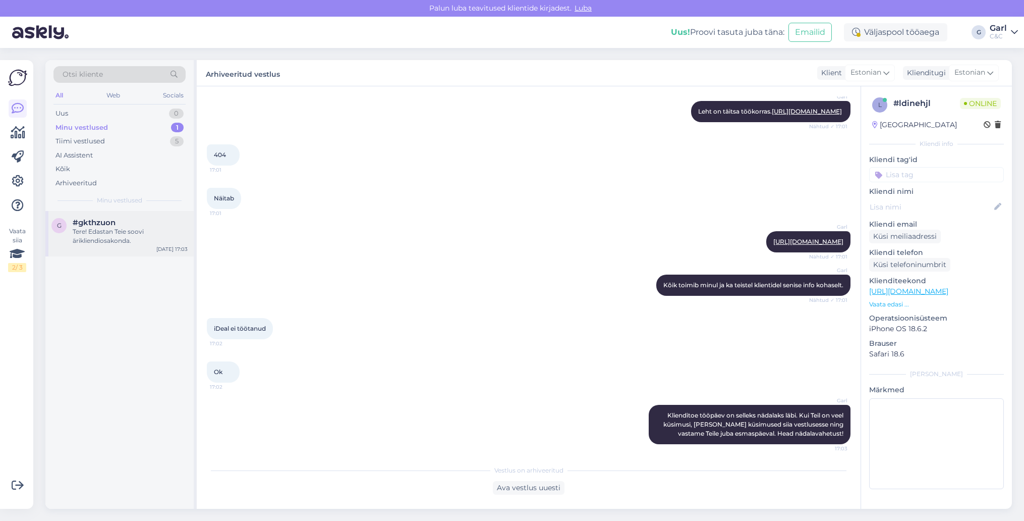
click at [105, 234] on div "Tere! Edastan Teie soovi ärikliendiosakonda." at bounding box center [130, 236] width 115 height 18
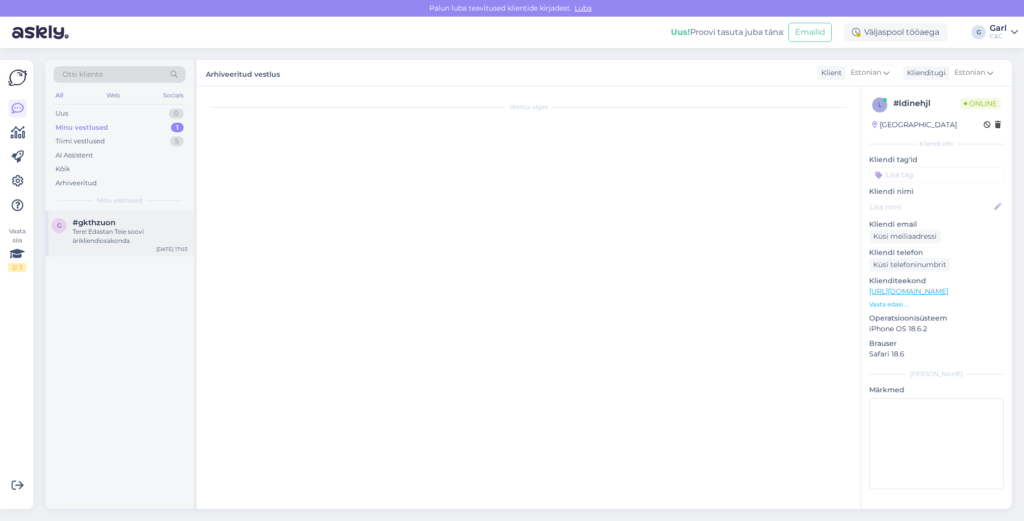
scroll to position [393, 0]
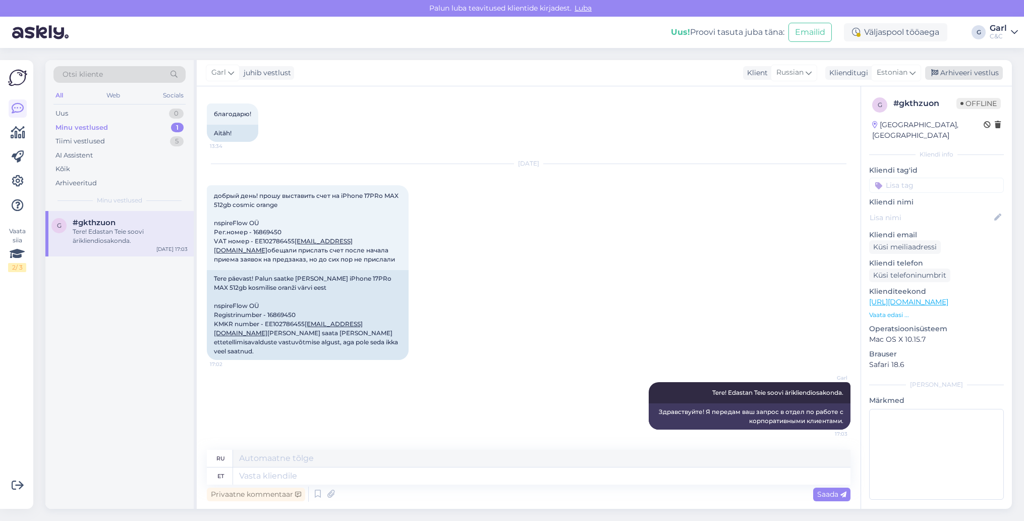
click at [990, 70] on div "Arhiveeri vestlus" at bounding box center [964, 73] width 78 height 14
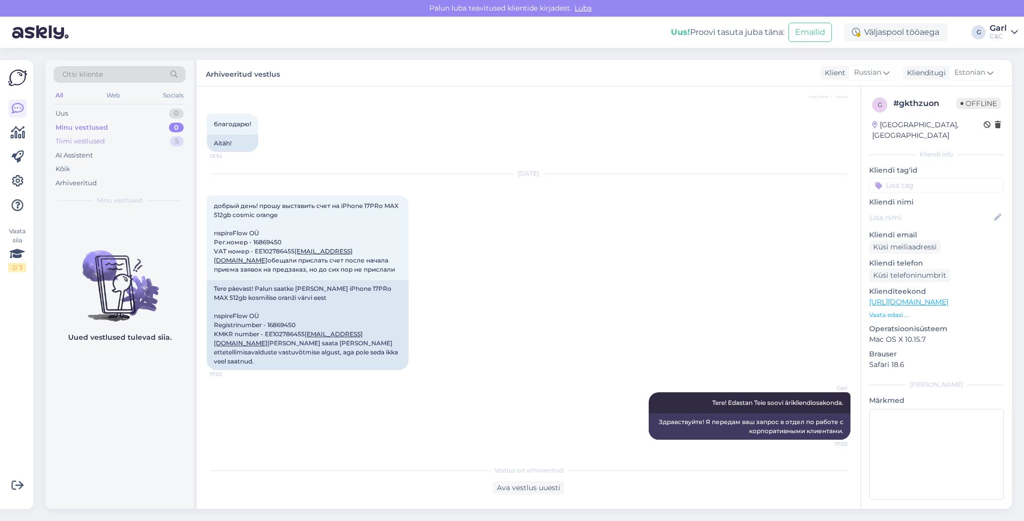
click at [167, 139] on div "Tiimi vestlused 5" at bounding box center [119, 141] width 132 height 14
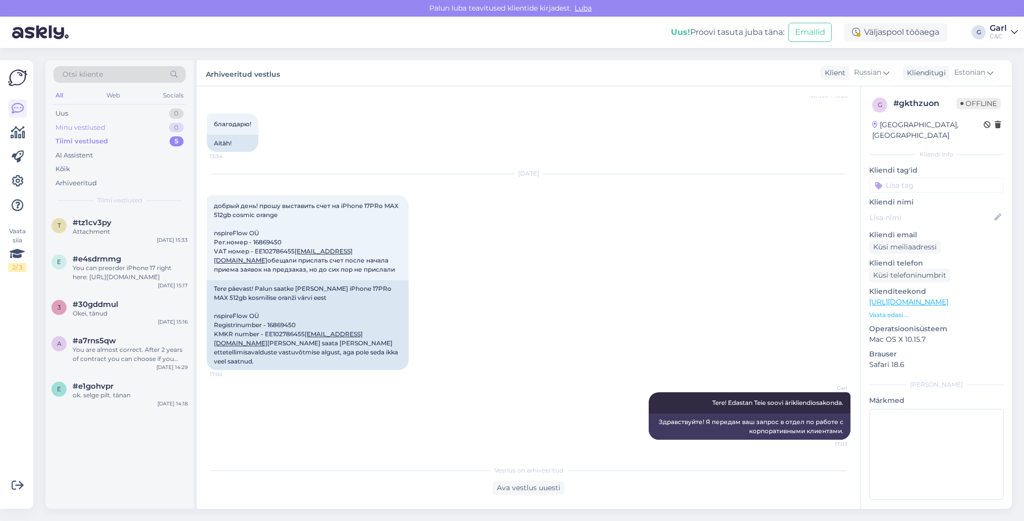
click at [167, 130] on div "Minu vestlused 0" at bounding box center [119, 128] width 132 height 14
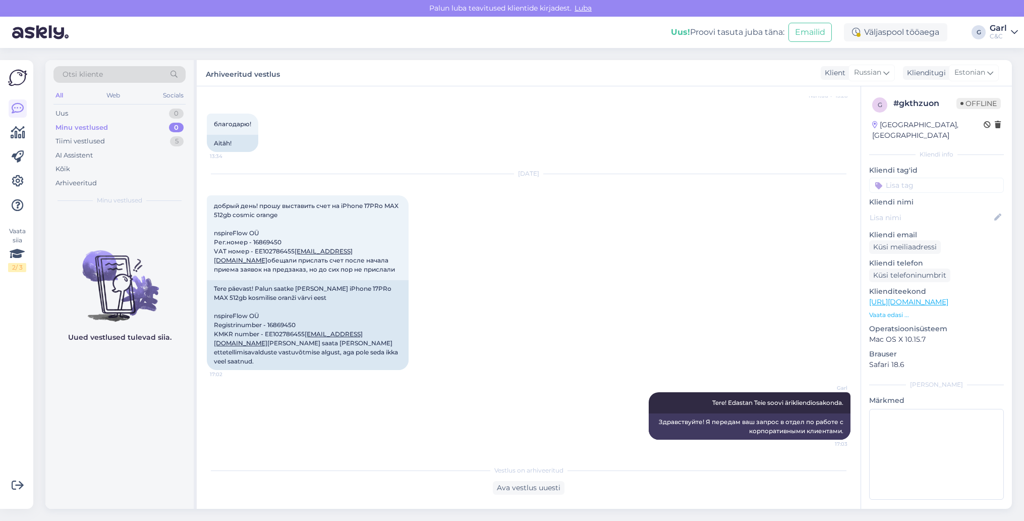
click at [26, 338] on div "Vaata siia 2 / 3" at bounding box center [17, 284] width 19 height 432
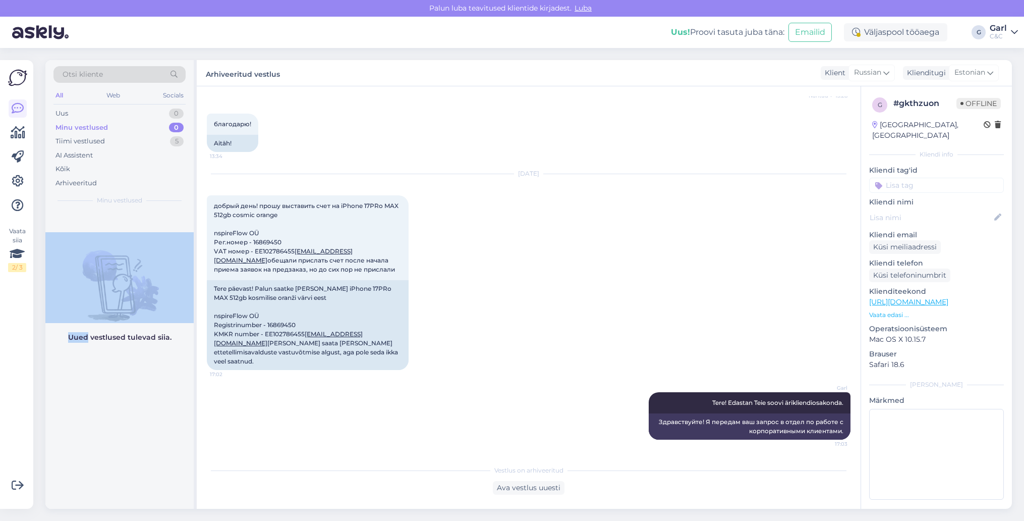
click at [26, 244] on div "Vaata siia 2 / 3" at bounding box center [17, 284] width 19 height 432
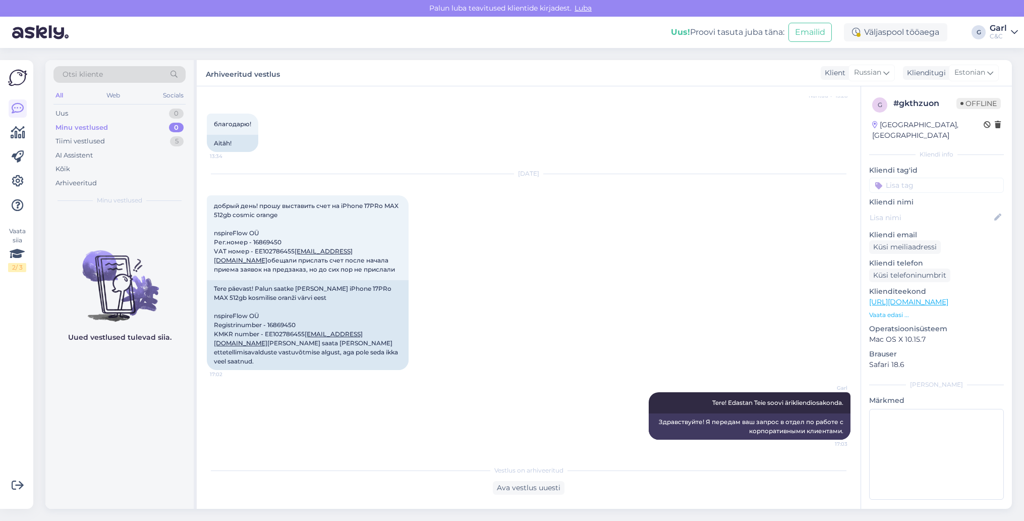
click at [27, 139] on div "Vaata siia 2 / 3" at bounding box center [17, 284] width 19 height 432
click at [19, 133] on icon at bounding box center [18, 133] width 15 height 12
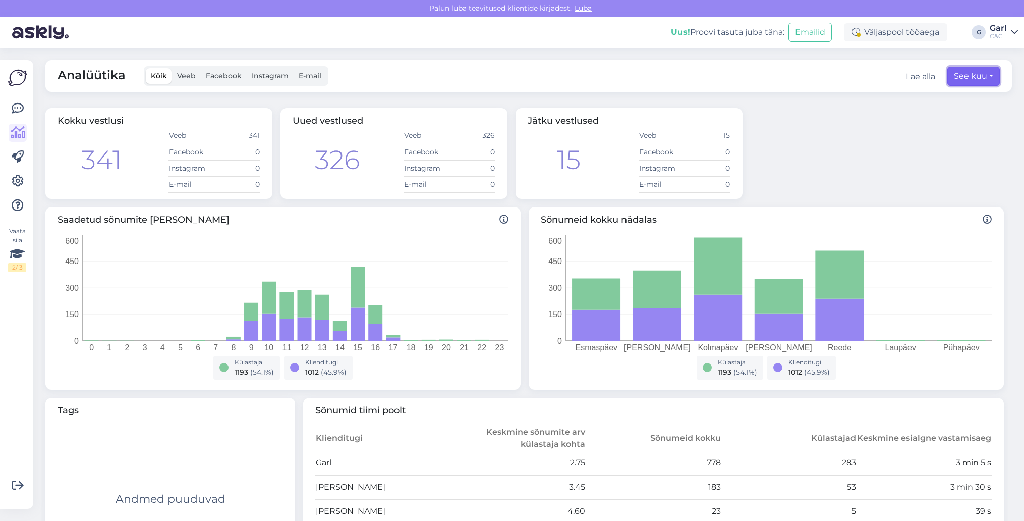
click at [974, 78] on button "See kuu" at bounding box center [973, 76] width 52 height 19
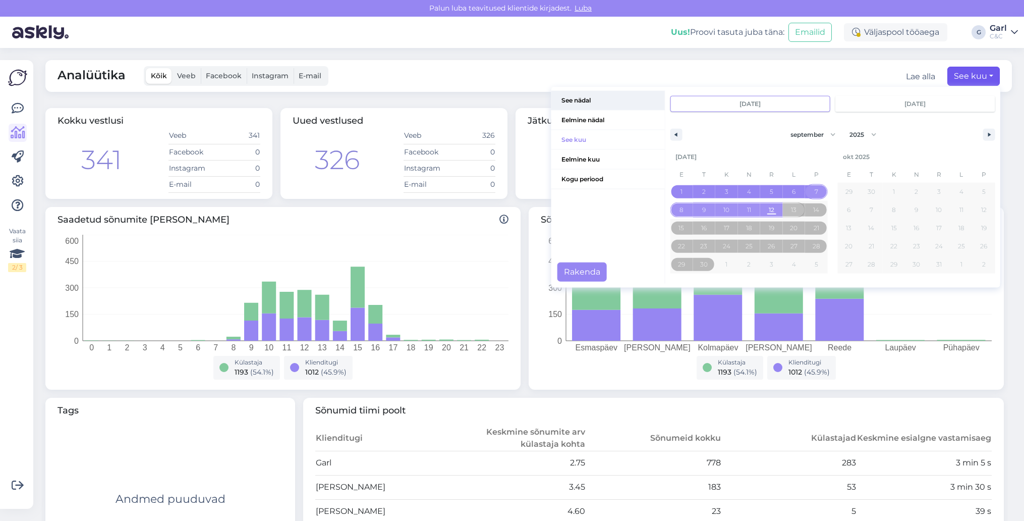
click at [588, 104] on span "See nädal" at bounding box center [607, 100] width 113 height 19
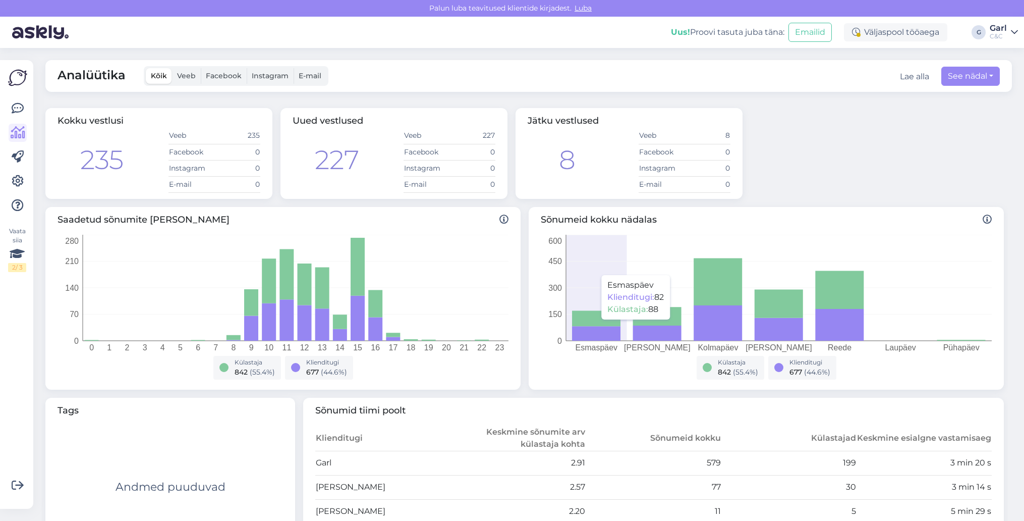
scroll to position [96, 0]
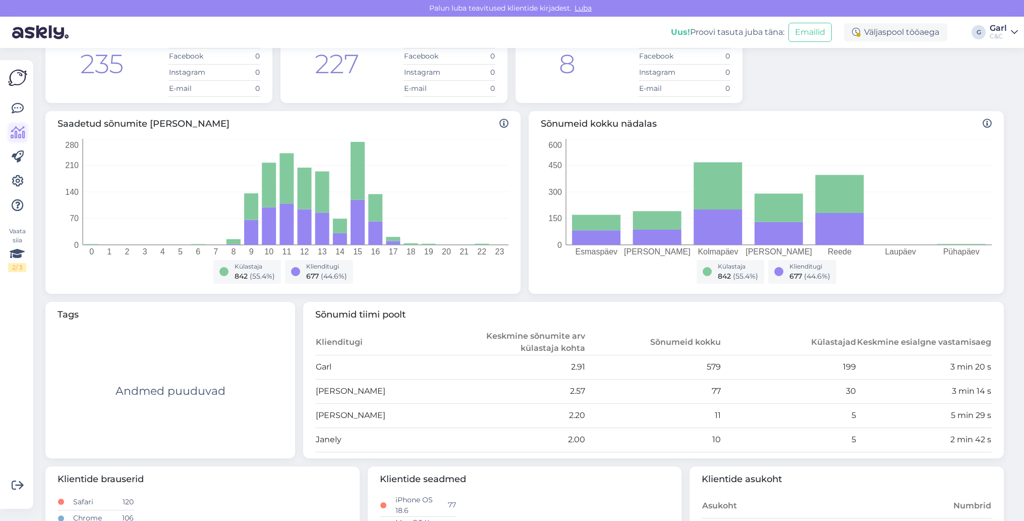
click at [18, 135] on icon at bounding box center [18, 133] width 15 height 12
click at [16, 109] on icon at bounding box center [18, 108] width 12 height 12
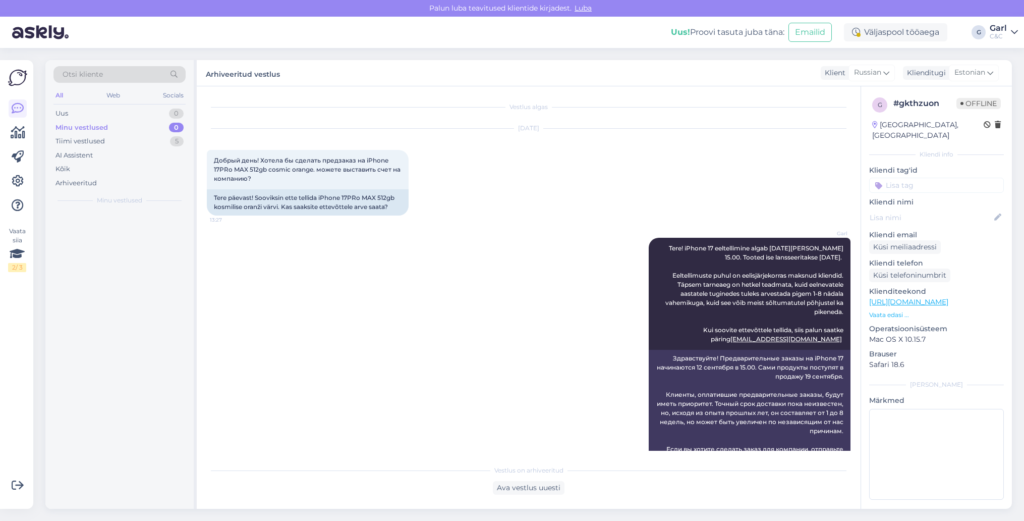
scroll to position [384, 0]
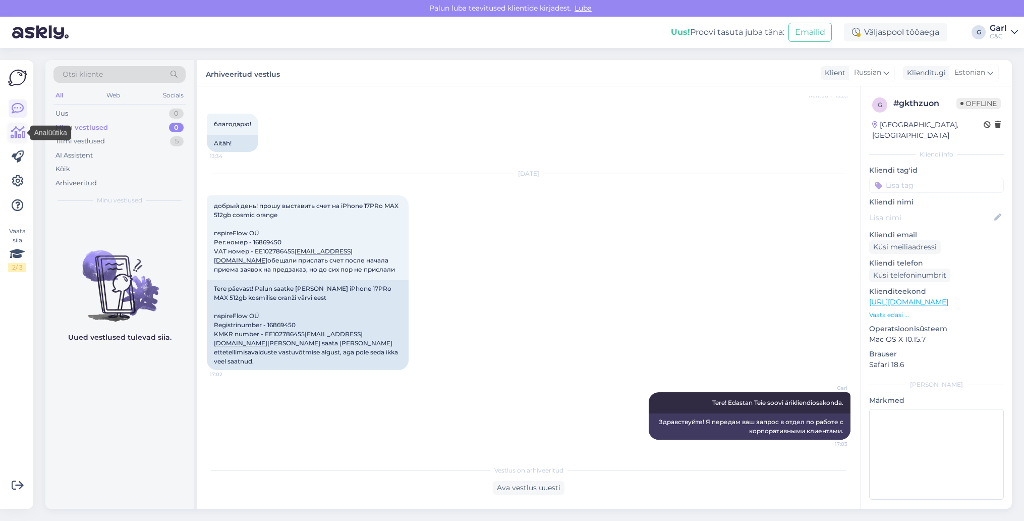
click at [15, 131] on icon at bounding box center [18, 133] width 15 height 12
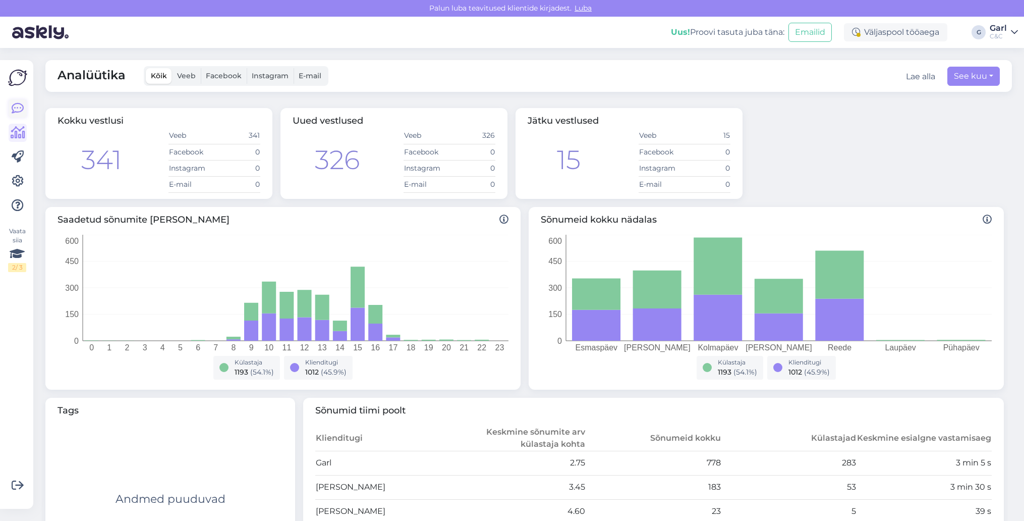
click at [16, 111] on icon at bounding box center [18, 108] width 12 height 12
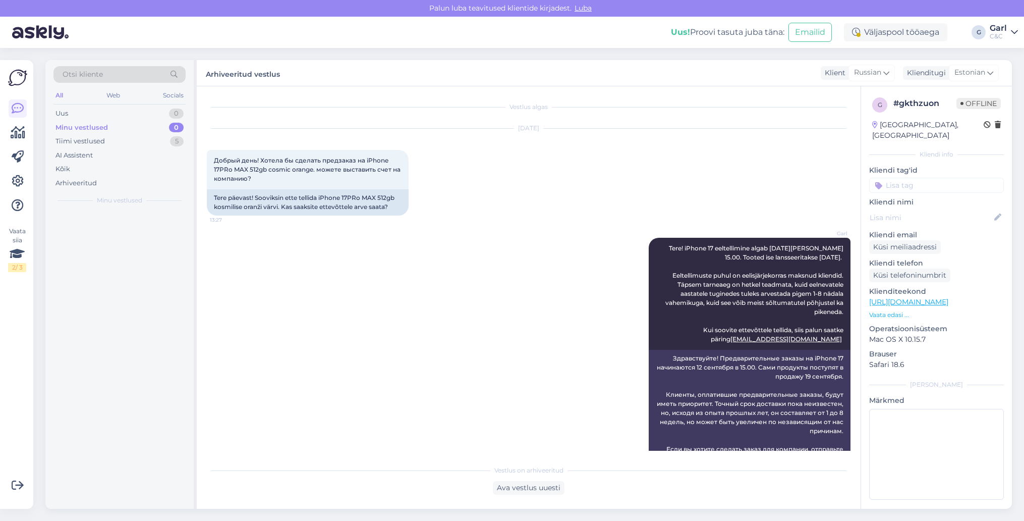
scroll to position [384, 0]
